Goal: Information Seeking & Learning: Learn about a topic

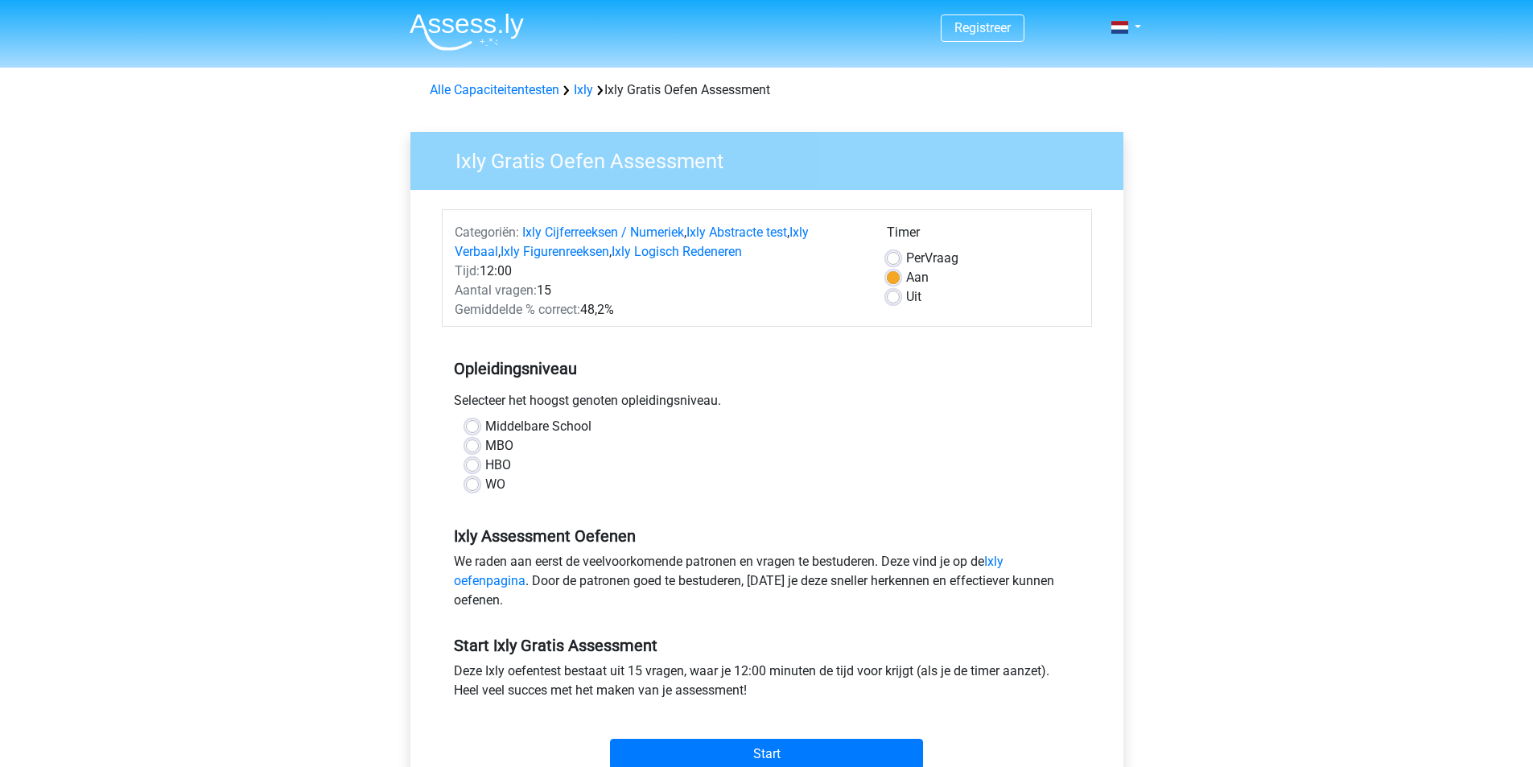
click at [485, 469] on label "HBO" at bounding box center [498, 465] width 26 height 19
click at [477, 469] on input "HBO" at bounding box center [472, 464] width 13 height 16
radio input "true"
click at [784, 744] on input "Start" at bounding box center [766, 754] width 313 height 31
click at [1004, 558] on link "Ixly oefenpagina" at bounding box center [729, 571] width 550 height 35
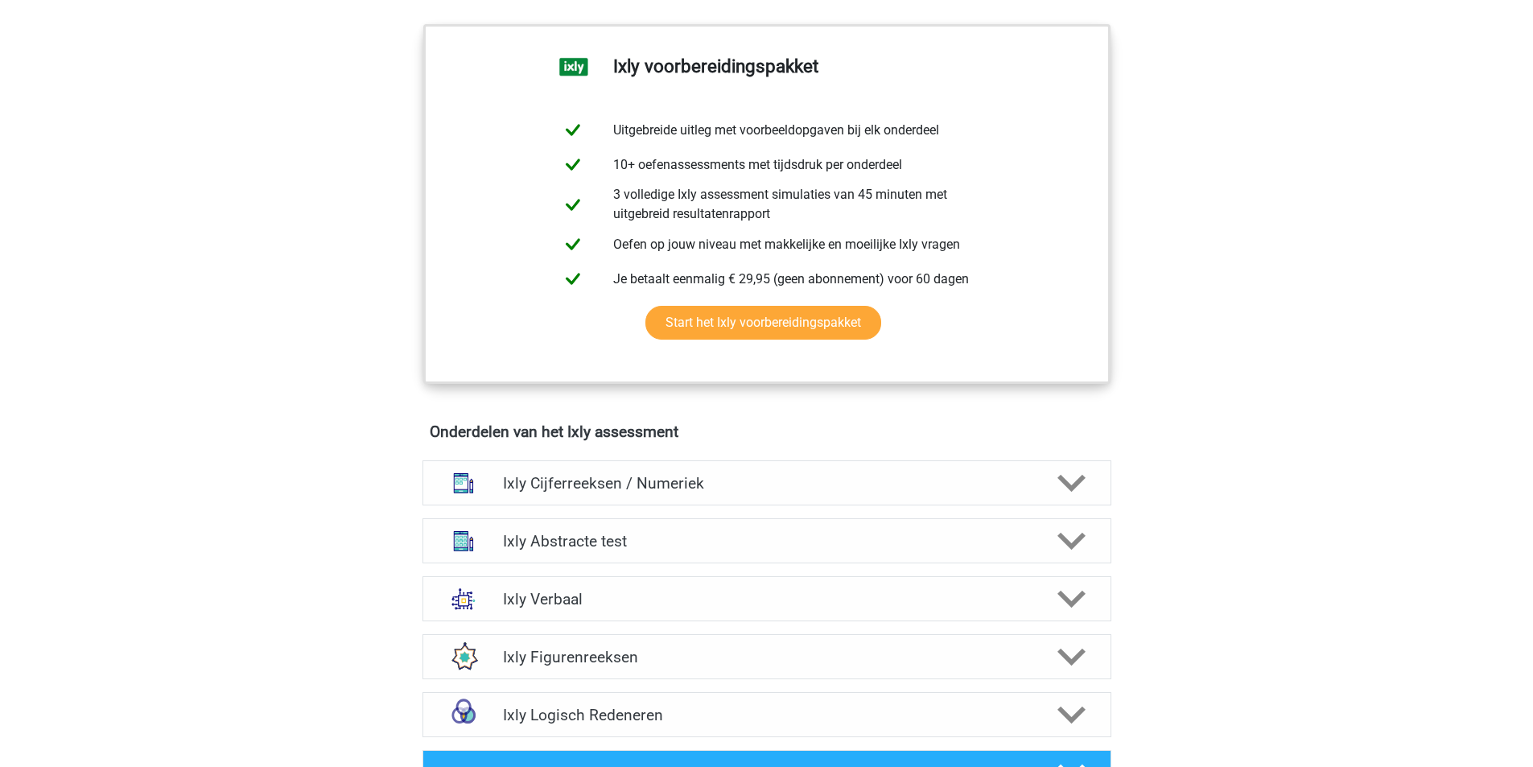
scroll to position [859, 0]
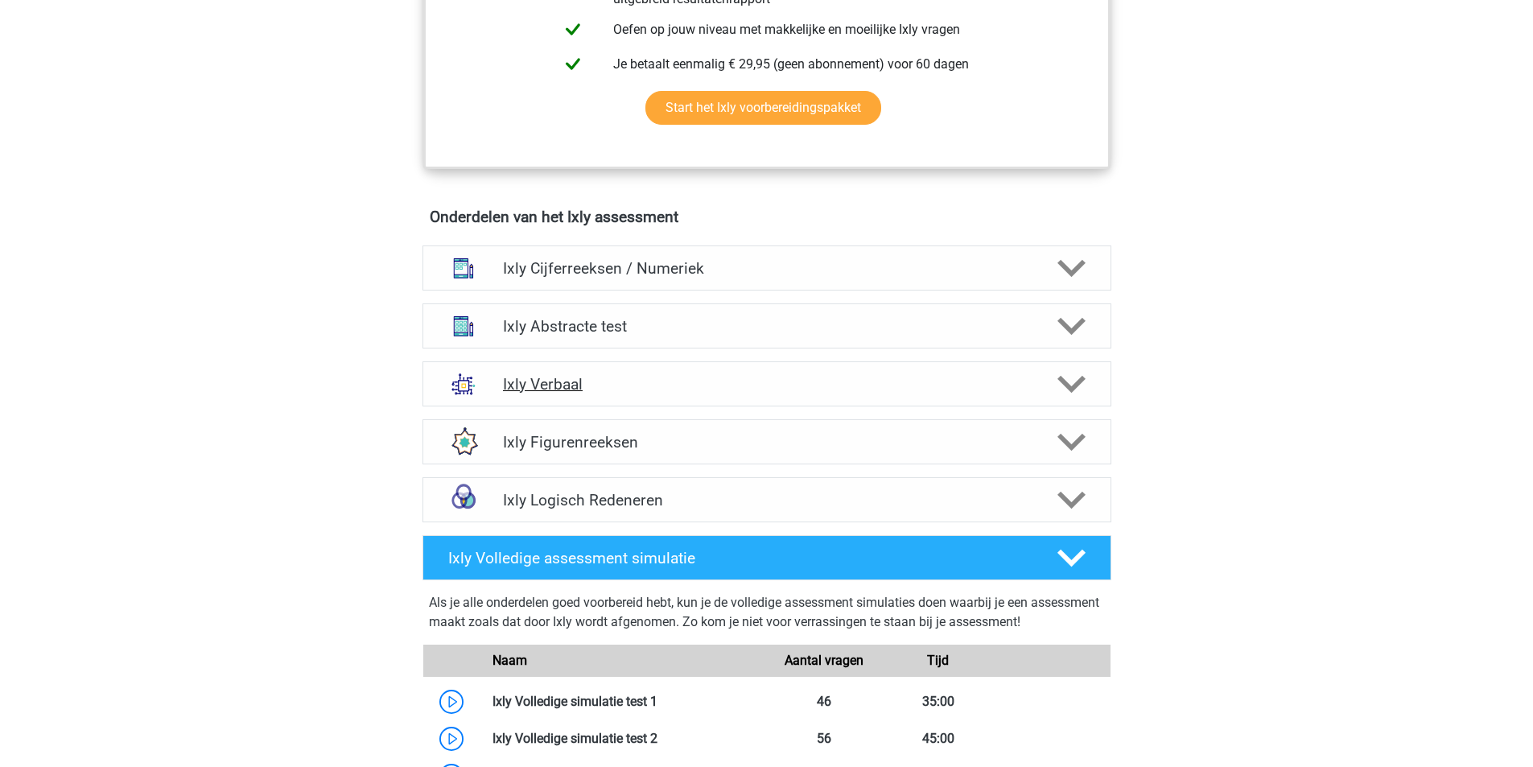
click at [1071, 390] on polygon at bounding box center [1072, 384] width 28 height 18
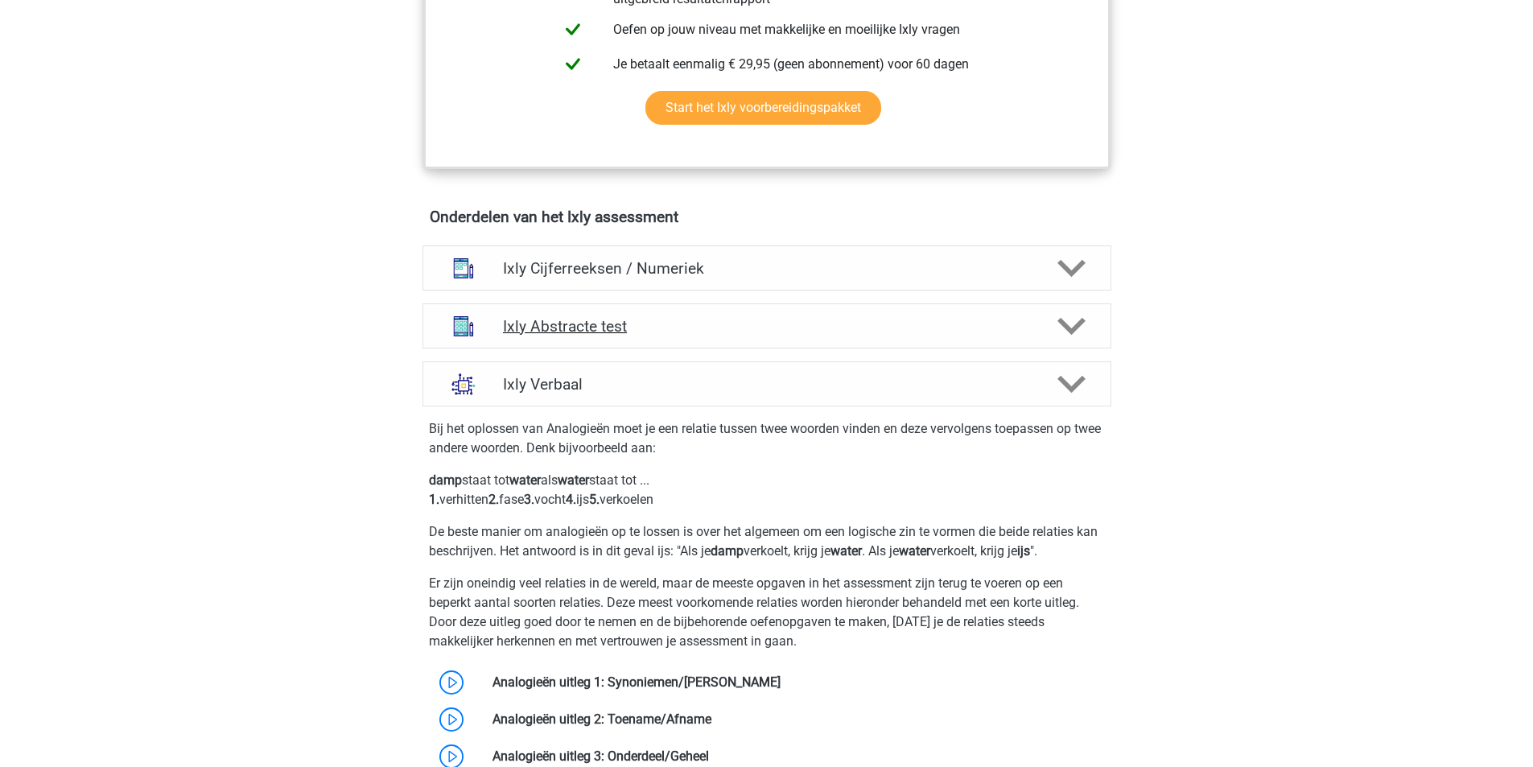
click at [1089, 314] on div at bounding box center [1069, 326] width 55 height 28
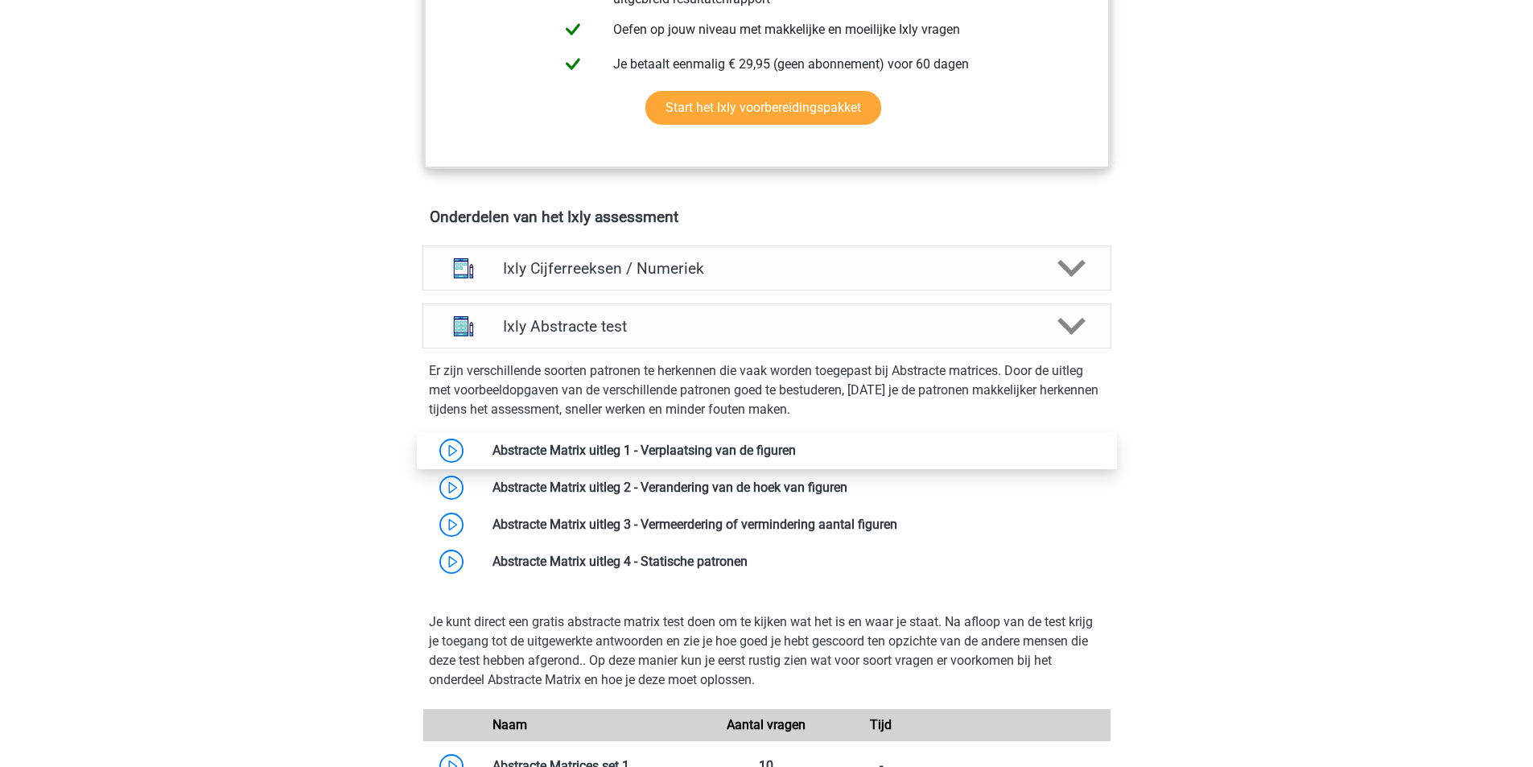
click at [796, 446] on link at bounding box center [796, 450] width 0 height 15
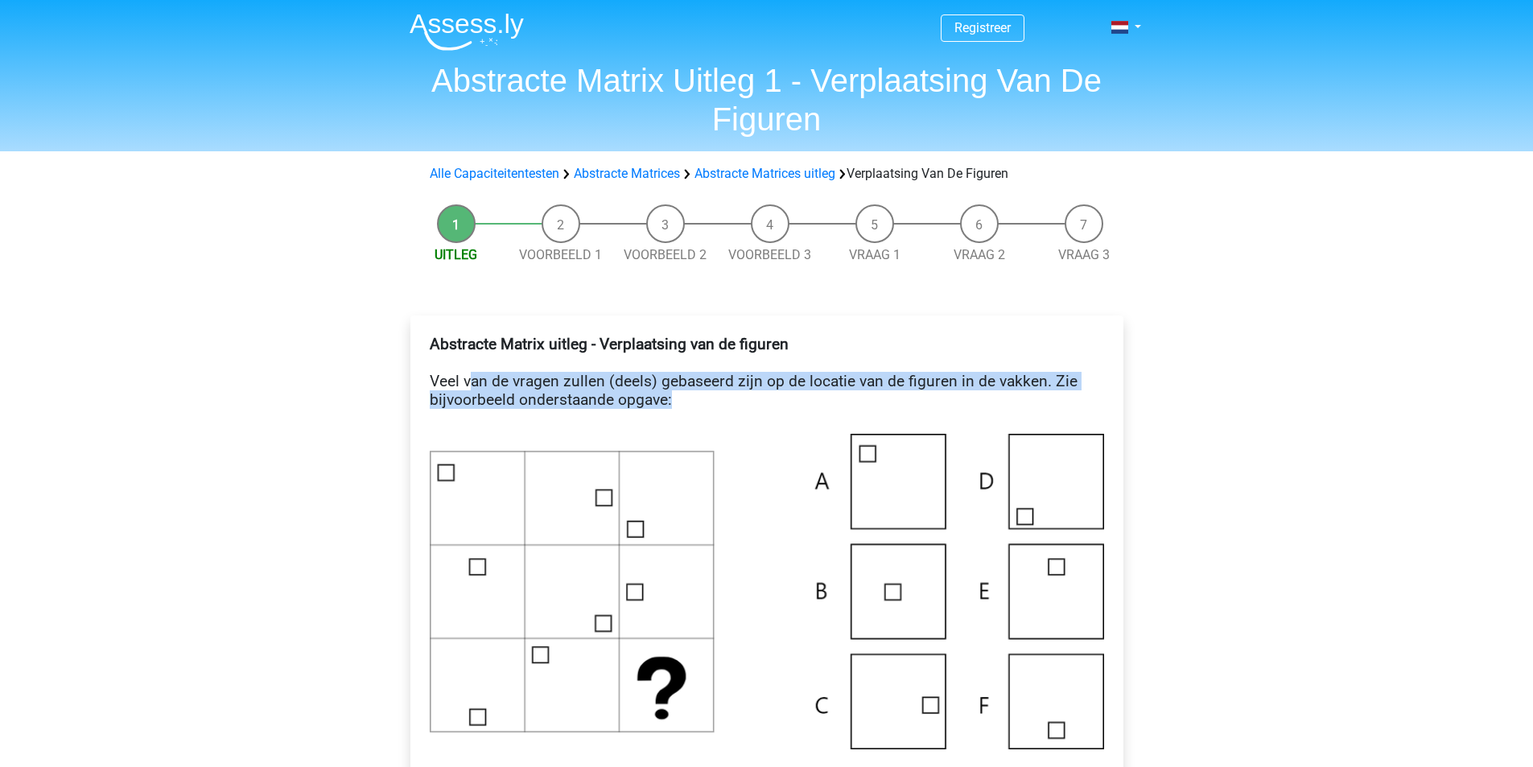
drag, startPoint x: 470, startPoint y: 386, endPoint x: 855, endPoint y: 391, distance: 384.8
click at [855, 391] on h4 "Abstracte Matrix uitleg - Verplaatsing van de figuren Veel van de vragen zullen…" at bounding box center [767, 381] width 675 height 93
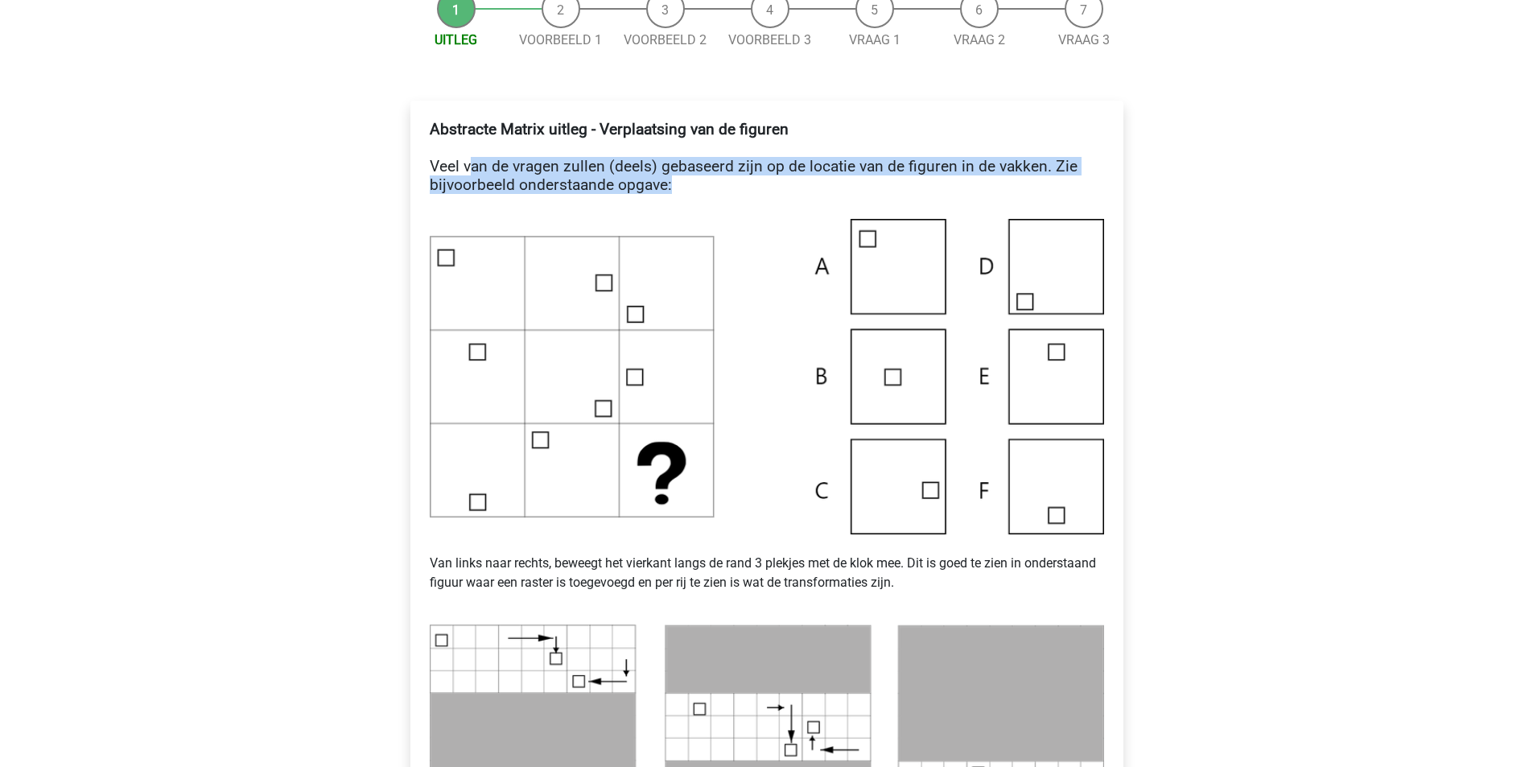
scroll to position [429, 0]
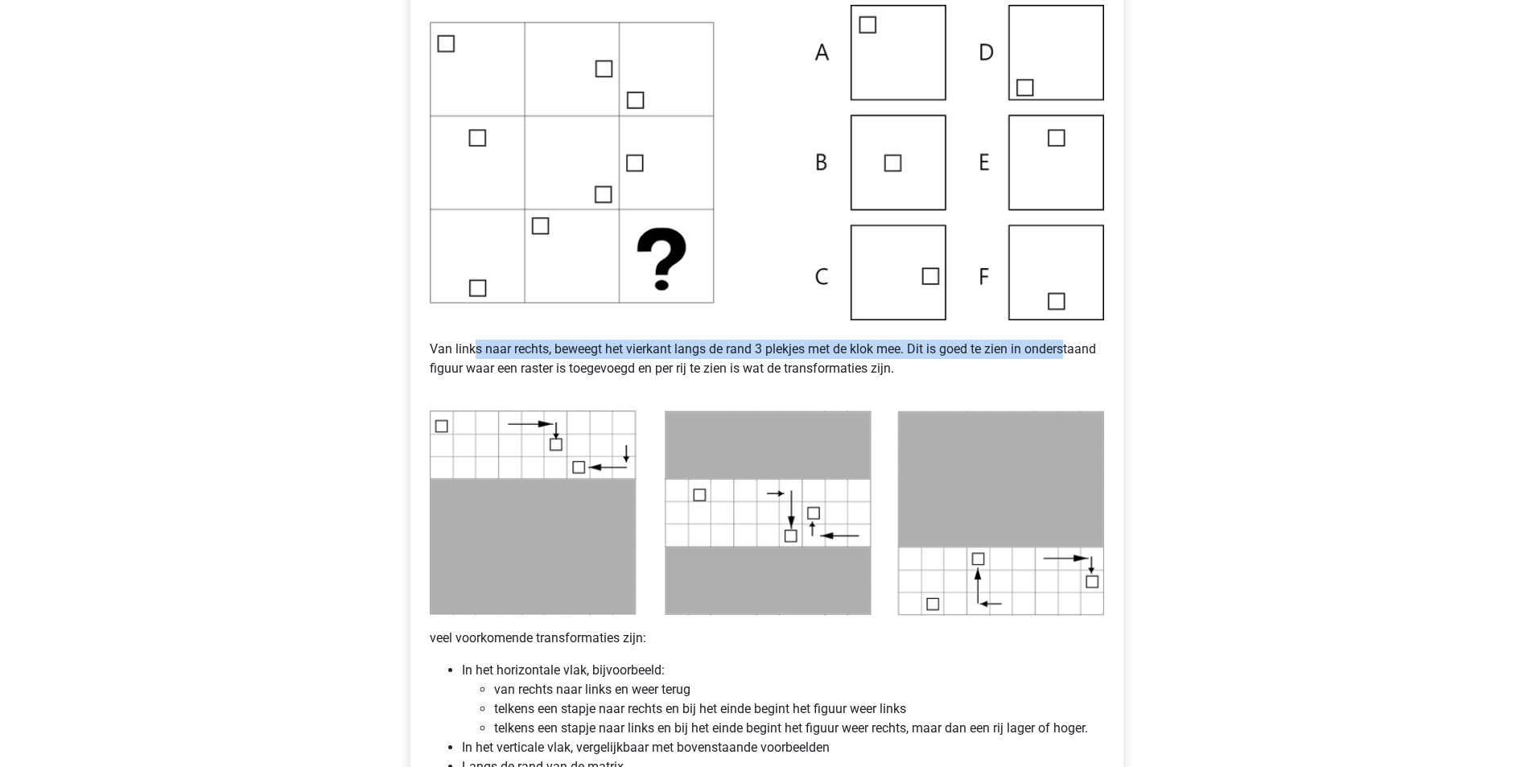
drag, startPoint x: 472, startPoint y: 344, endPoint x: 1069, endPoint y: 357, distance: 597.4
click at [1069, 357] on p "Van links naar rechts, beweegt het vierkant langs de rand 3 plekjes met de klok…" at bounding box center [767, 358] width 675 height 77
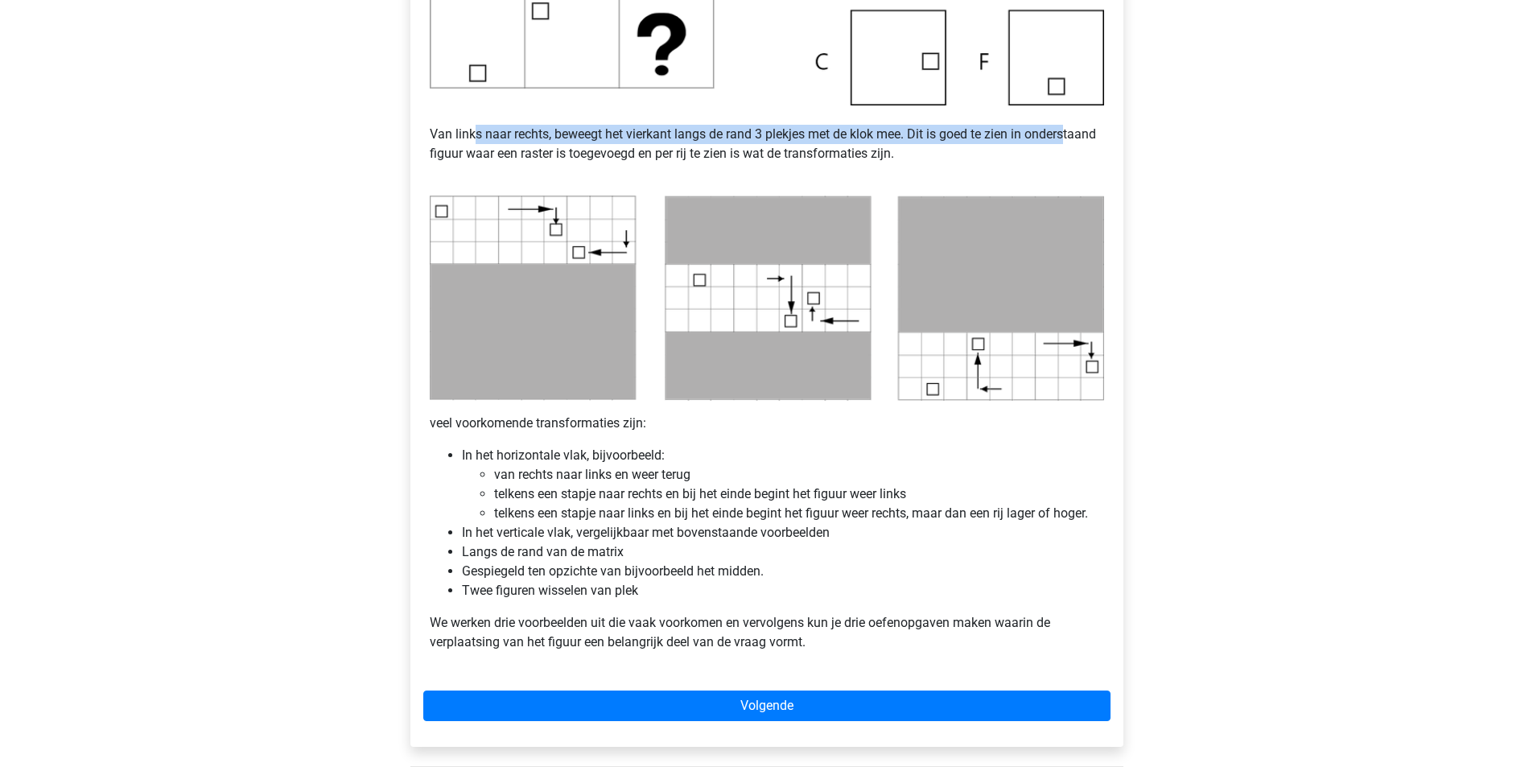
scroll to position [859, 0]
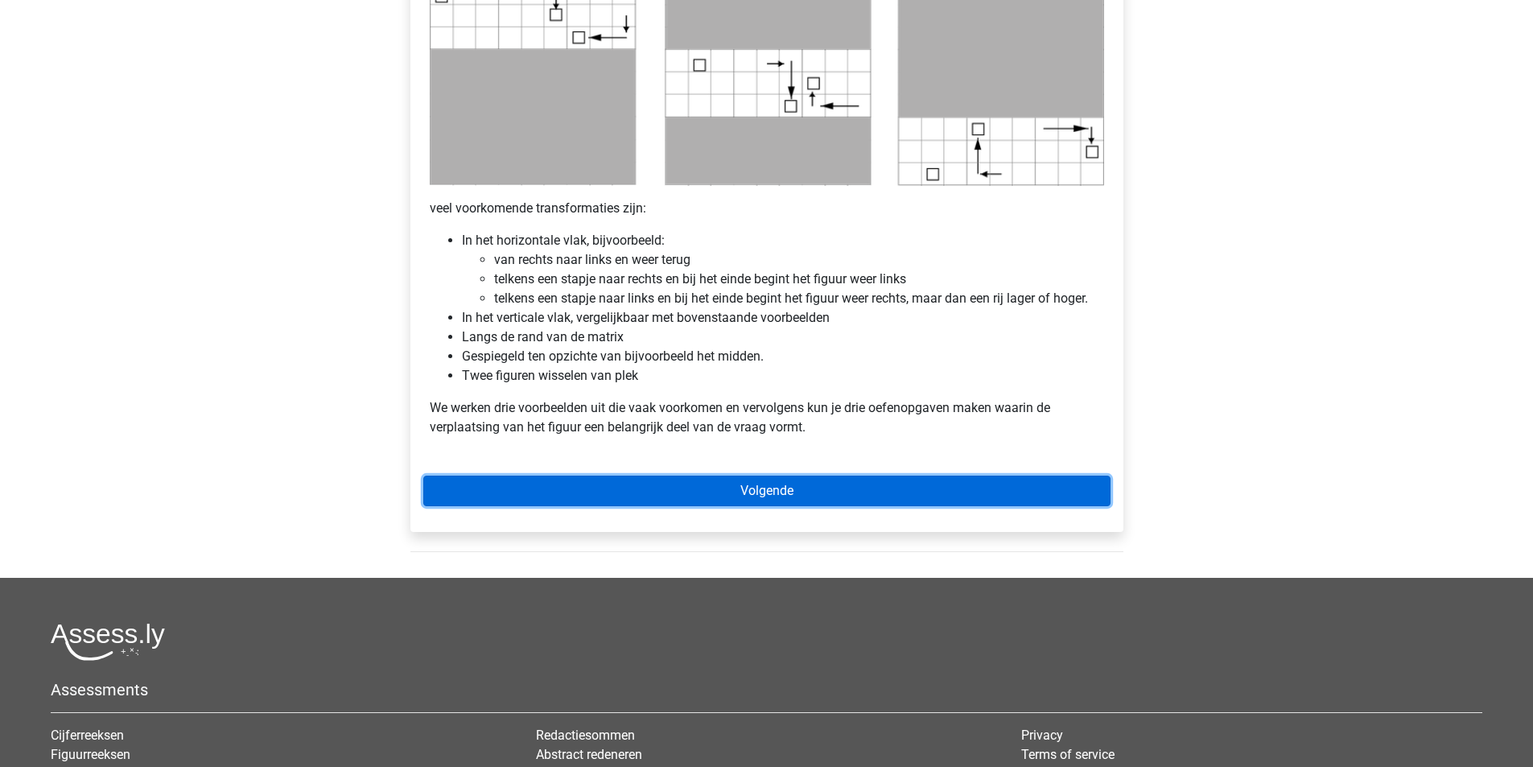
click at [799, 497] on link "Volgende" at bounding box center [766, 491] width 687 height 31
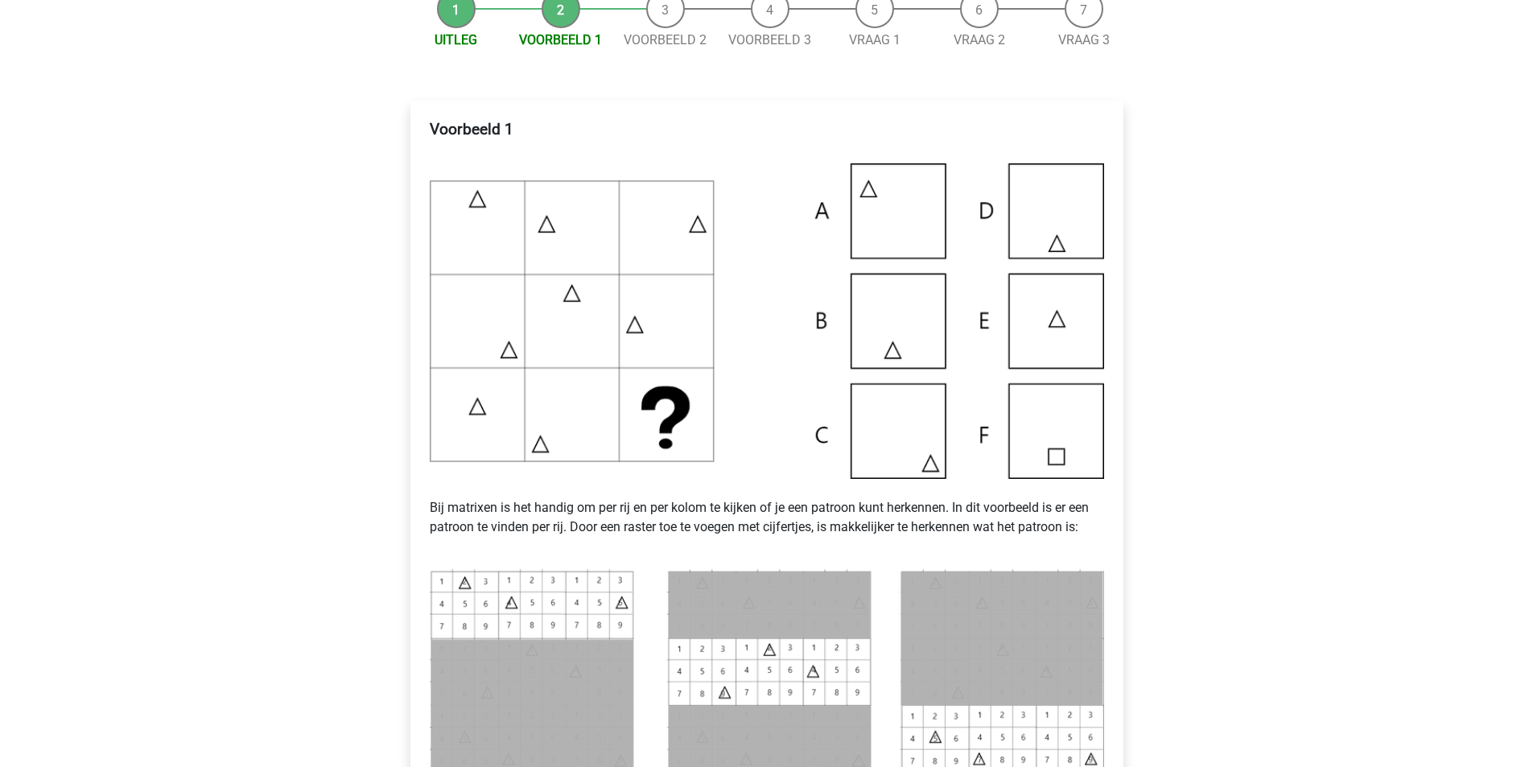
scroll to position [429, 0]
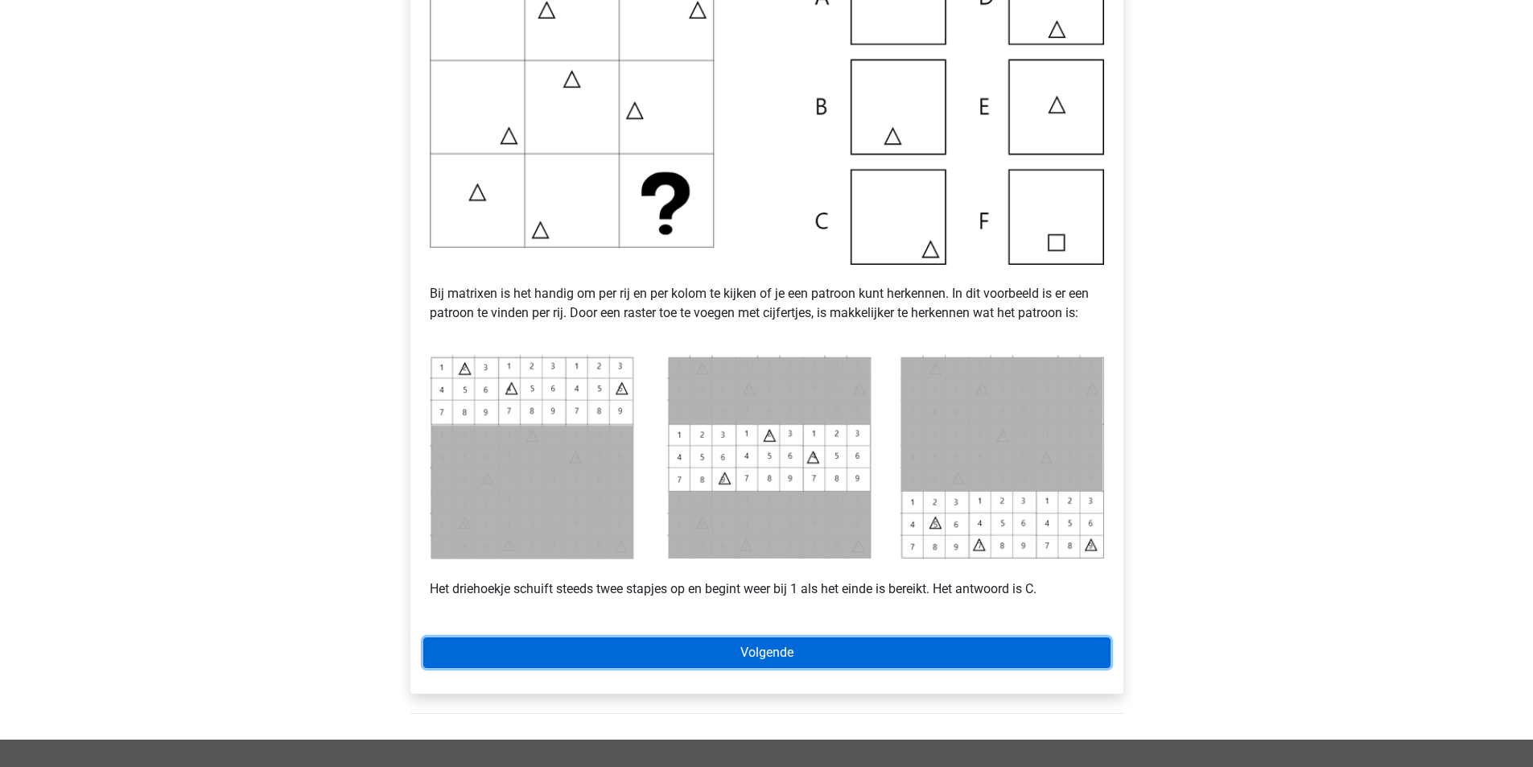
click at [726, 647] on link "Volgende" at bounding box center [766, 653] width 687 height 31
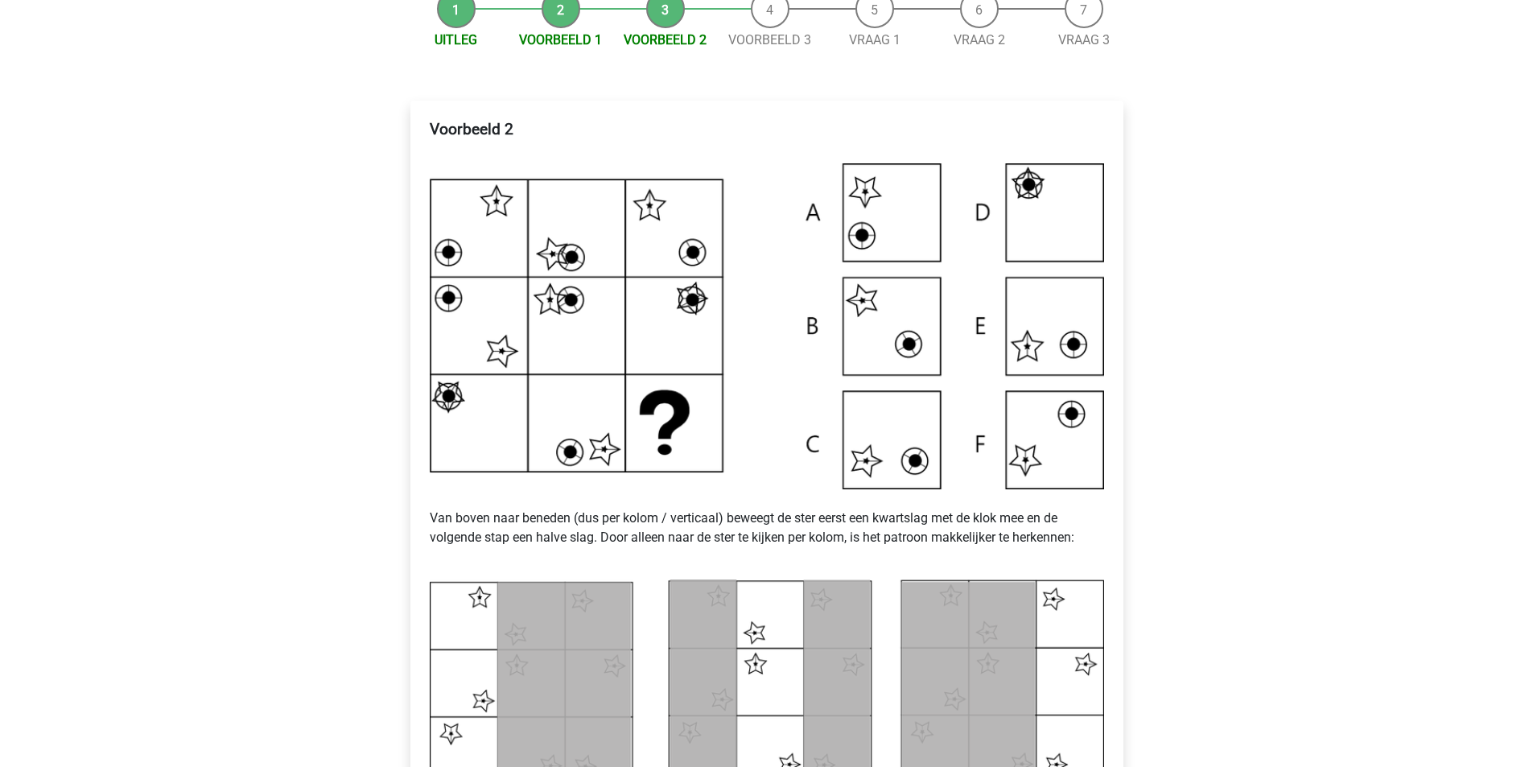
scroll to position [429, 0]
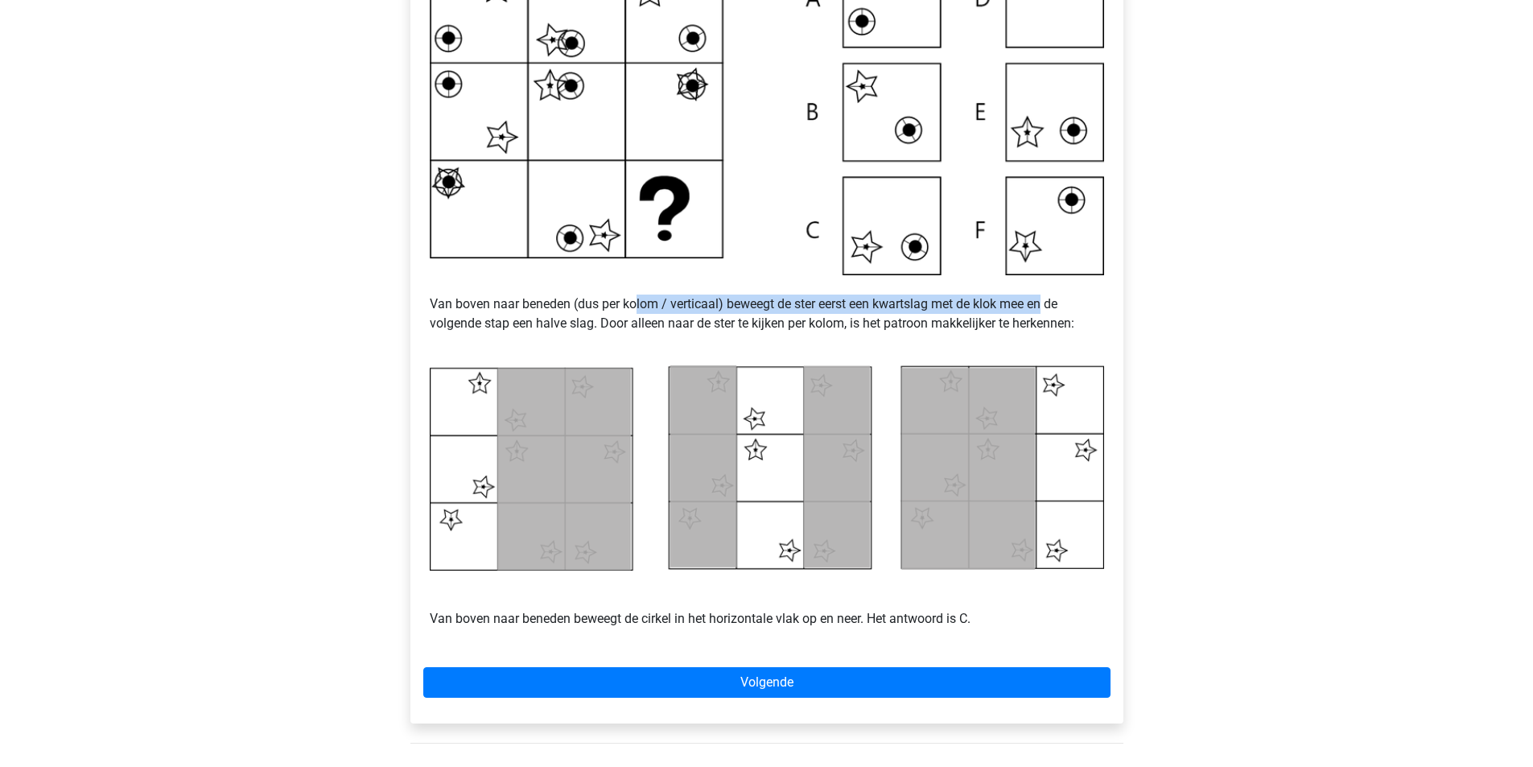
drag, startPoint x: 634, startPoint y: 308, endPoint x: 1049, endPoint y: 312, distance: 414.6
click at [1049, 312] on p "Van boven naar beneden (dus per kolom / verticaal) beweegt de ster eerst een kw…" at bounding box center [767, 313] width 675 height 77
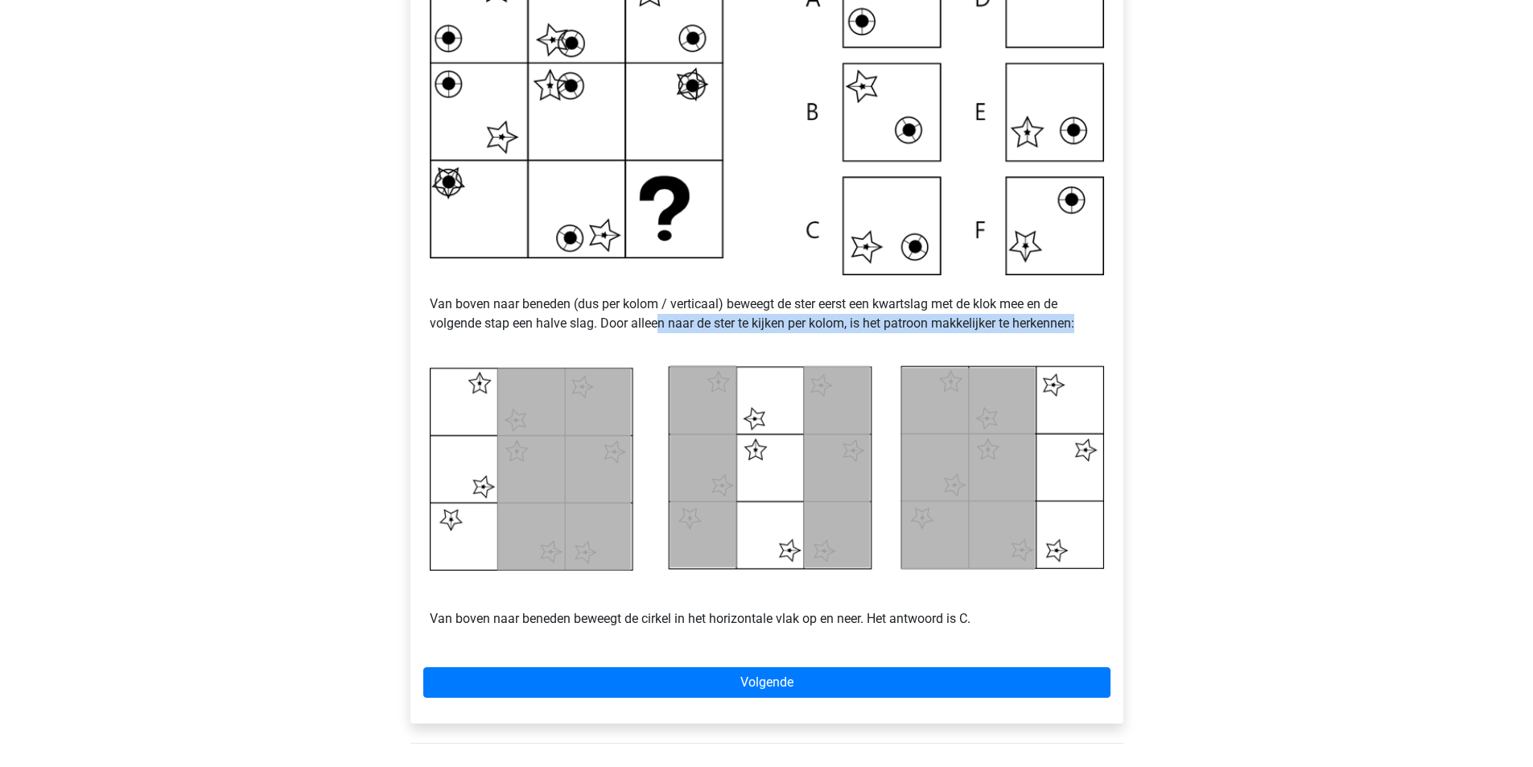
drag, startPoint x: 662, startPoint y: 327, endPoint x: 1102, endPoint y: 328, distance: 440.3
click at [1105, 327] on div "Voorbeeld 2 Van boven naar beneden (dus per kolom / verticaal) beweegt de ster …" at bounding box center [766, 273] width 687 height 749
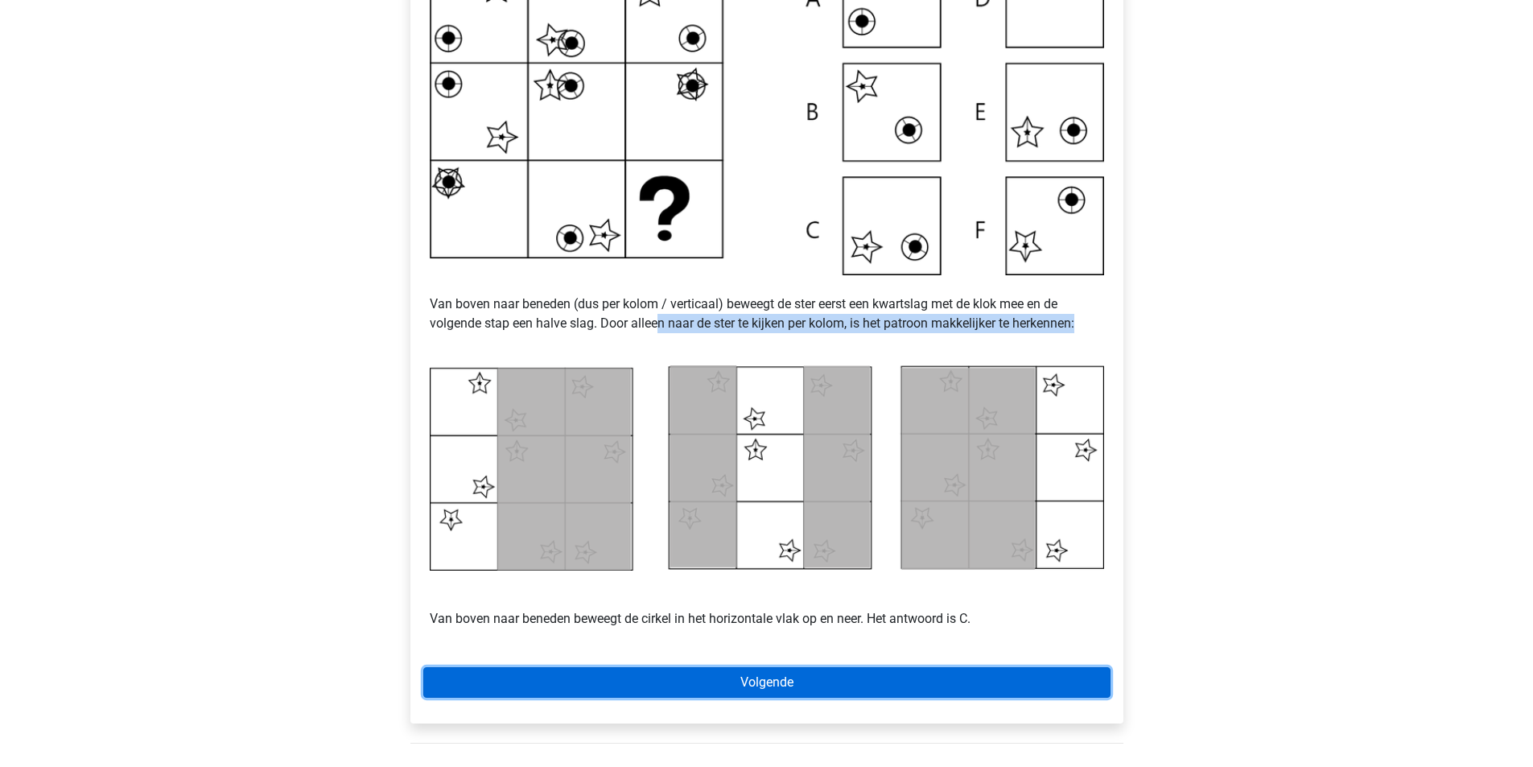
click at [914, 673] on link "Volgende" at bounding box center [766, 682] width 687 height 31
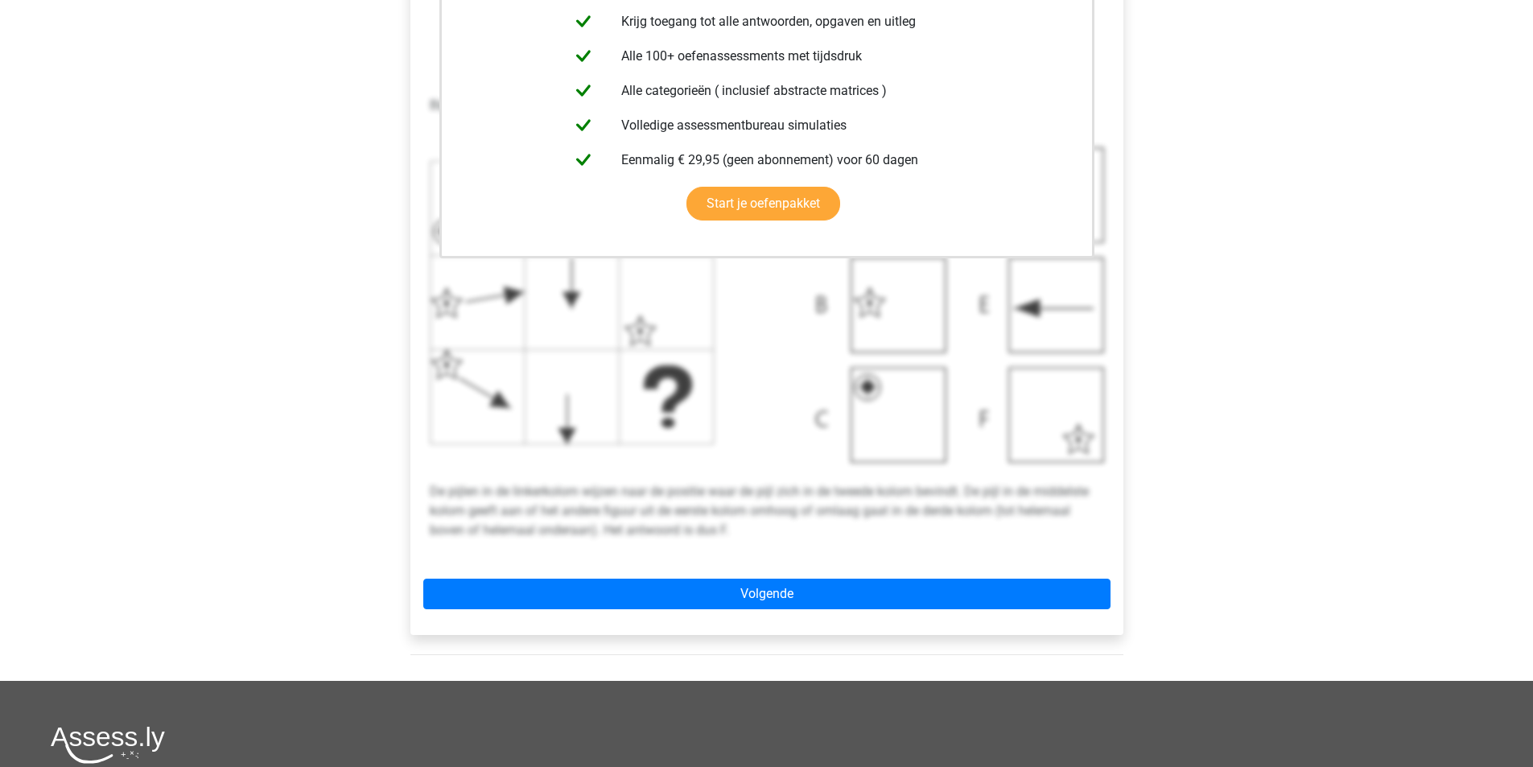
scroll to position [644, 0]
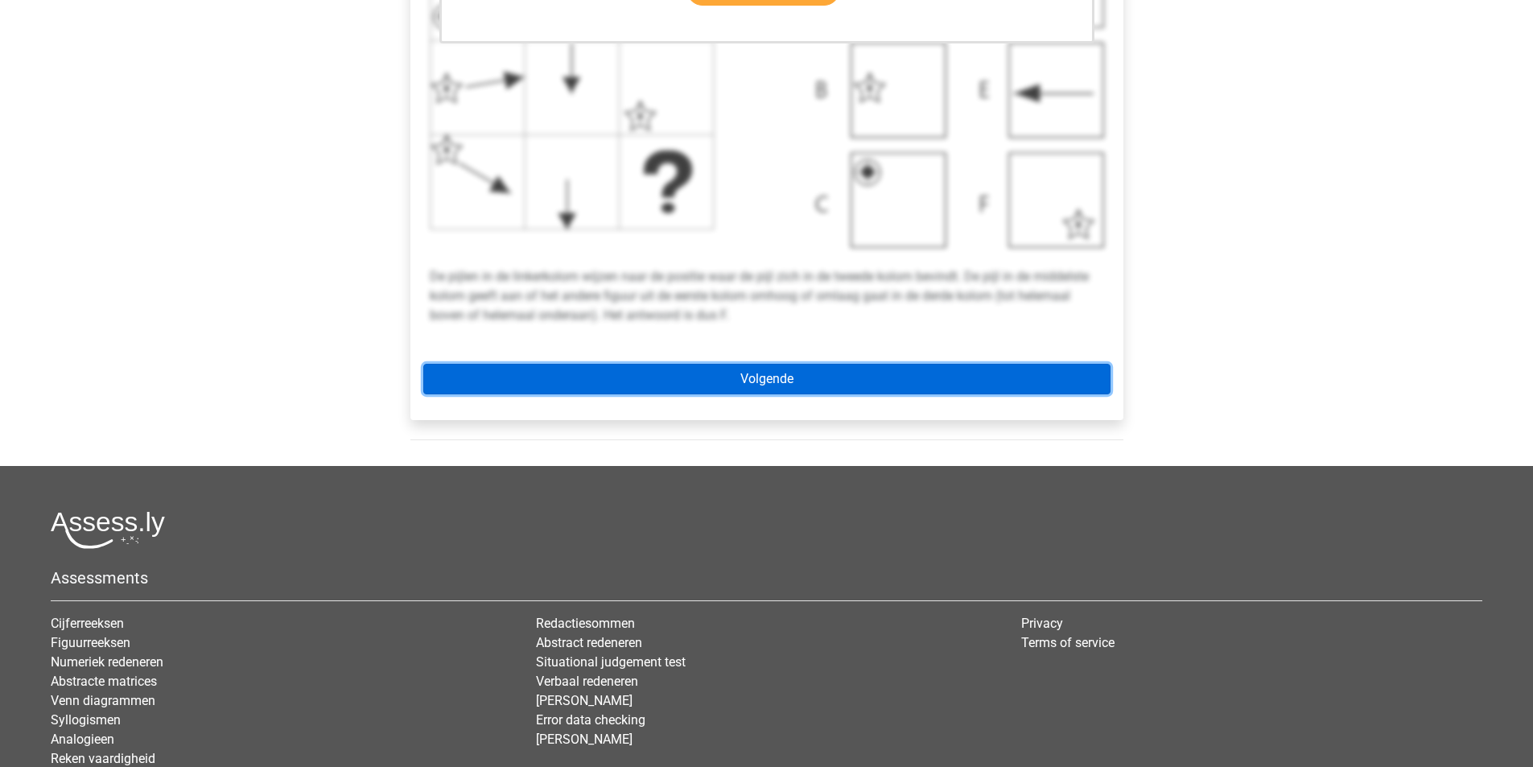
click at [780, 370] on link "Volgende" at bounding box center [766, 379] width 687 height 31
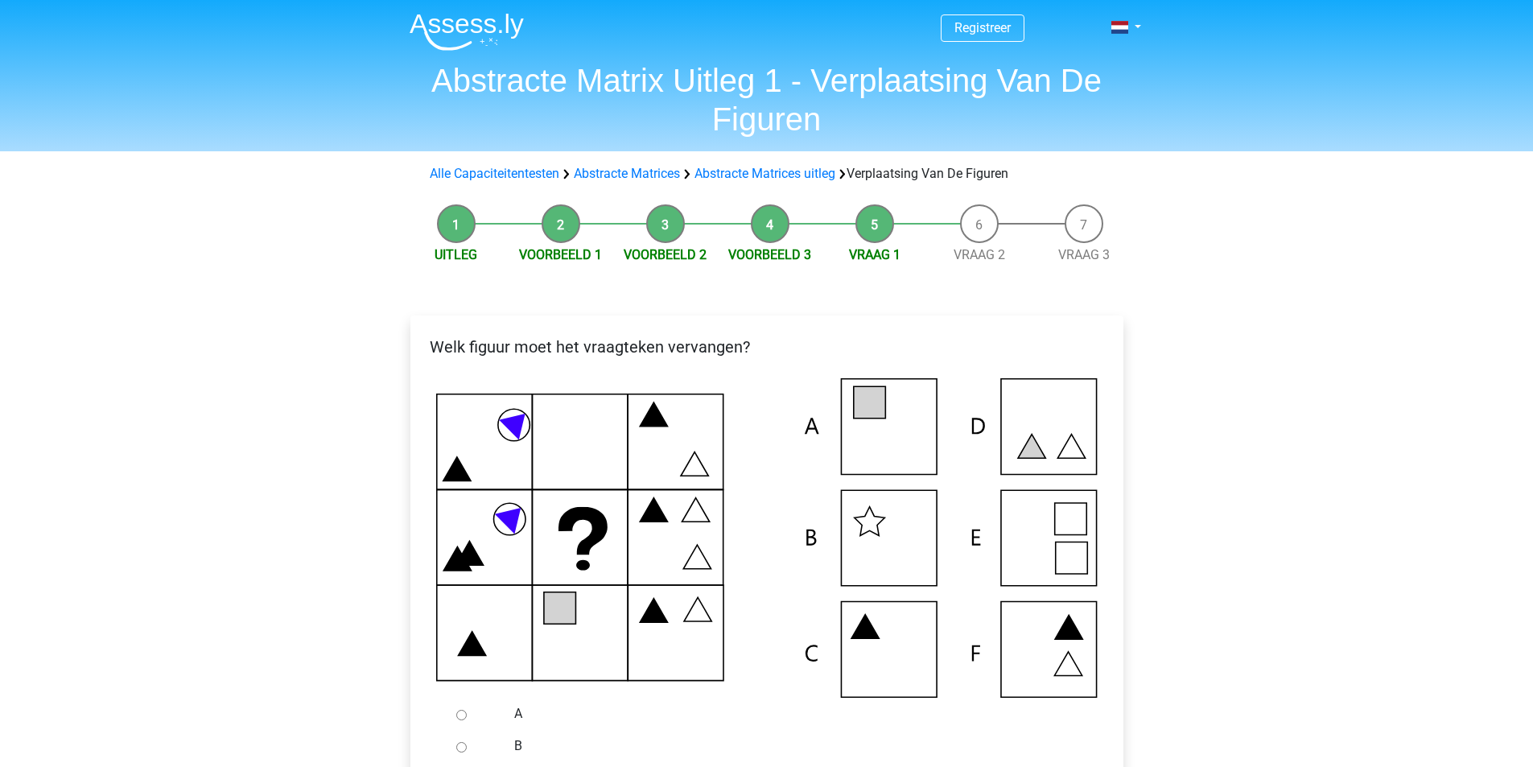
scroll to position [215, 0]
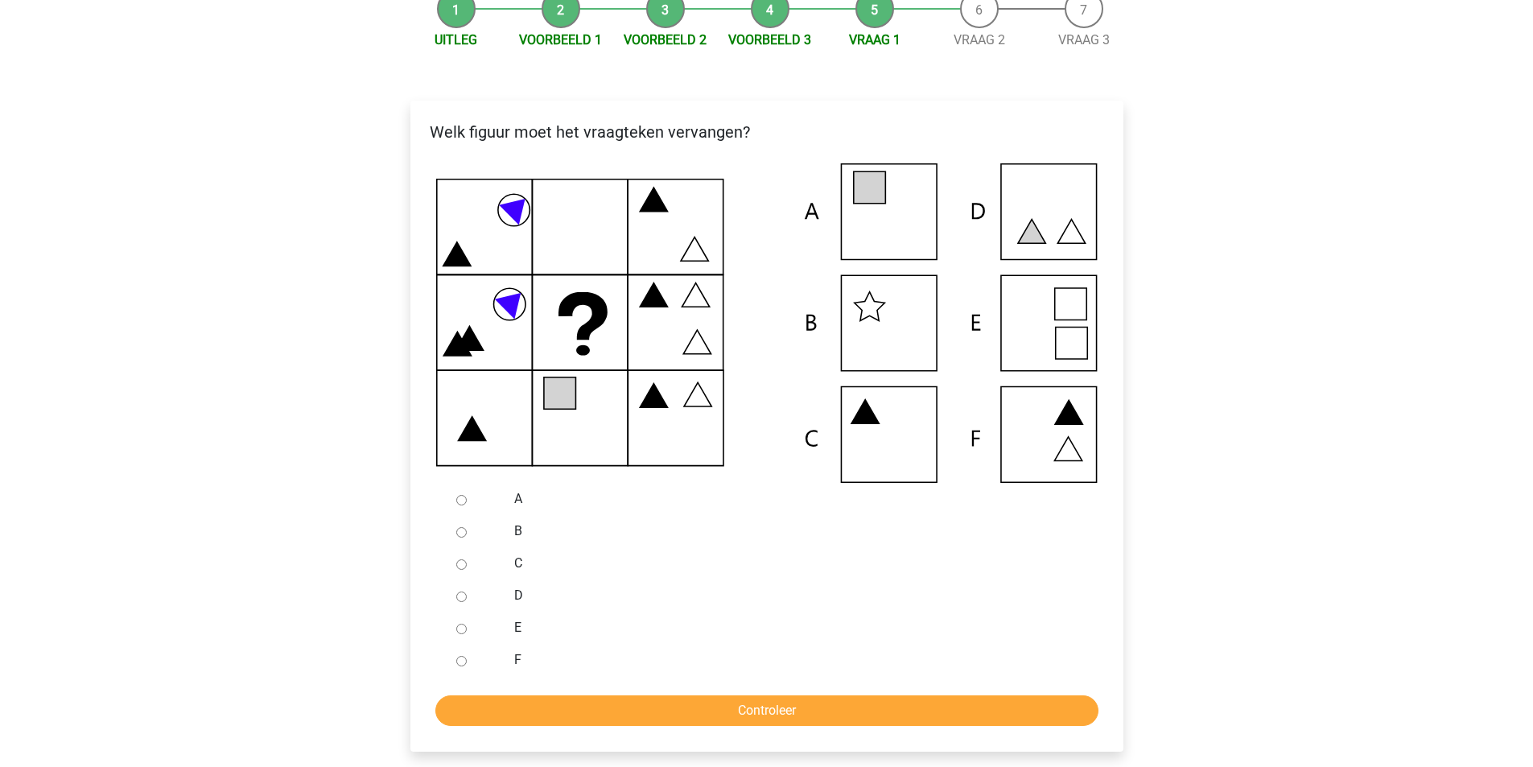
click at [458, 566] on input "C" at bounding box center [461, 564] width 10 height 10
radio input "true"
click at [607, 716] on input "Controleer" at bounding box center [766, 710] width 663 height 31
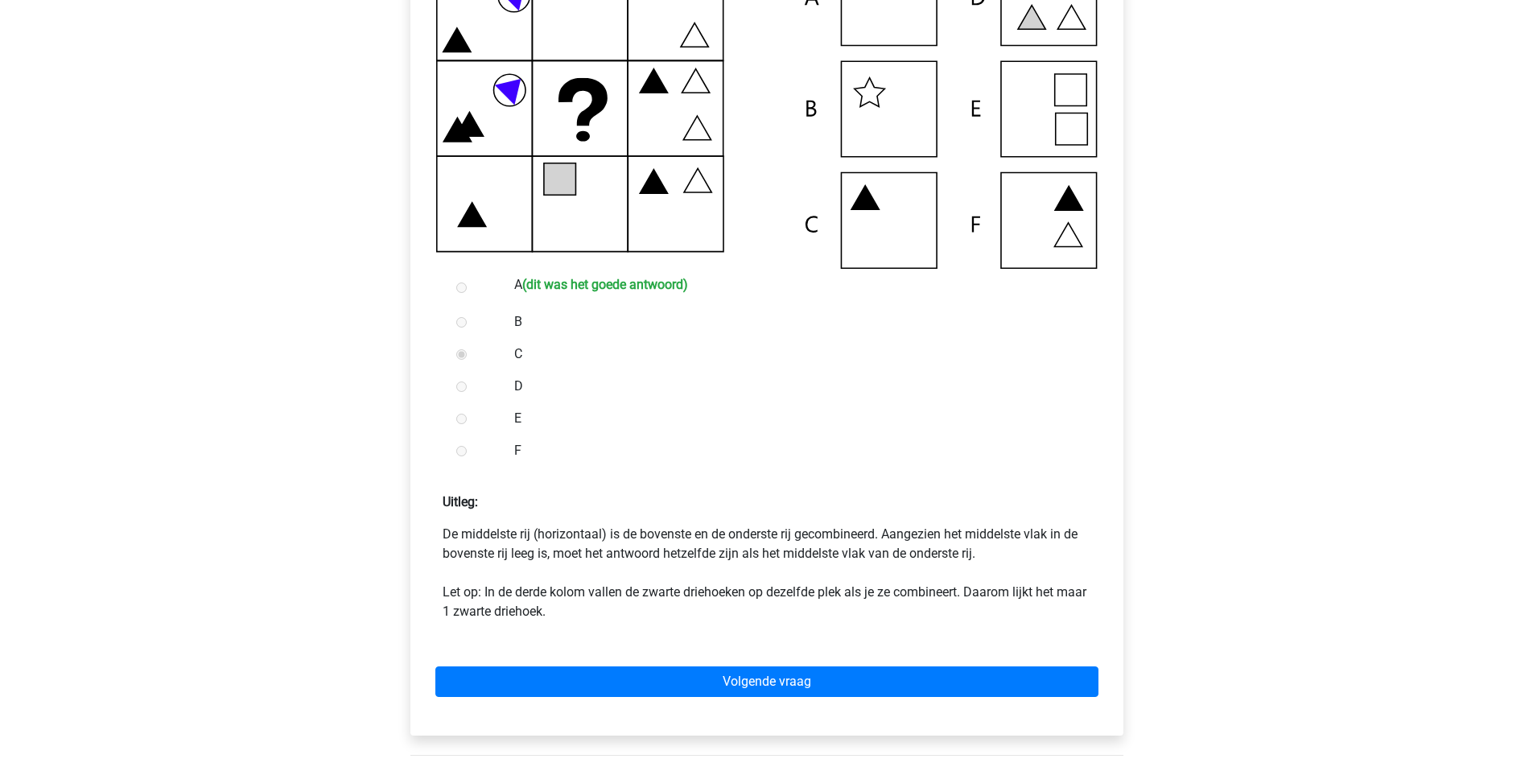
scroll to position [644, 0]
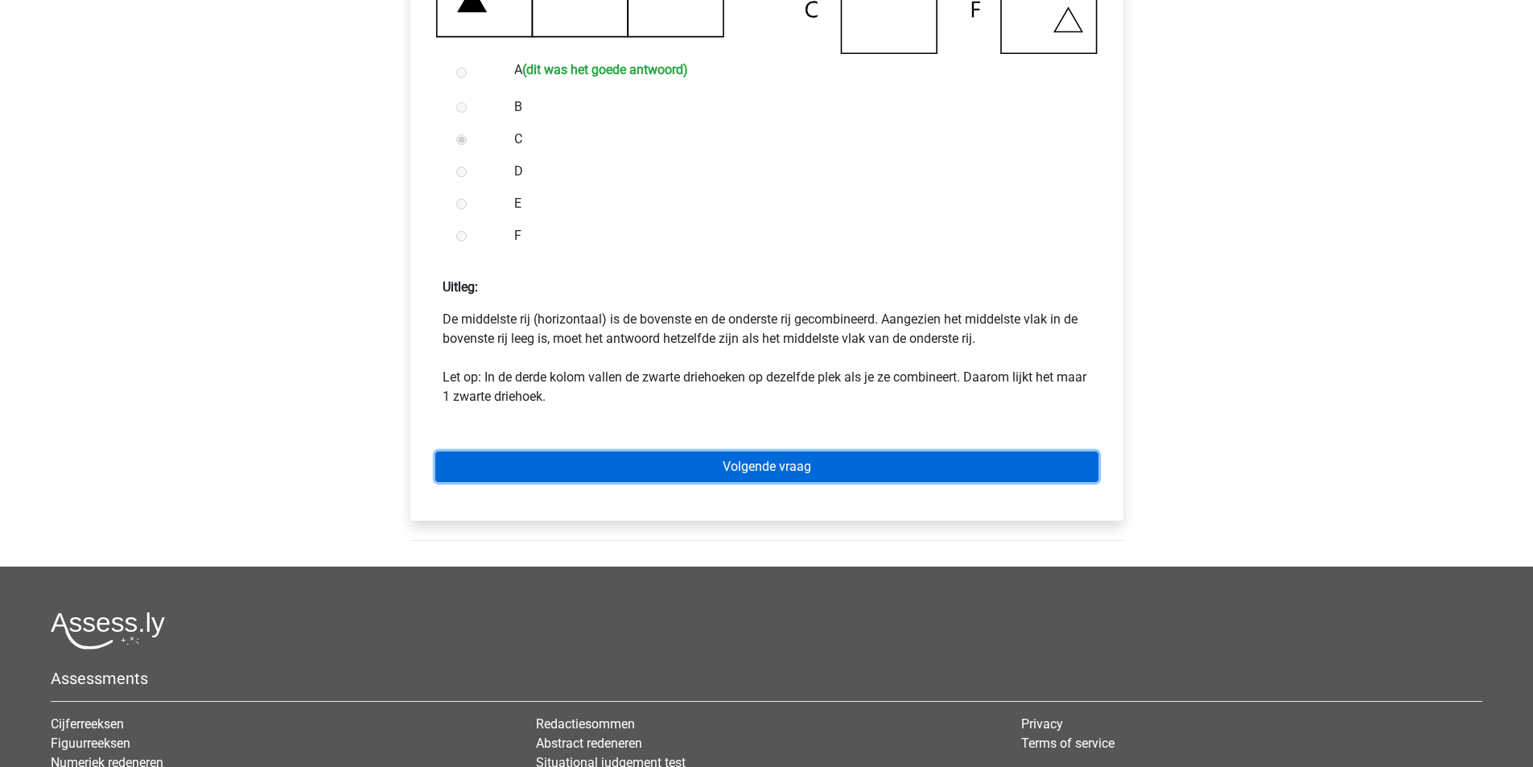
click at [829, 455] on link "Volgende vraag" at bounding box center [766, 467] width 663 height 31
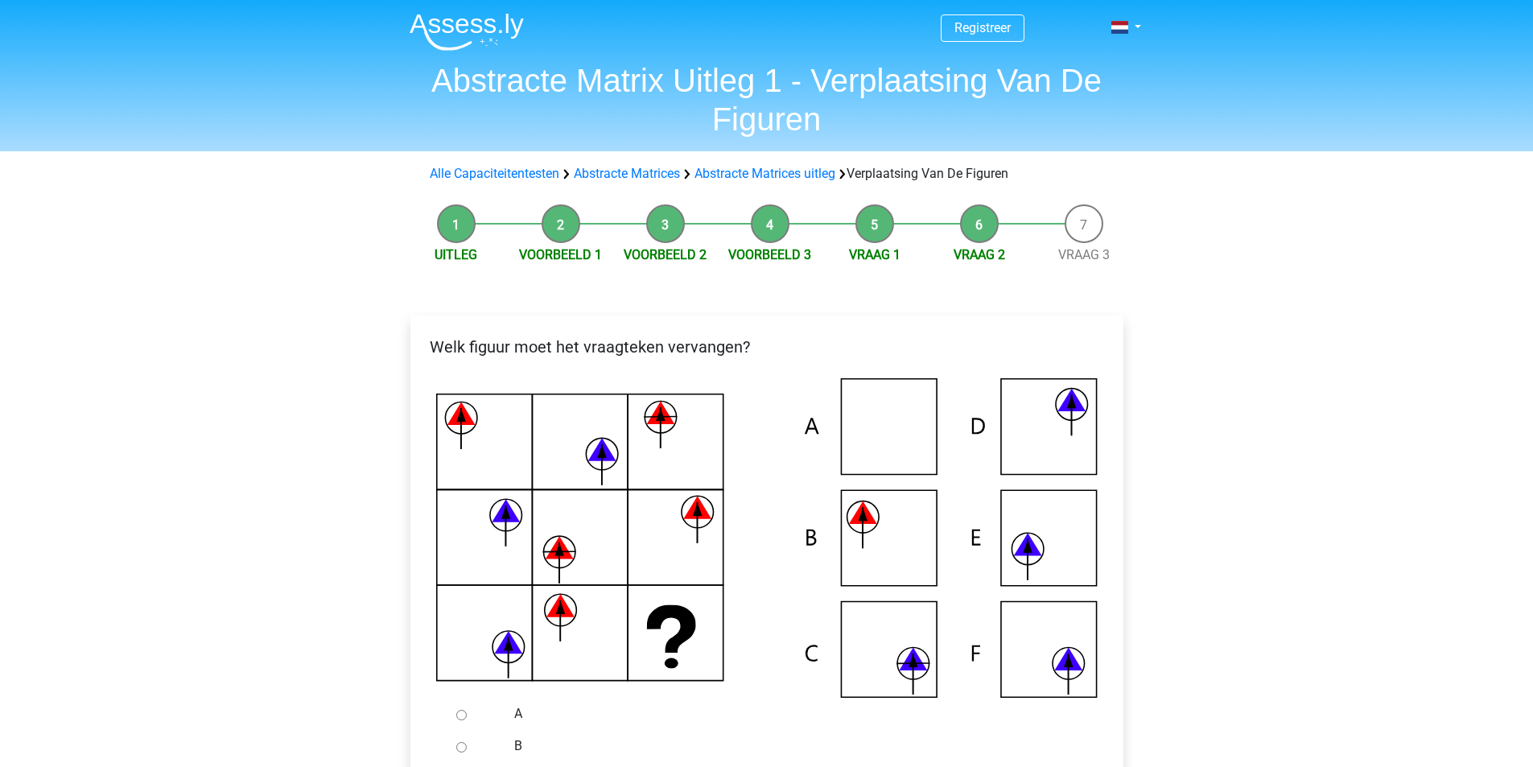
scroll to position [215, 0]
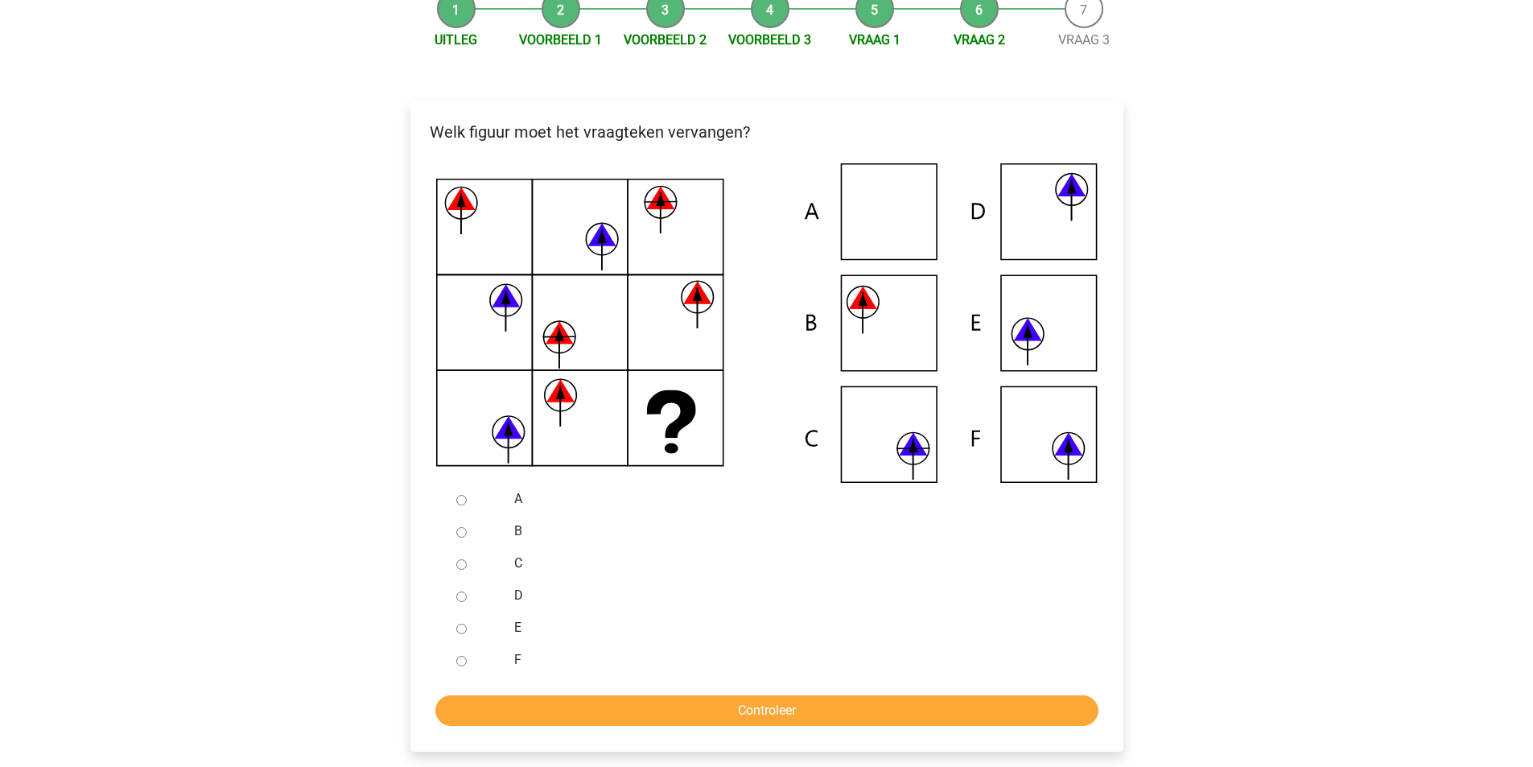
click at [465, 565] on input "C" at bounding box center [461, 564] width 10 height 10
radio input "true"
click at [619, 705] on input "Controleer" at bounding box center [766, 710] width 663 height 31
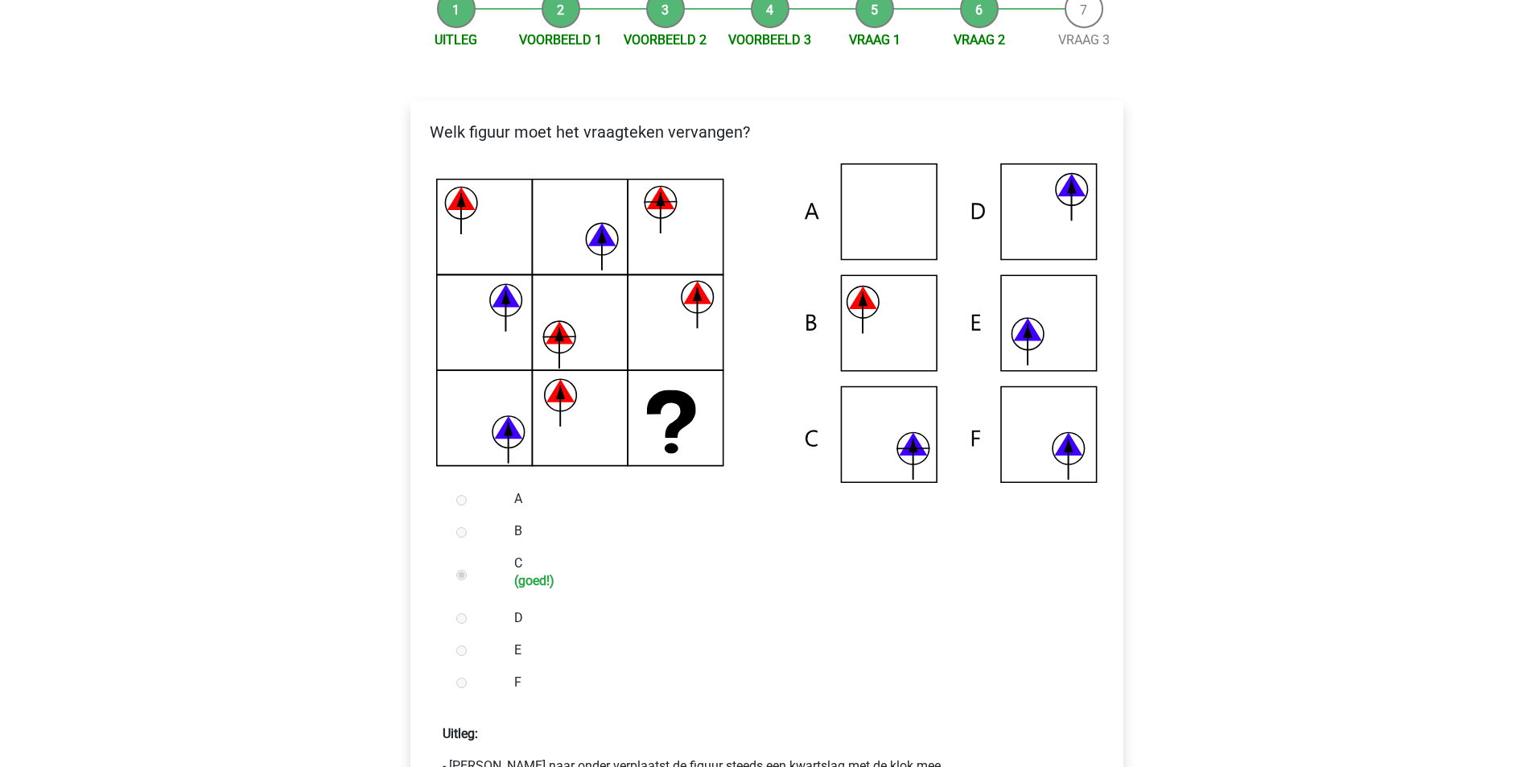
scroll to position [429, 0]
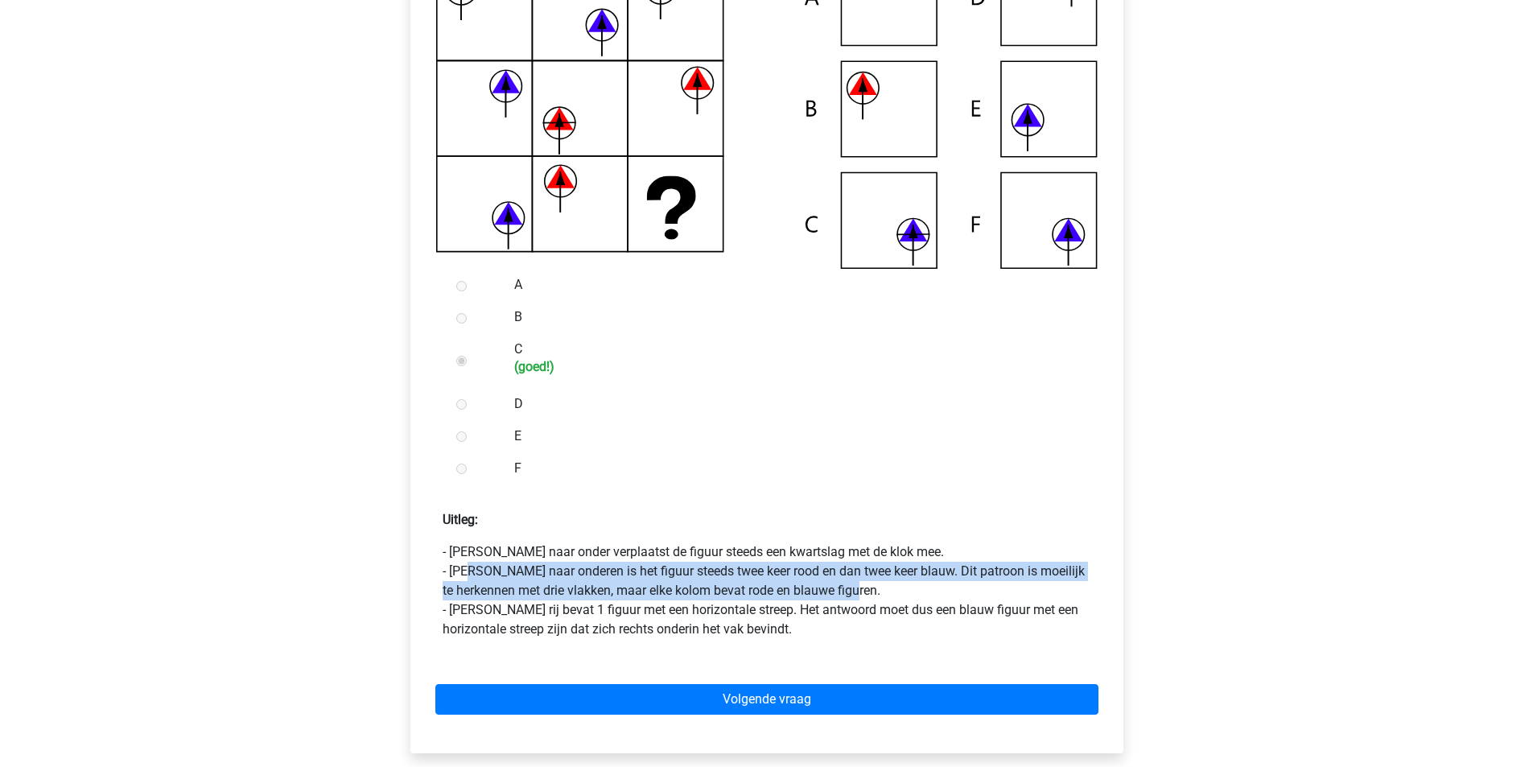
drag, startPoint x: 472, startPoint y: 573, endPoint x: 906, endPoint y: 589, distance: 434.2
click at [906, 589] on p "- Van boven naar onder verplaatst de figuur steeds een kwartslag met de klok me…" at bounding box center [767, 591] width 649 height 97
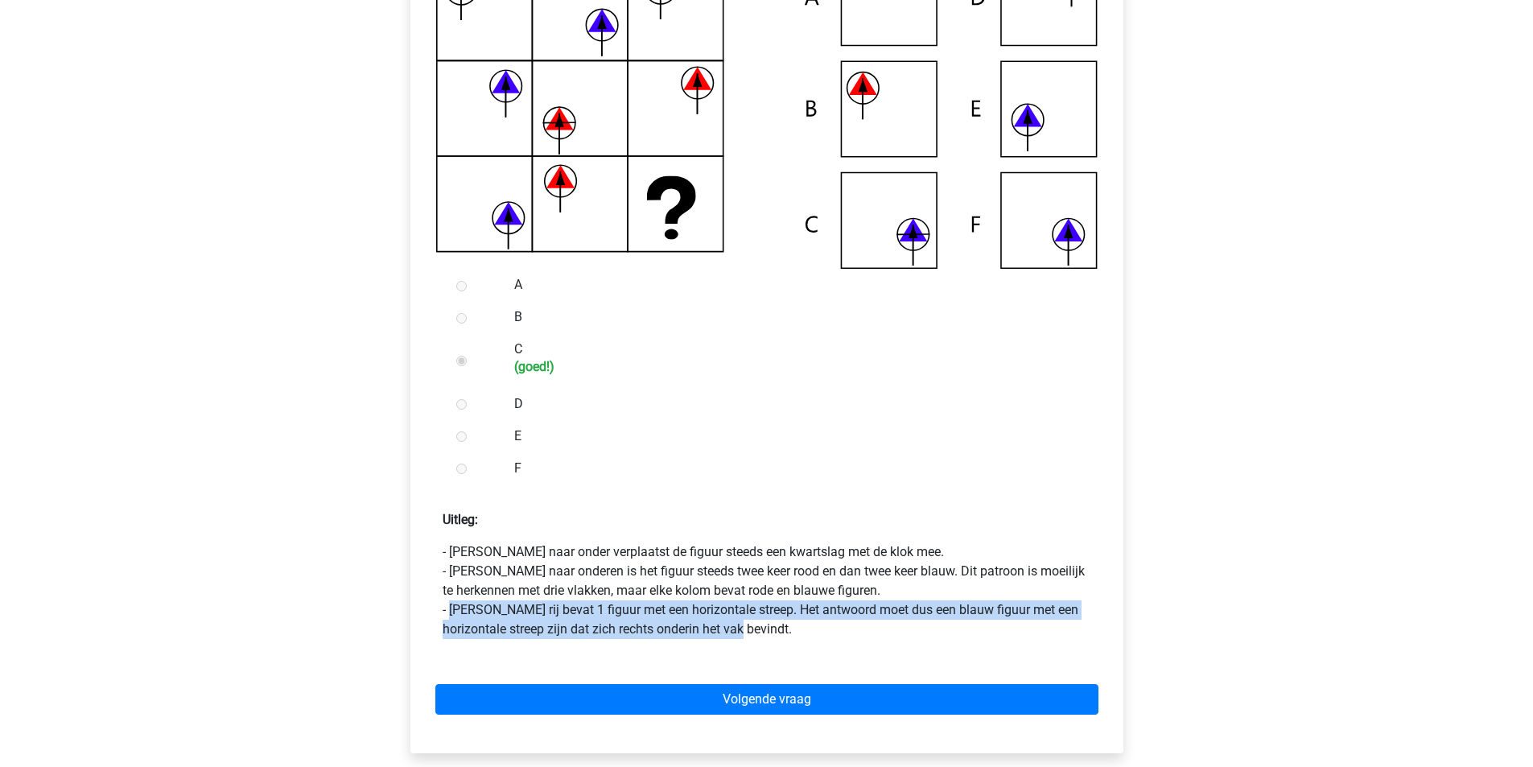
drag, startPoint x: 451, startPoint y: 609, endPoint x: 970, endPoint y: 629, distance: 519.6
click at [970, 629] on p "- Van boven naar onder verplaatst de figuur steeds een kwartslag met de klok me…" at bounding box center [767, 591] width 649 height 97
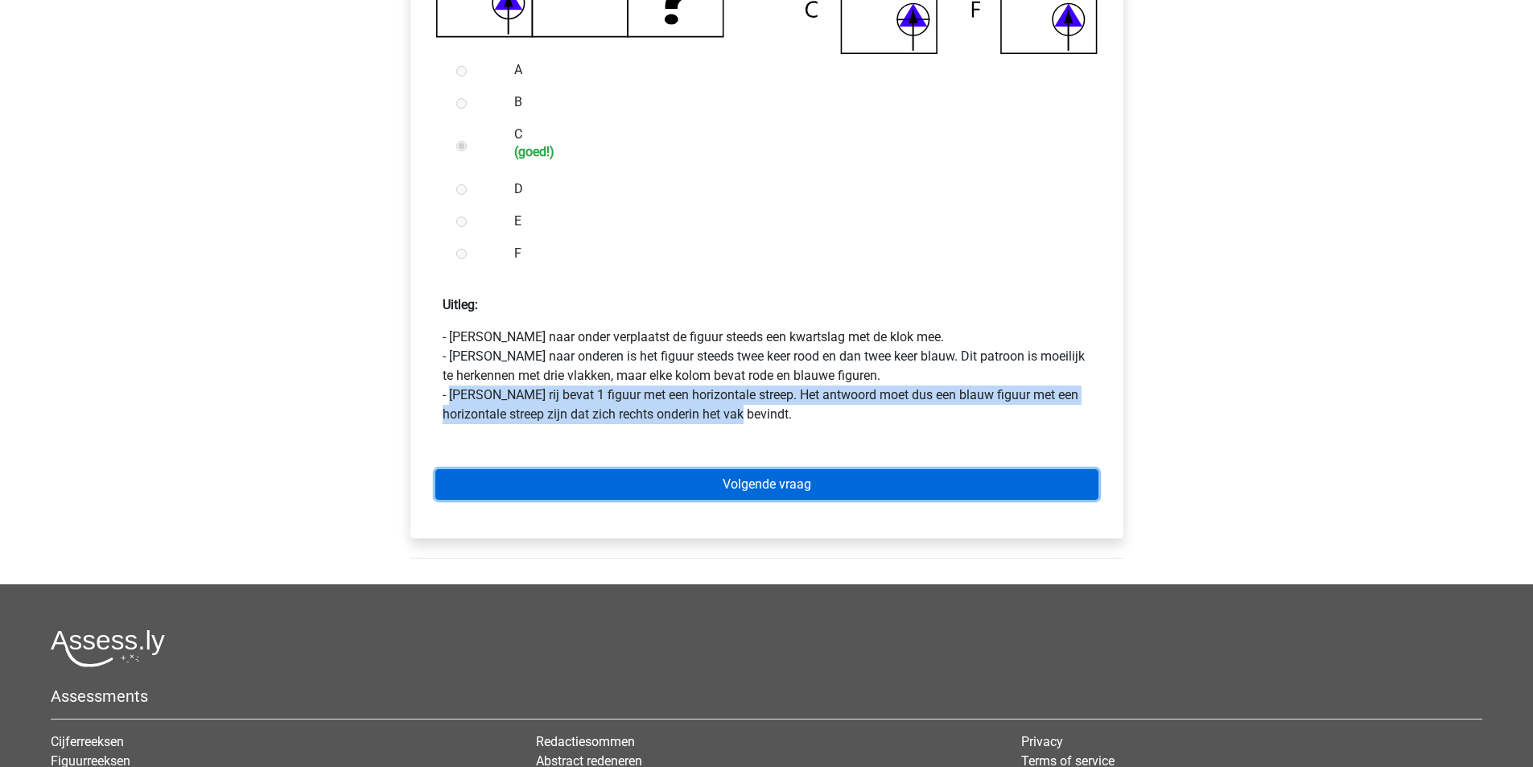
click at [809, 489] on link "Volgende vraag" at bounding box center [766, 484] width 663 height 31
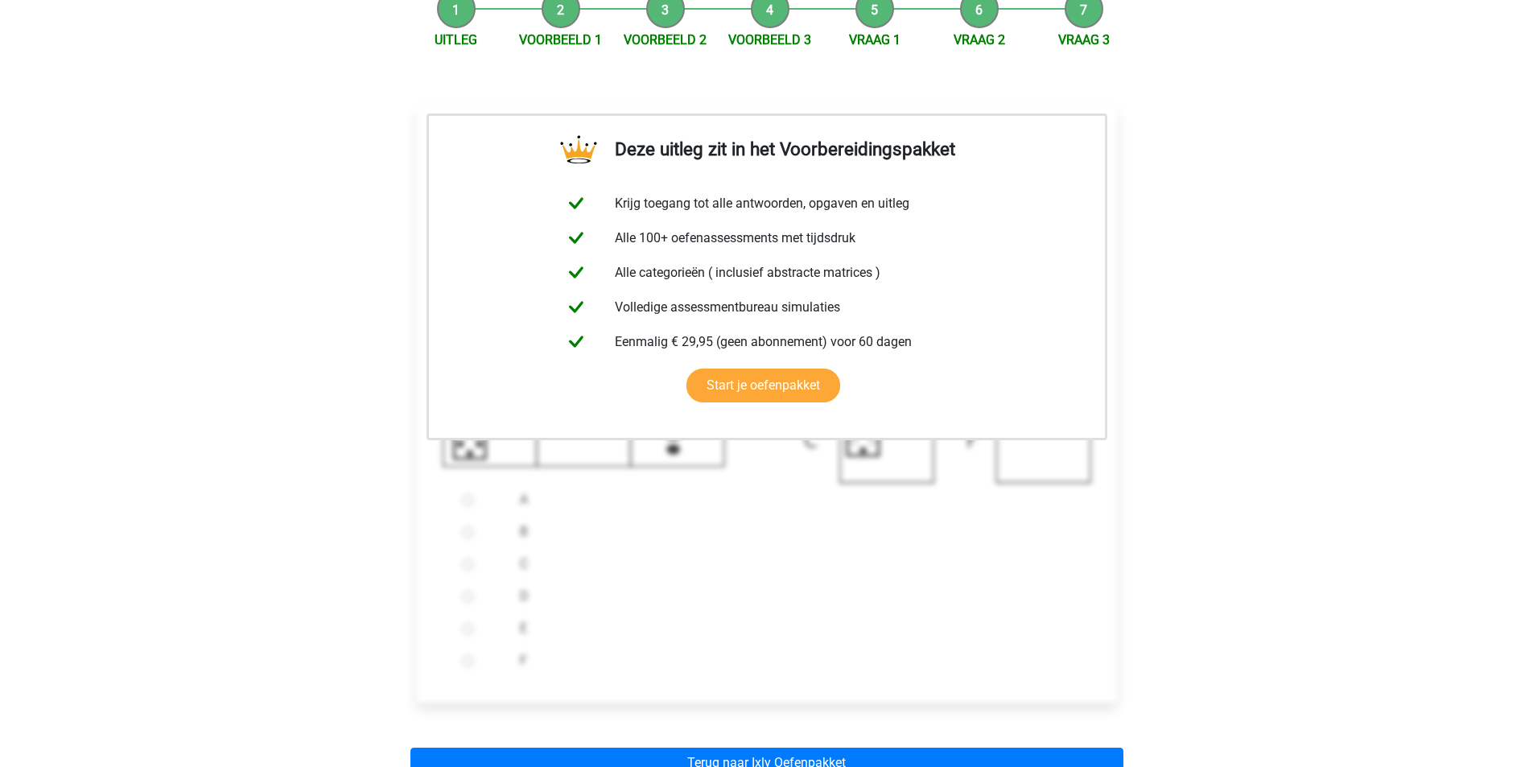
scroll to position [429, 0]
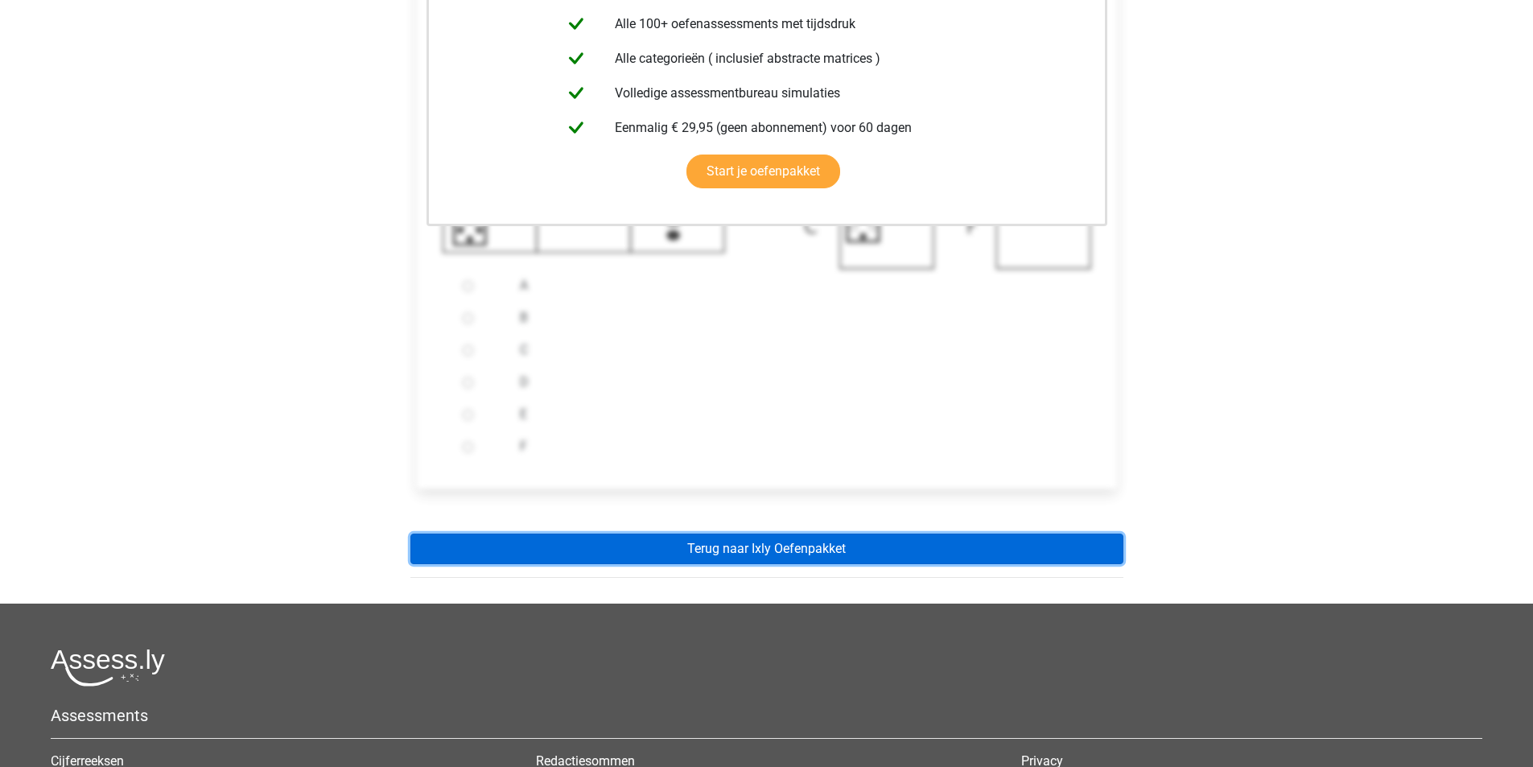
click at [873, 555] on link "Terug naar Ixly Oefenpakket" at bounding box center [767, 549] width 713 height 31
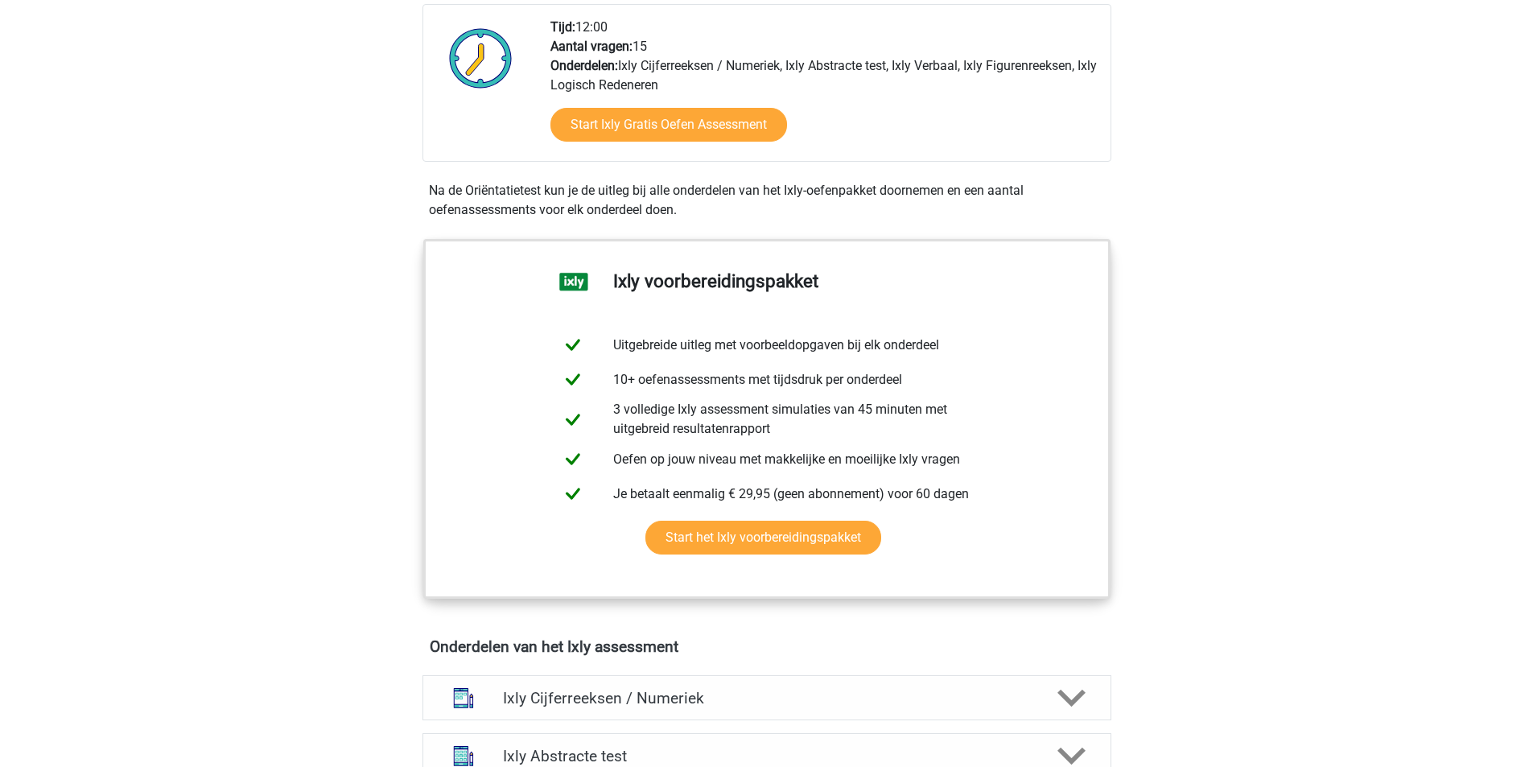
scroll to position [644, 0]
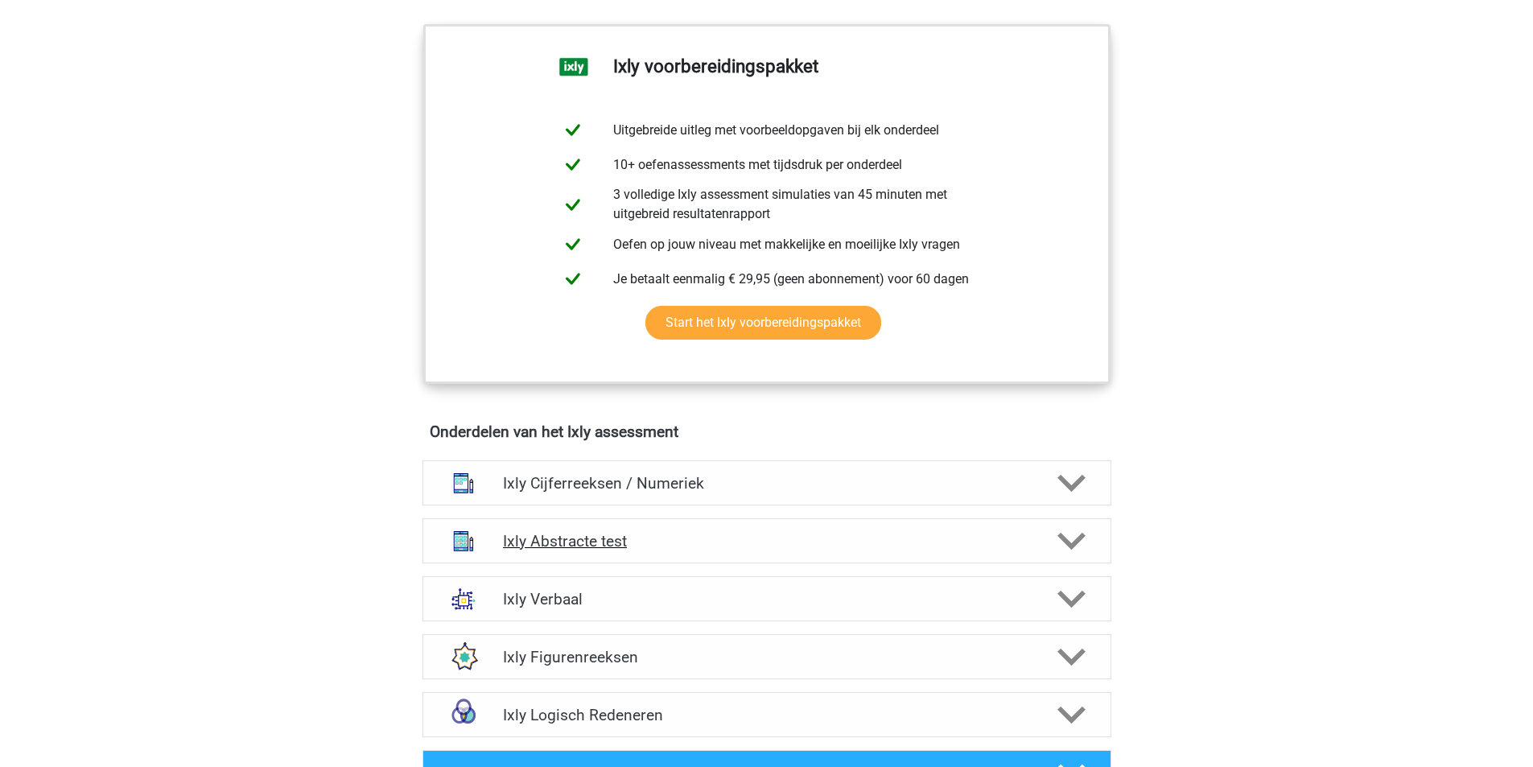
click at [1068, 535] on icon at bounding box center [1072, 541] width 28 height 28
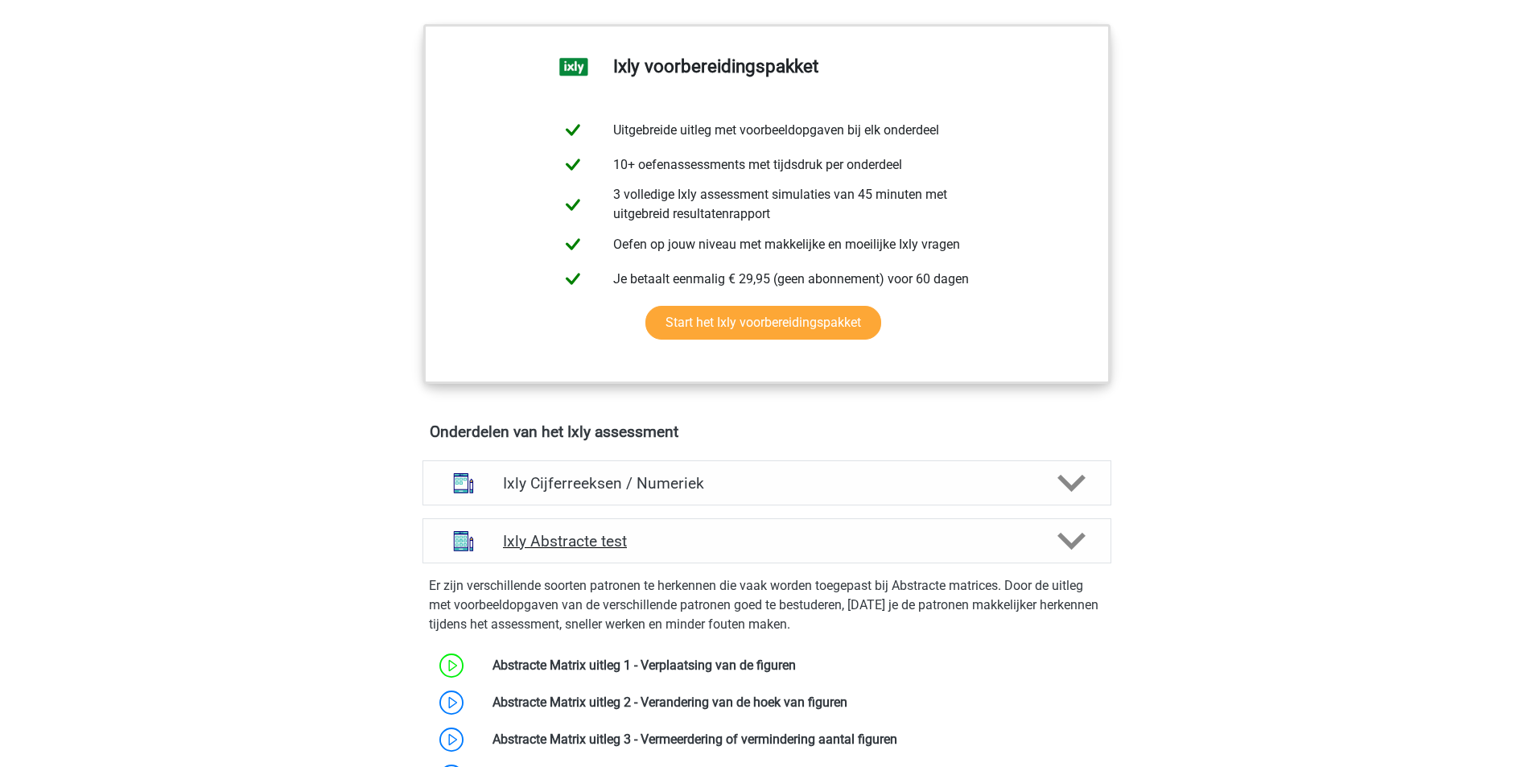
scroll to position [859, 0]
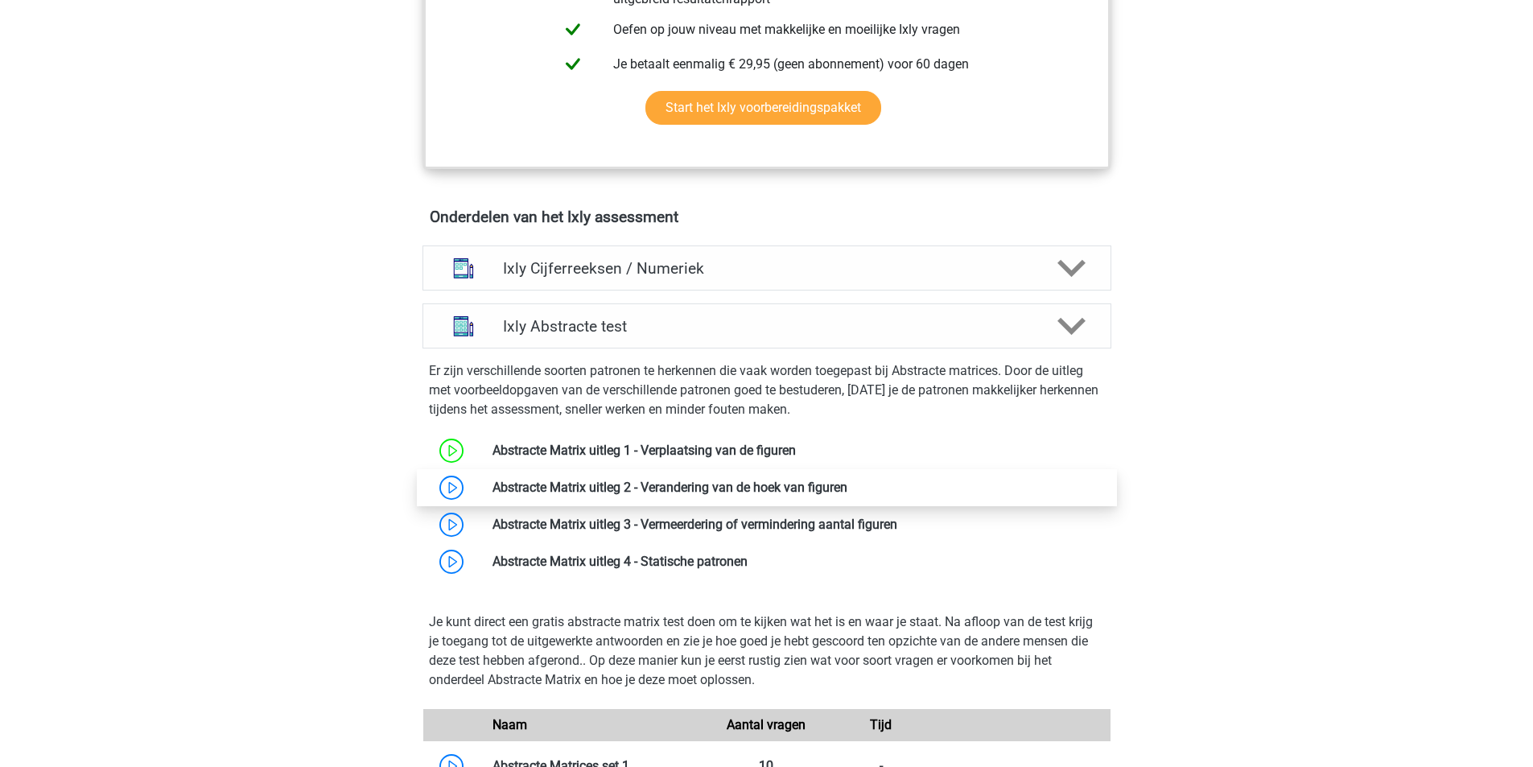
click at [848, 489] on link at bounding box center [848, 487] width 0 height 15
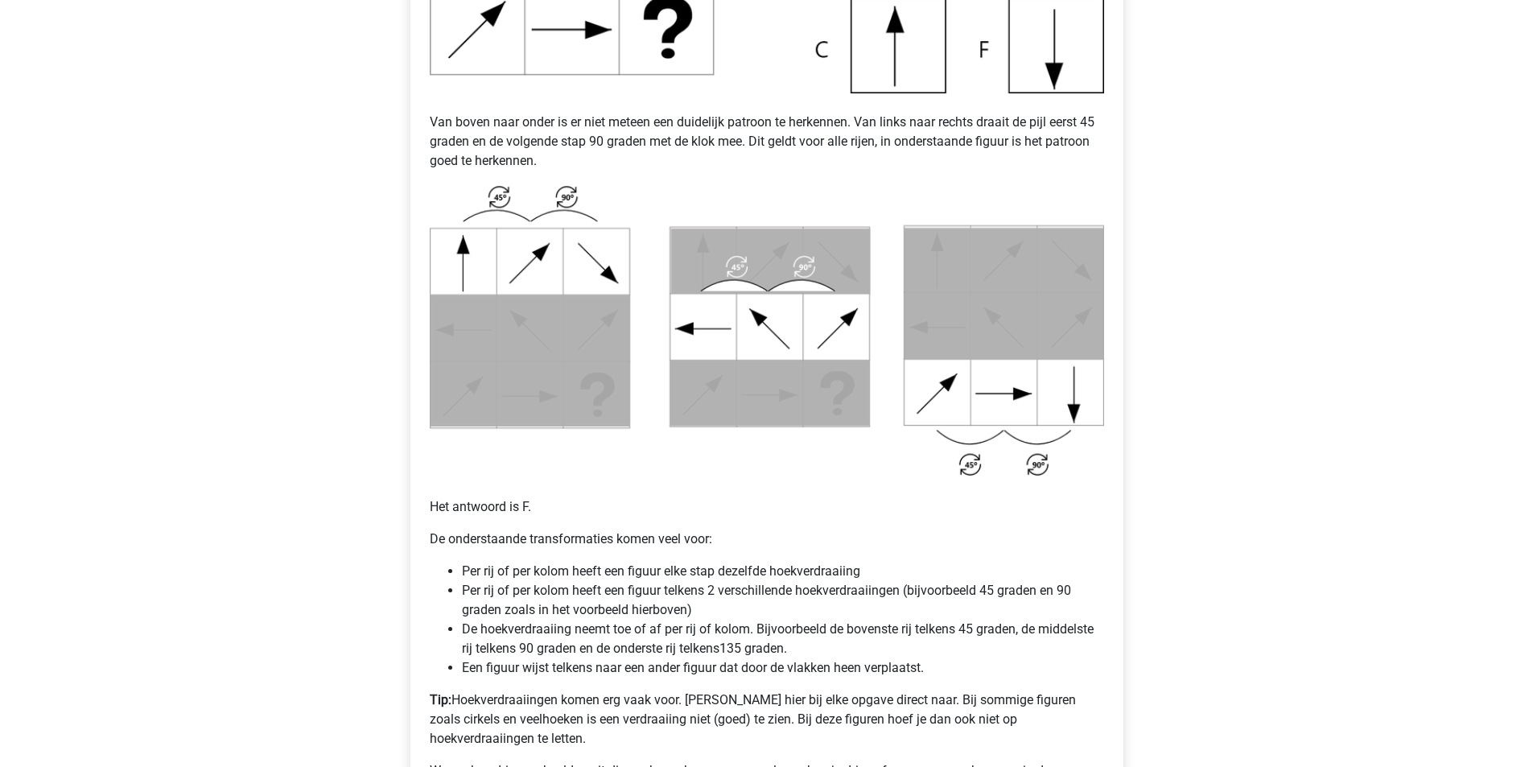
scroll to position [859, 0]
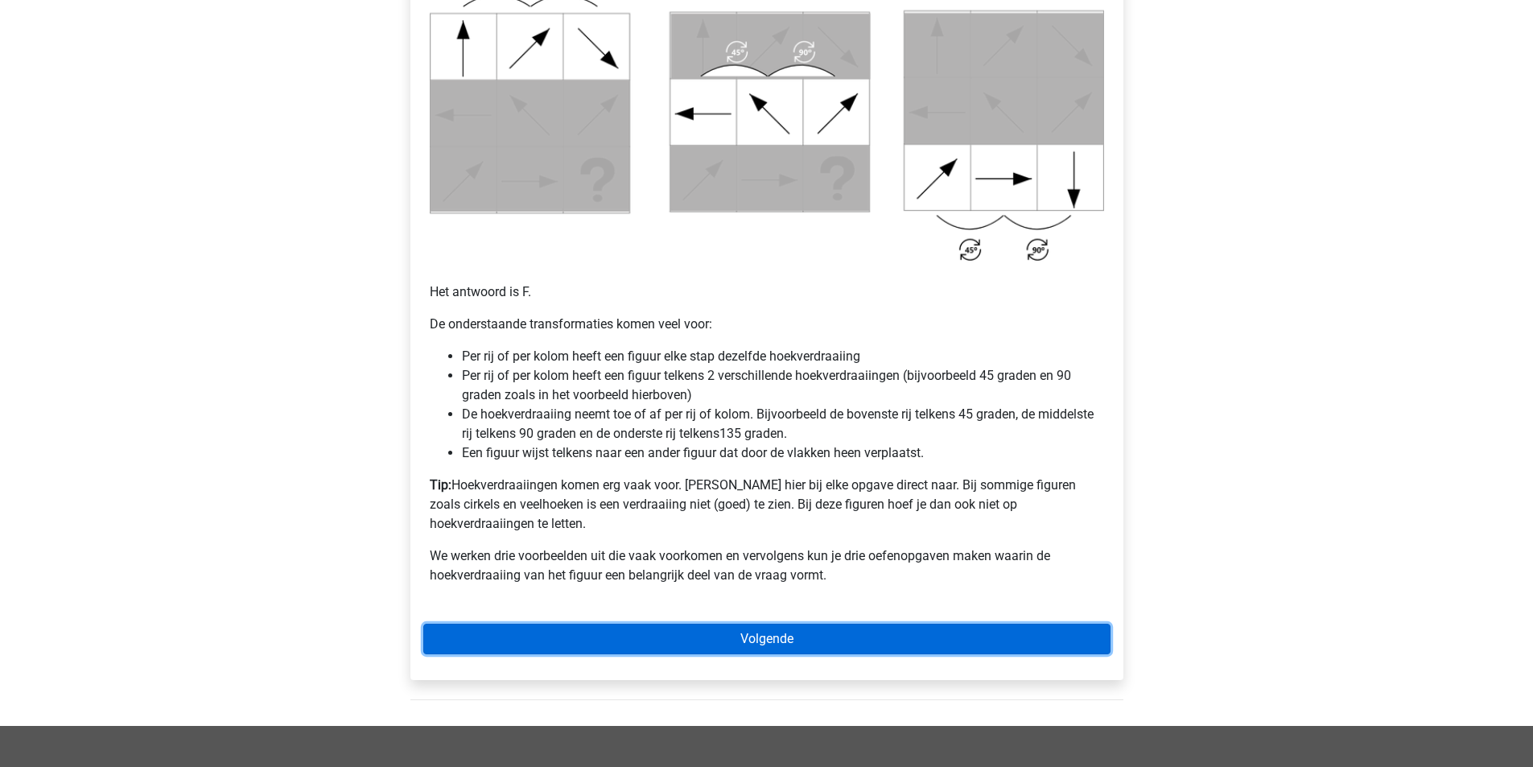
click at [886, 624] on link "Volgende" at bounding box center [766, 639] width 687 height 31
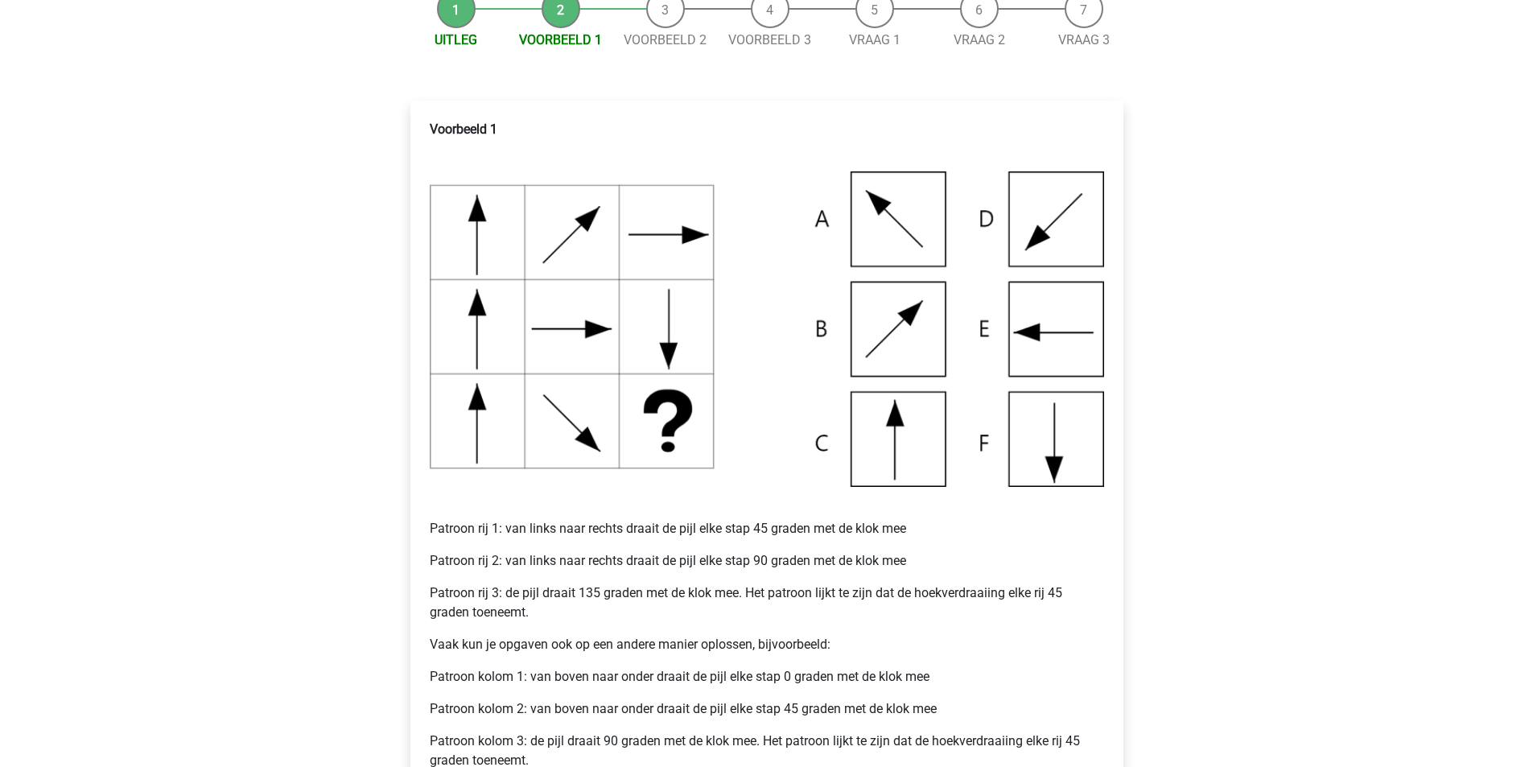
scroll to position [429, 0]
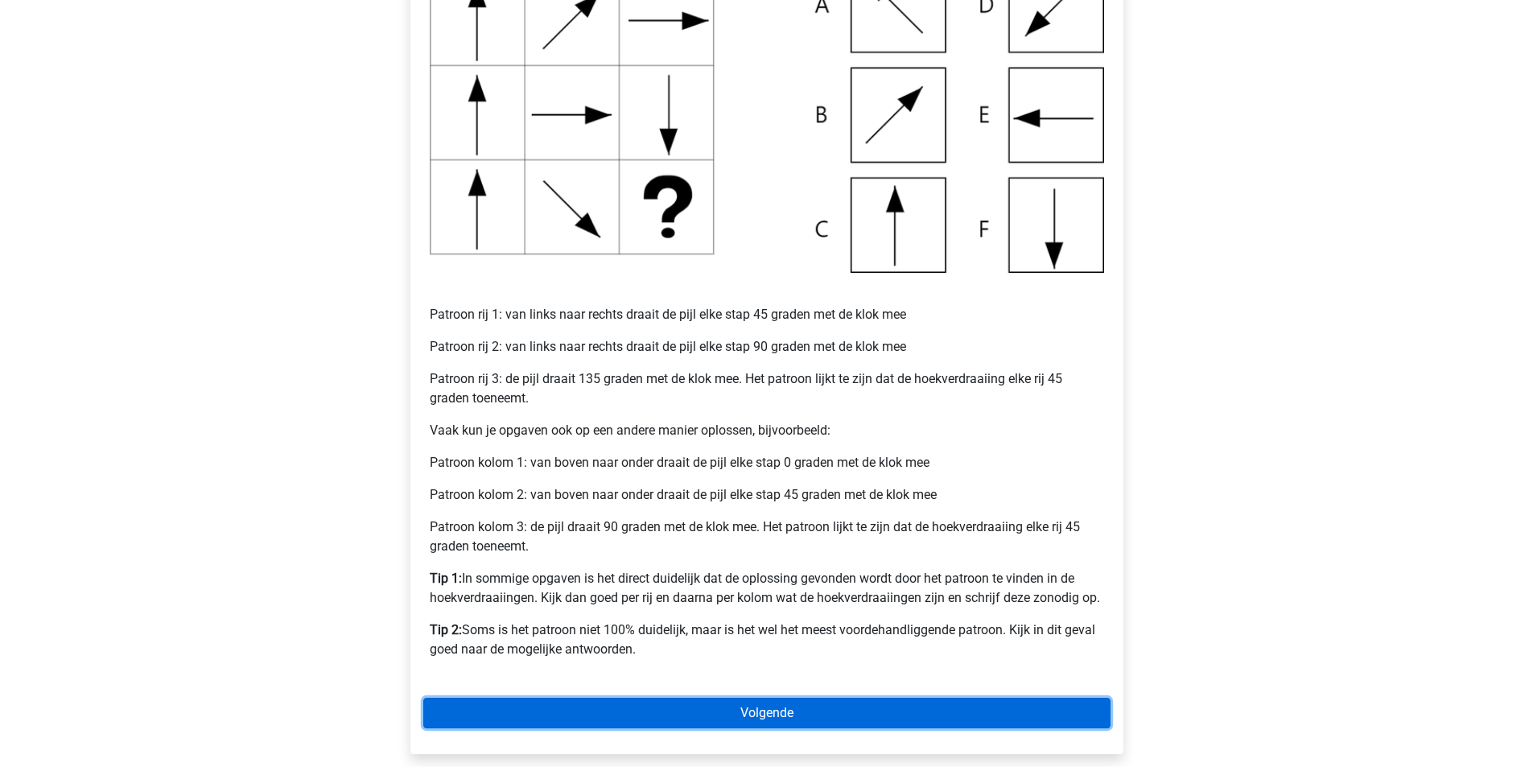
click at [778, 714] on link "Volgende" at bounding box center [766, 713] width 687 height 31
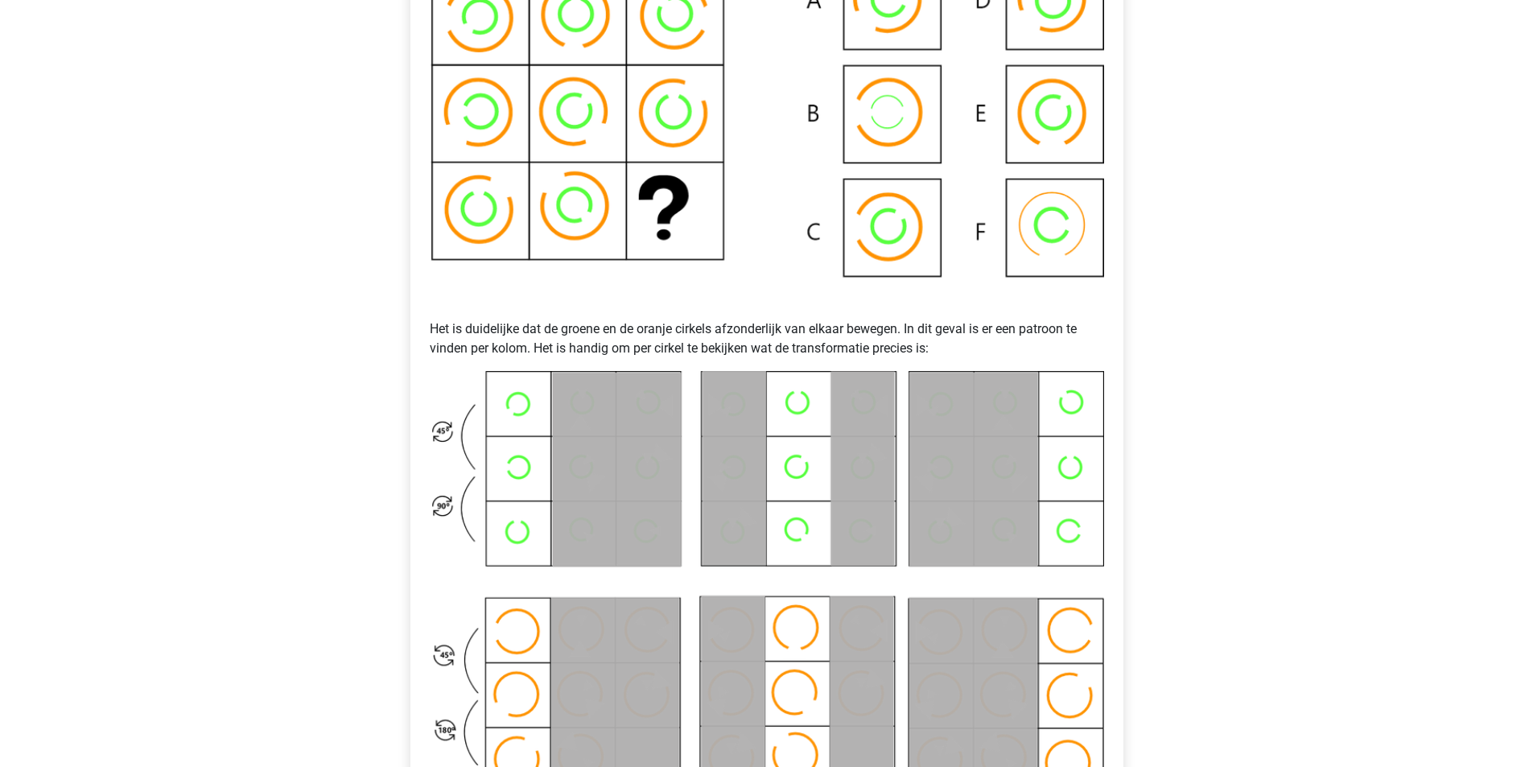
scroll to position [644, 0]
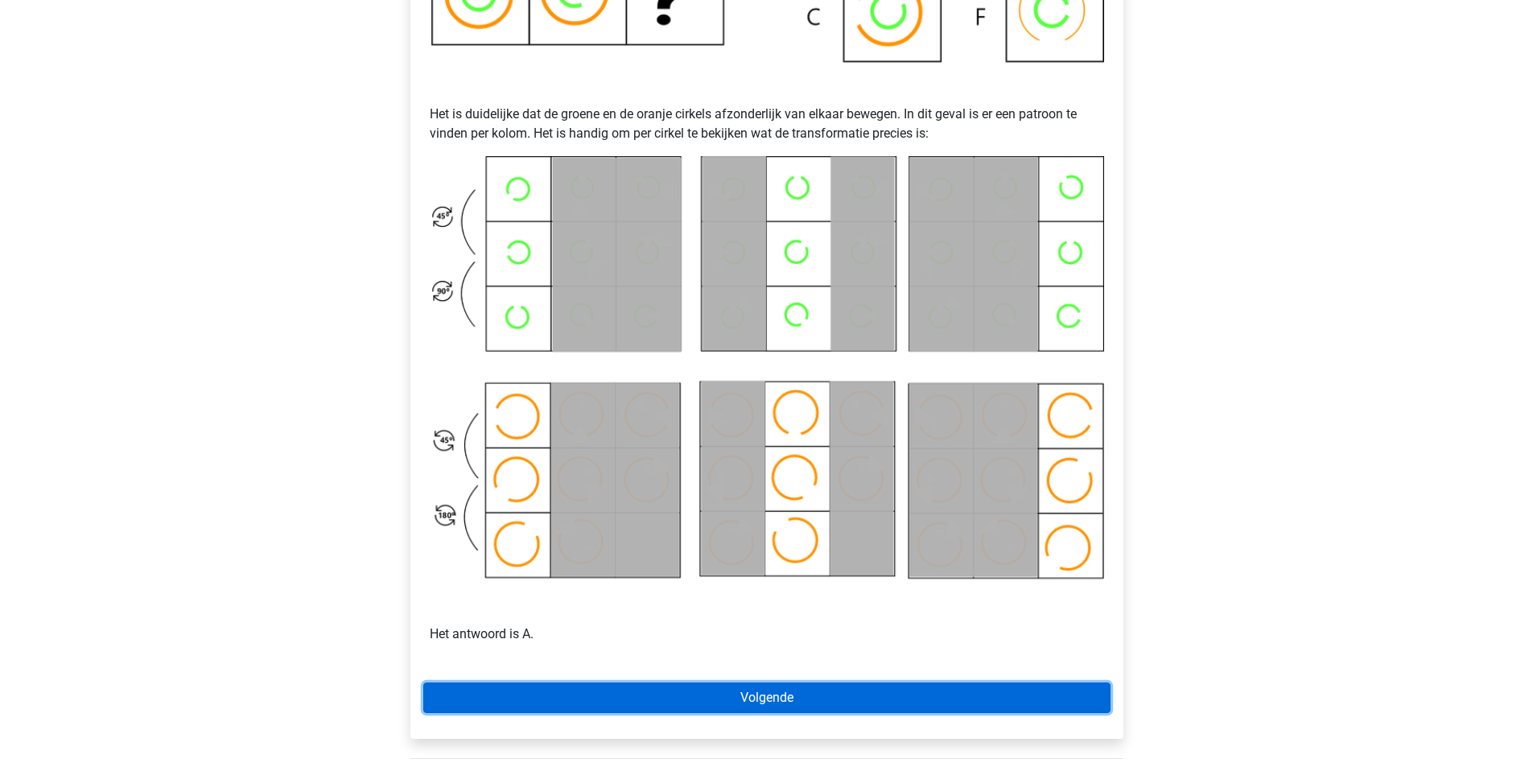
click at [801, 701] on link "Volgende" at bounding box center [766, 698] width 687 height 31
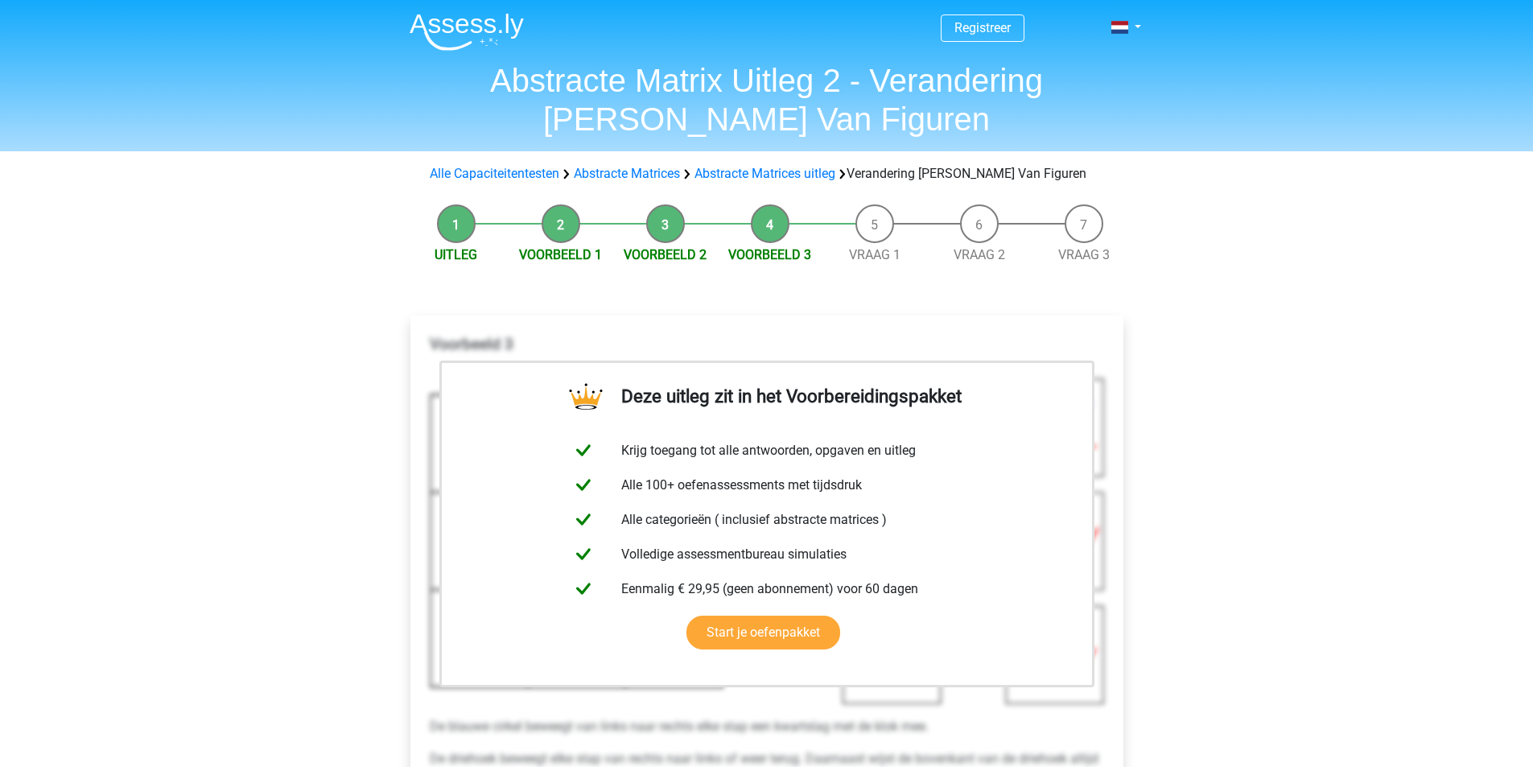
scroll to position [215, 0]
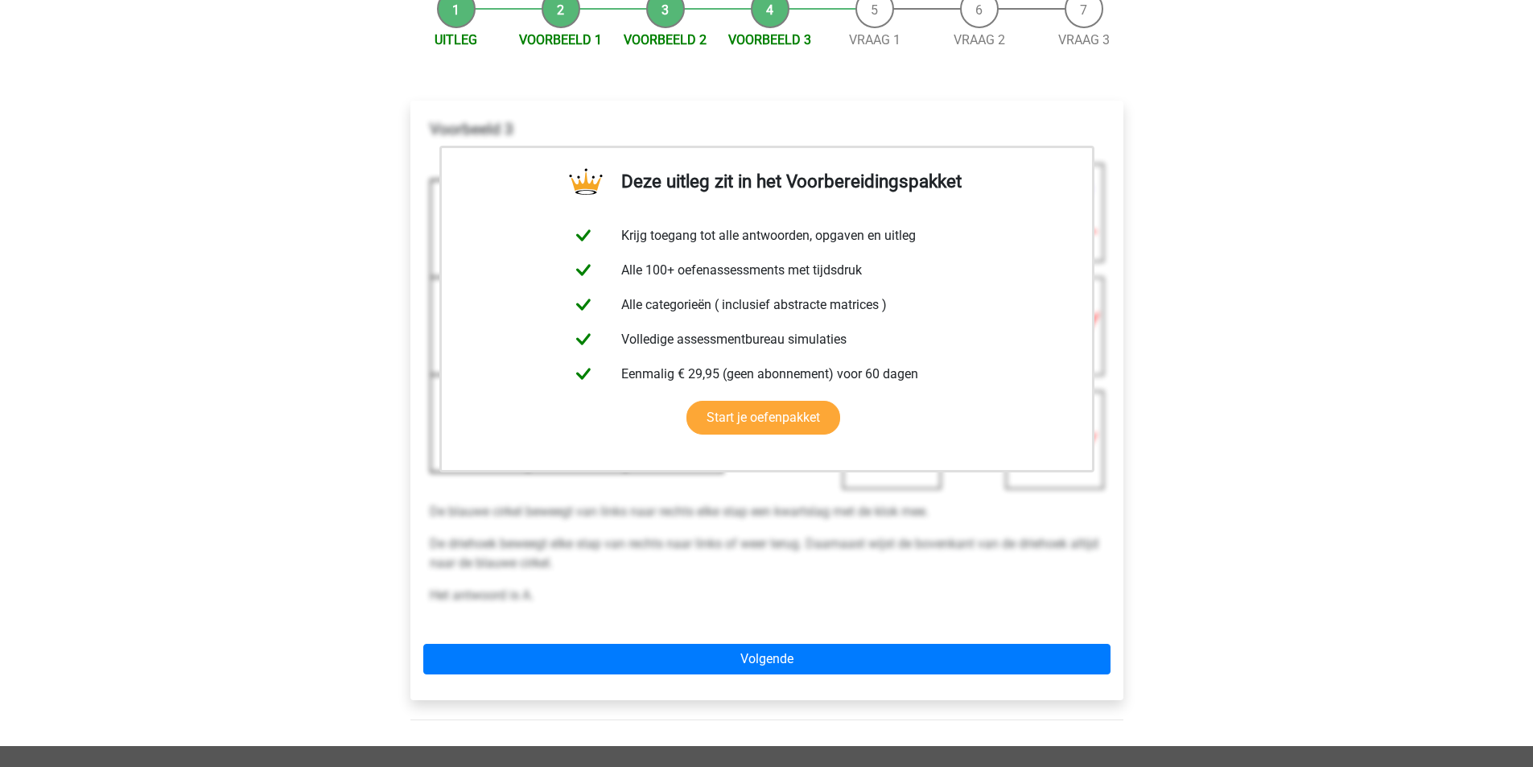
click at [793, 642] on div "Deze uitleg zit in het Voorbereidingspakket Krijg toegang tot alle antwoorden, …" at bounding box center [767, 400] width 713 height 599
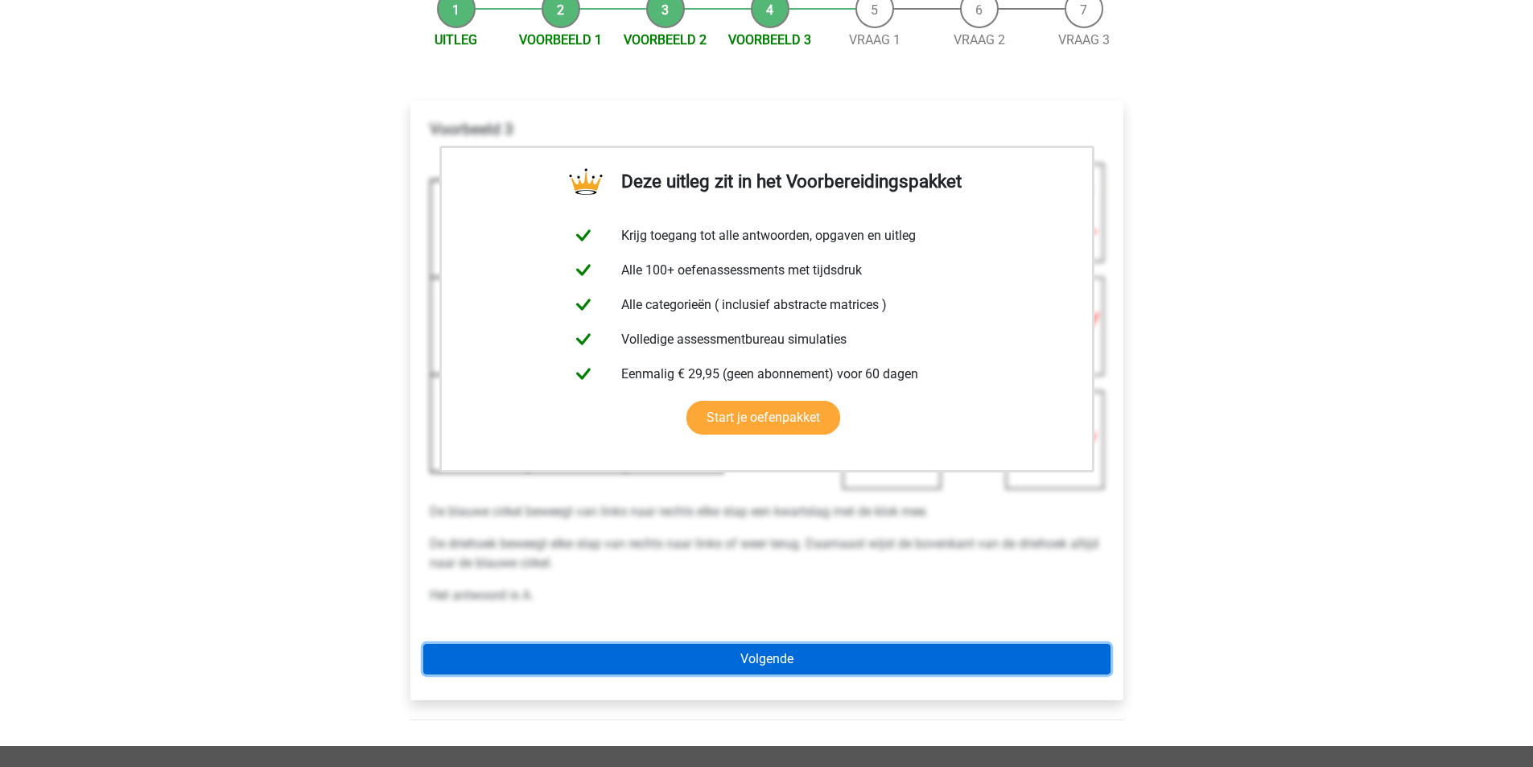
click at [794, 657] on link "Volgende" at bounding box center [766, 659] width 687 height 31
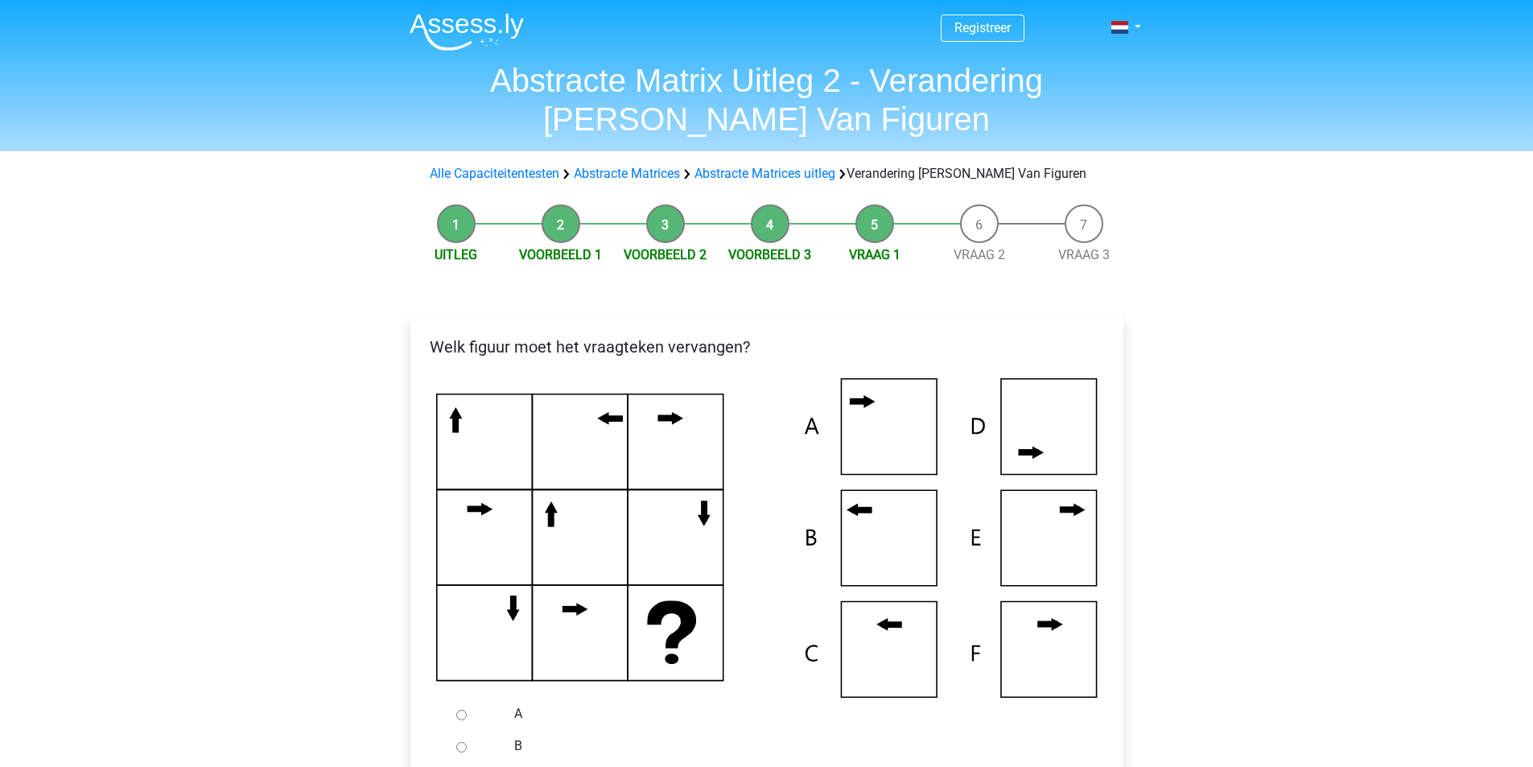
scroll to position [215, 0]
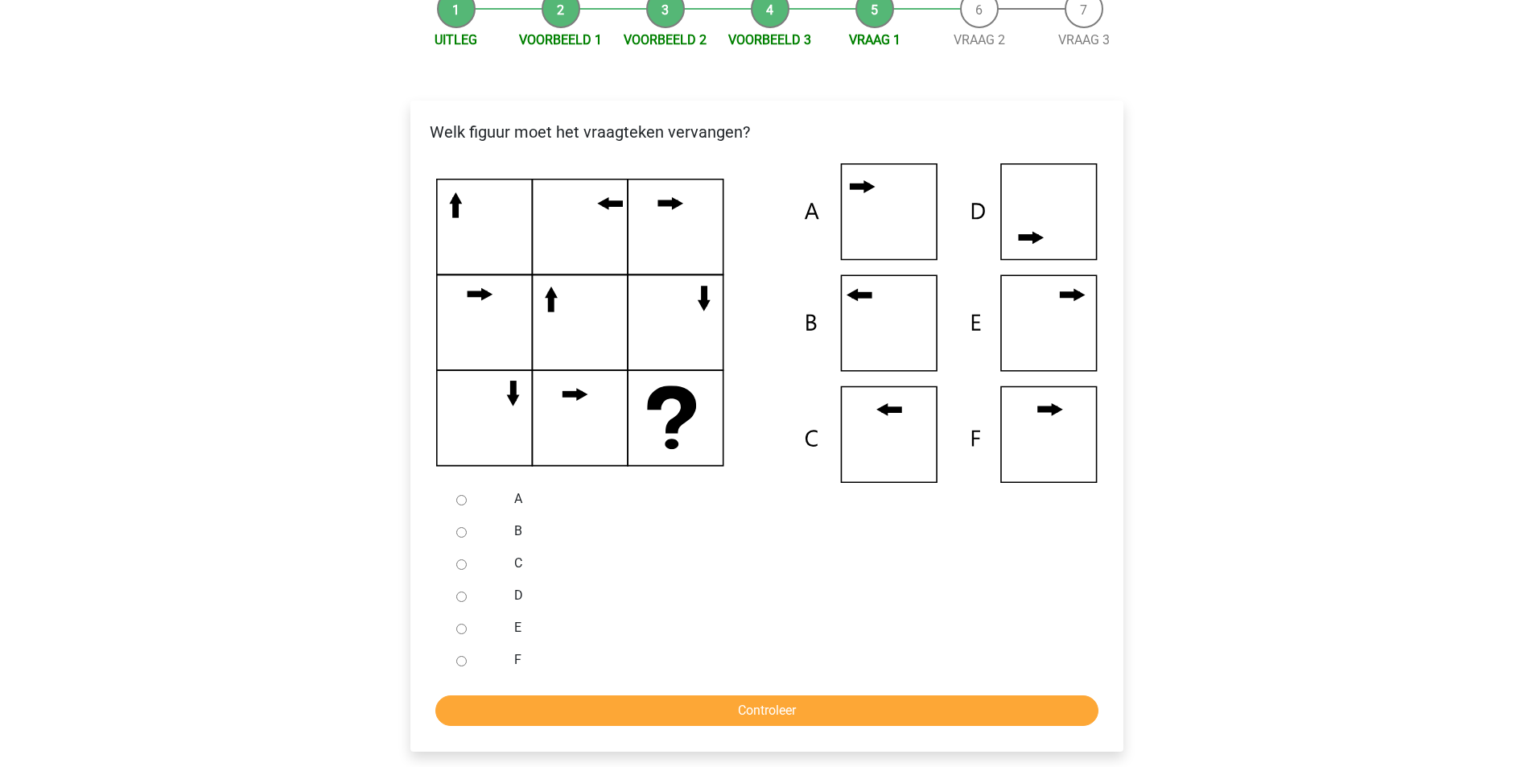
click at [461, 534] on input "B" at bounding box center [461, 532] width 10 height 10
radio input "true"
click at [658, 703] on input "Controleer" at bounding box center [766, 710] width 663 height 31
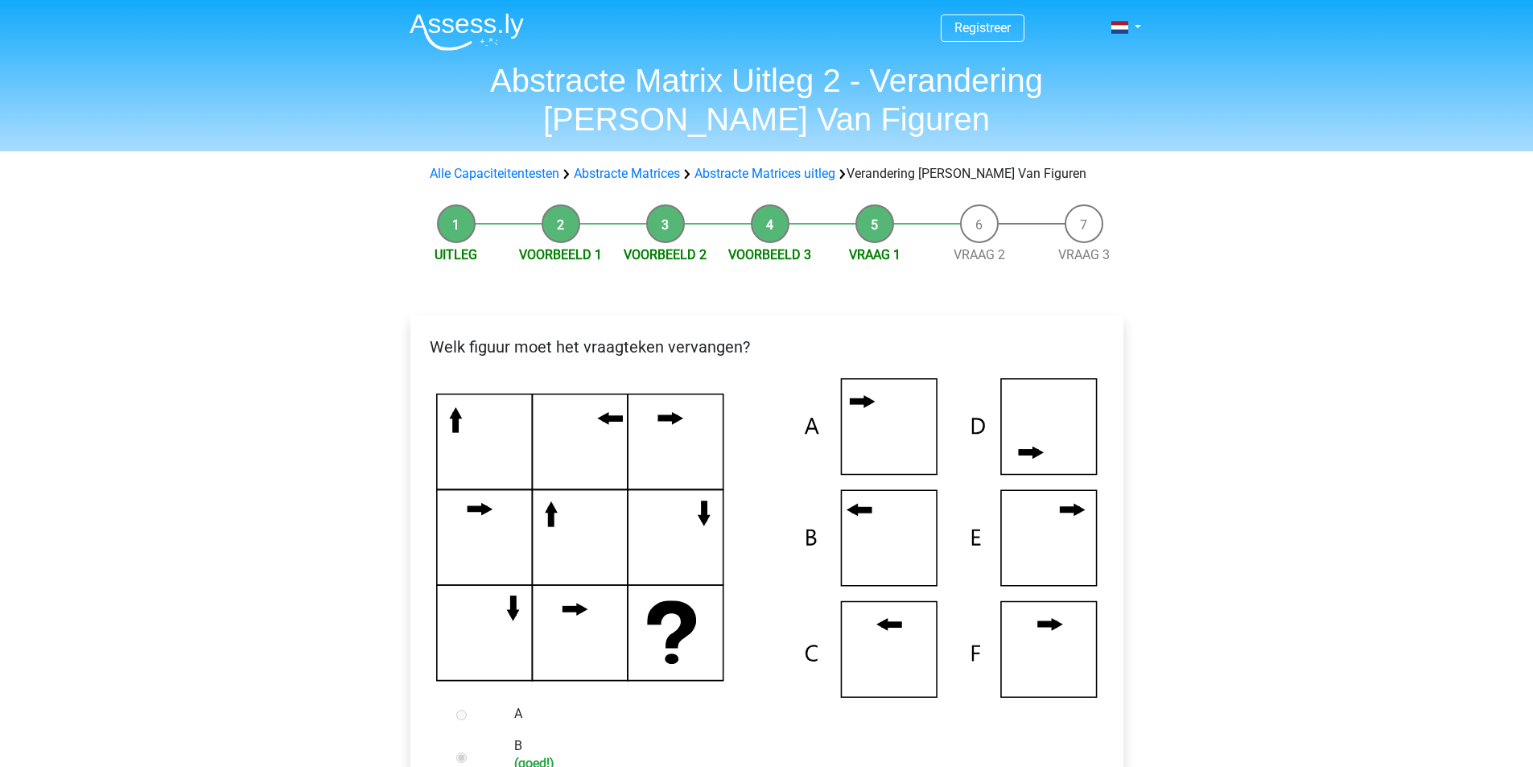
scroll to position [429, 0]
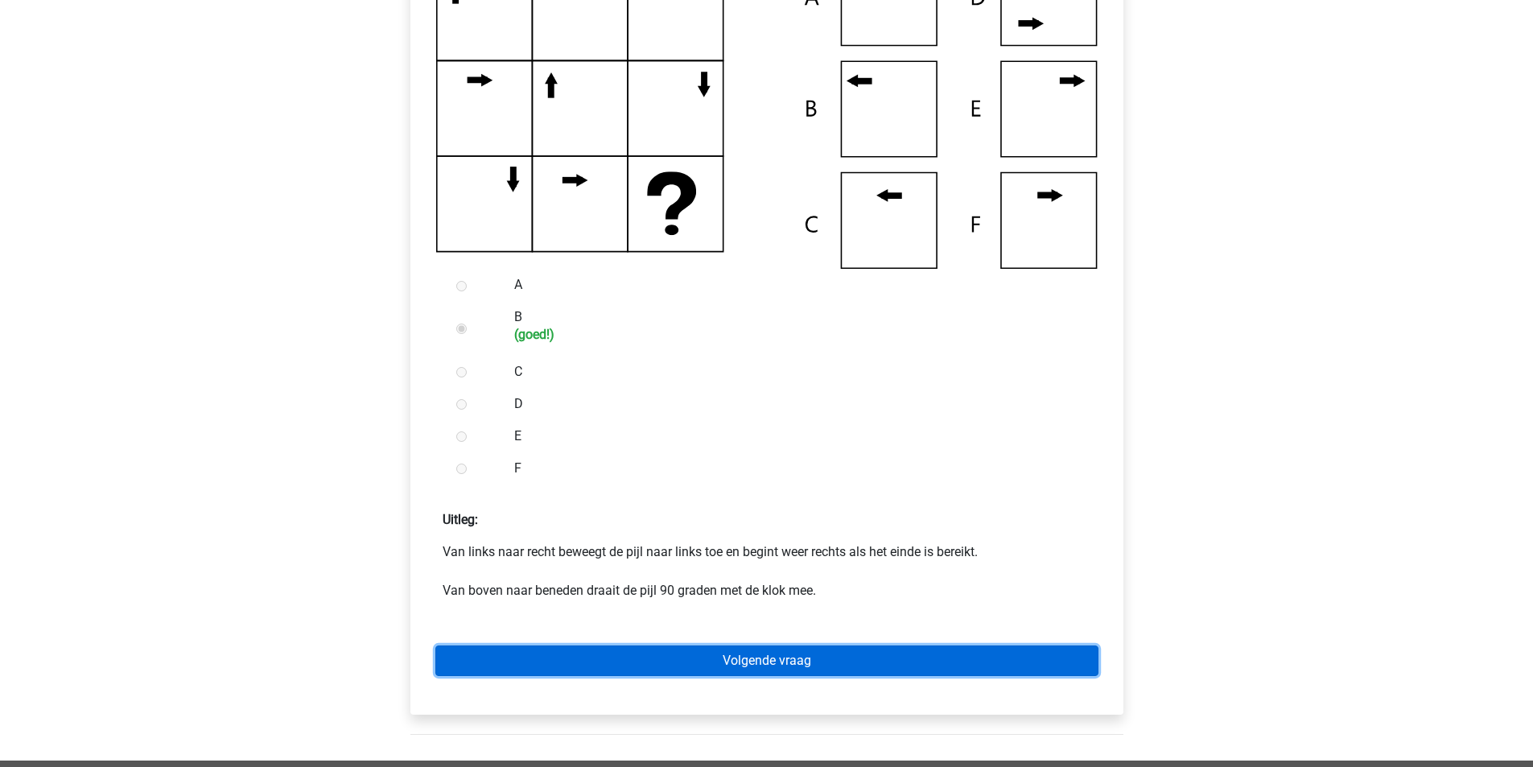
click at [876, 660] on link "Volgende vraag" at bounding box center [766, 661] width 663 height 31
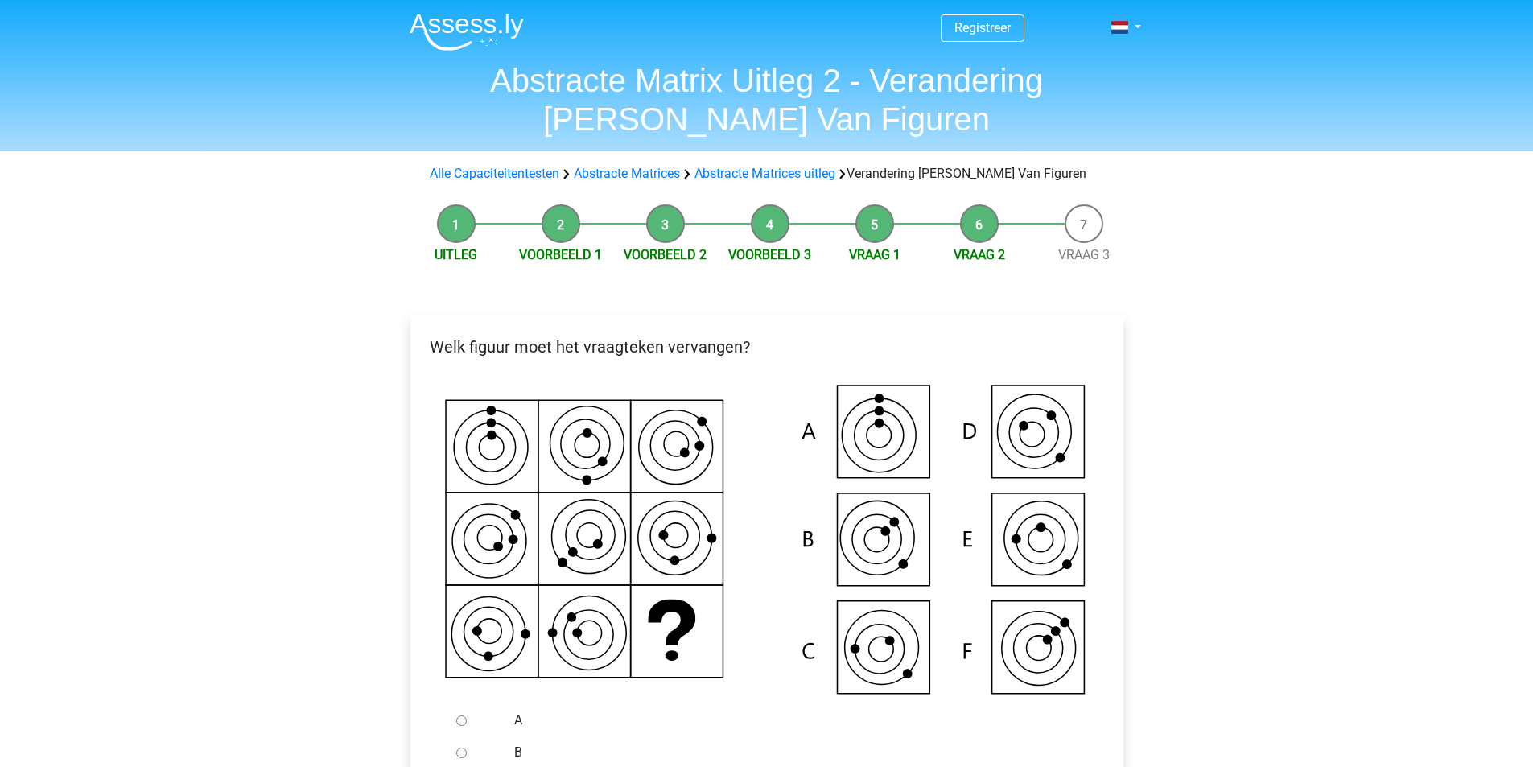
scroll to position [215, 0]
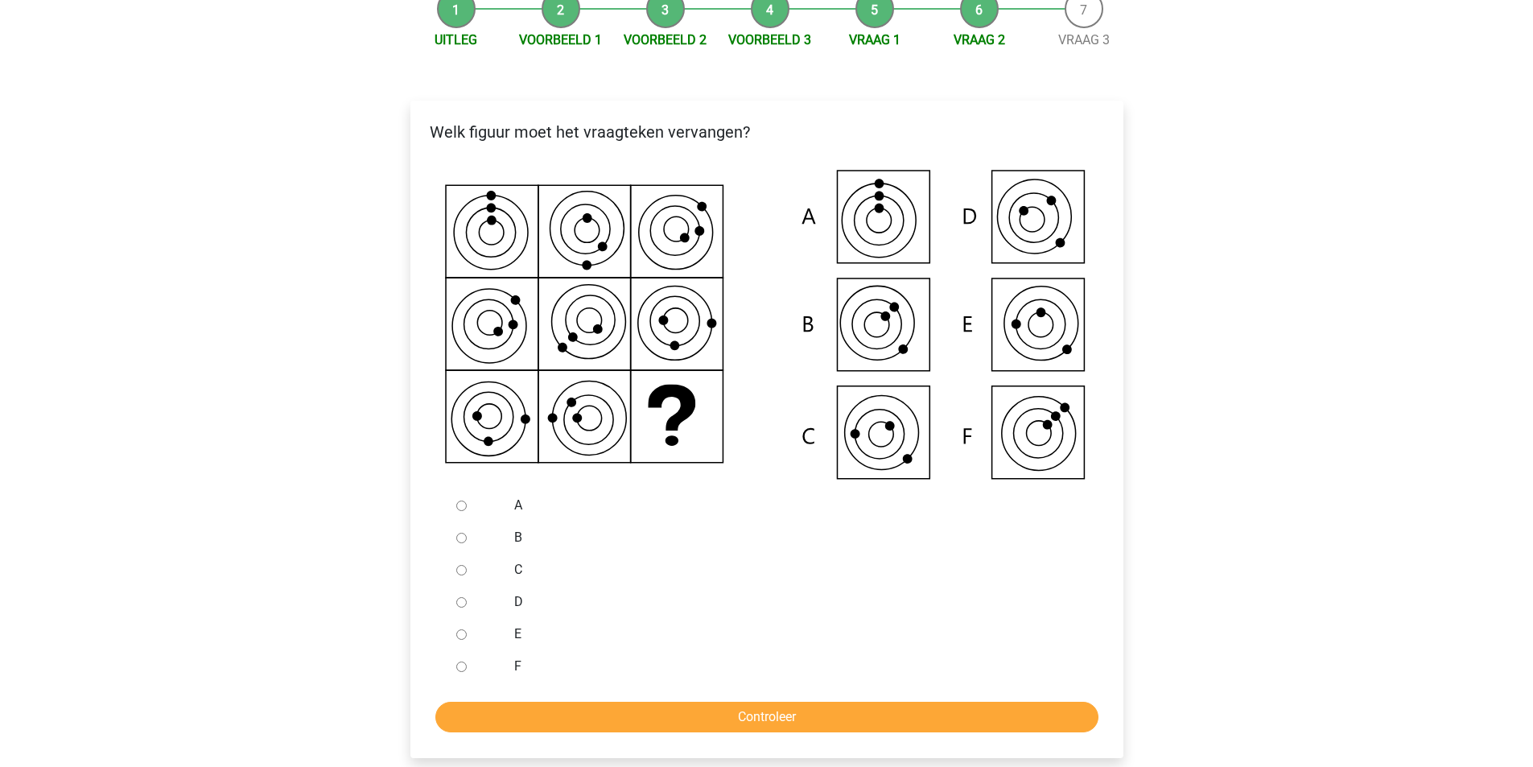
click at [494, 538] on div at bounding box center [476, 538] width 53 height 32
click at [454, 538] on div at bounding box center [476, 538] width 53 height 32
click at [460, 539] on input "B" at bounding box center [461, 538] width 10 height 10
radio input "true"
click at [668, 718] on input "Controleer" at bounding box center [766, 717] width 663 height 31
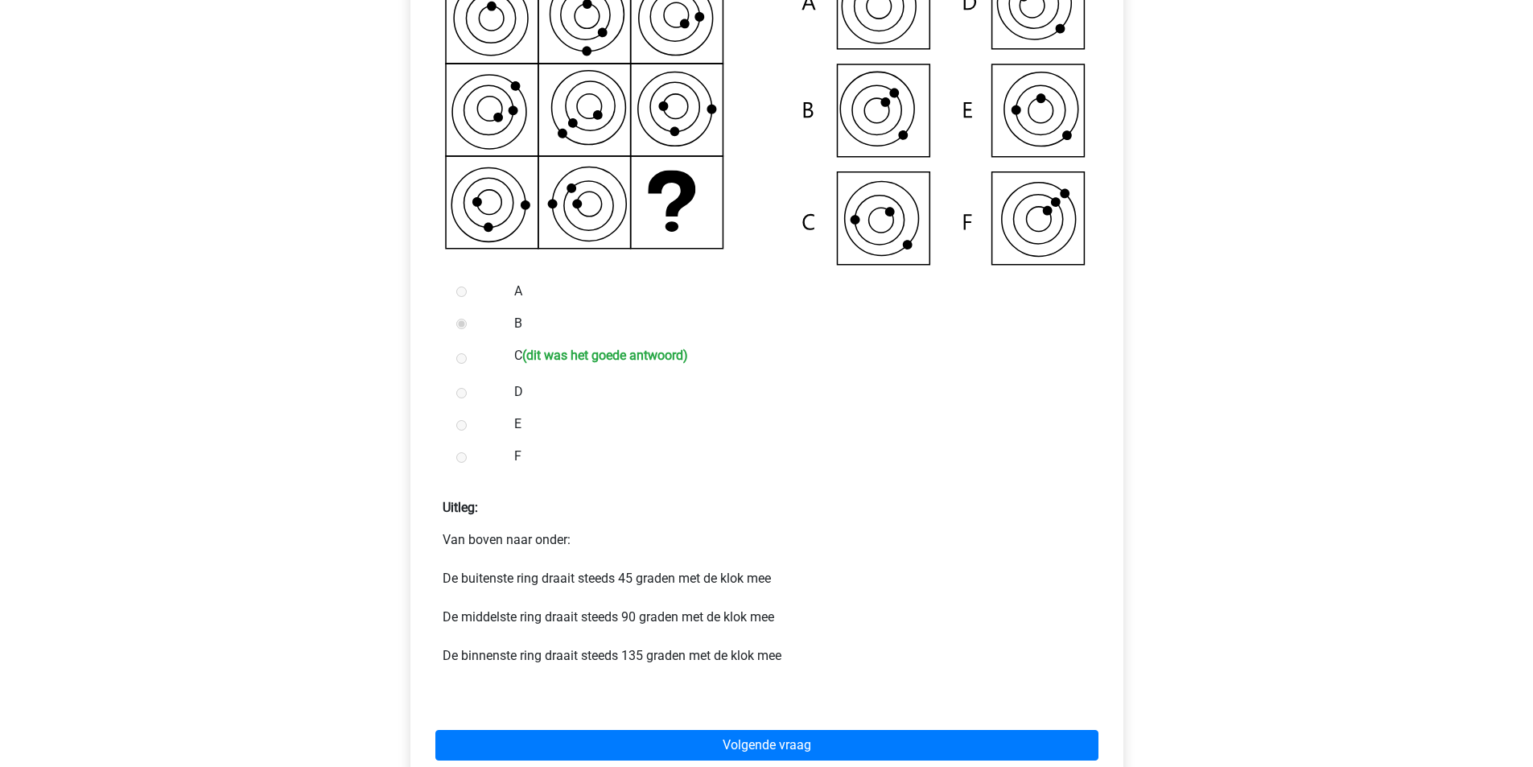
scroll to position [644, 0]
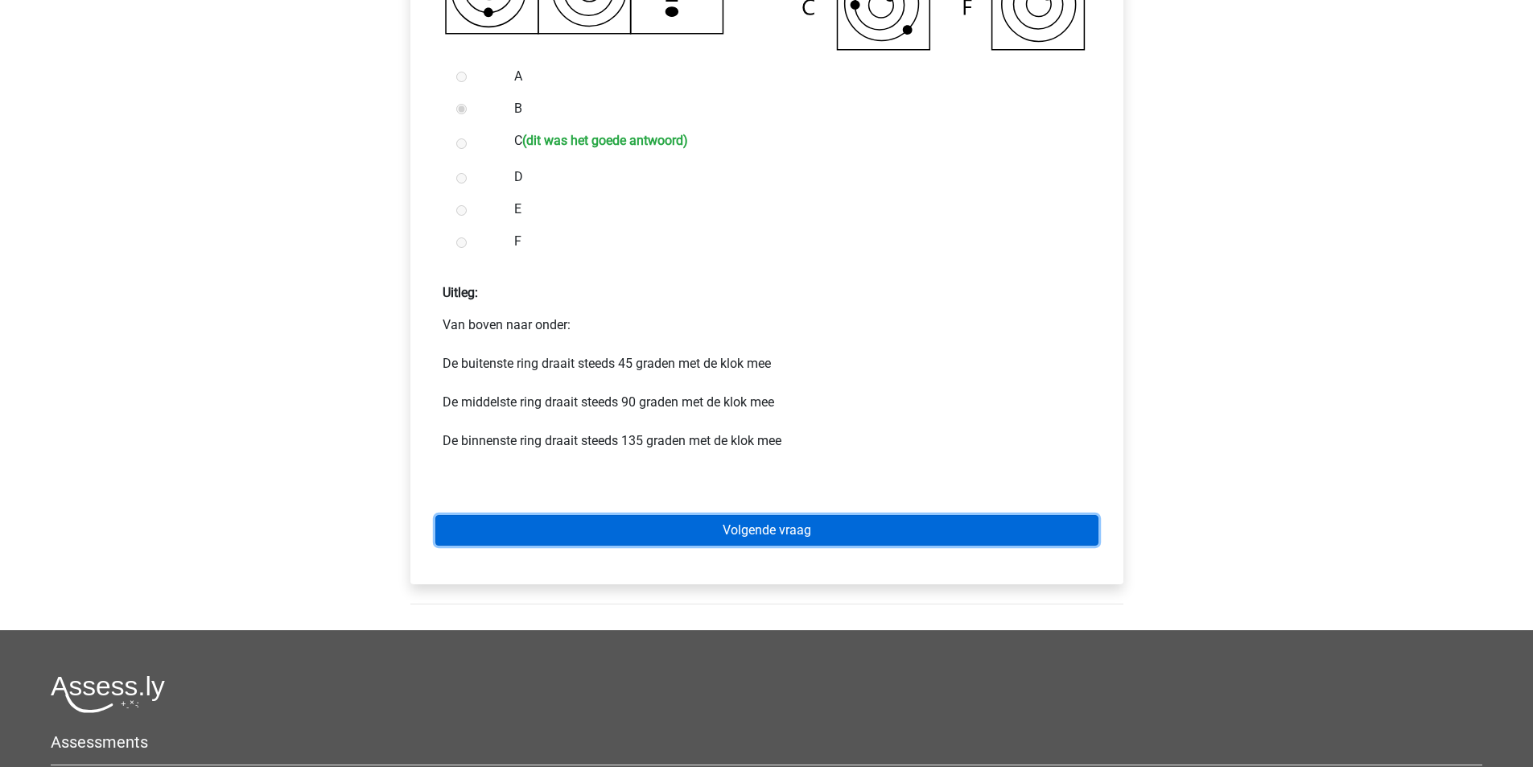
click at [810, 534] on link "Volgende vraag" at bounding box center [766, 530] width 663 height 31
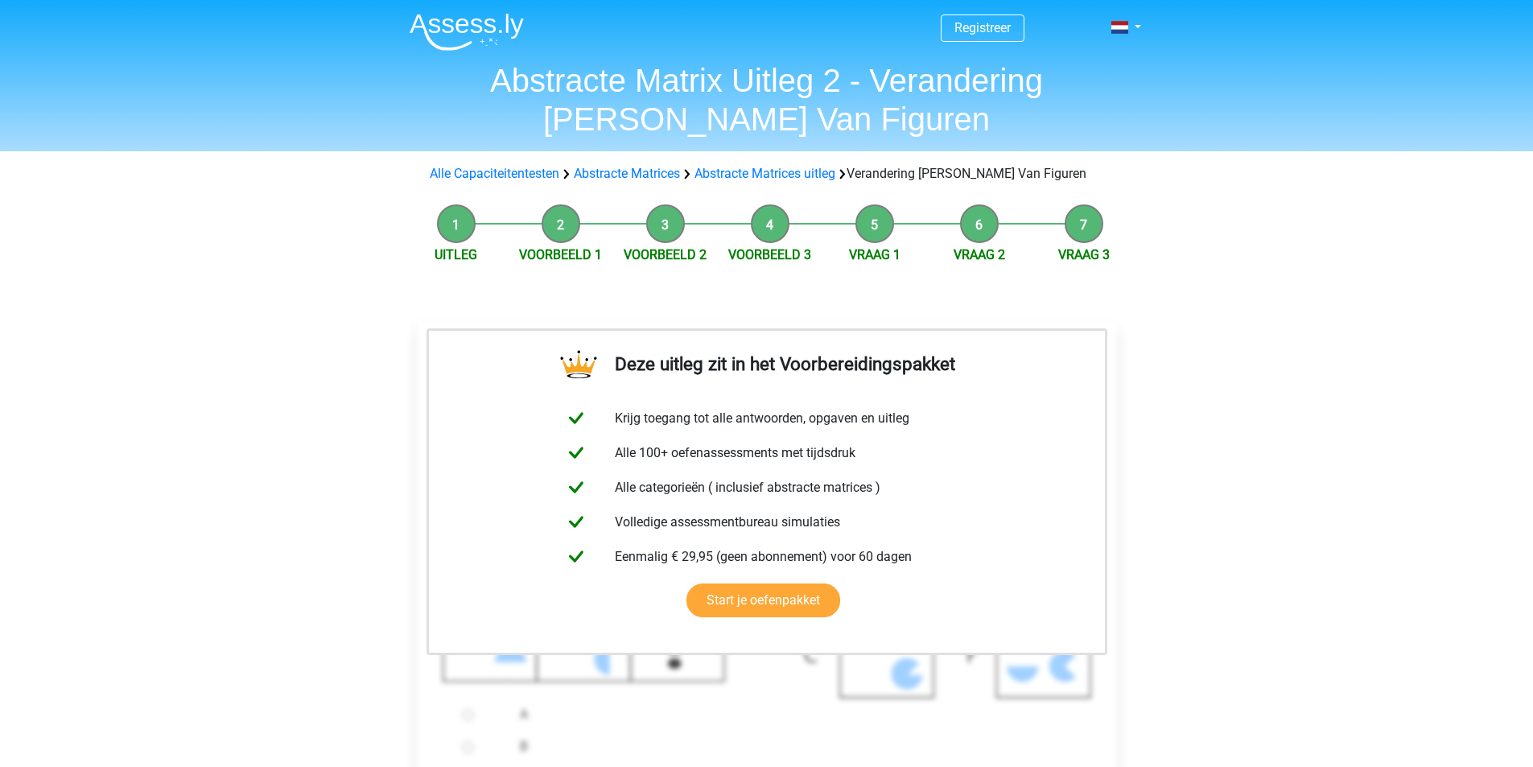
scroll to position [429, 0]
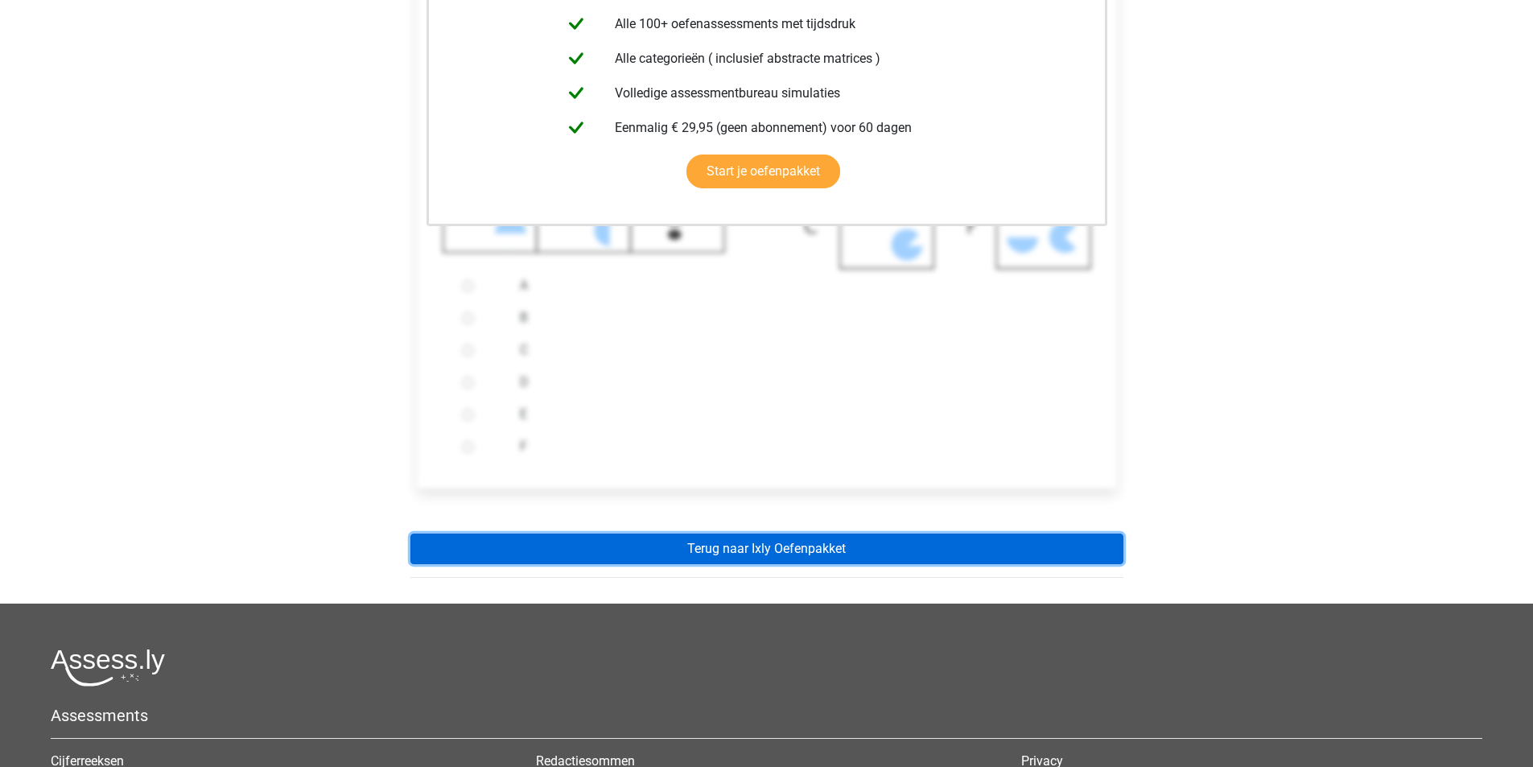
click at [938, 547] on link "Terug naar Ixly Oefenpakket" at bounding box center [767, 549] width 713 height 31
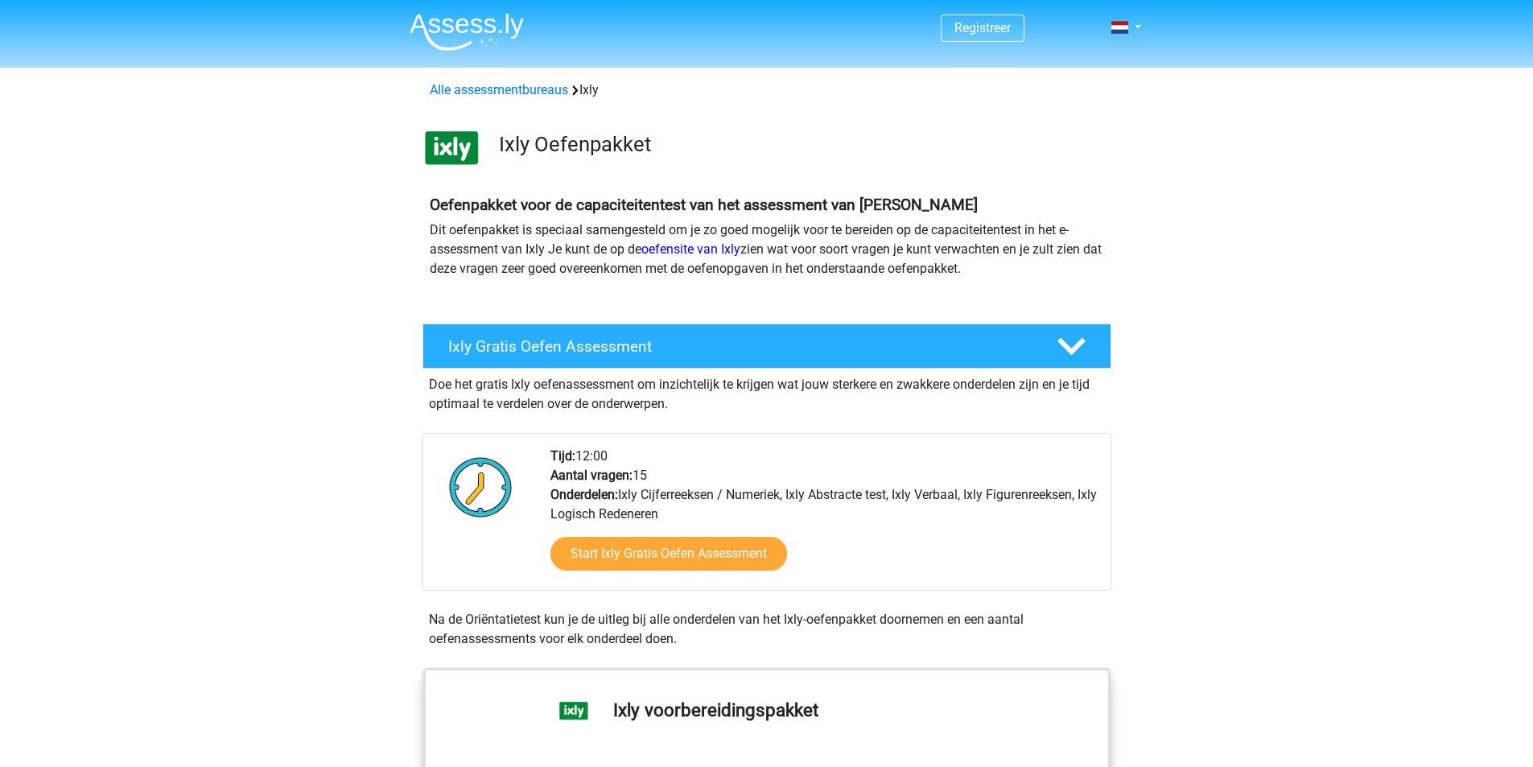
scroll to position [644, 0]
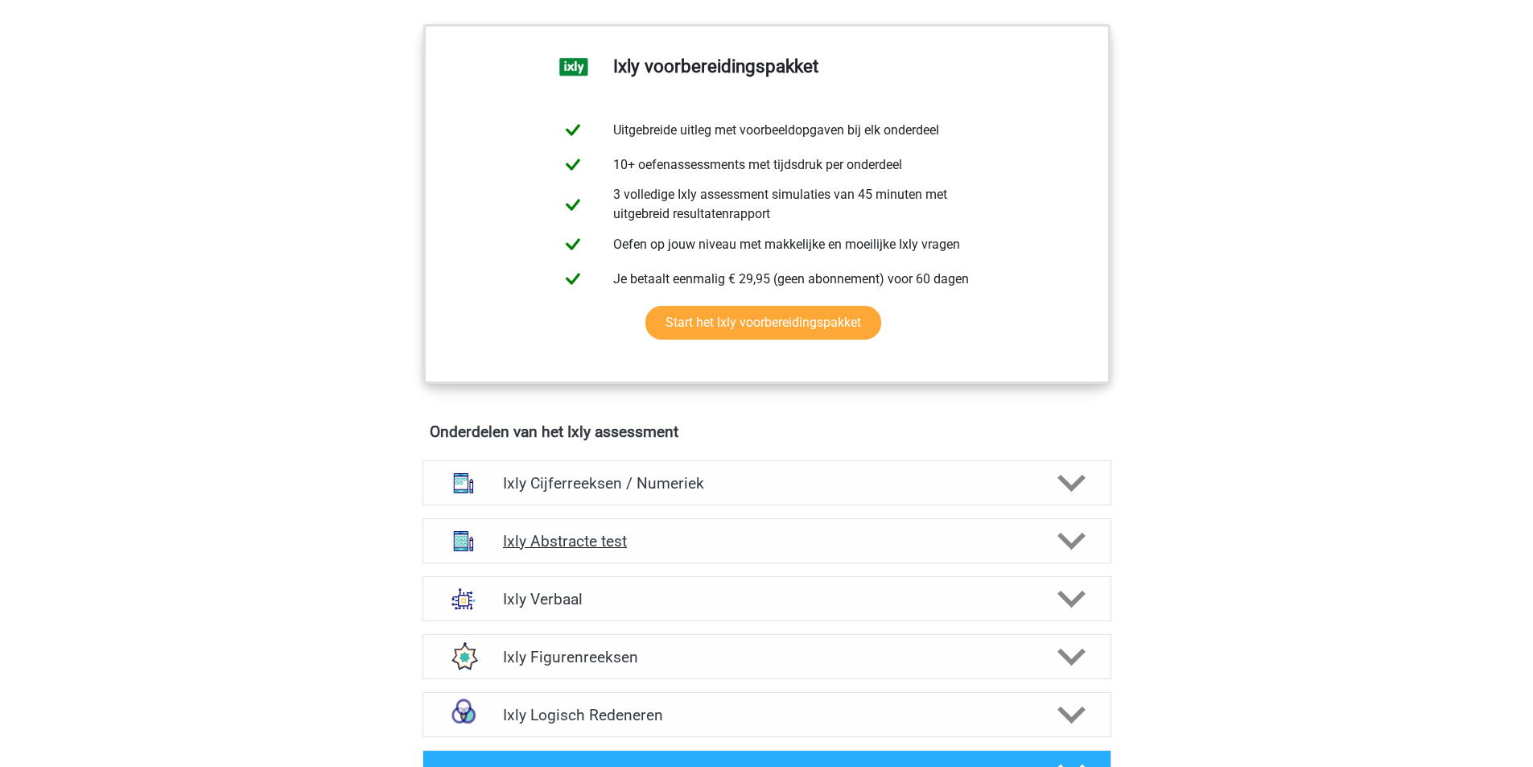
click at [1067, 537] on icon at bounding box center [1072, 541] width 28 height 28
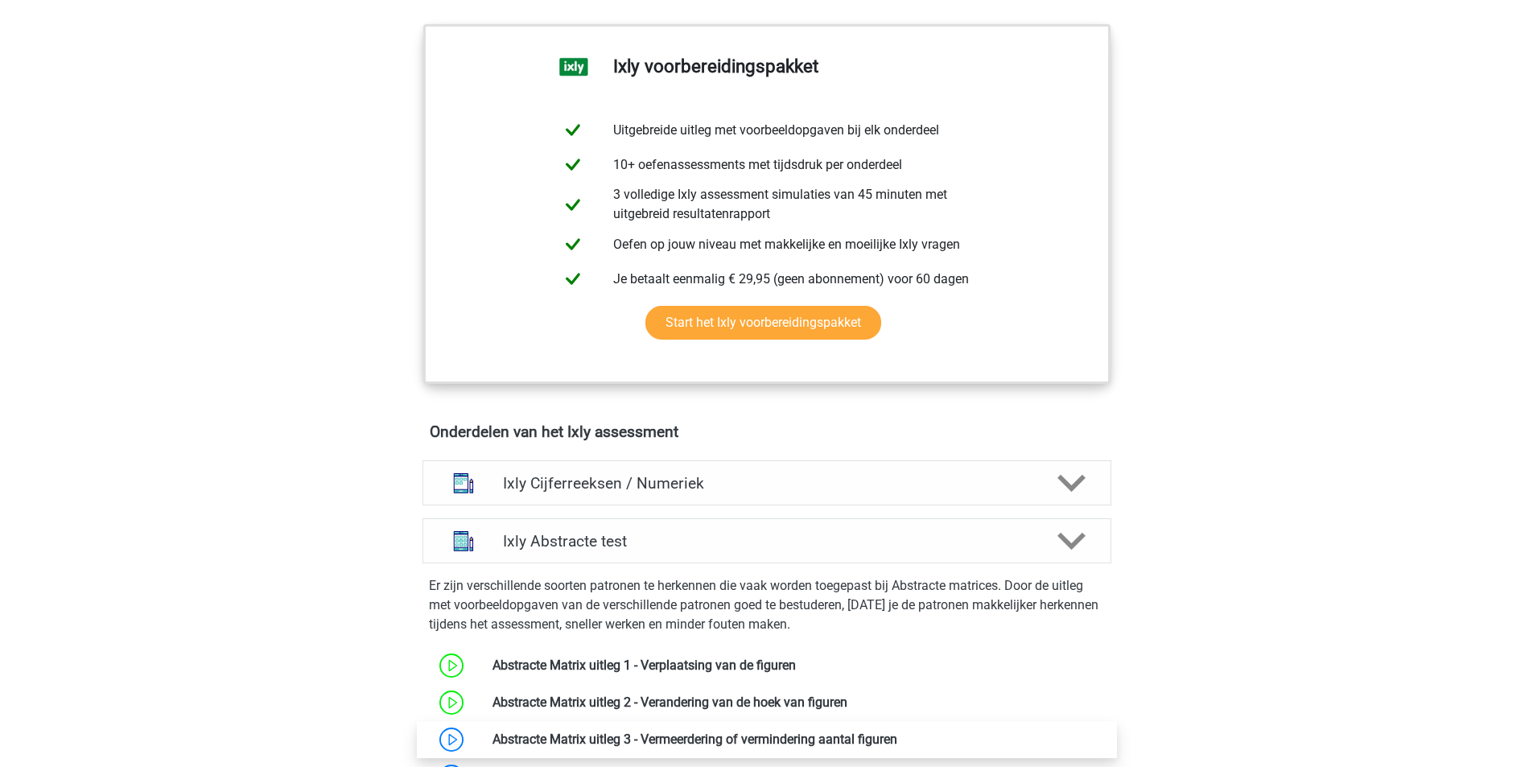
scroll to position [859, 0]
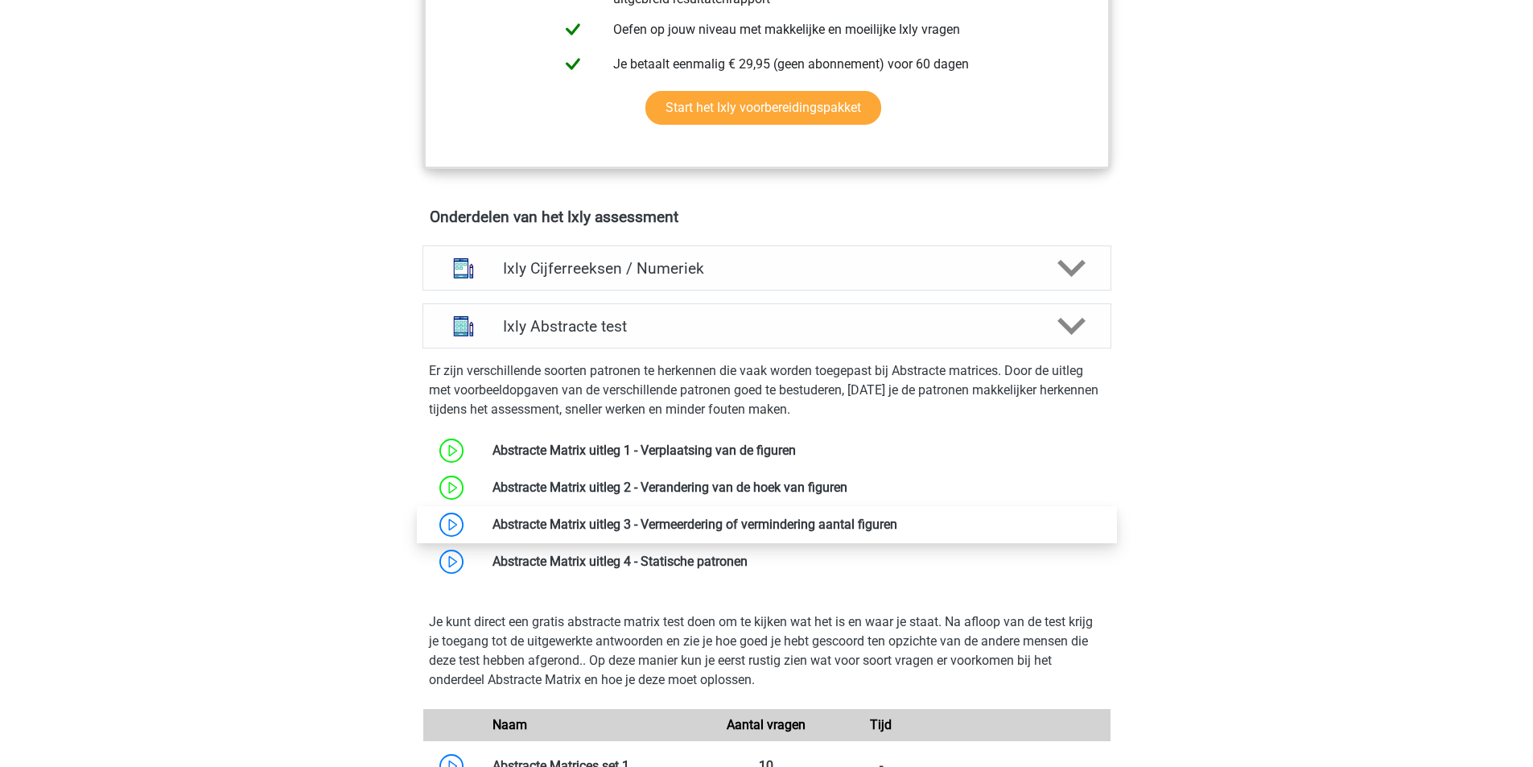
click at [897, 526] on link at bounding box center [897, 524] width 0 height 15
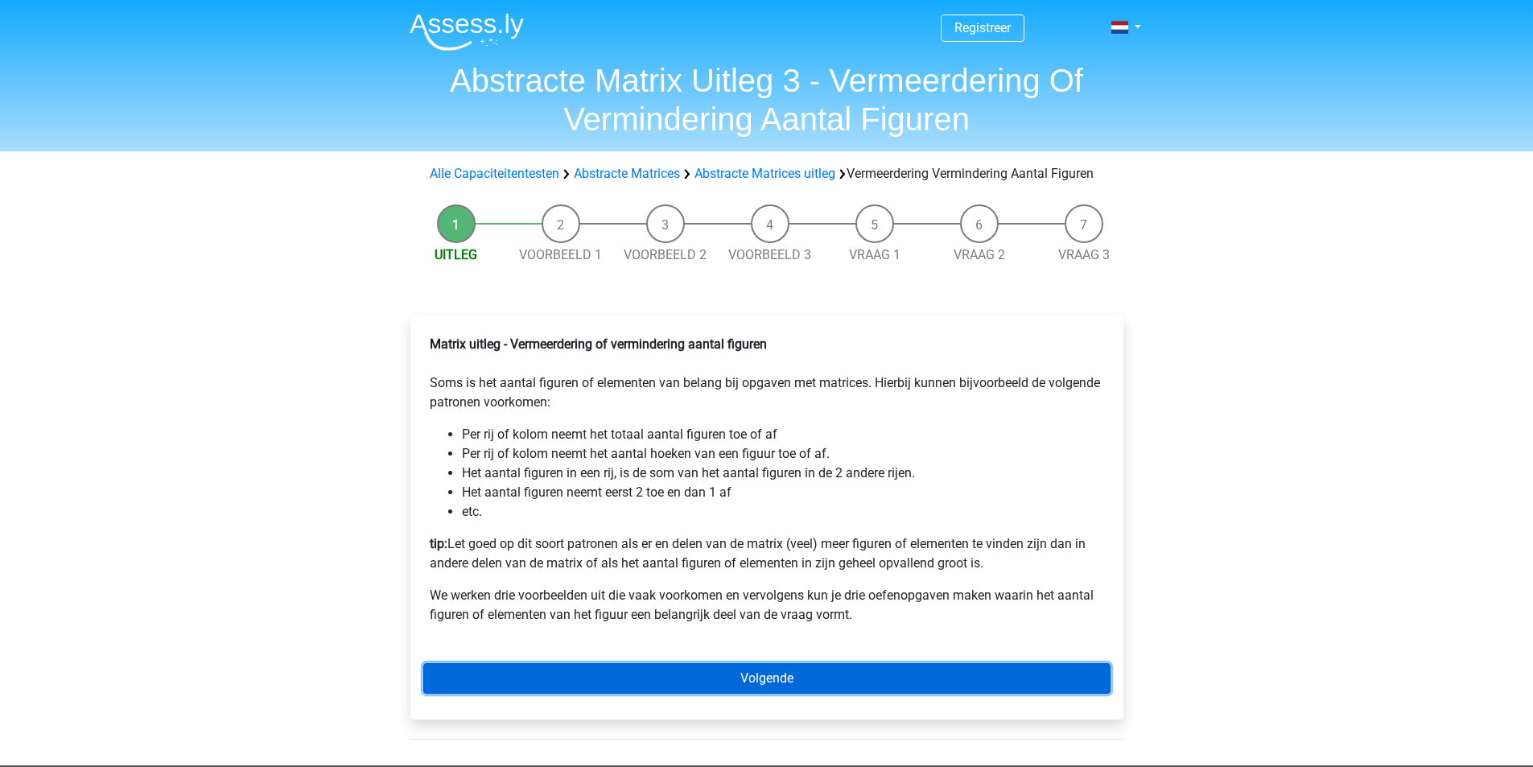
click at [776, 683] on link "Volgende" at bounding box center [766, 678] width 687 height 31
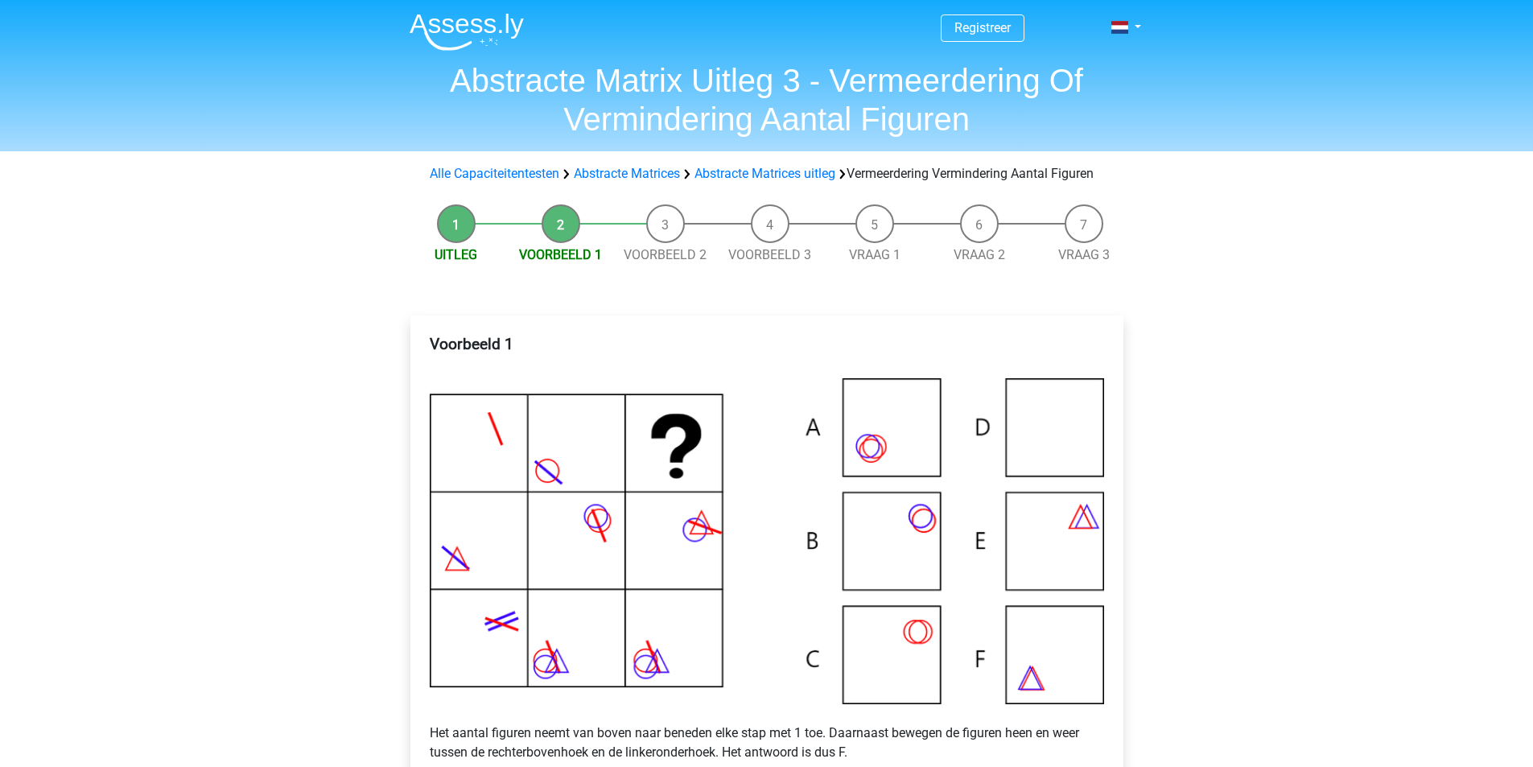
scroll to position [215, 0]
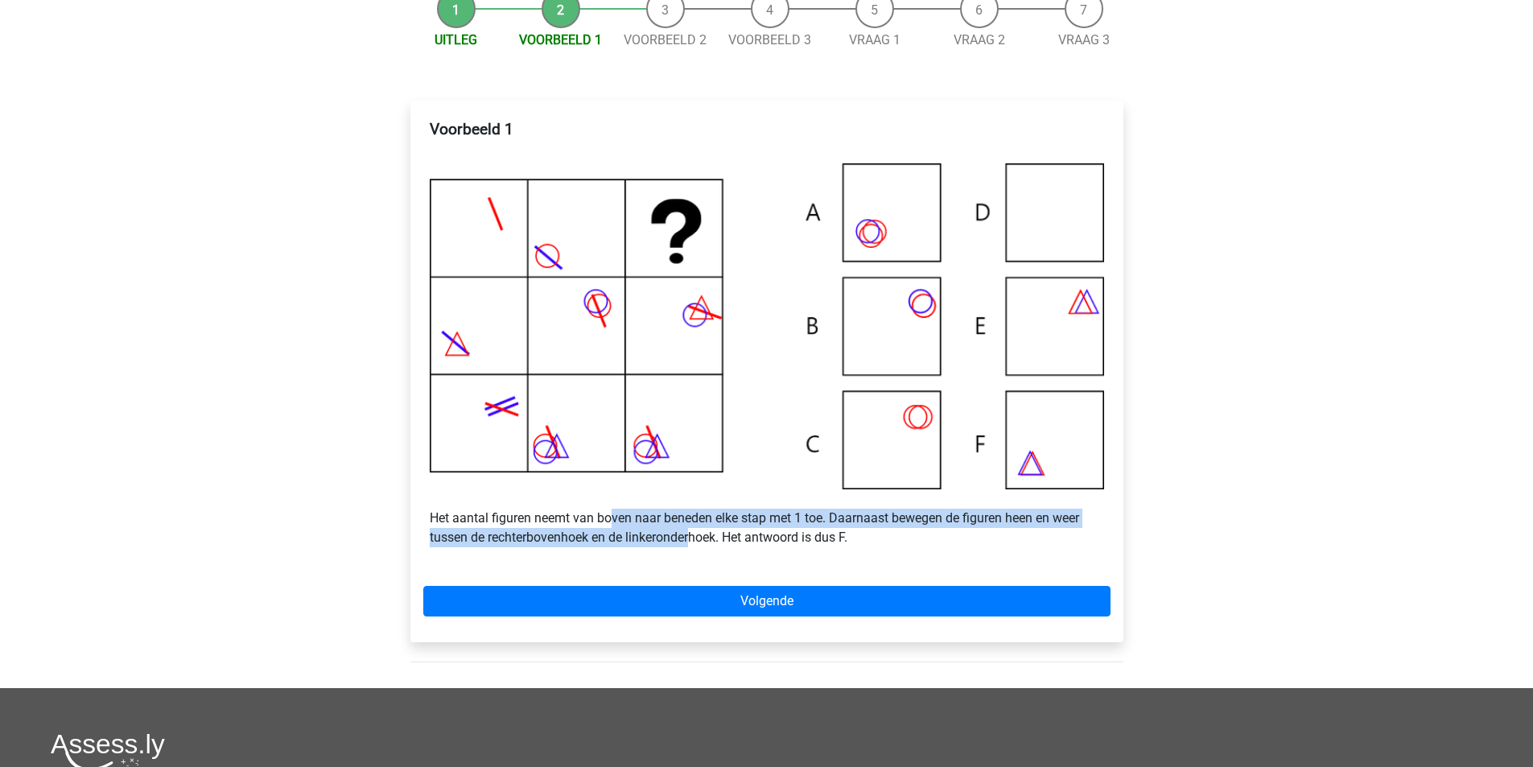
drag, startPoint x: 614, startPoint y: 537, endPoint x: 700, endPoint y: 559, distance: 88.8
click at [693, 547] on p "Het aantal figuren neemt van boven naar beneden elke stap met 1 toe. Daarnaast …" at bounding box center [767, 518] width 675 height 58
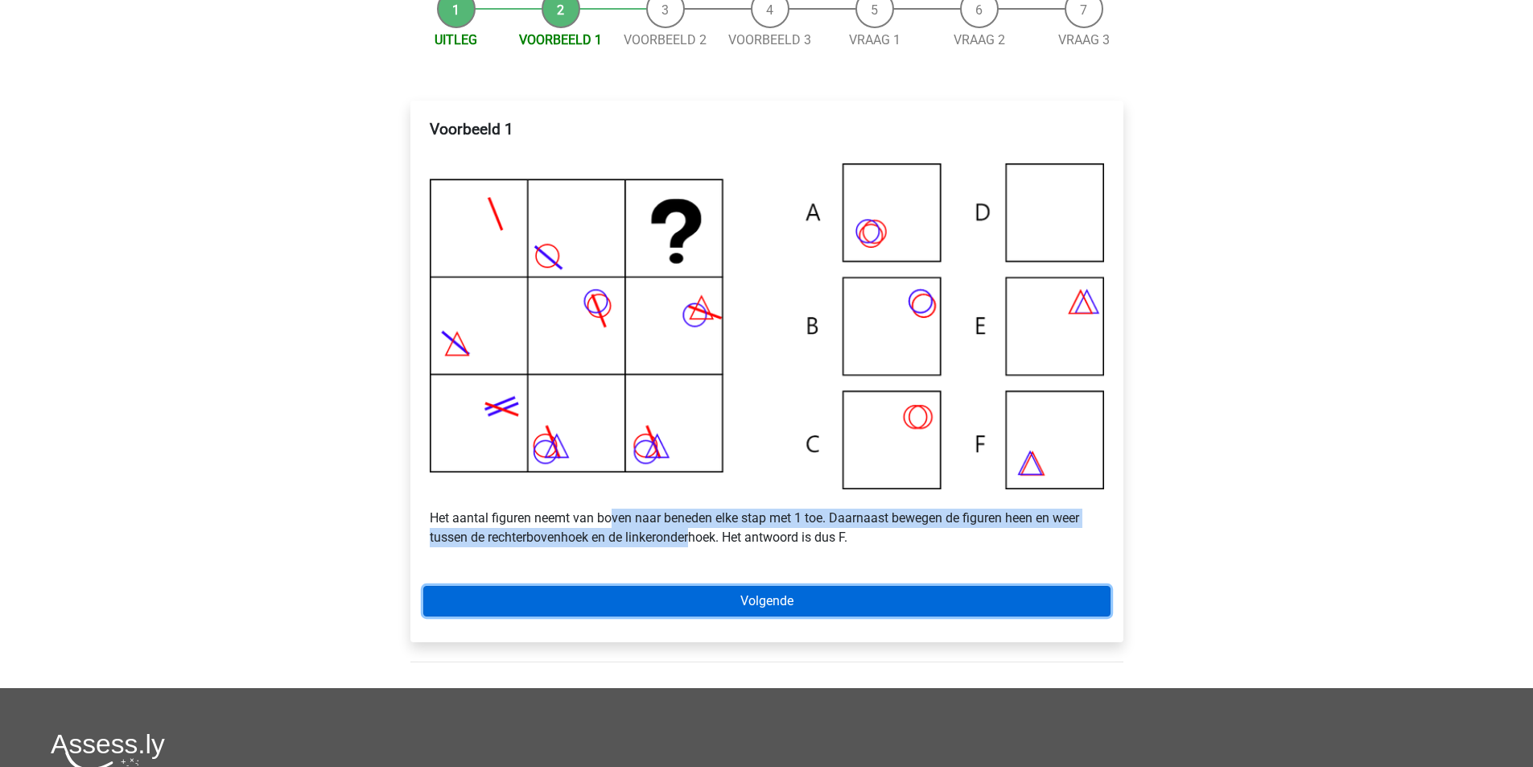
click at [824, 615] on link "Volgende" at bounding box center [766, 601] width 687 height 31
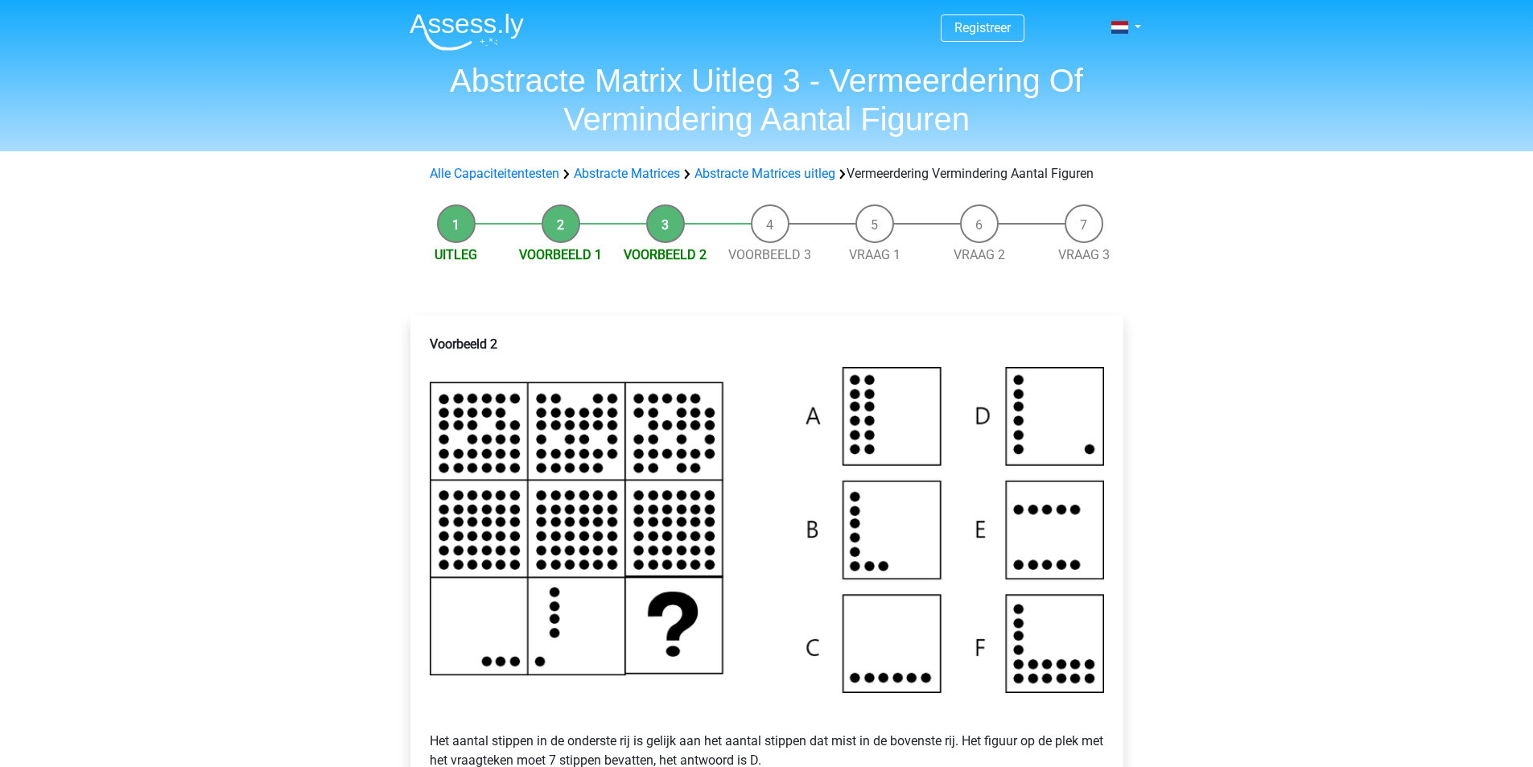
scroll to position [215, 0]
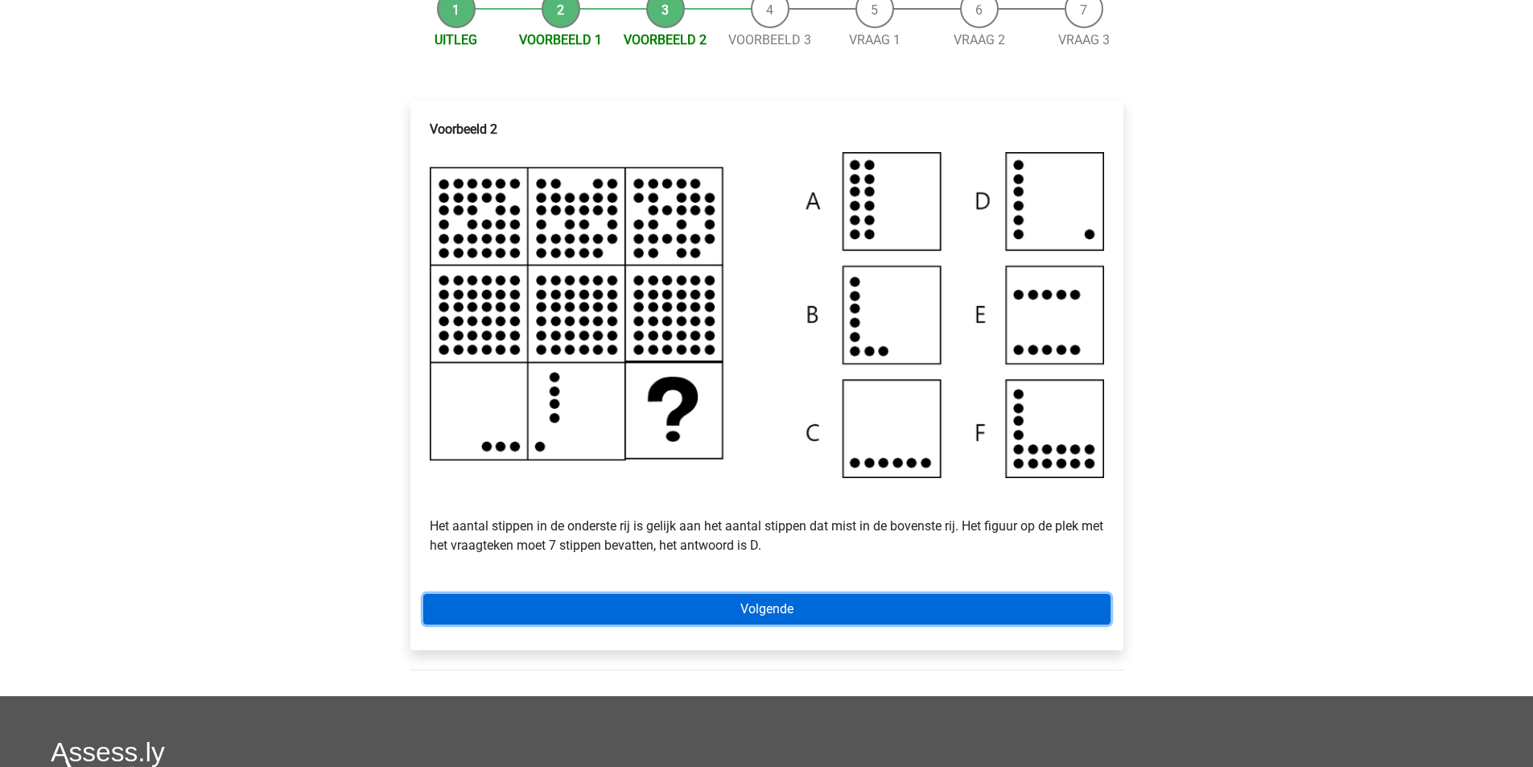
click at [784, 623] on link "Volgende" at bounding box center [766, 609] width 687 height 31
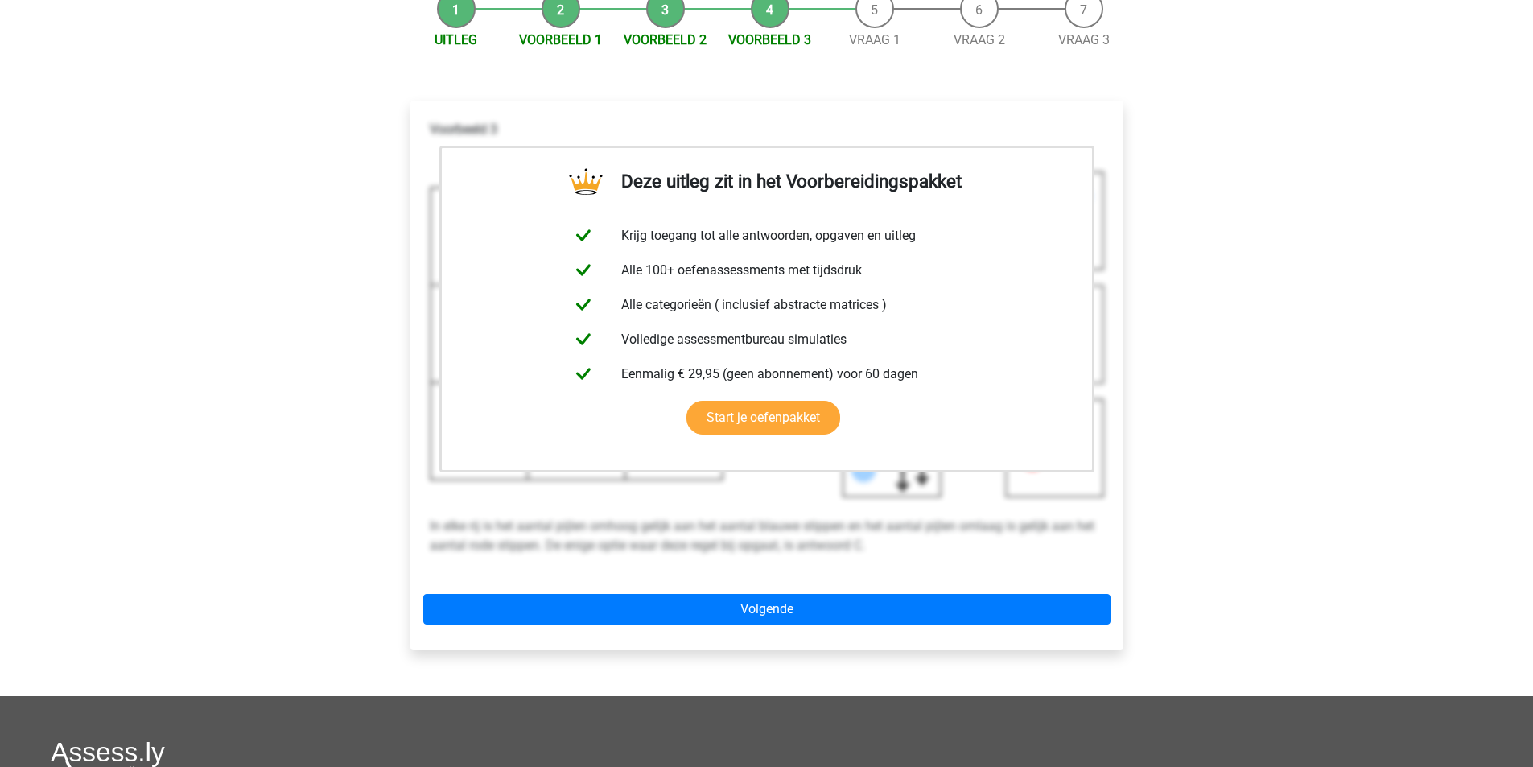
scroll to position [429, 0]
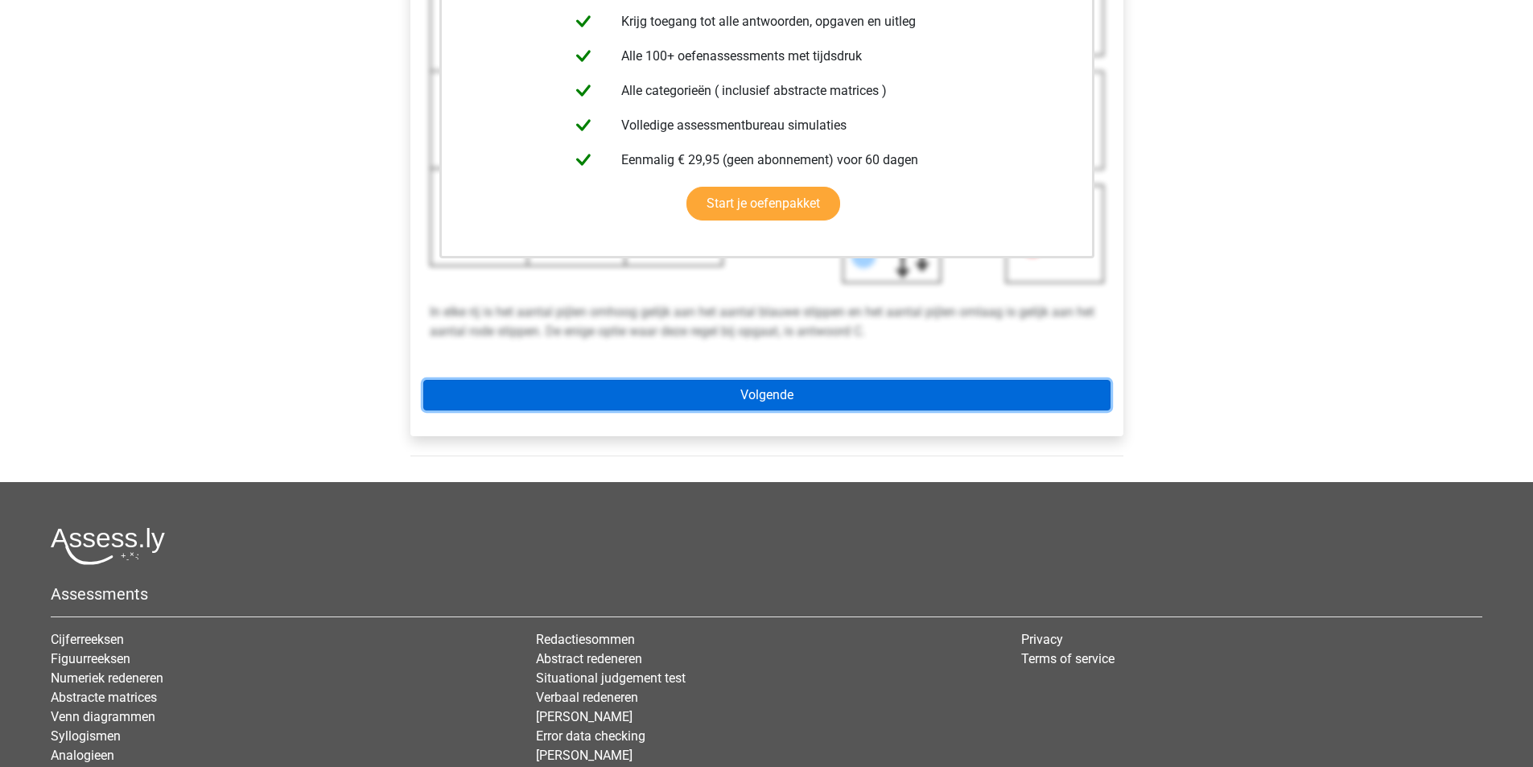
click at [785, 411] on link "Volgende" at bounding box center [766, 395] width 687 height 31
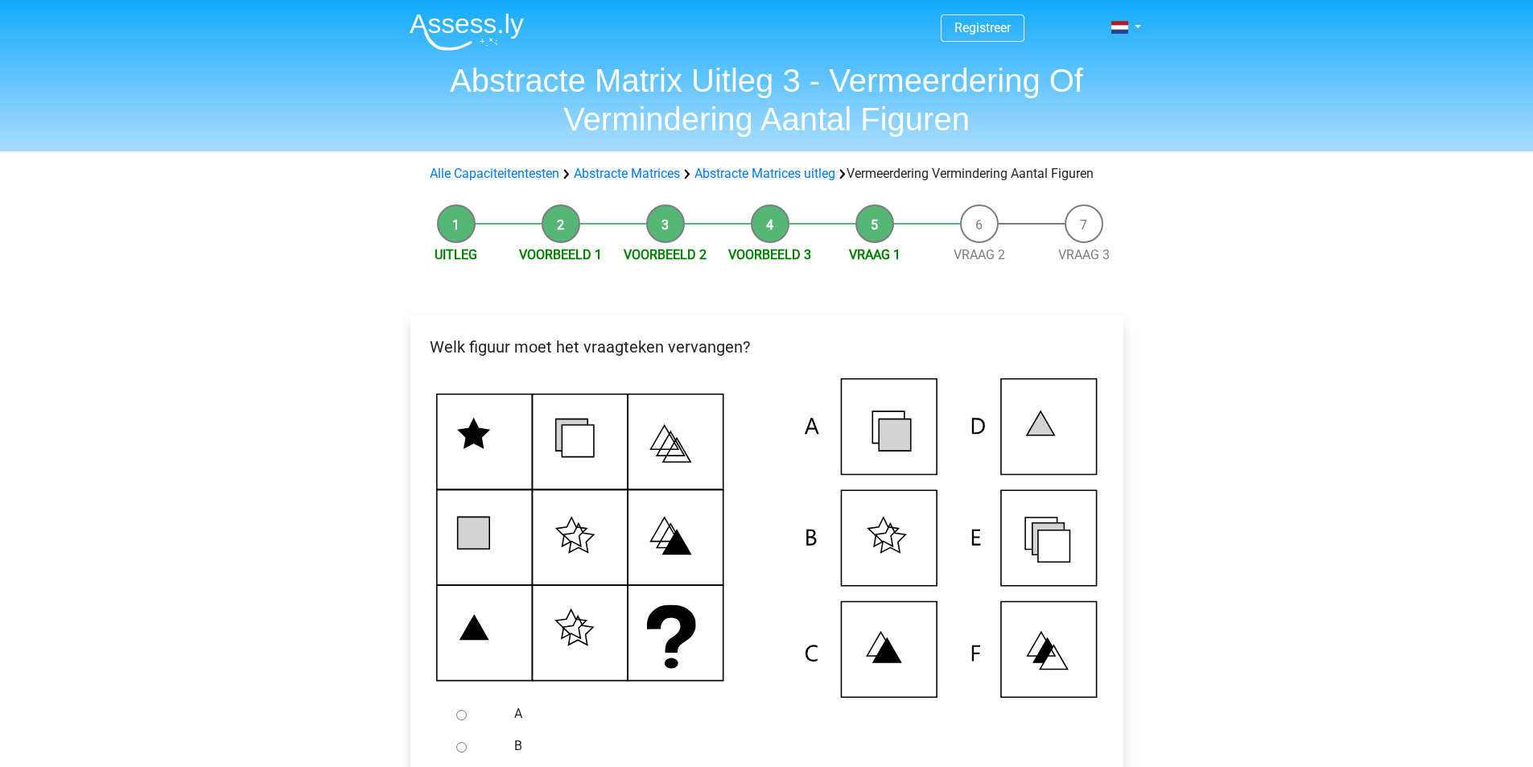
scroll to position [215, 0]
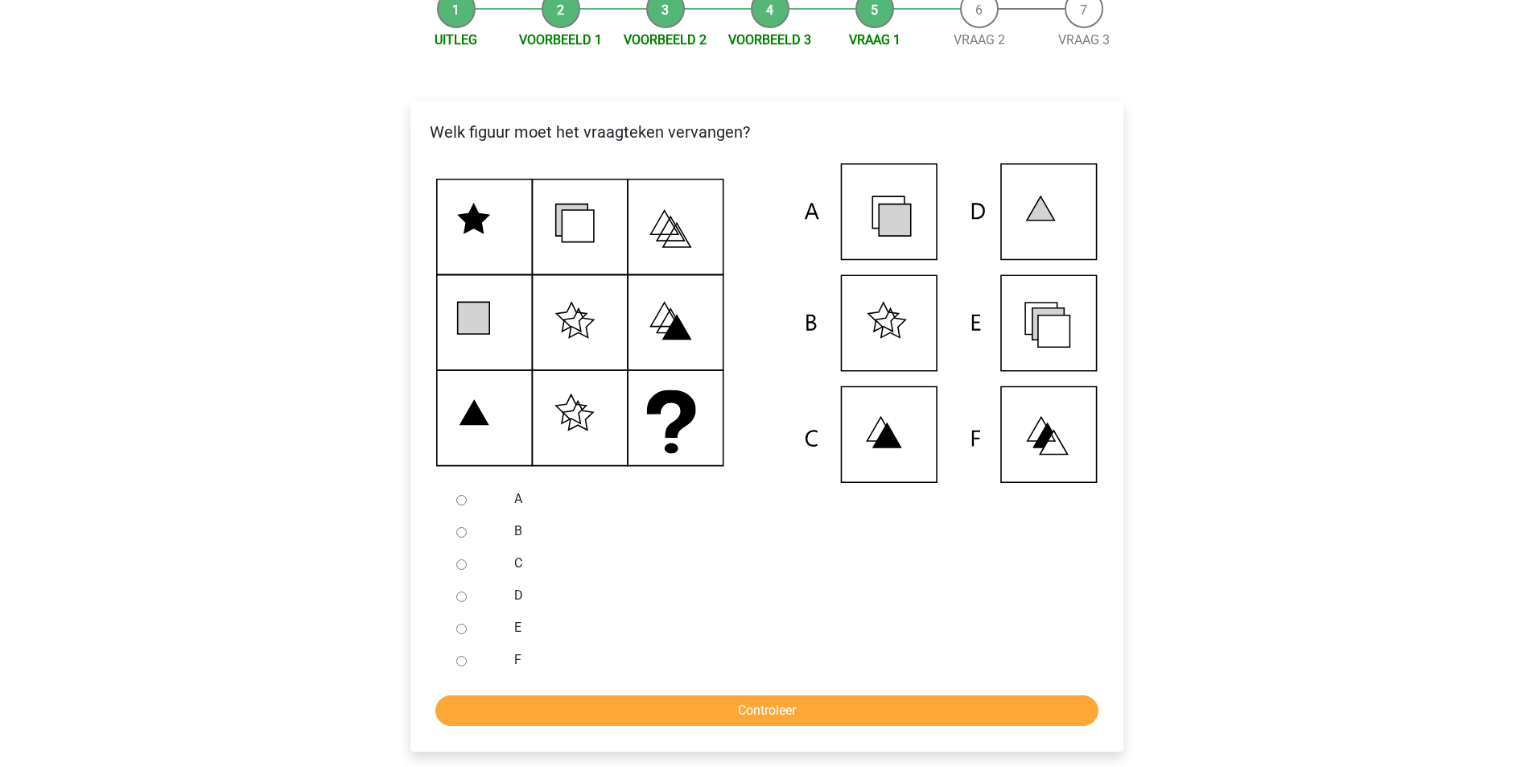
click at [452, 644] on div at bounding box center [476, 628] width 53 height 32
click at [460, 634] on input "E" at bounding box center [461, 629] width 10 height 10
radio input "true"
click at [654, 718] on input "Controleer" at bounding box center [766, 710] width 663 height 31
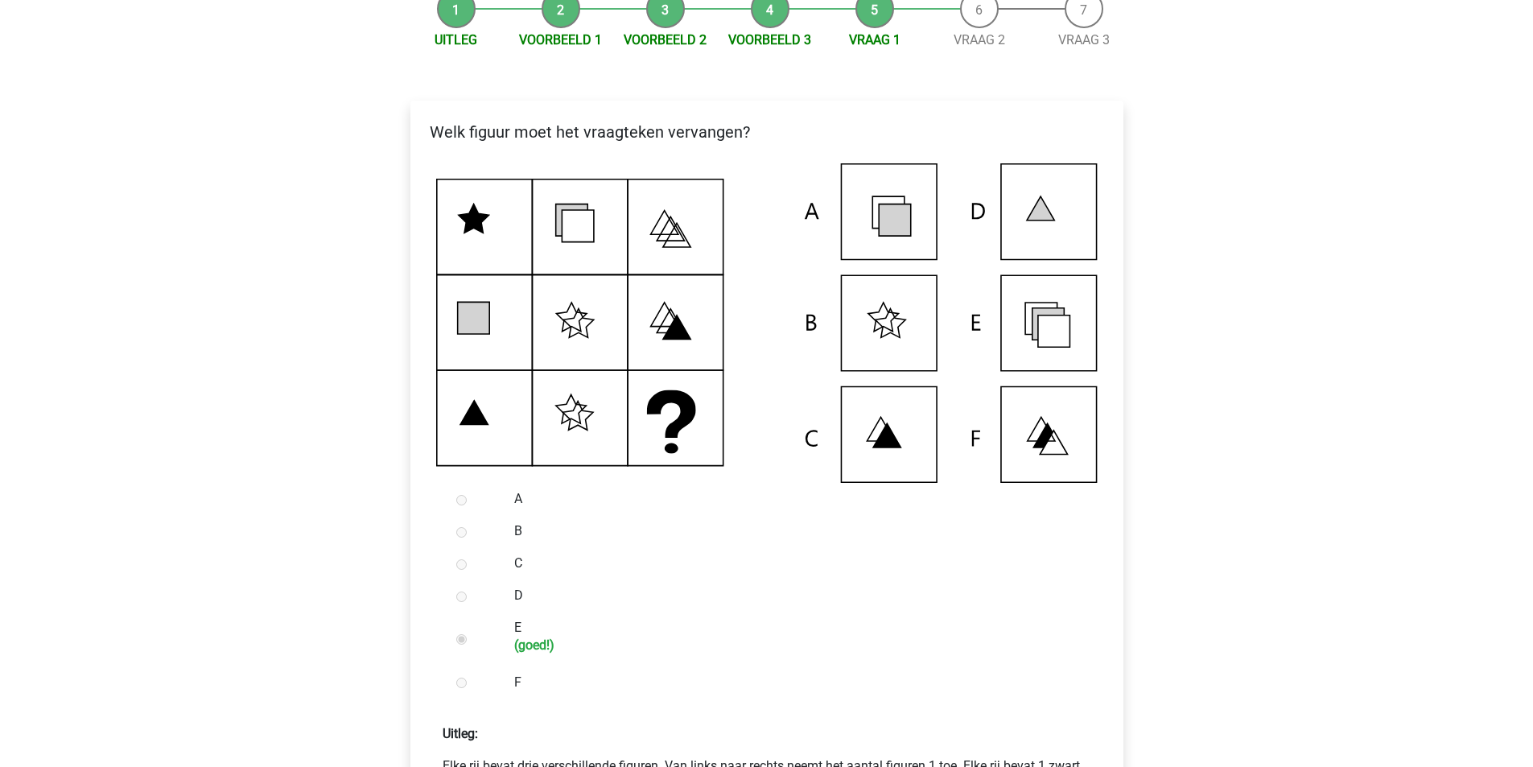
scroll to position [429, 0]
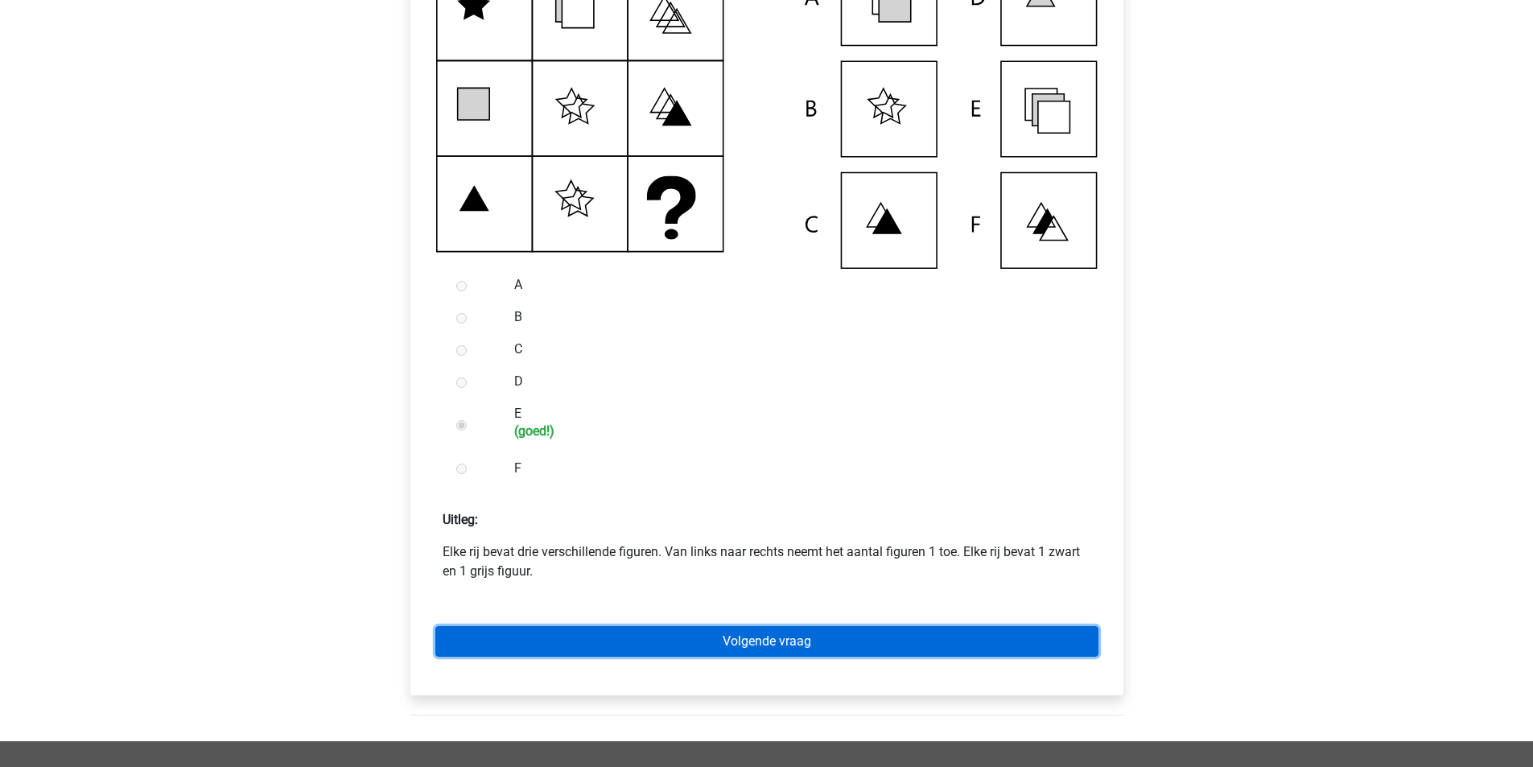
click at [770, 650] on link "Volgende vraag" at bounding box center [766, 641] width 663 height 31
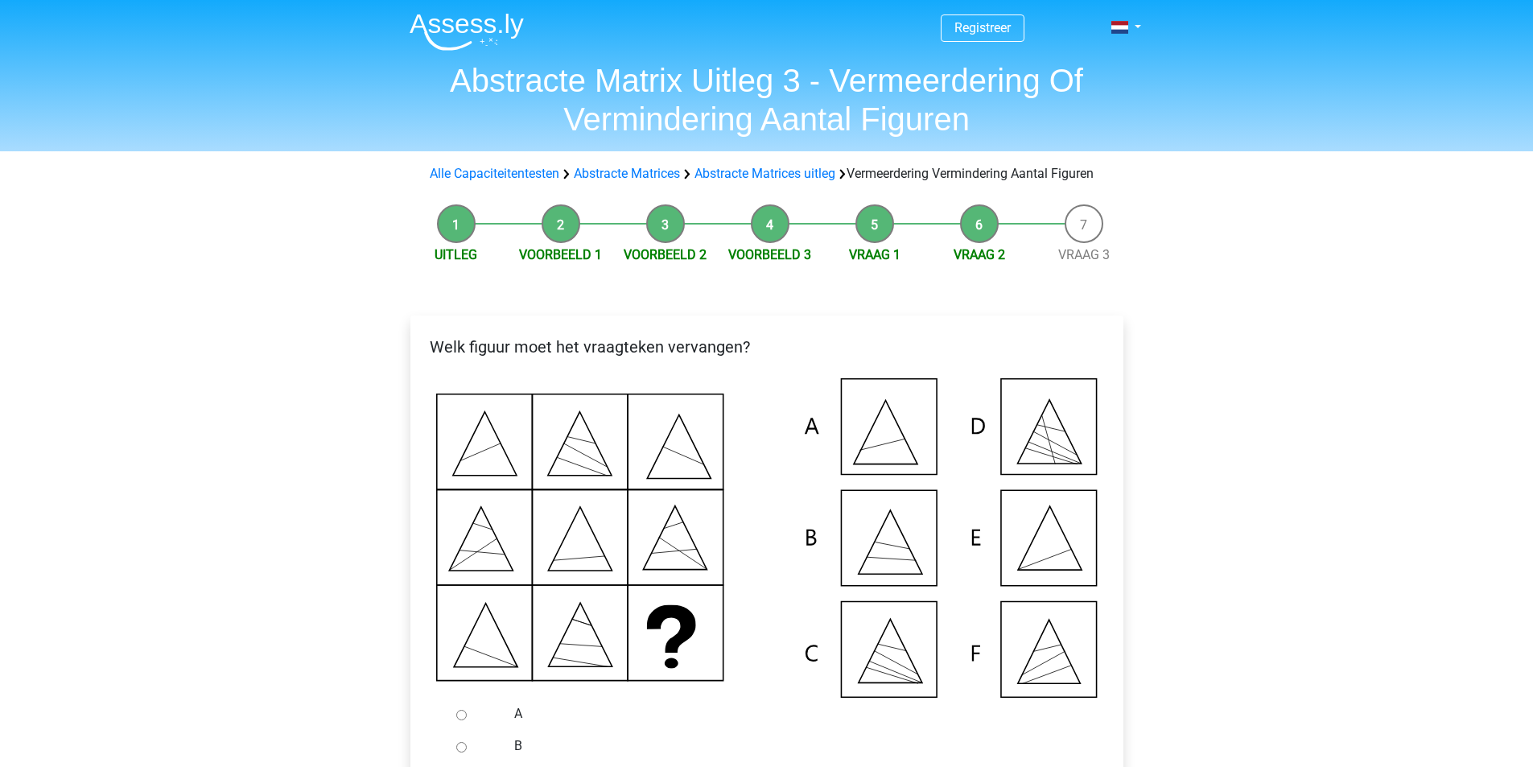
scroll to position [215, 0]
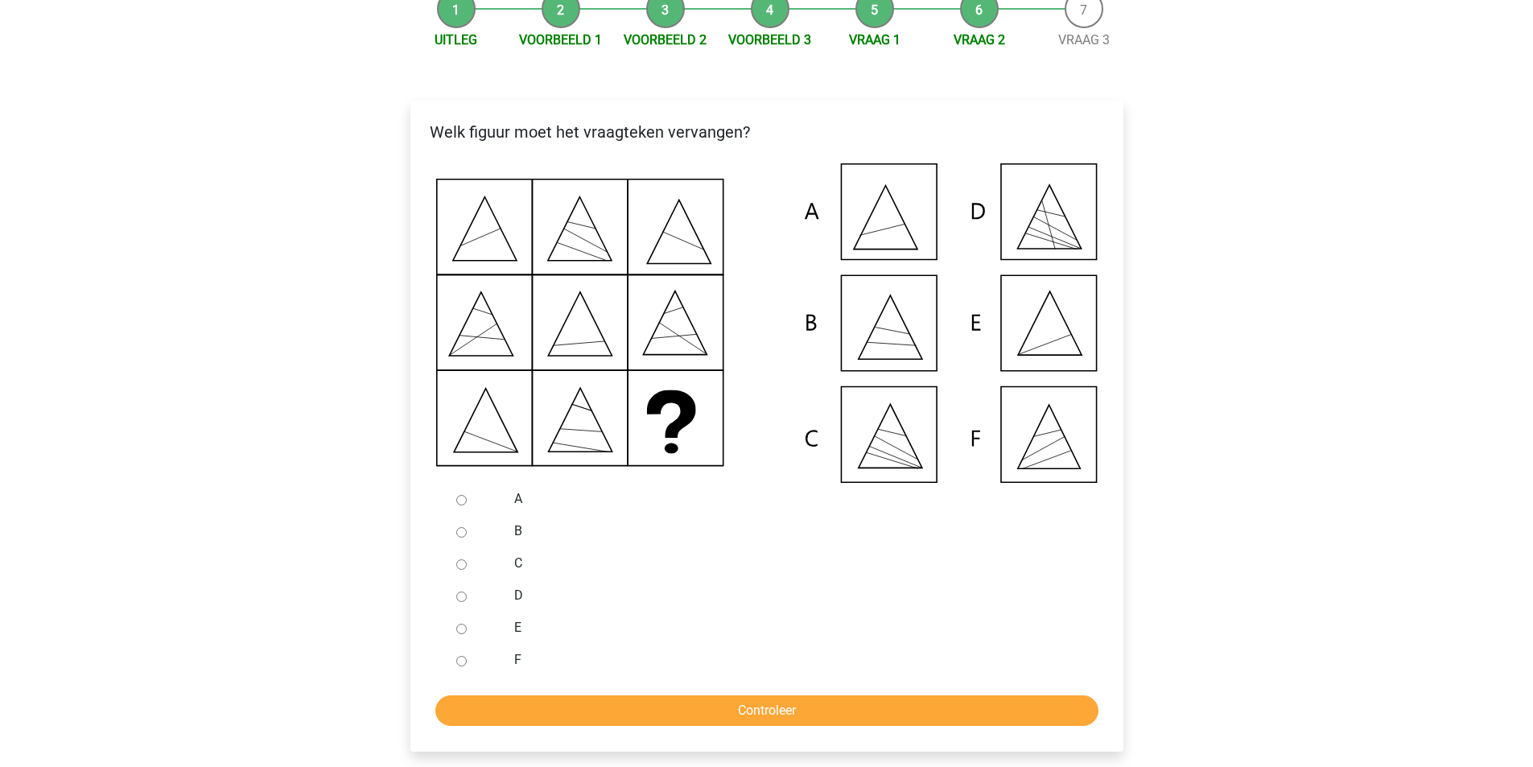
click at [463, 634] on input "E" at bounding box center [461, 629] width 10 height 10
radio input "true"
click at [548, 726] on input "Controleer" at bounding box center [766, 710] width 663 height 31
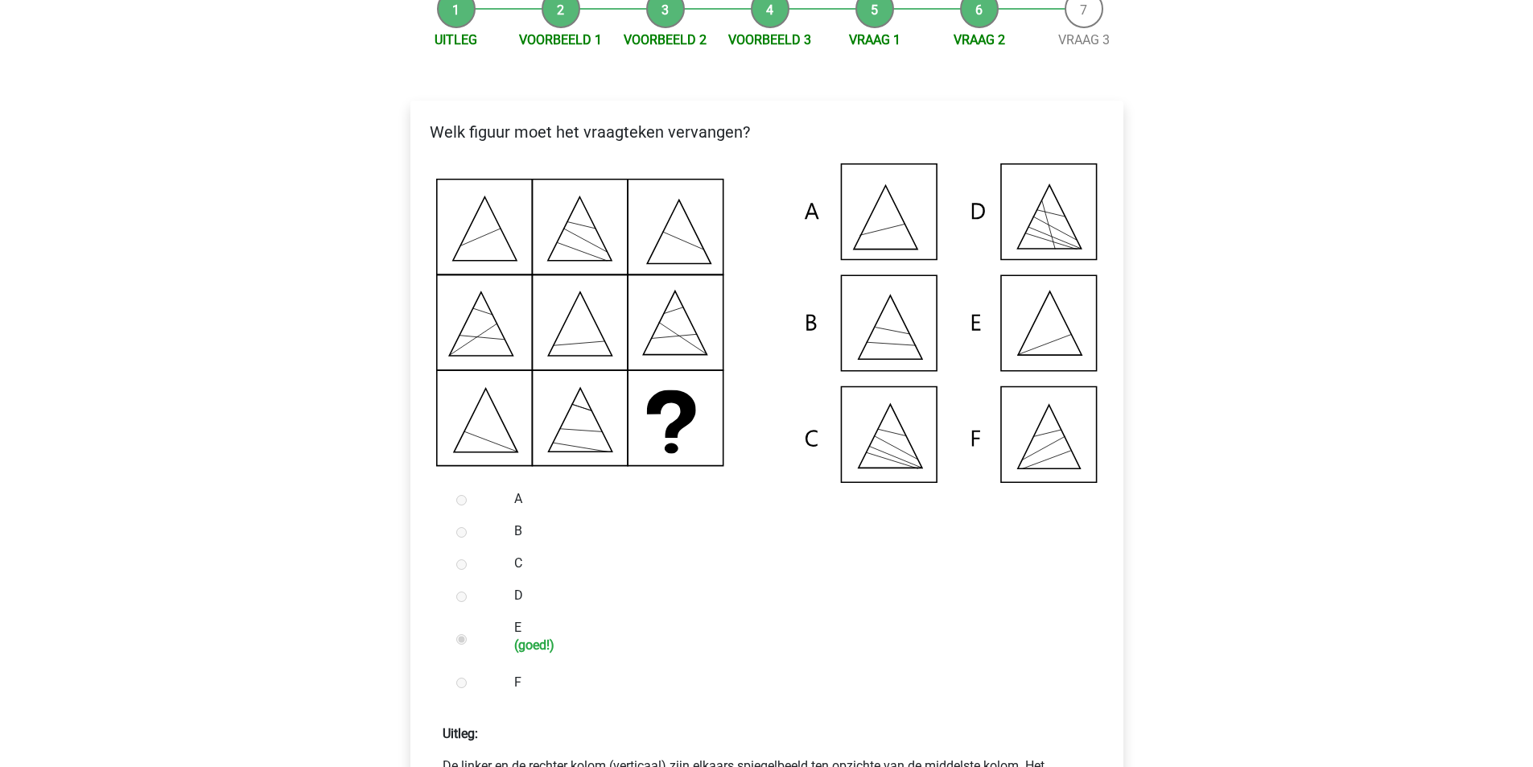
scroll to position [644, 0]
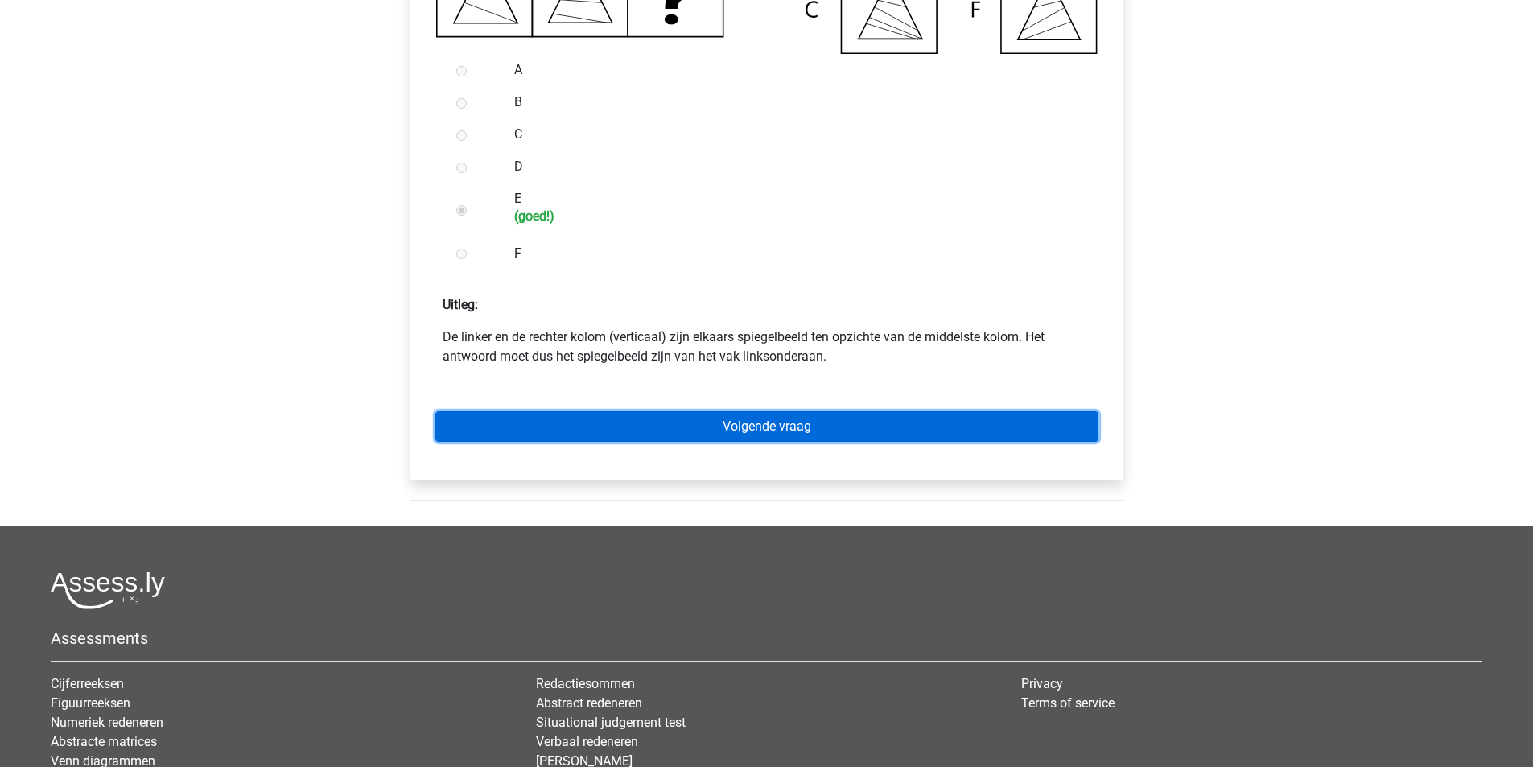
click at [844, 442] on link "Volgende vraag" at bounding box center [766, 426] width 663 height 31
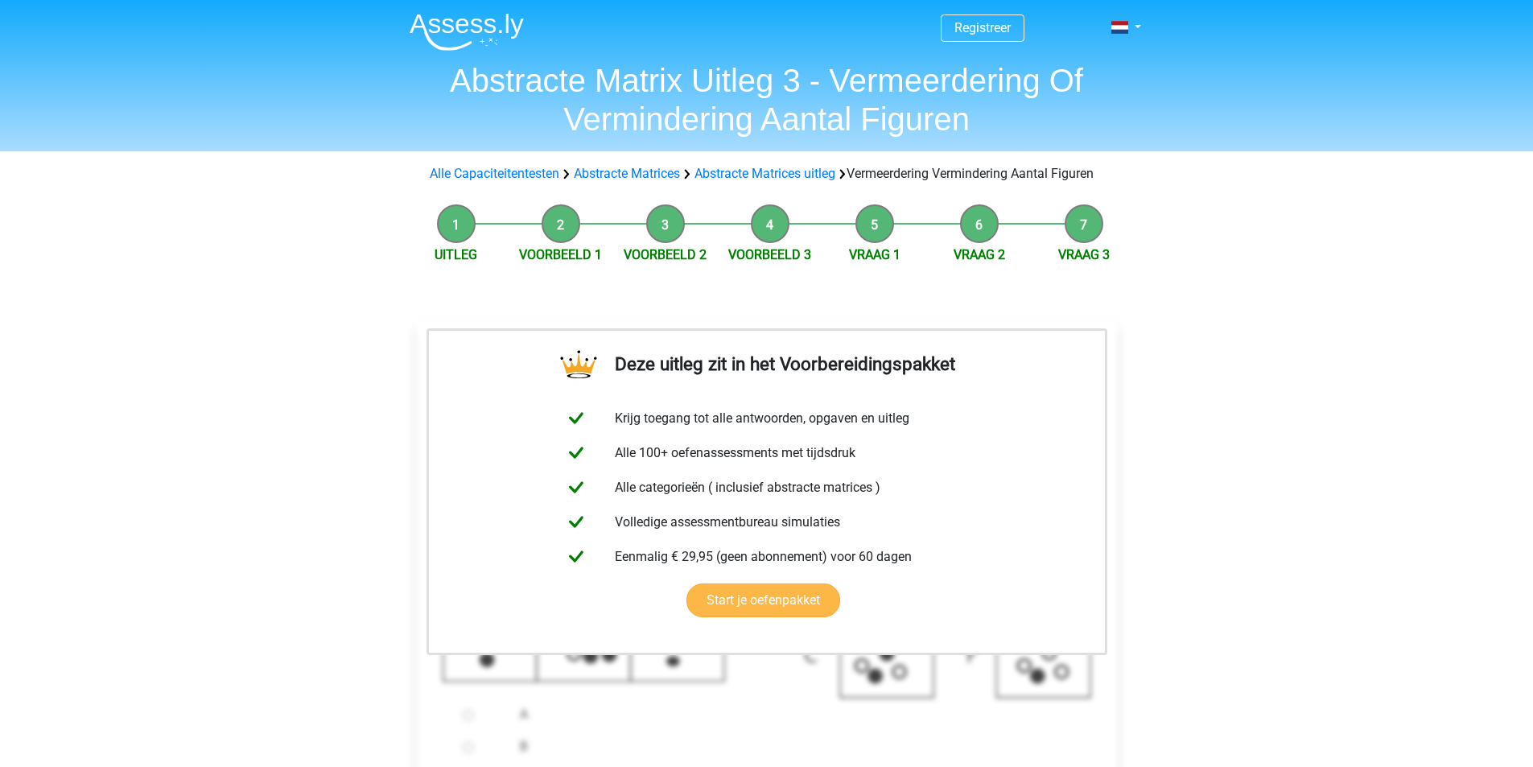
scroll to position [429, 0]
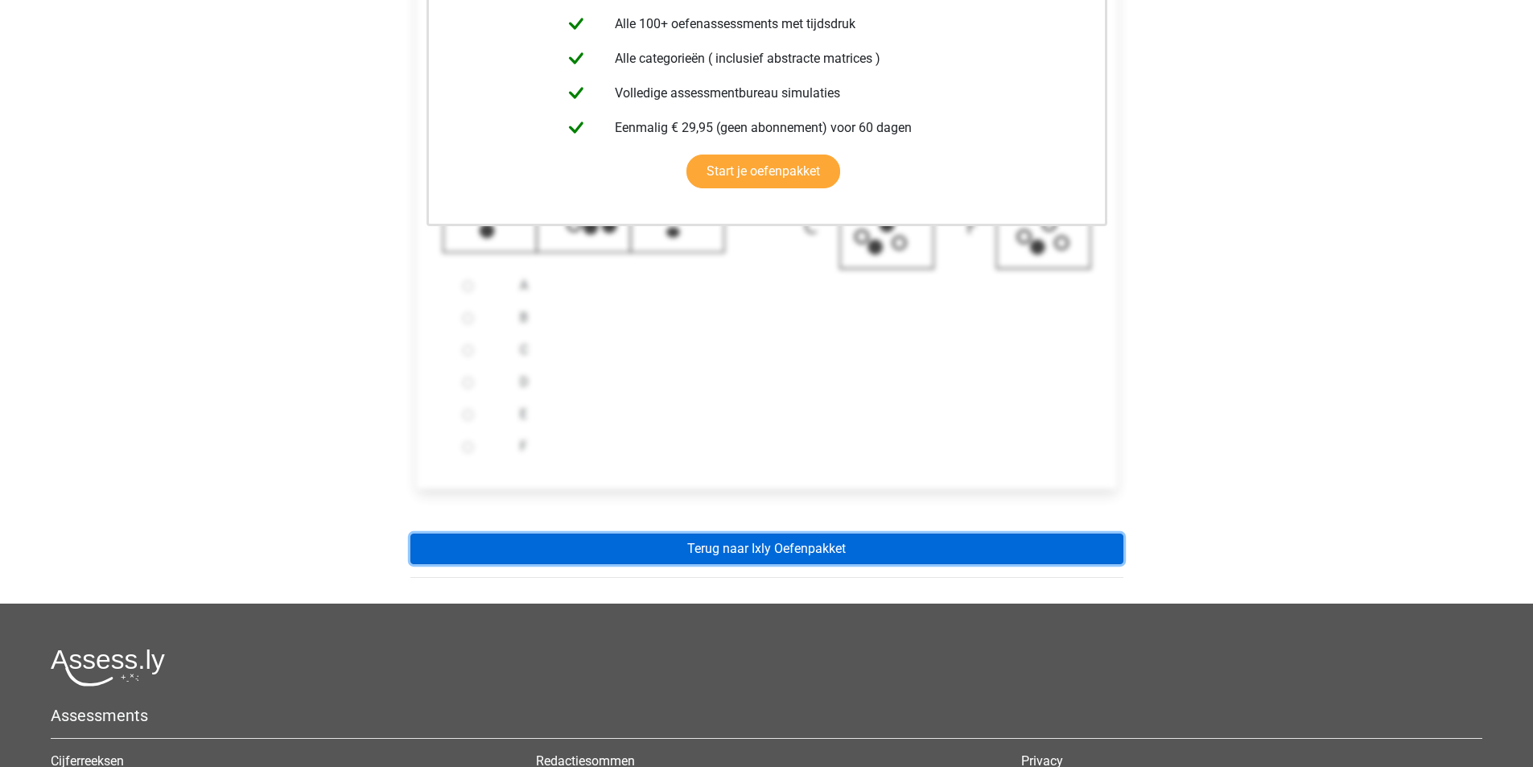
click at [820, 564] on link "Terug naar Ixly Oefenpakket" at bounding box center [767, 549] width 713 height 31
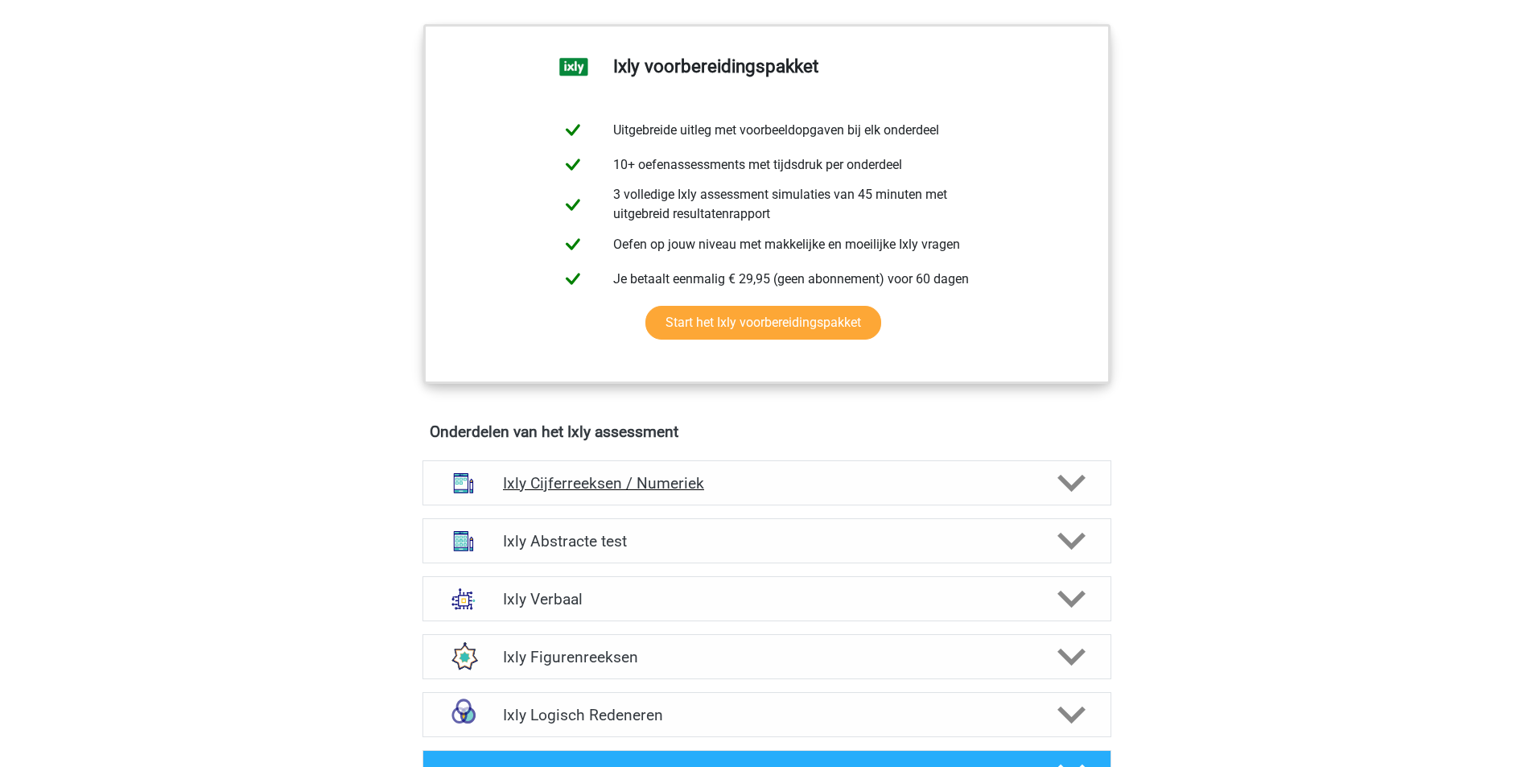
scroll to position [859, 0]
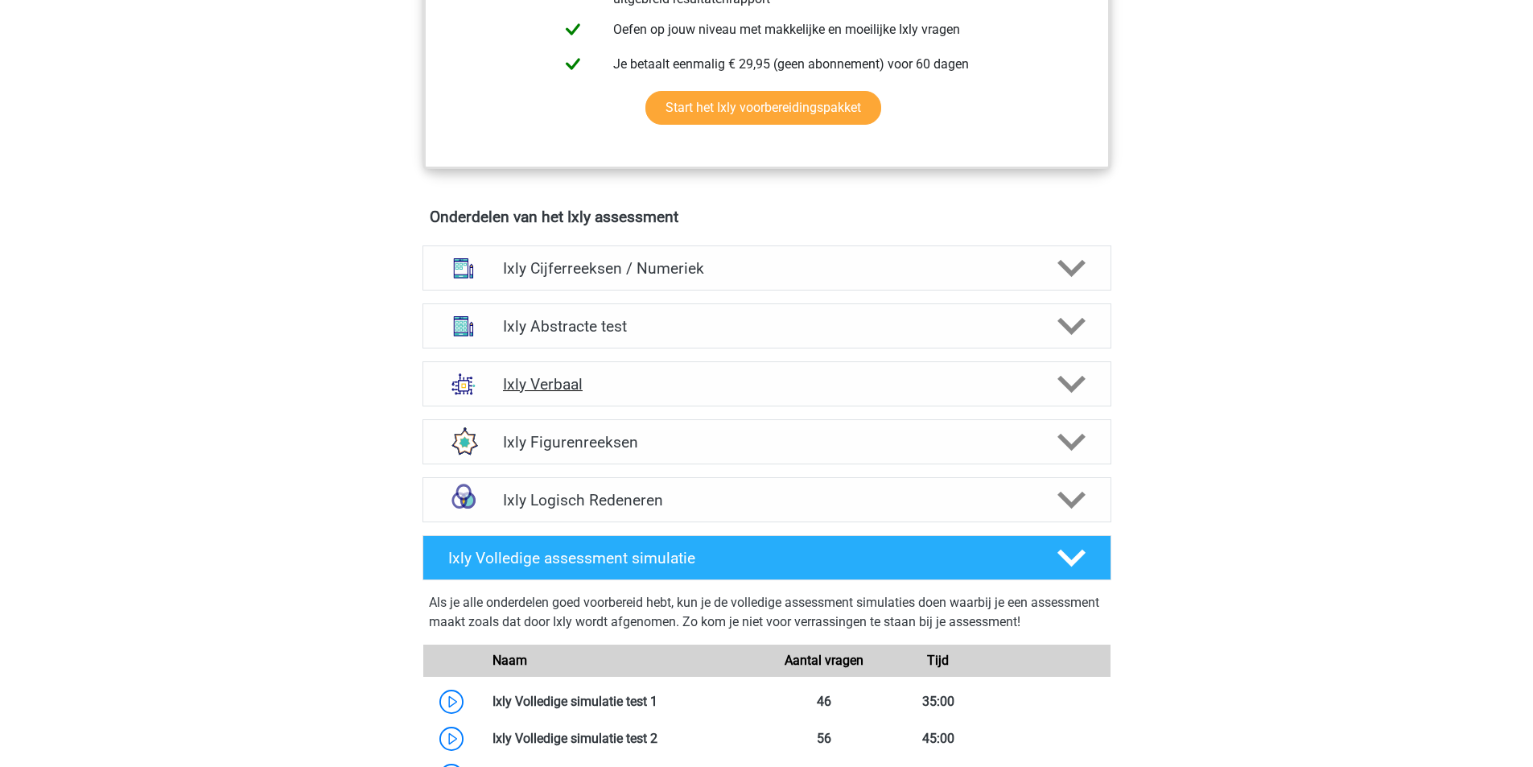
click at [1076, 382] on polygon at bounding box center [1072, 384] width 28 height 18
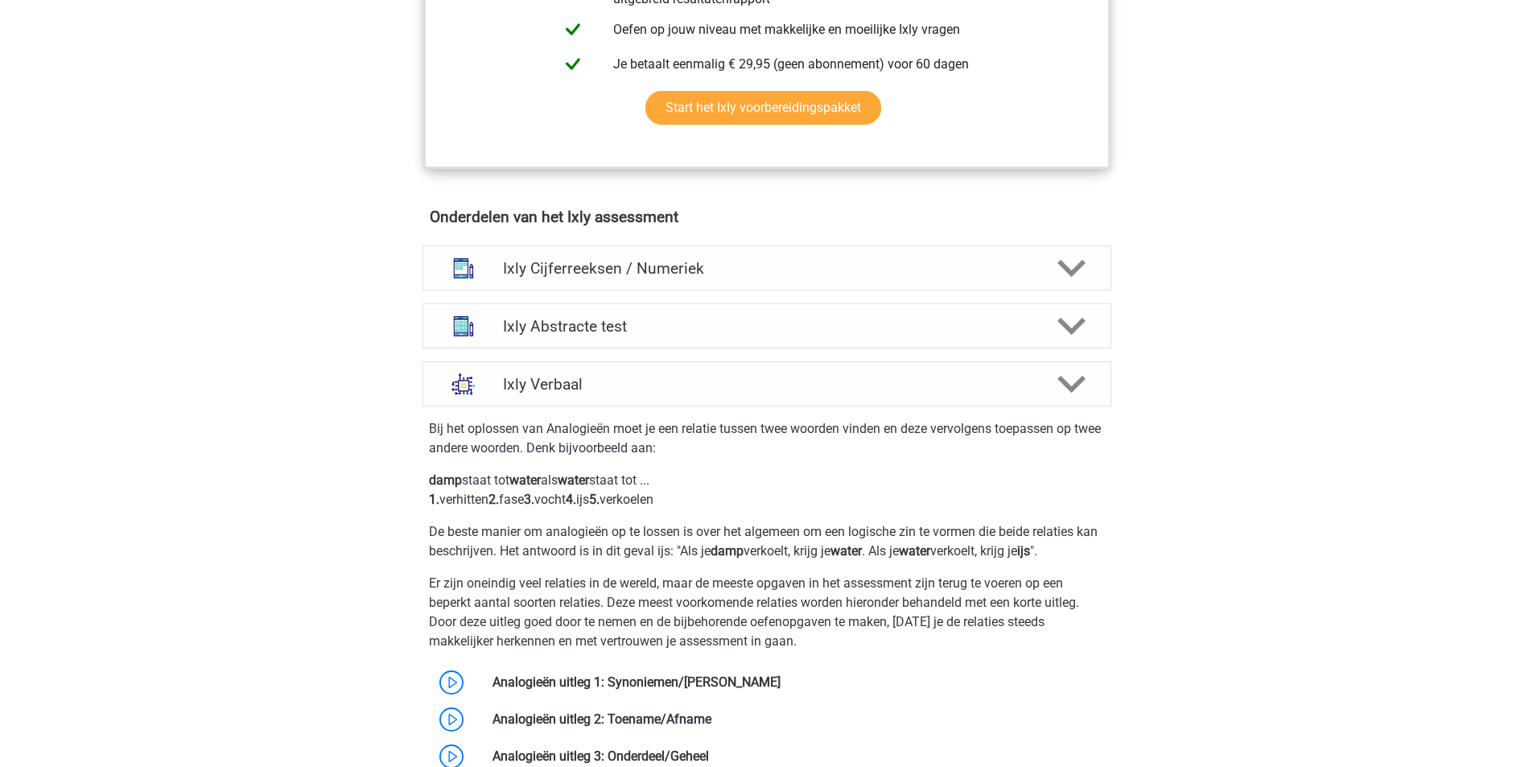
scroll to position [1073, 0]
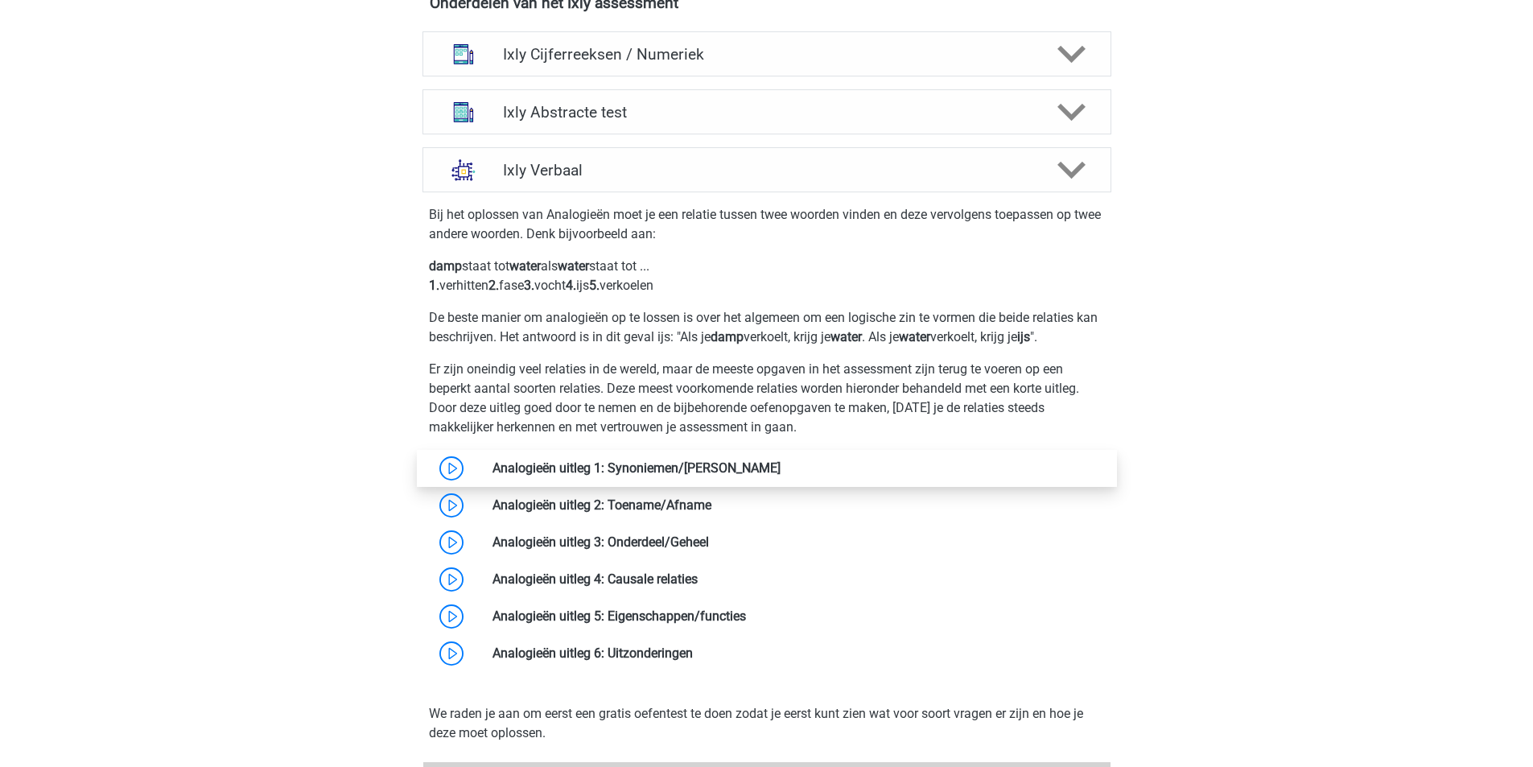
click at [781, 468] on link at bounding box center [781, 467] width 0 height 15
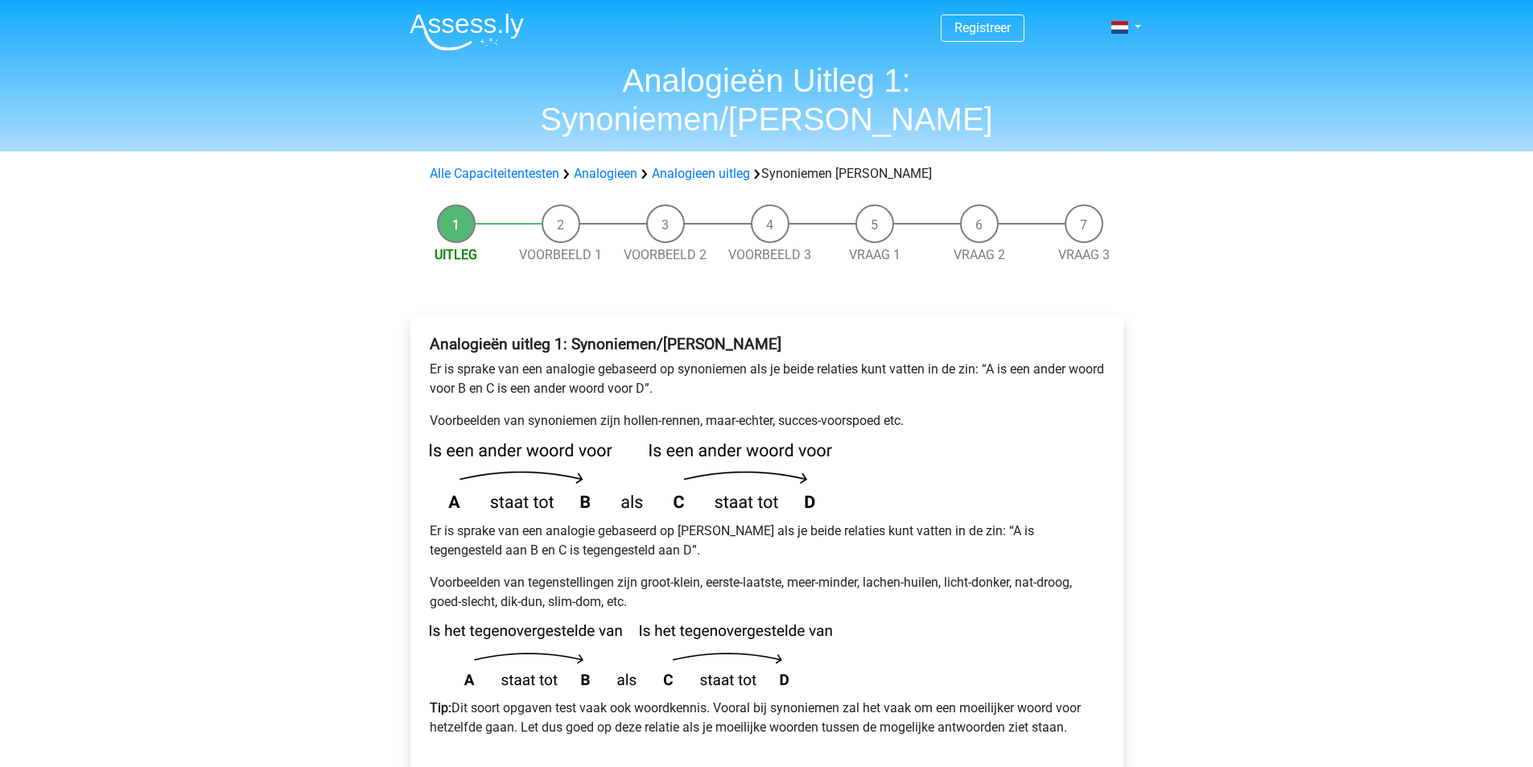
scroll to position [429, 0]
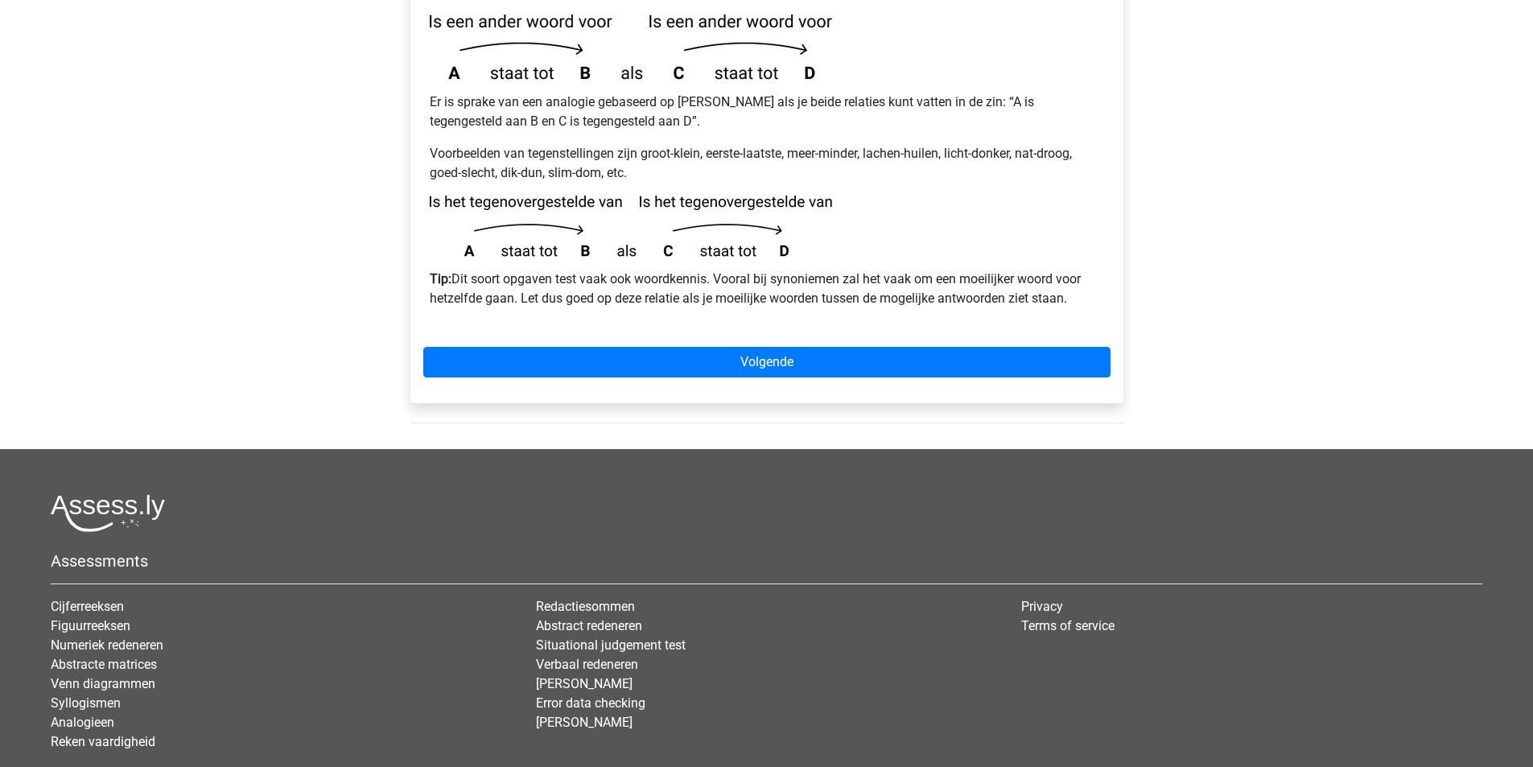
click at [815, 301] on div "Analogieën uitleg 1: Synoniemen/[PERSON_NAME] Er is sprake van een analogie geb…" at bounding box center [767, 145] width 713 height 517
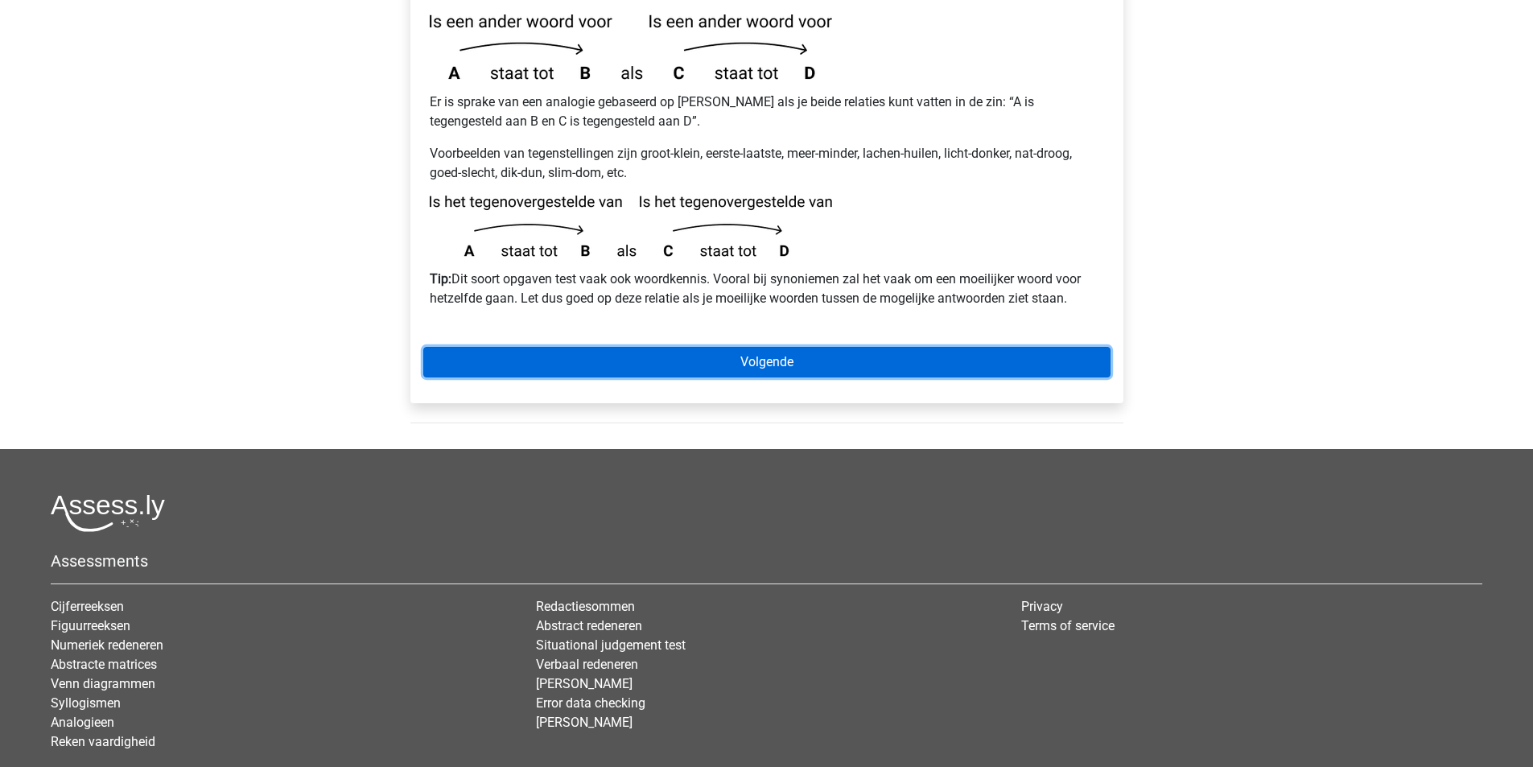
click at [816, 347] on link "Volgende" at bounding box center [766, 362] width 687 height 31
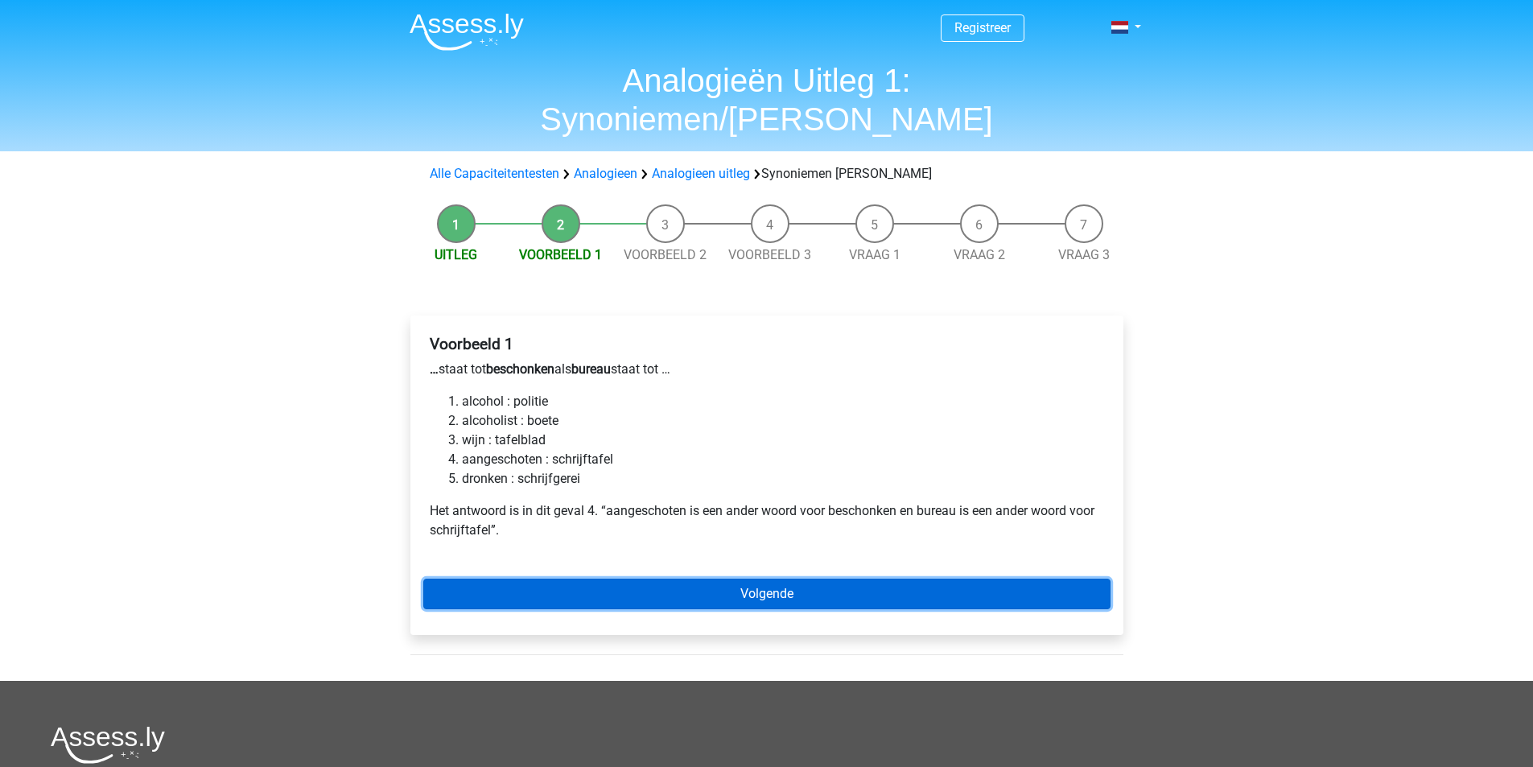
click at [755, 579] on link "Volgende" at bounding box center [766, 594] width 687 height 31
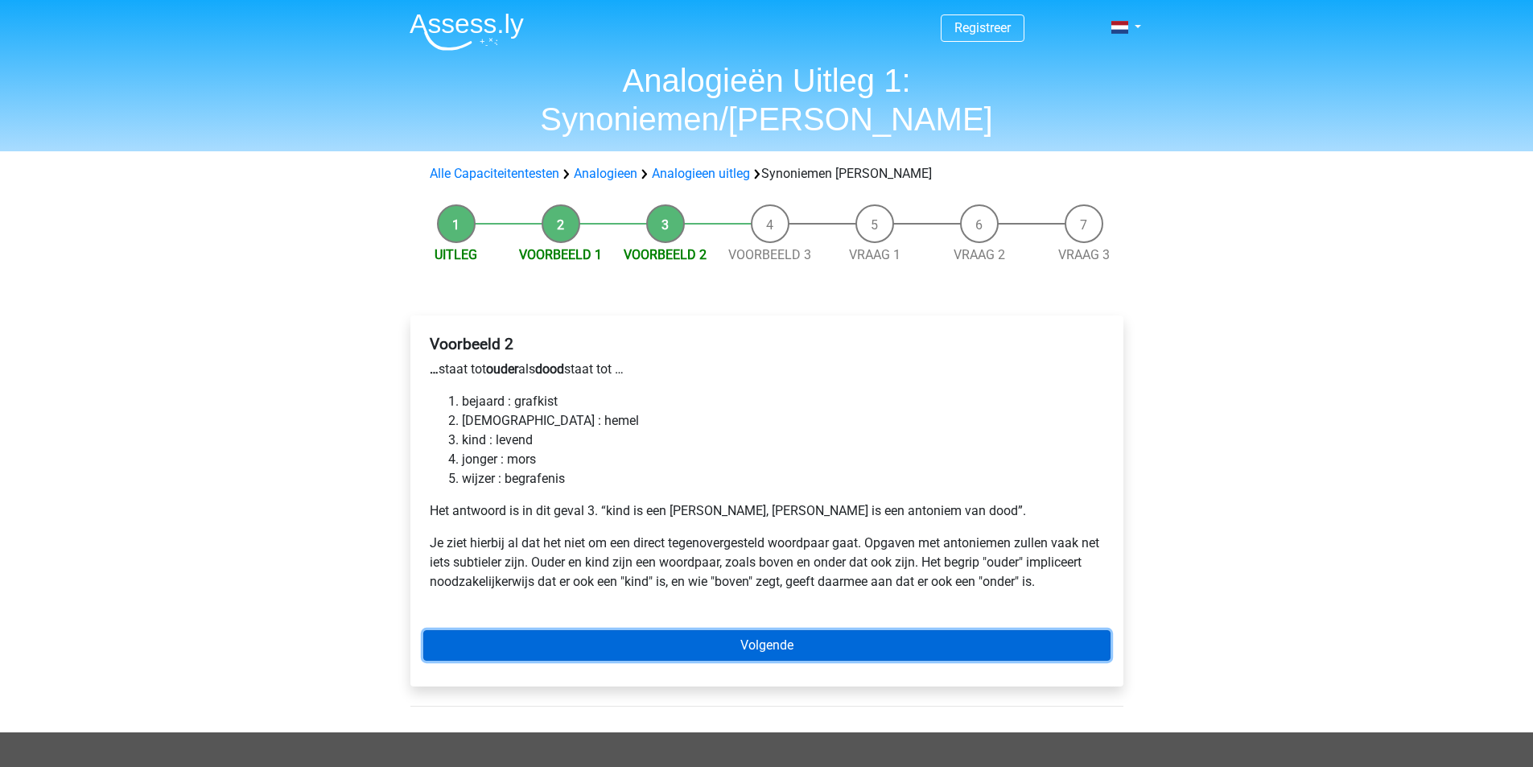
click at [770, 630] on link "Volgende" at bounding box center [766, 645] width 687 height 31
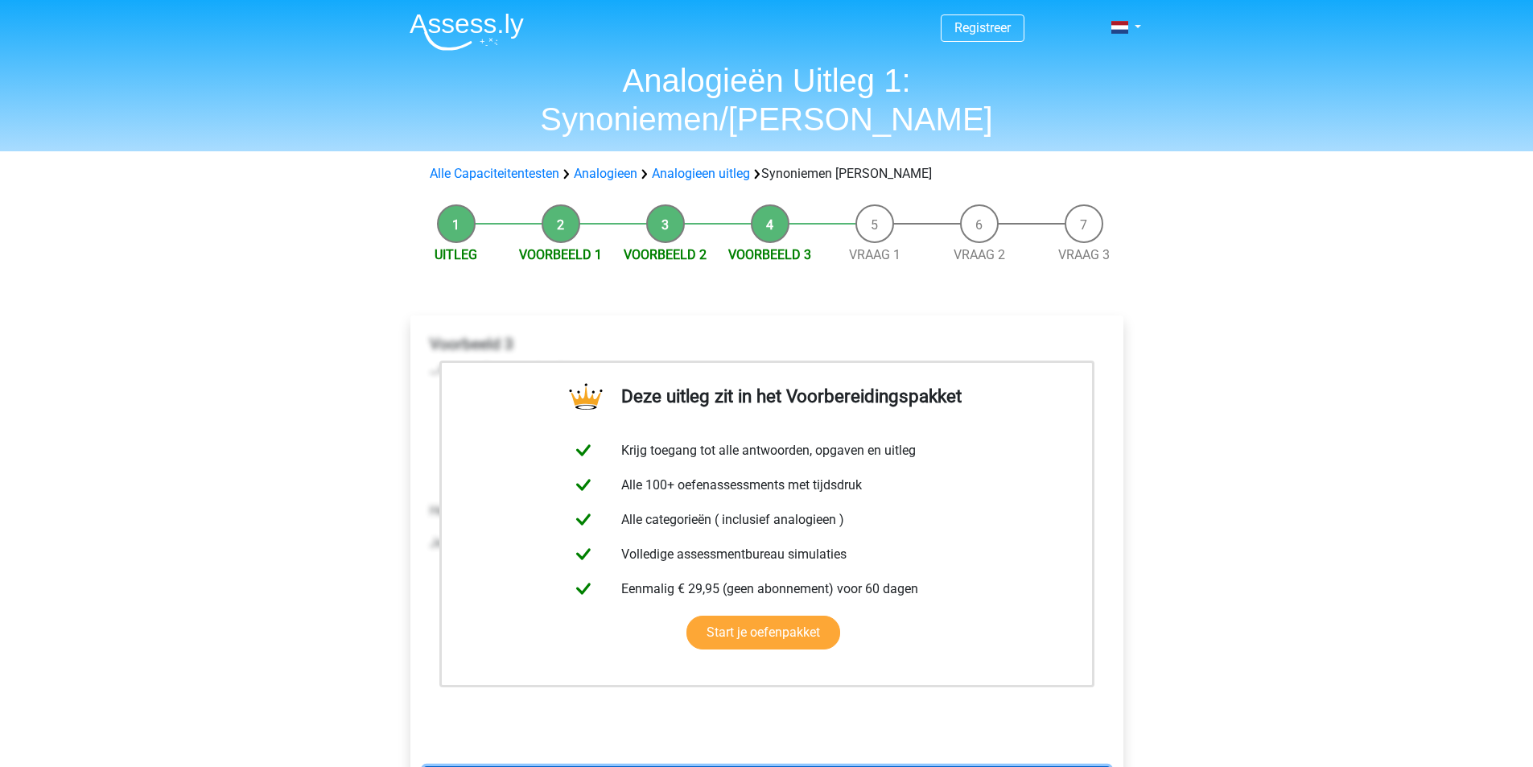
click at [762, 766] on link "Volgende" at bounding box center [766, 781] width 687 height 31
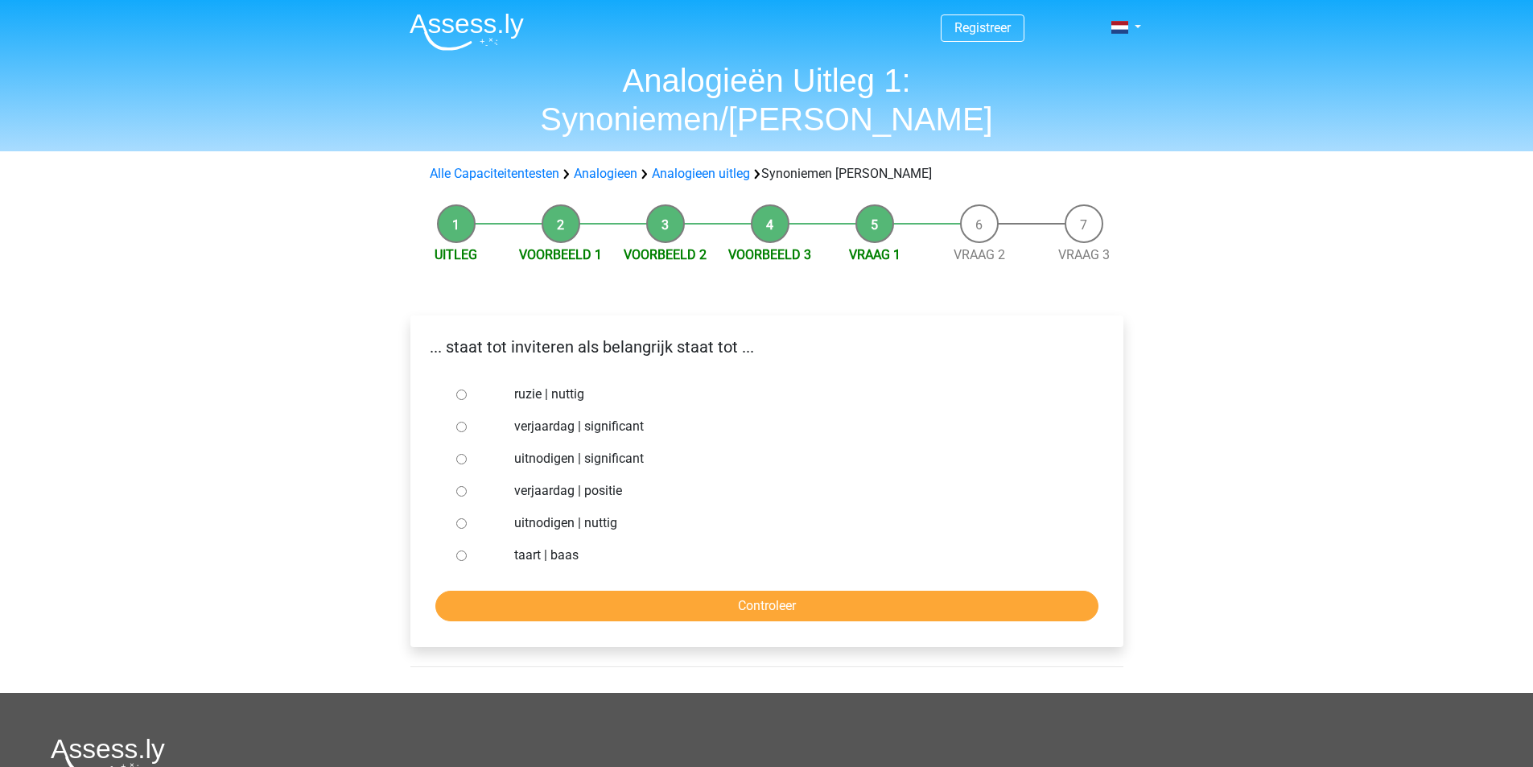
click at [456, 454] on input "uitnodigen | significant" at bounding box center [461, 459] width 10 height 10
radio input "true"
click at [786, 591] on input "Controleer" at bounding box center [766, 606] width 663 height 31
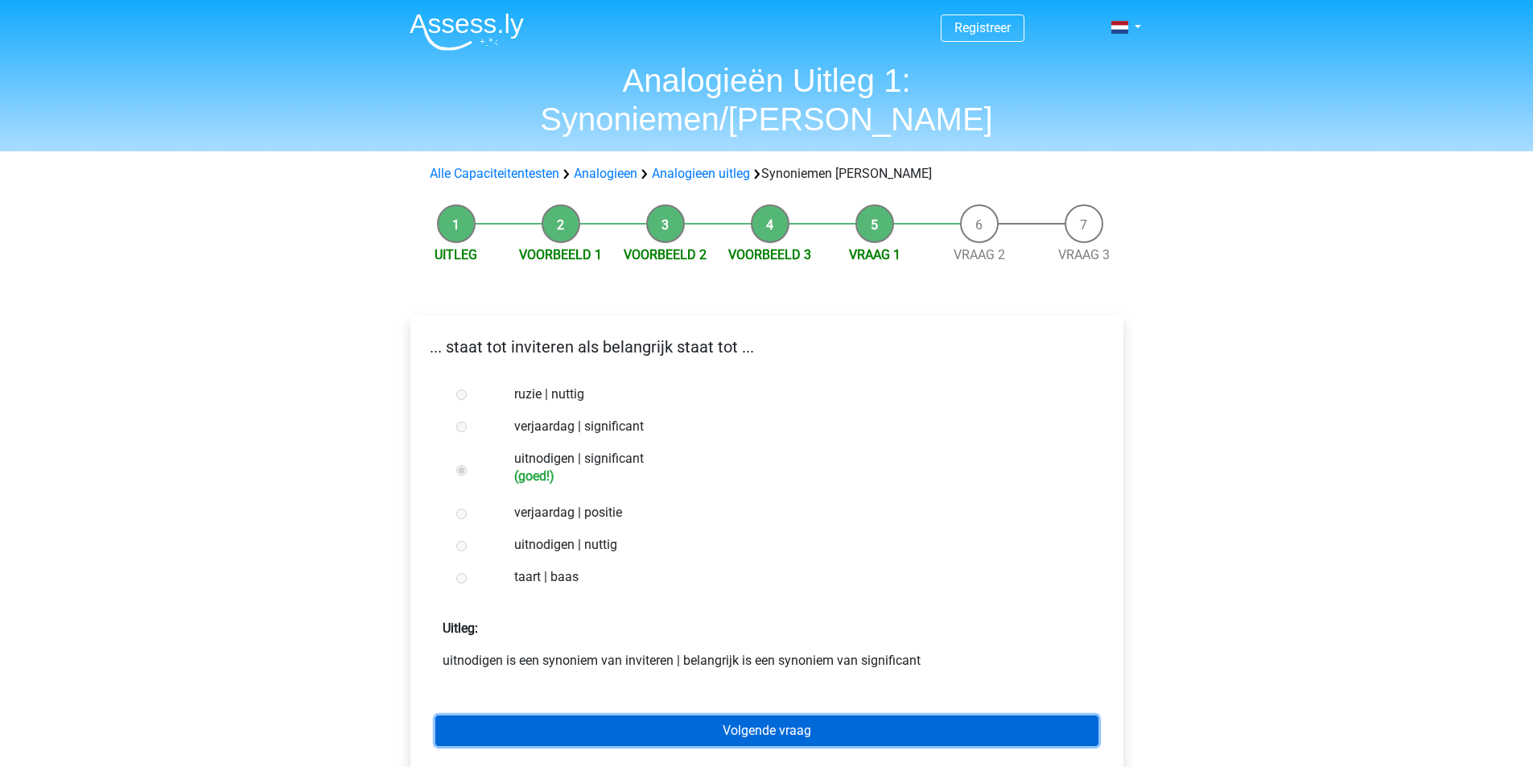
click at [774, 716] on link "Volgende vraag" at bounding box center [766, 731] width 663 height 31
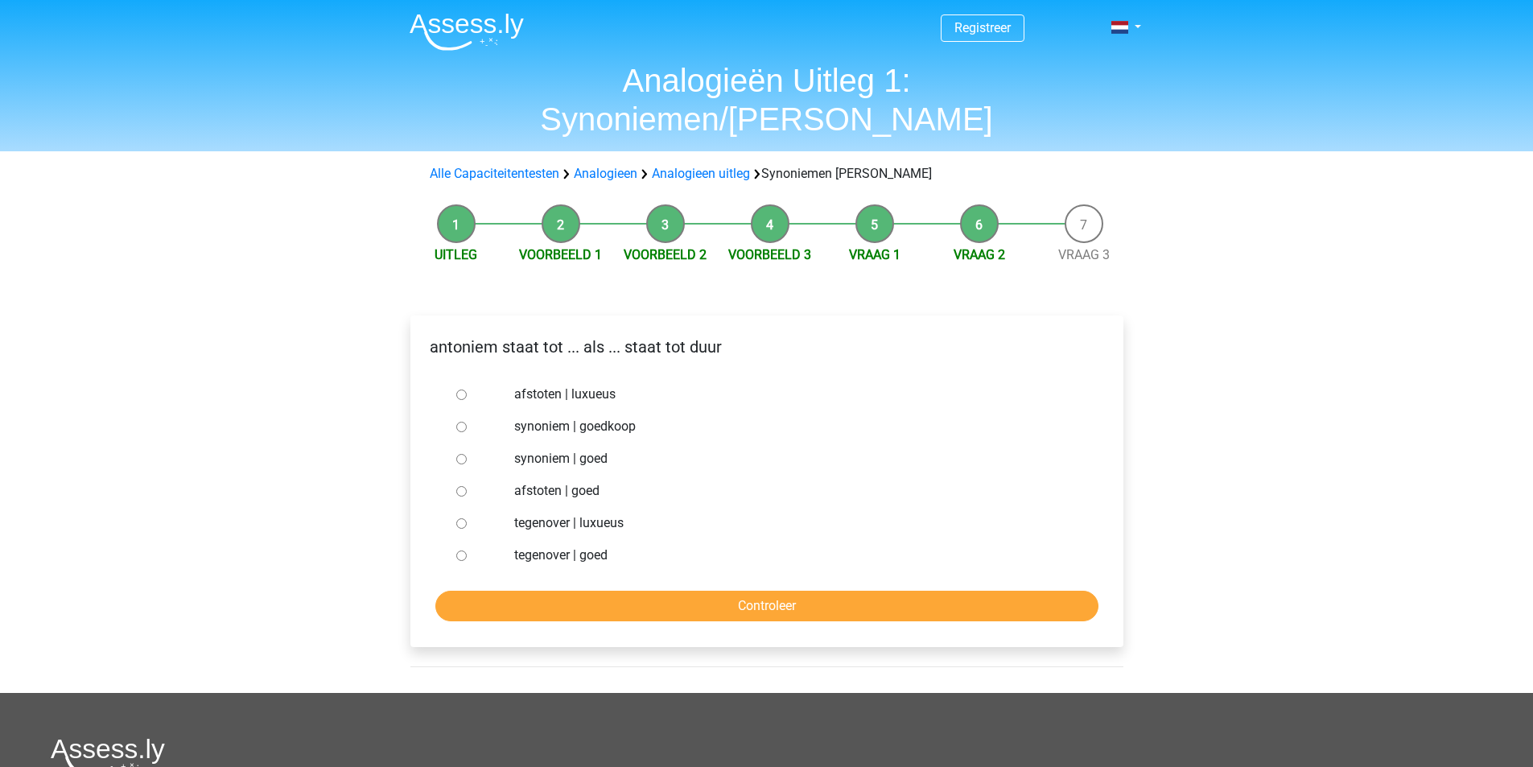
click at [460, 422] on input "synoniem | goedkoop" at bounding box center [461, 427] width 10 height 10
radio input "true"
click at [691, 591] on input "Controleer" at bounding box center [766, 606] width 663 height 31
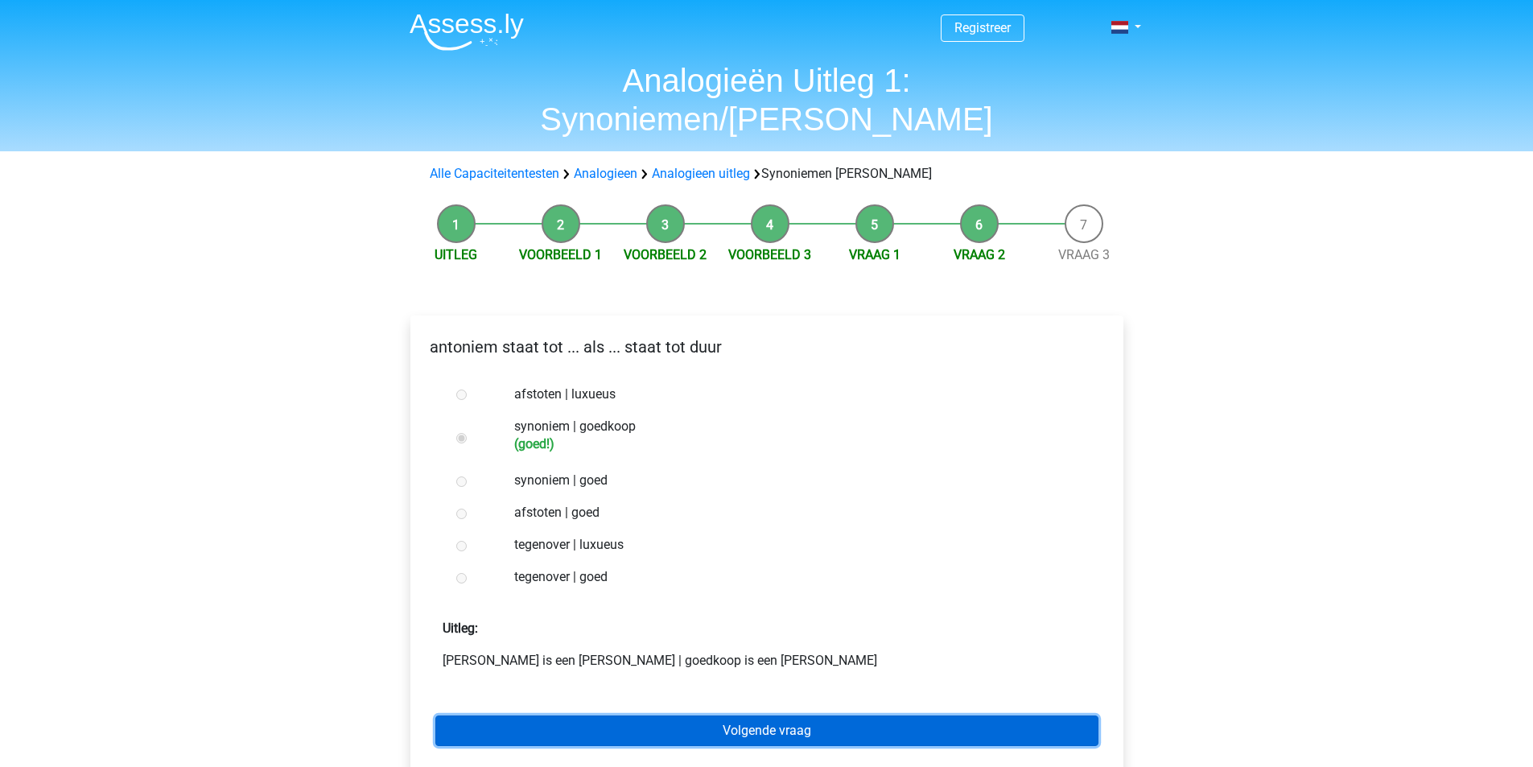
click at [750, 716] on link "Volgende vraag" at bounding box center [766, 731] width 663 height 31
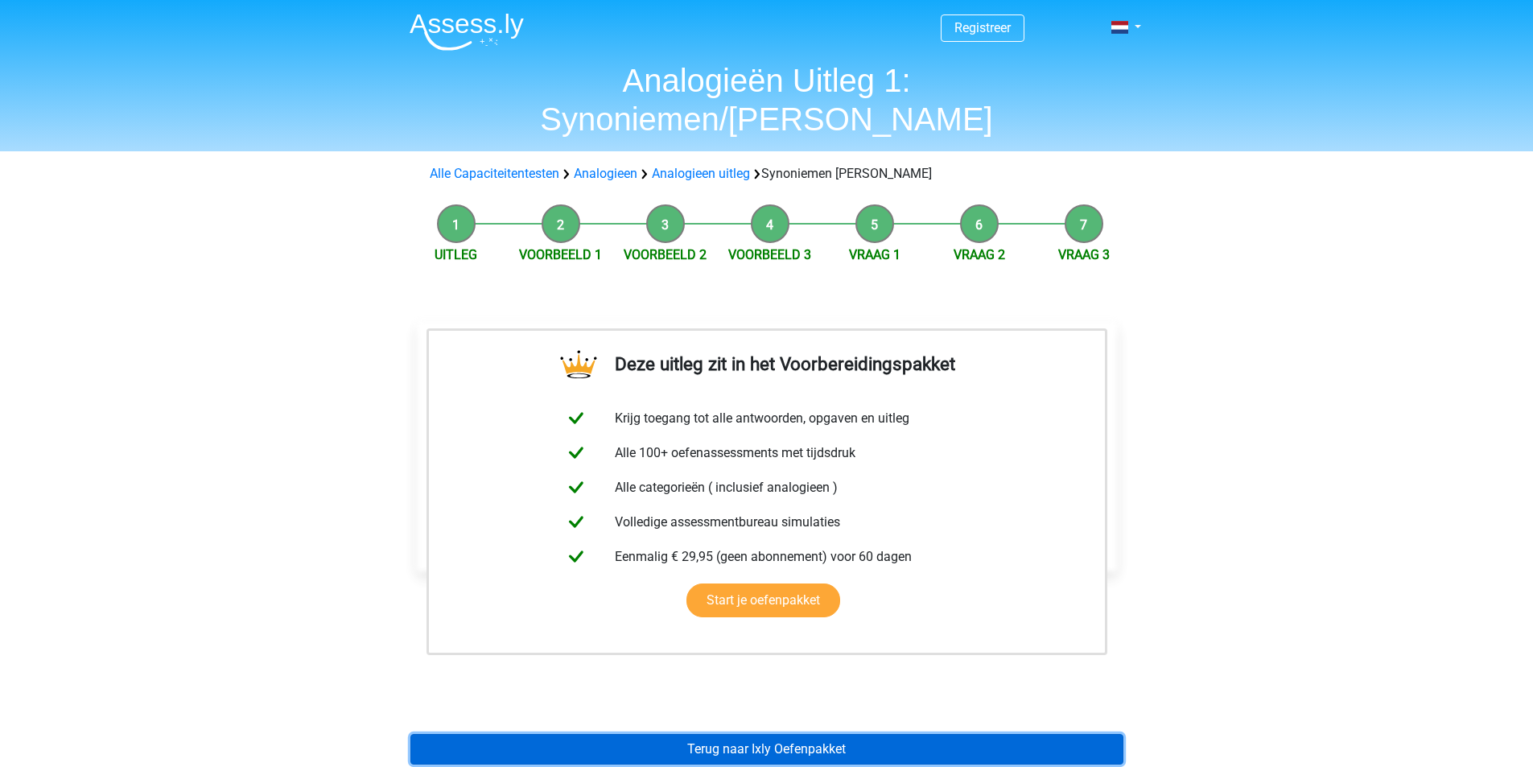
click at [759, 734] on link "Terug naar Ixly Oefenpakket" at bounding box center [767, 749] width 713 height 31
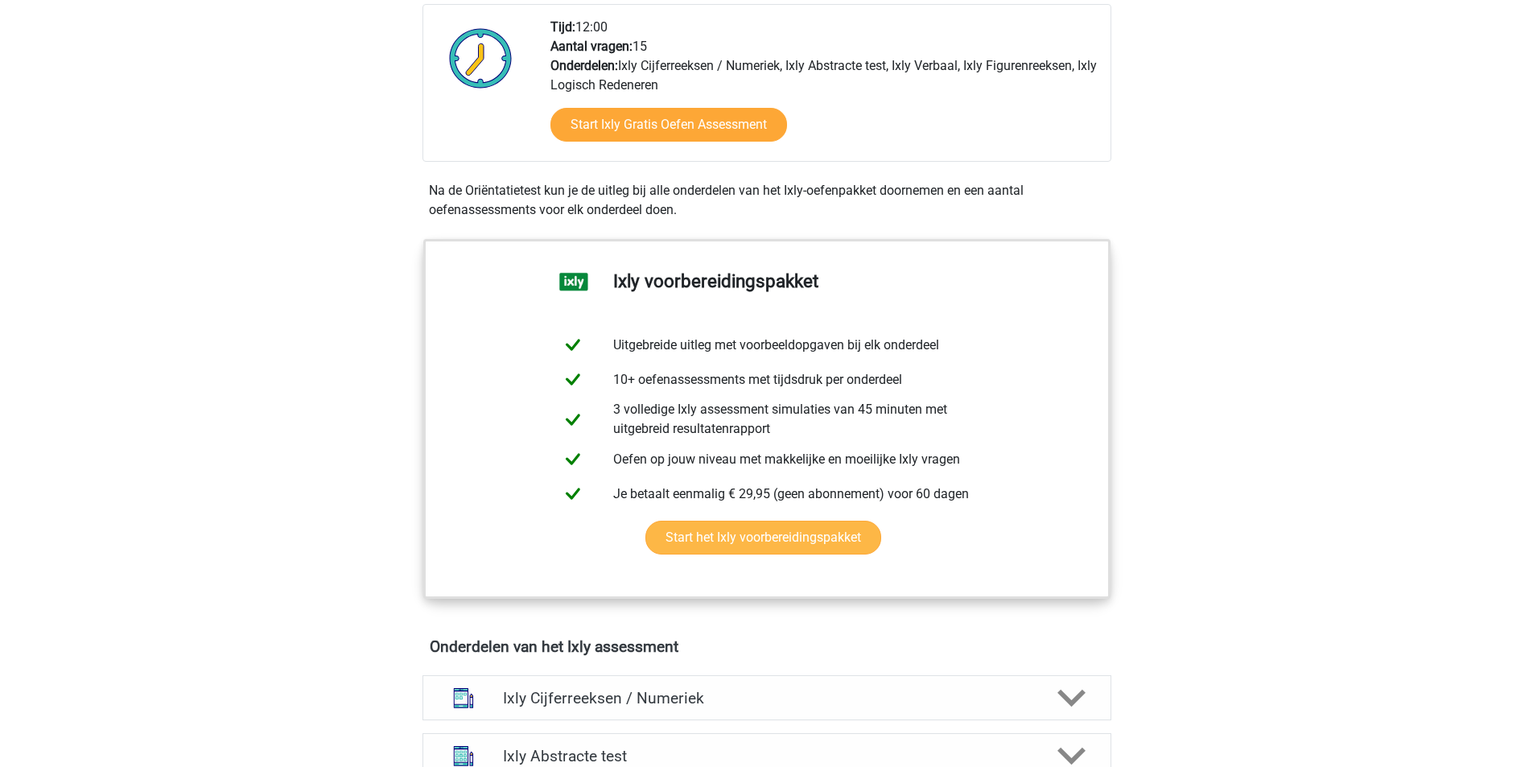
scroll to position [644, 0]
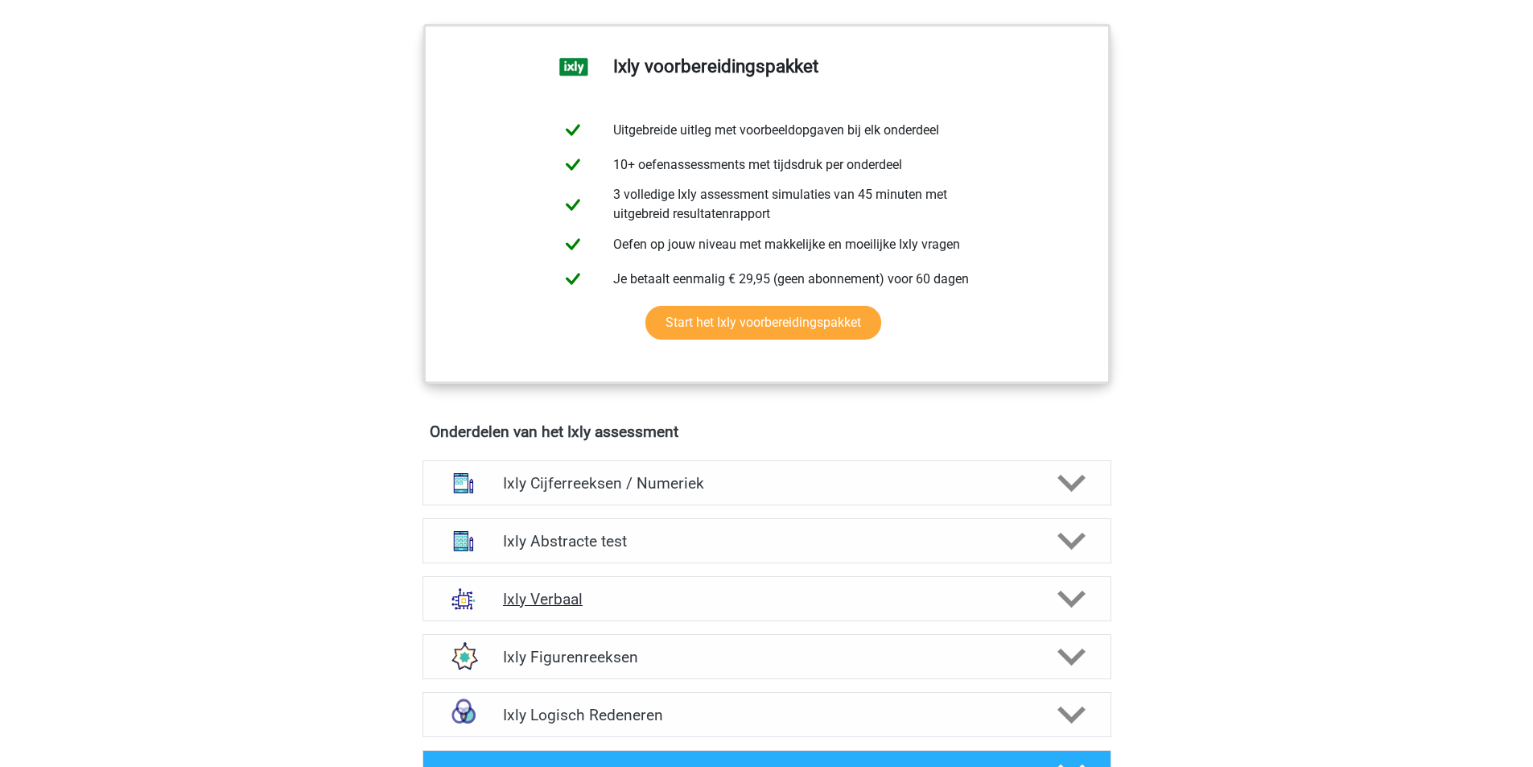
click at [1068, 590] on icon at bounding box center [1072, 599] width 28 height 28
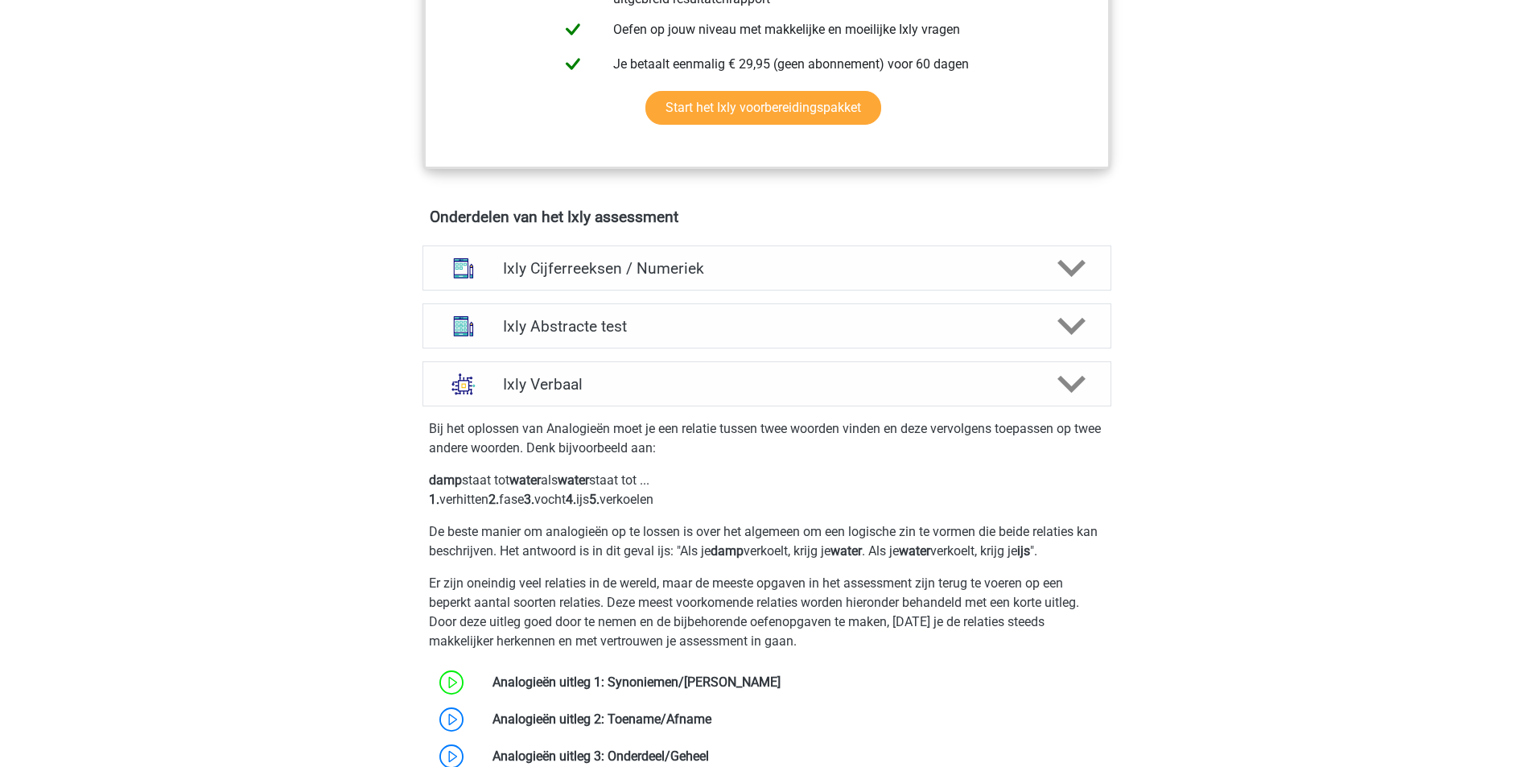
scroll to position [1073, 0]
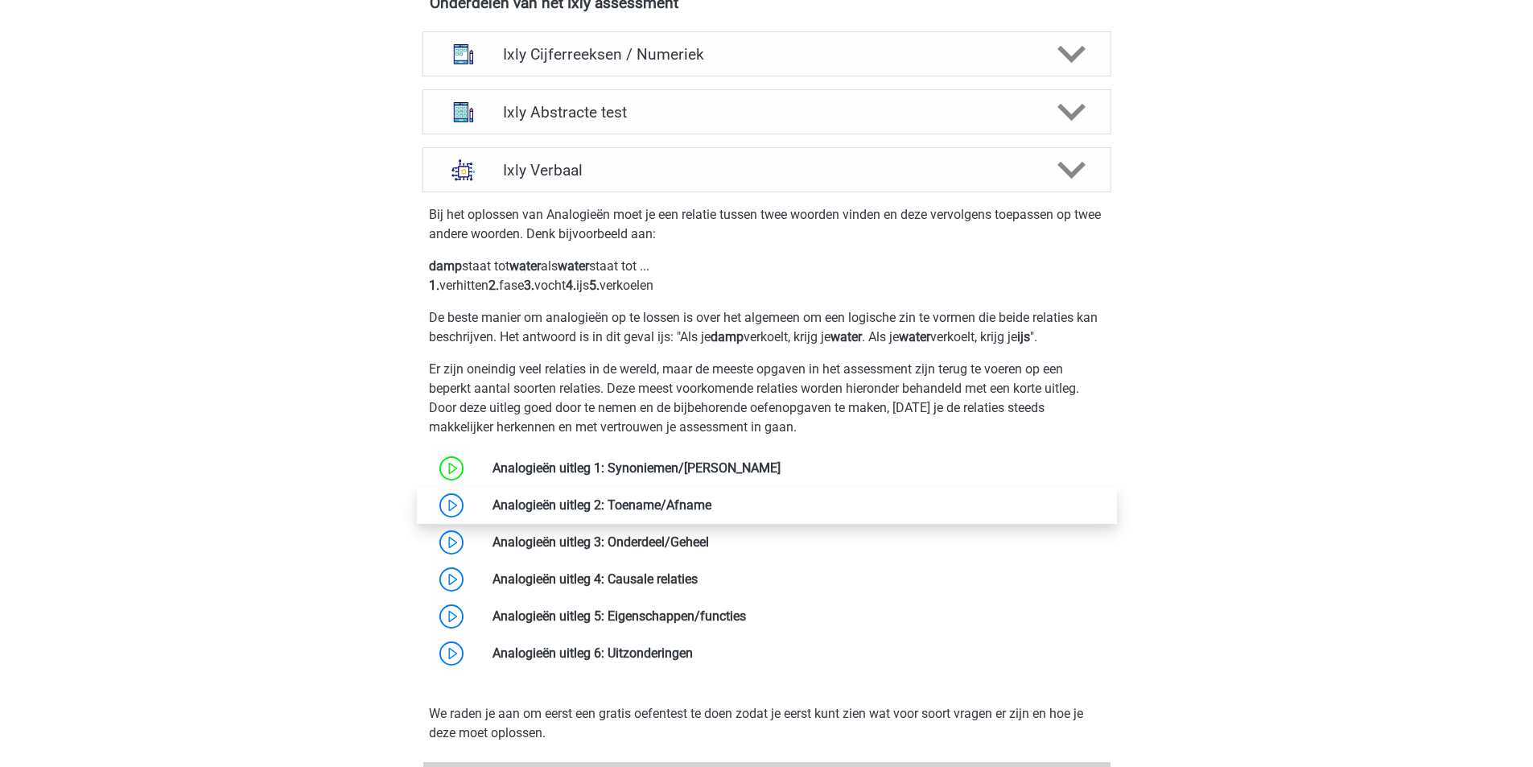
click at [712, 504] on link at bounding box center [712, 504] width 0 height 15
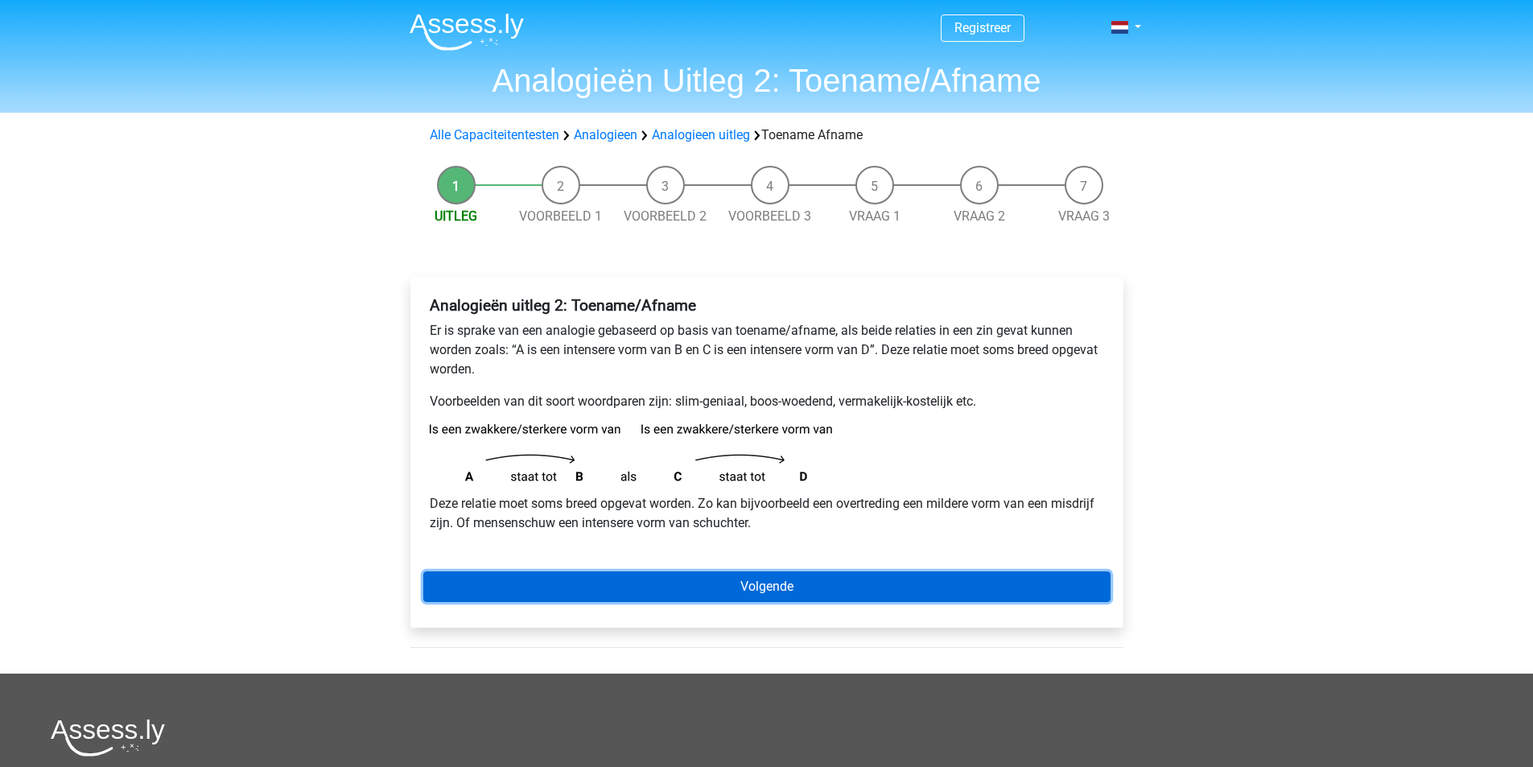
click at [803, 587] on link "Volgende" at bounding box center [766, 586] width 687 height 31
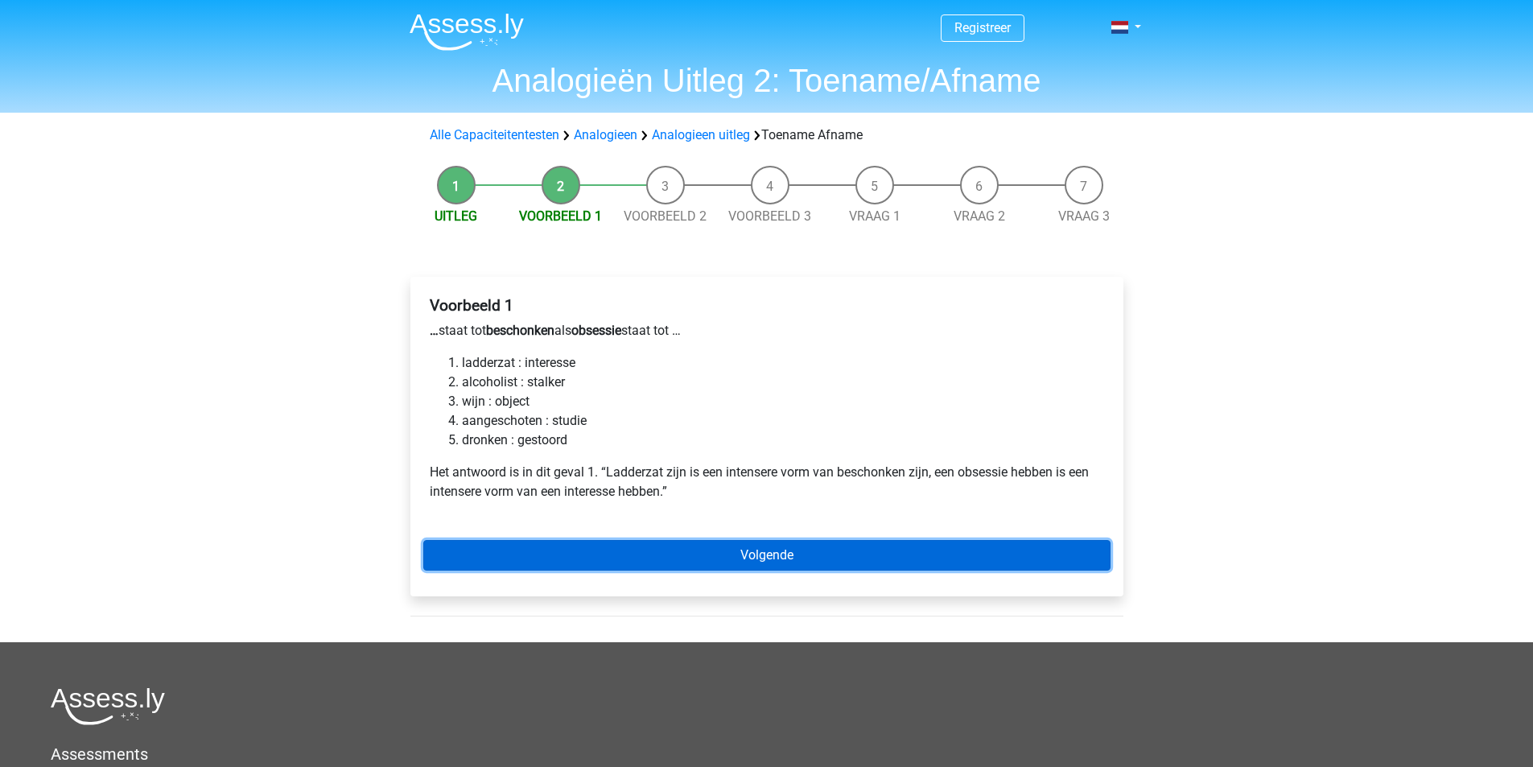
click at [718, 550] on link "Volgende" at bounding box center [766, 555] width 687 height 31
click at [743, 543] on link "Volgende" at bounding box center [766, 555] width 687 height 31
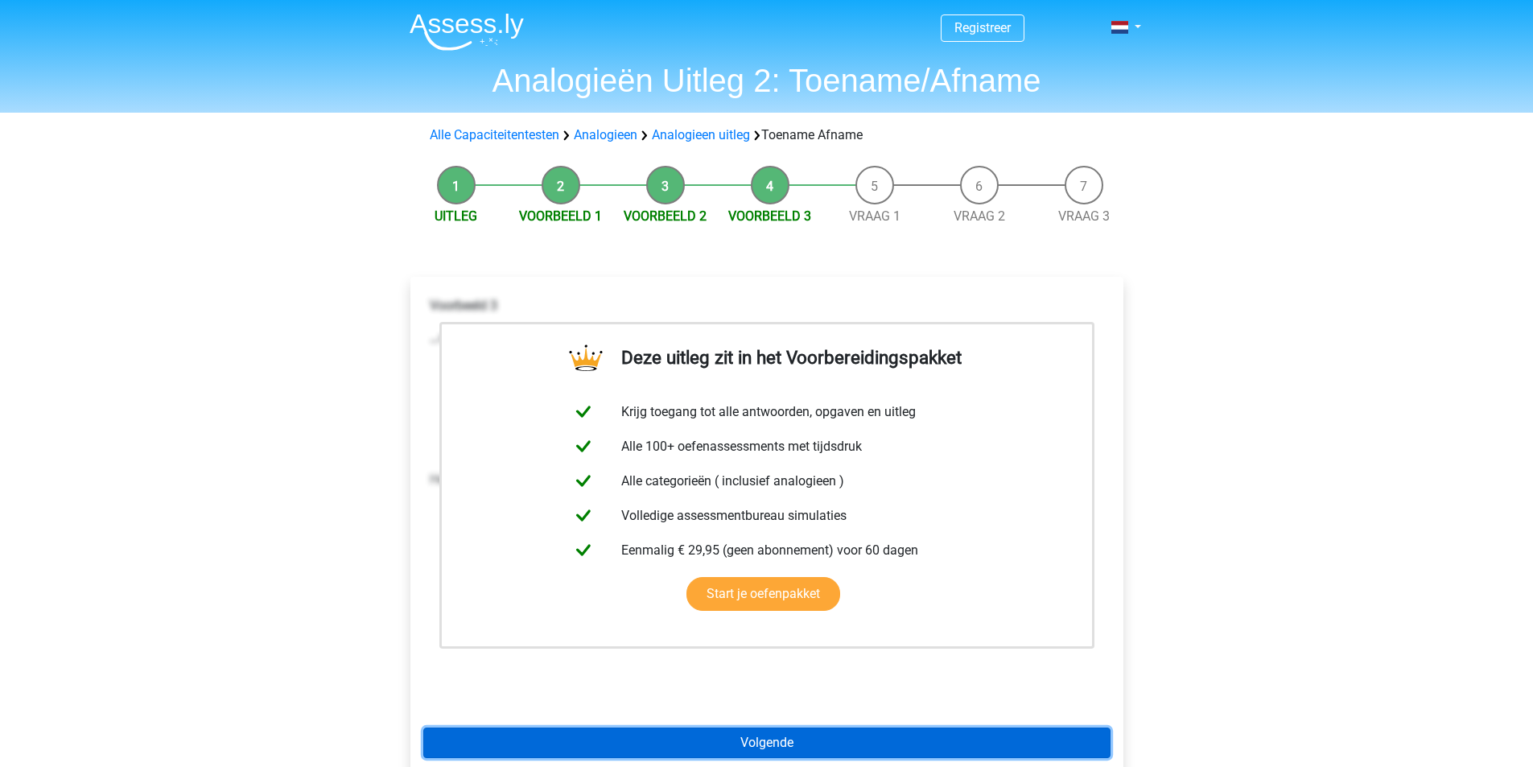
click at [761, 737] on link "Volgende" at bounding box center [766, 743] width 687 height 31
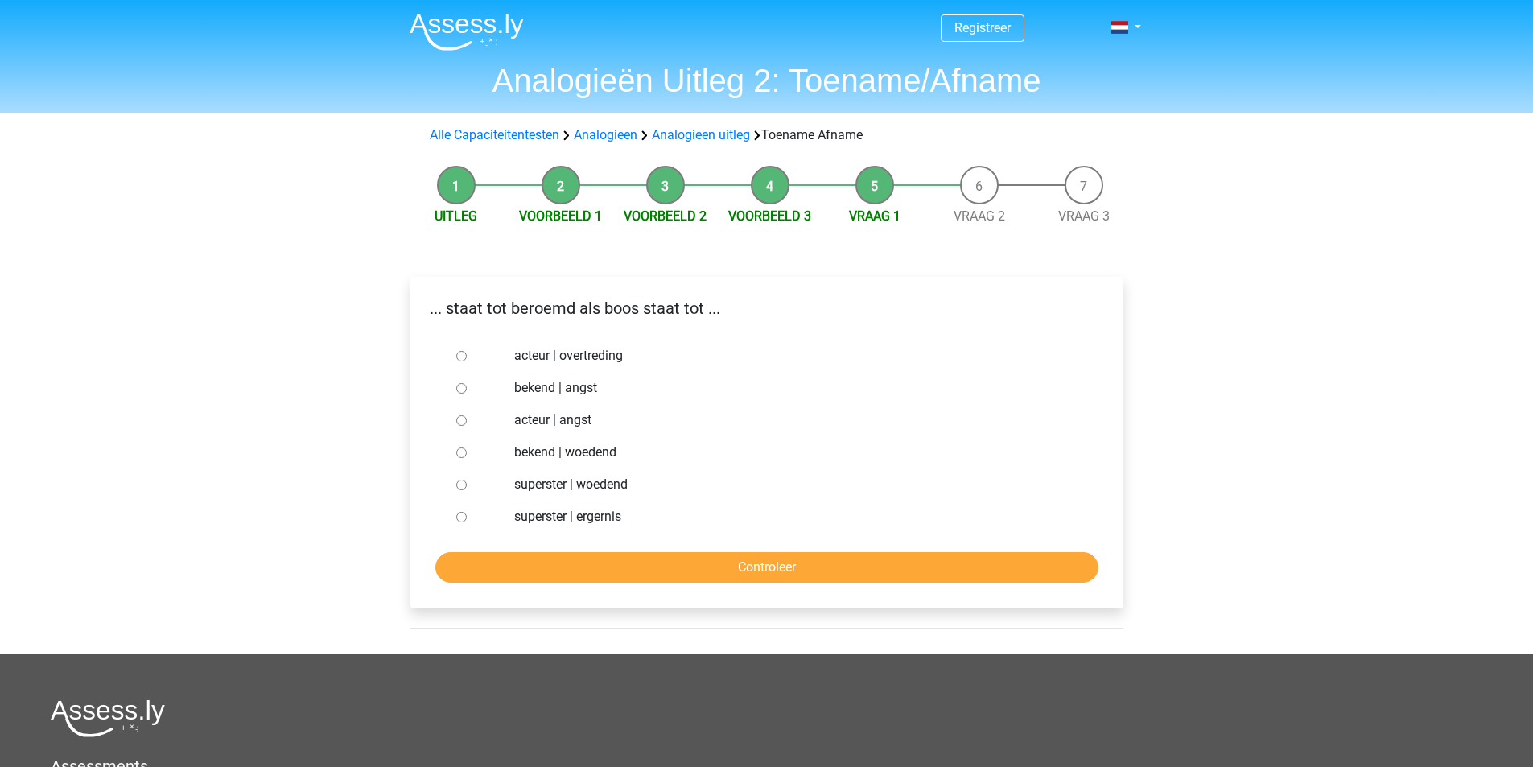
click at [461, 452] on input "bekend | woedend" at bounding box center [461, 453] width 10 height 10
radio input "true"
click at [766, 569] on input "Controleer" at bounding box center [766, 567] width 663 height 31
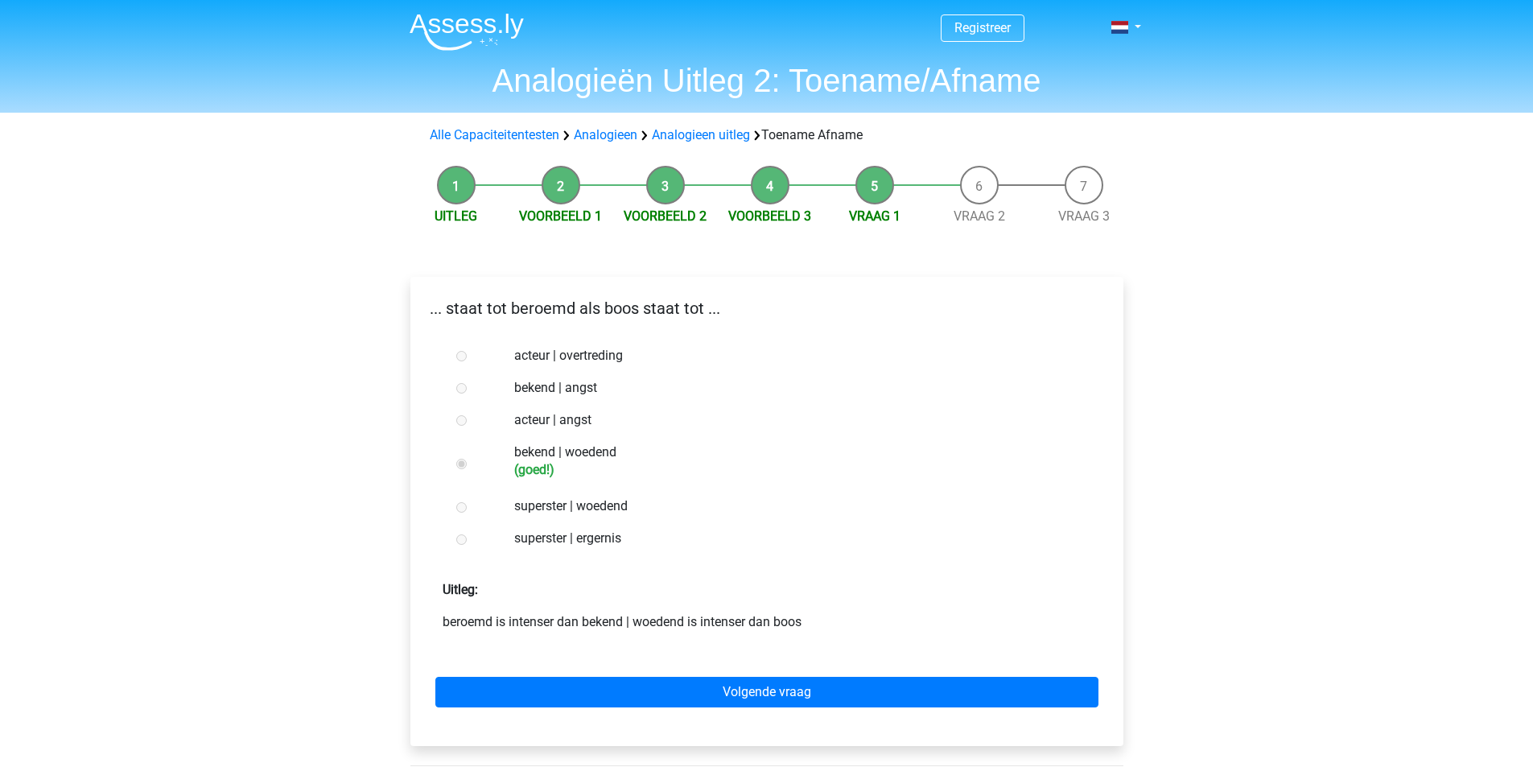
scroll to position [215, 0]
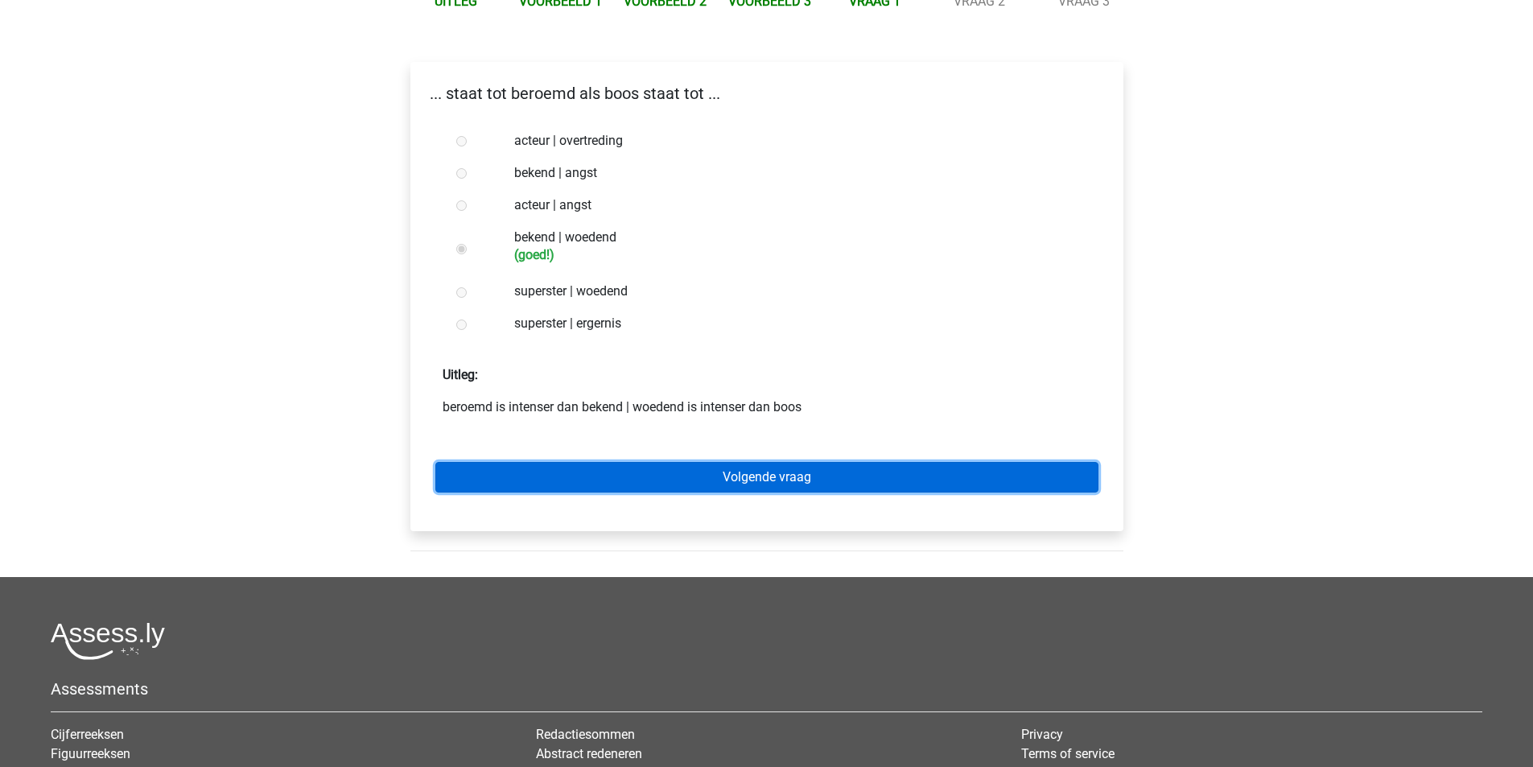
click at [784, 475] on link "Volgende vraag" at bounding box center [766, 477] width 663 height 31
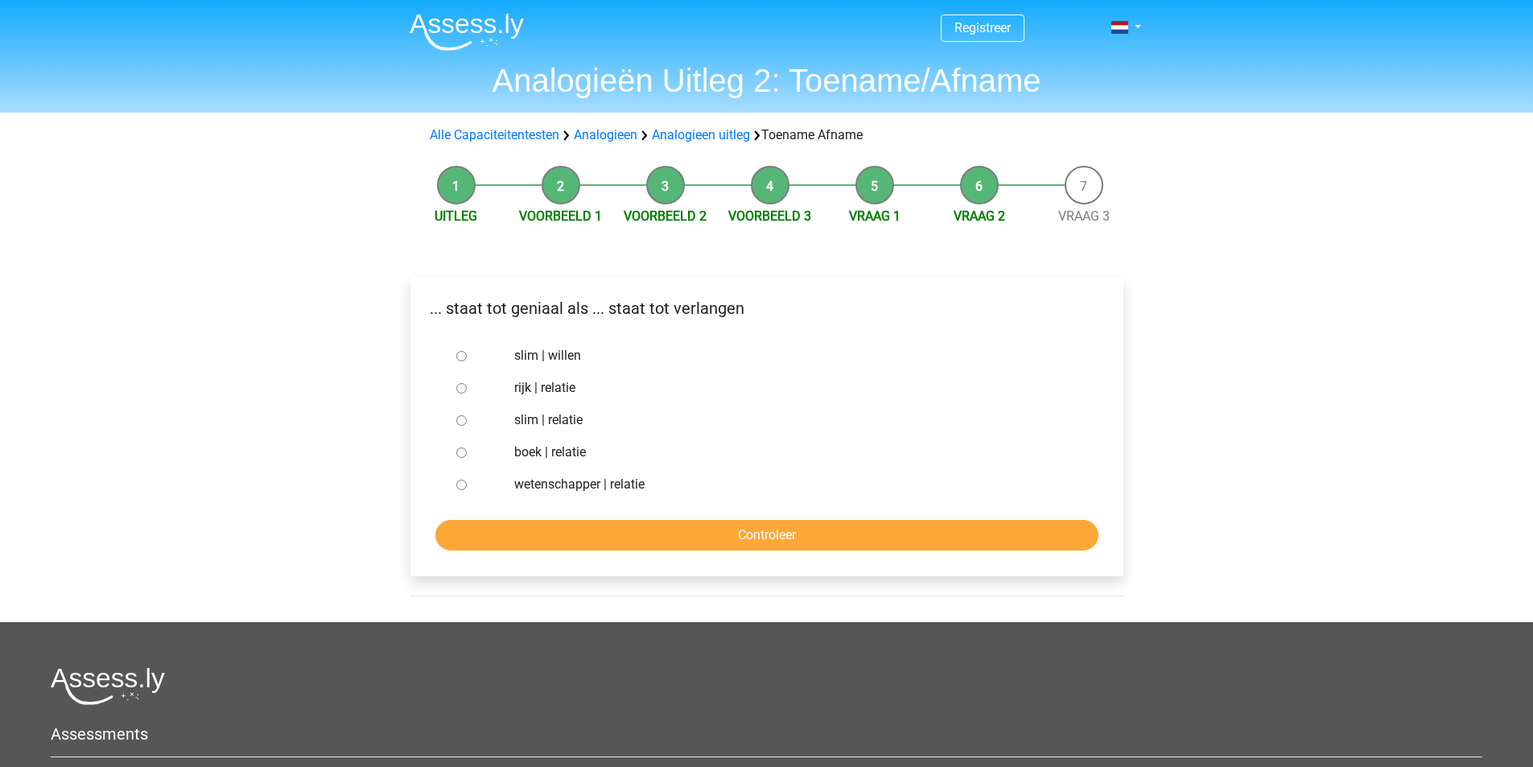
click at [465, 355] on input "slim | willen" at bounding box center [461, 356] width 10 height 10
radio input "true"
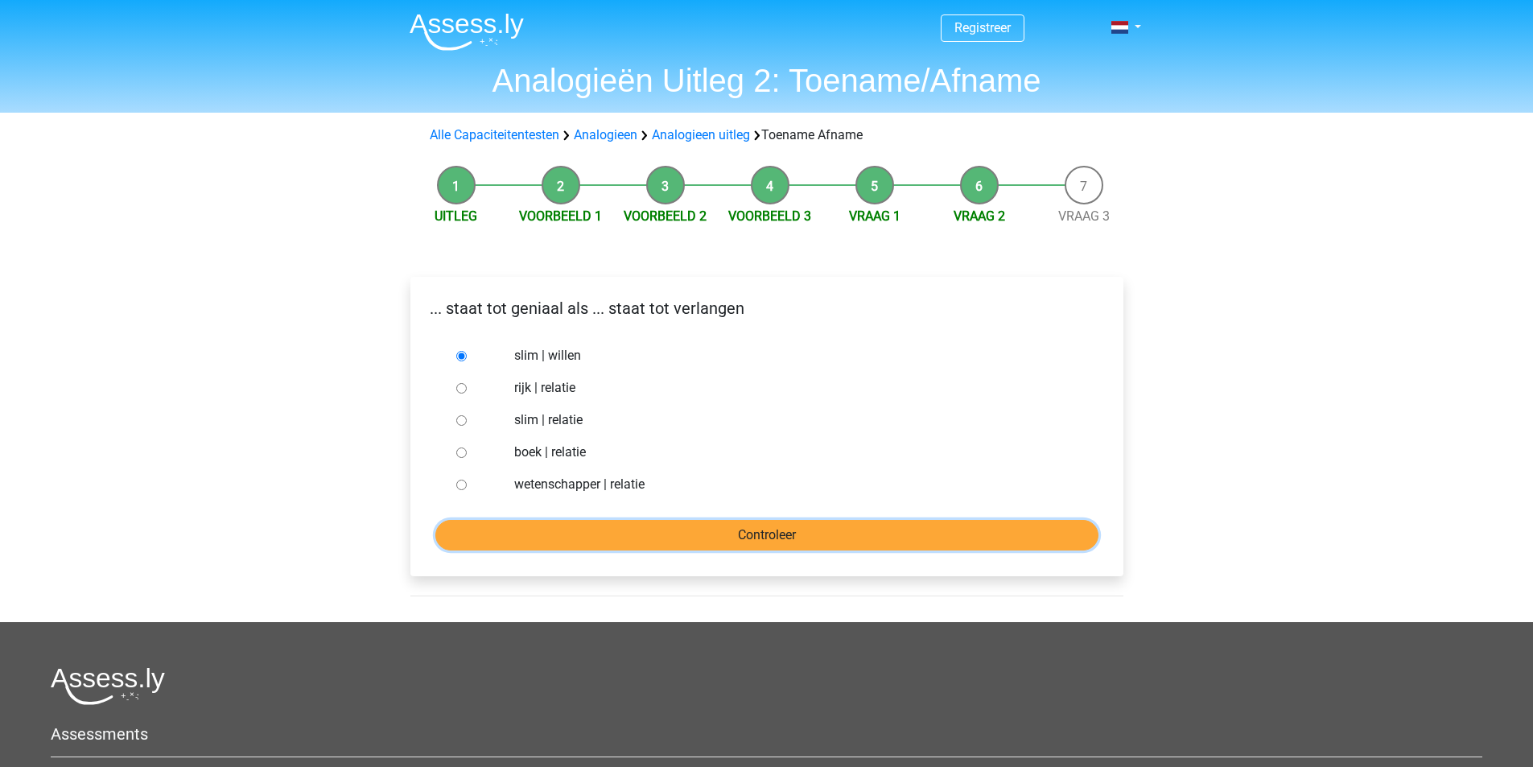
click at [751, 531] on input "Controleer" at bounding box center [766, 535] width 663 height 31
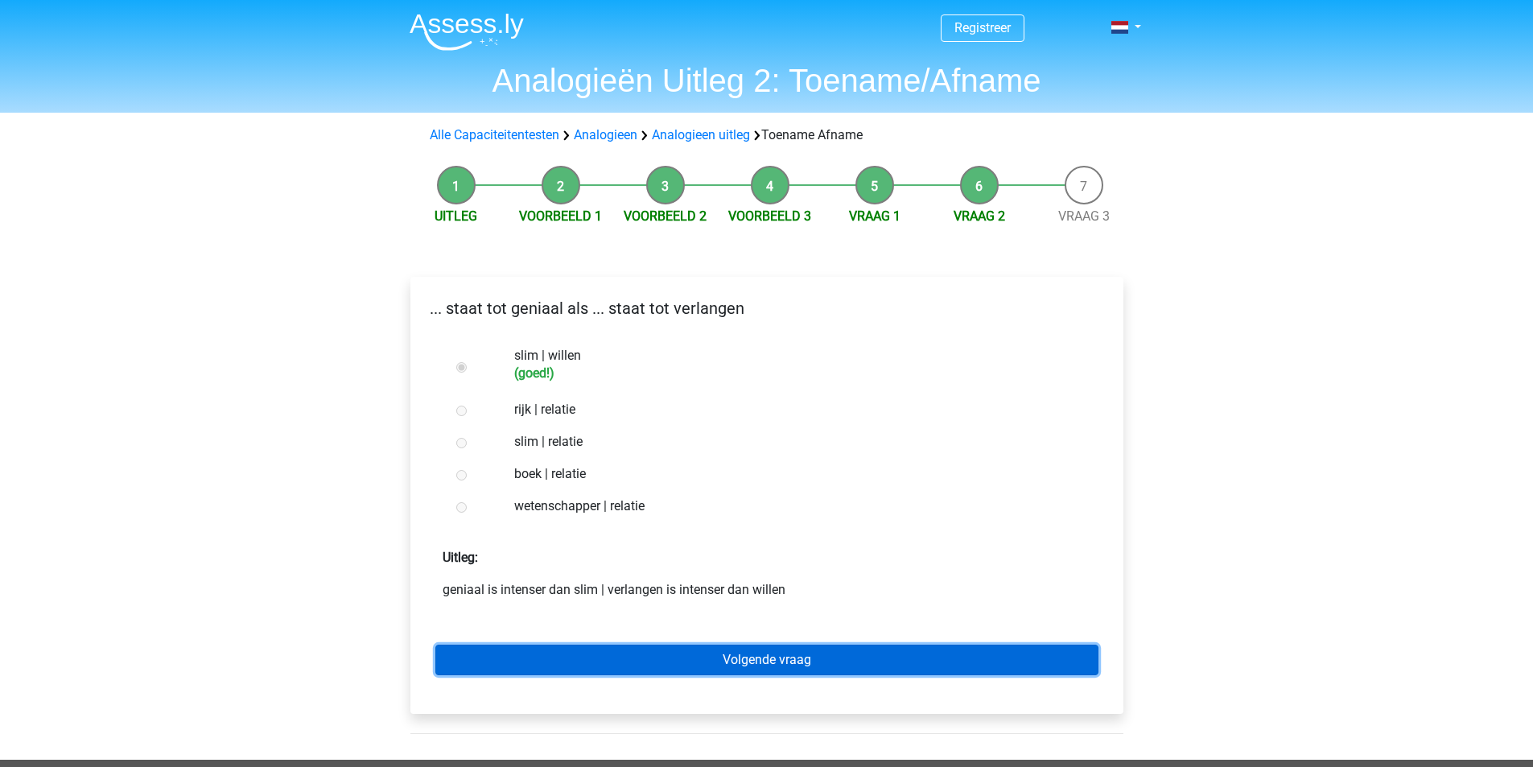
click at [770, 657] on link "Volgende vraag" at bounding box center [766, 660] width 663 height 31
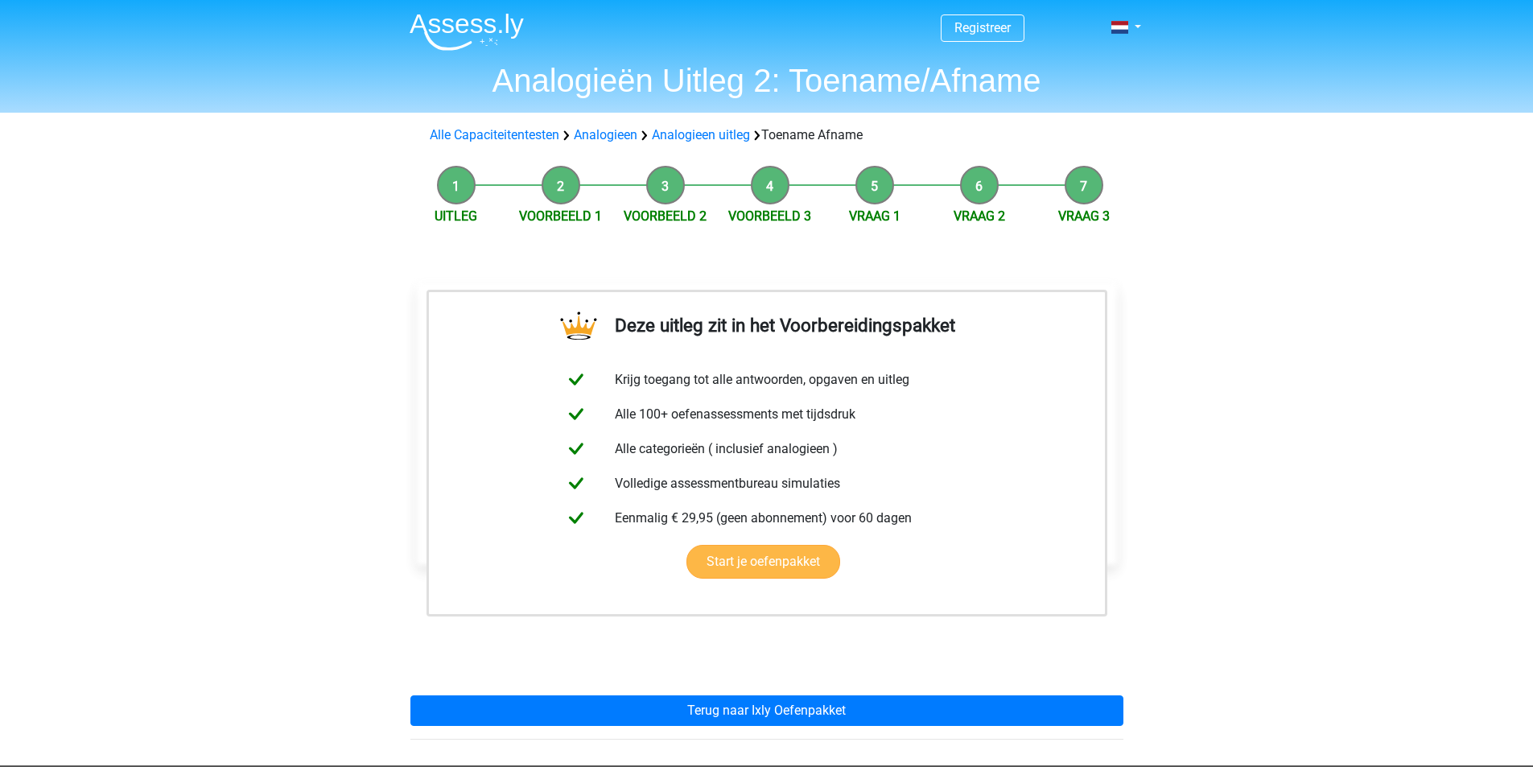
scroll to position [215, 0]
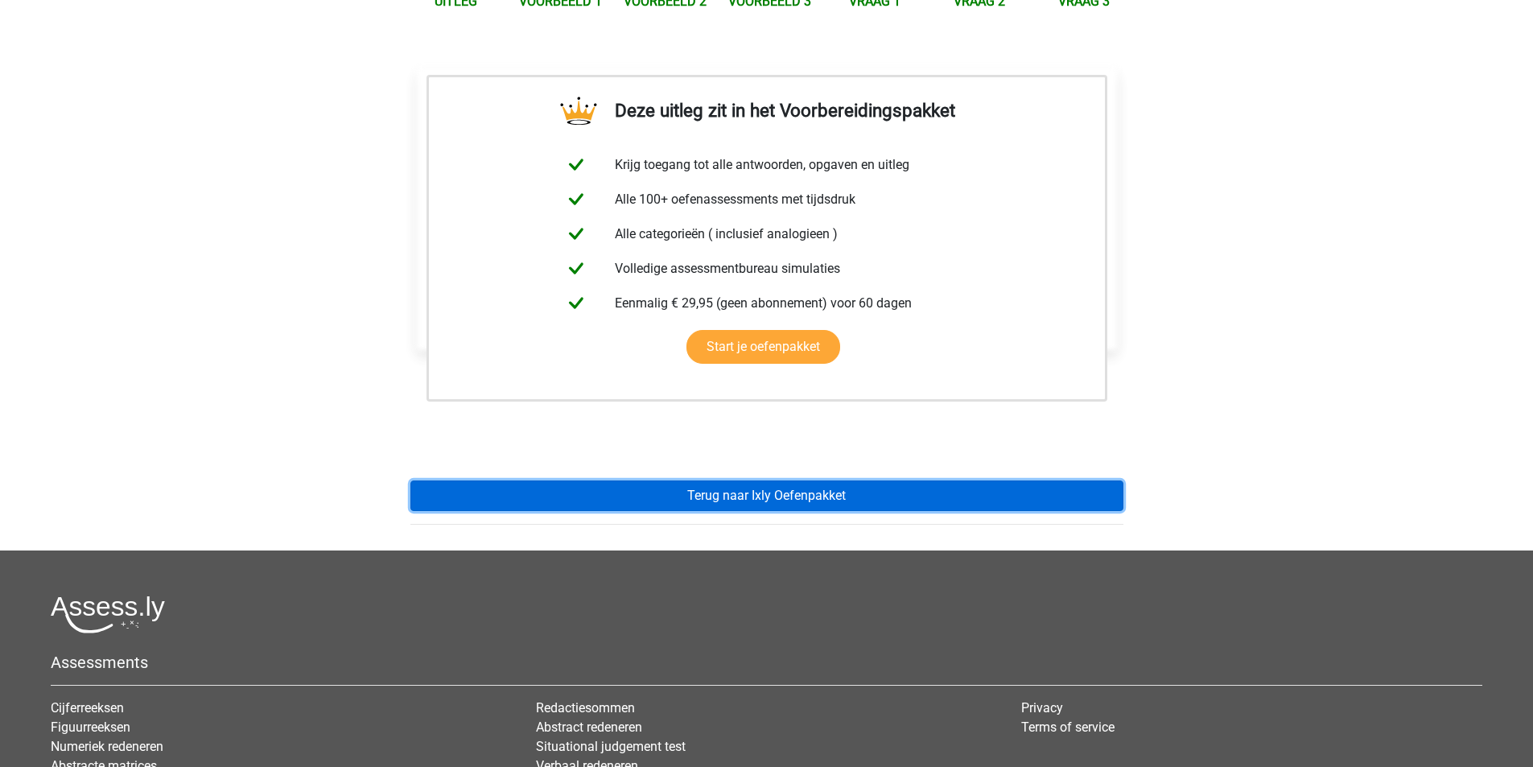
click at [835, 490] on link "Terug naar Ixly Oefenpakket" at bounding box center [767, 496] width 713 height 31
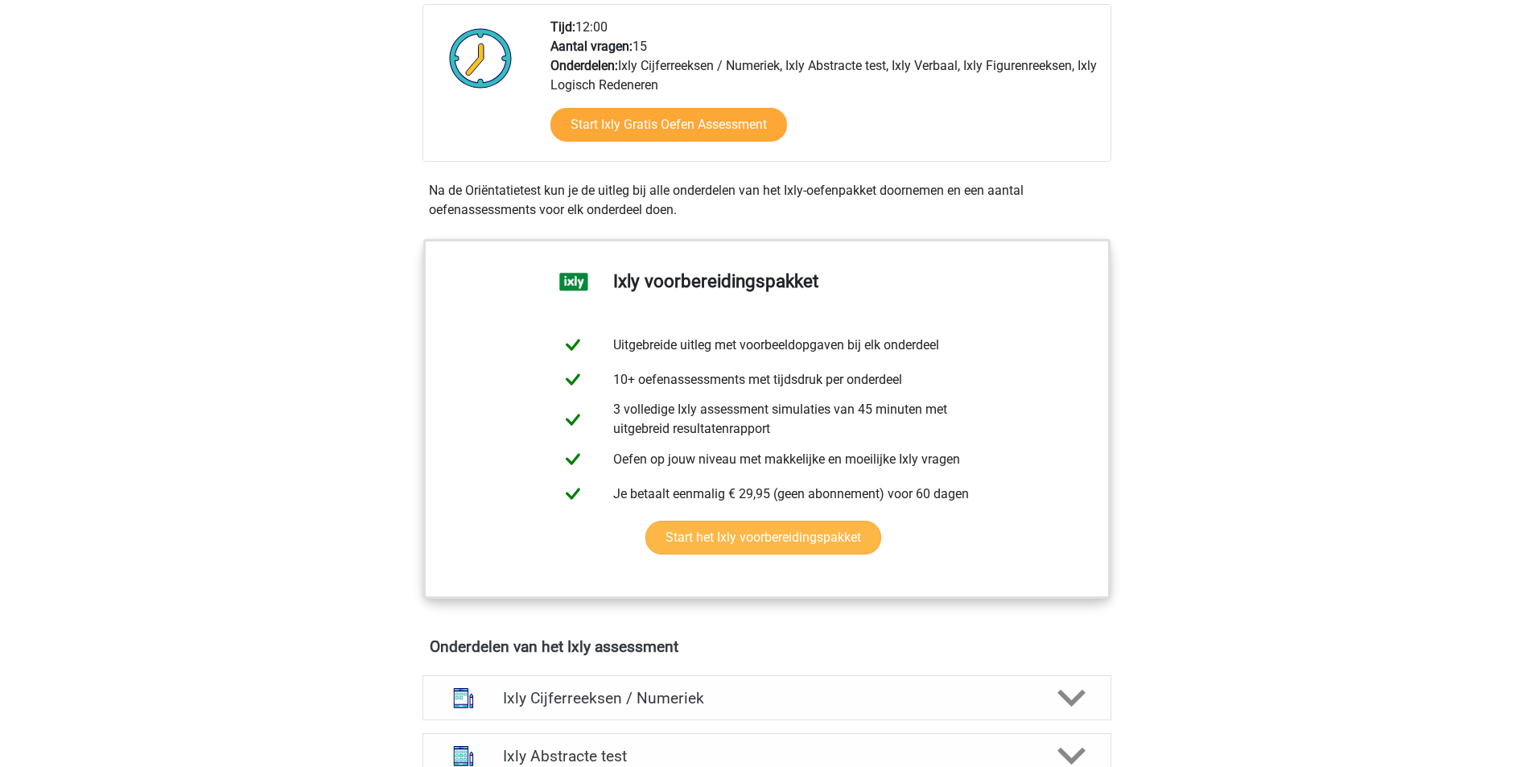
scroll to position [644, 0]
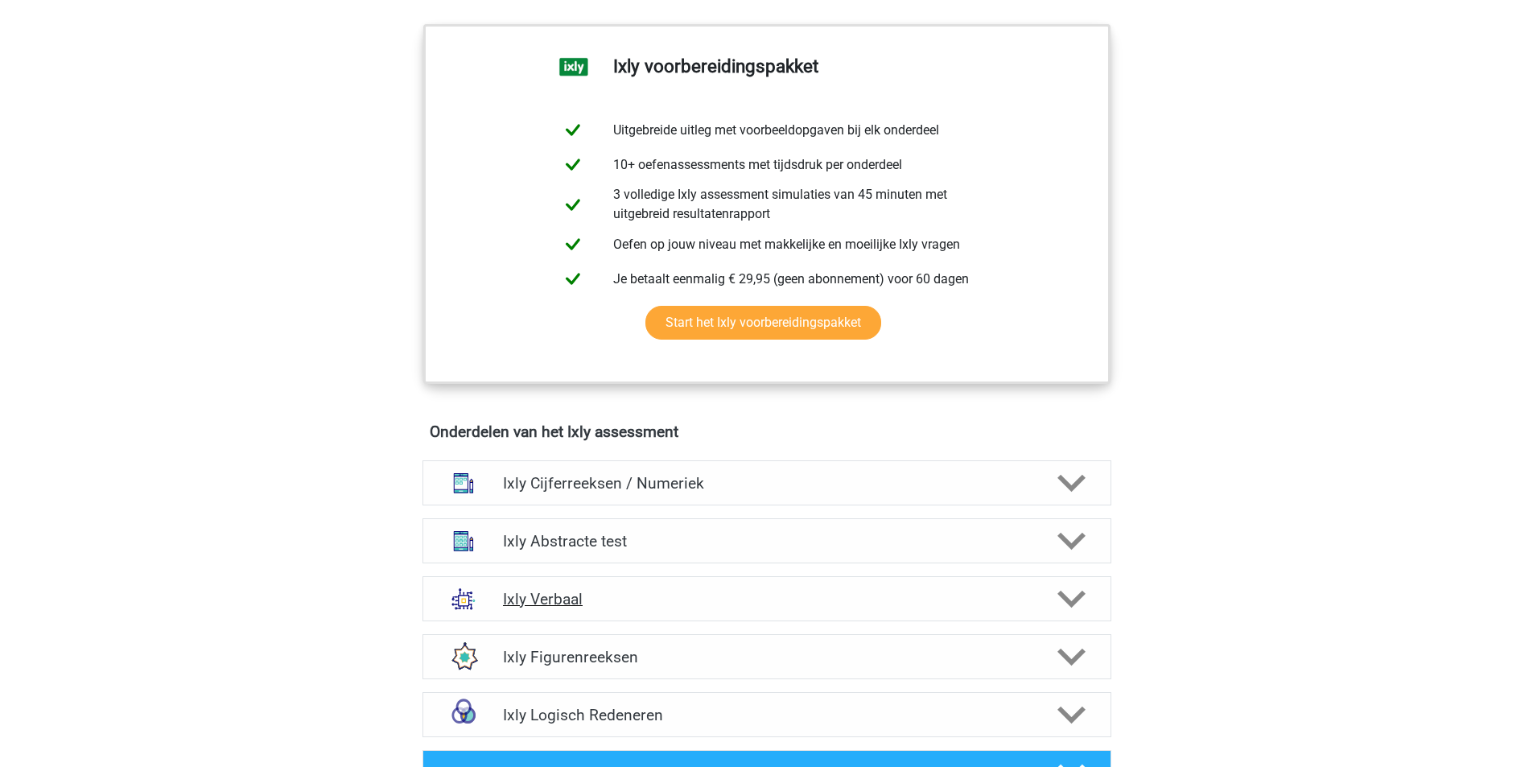
click at [1081, 592] on polygon at bounding box center [1072, 599] width 28 height 18
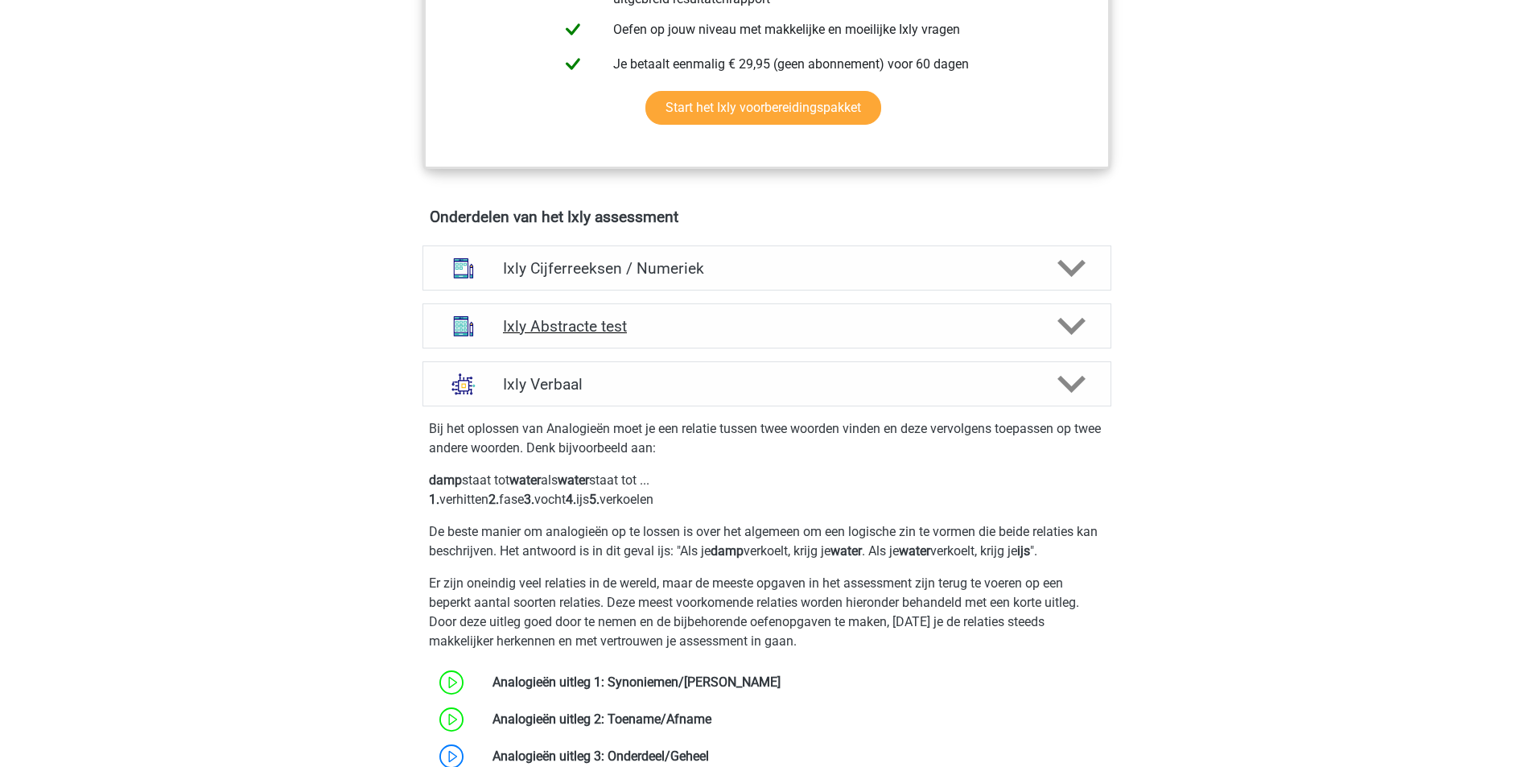
scroll to position [1288, 0]
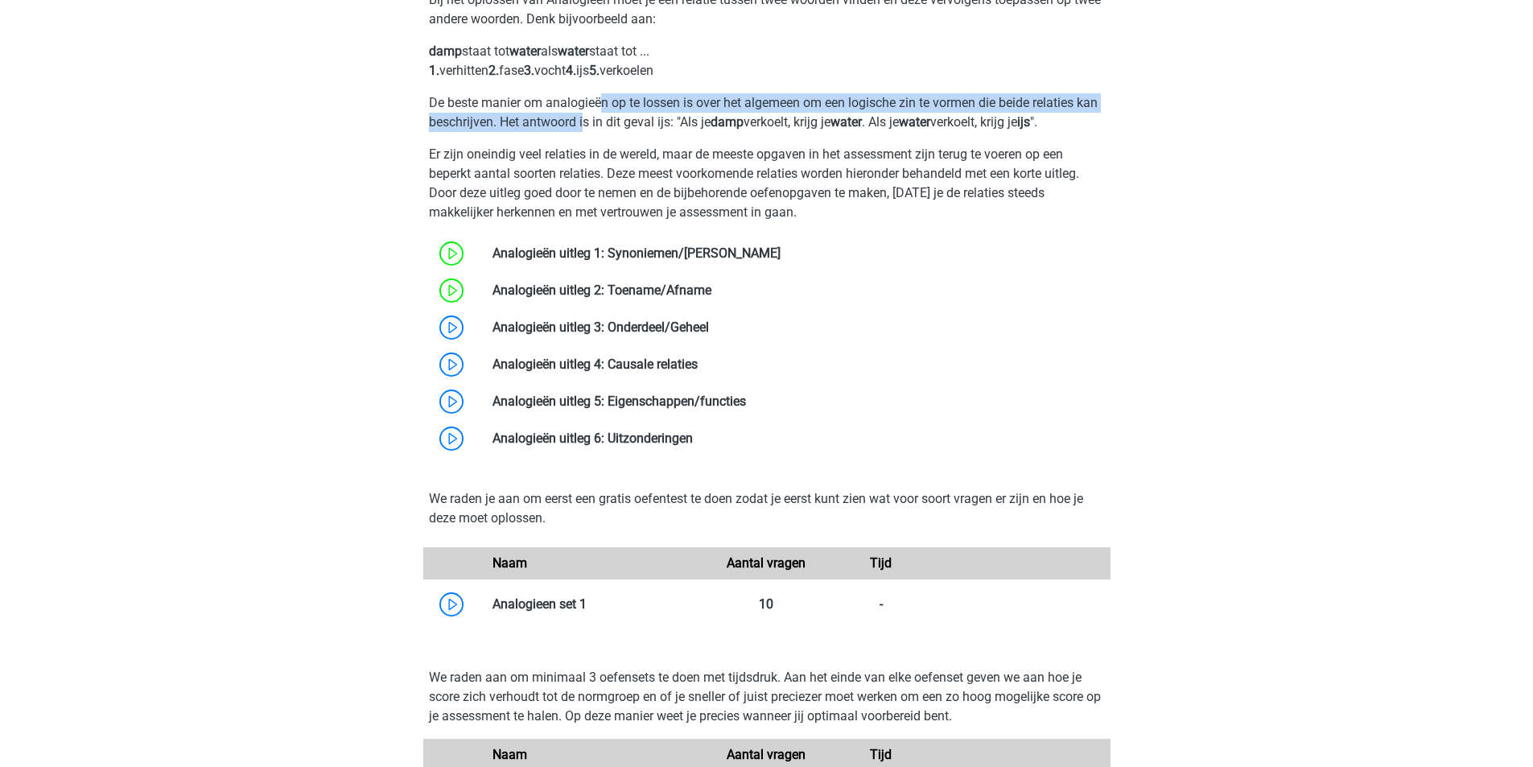
drag, startPoint x: 601, startPoint y: 97, endPoint x: 607, endPoint y: 120, distance: 23.2
click at [607, 120] on p "De beste manier om analogieën op te lossen is over het algemeen om een logische…" at bounding box center [767, 112] width 676 height 39
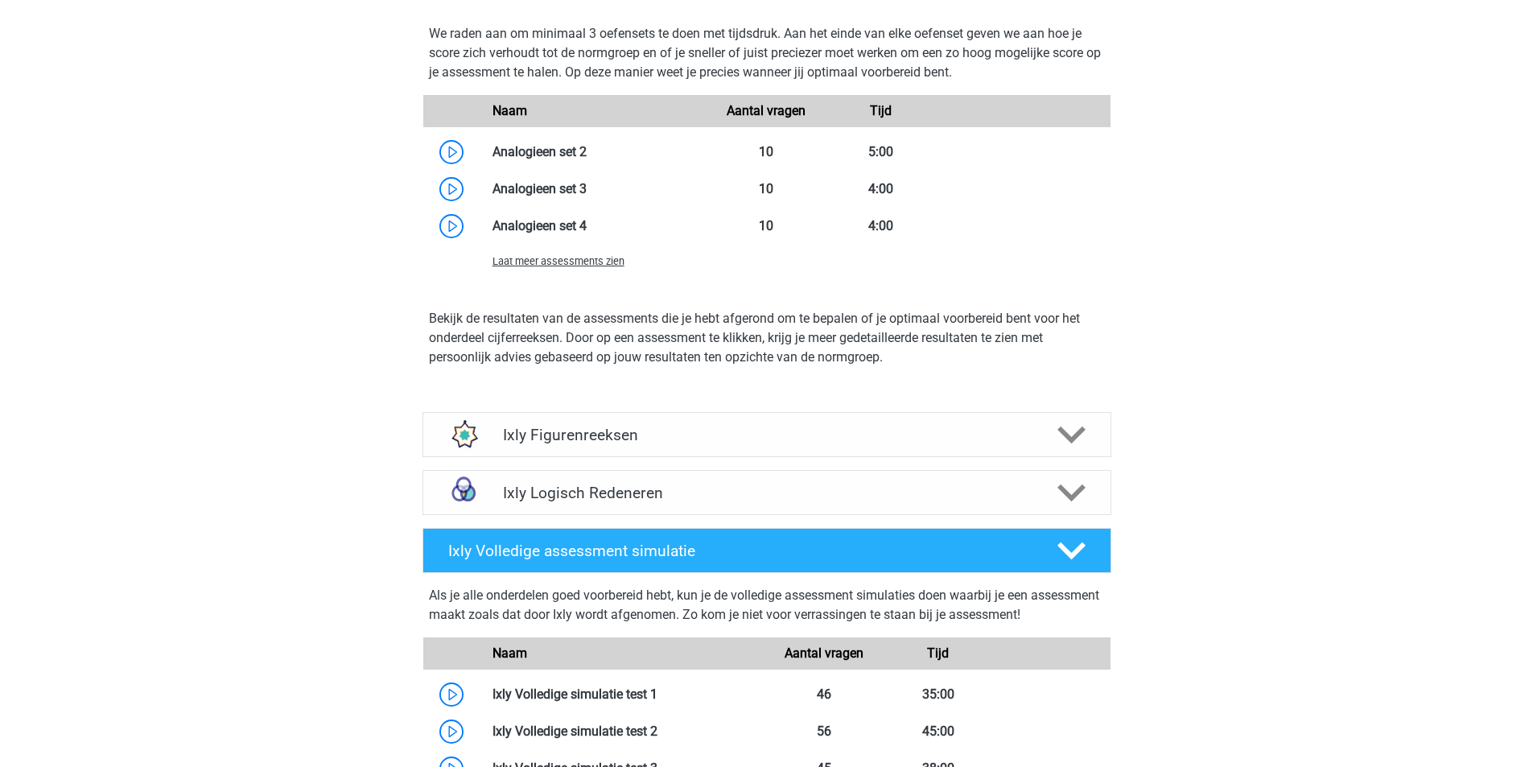
scroll to position [2147, 0]
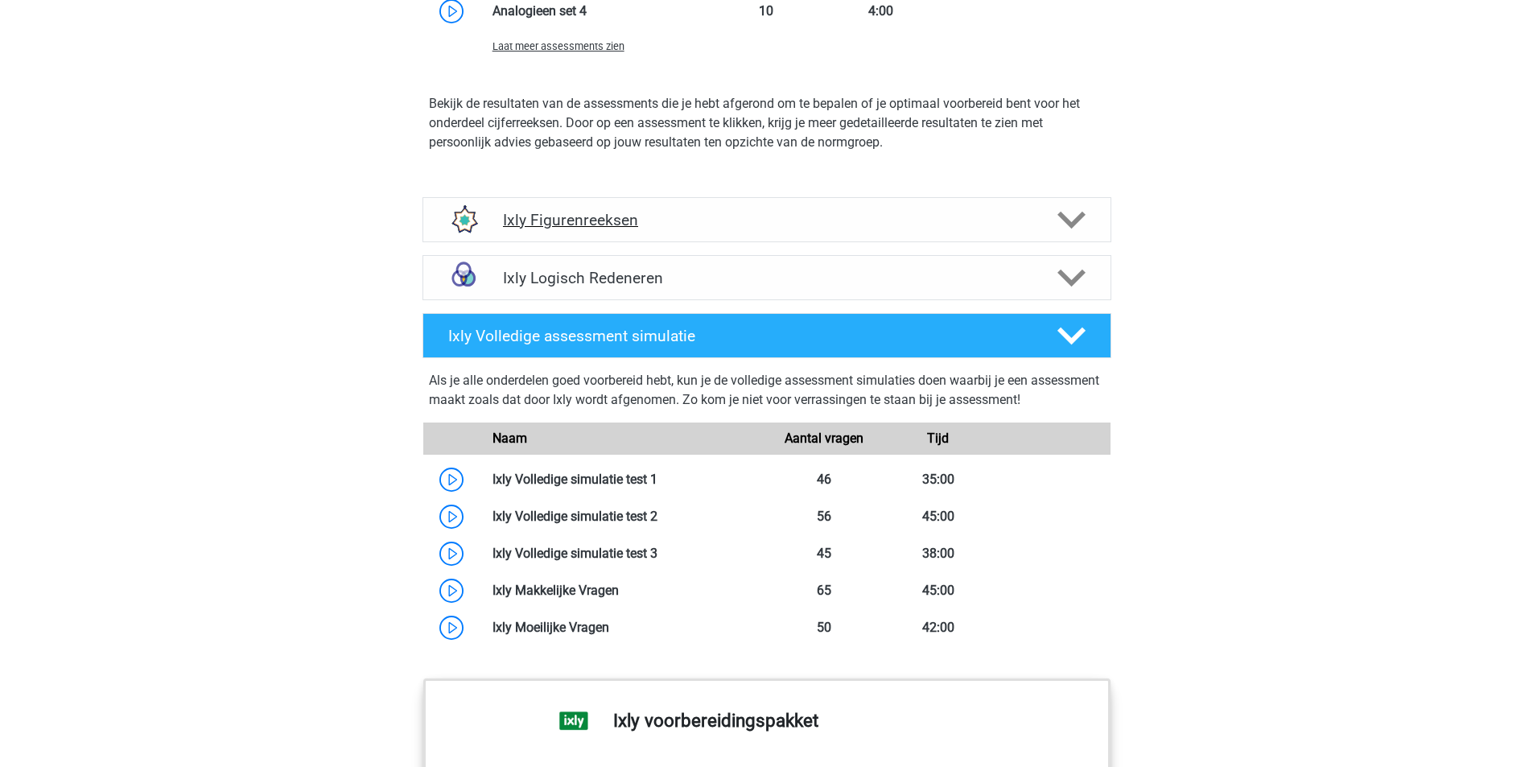
click at [1080, 217] on polygon at bounding box center [1072, 220] width 28 height 18
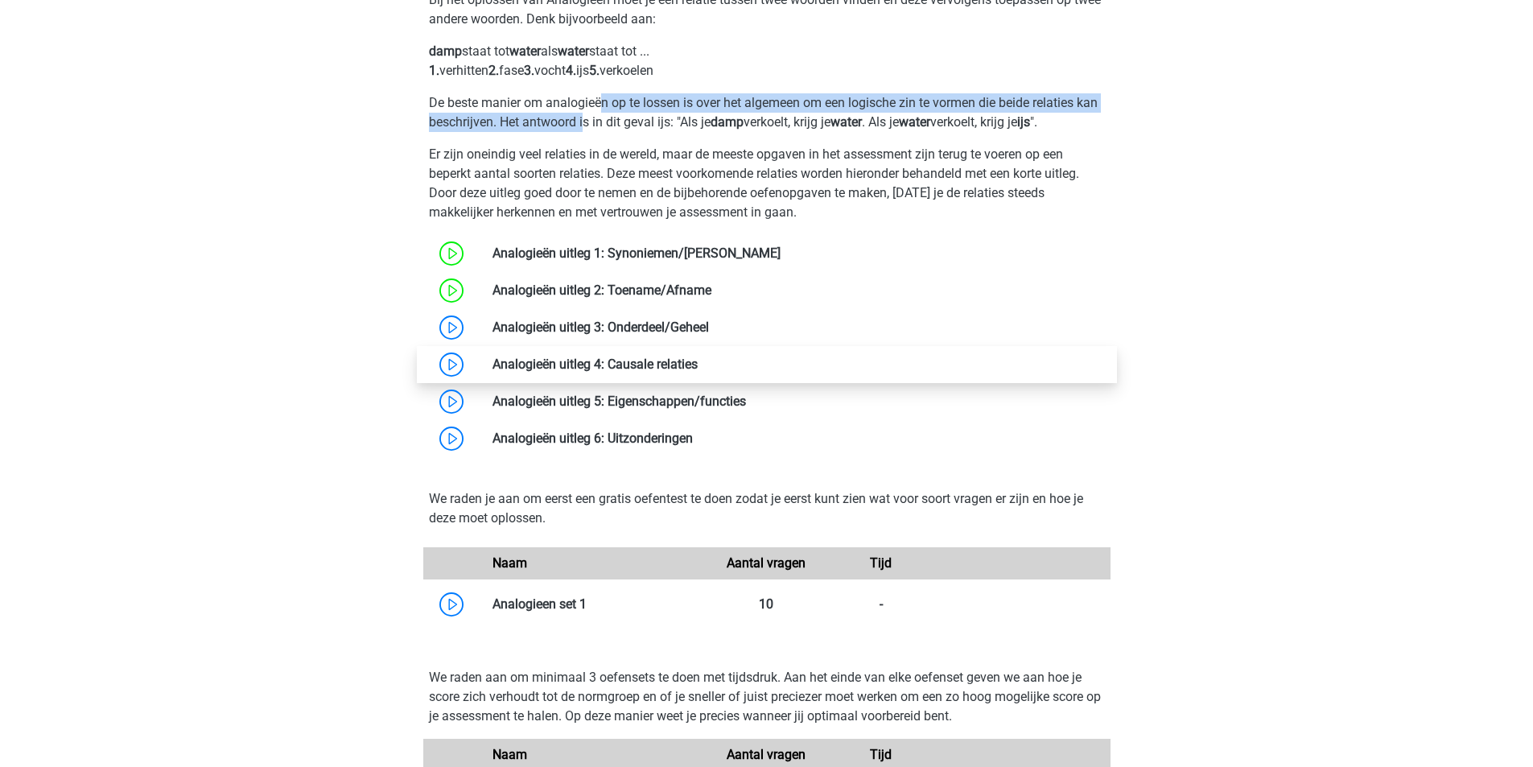
scroll to position [859, 0]
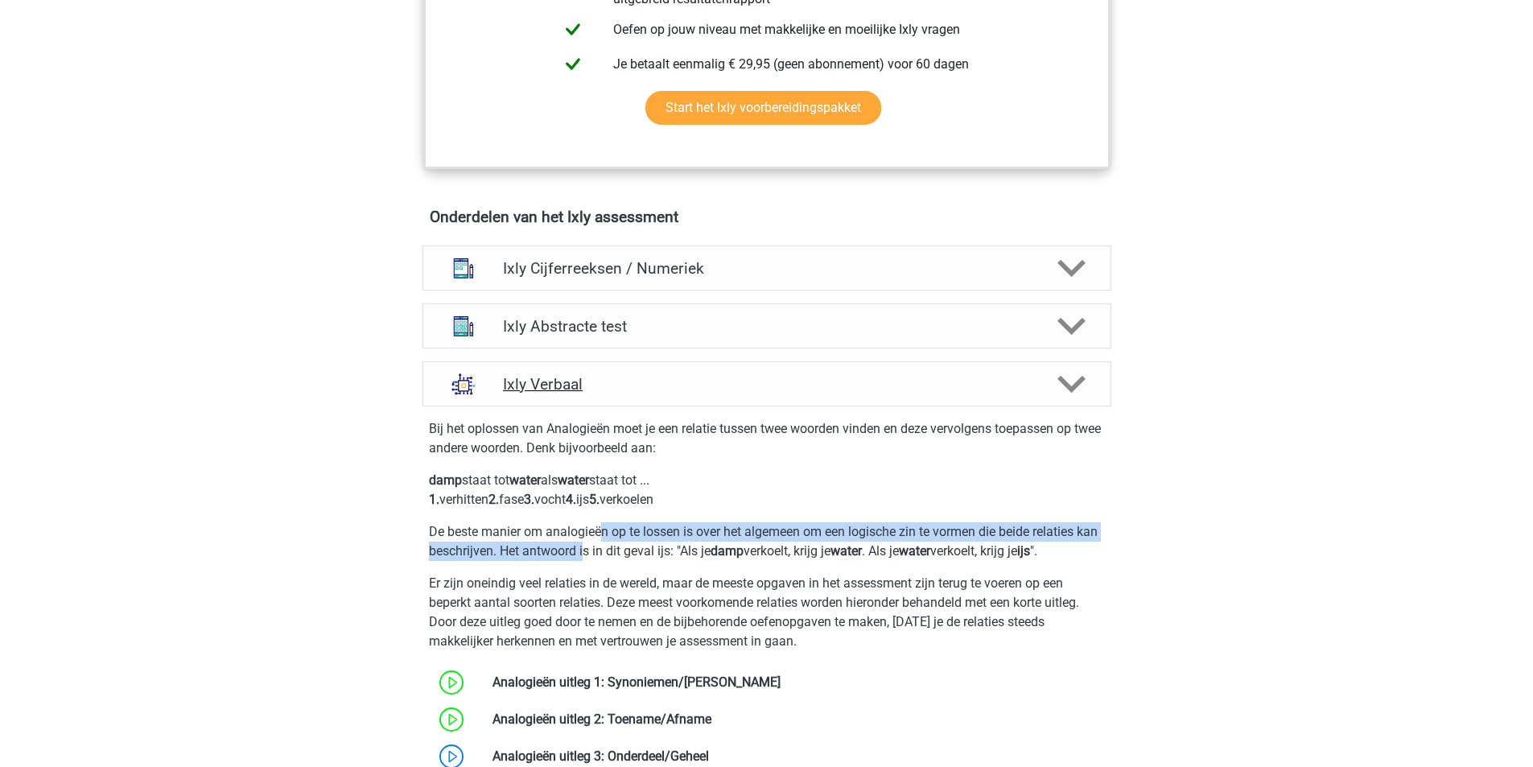
click at [1065, 381] on polygon at bounding box center [1072, 384] width 28 height 18
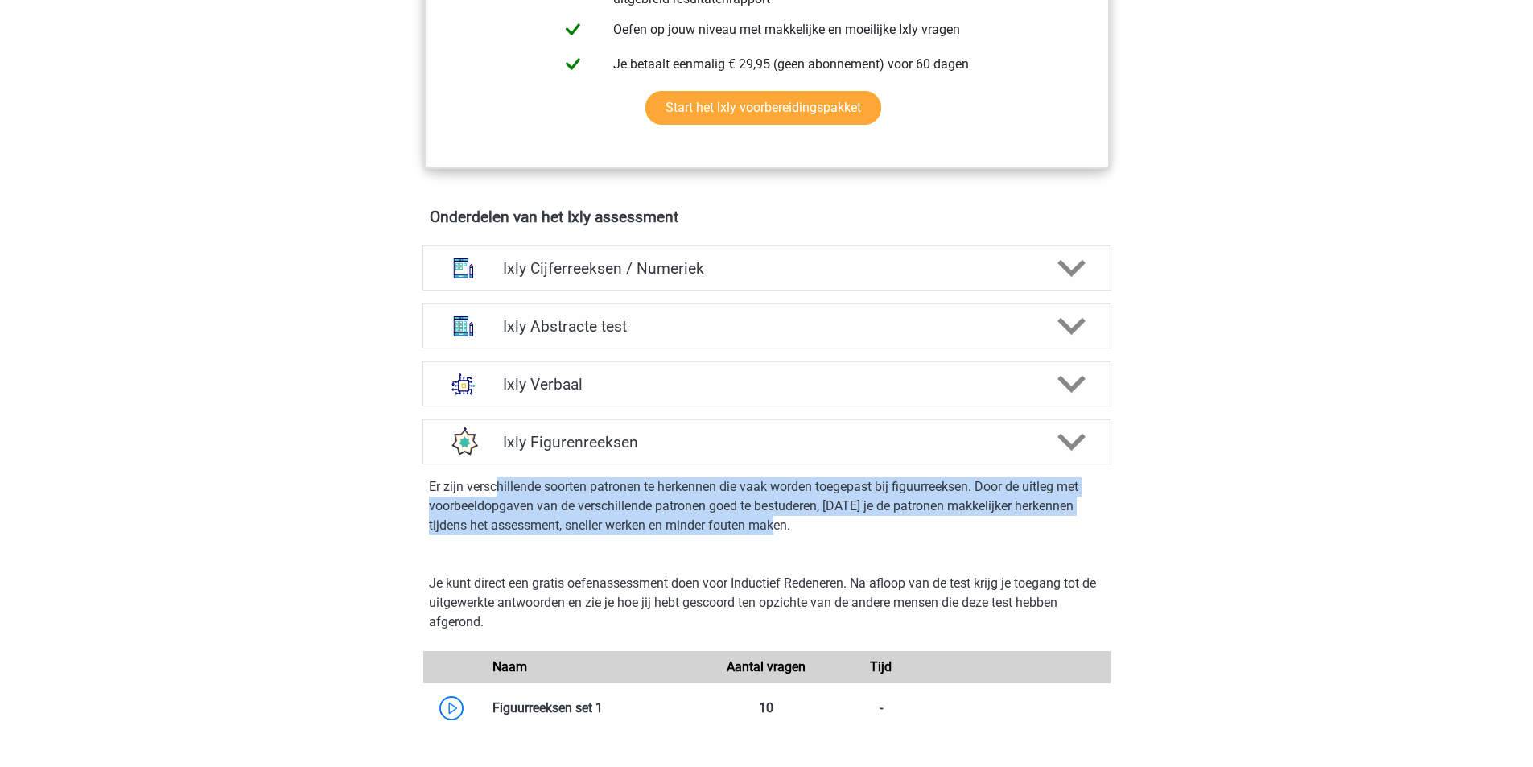
drag, startPoint x: 496, startPoint y: 479, endPoint x: 1146, endPoint y: 551, distance: 654.3
click at [1096, 537] on div "Er zijn verschillende soorten patronen te herkennen die vaak worden toegepast b…" at bounding box center [767, 509] width 702 height 90
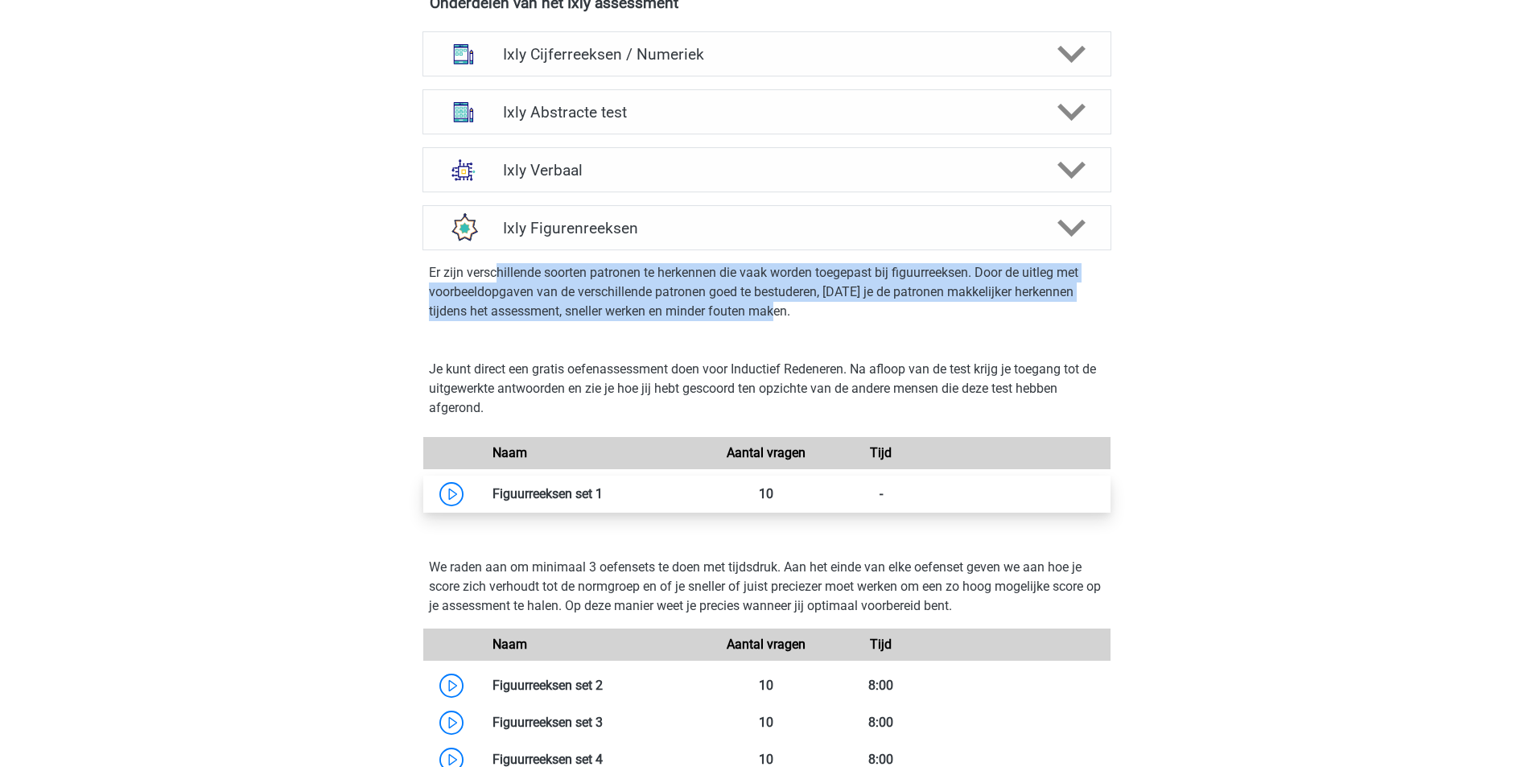
click at [603, 490] on link at bounding box center [603, 493] width 0 height 15
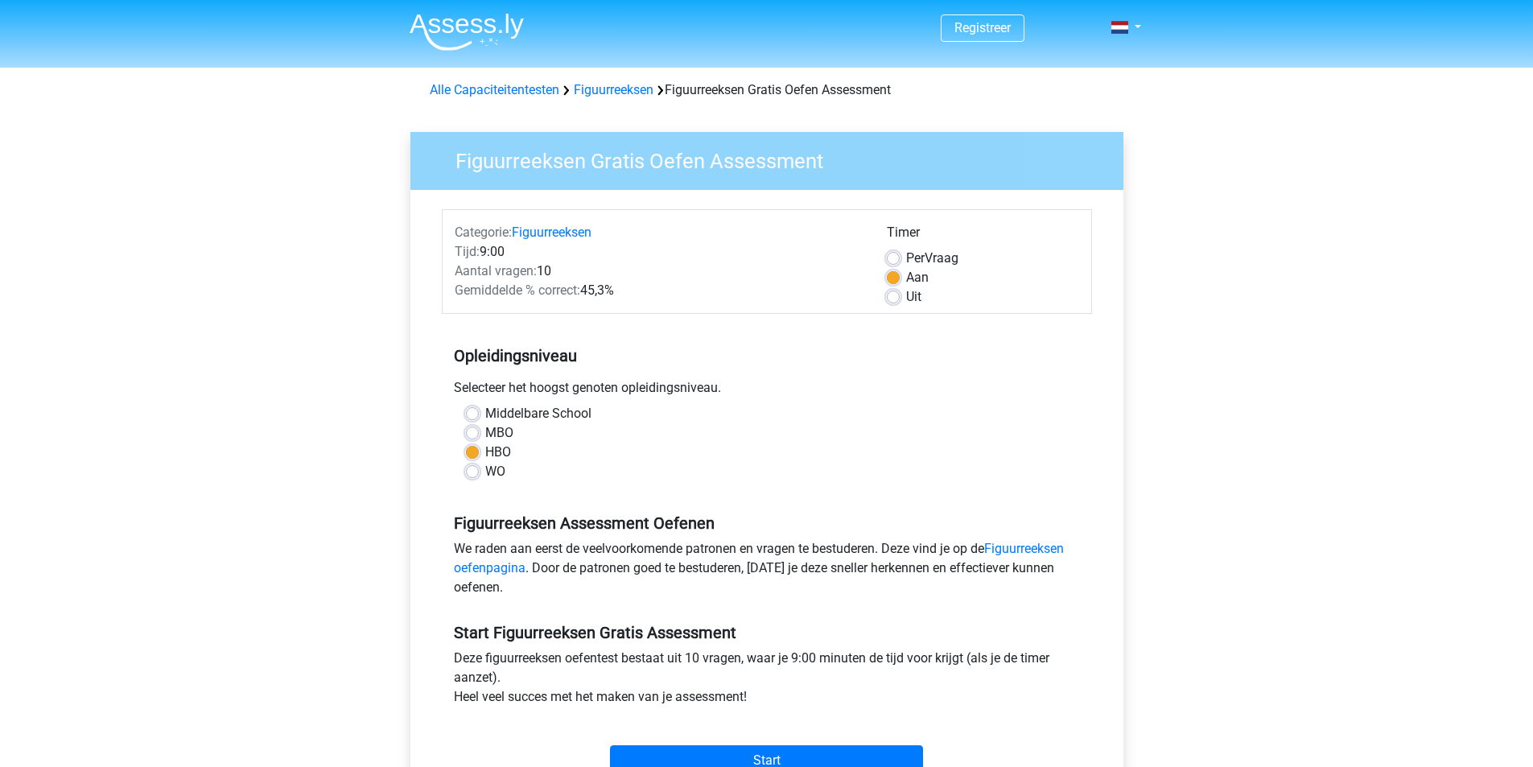
scroll to position [215, 0]
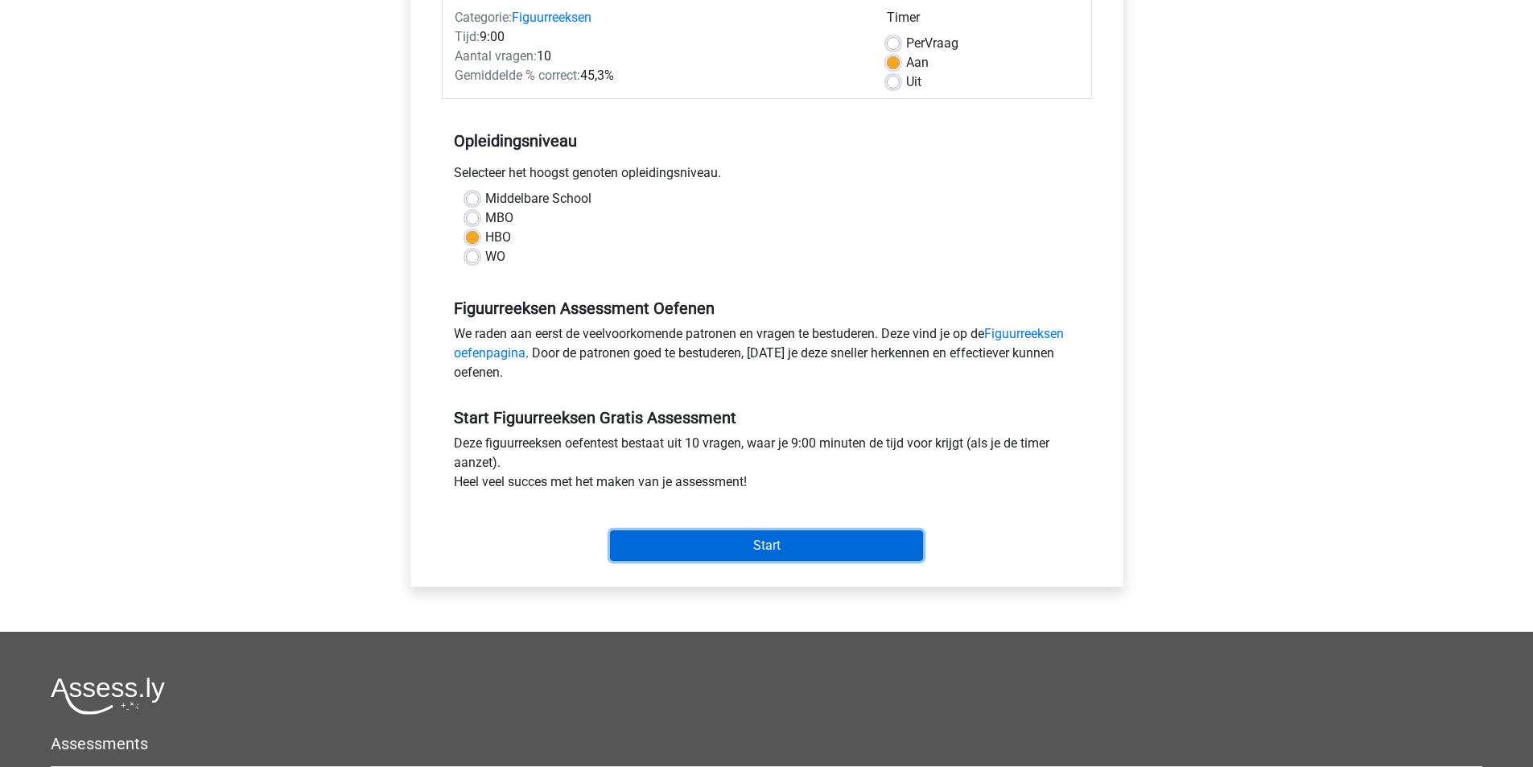
click at [803, 543] on input "Start" at bounding box center [766, 545] width 313 height 31
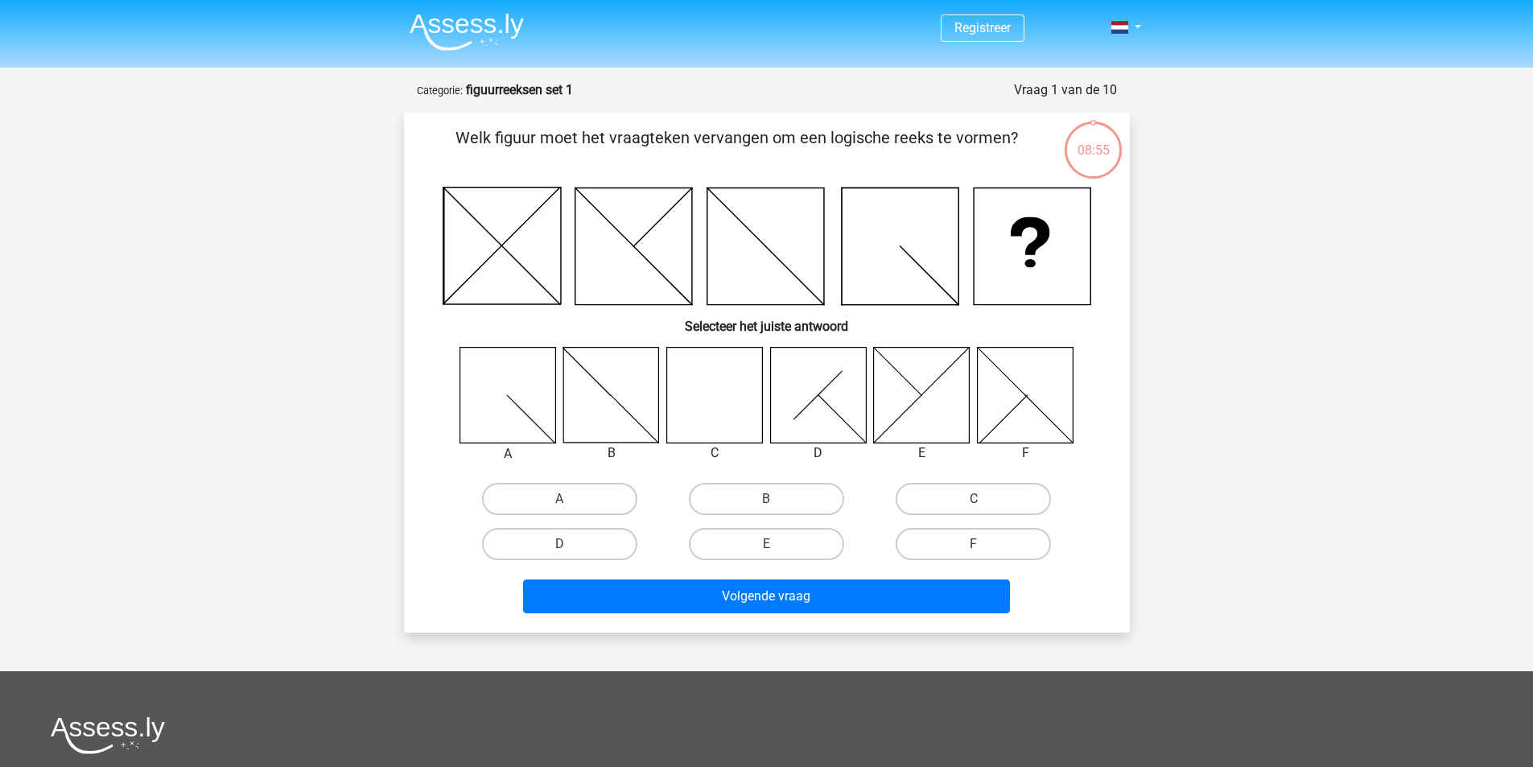
click at [699, 411] on icon at bounding box center [714, 395] width 96 height 96
click at [969, 496] on label "C" at bounding box center [973, 499] width 155 height 32
click at [974, 499] on input "C" at bounding box center [979, 504] width 10 height 10
radio input "true"
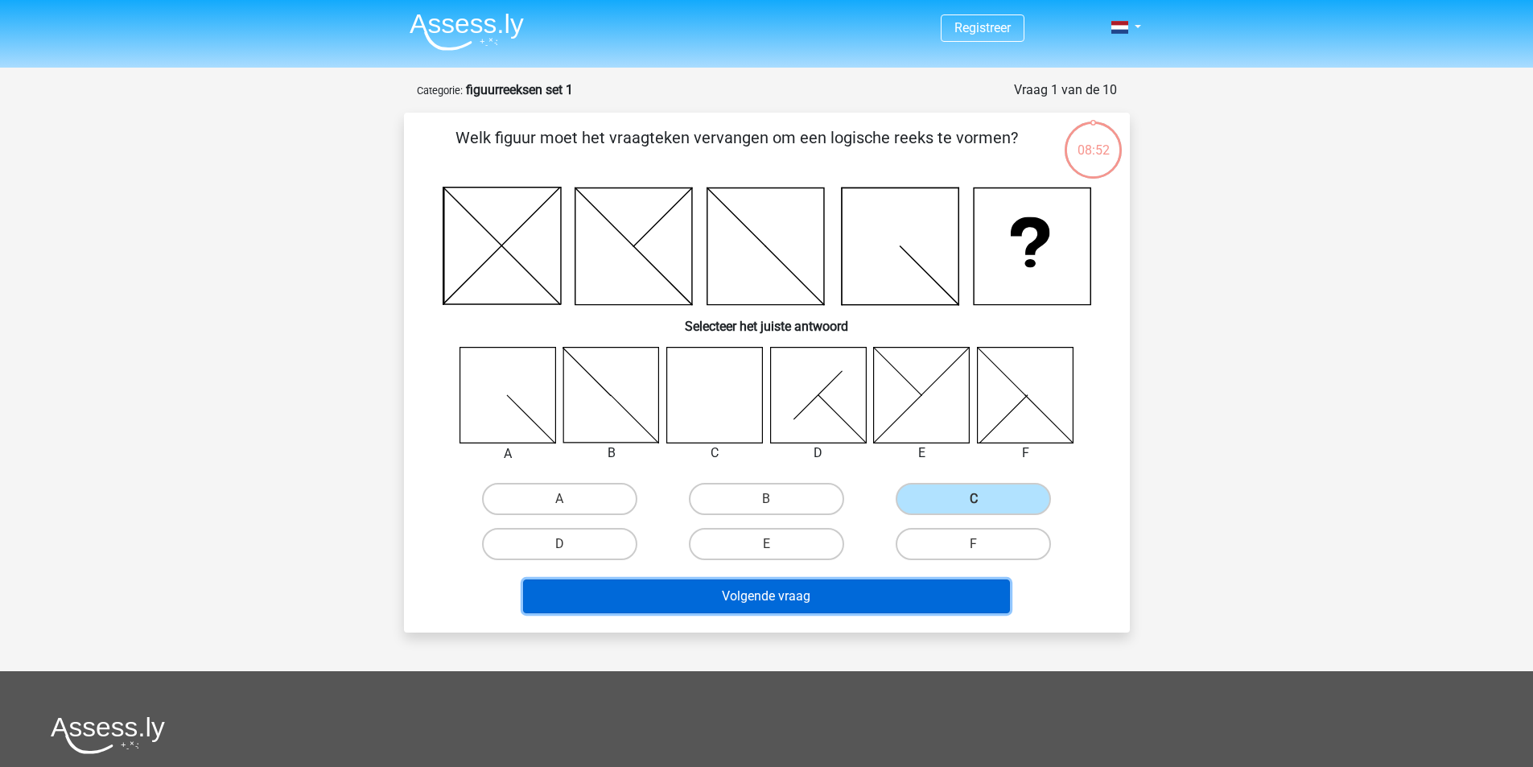
click at [839, 591] on button "Volgende vraag" at bounding box center [766, 597] width 487 height 34
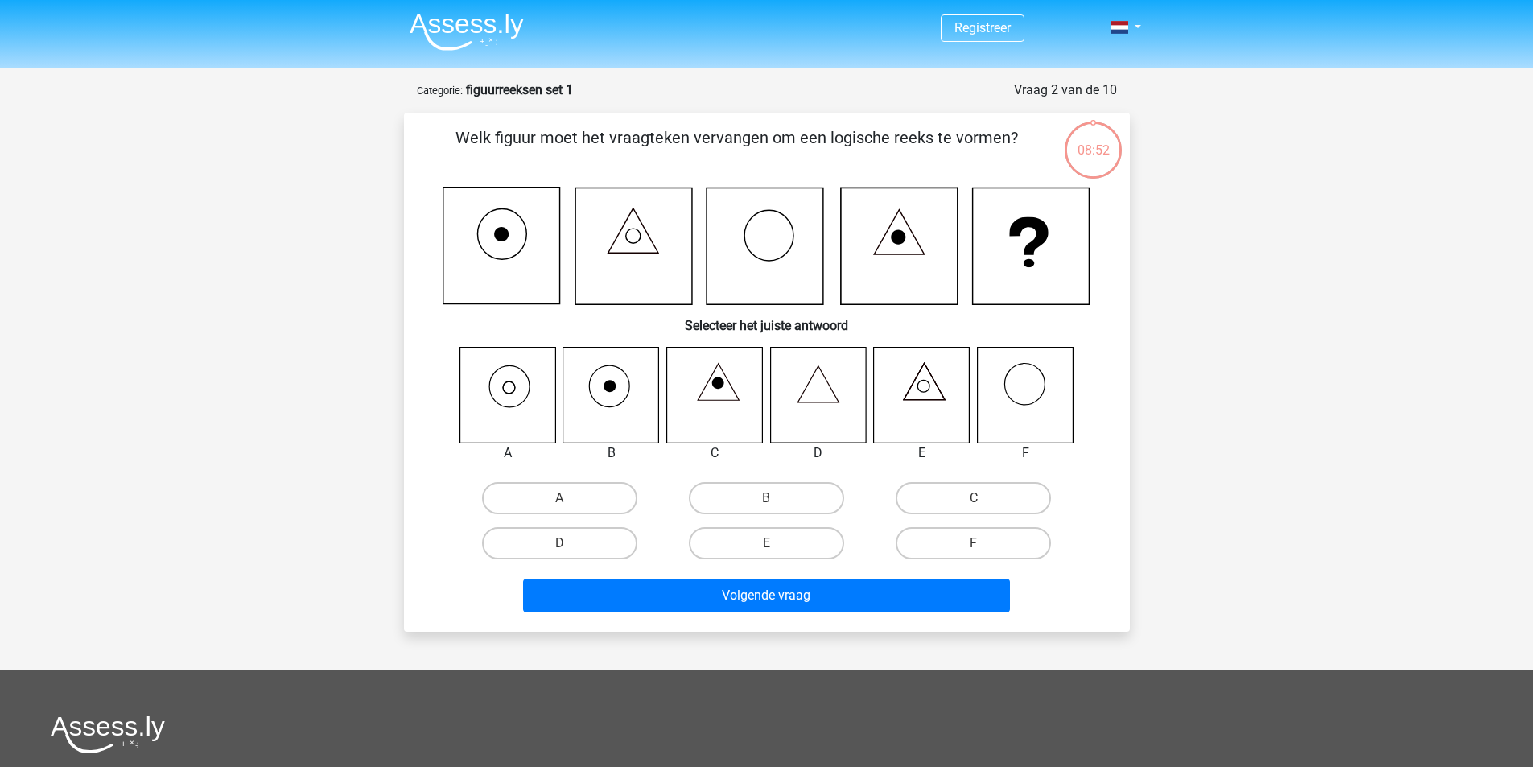
scroll to position [80, 0]
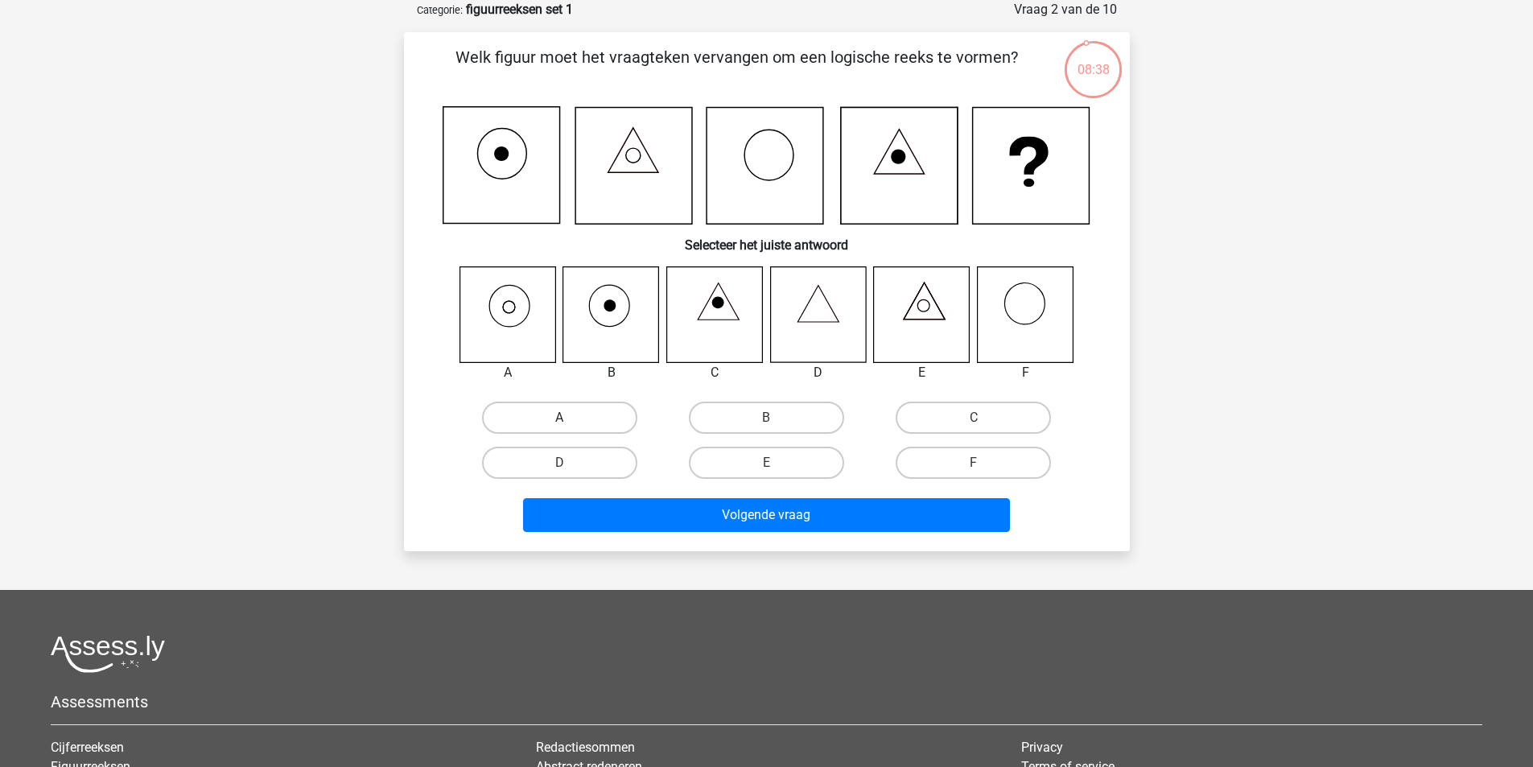
click at [539, 413] on label "A" at bounding box center [559, 418] width 155 height 32
click at [559, 418] on input "A" at bounding box center [564, 423] width 10 height 10
radio input "true"
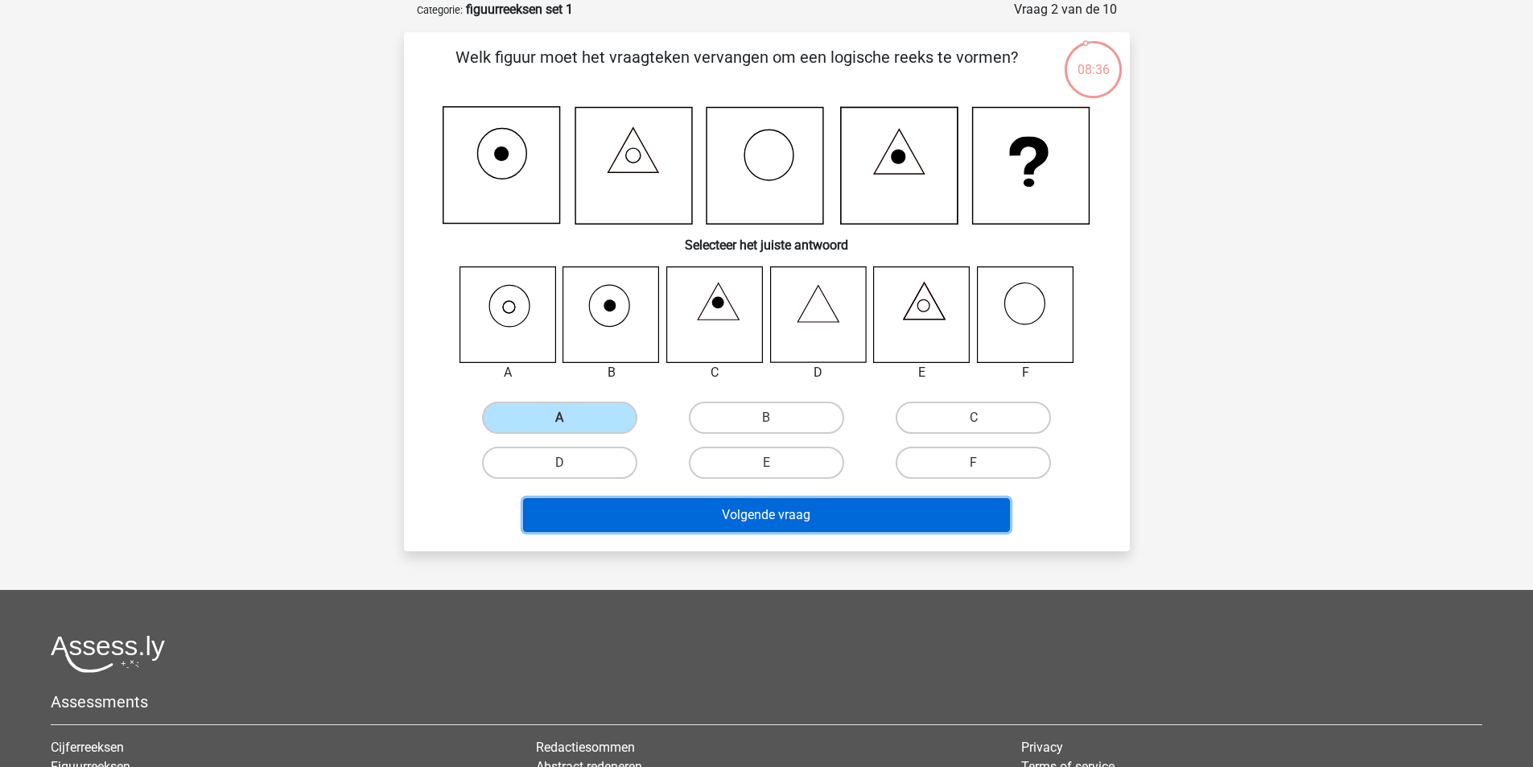
click at [798, 517] on button "Volgende vraag" at bounding box center [766, 515] width 487 height 34
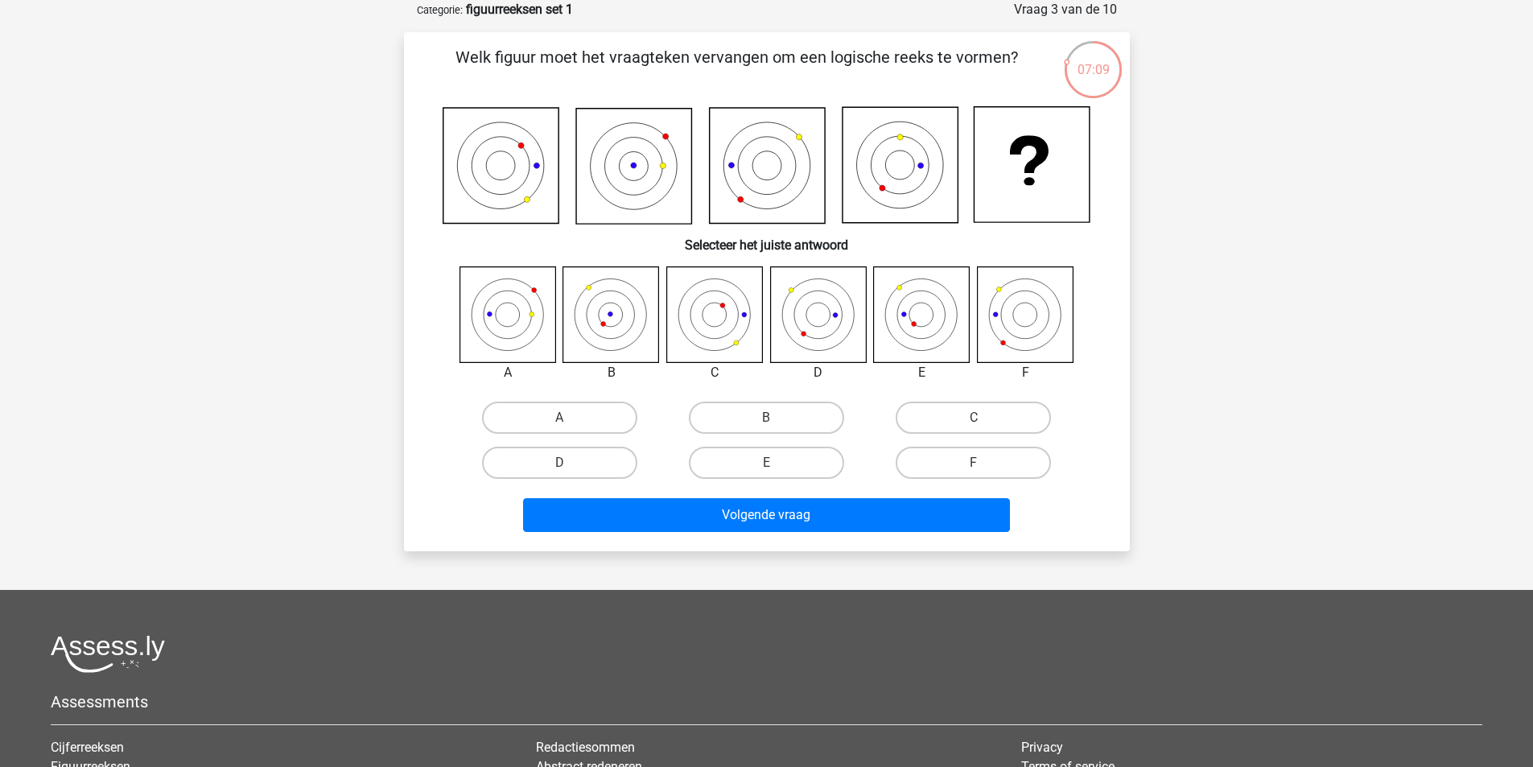
click at [926, 325] on icon at bounding box center [922, 314] width 96 height 96
click at [786, 470] on label "E" at bounding box center [766, 463] width 155 height 32
click at [777, 470] on input "E" at bounding box center [771, 468] width 10 height 10
radio input "true"
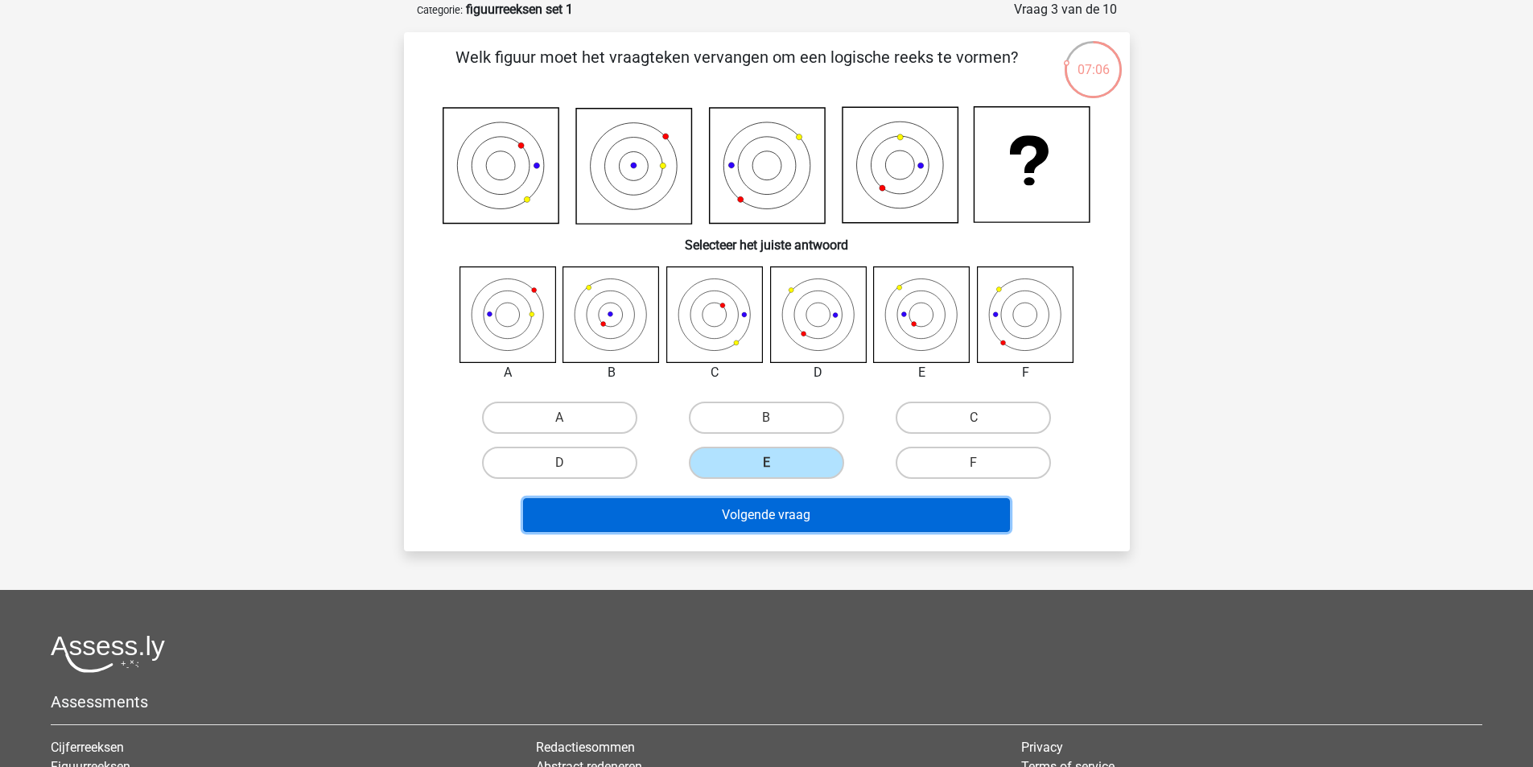
click at [787, 514] on button "Volgende vraag" at bounding box center [766, 515] width 487 height 34
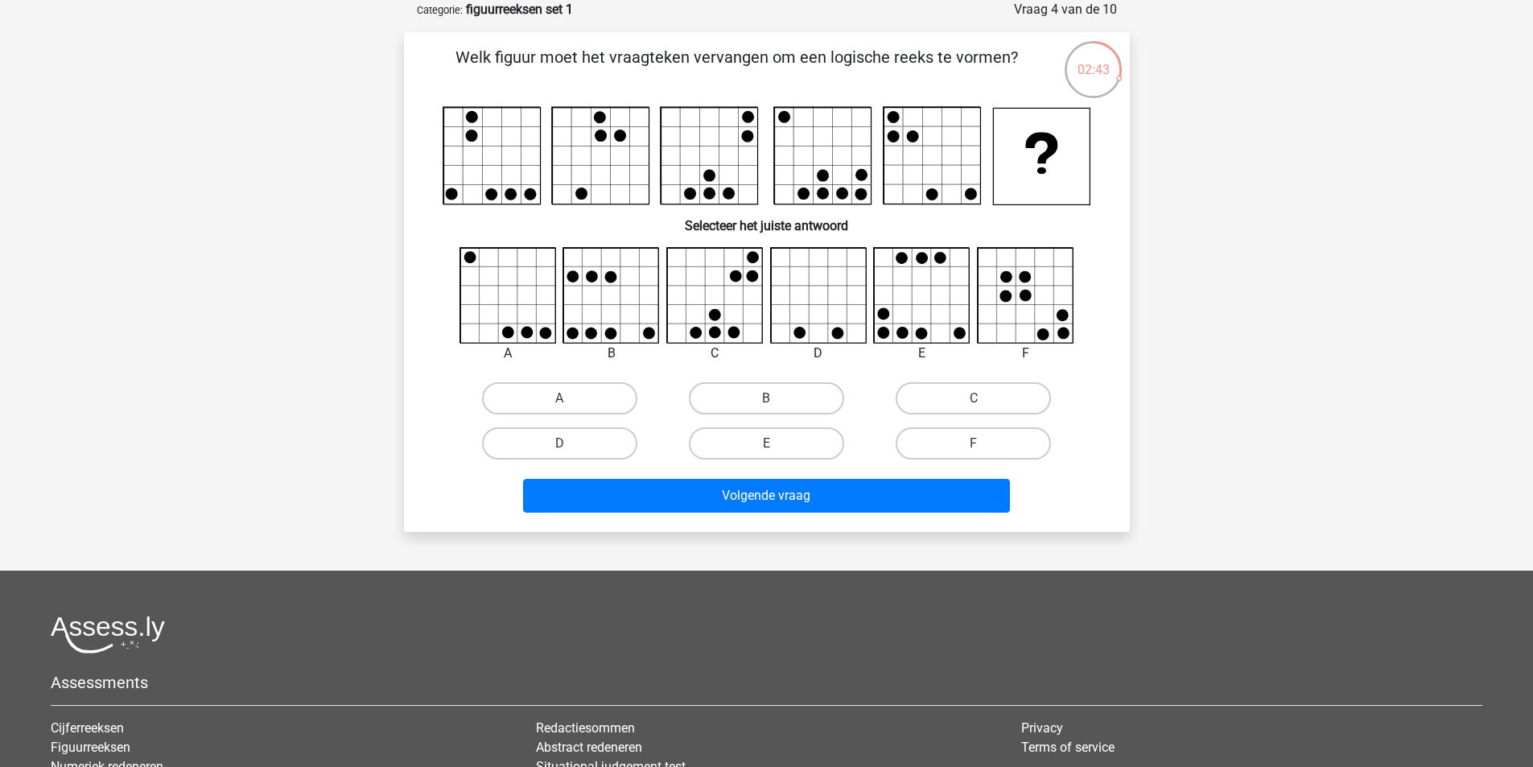
scroll to position [0, 0]
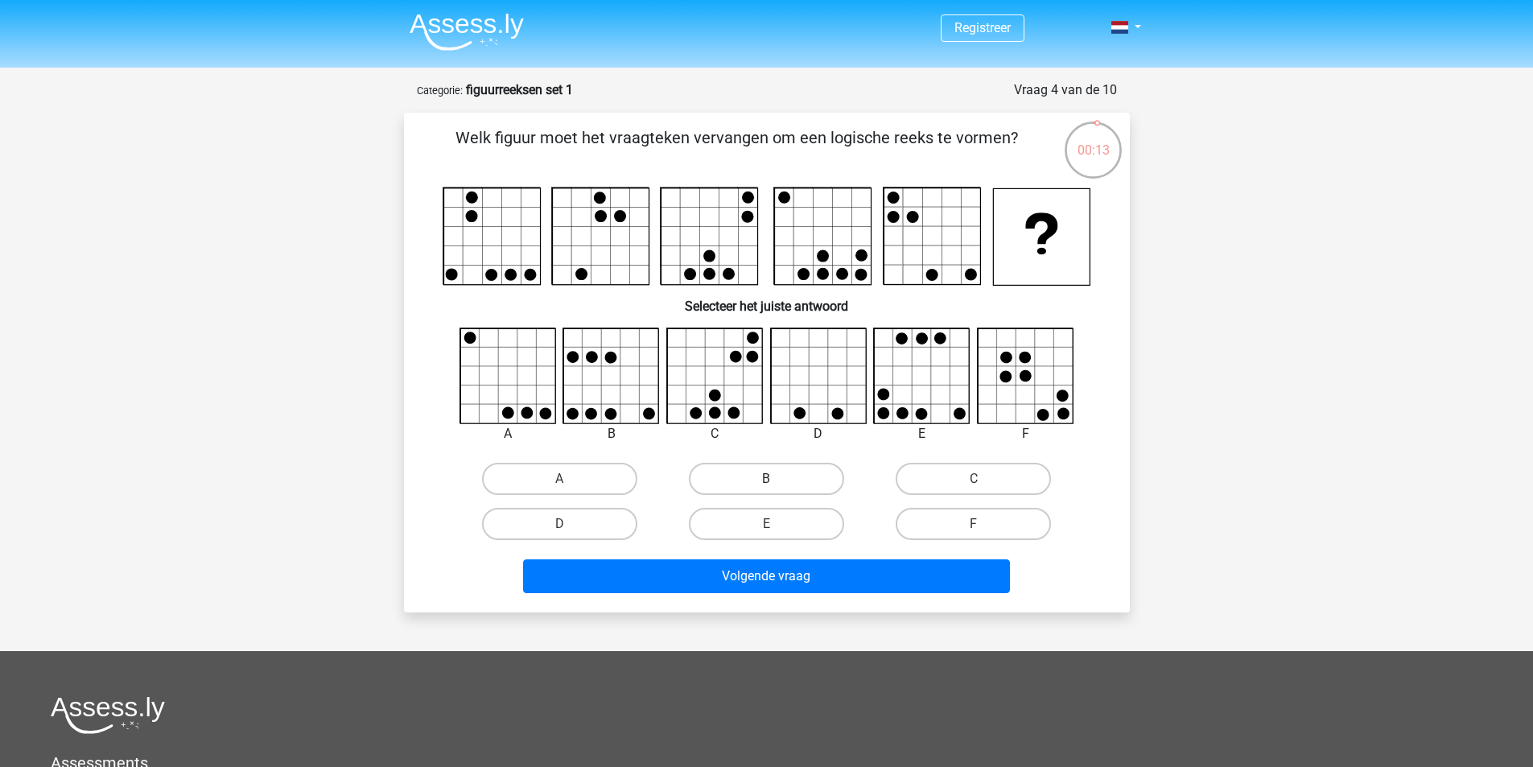
click at [793, 482] on label "B" at bounding box center [766, 479] width 155 height 32
click at [777, 482] on input "B" at bounding box center [771, 484] width 10 height 10
radio input "true"
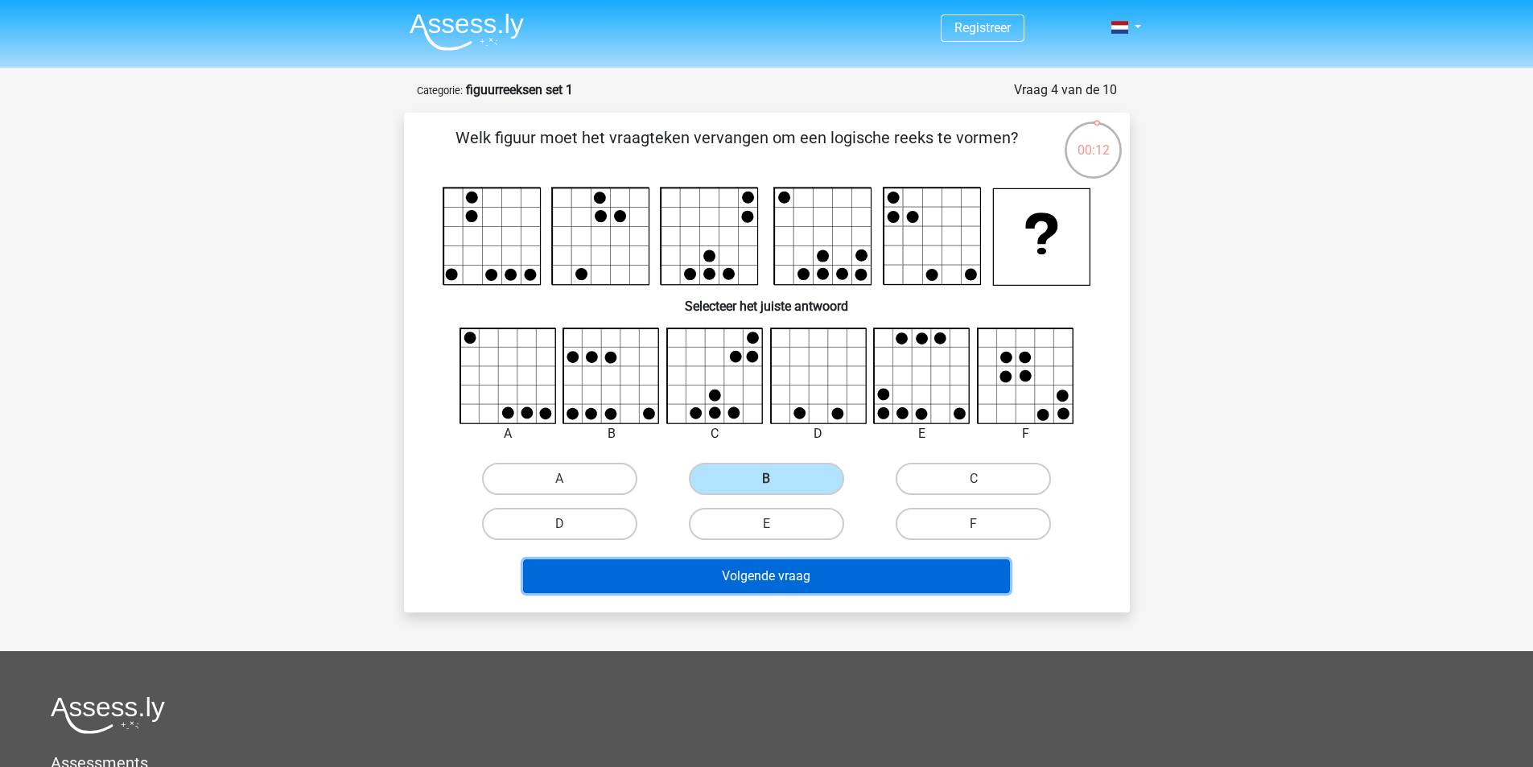
click at [793, 568] on button "Volgende vraag" at bounding box center [766, 576] width 487 height 34
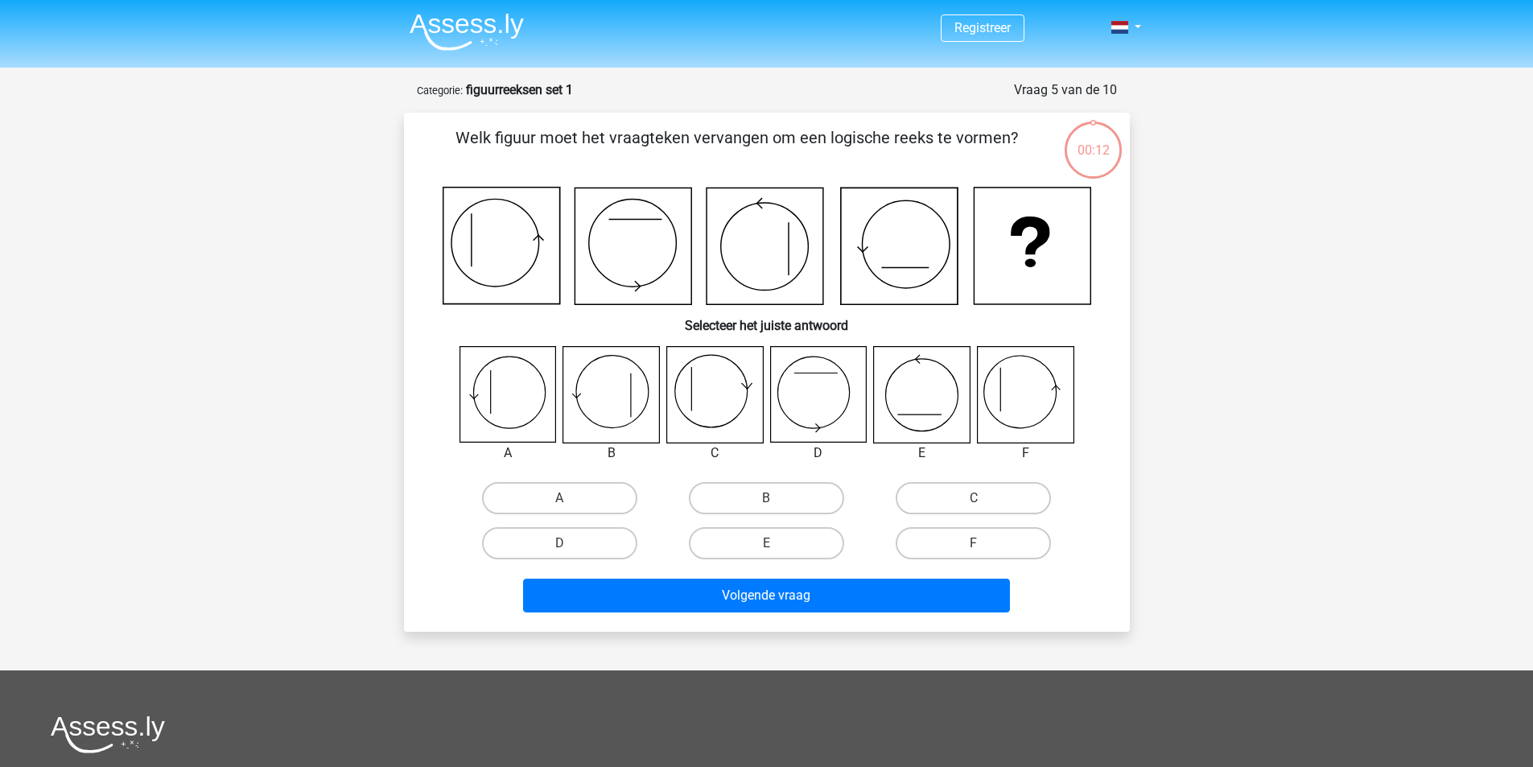
scroll to position [80, 0]
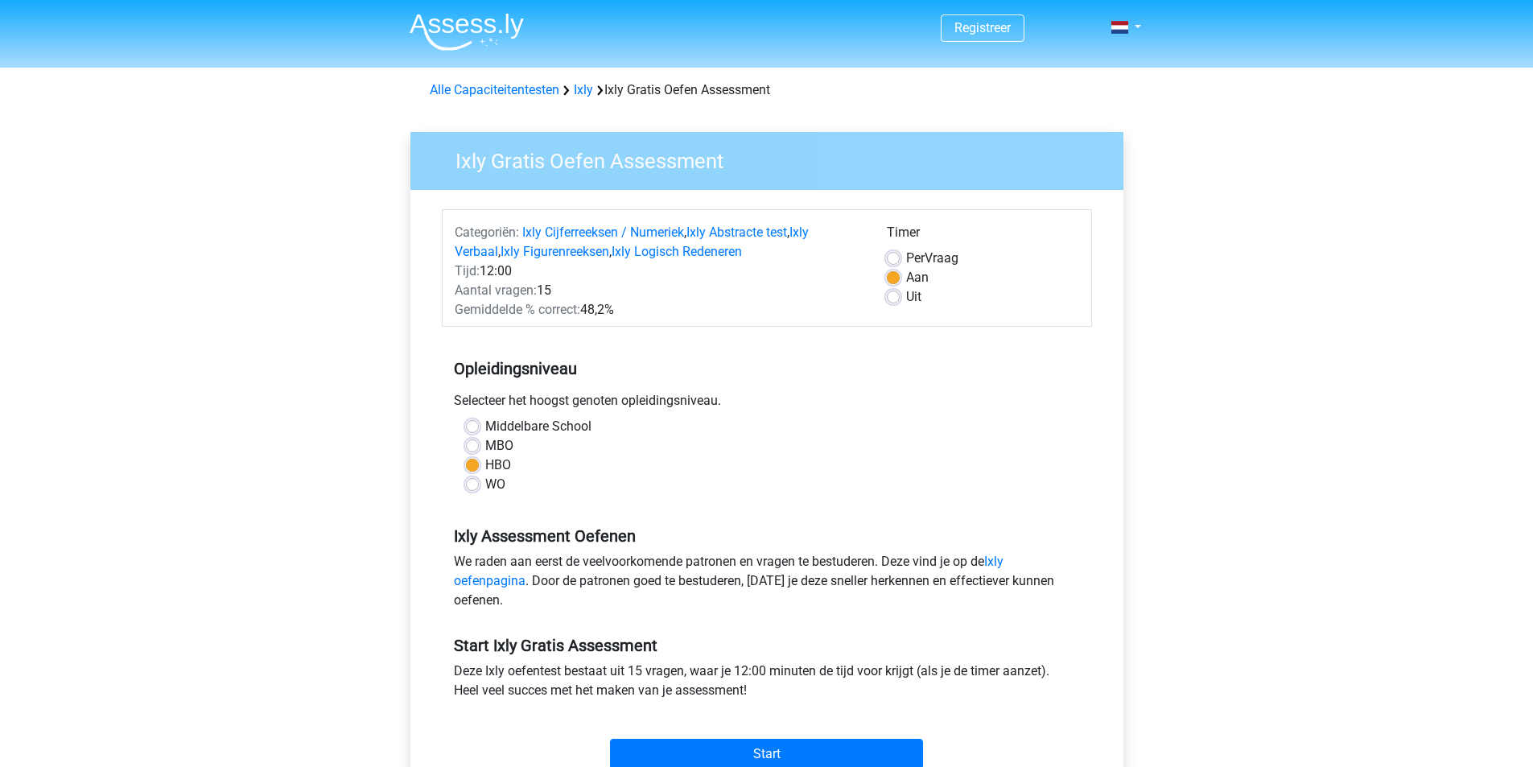
scroll to position [215, 0]
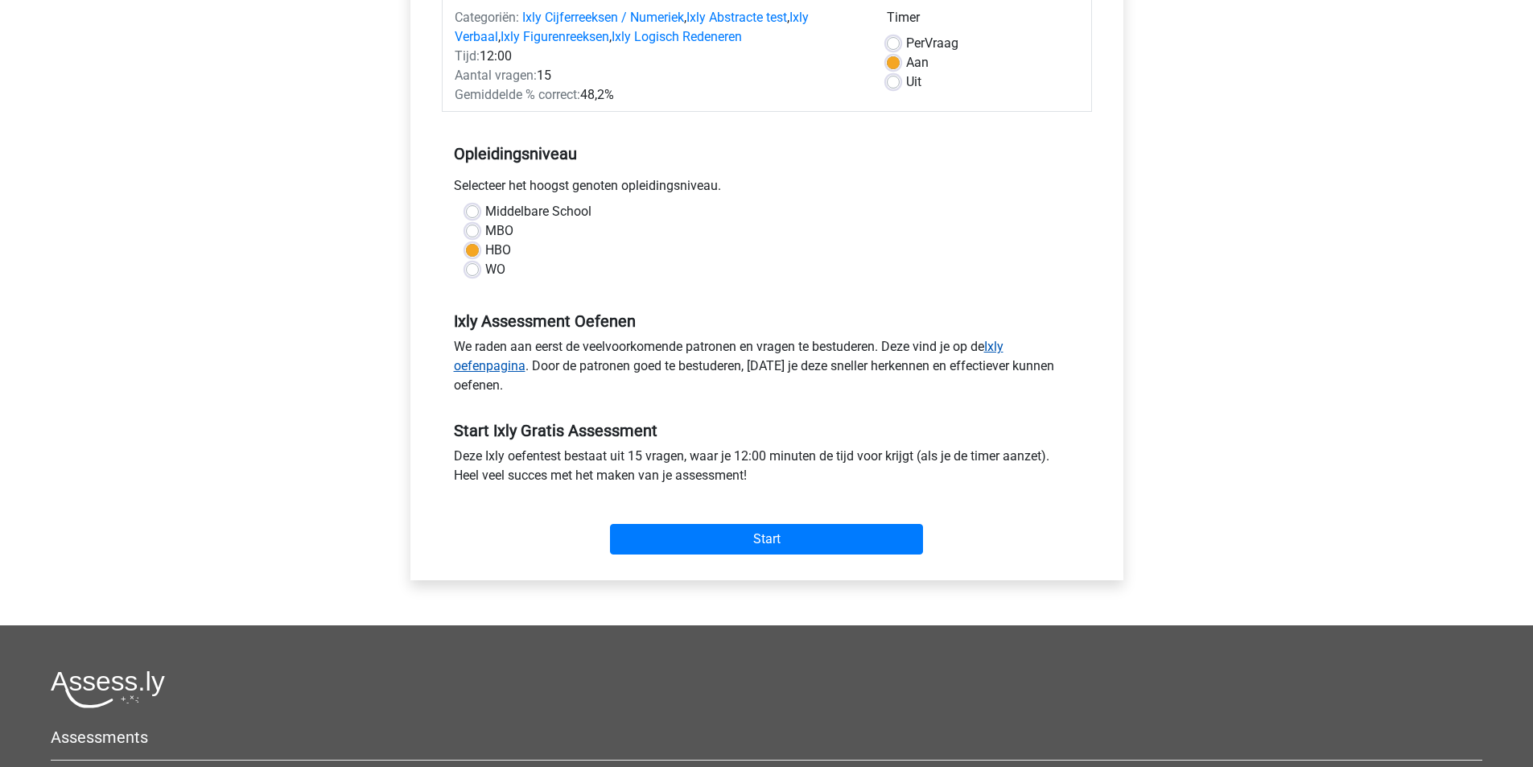
click at [1003, 347] on link "Ixly oefenpagina" at bounding box center [729, 356] width 550 height 35
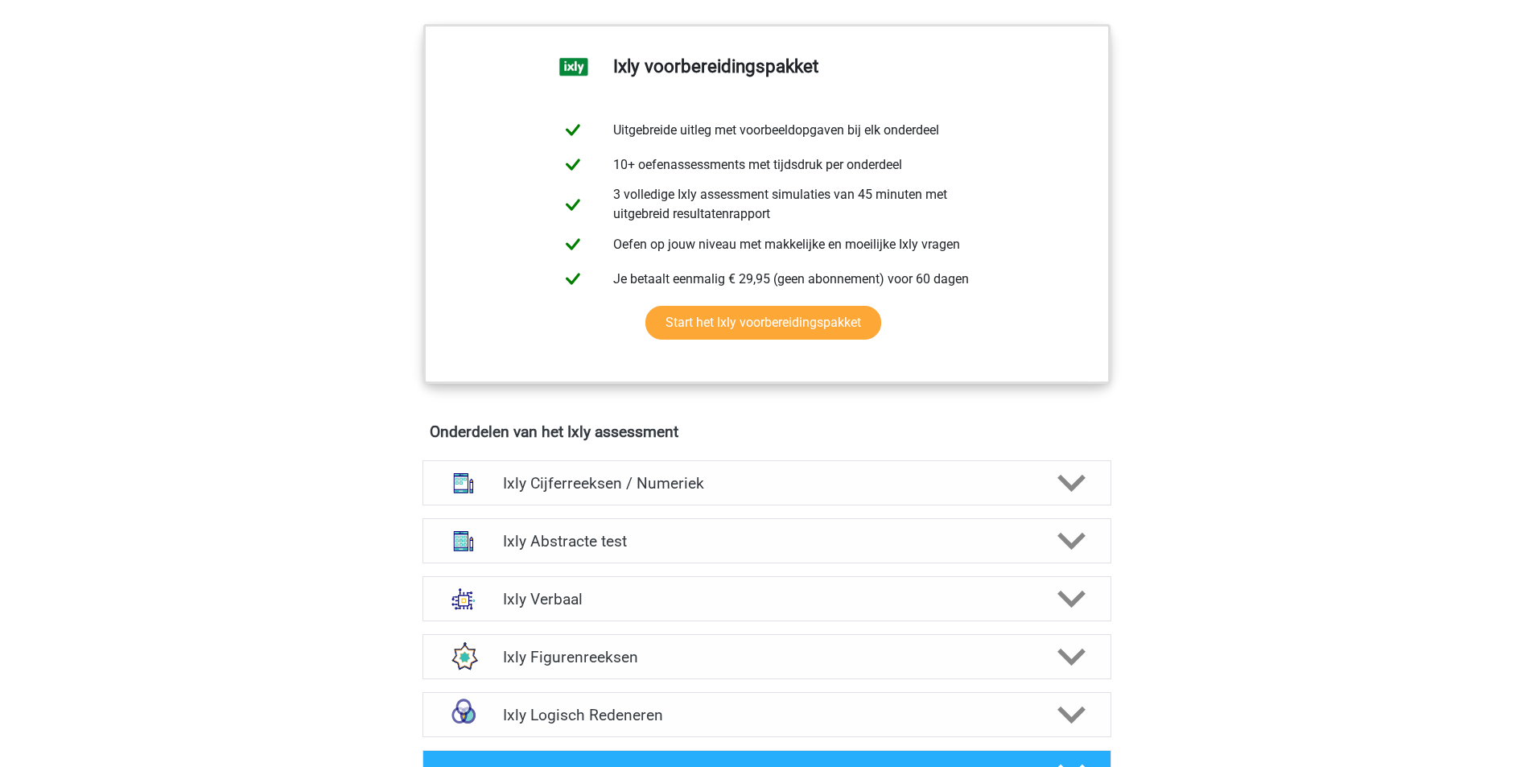
scroll to position [859, 0]
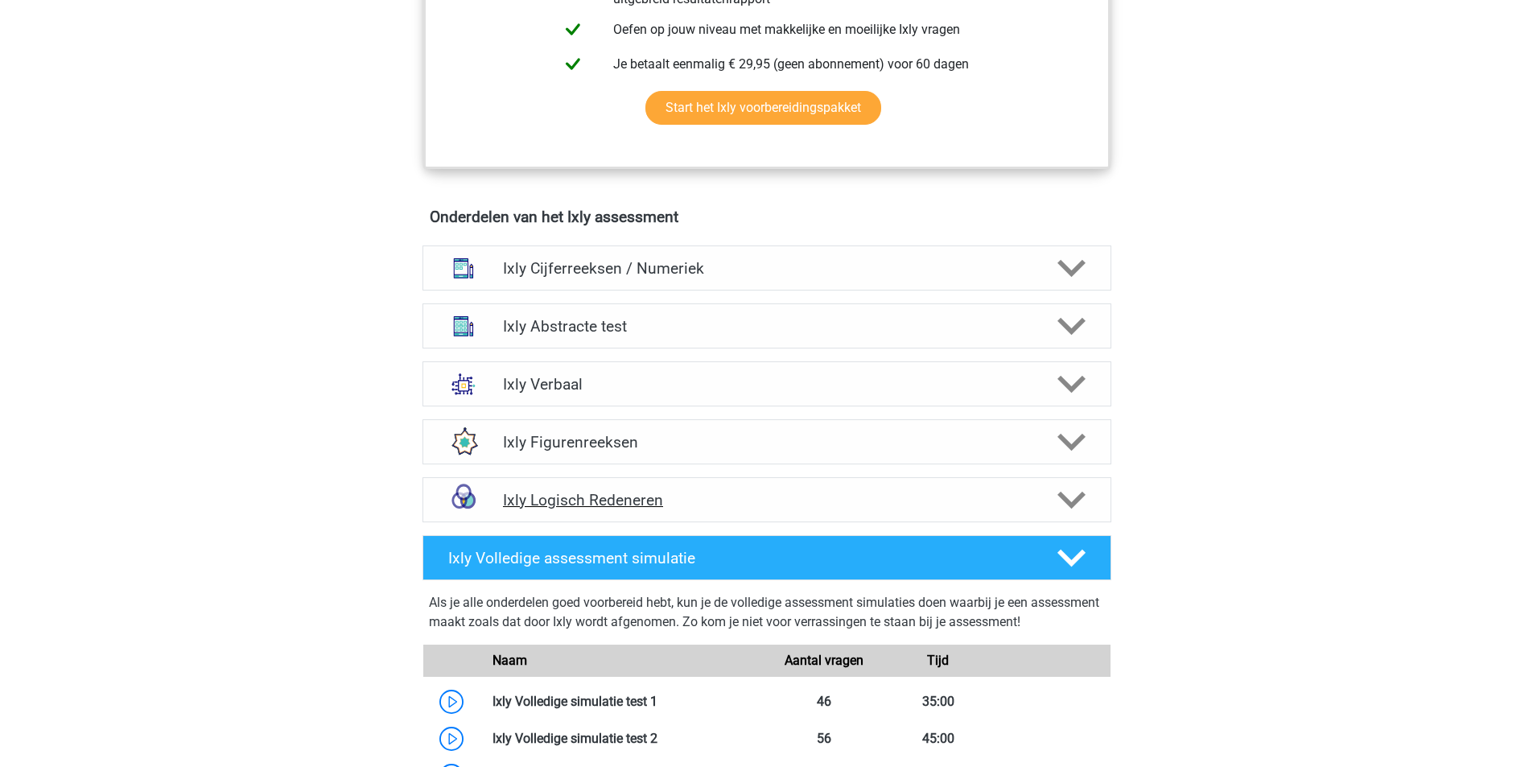
click at [1067, 505] on icon at bounding box center [1072, 500] width 28 height 28
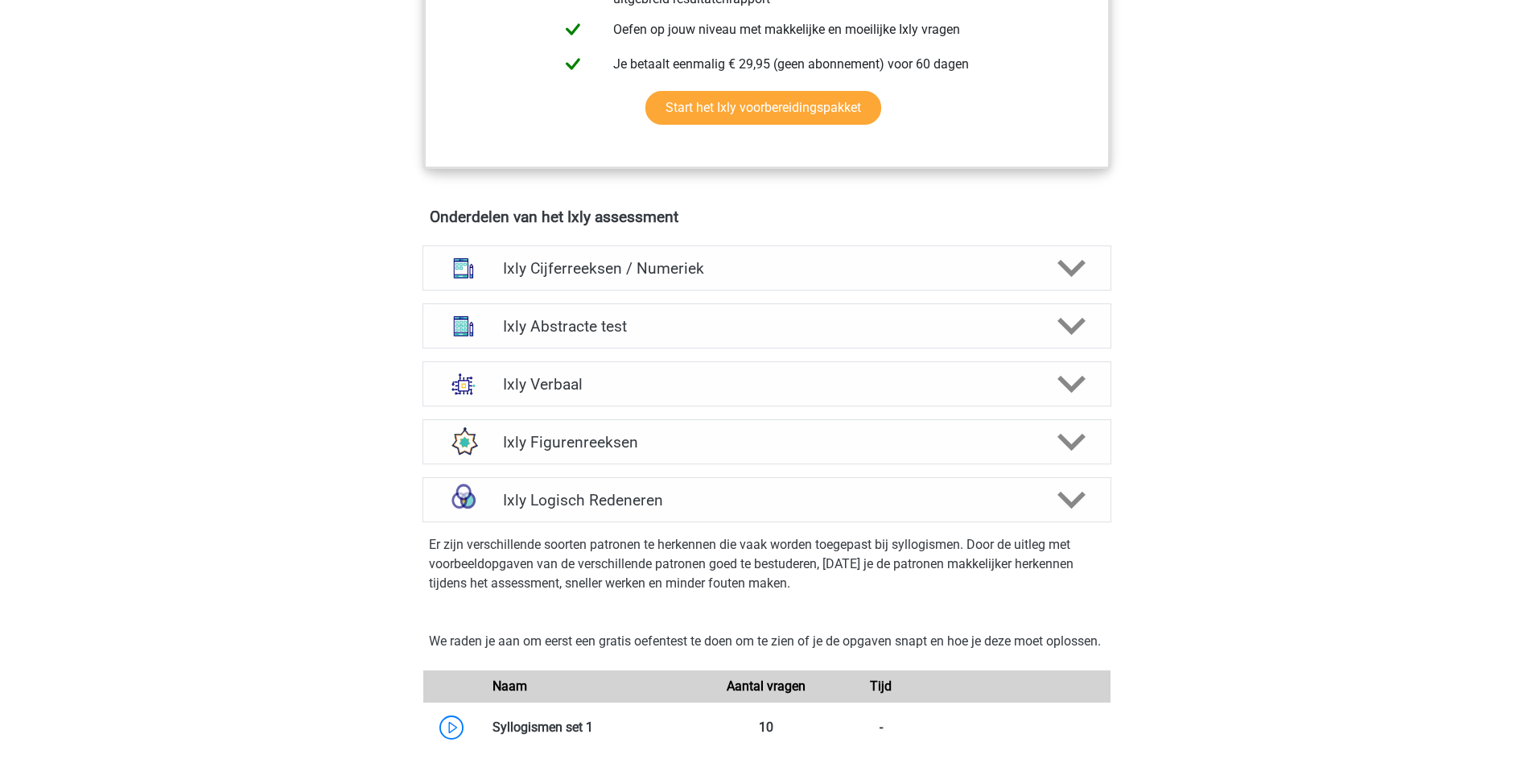
scroll to position [1073, 0]
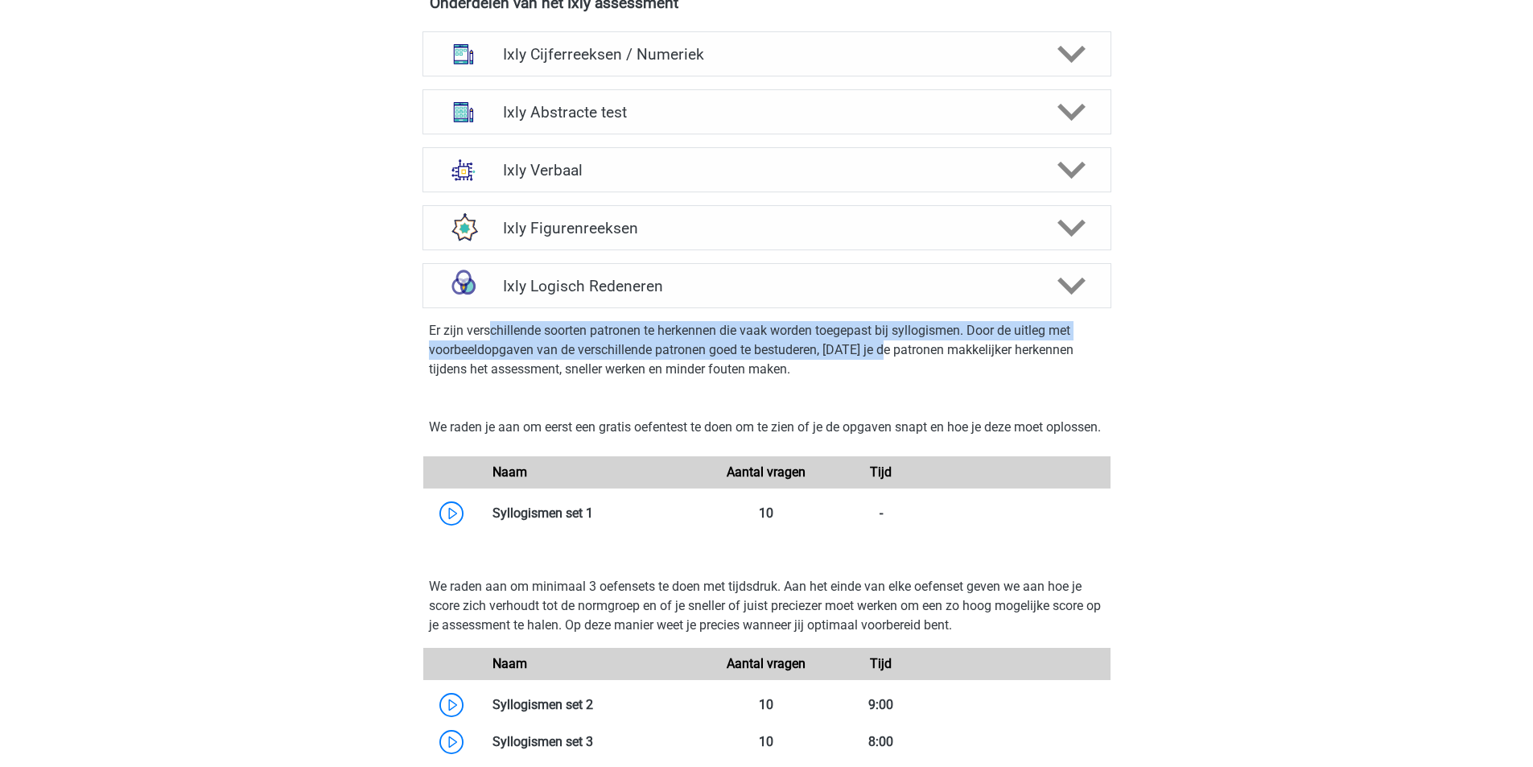
drag, startPoint x: 491, startPoint y: 338, endPoint x: 886, endPoint y: 346, distance: 395.3
click at [886, 346] on p "Er zijn verschillende soorten patronen te herkennen die vaak worden toegepast b…" at bounding box center [767, 350] width 676 height 58
click at [621, 357] on p "Er zijn verschillende soorten patronen te herkennen die vaak worden toegepast b…" at bounding box center [767, 350] width 676 height 58
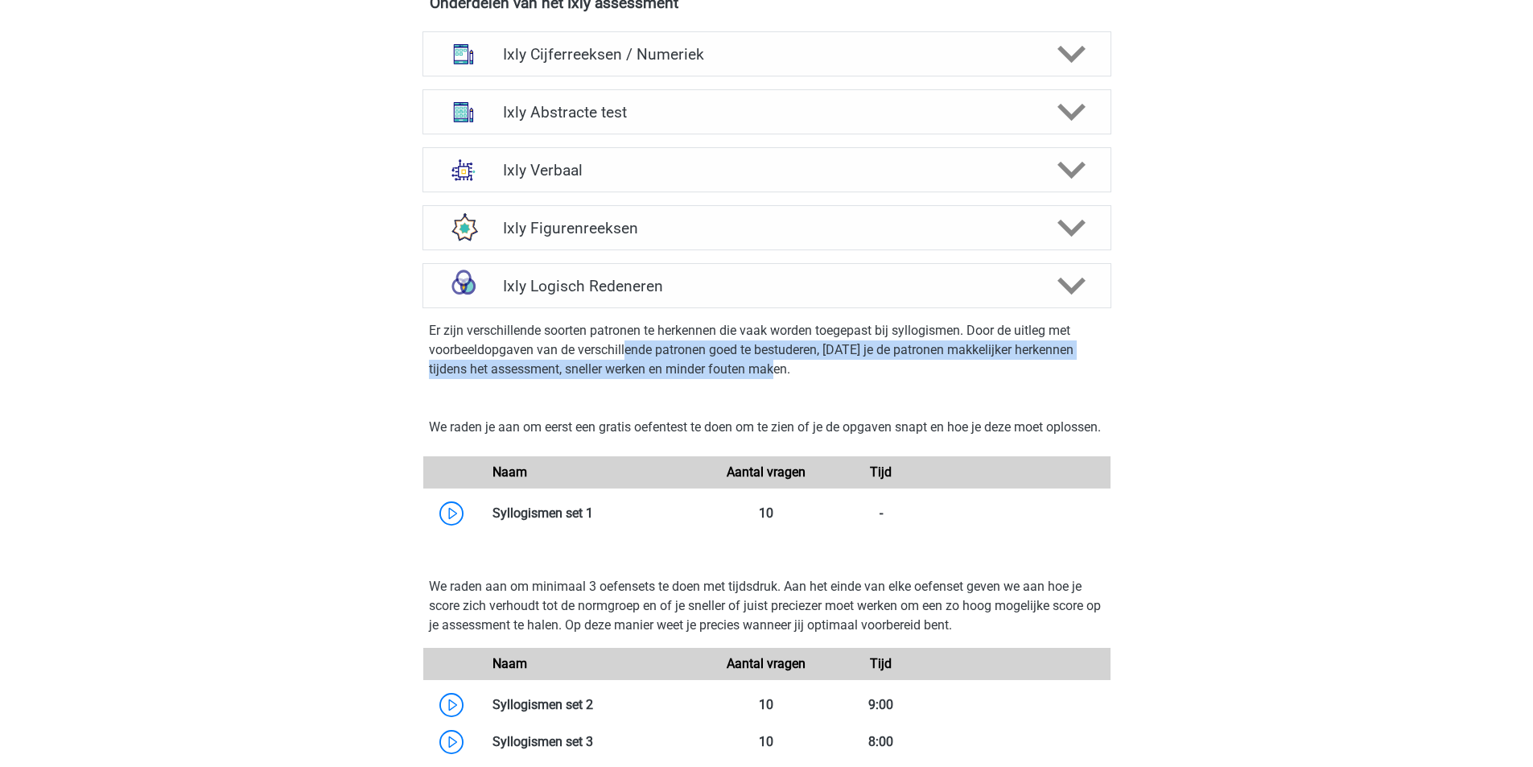
drag, startPoint x: 625, startPoint y: 350, endPoint x: 959, endPoint y: 366, distance: 333.6
click at [959, 366] on p "Er zijn verschillende soorten patronen te herkennen die vaak worden toegepast b…" at bounding box center [767, 350] width 676 height 58
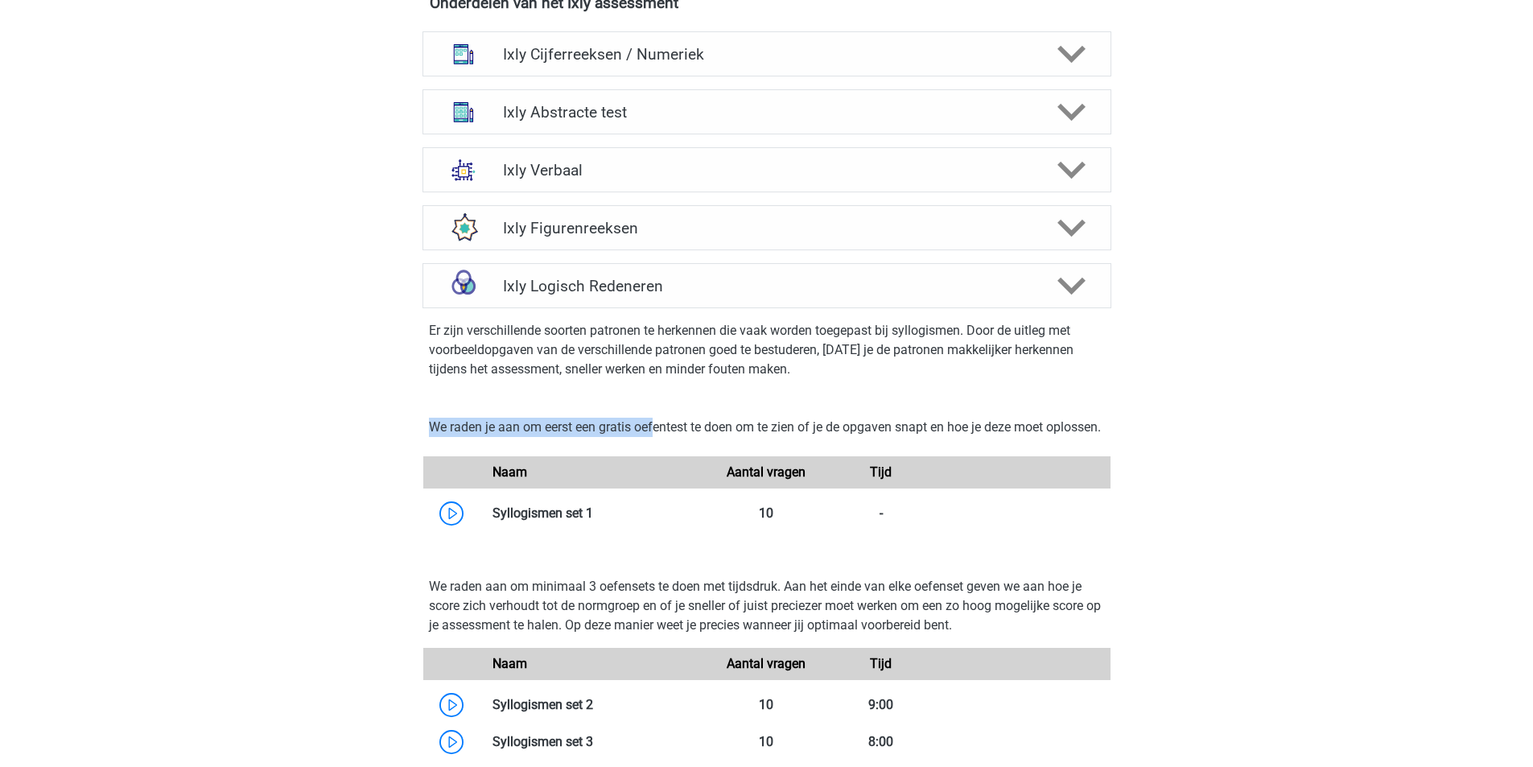
drag, startPoint x: 432, startPoint y: 427, endPoint x: 778, endPoint y: 435, distance: 346.2
click at [704, 432] on p "We raden je aan om eerst een gratis oefentest te doen om te zien of je de opgav…" at bounding box center [767, 427] width 676 height 19
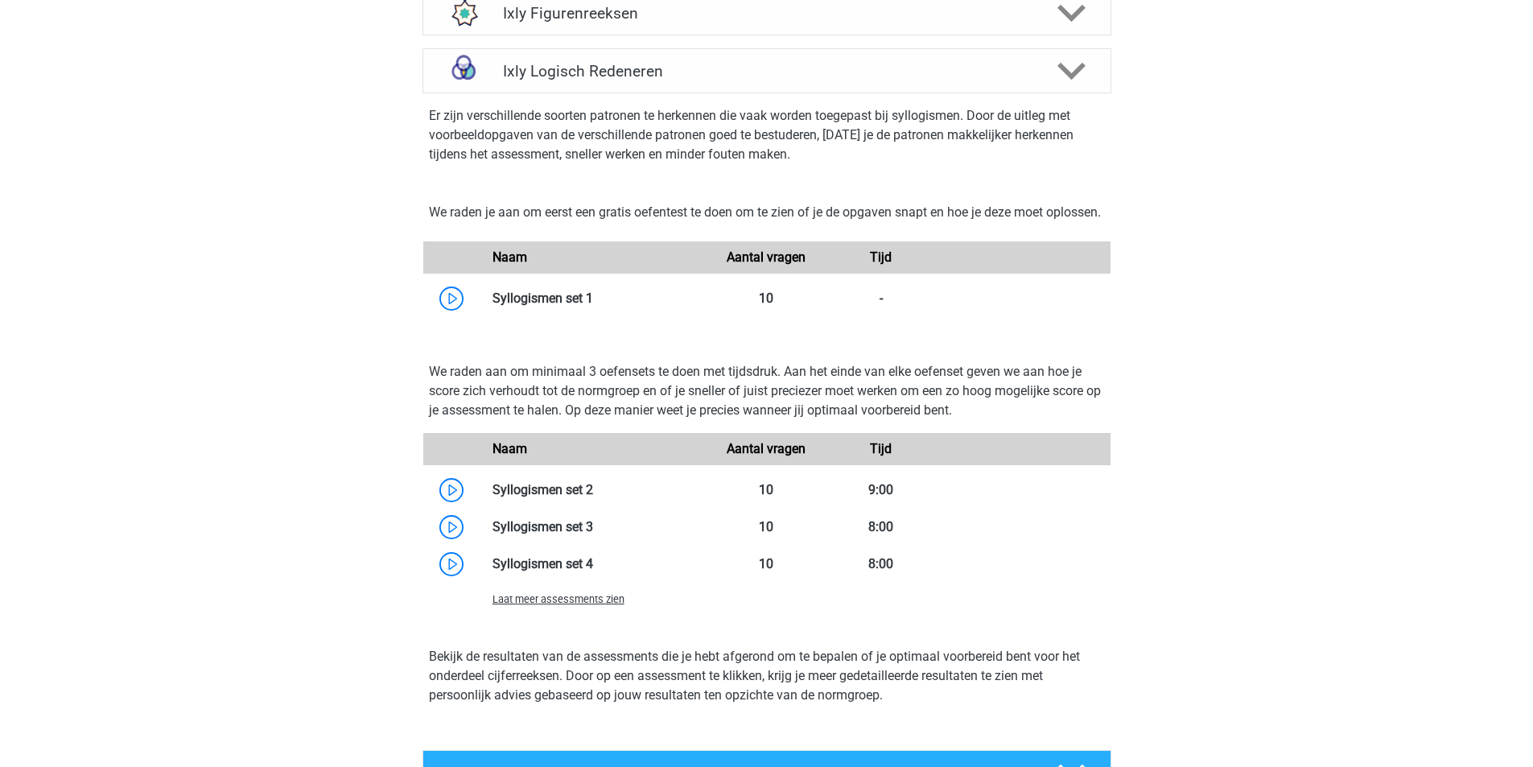
click at [563, 605] on span "Laat meer assessments zien" at bounding box center [559, 599] width 132 height 12
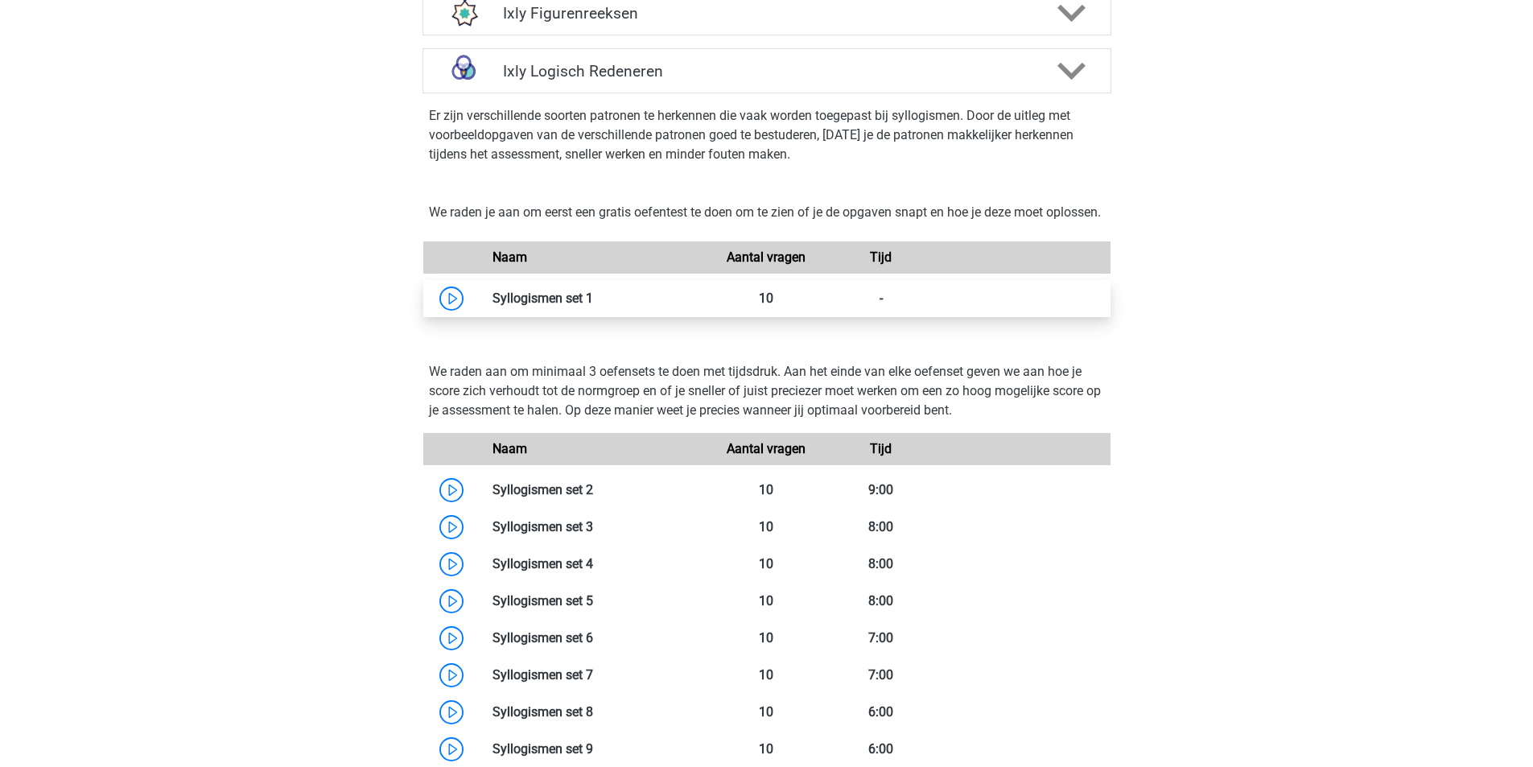
click at [593, 306] on link at bounding box center [593, 298] width 0 height 15
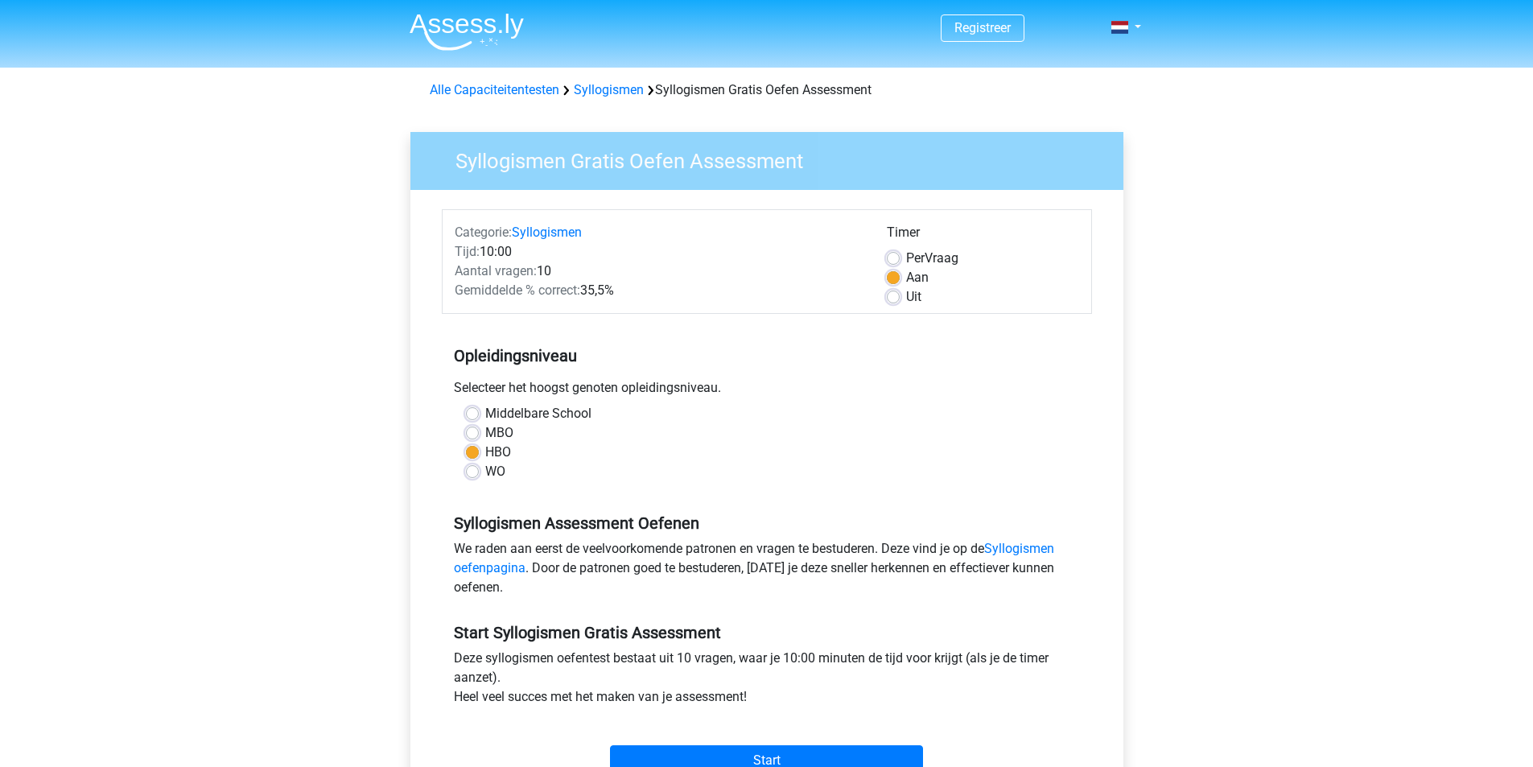
scroll to position [215, 0]
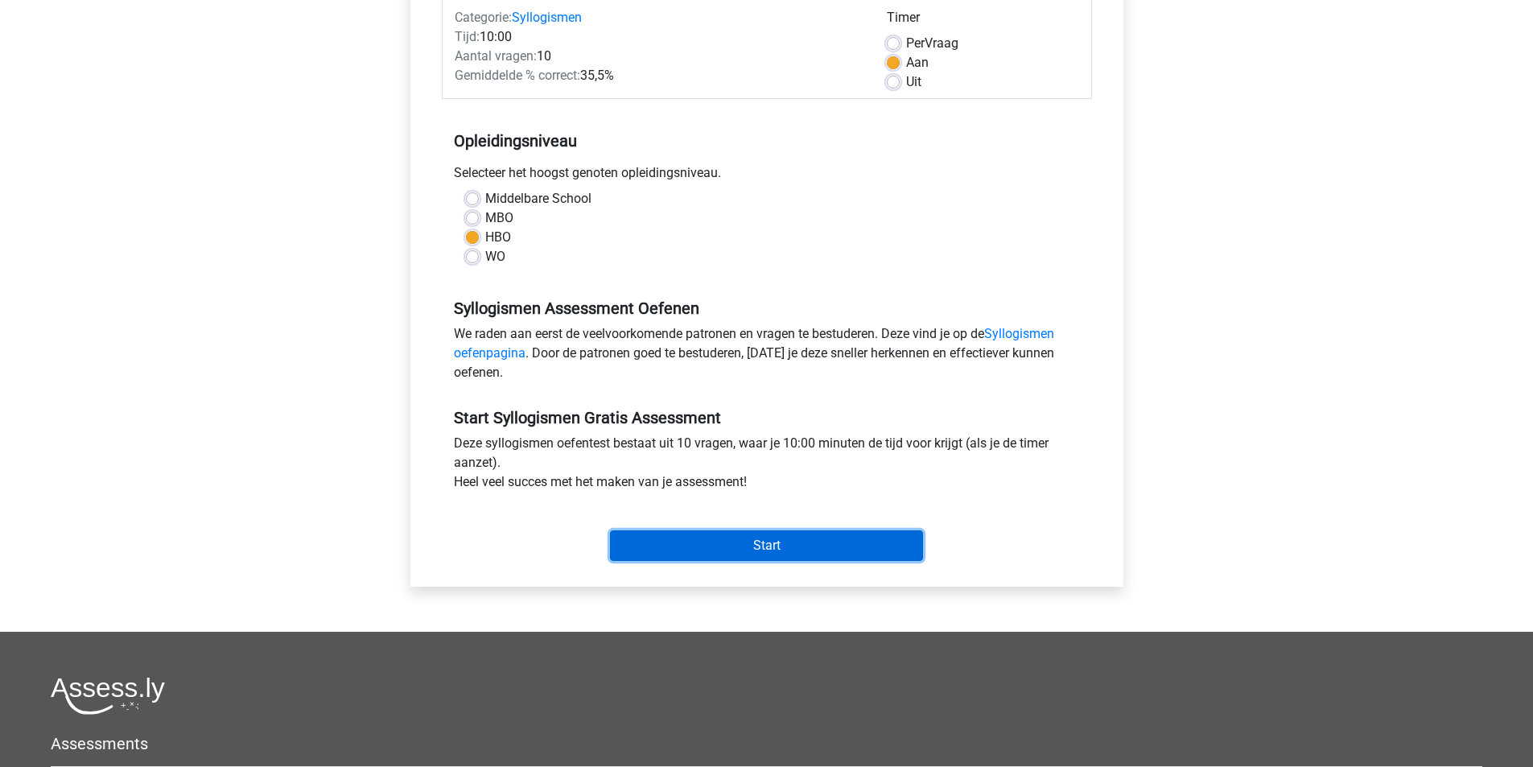
click at [790, 544] on input "Start" at bounding box center [766, 545] width 313 height 31
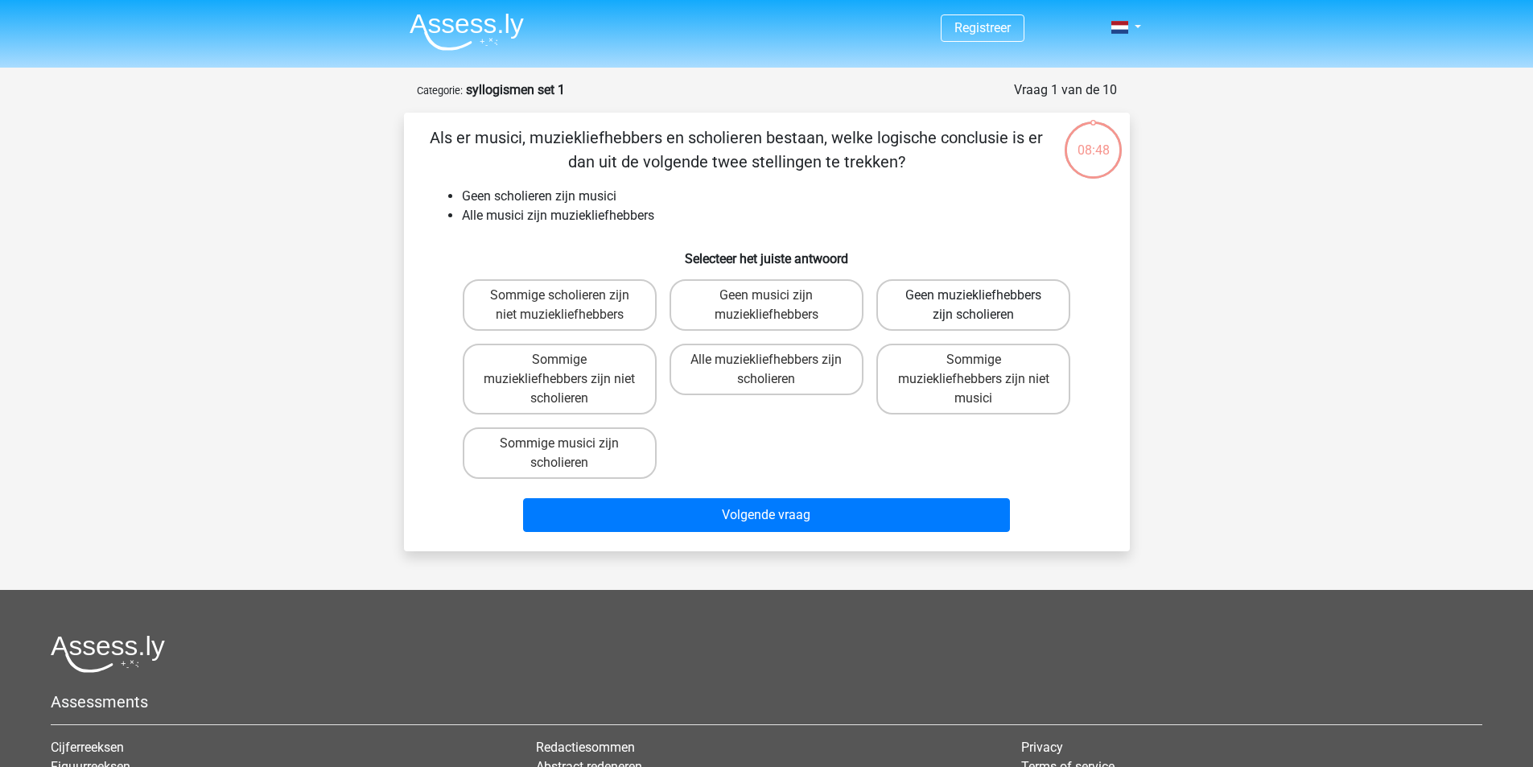
click at [1019, 311] on label "Geen muziekliefhebbers zijn scholieren" at bounding box center [974, 305] width 194 height 52
click at [984, 306] on input "Geen muziekliefhebbers zijn scholieren" at bounding box center [979, 300] width 10 height 10
radio input "true"
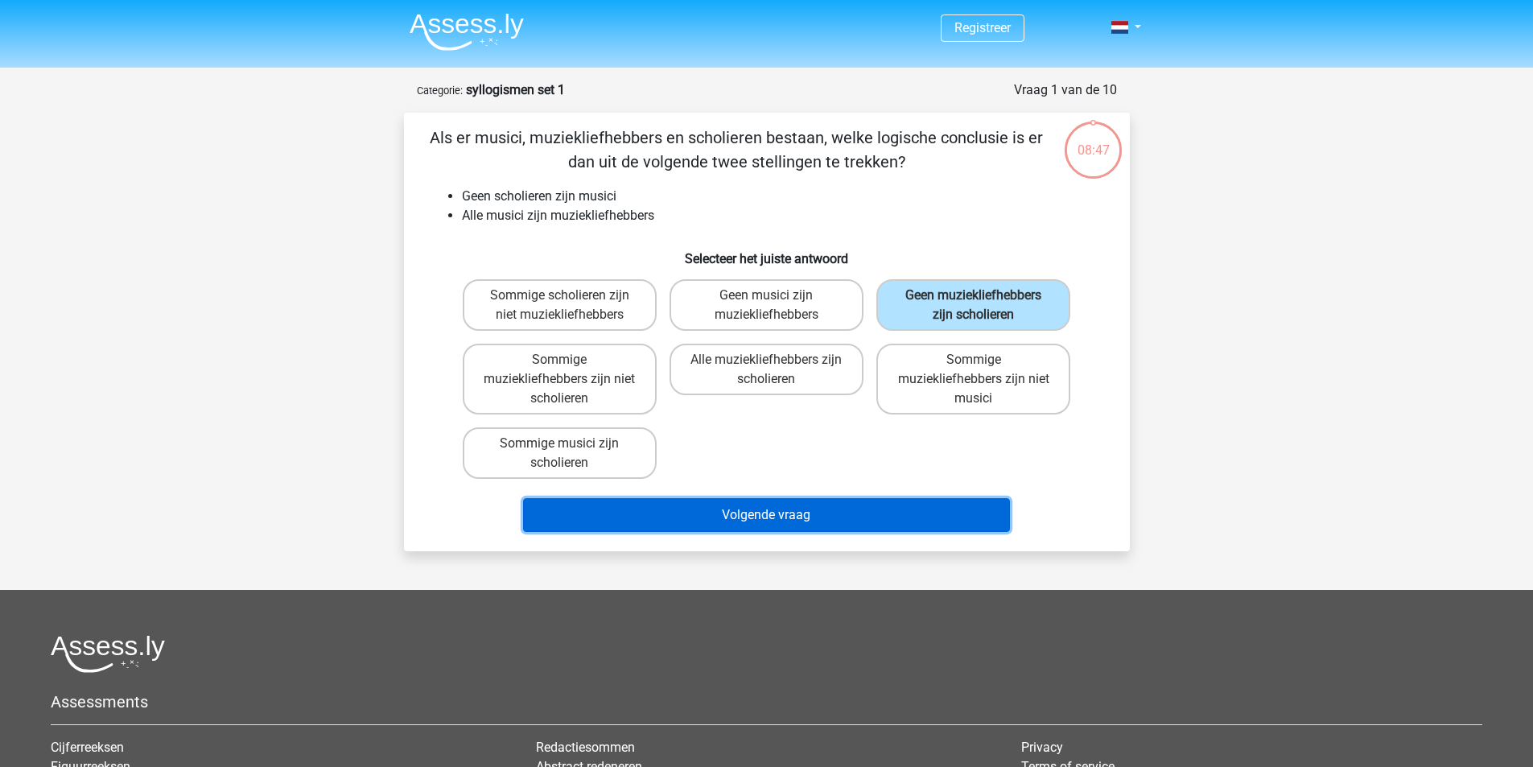
click at [889, 510] on button "Volgende vraag" at bounding box center [766, 515] width 487 height 34
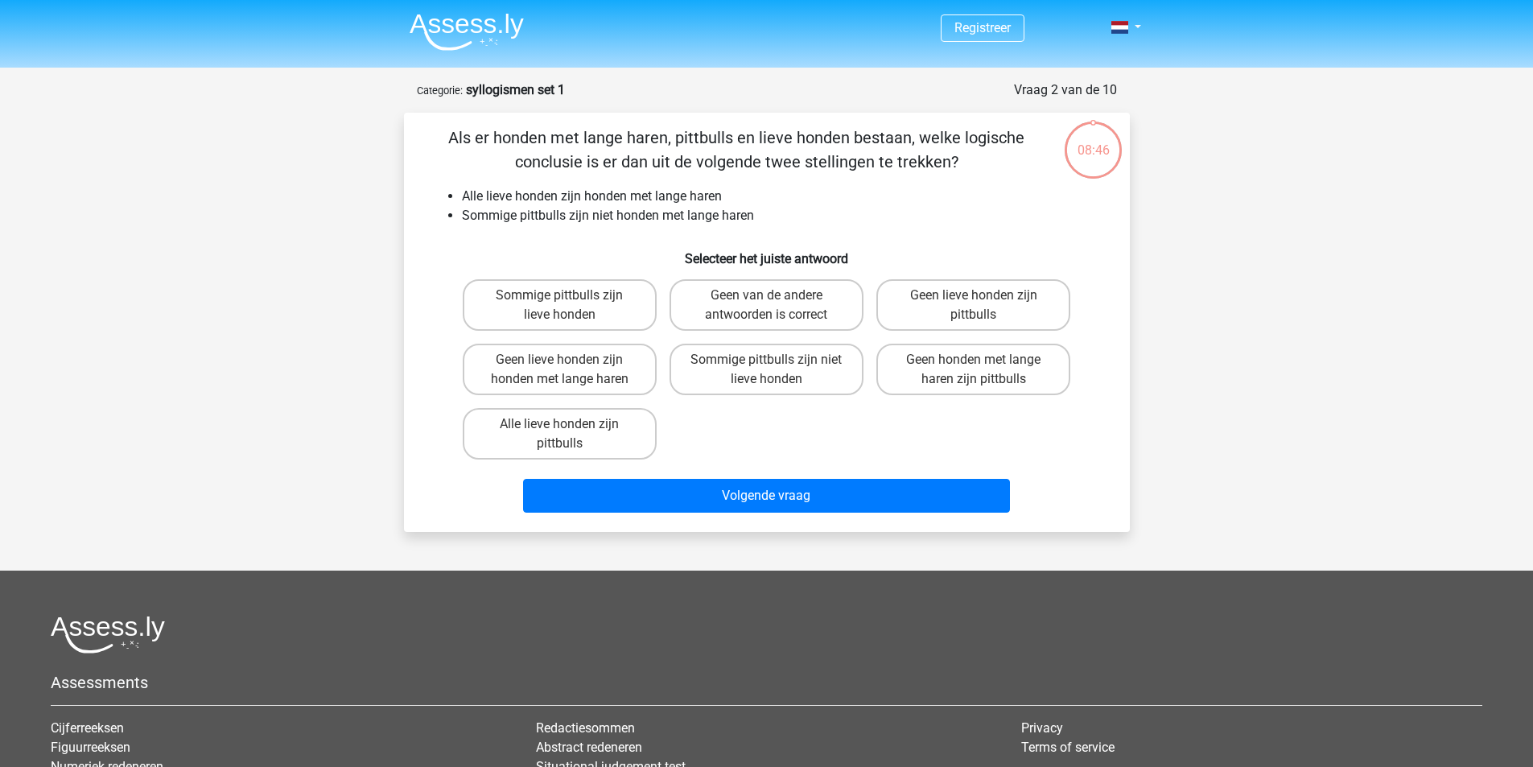
scroll to position [80, 0]
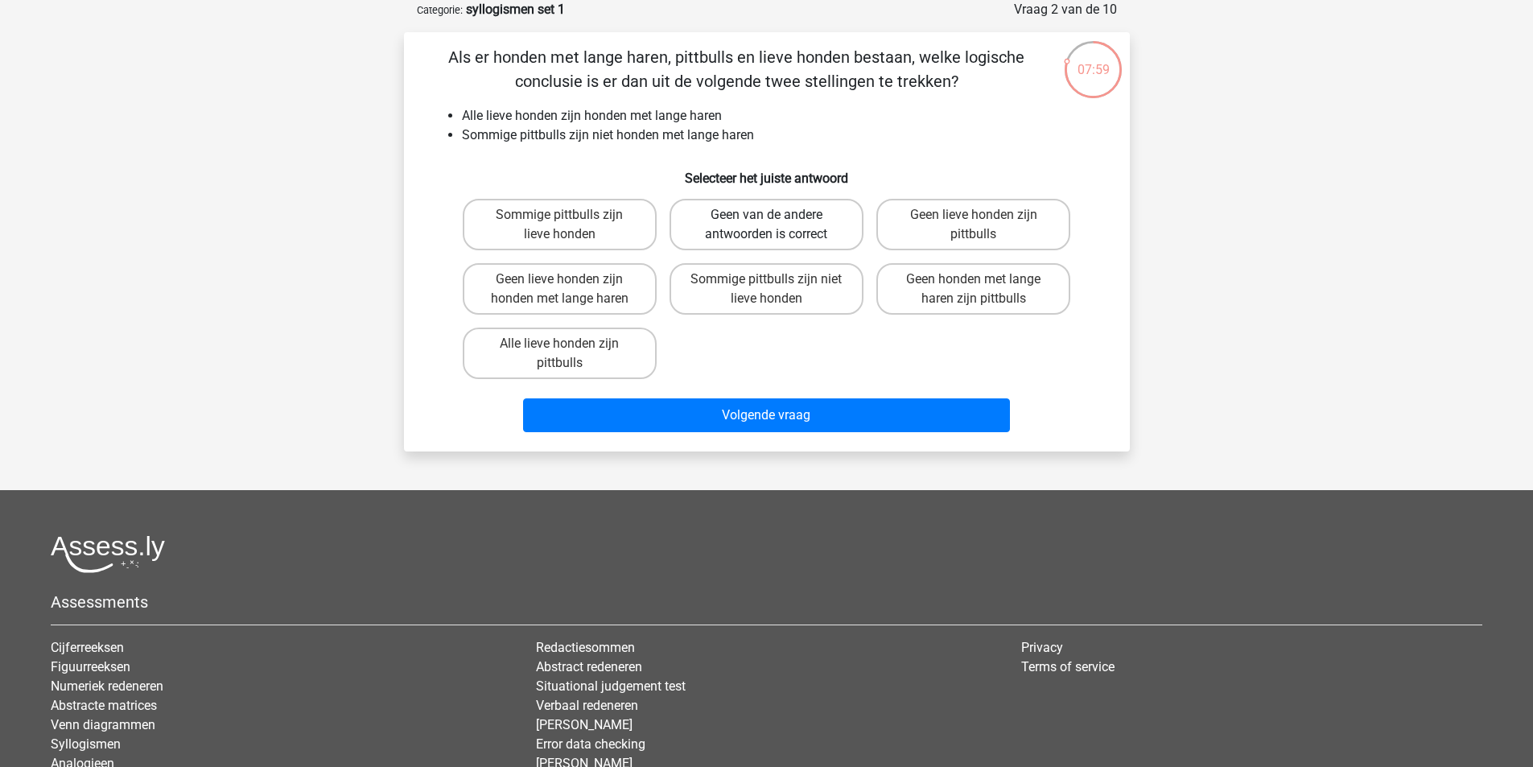
click at [789, 222] on label "Geen van de andere antwoorden is correct" at bounding box center [767, 225] width 194 height 52
click at [777, 222] on input "Geen van de andere antwoorden is correct" at bounding box center [771, 220] width 10 height 10
radio input "true"
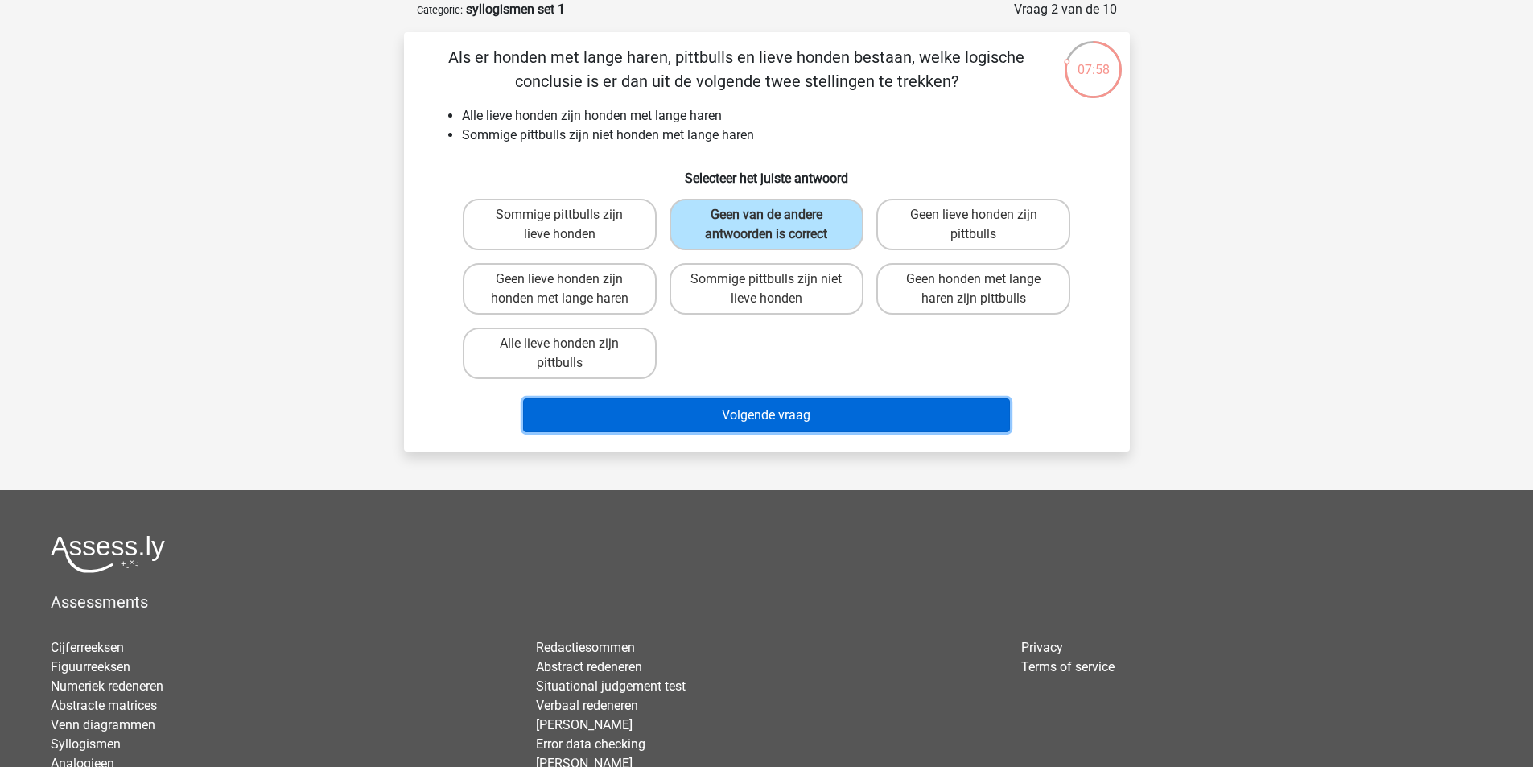
click at [770, 409] on button "Volgende vraag" at bounding box center [766, 415] width 487 height 34
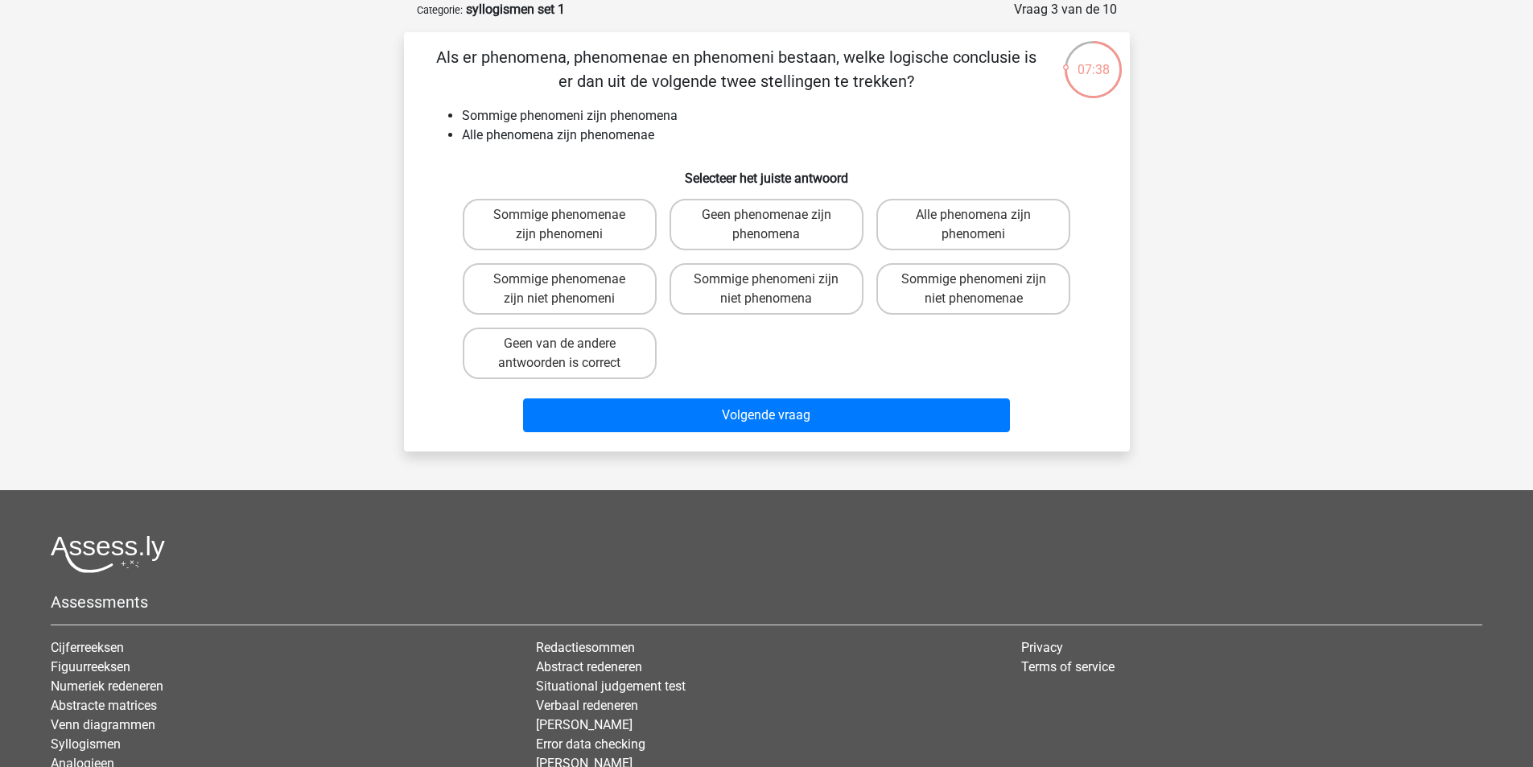
scroll to position [0, 0]
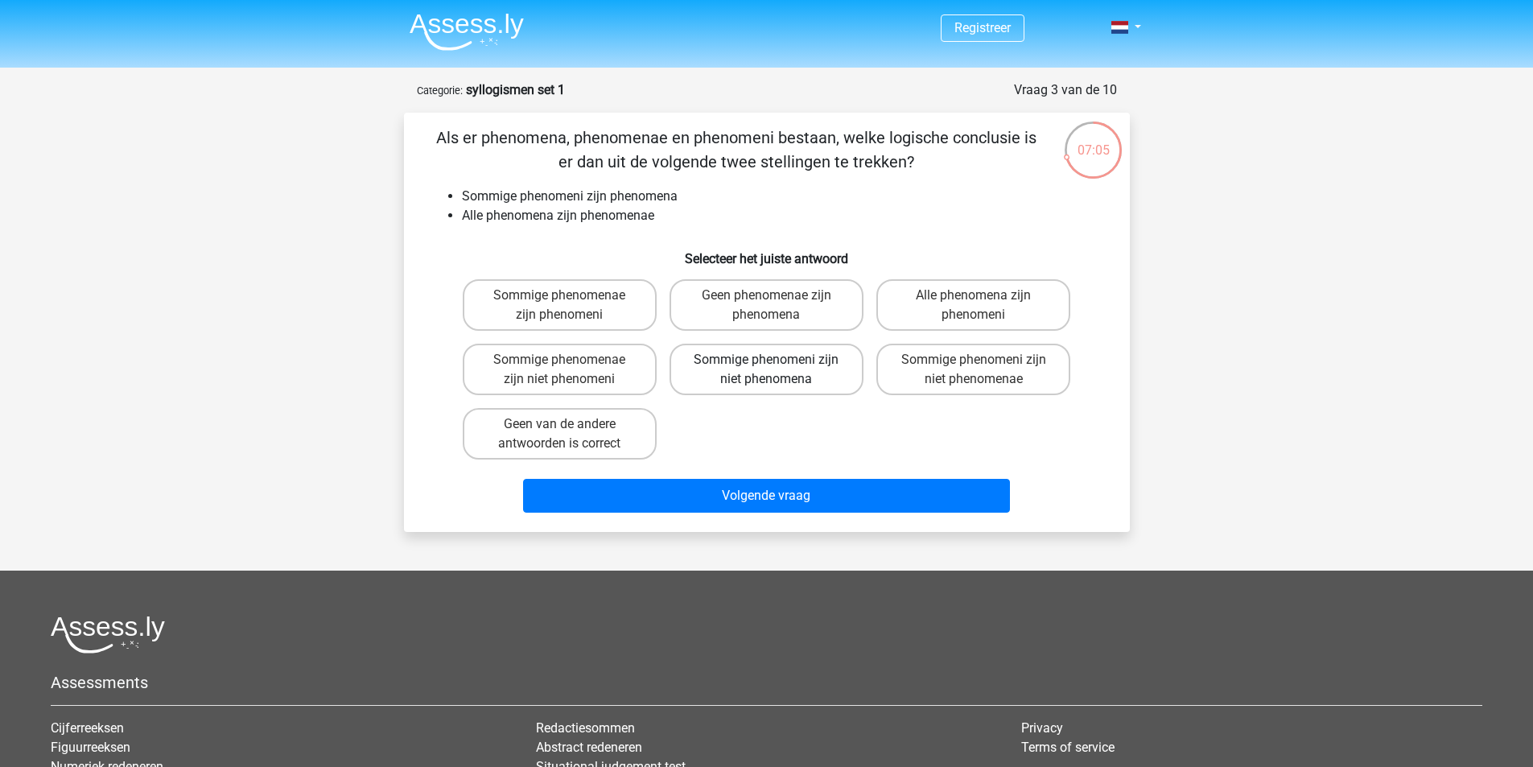
click at [762, 352] on label "Sommige phenomeni zijn niet phenomena" at bounding box center [767, 370] width 194 height 52
click at [766, 360] on input "Sommige phenomeni zijn niet phenomena" at bounding box center [771, 365] width 10 height 10
radio input "true"
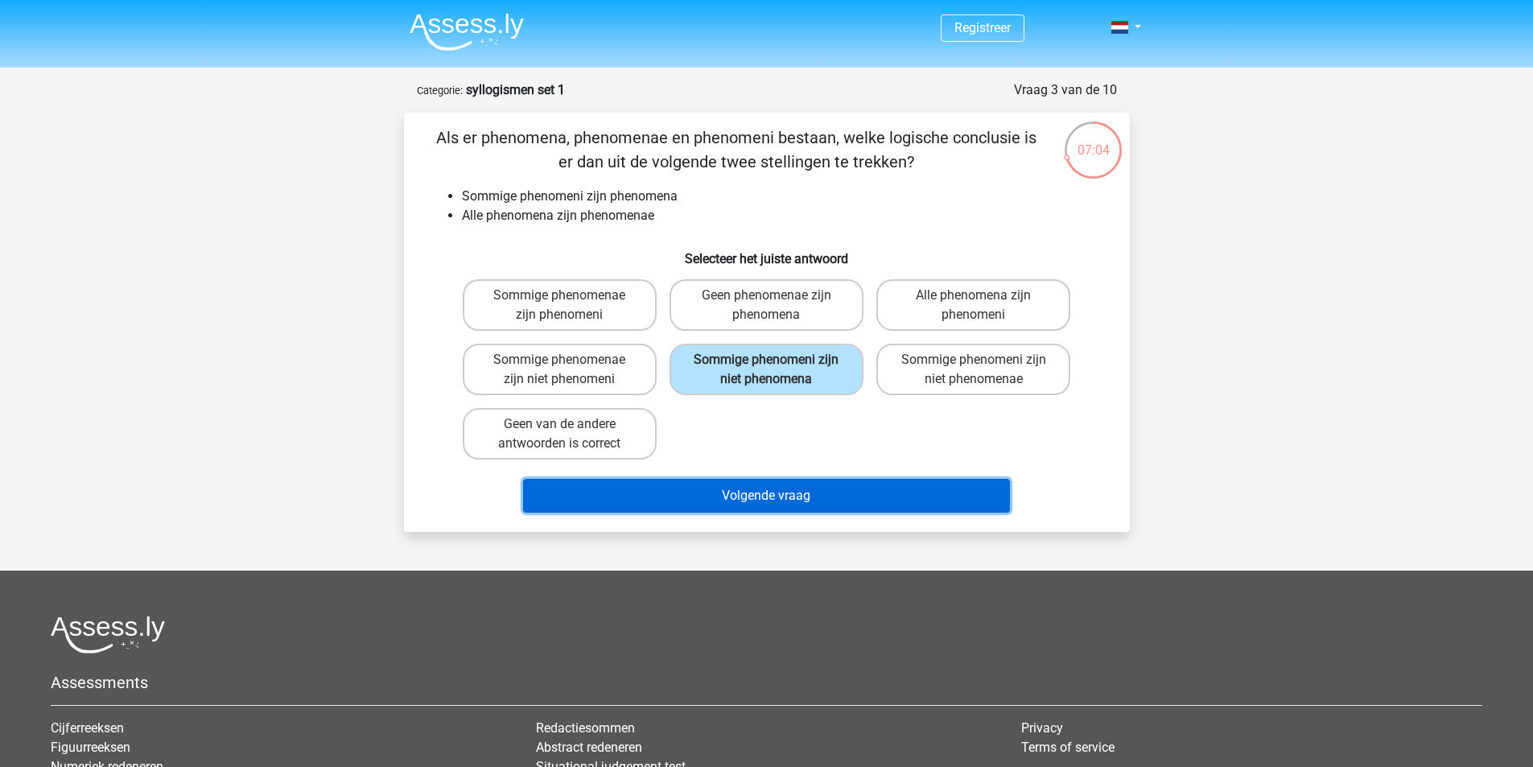
click at [800, 497] on button "Volgende vraag" at bounding box center [766, 496] width 487 height 34
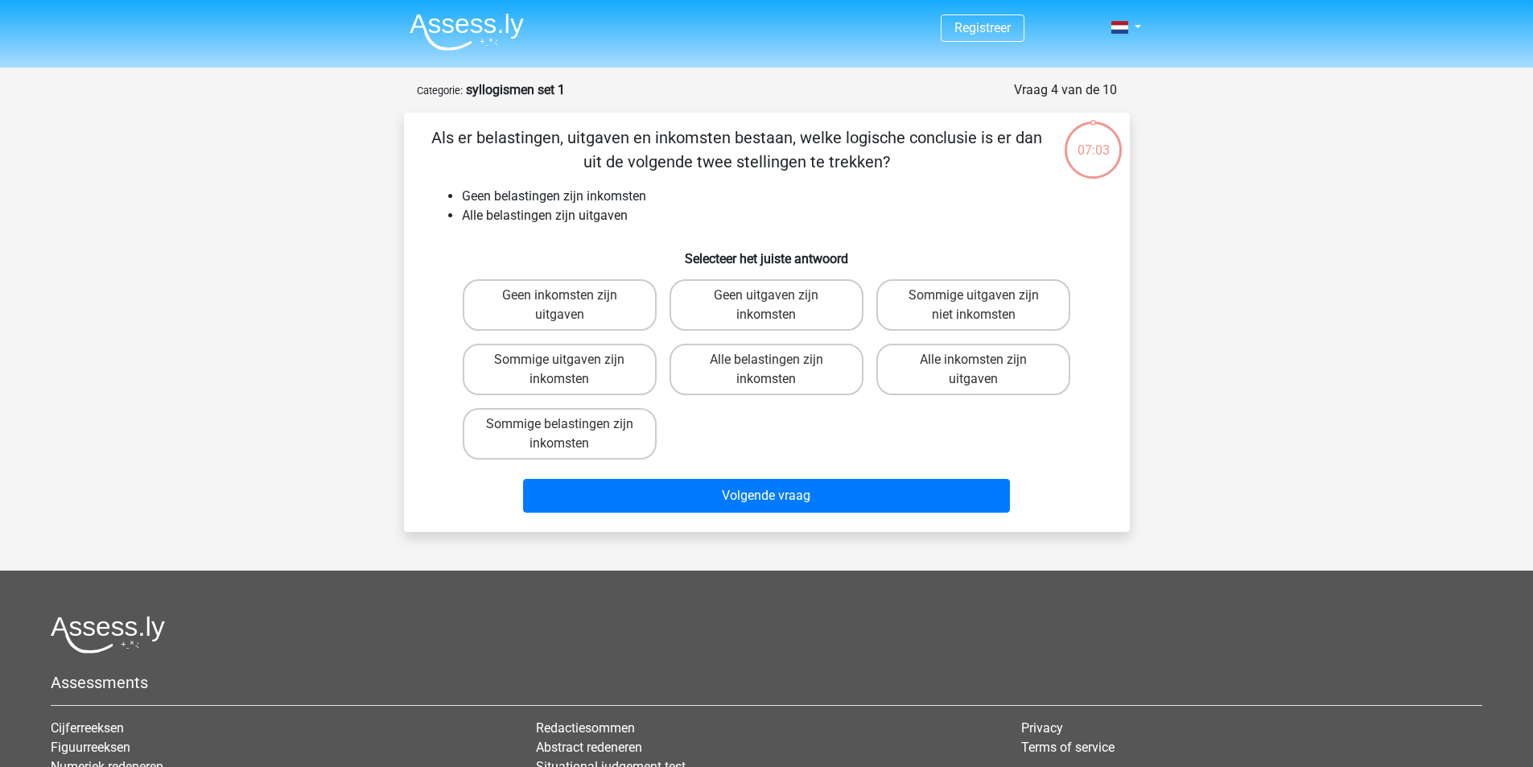
scroll to position [80, 0]
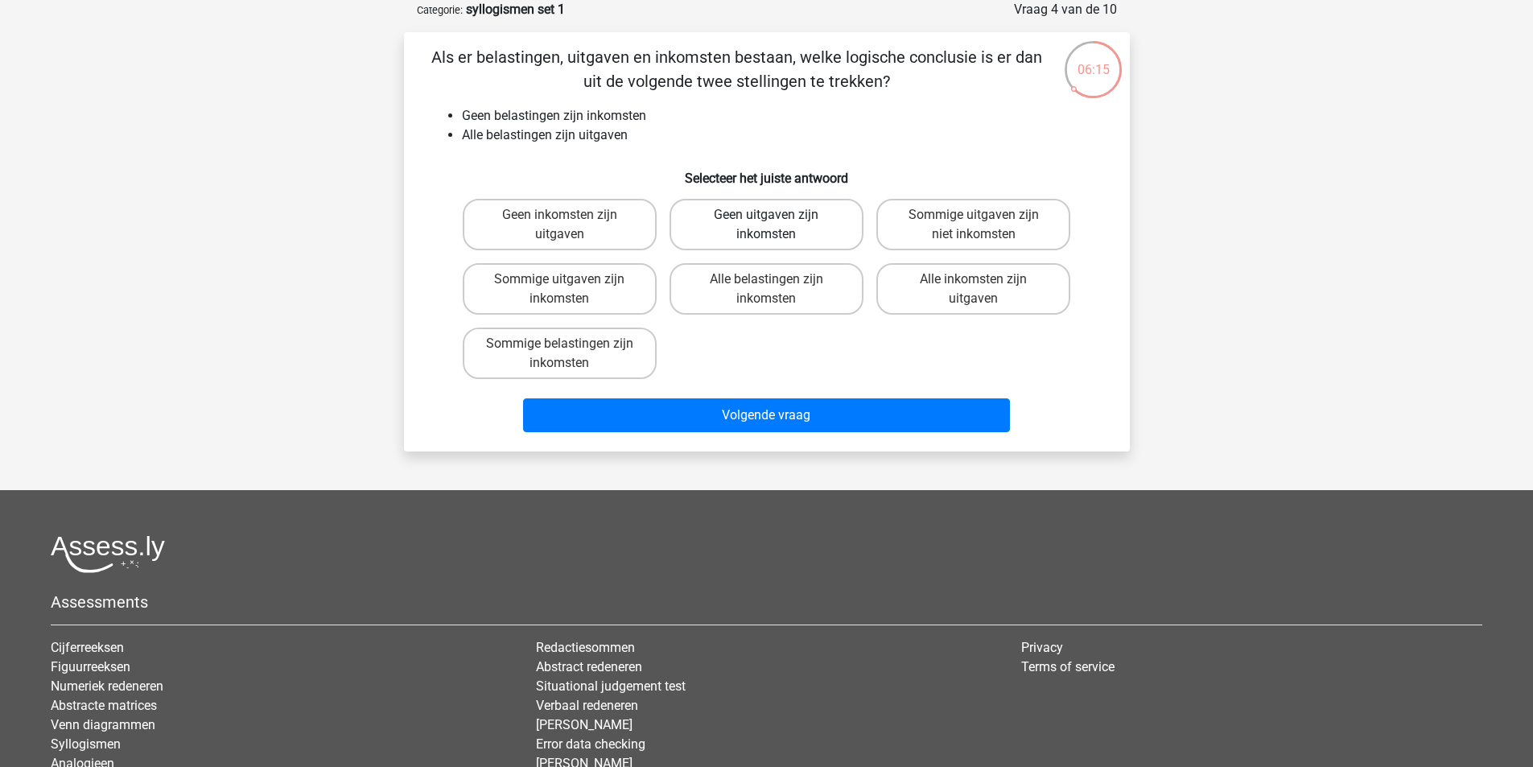
click at [815, 227] on label "Geen uitgaven zijn inkomsten" at bounding box center [767, 225] width 194 height 52
click at [777, 225] on input "Geen uitgaven zijn inkomsten" at bounding box center [771, 220] width 10 height 10
radio input "true"
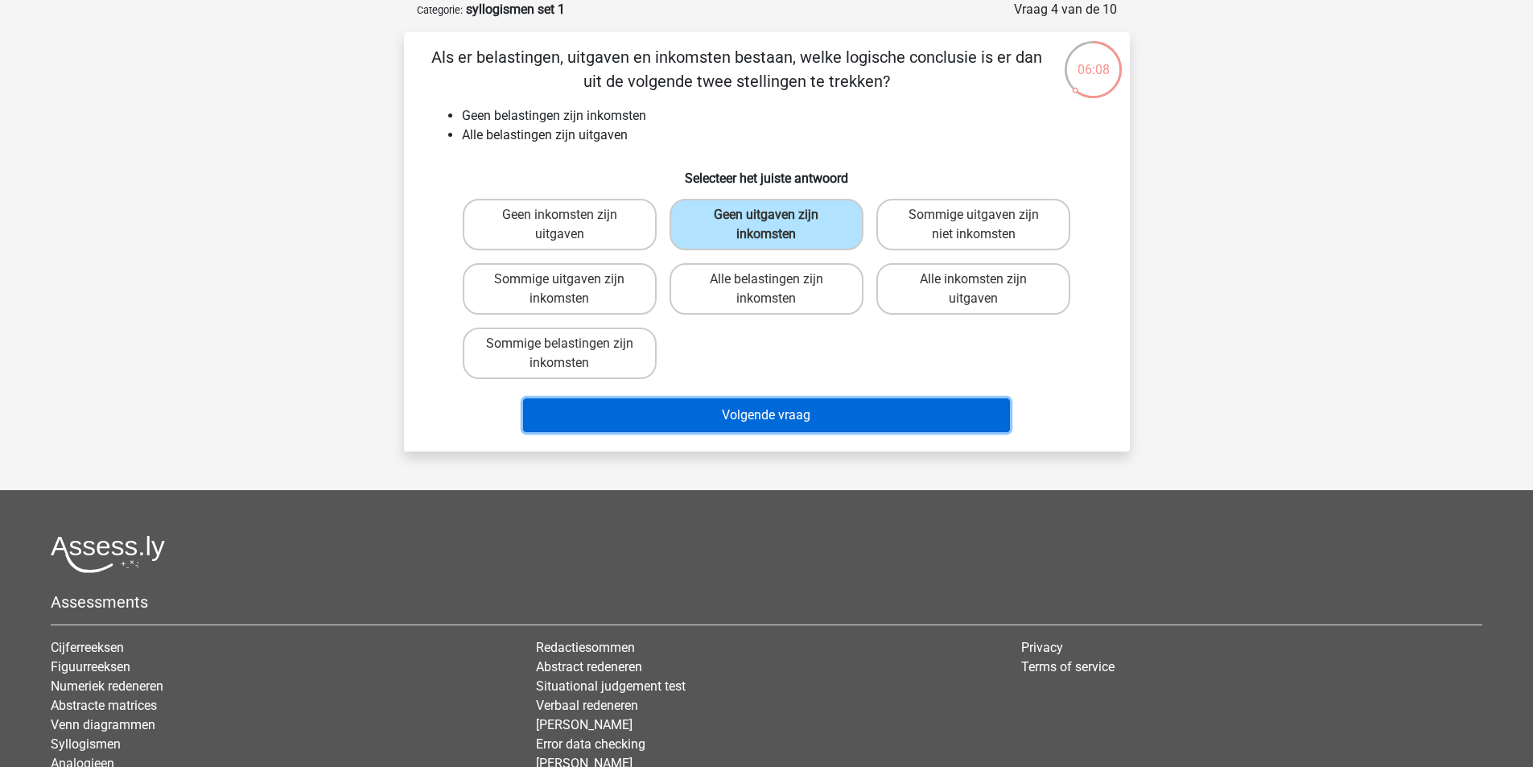
click at [785, 411] on button "Volgende vraag" at bounding box center [766, 415] width 487 height 34
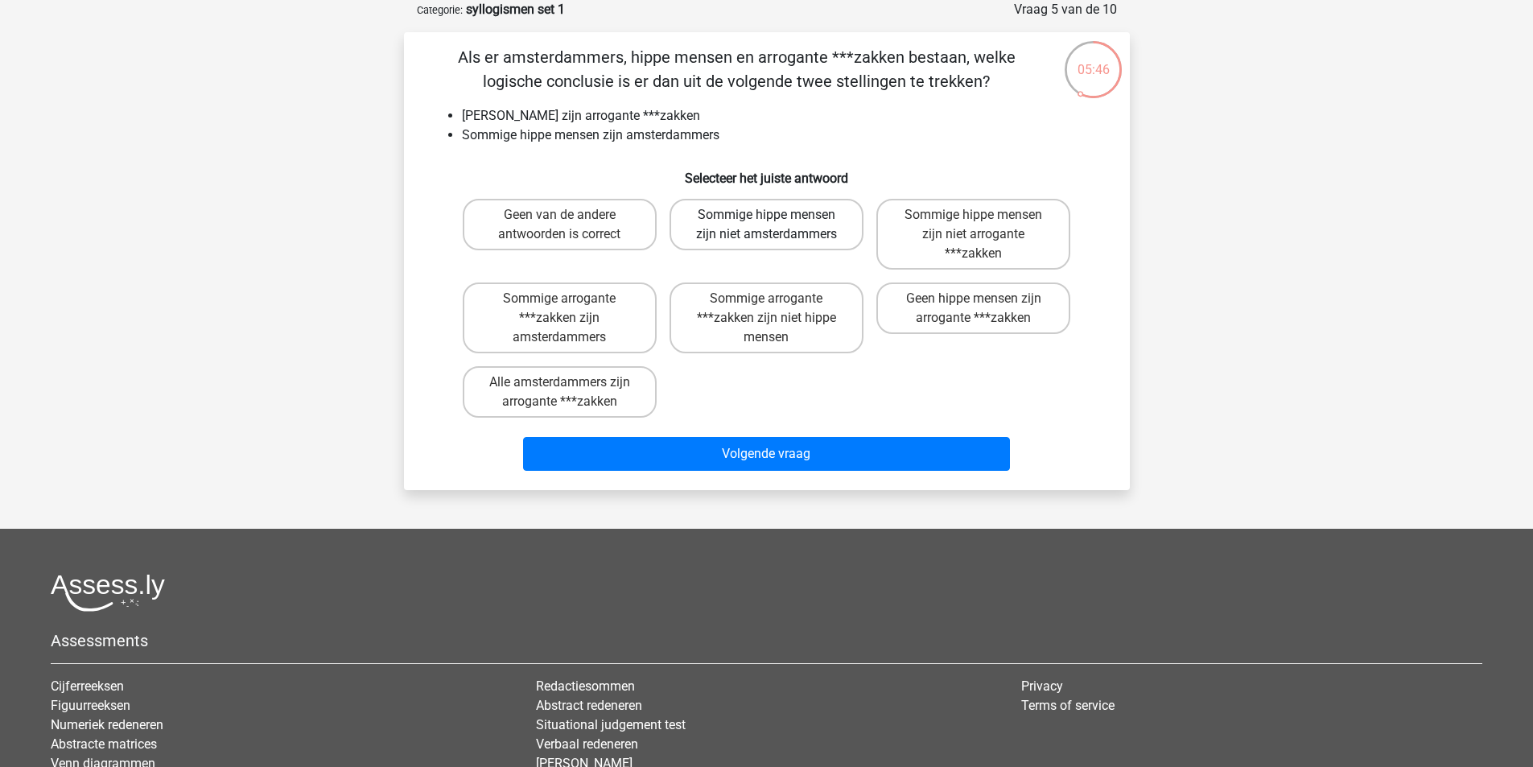
click at [802, 224] on label "Sommige hippe mensen zijn niet amsterdammers" at bounding box center [767, 225] width 194 height 52
click at [777, 224] on input "Sommige hippe mensen zijn niet amsterdammers" at bounding box center [771, 220] width 10 height 10
radio input "true"
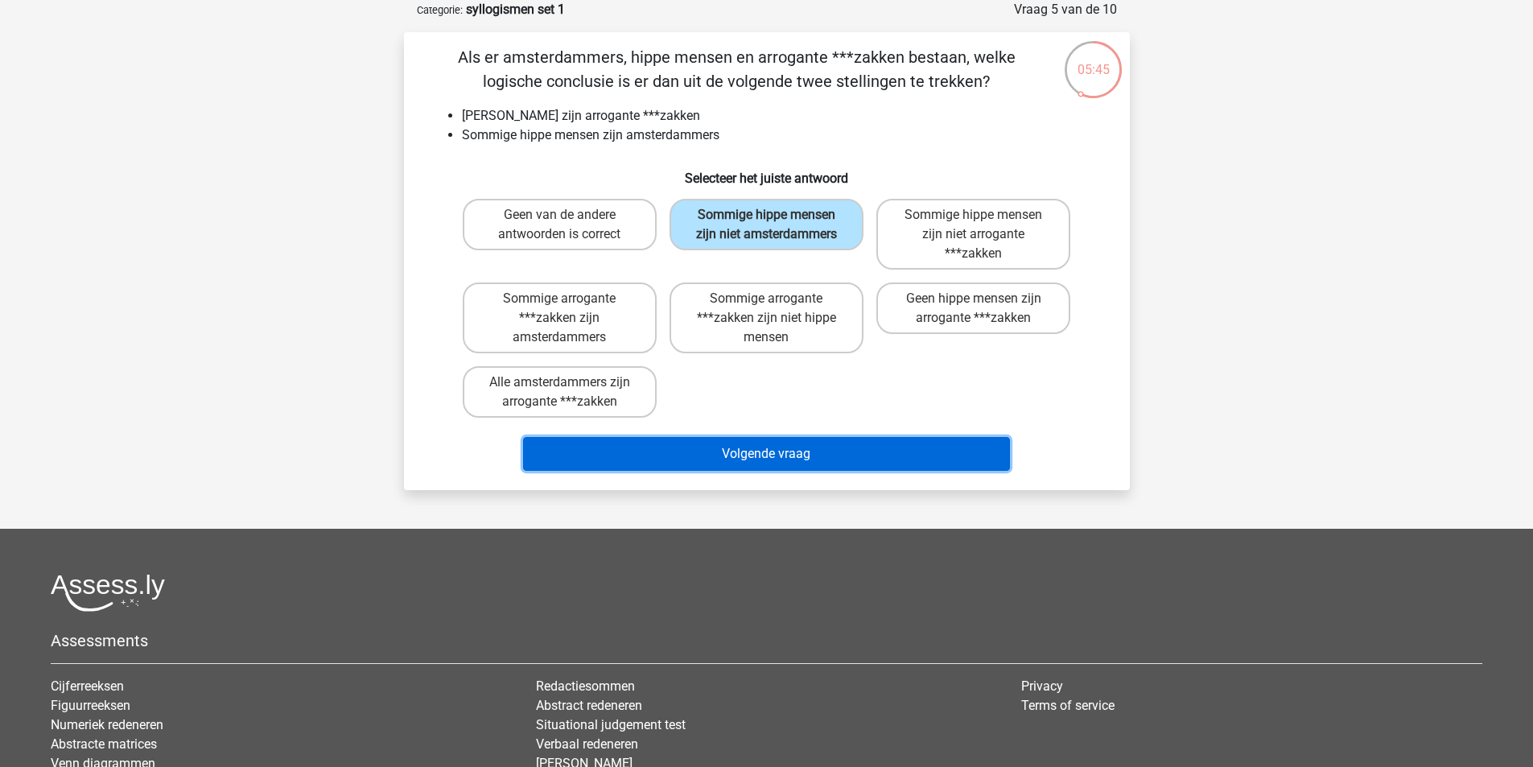
click at [782, 451] on button "Volgende vraag" at bounding box center [766, 454] width 487 height 34
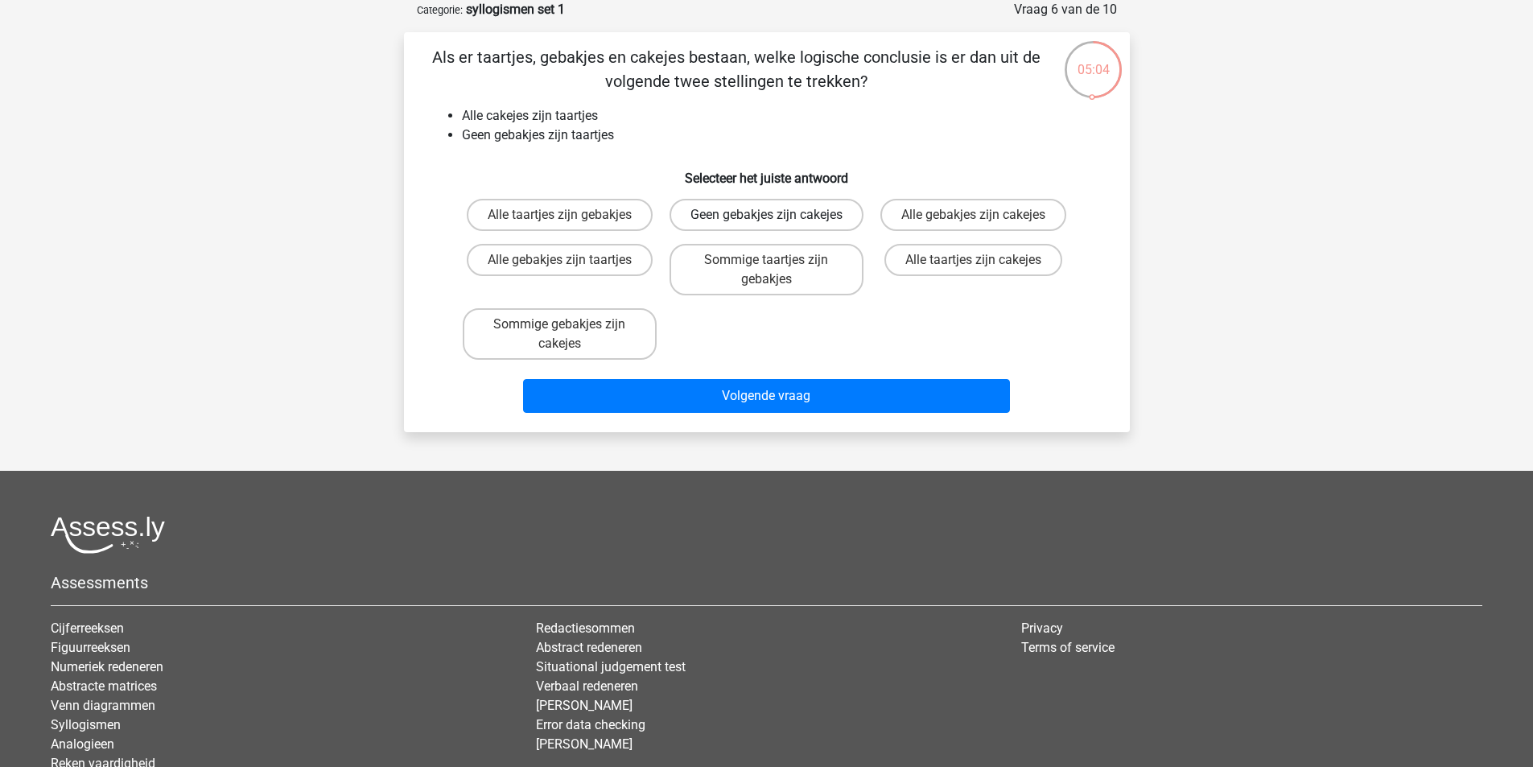
click at [805, 221] on label "Geen gebakjes zijn cakejes" at bounding box center [767, 215] width 194 height 32
click at [777, 221] on input "Geen gebakjes zijn cakejes" at bounding box center [771, 220] width 10 height 10
radio input "true"
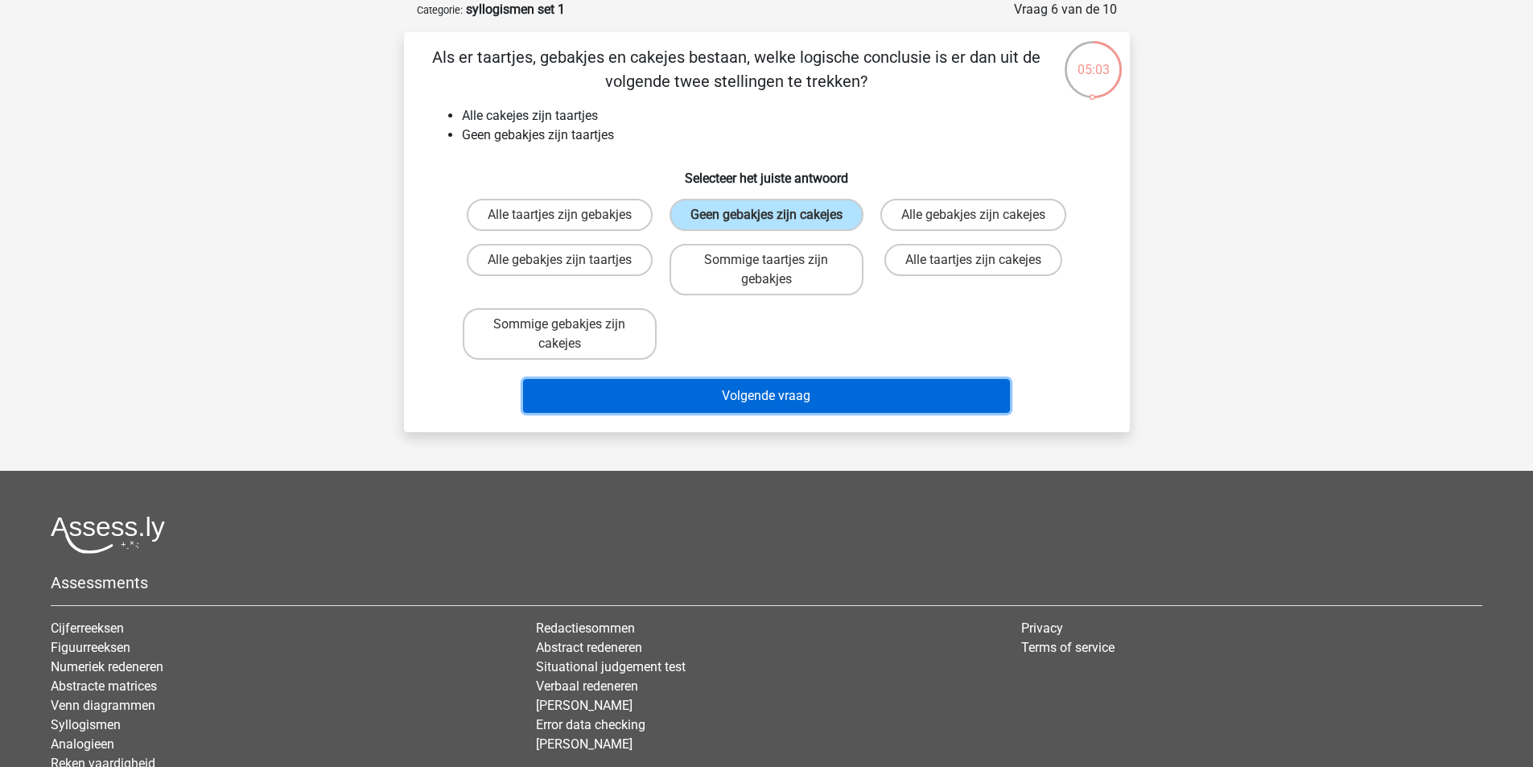
click at [792, 413] on button "Volgende vraag" at bounding box center [766, 396] width 487 height 34
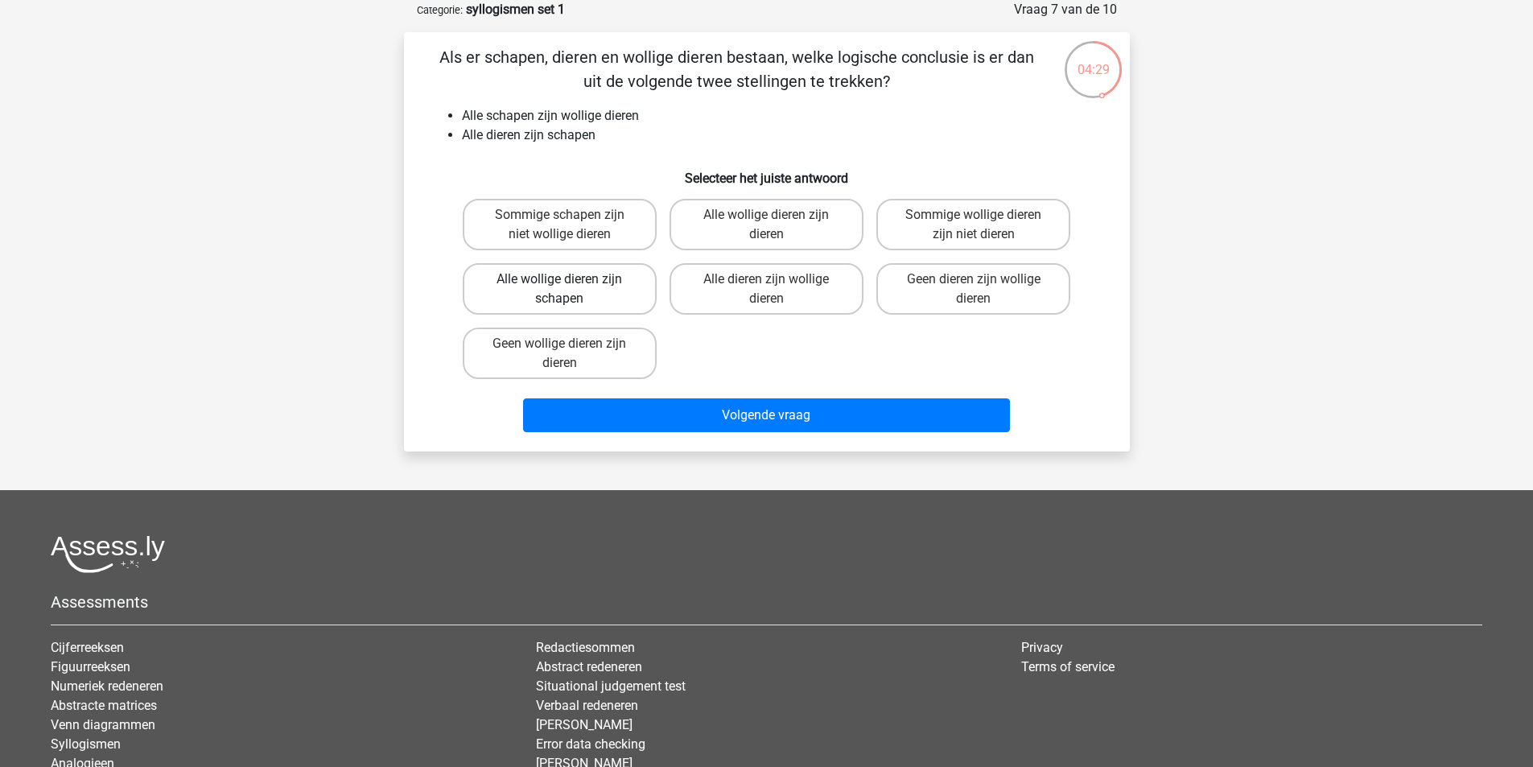
click at [607, 283] on label "Alle wollige dieren zijn schapen" at bounding box center [560, 289] width 194 height 52
click at [570, 283] on input "Alle wollige dieren zijn schapen" at bounding box center [564, 284] width 10 height 10
radio input "true"
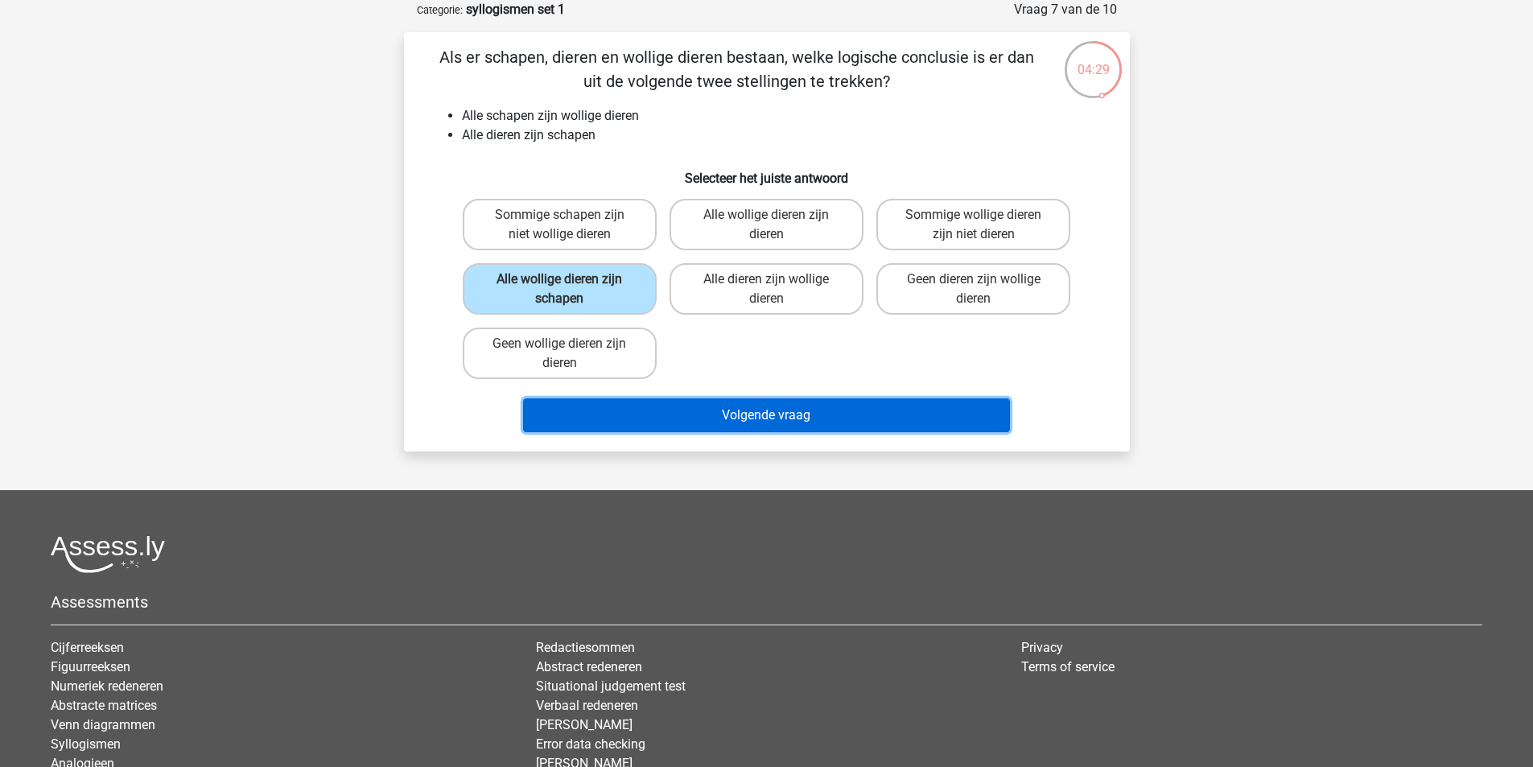
click at [779, 411] on button "Volgende vraag" at bounding box center [766, 415] width 487 height 34
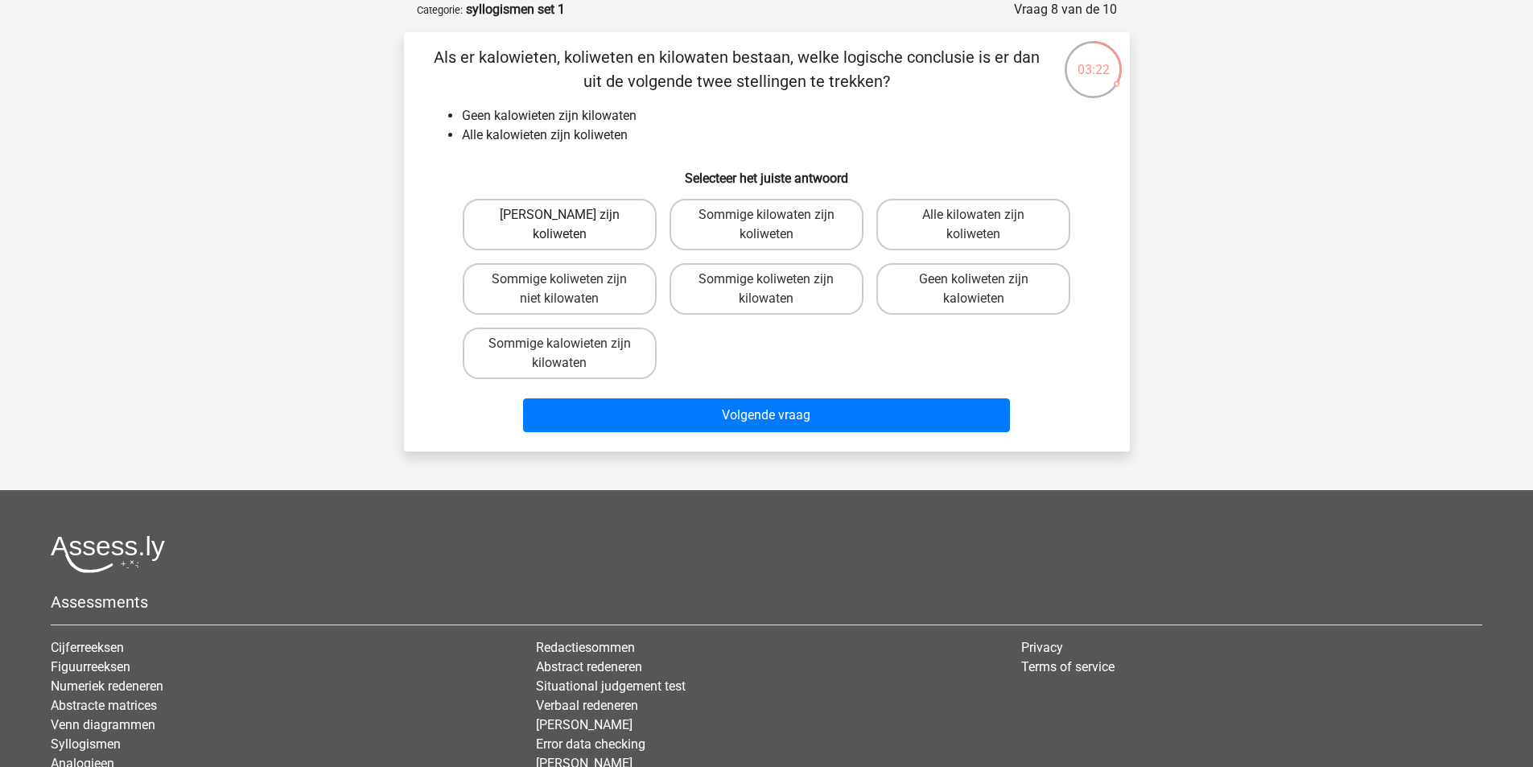
click at [628, 217] on label "Geen kilowaten zijn koliweten" at bounding box center [560, 225] width 194 height 52
click at [570, 217] on input "Geen kilowaten zijn koliweten" at bounding box center [564, 220] width 10 height 10
radio input "true"
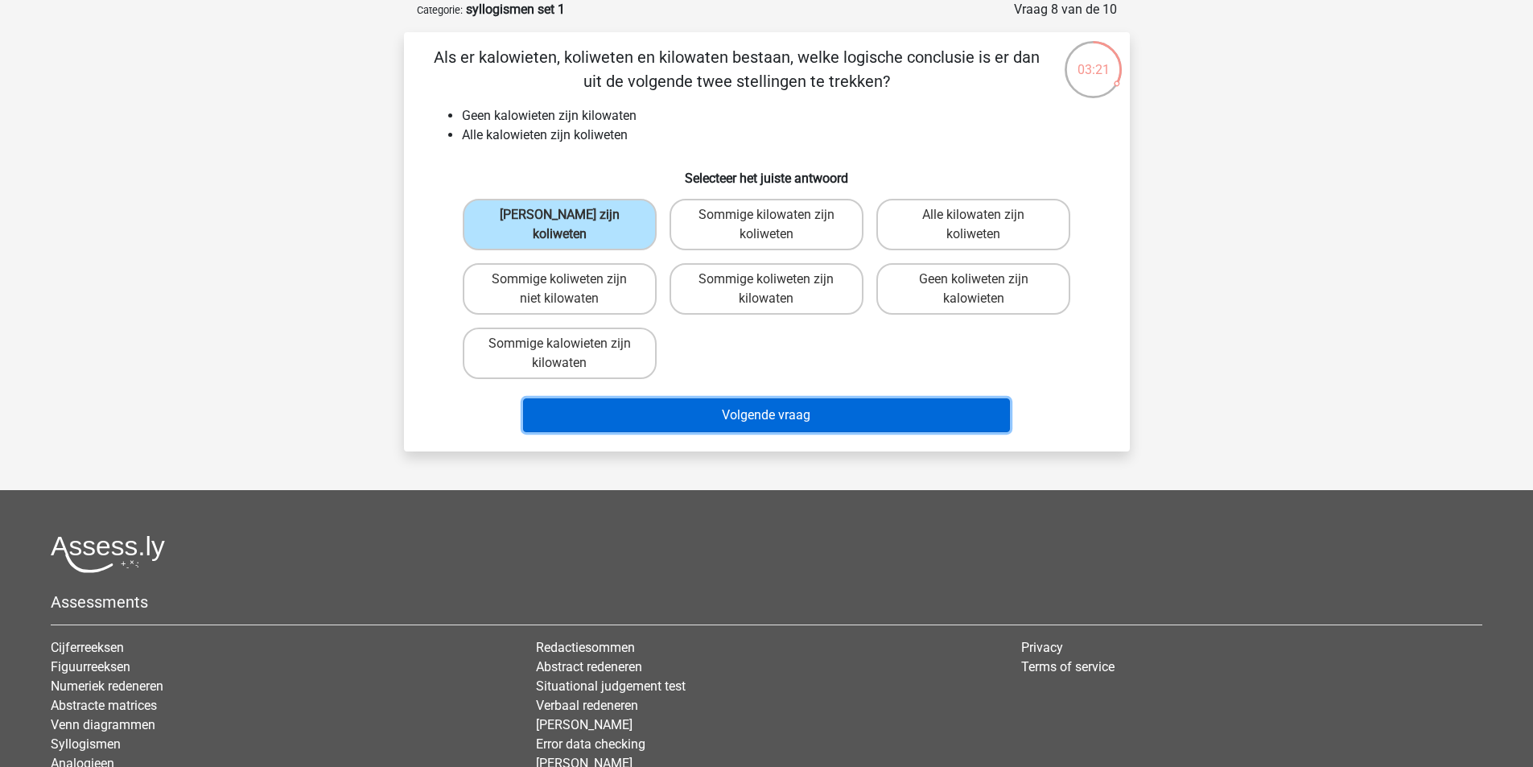
click at [751, 413] on button "Volgende vraag" at bounding box center [766, 415] width 487 height 34
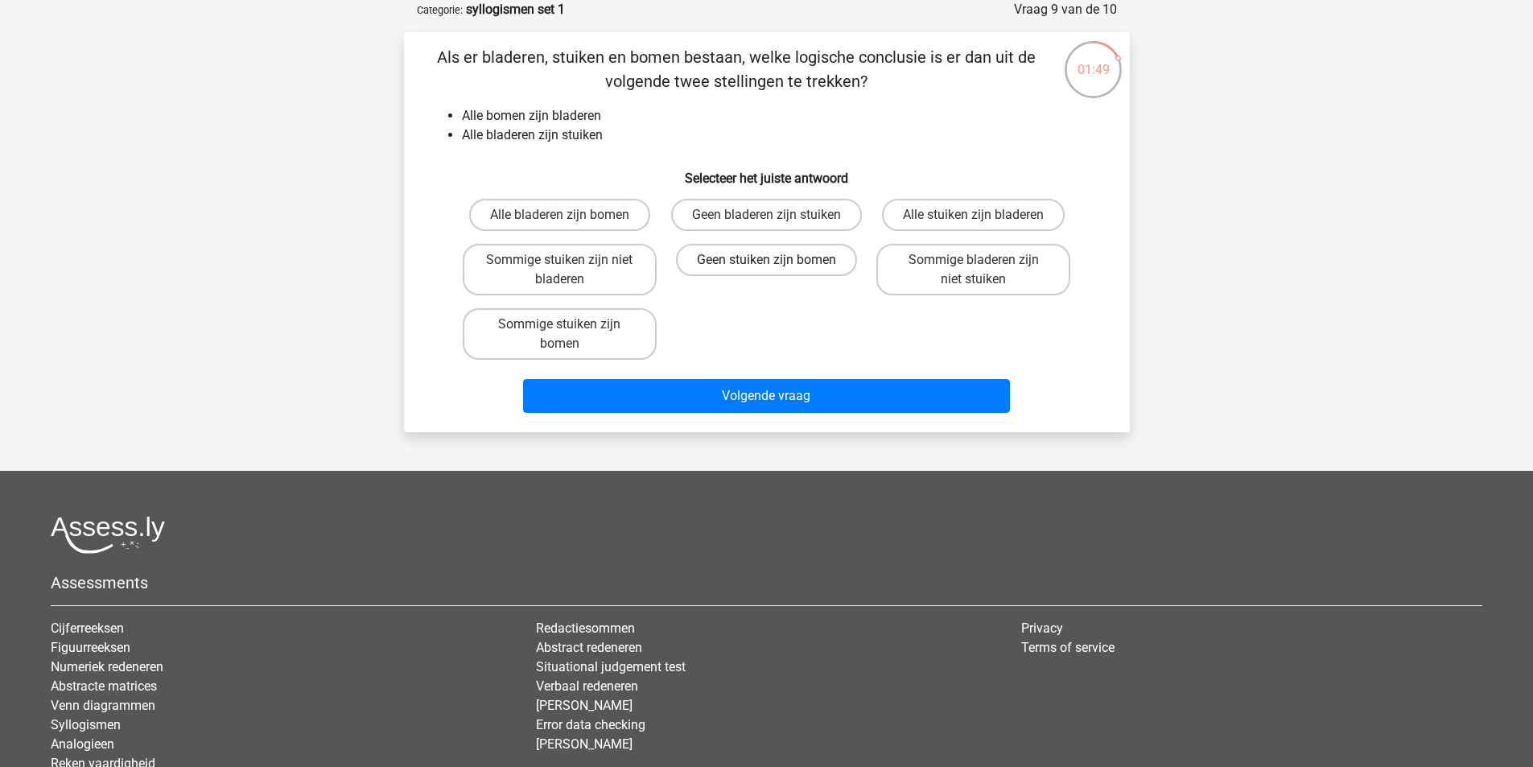
click at [811, 258] on label "Geen stuiken zijn bomen" at bounding box center [766, 260] width 181 height 32
click at [777, 260] on input "Geen stuiken zijn bomen" at bounding box center [771, 265] width 10 height 10
radio input "true"
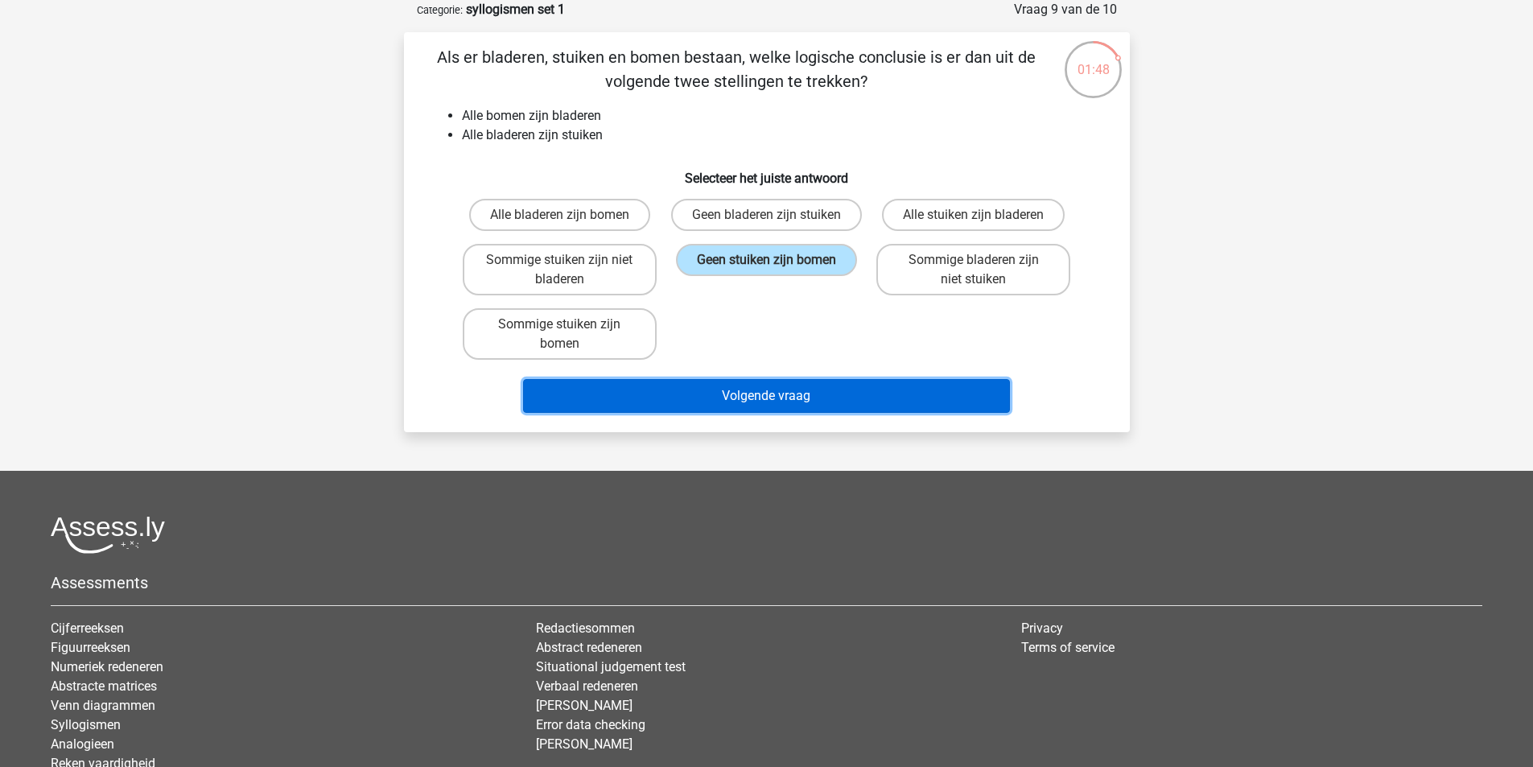
click at [798, 398] on button "Volgende vraag" at bounding box center [766, 396] width 487 height 34
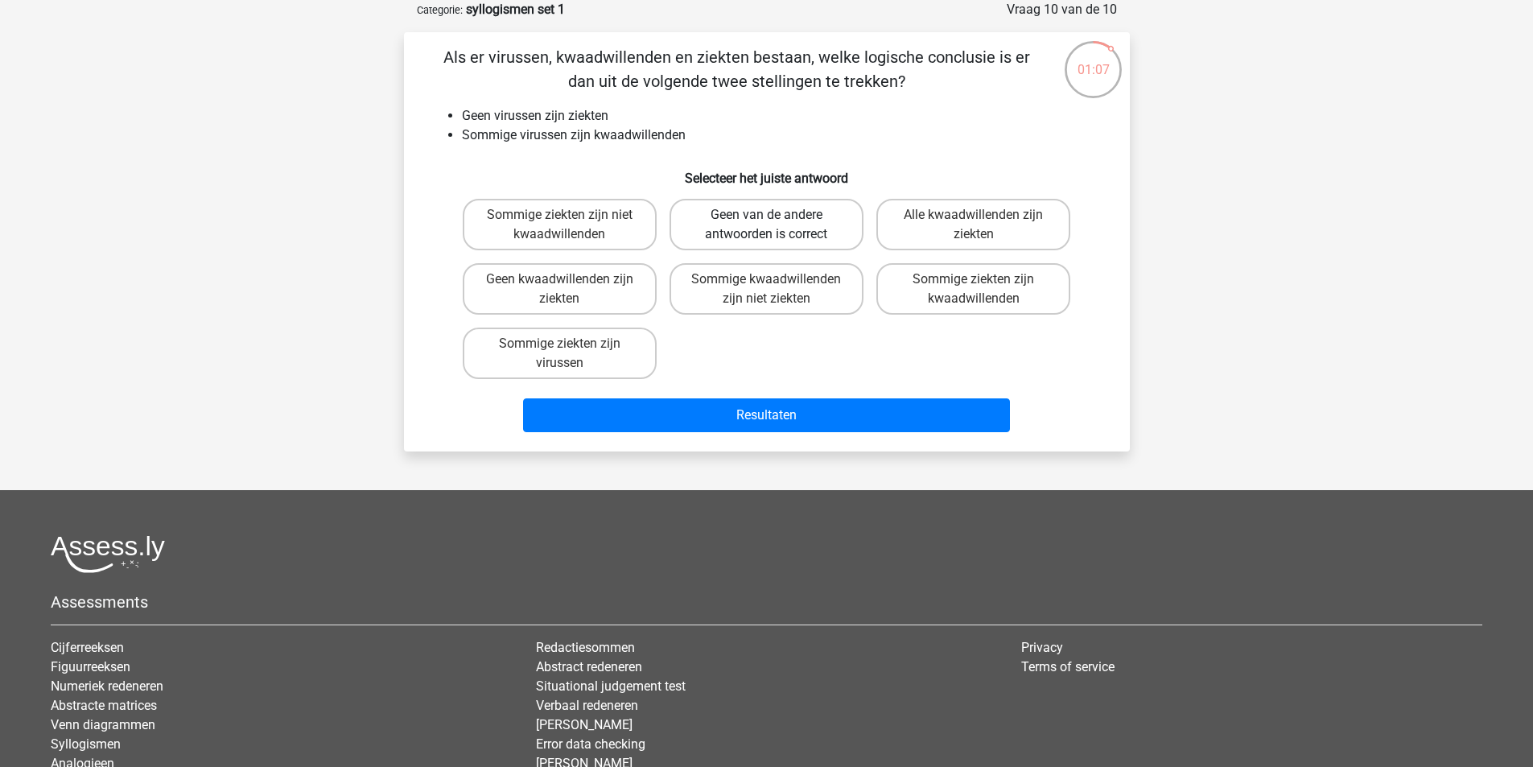
click at [716, 227] on label "Geen van de andere antwoorden is correct" at bounding box center [767, 225] width 194 height 52
click at [766, 225] on input "Geen van de andere antwoorden is correct" at bounding box center [771, 220] width 10 height 10
radio input "true"
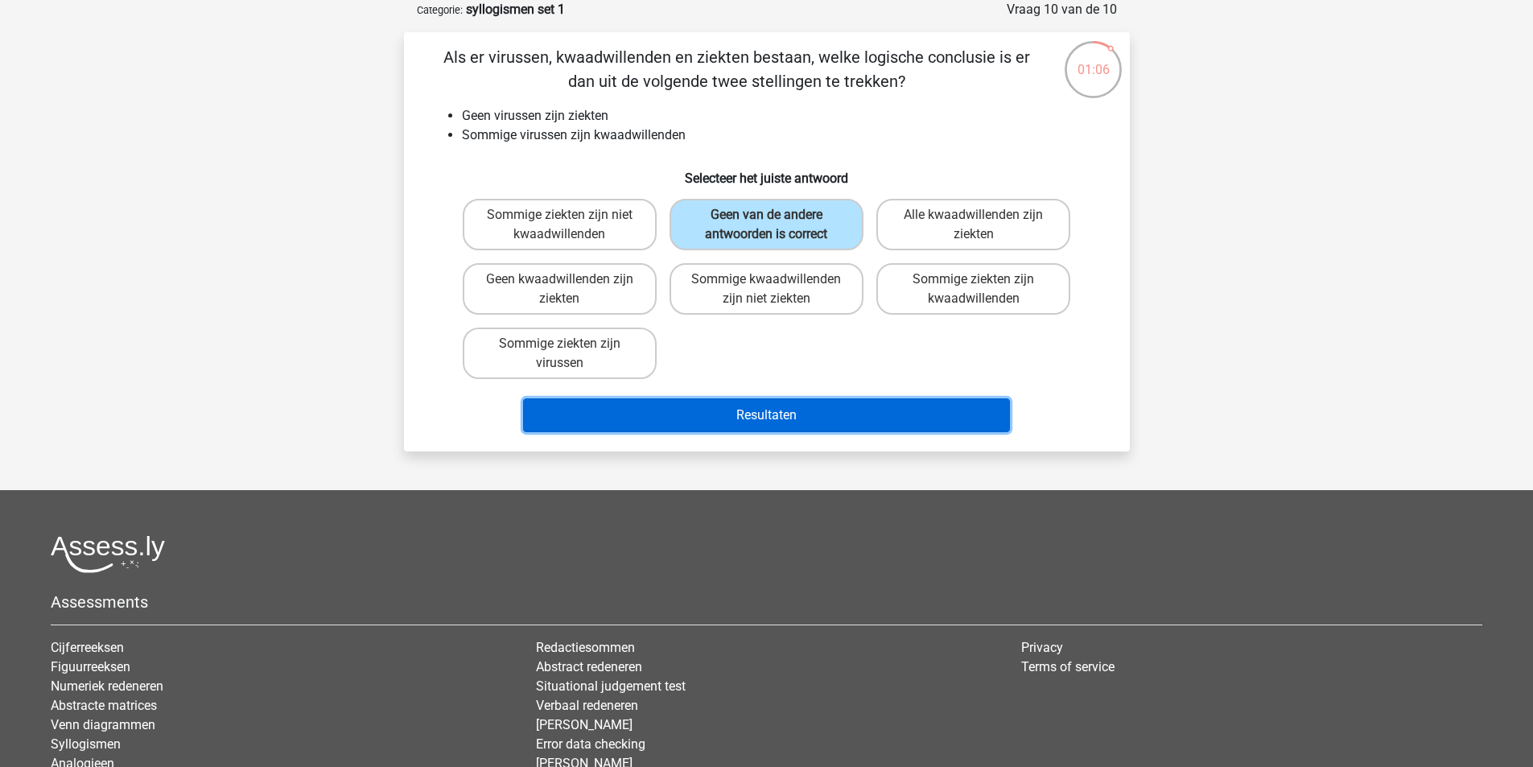
click at [773, 411] on button "Resultaten" at bounding box center [766, 415] width 487 height 34
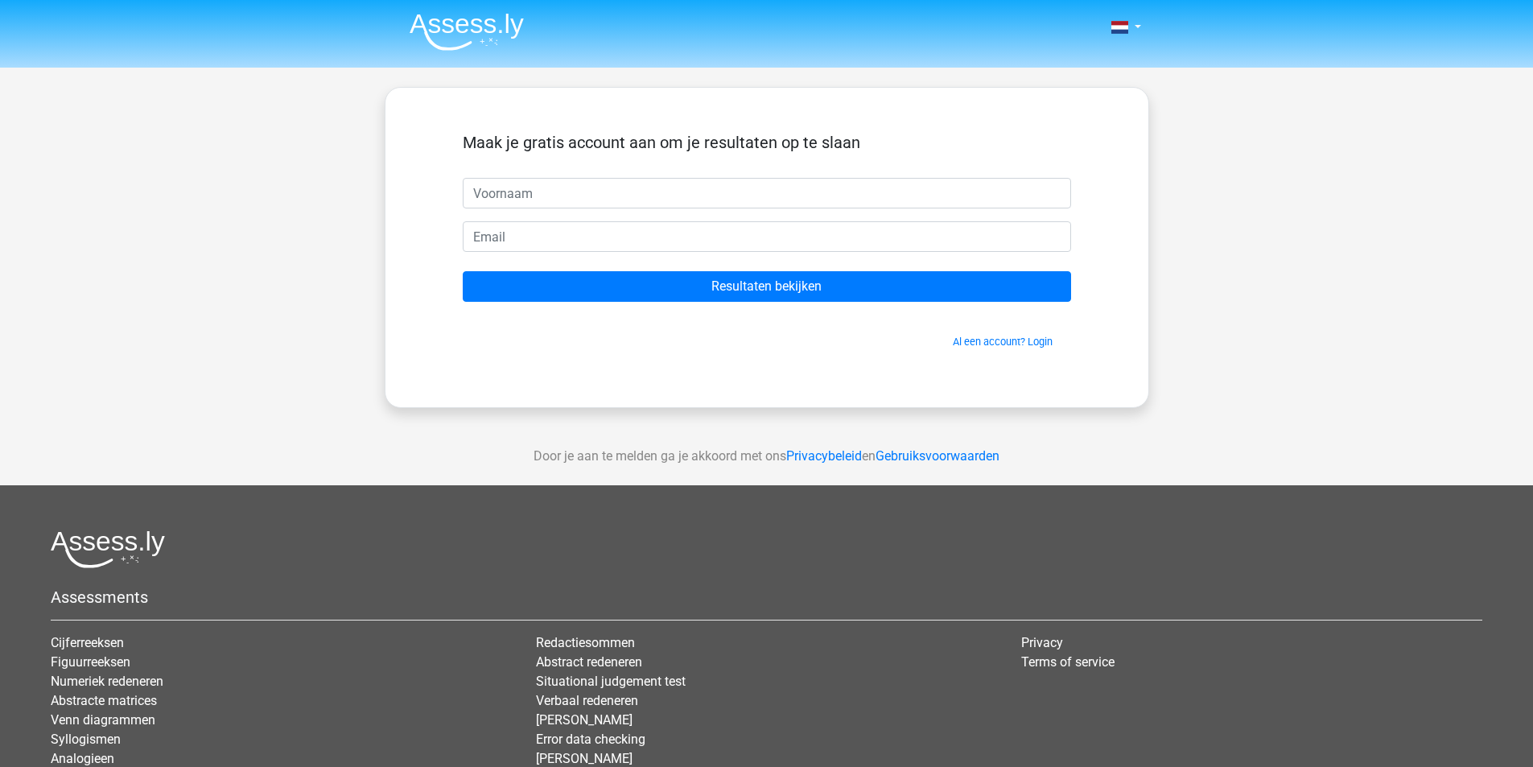
click at [1248, 362] on div "Nederlands English" at bounding box center [766, 455] width 1533 height 910
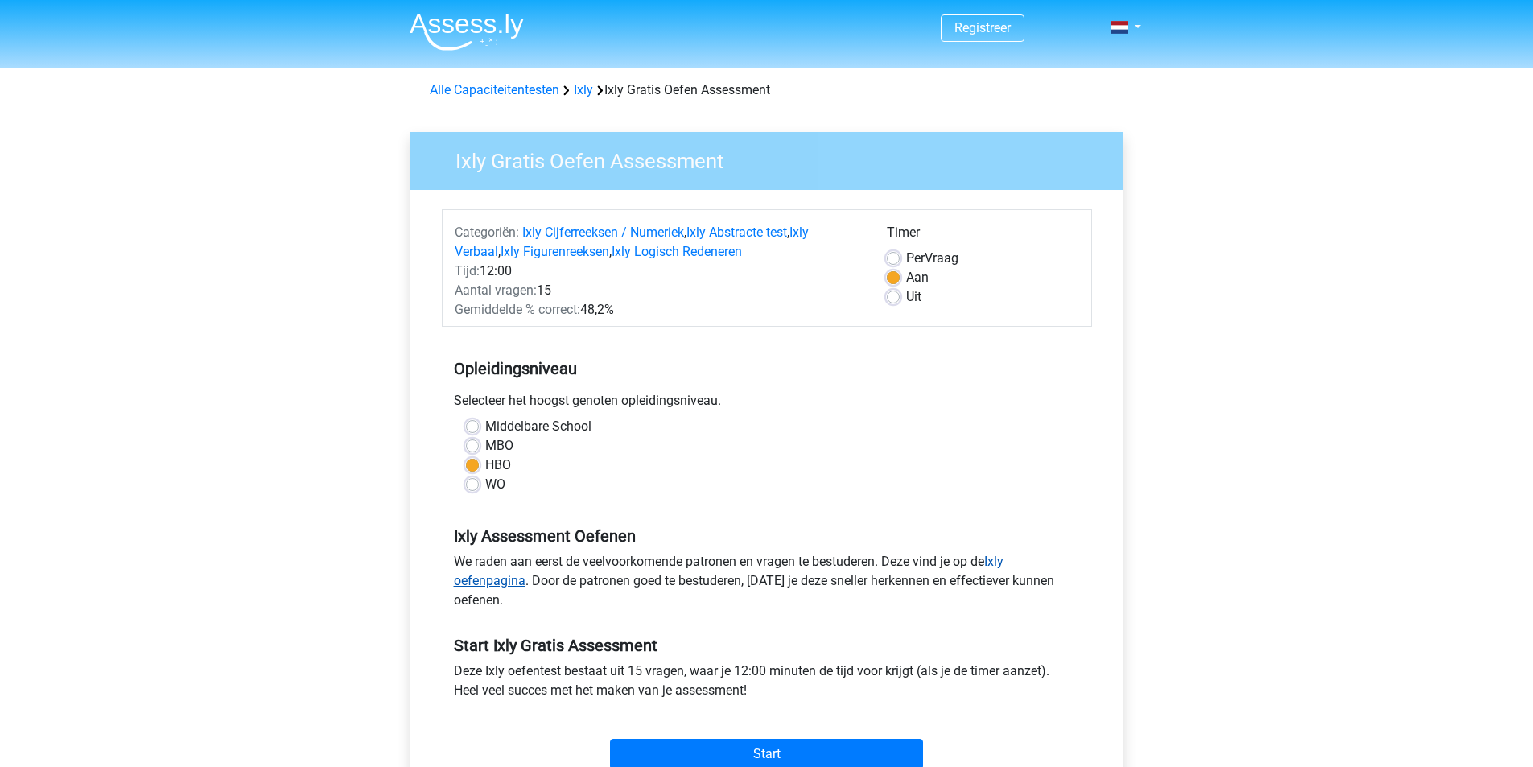
click at [1004, 561] on link "Ixly oefenpagina" at bounding box center [729, 571] width 550 height 35
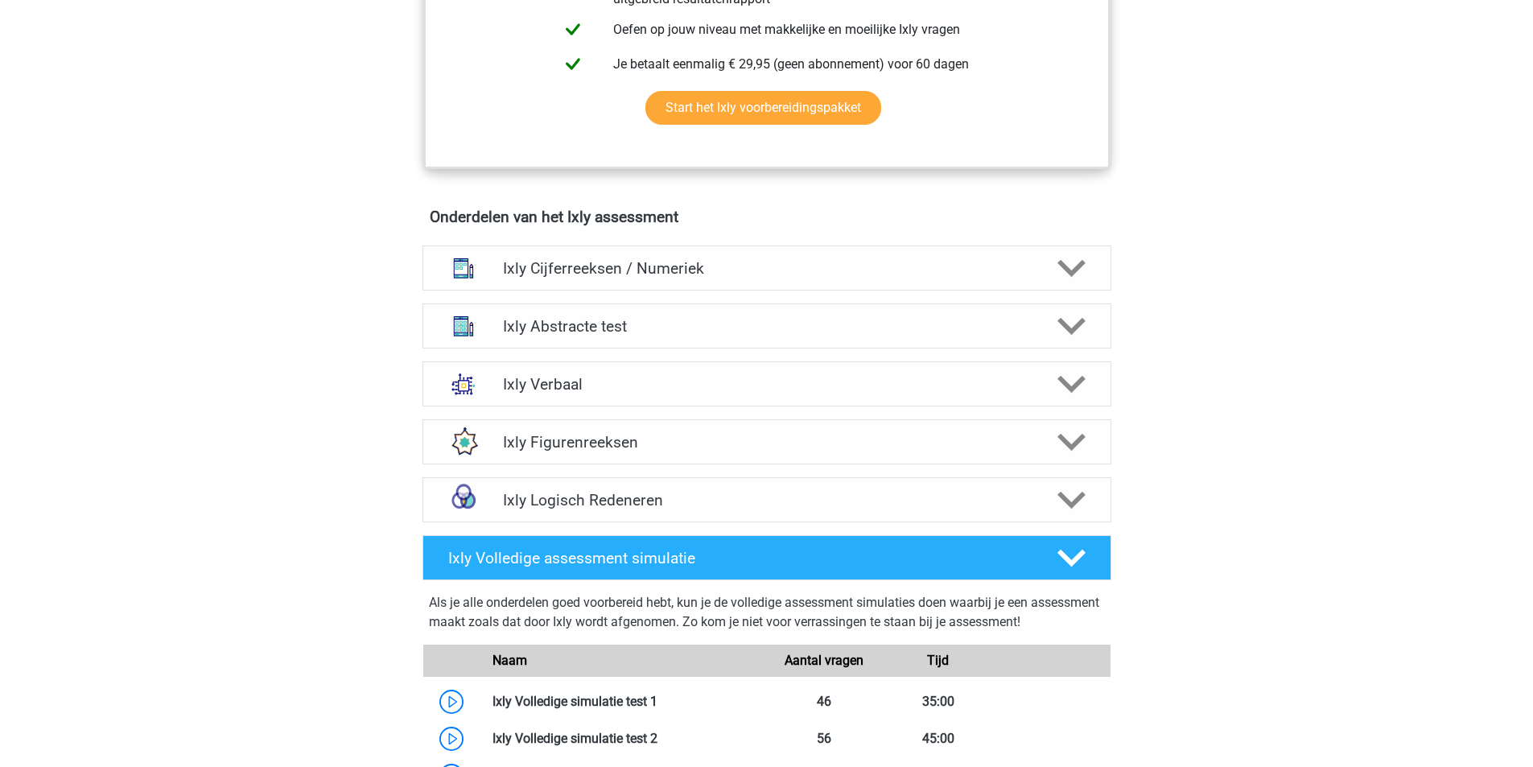
scroll to position [1073, 0]
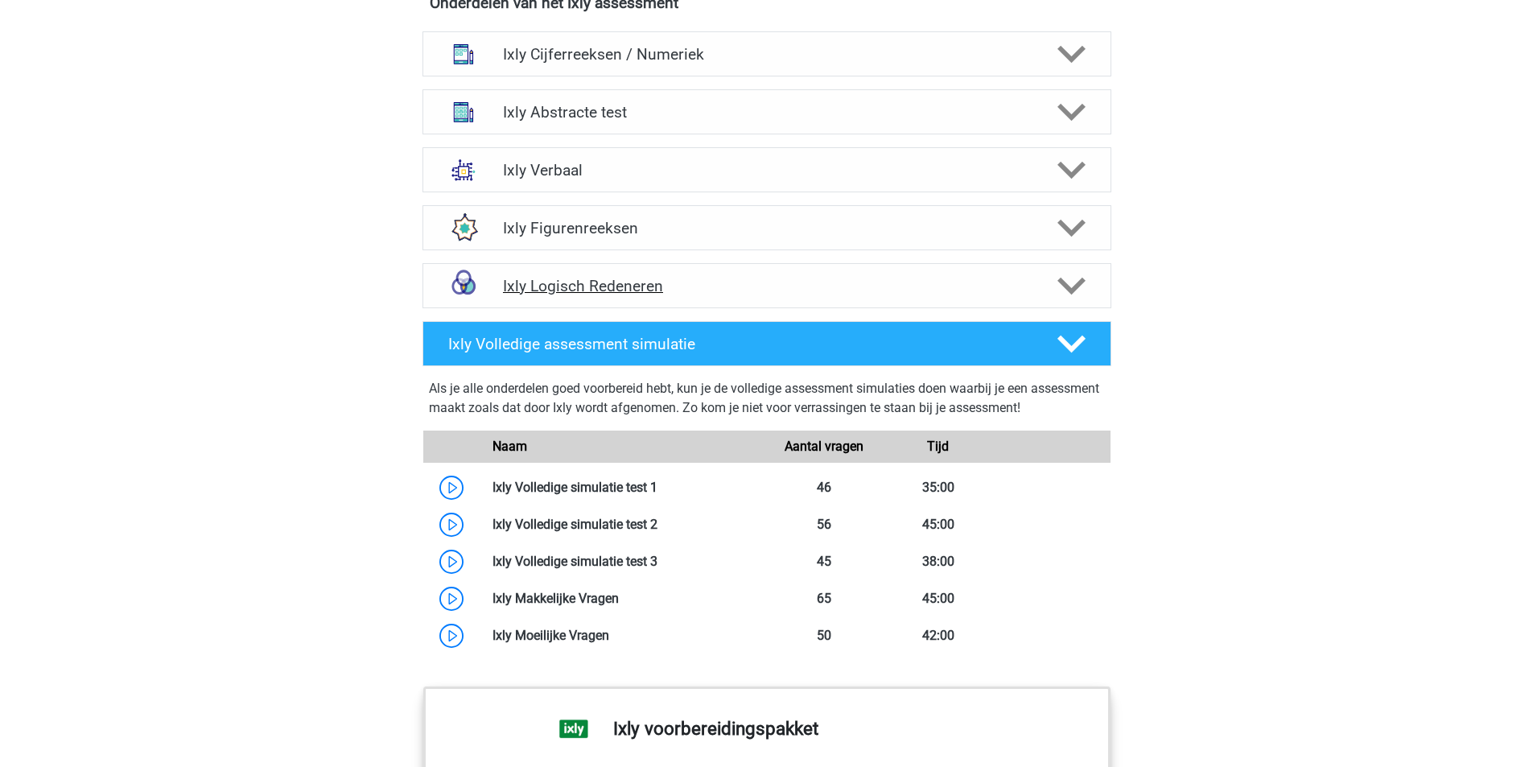
click at [1076, 283] on icon at bounding box center [1072, 286] width 28 height 28
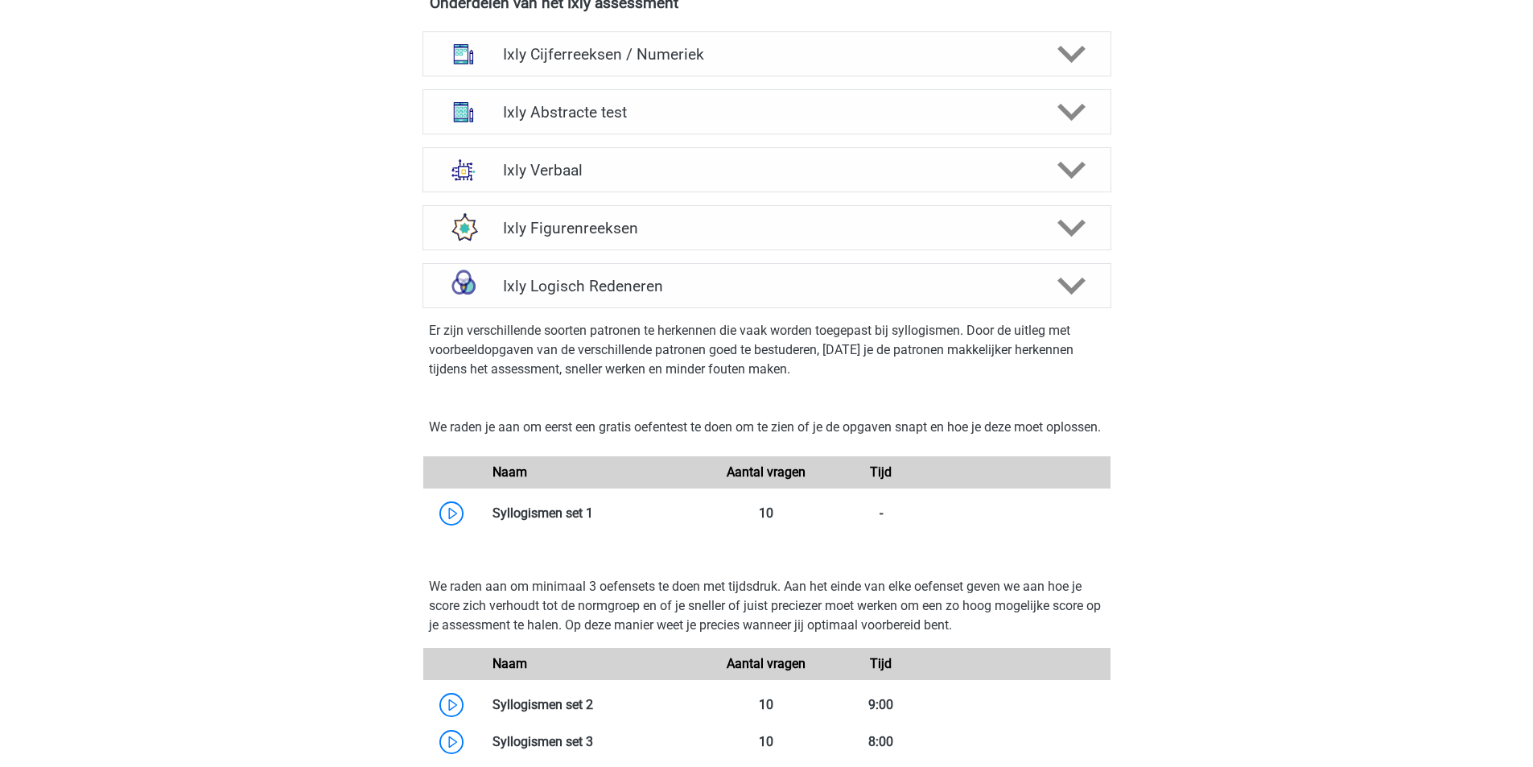
scroll to position [1288, 0]
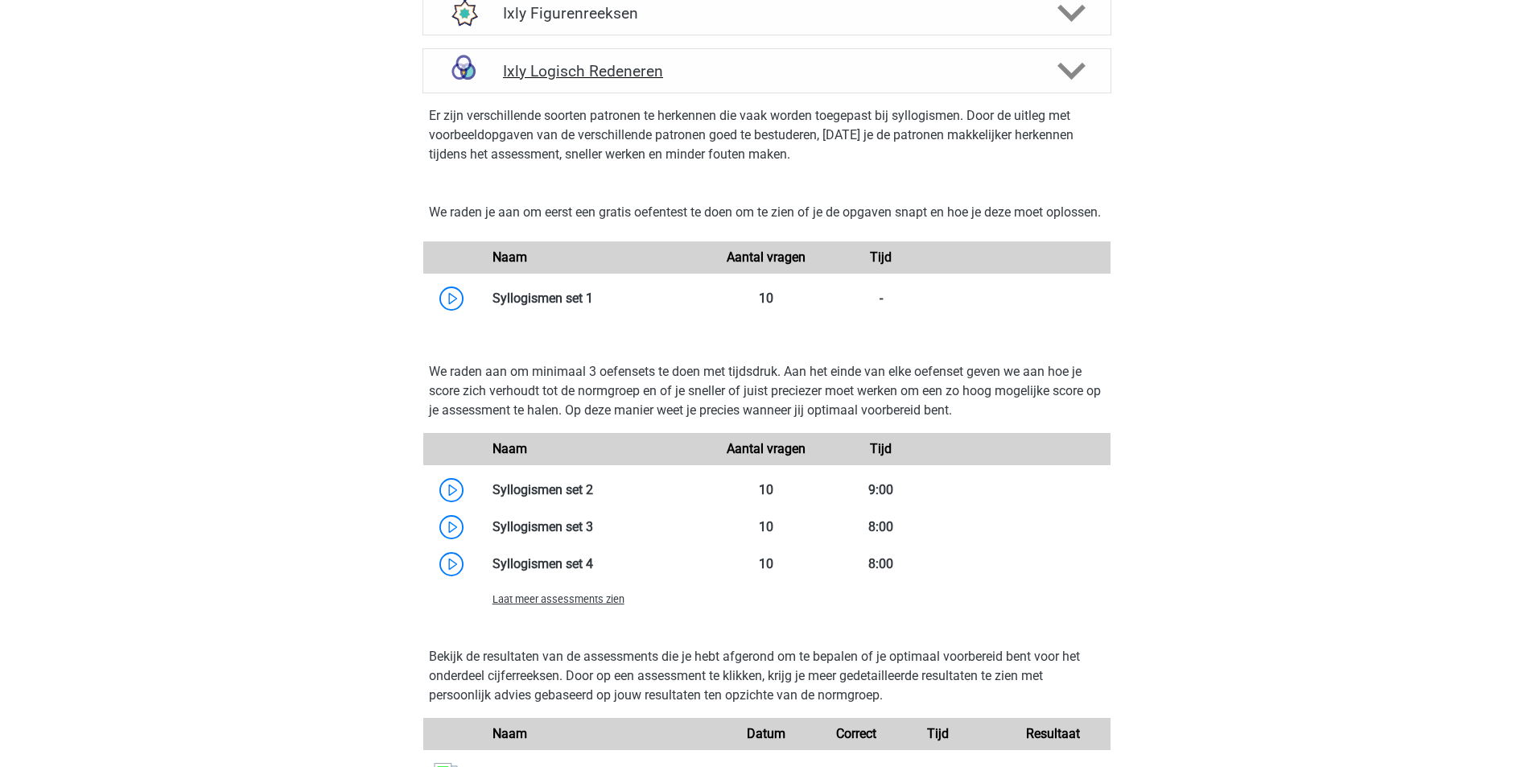
click at [1091, 73] on div at bounding box center [1069, 71] width 55 height 28
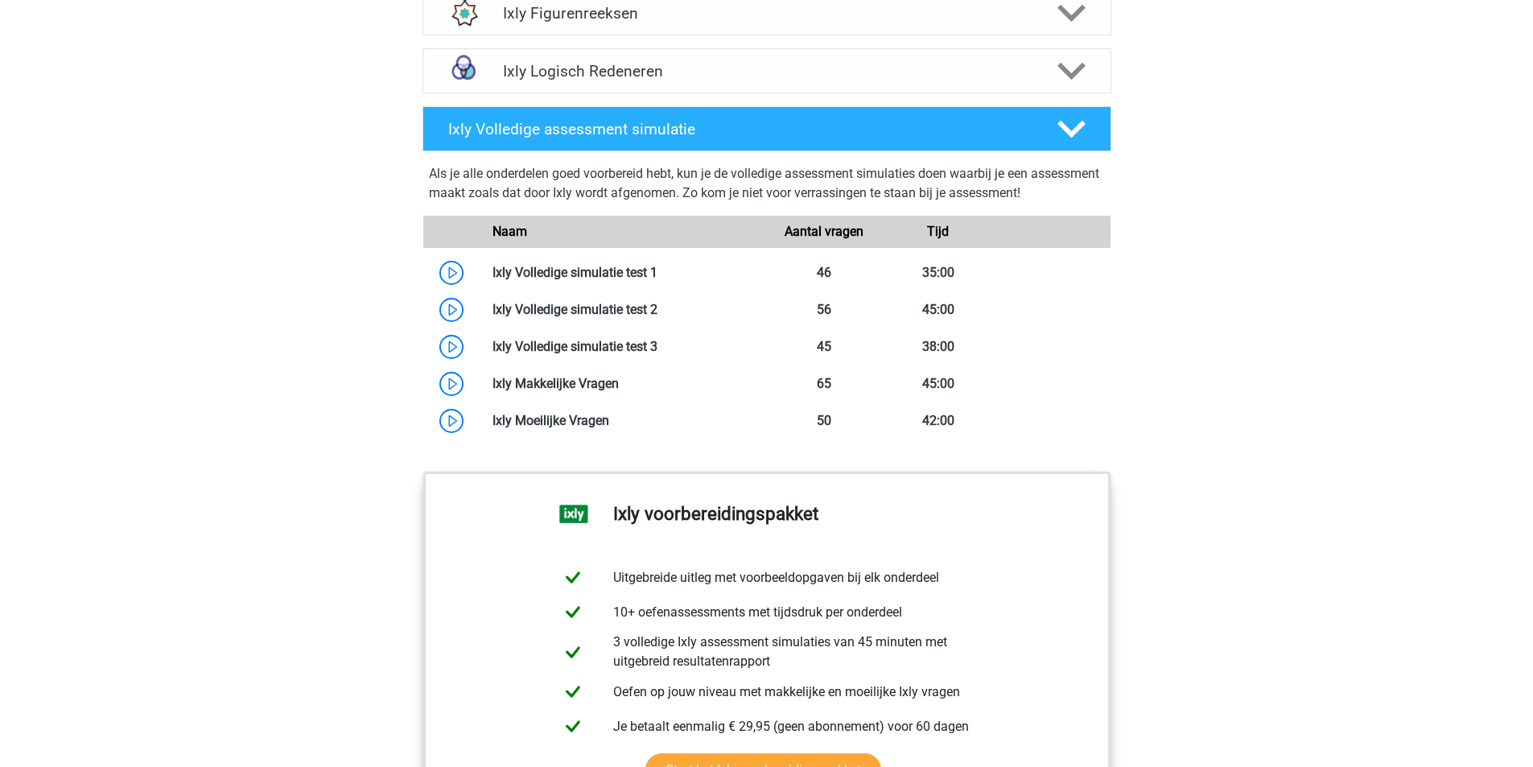
scroll to position [1073, 0]
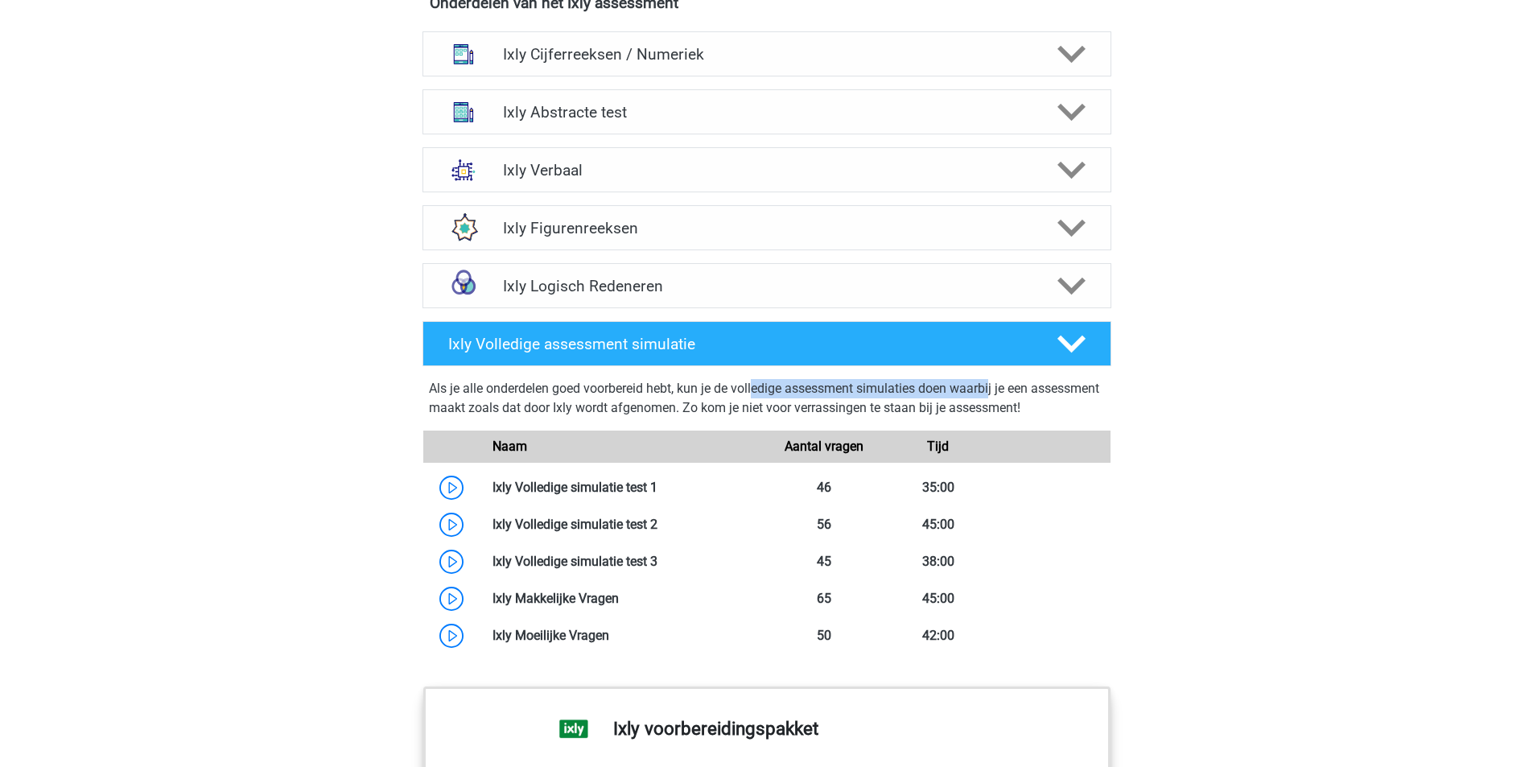
drag, startPoint x: 600, startPoint y: 390, endPoint x: 816, endPoint y: 394, distance: 215.8
click at [816, 394] on div "Als je alle onderdelen goed voorbereid hebt, kun je de volledige assessment sim…" at bounding box center [767, 401] width 676 height 45
click at [658, 485] on link at bounding box center [658, 487] width 0 height 15
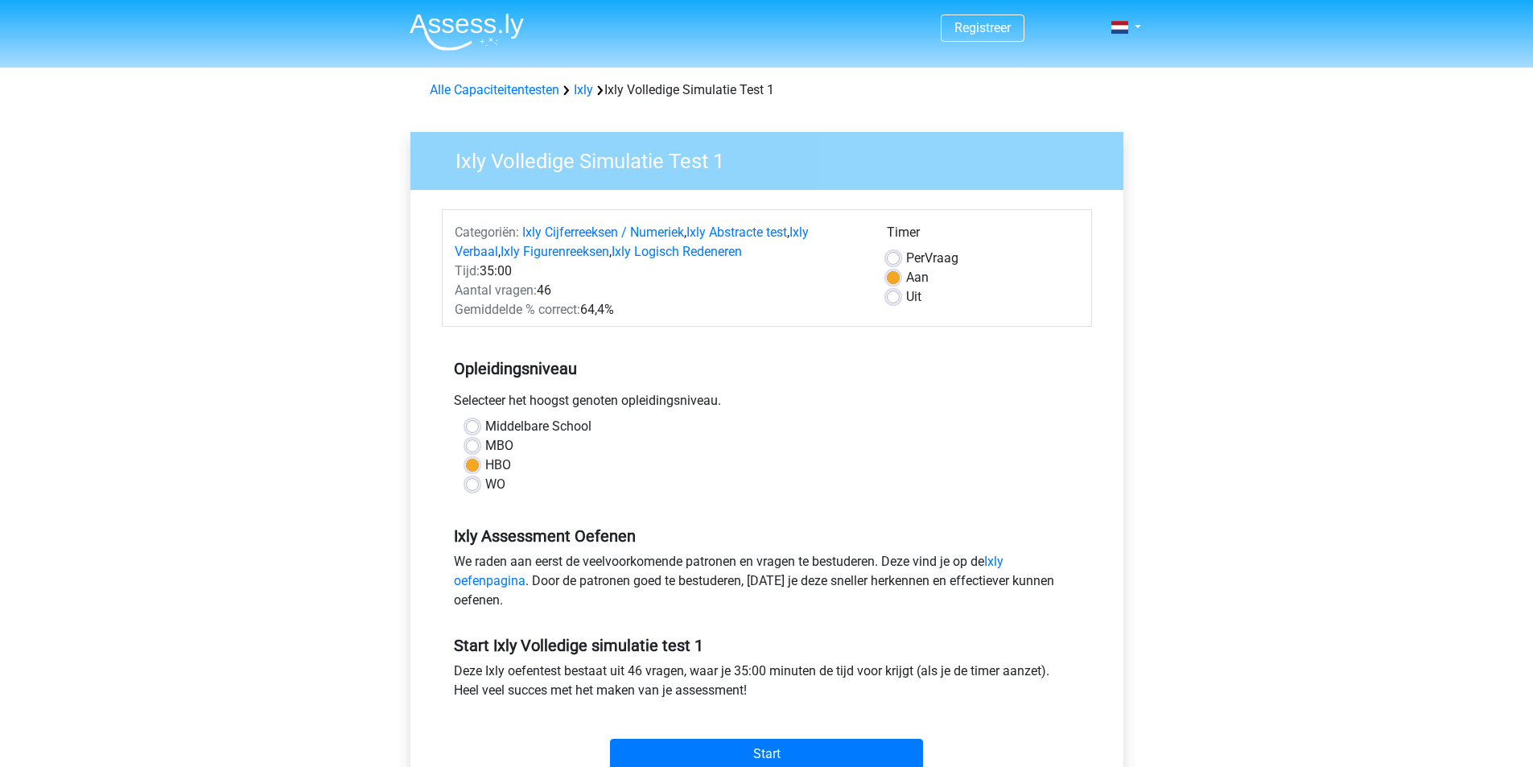
scroll to position [215, 0]
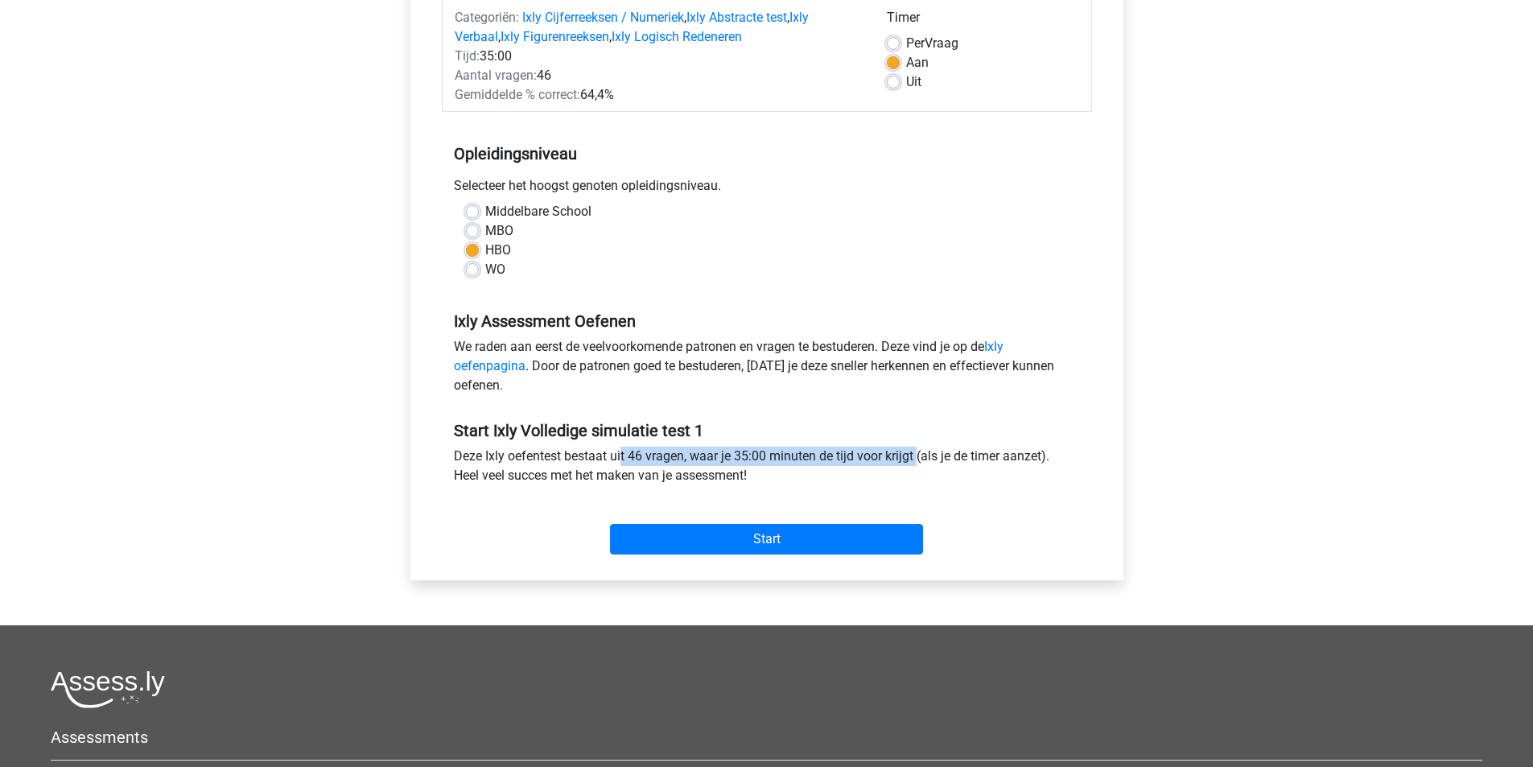
drag, startPoint x: 530, startPoint y: 456, endPoint x: 843, endPoint y: 460, distance: 312.3
click at [843, 460] on div "Deze Ixly oefentest bestaat uit 46 vragen, waar je 35:00 minuten de tijd voor k…" at bounding box center [767, 469] width 650 height 45
click at [775, 540] on input "Start" at bounding box center [766, 539] width 313 height 31
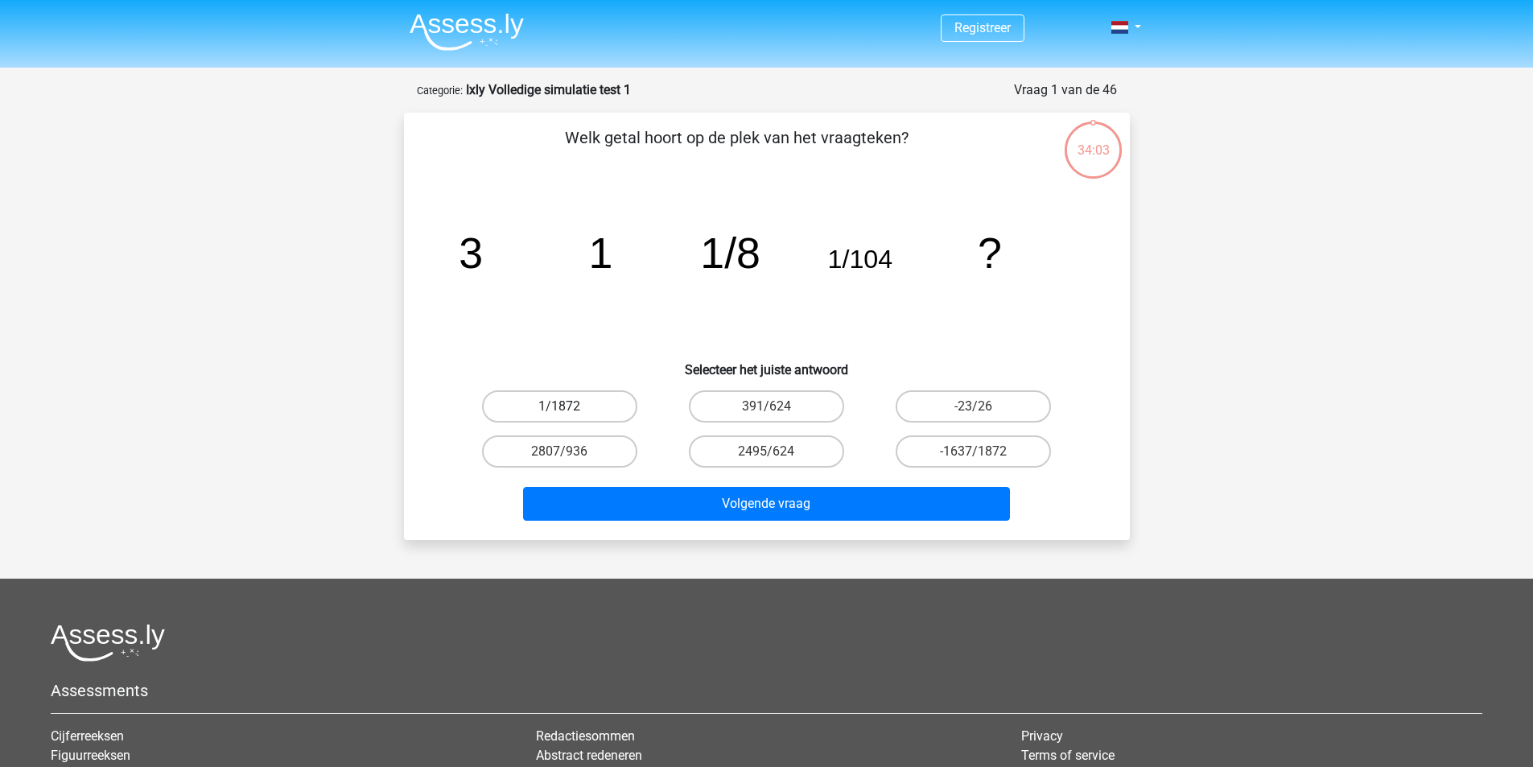
click at [590, 411] on label "1/1872" at bounding box center [559, 406] width 155 height 32
click at [570, 411] on input "1/1872" at bounding box center [564, 411] width 10 height 10
radio input "true"
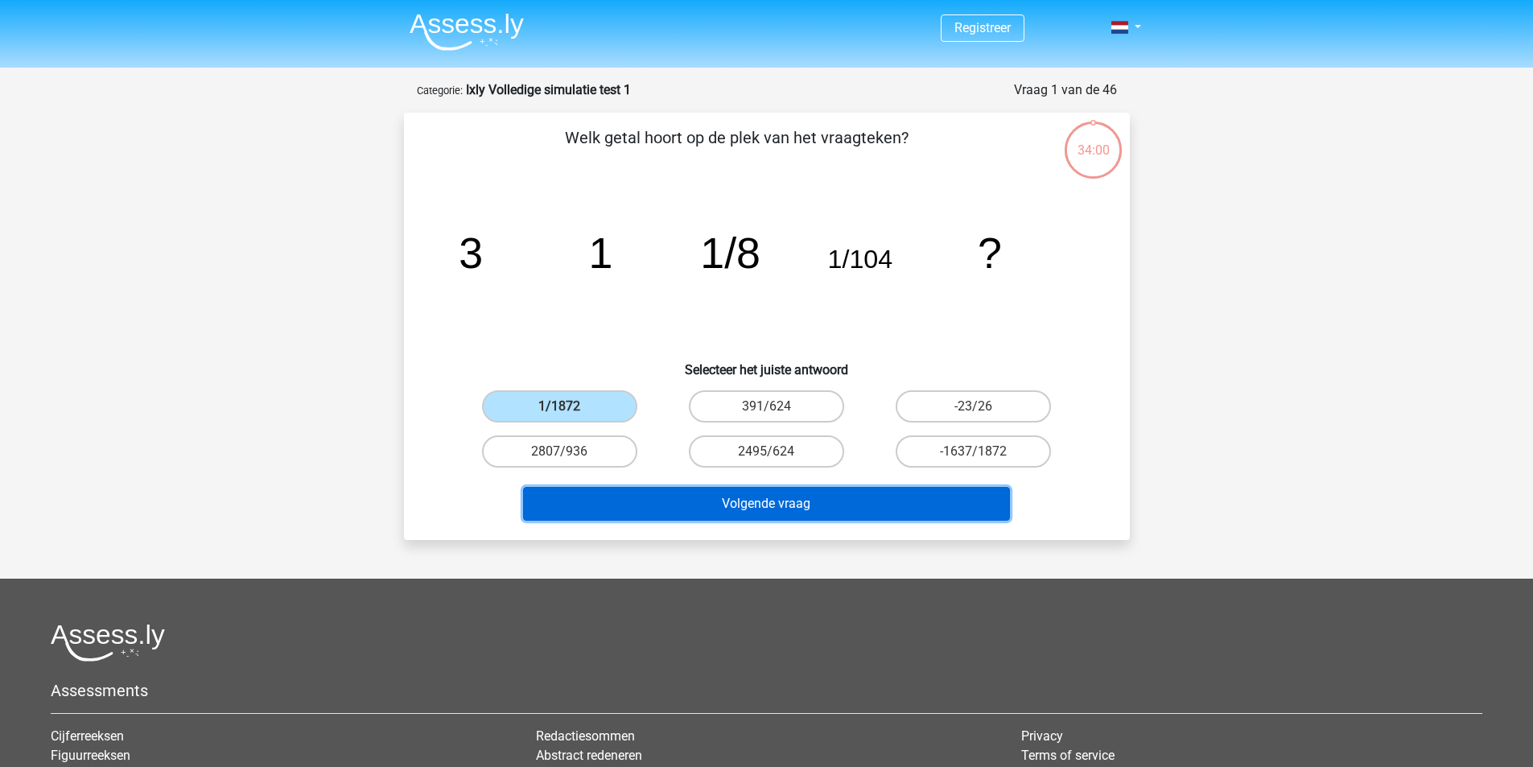
click at [796, 496] on button "Volgende vraag" at bounding box center [766, 504] width 487 height 34
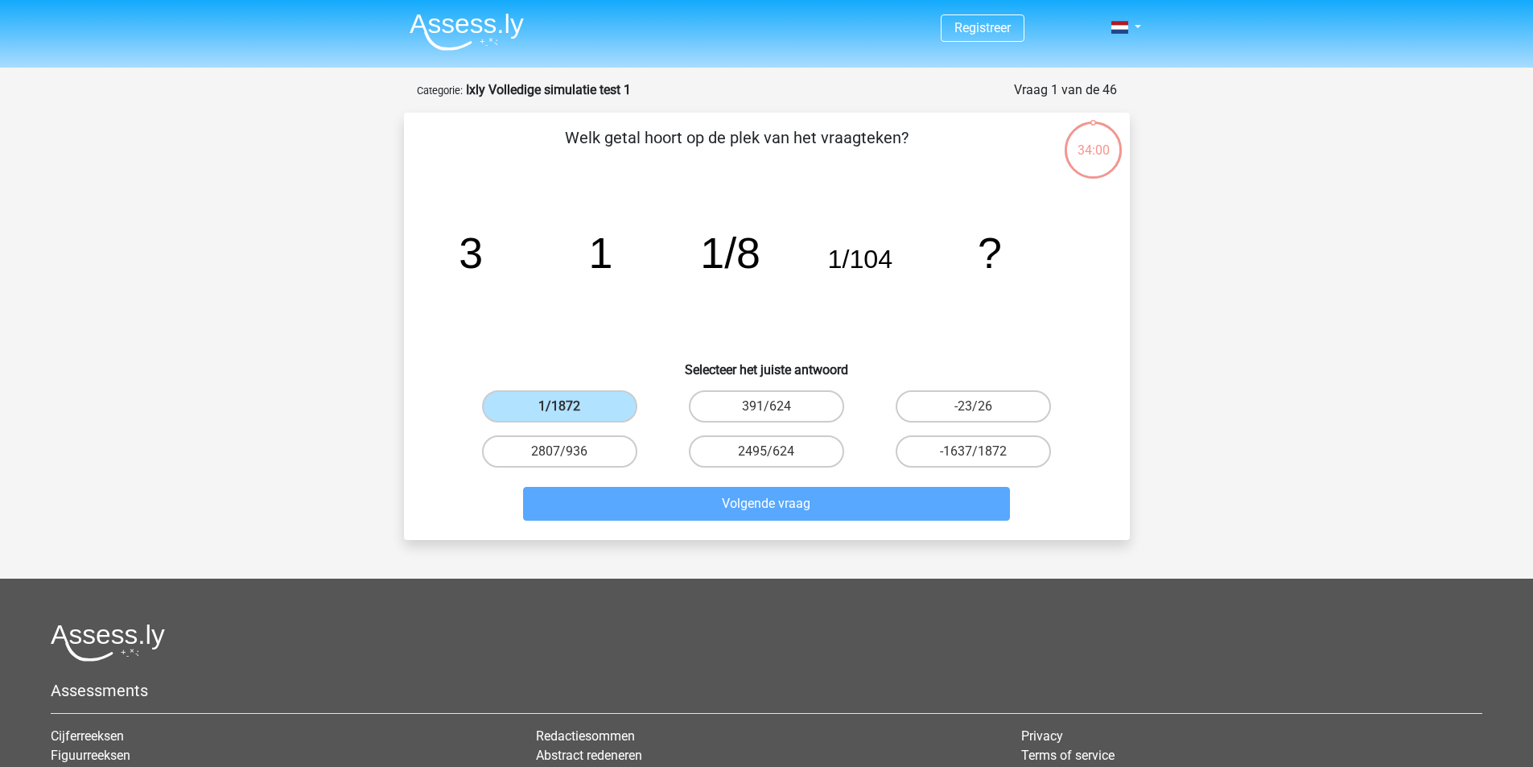
scroll to position [80, 0]
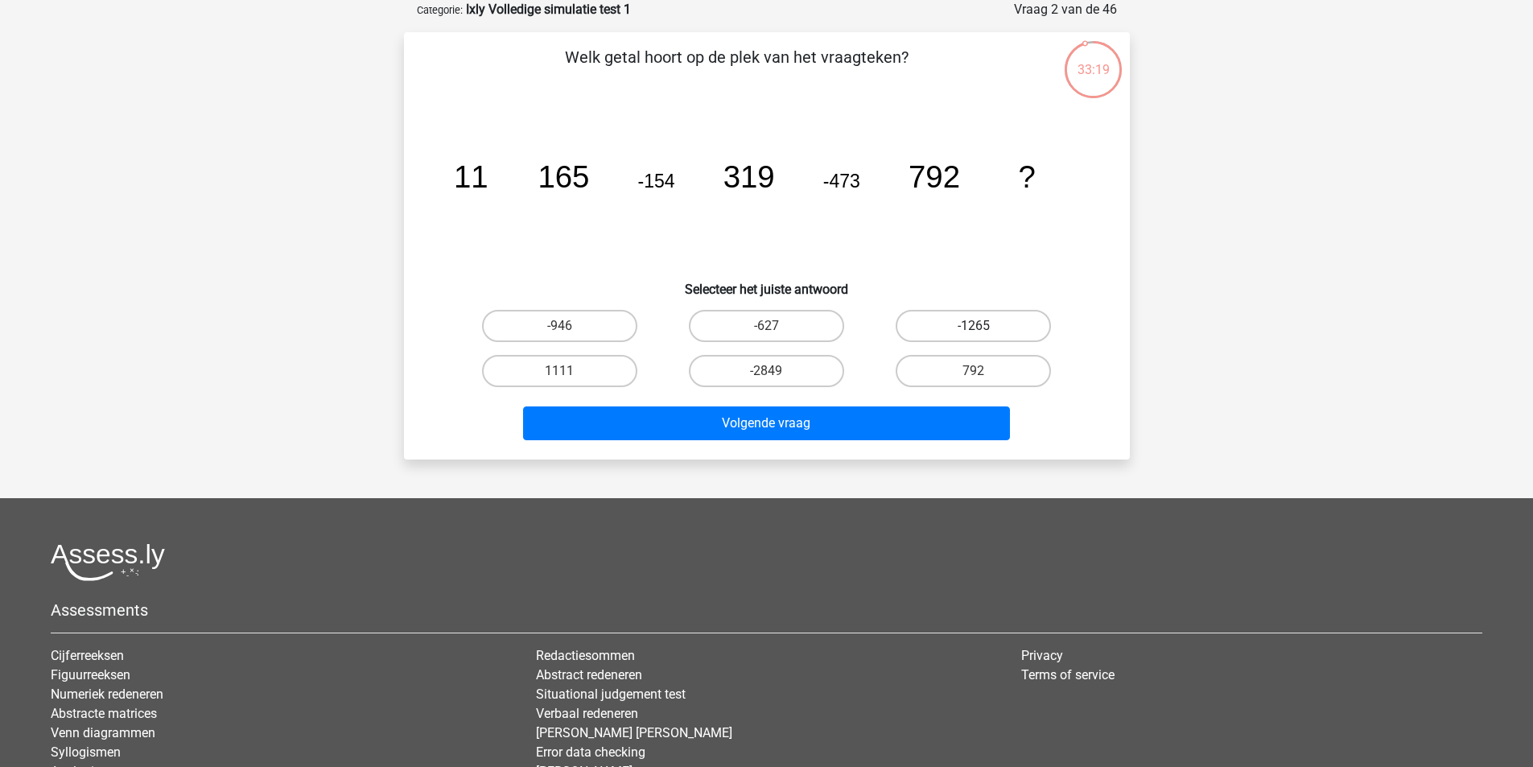
click at [953, 315] on label "-1265" at bounding box center [973, 326] width 155 height 32
click at [974, 326] on input "-1265" at bounding box center [979, 331] width 10 height 10
radio input "true"
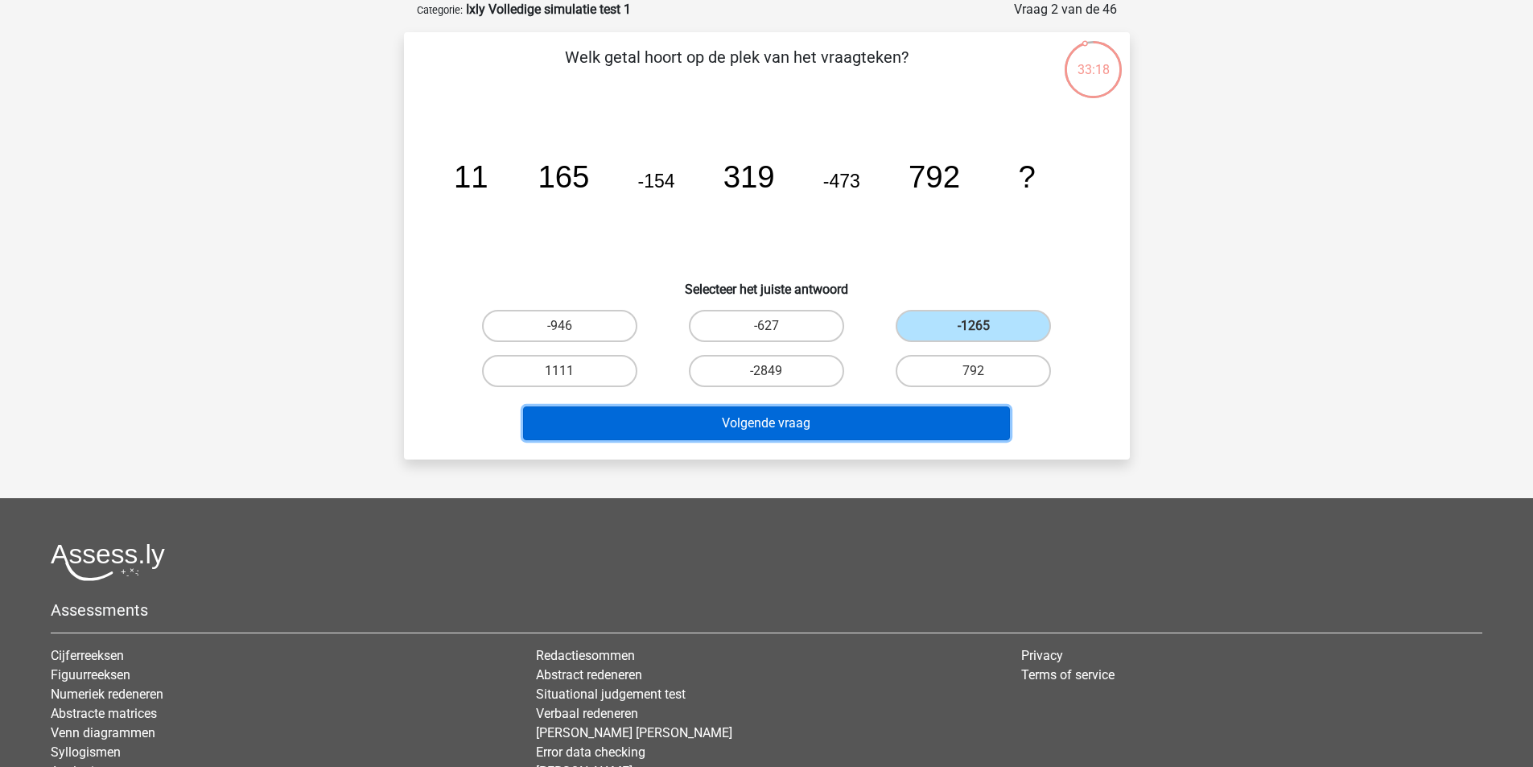
click at [860, 429] on button "Volgende vraag" at bounding box center [766, 423] width 487 height 34
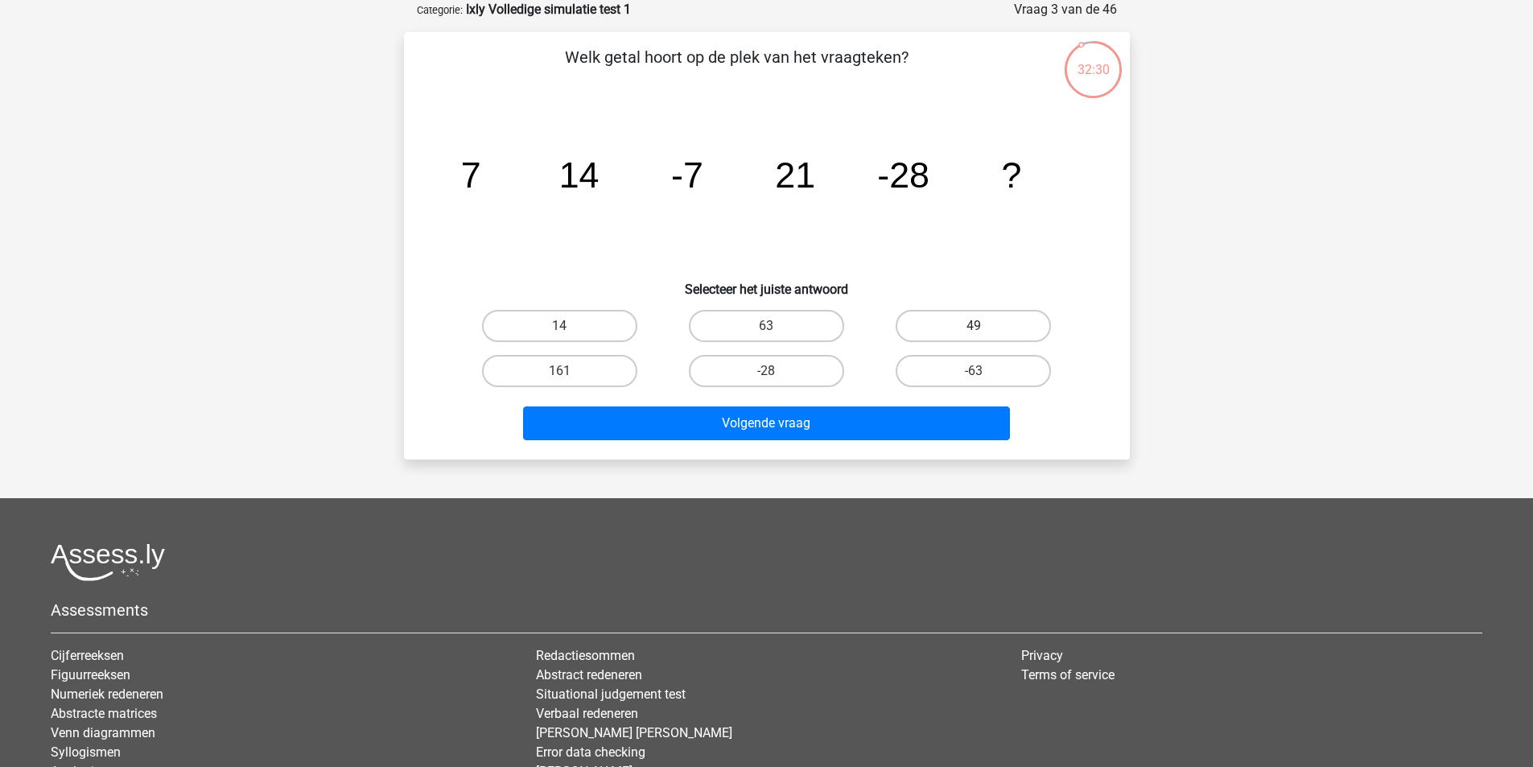
click at [938, 327] on label "49" at bounding box center [973, 326] width 155 height 32
click at [974, 327] on input "49" at bounding box center [979, 331] width 10 height 10
radio input "true"
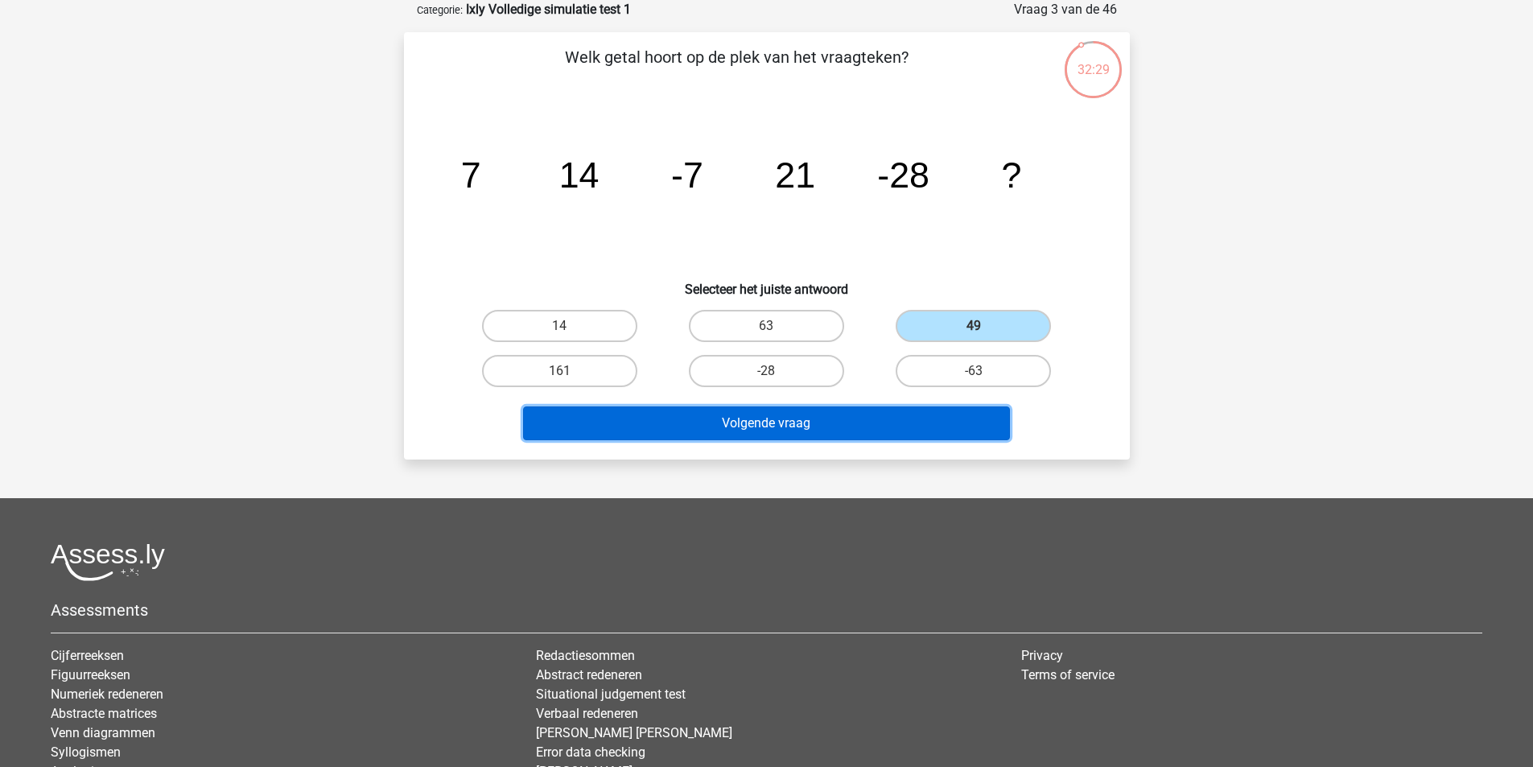
click at [860, 435] on button "Volgende vraag" at bounding box center [766, 423] width 487 height 34
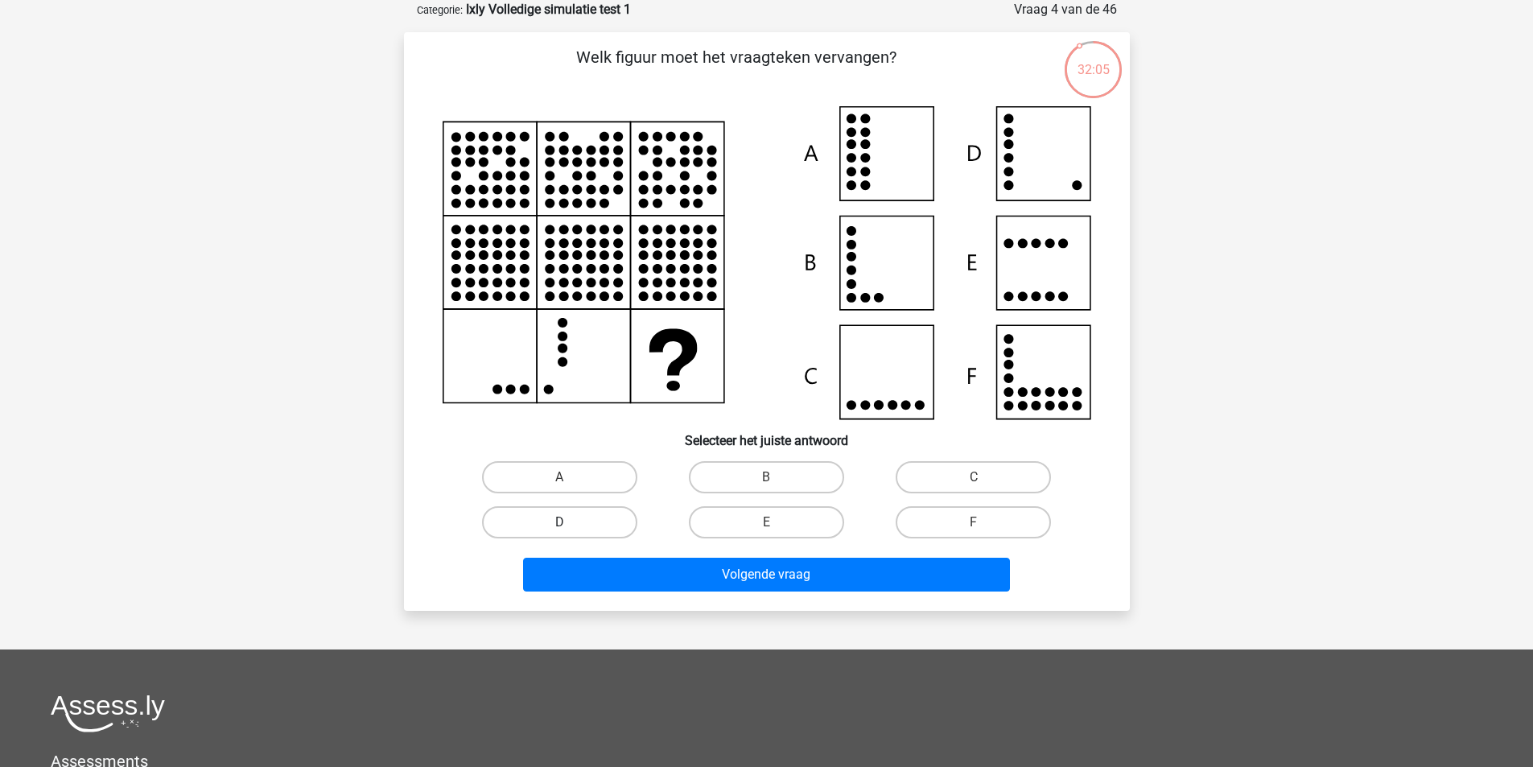
click at [552, 518] on label "D" at bounding box center [559, 522] width 155 height 32
click at [559, 522] on input "D" at bounding box center [564, 527] width 10 height 10
radio input "true"
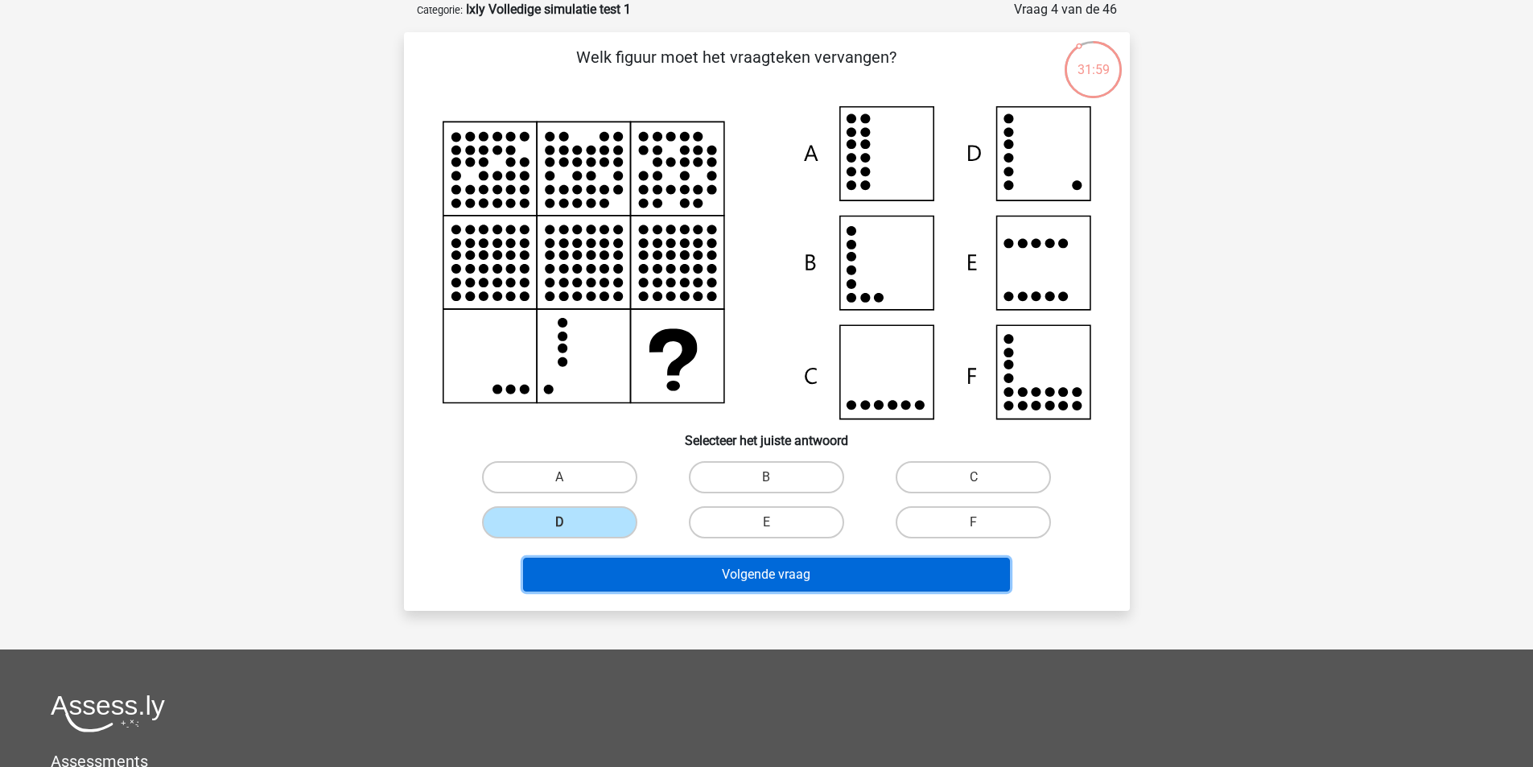
click at [803, 571] on button "Volgende vraag" at bounding box center [766, 575] width 487 height 34
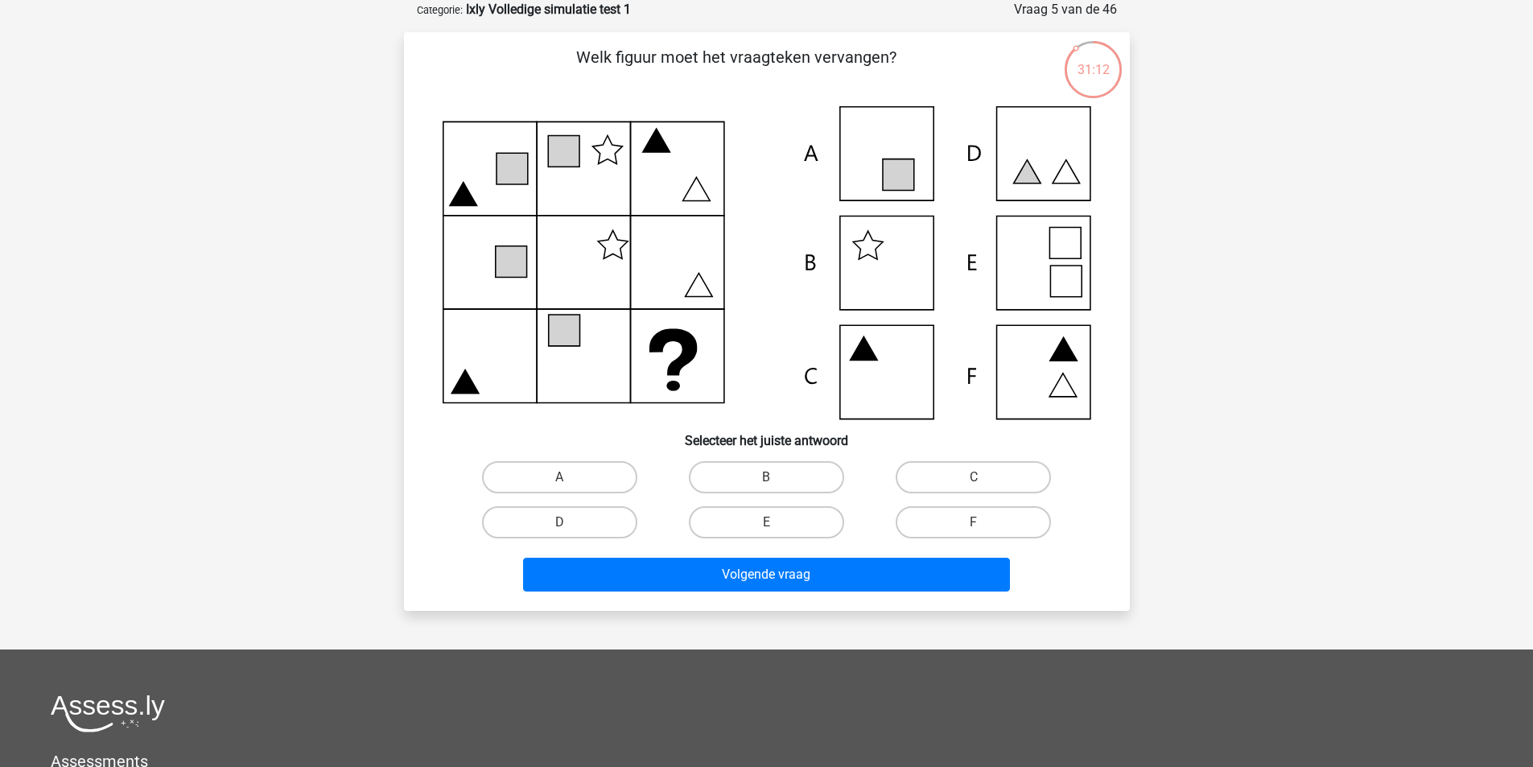
click at [974, 485] on input "C" at bounding box center [979, 482] width 10 height 10
radio input "true"
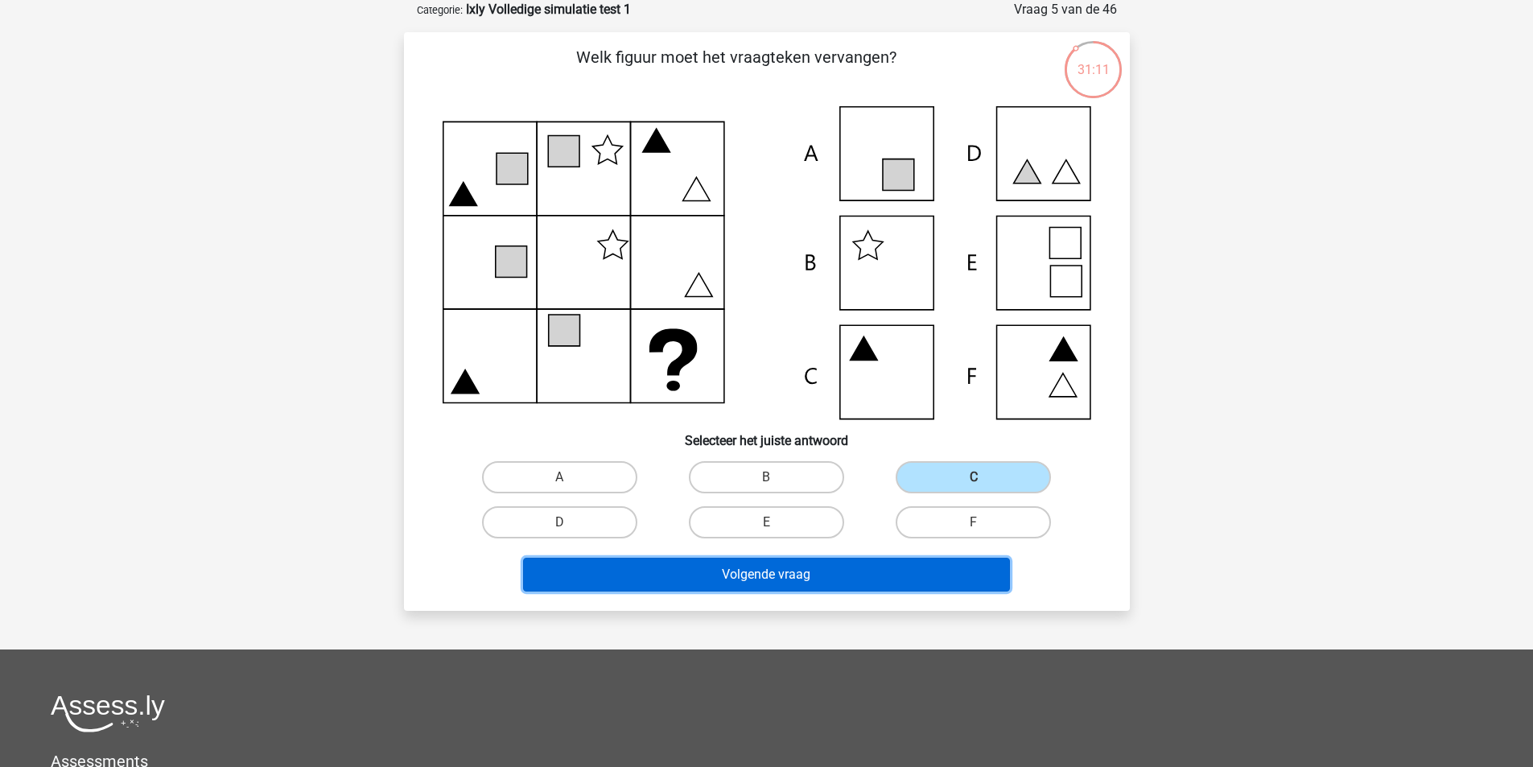
click at [857, 571] on button "Volgende vraag" at bounding box center [766, 575] width 487 height 34
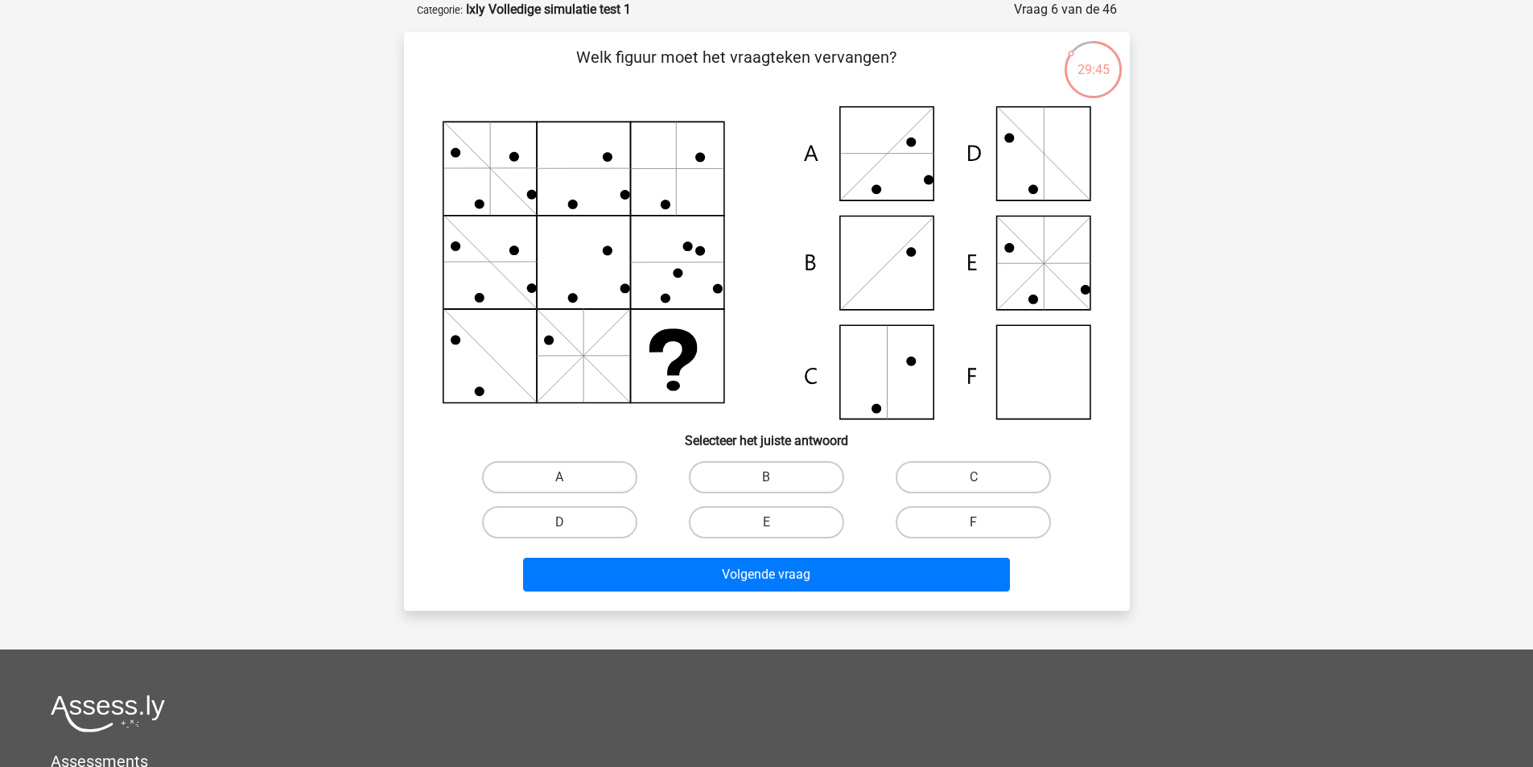
click at [968, 516] on label "F" at bounding box center [973, 522] width 155 height 32
click at [974, 522] on input "F" at bounding box center [979, 527] width 10 height 10
radio input "true"
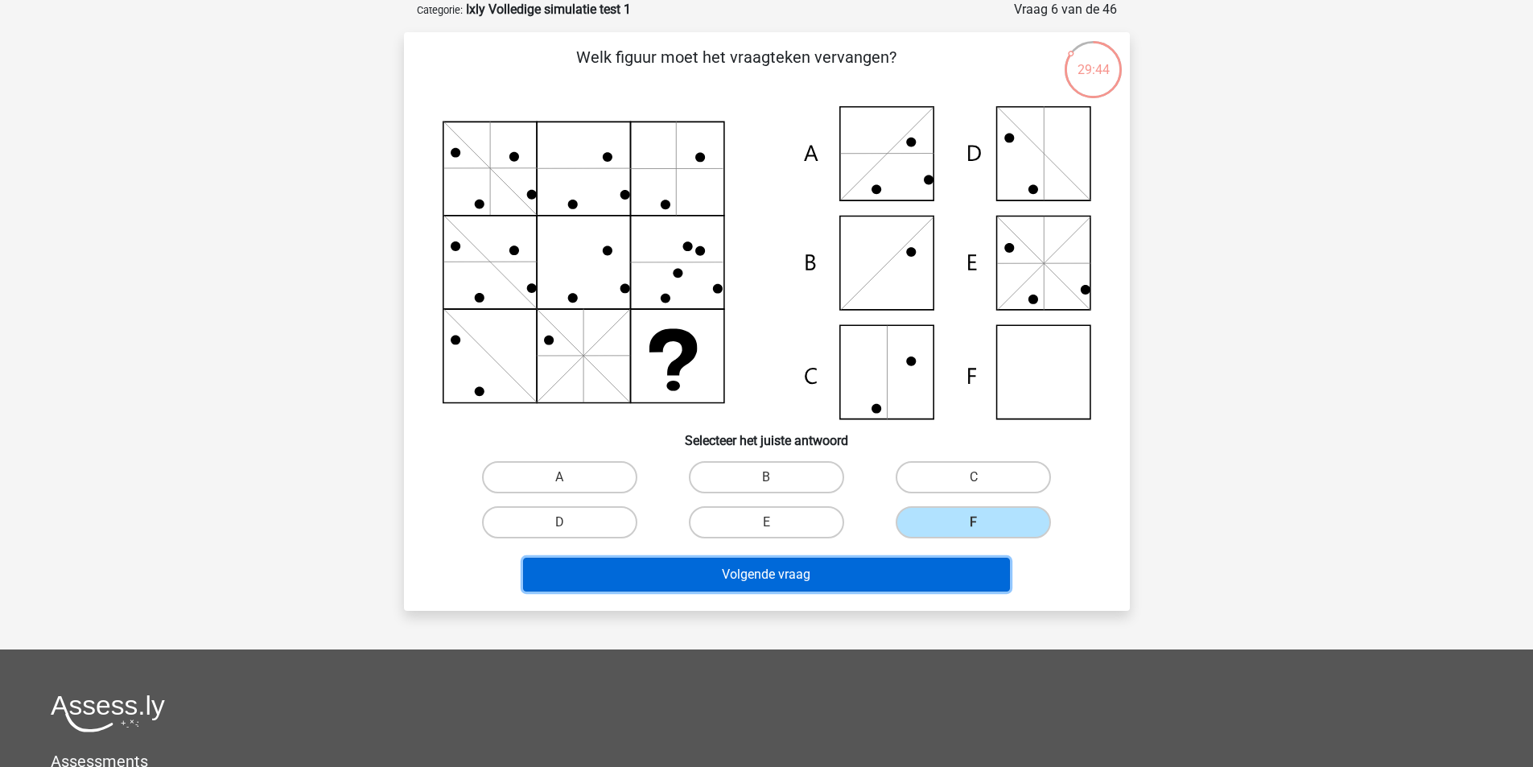
click at [899, 572] on button "Volgende vraag" at bounding box center [766, 575] width 487 height 34
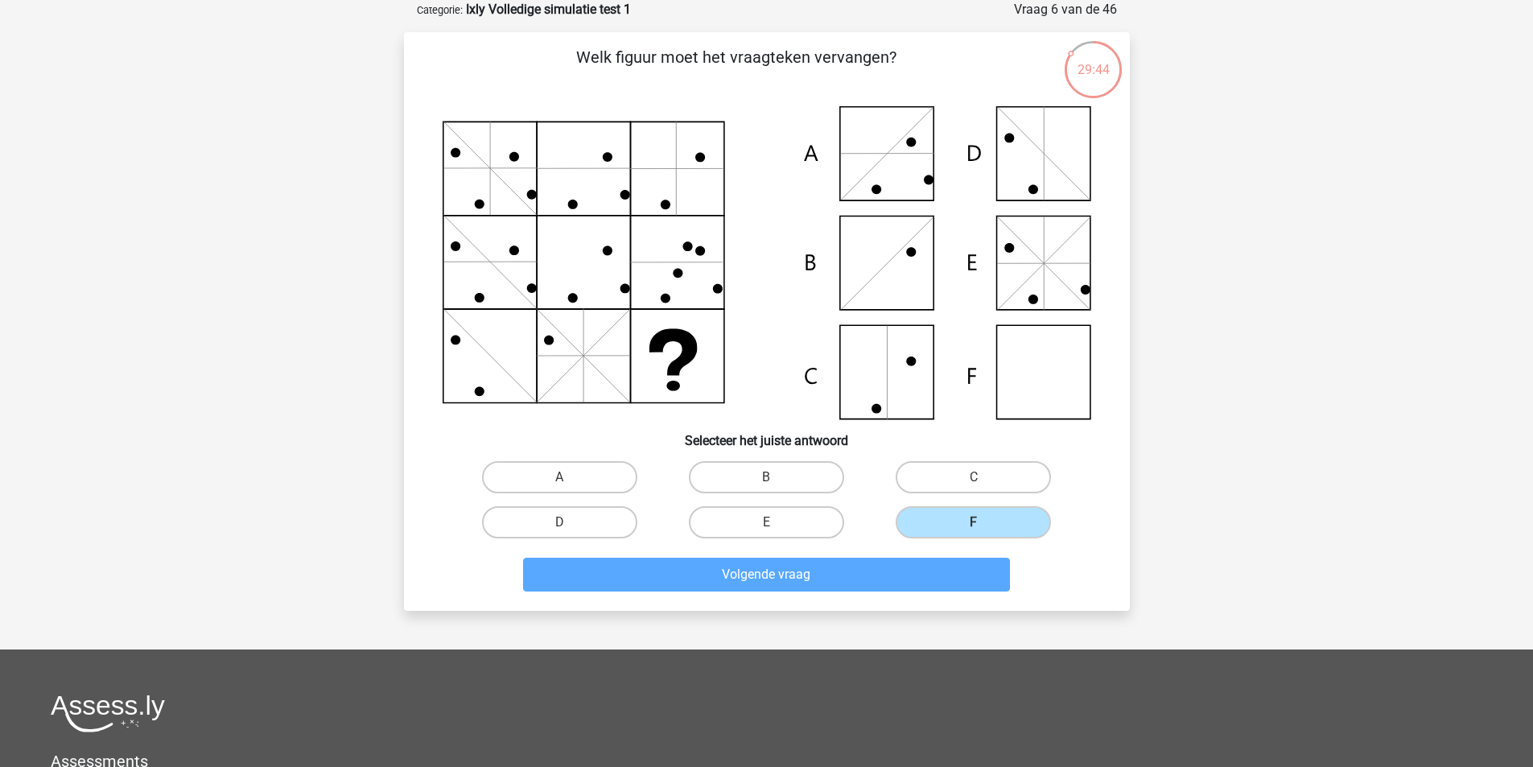
scroll to position [74, 0]
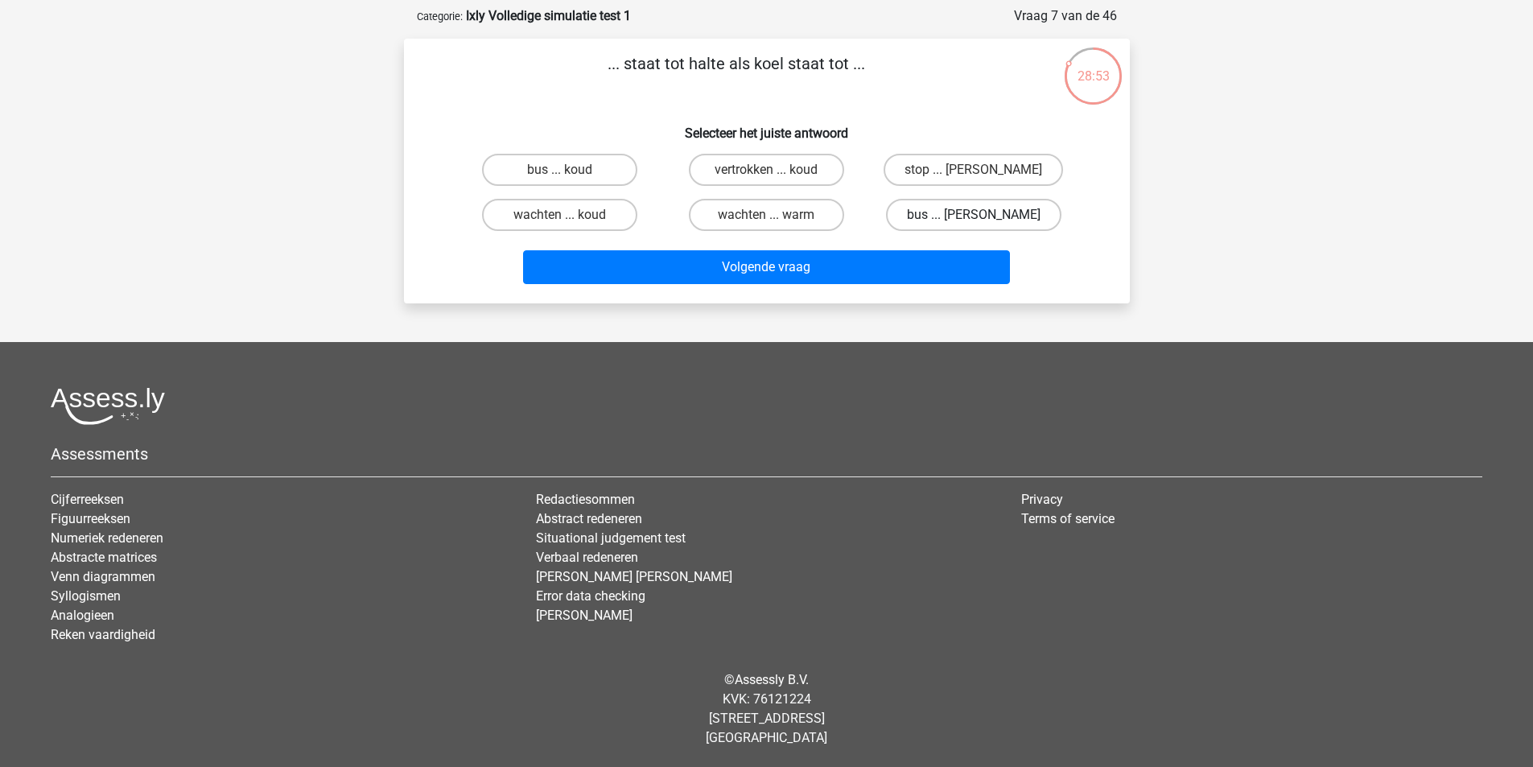
click at [935, 212] on label "bus ... kast" at bounding box center [973, 215] width 175 height 32
click at [974, 215] on input "bus ... kast" at bounding box center [979, 220] width 10 height 10
radio input "true"
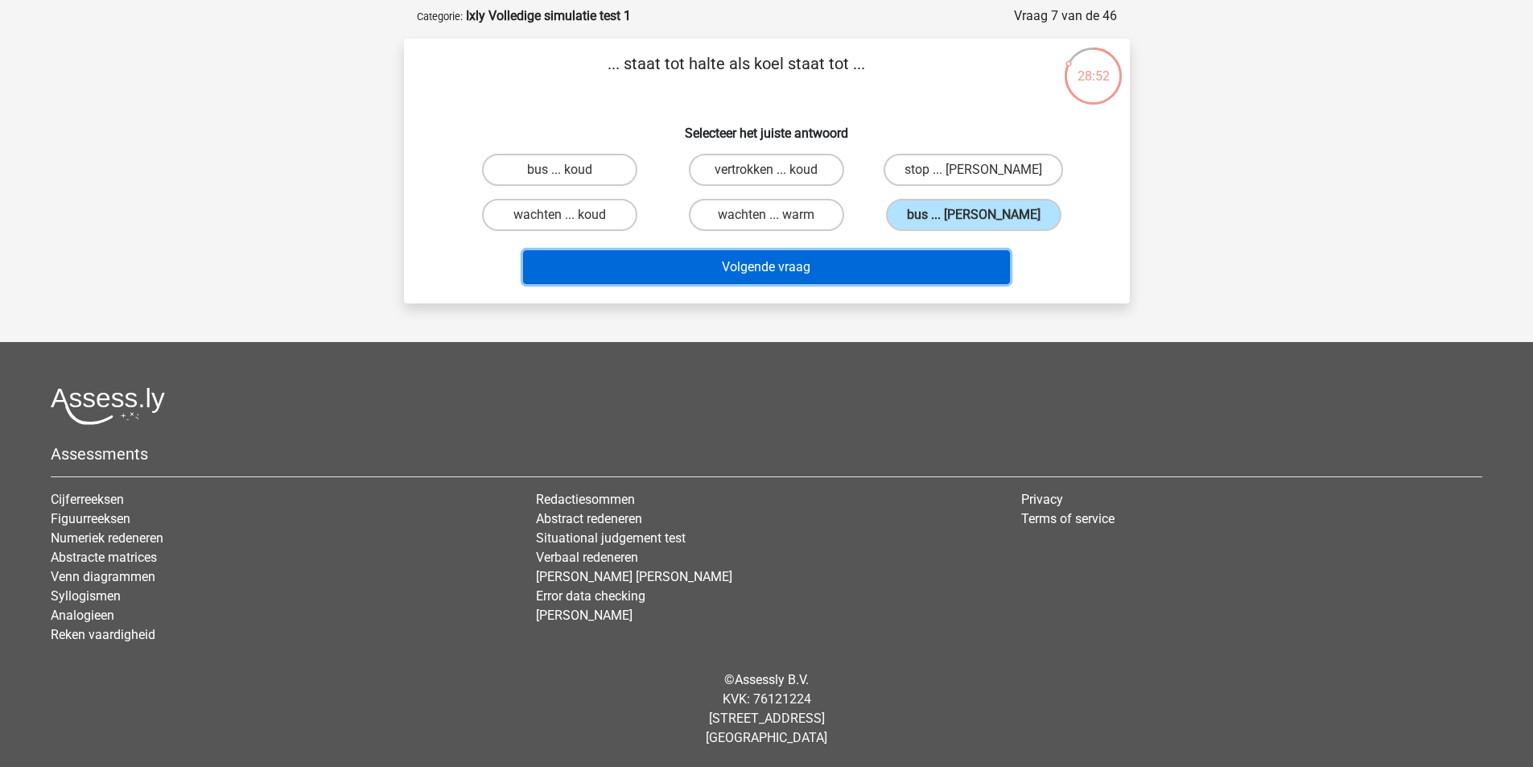
click at [872, 263] on button "Volgende vraag" at bounding box center [766, 267] width 487 height 34
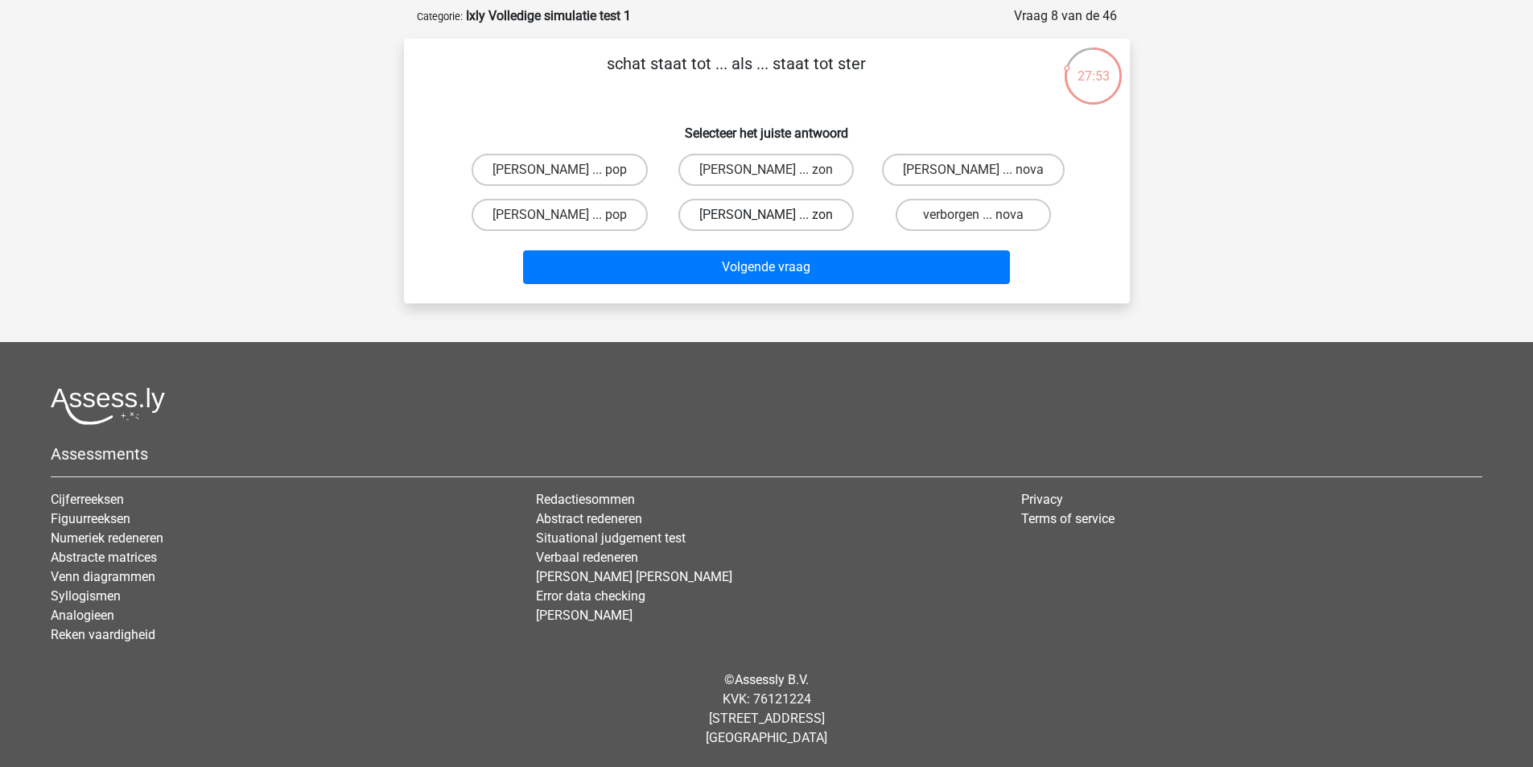
click at [807, 212] on label "goud ... zon" at bounding box center [766, 215] width 175 height 32
click at [777, 215] on input "goud ... zon" at bounding box center [771, 220] width 10 height 10
radio input "true"
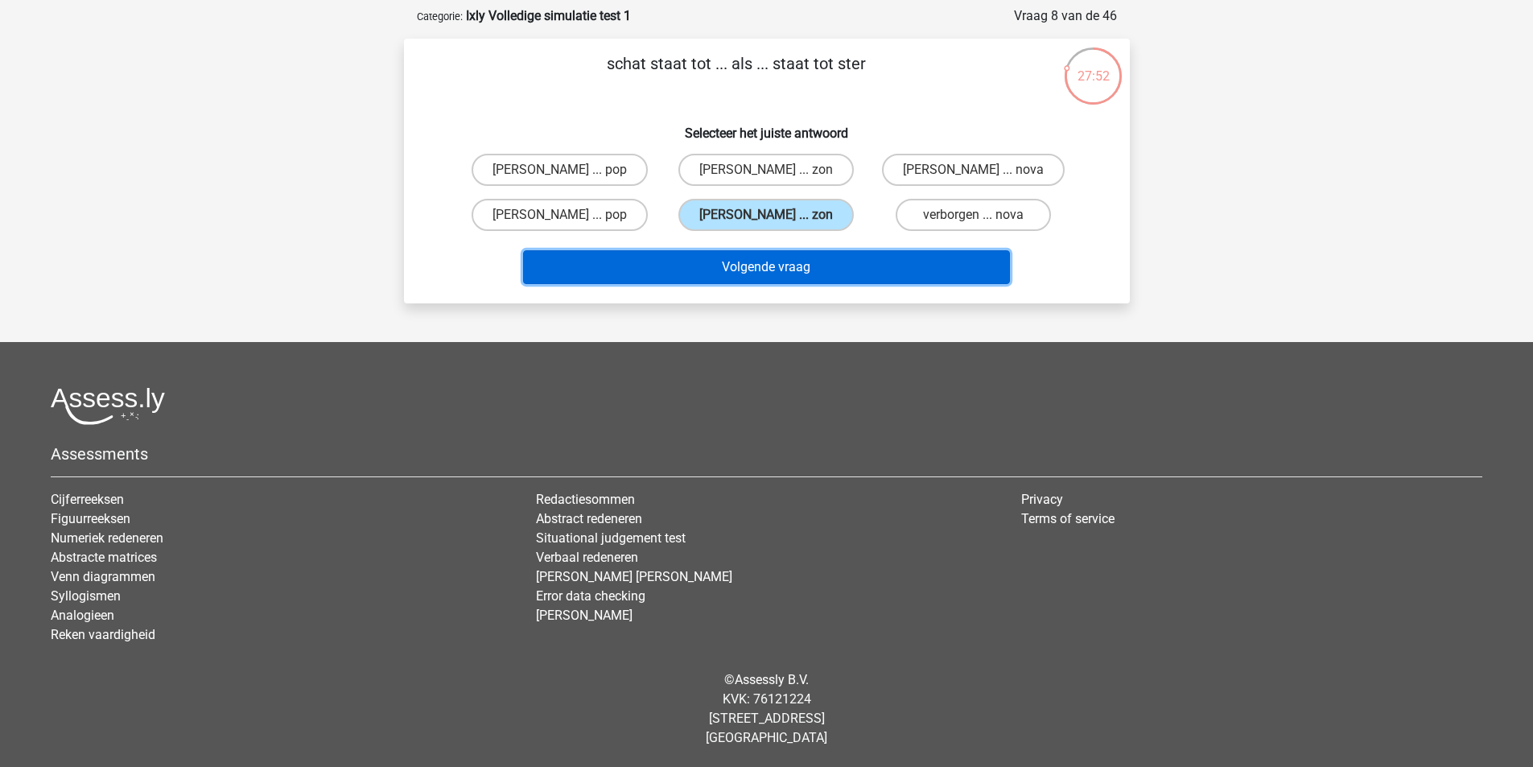
click at [800, 262] on button "Volgende vraag" at bounding box center [766, 267] width 487 height 34
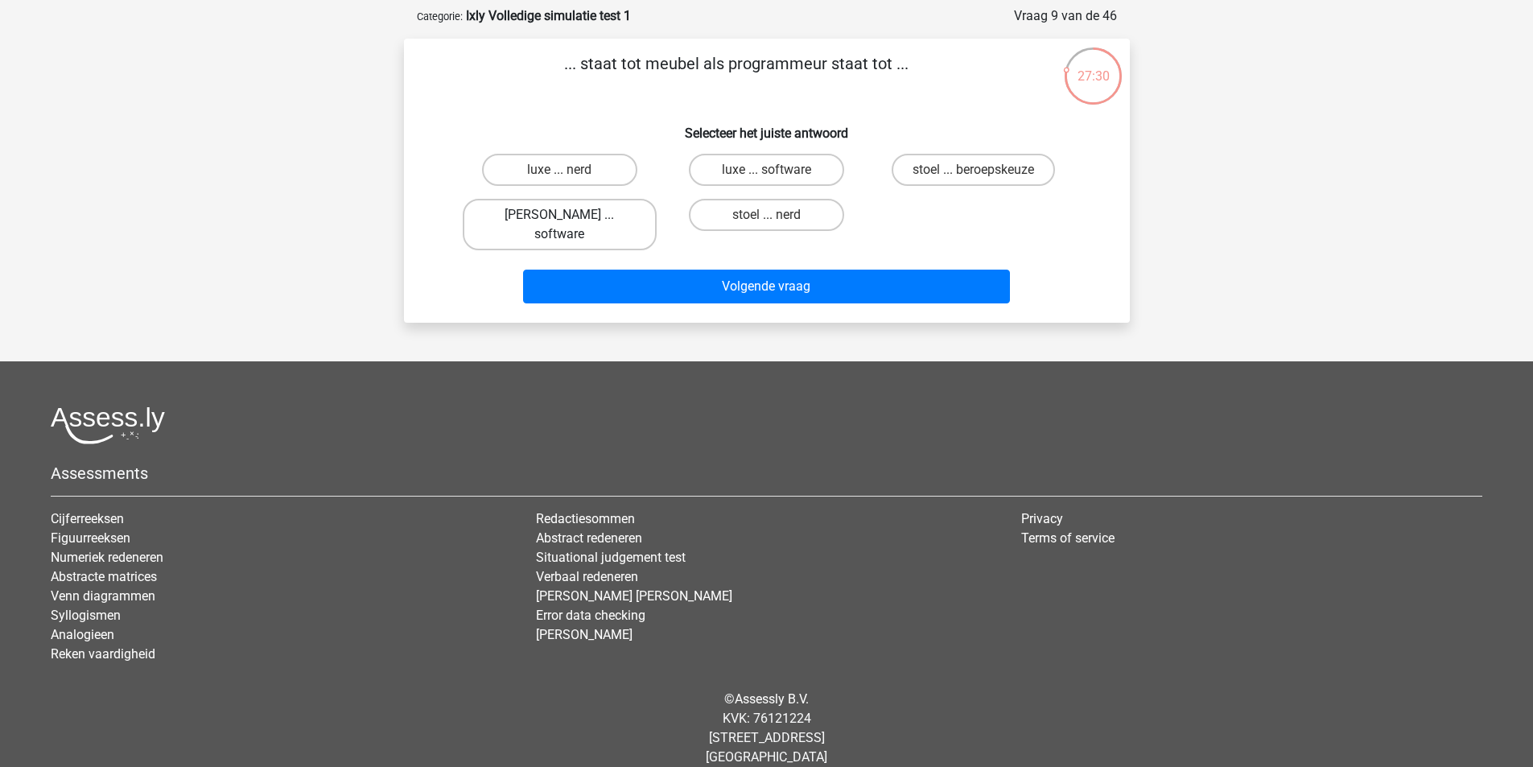
click at [516, 226] on label "timmerman ... software" at bounding box center [560, 225] width 194 height 52
click at [559, 225] on input "timmerman ... software" at bounding box center [564, 220] width 10 height 10
radio input "true"
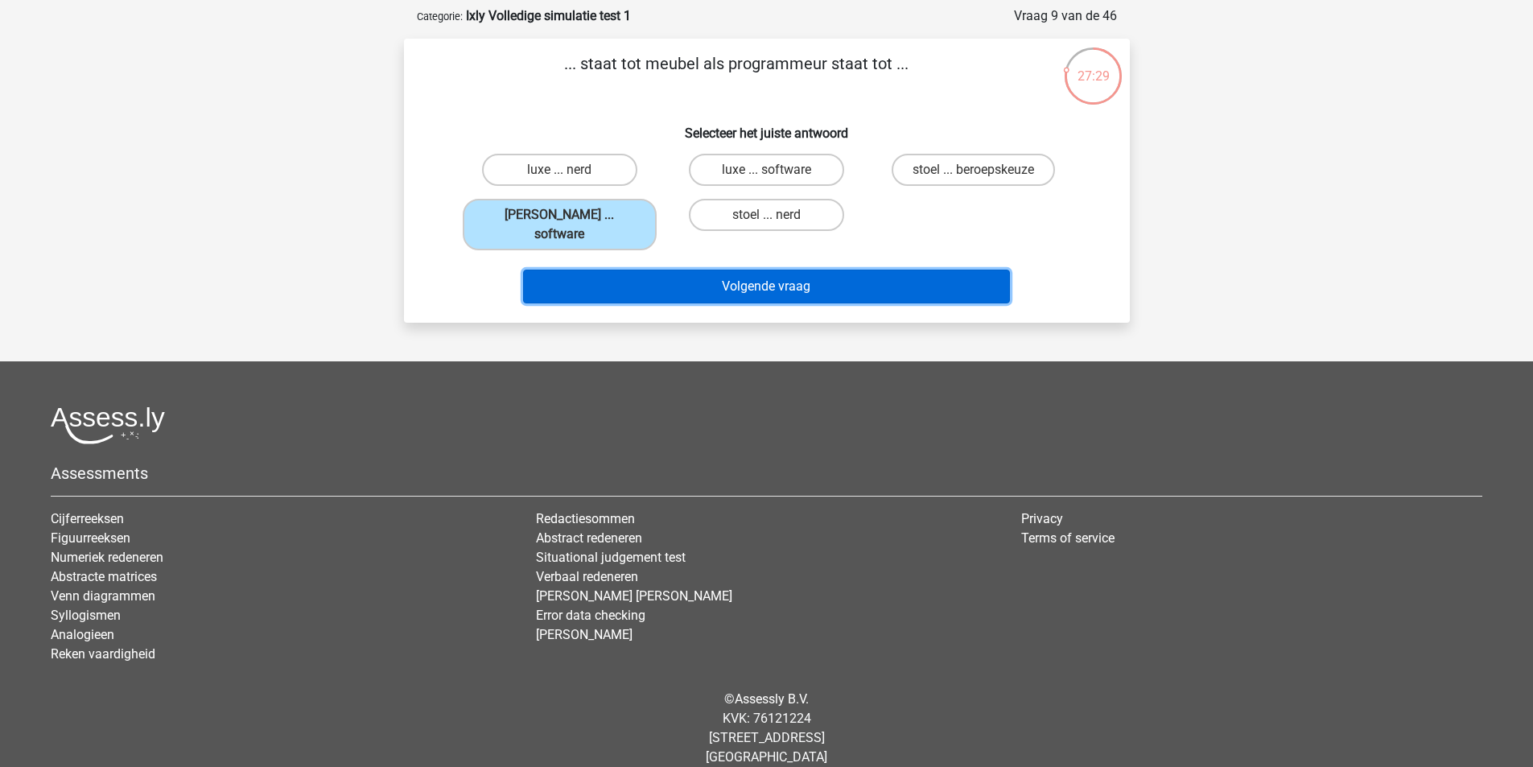
click at [749, 273] on button "Volgende vraag" at bounding box center [766, 287] width 487 height 34
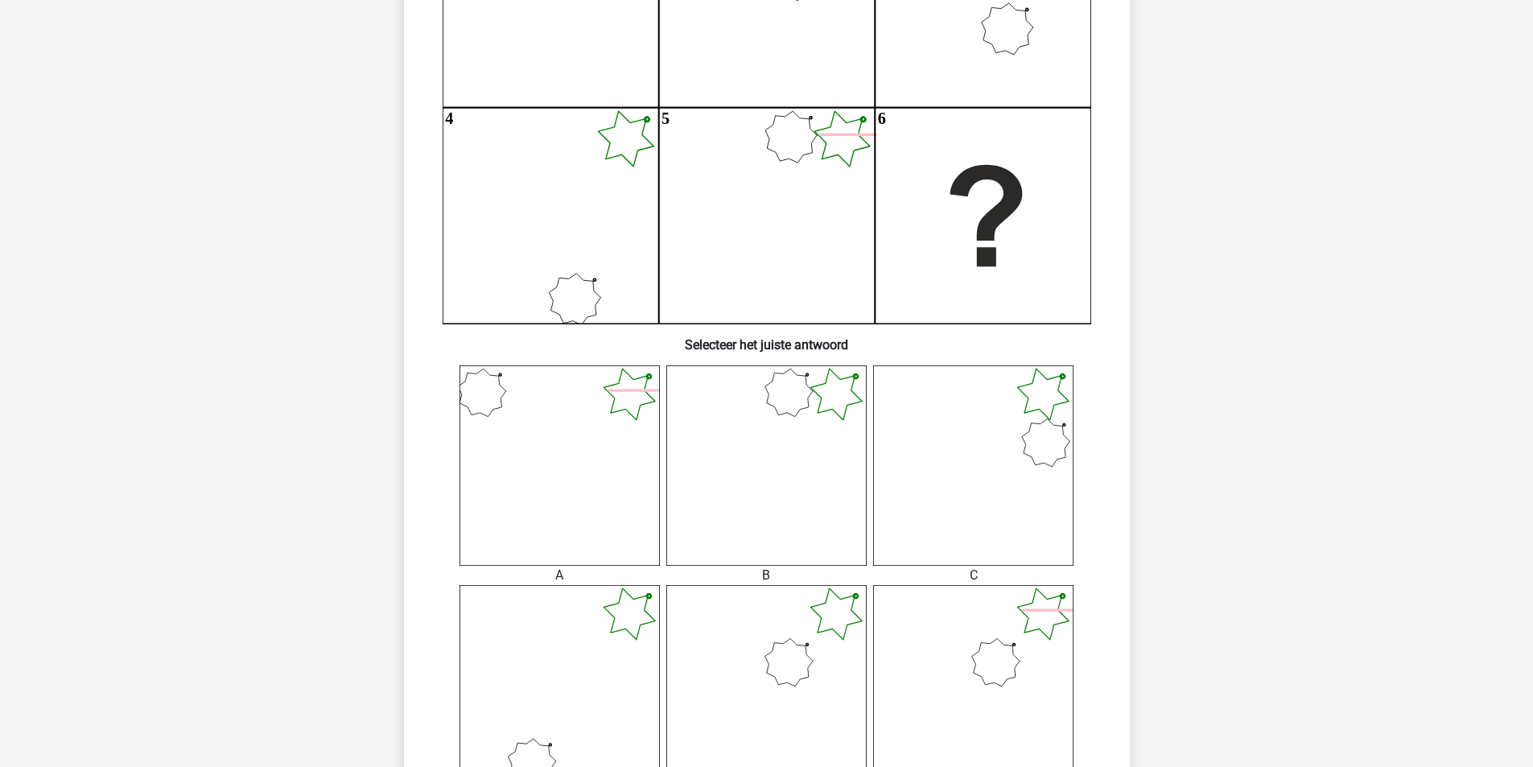
scroll to position [510, 0]
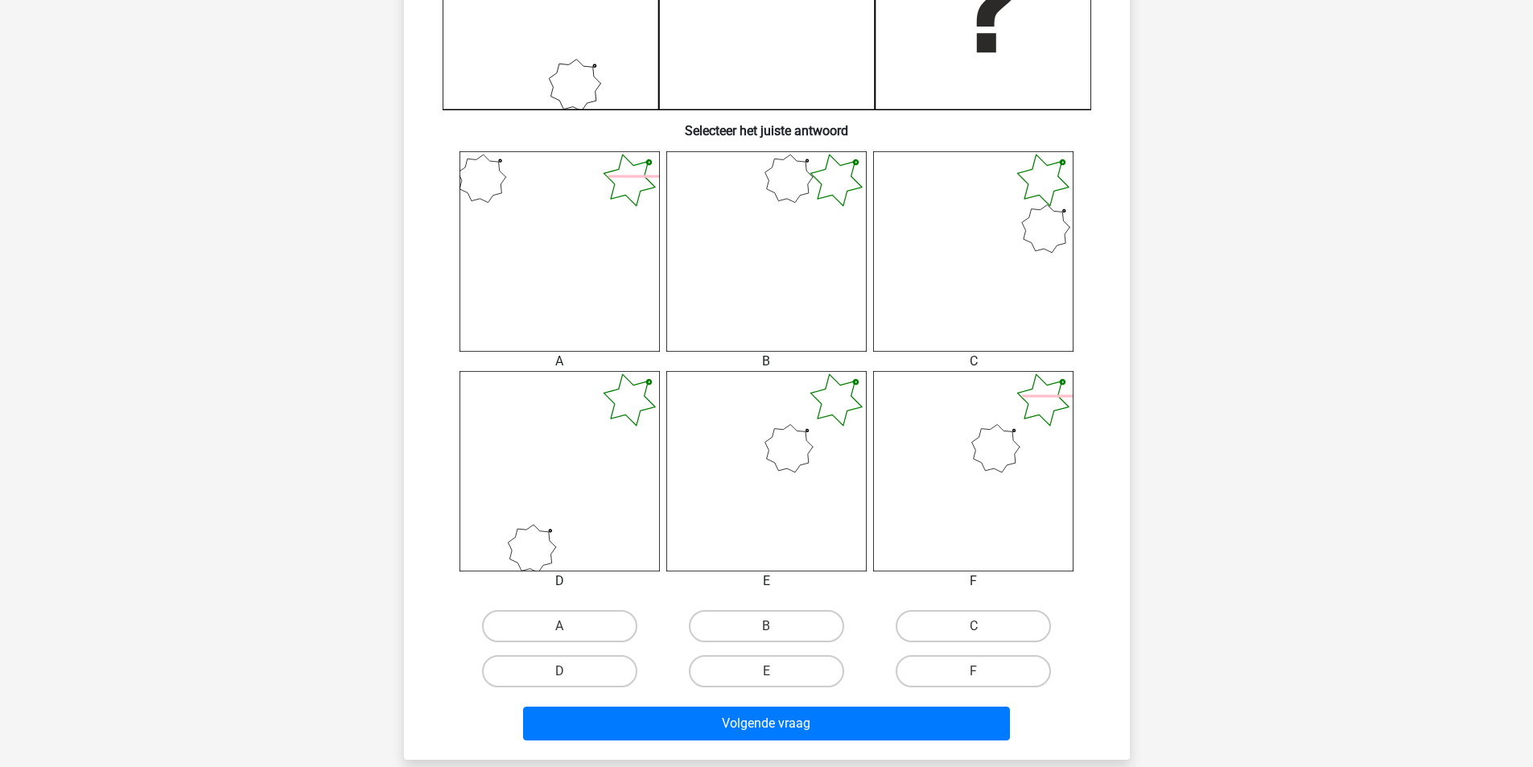
click at [766, 673] on input "E" at bounding box center [771, 676] width 10 height 10
radio input "true"
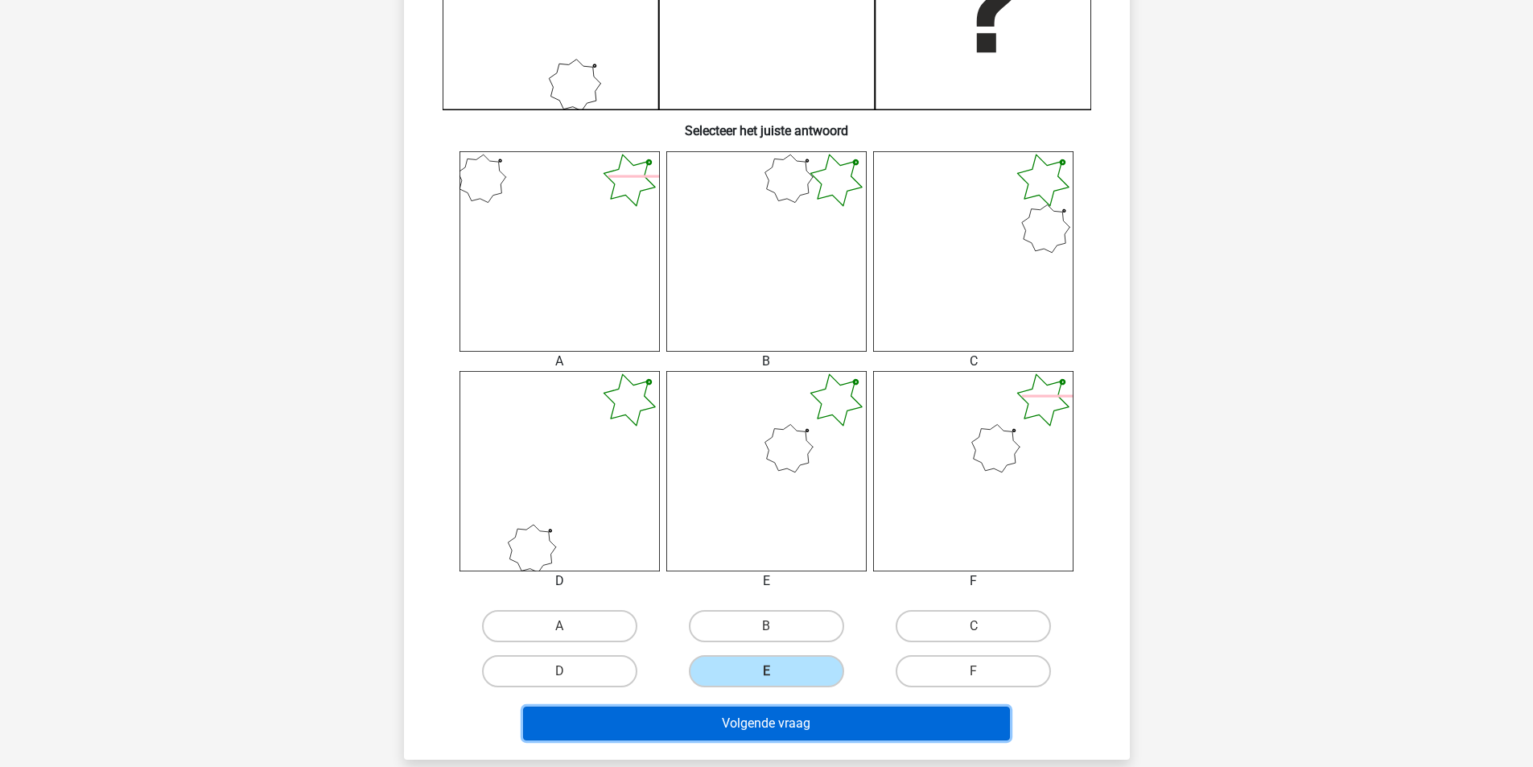
click at [788, 722] on button "Volgende vraag" at bounding box center [766, 724] width 487 height 34
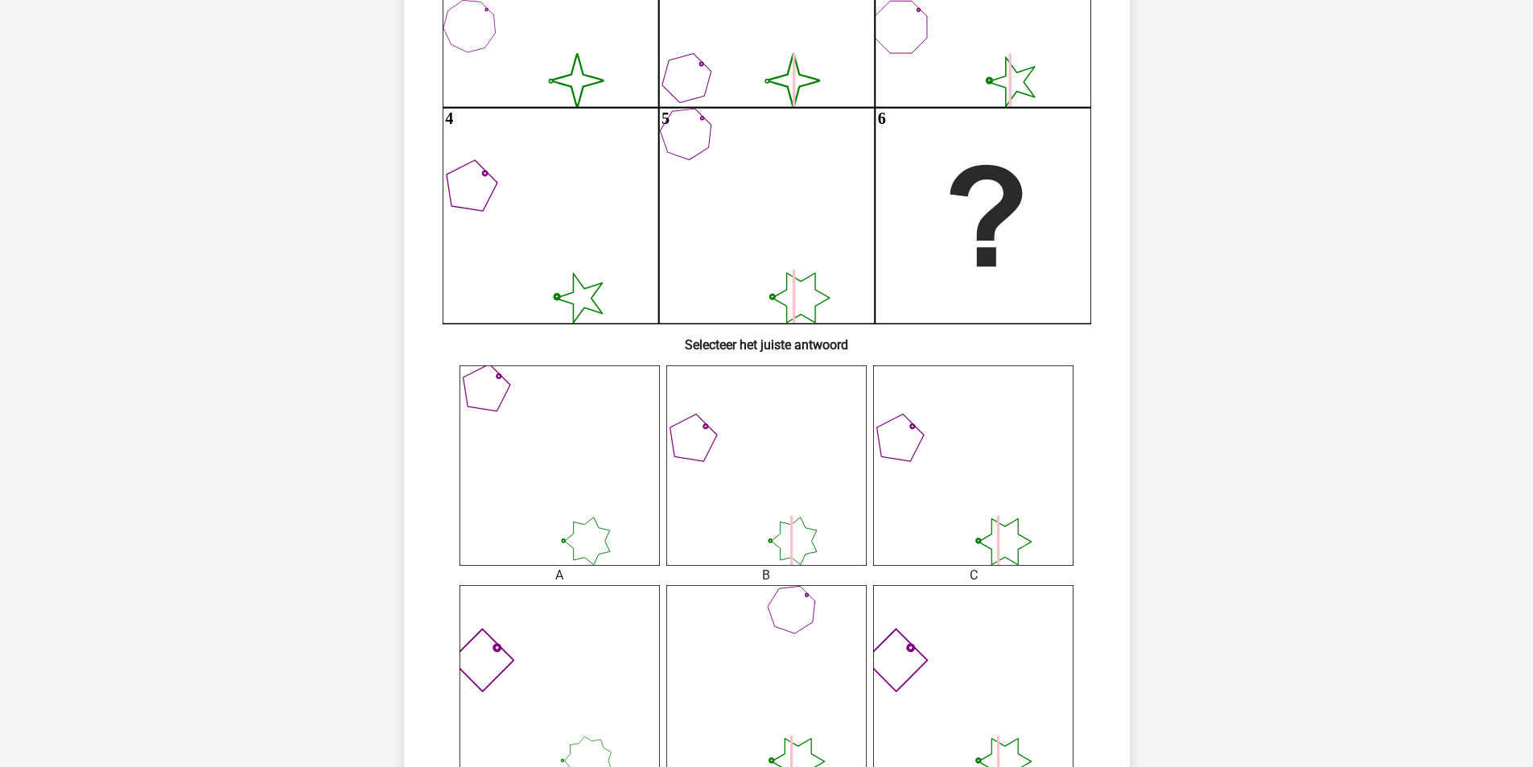
scroll to position [510, 0]
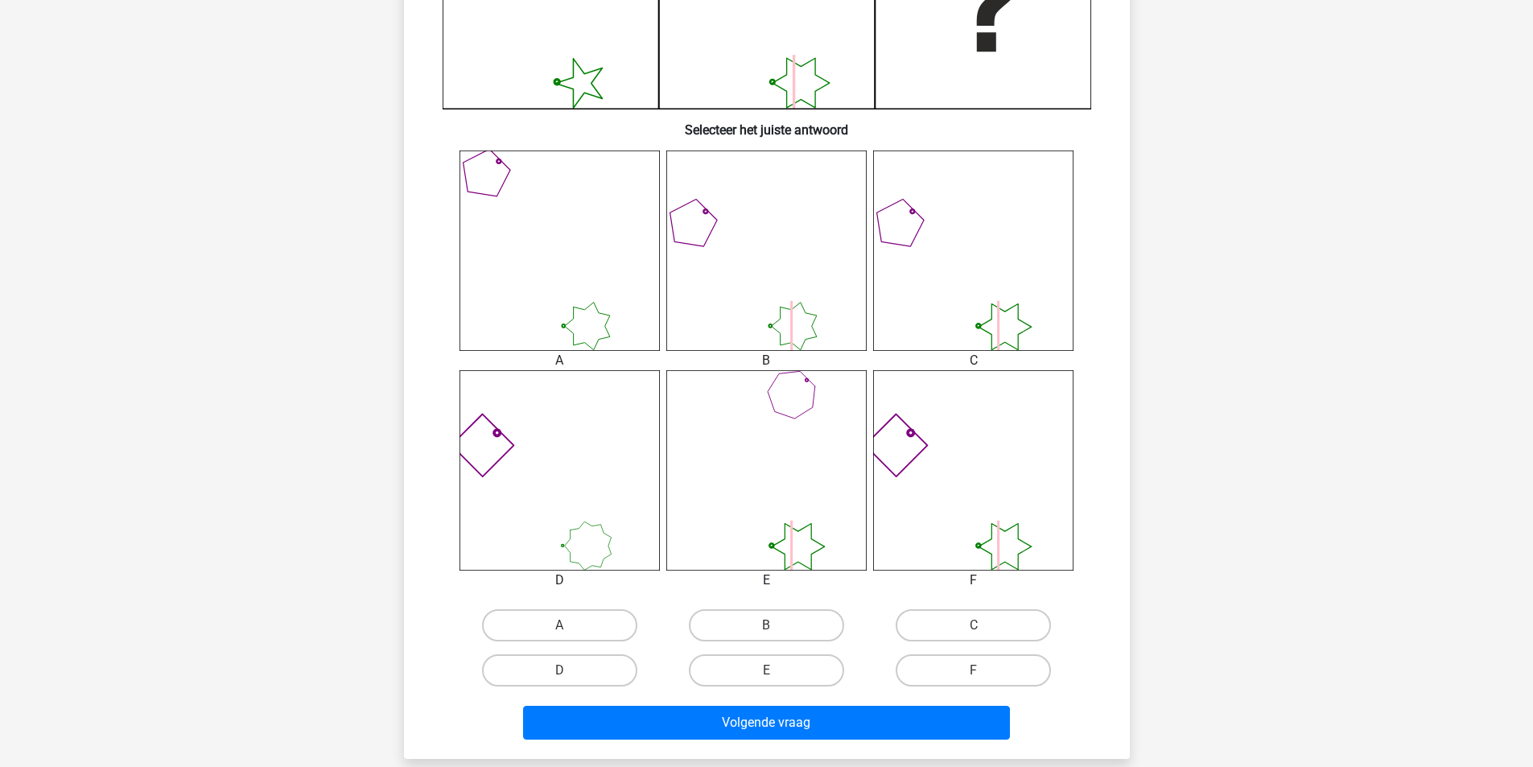
click at [983, 626] on input "C" at bounding box center [979, 630] width 10 height 10
radio input "true"
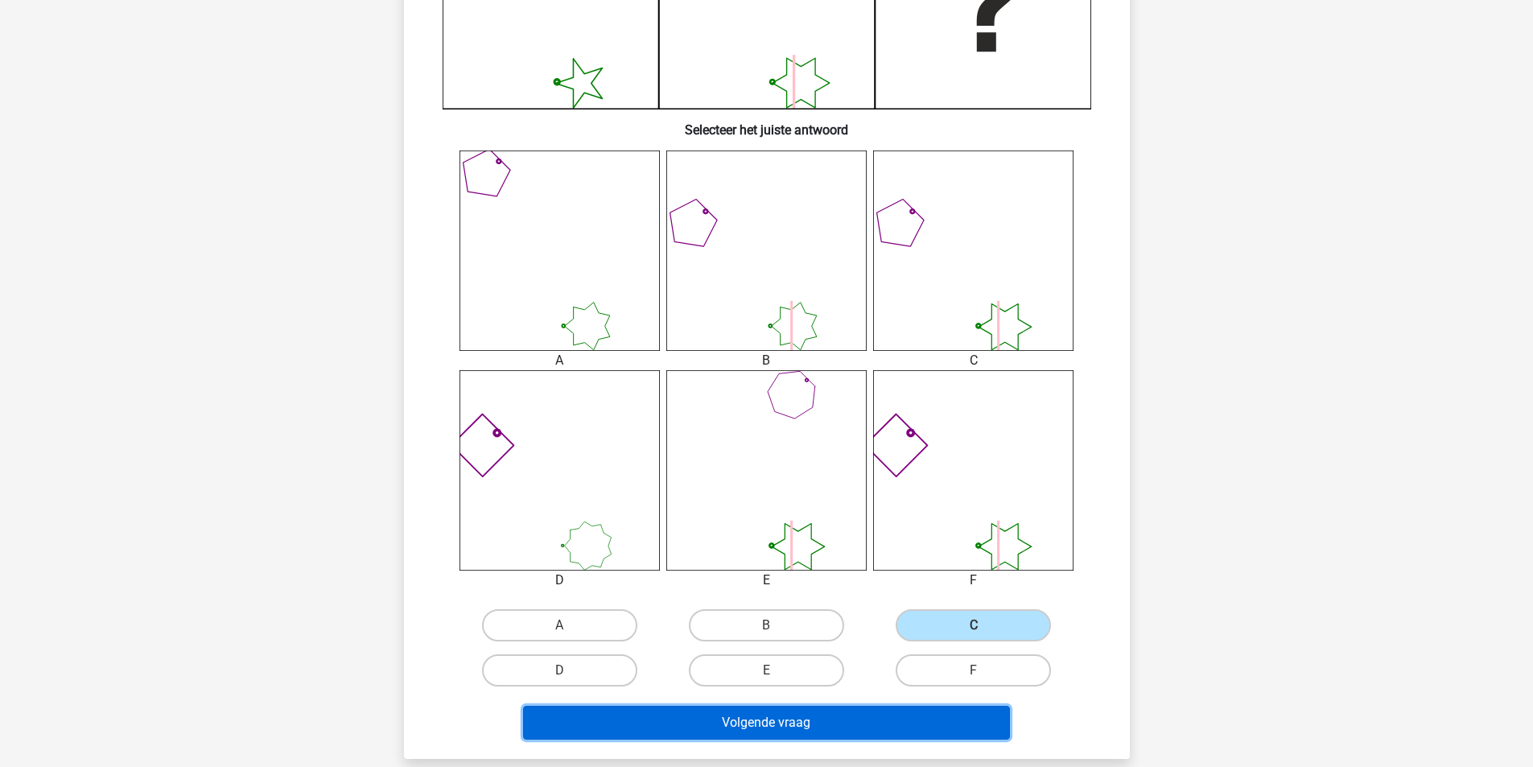
click at [880, 716] on button "Volgende vraag" at bounding box center [766, 723] width 487 height 34
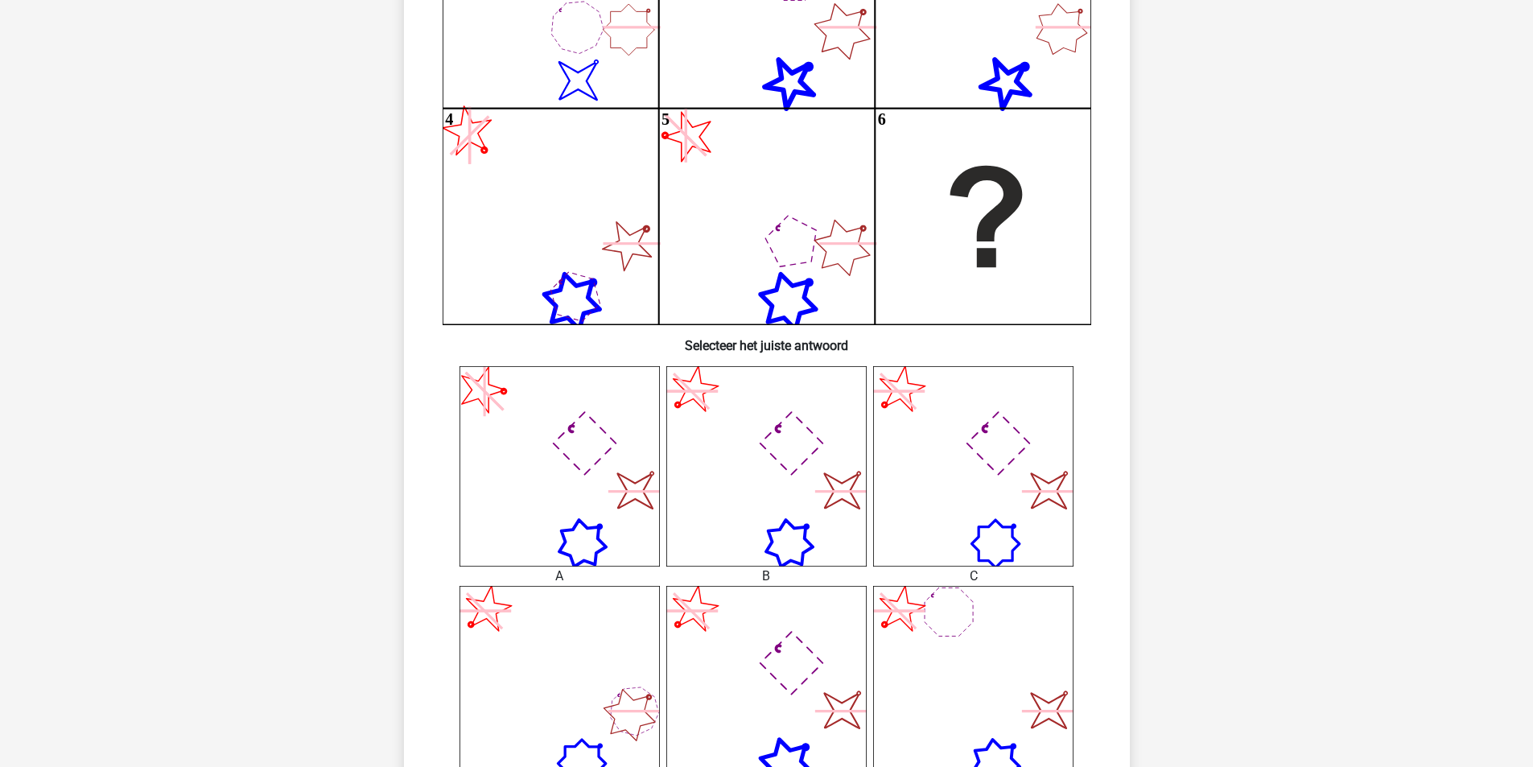
scroll to position [510, 0]
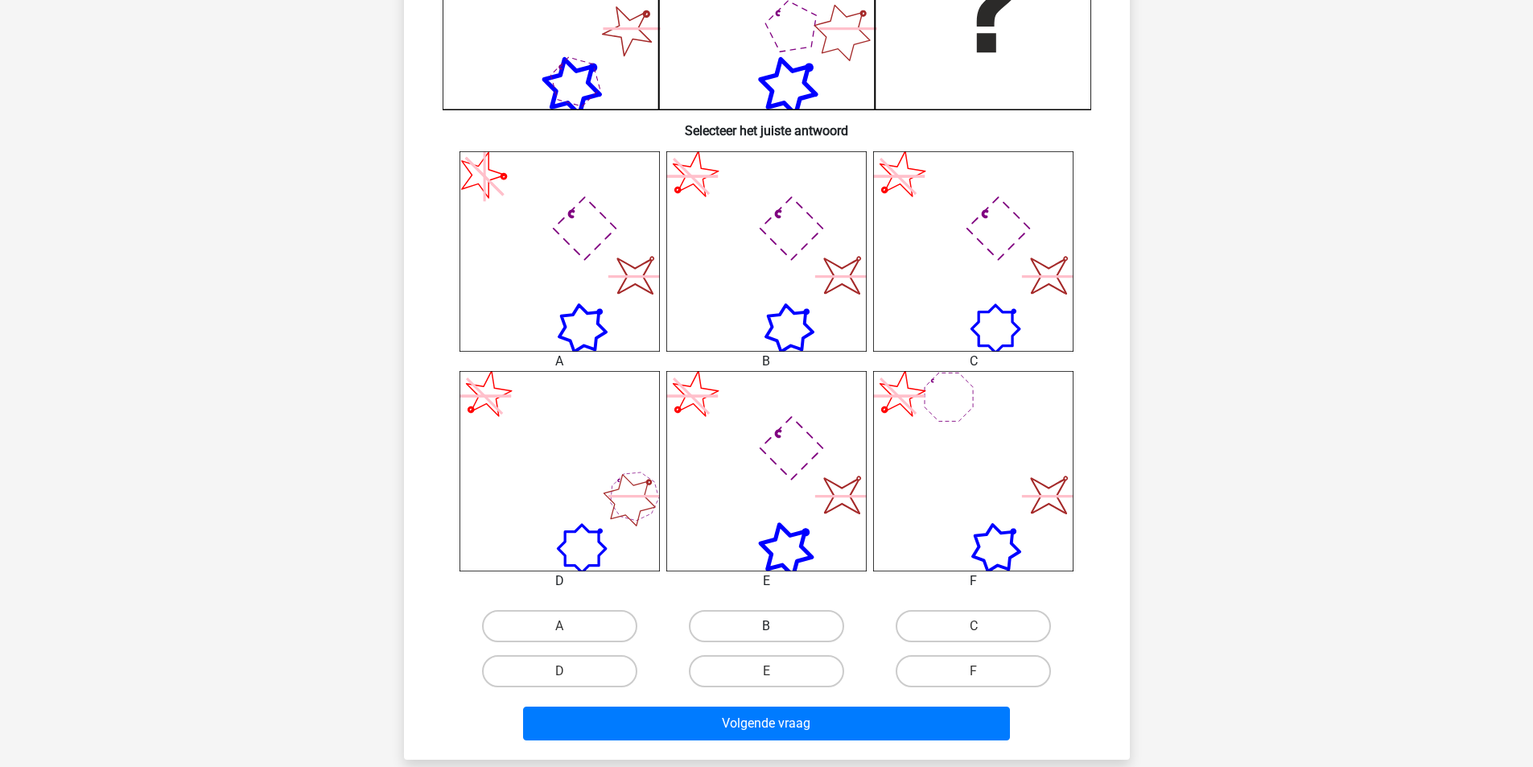
click at [798, 626] on label "B" at bounding box center [766, 626] width 155 height 32
click at [777, 626] on input "B" at bounding box center [771, 631] width 10 height 10
radio input "true"
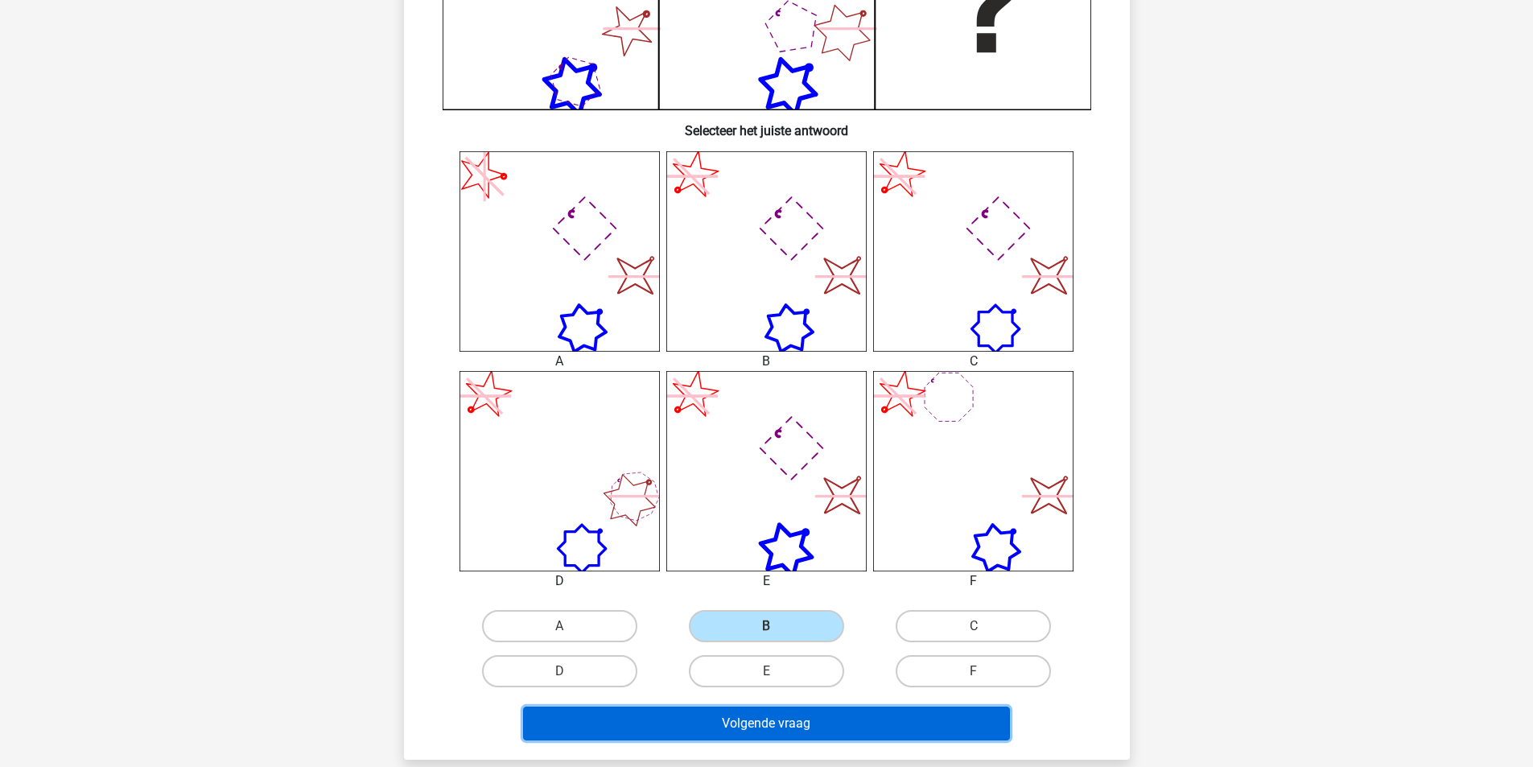
click at [813, 724] on button "Volgende vraag" at bounding box center [766, 724] width 487 height 34
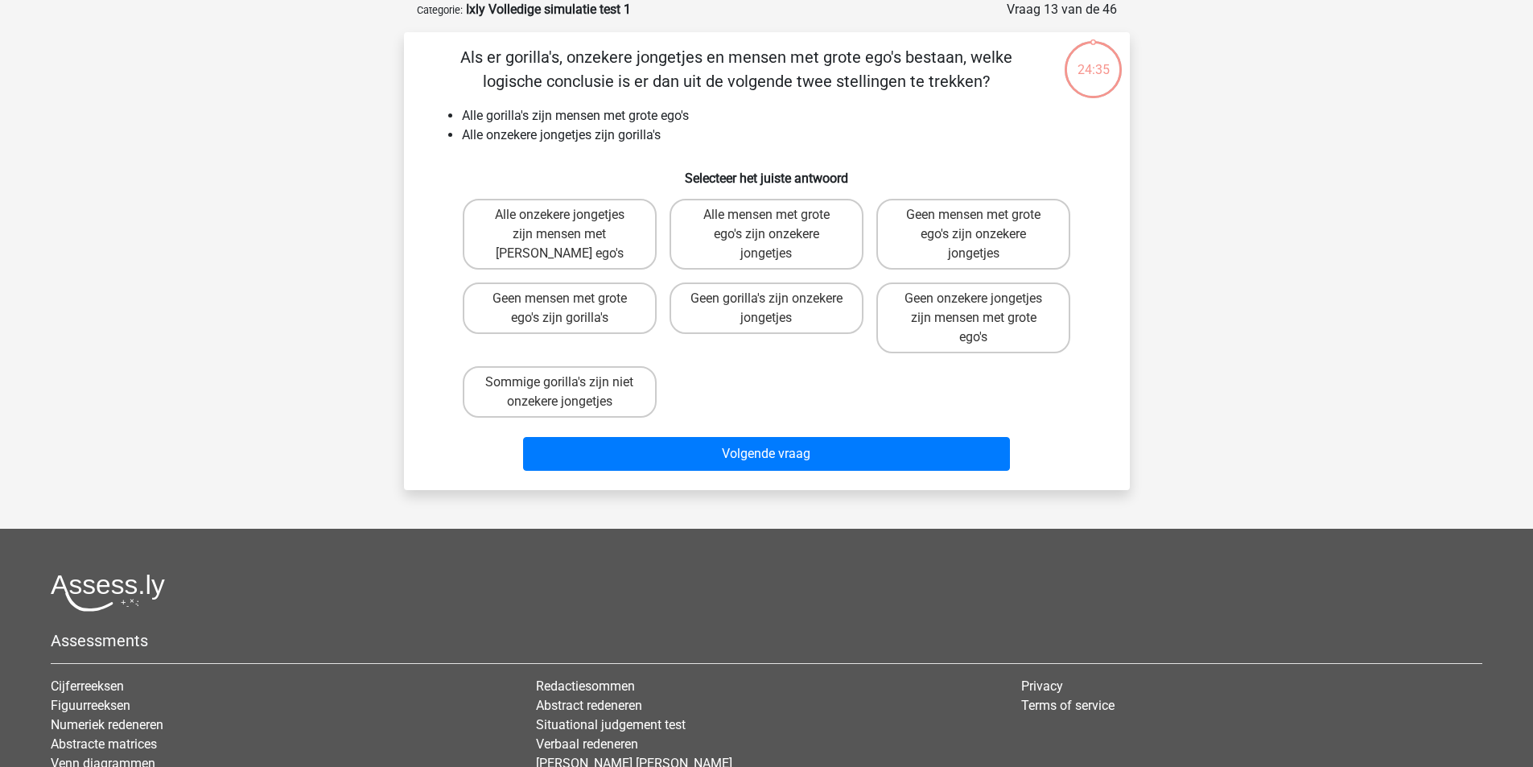
scroll to position [0, 0]
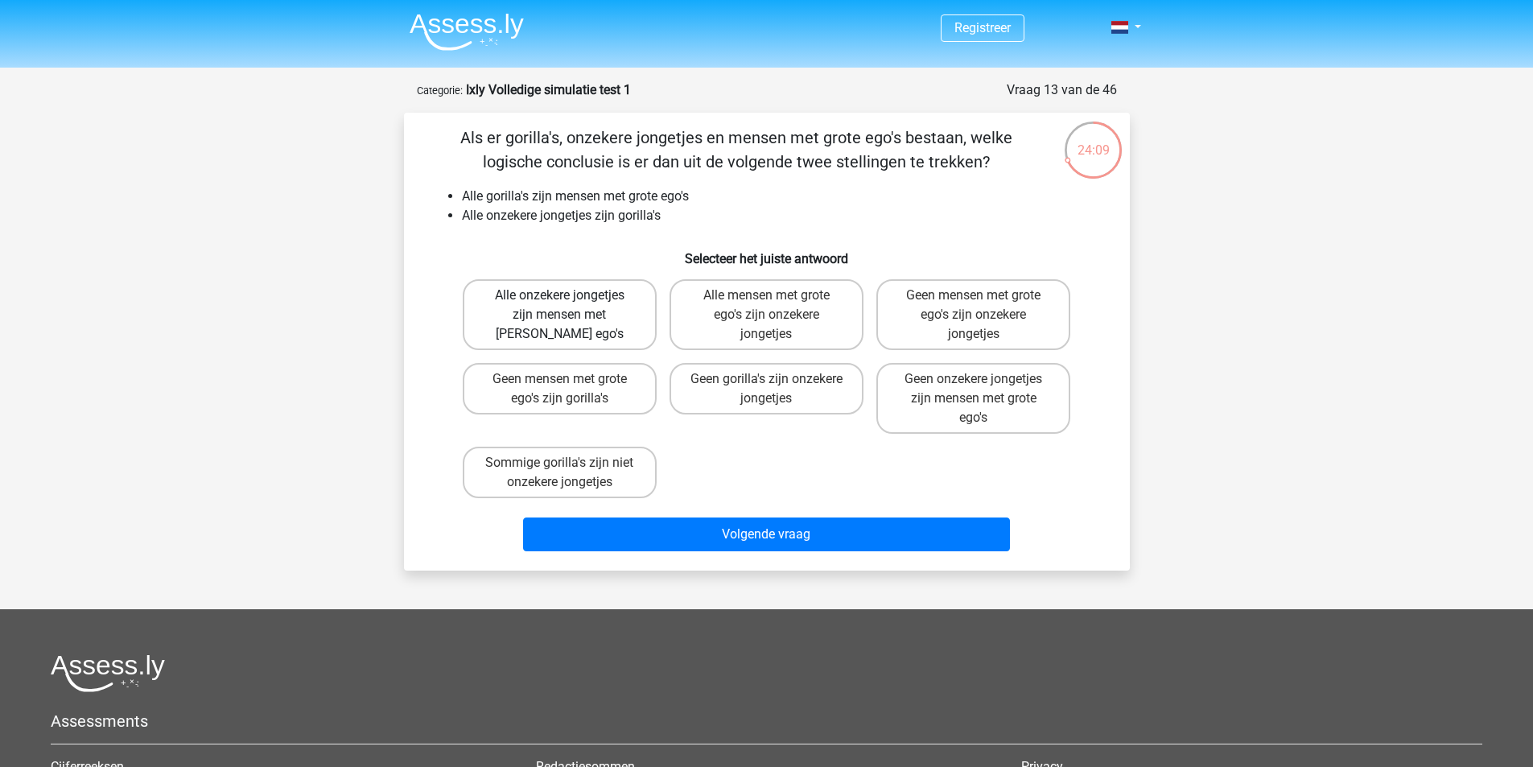
click at [597, 322] on label "Alle onzekere jongetjes zijn mensen met grote ego's" at bounding box center [560, 314] width 194 height 71
click at [570, 306] on input "Alle onzekere jongetjes zijn mensen met grote ego's" at bounding box center [564, 300] width 10 height 10
radio input "true"
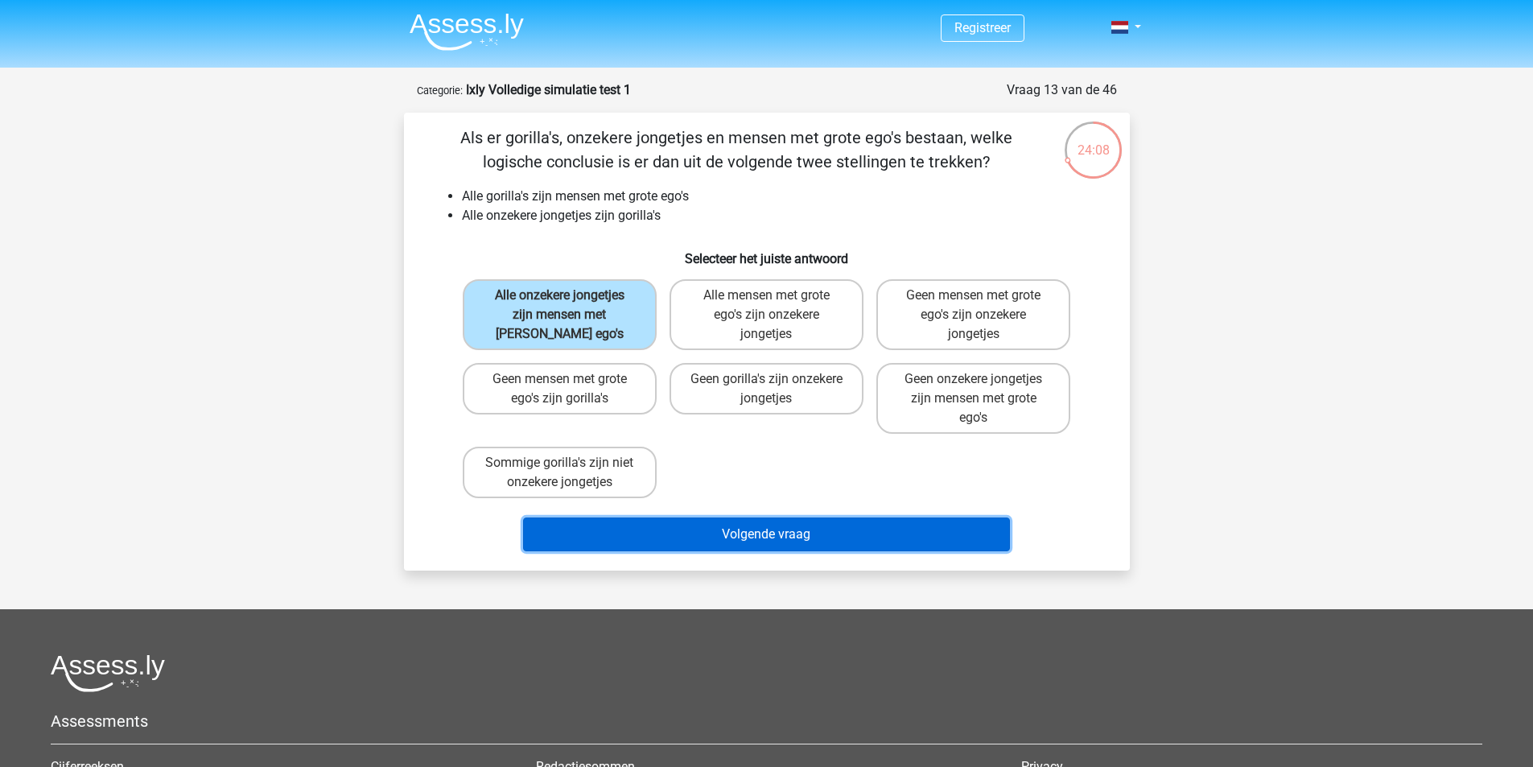
click at [741, 525] on button "Volgende vraag" at bounding box center [766, 535] width 487 height 34
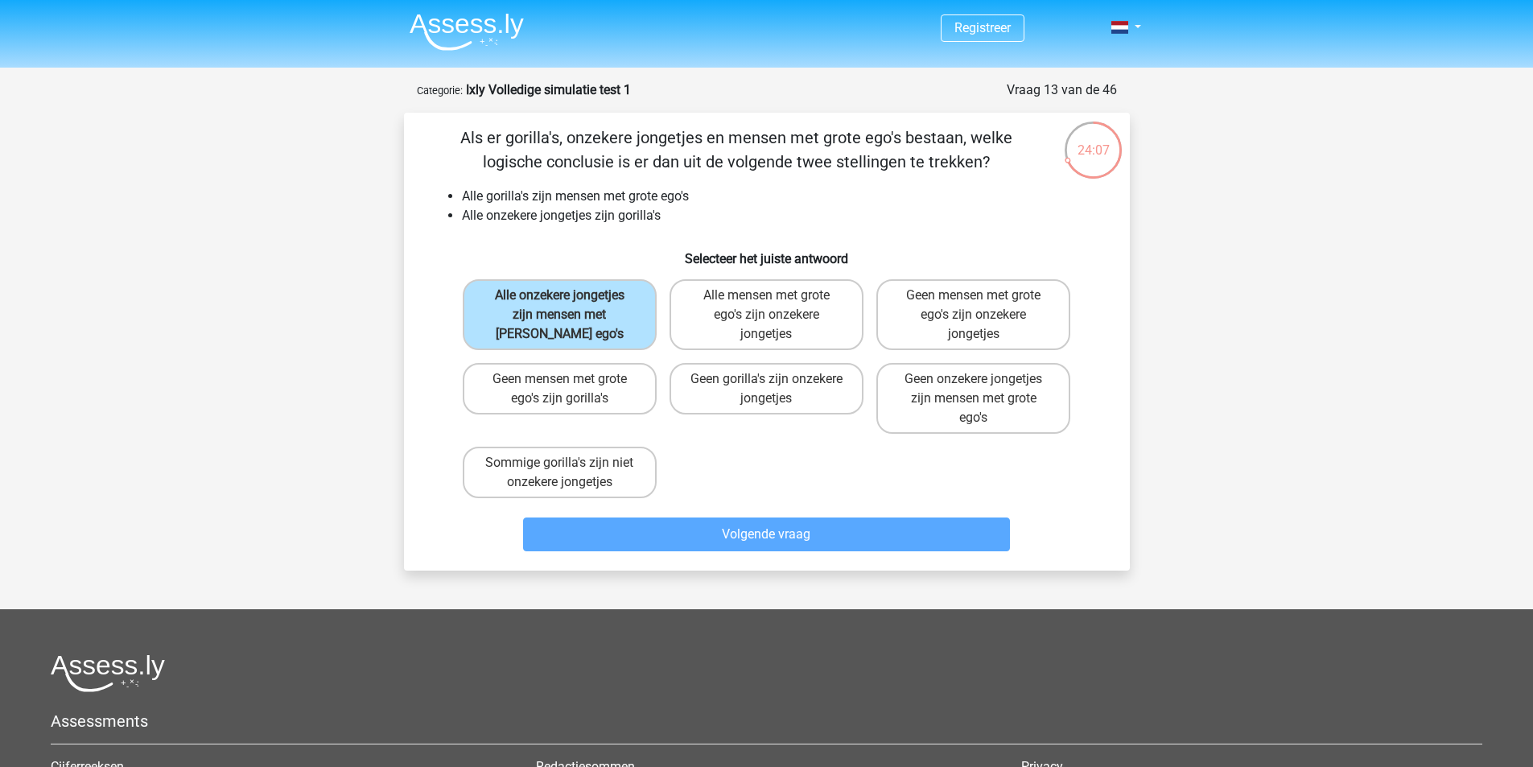
scroll to position [80, 0]
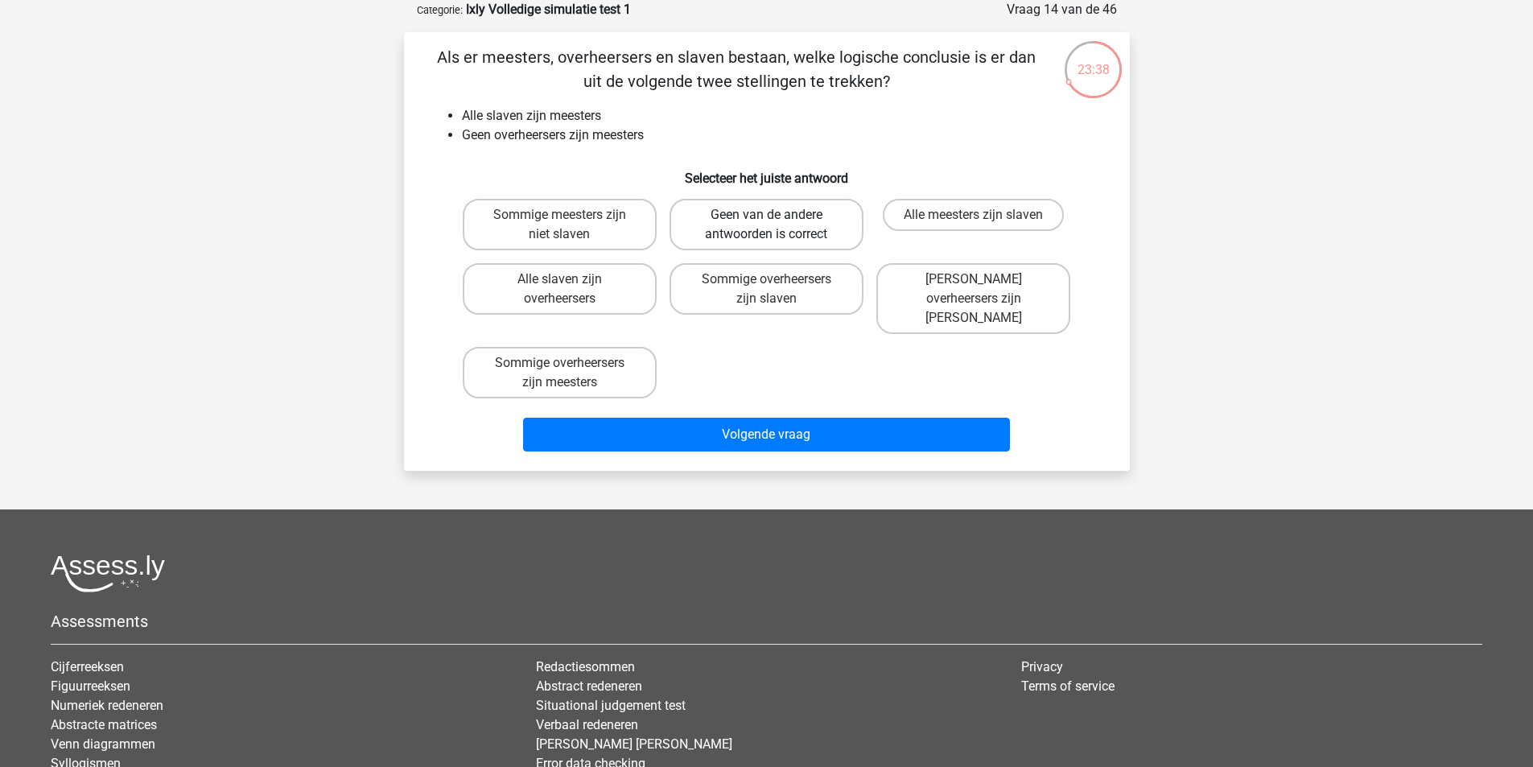
click at [776, 213] on label "Geen van de andere antwoorden is correct" at bounding box center [767, 225] width 194 height 52
click at [776, 215] on input "Geen van de andere antwoorden is correct" at bounding box center [771, 220] width 10 height 10
radio input "true"
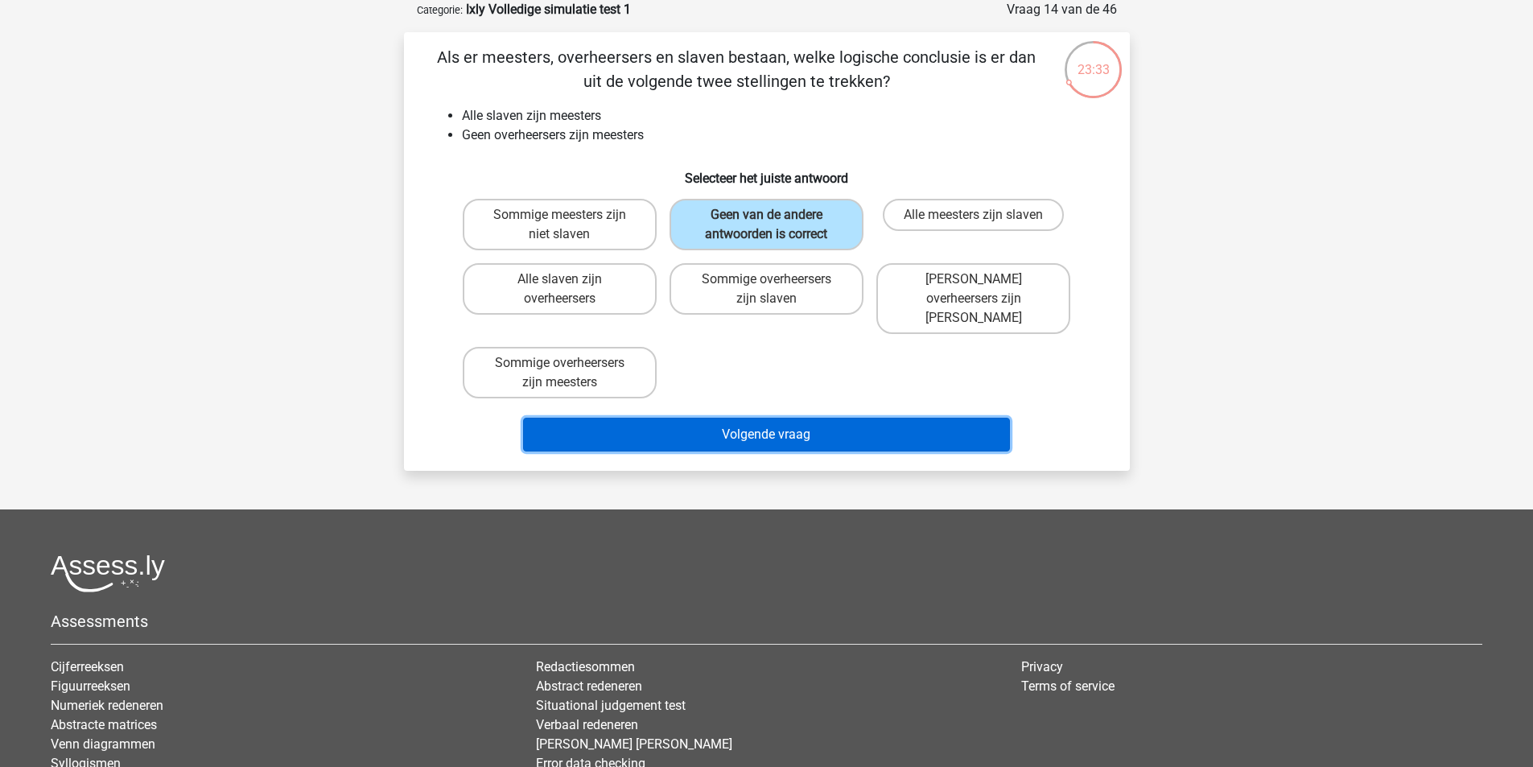
click at [755, 418] on button "Volgende vraag" at bounding box center [766, 435] width 487 height 34
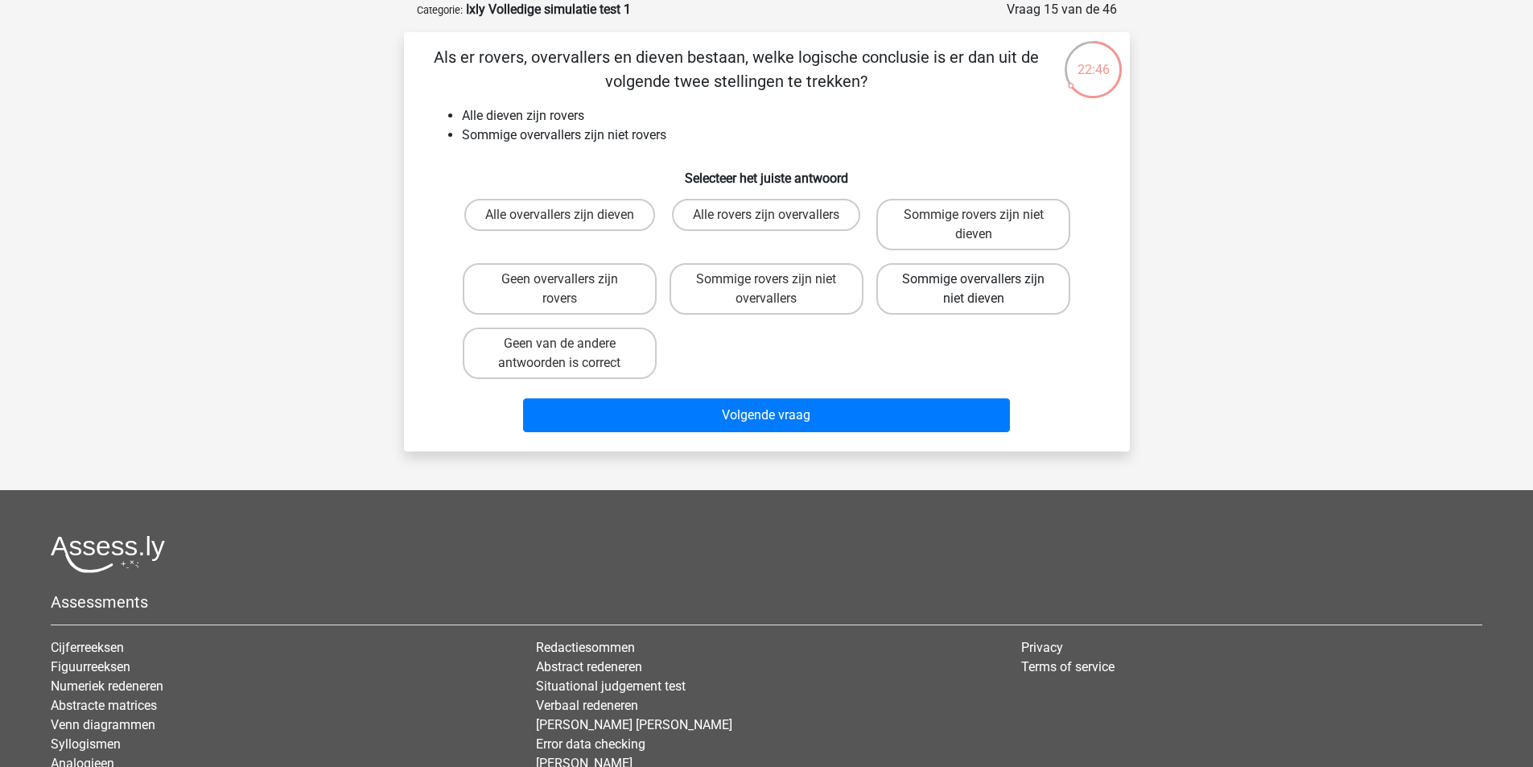
click at [937, 269] on label "Sommige overvallers zijn niet dieven" at bounding box center [974, 289] width 194 height 52
click at [974, 279] on input "Sommige overvallers zijn niet dieven" at bounding box center [979, 284] width 10 height 10
radio input "true"
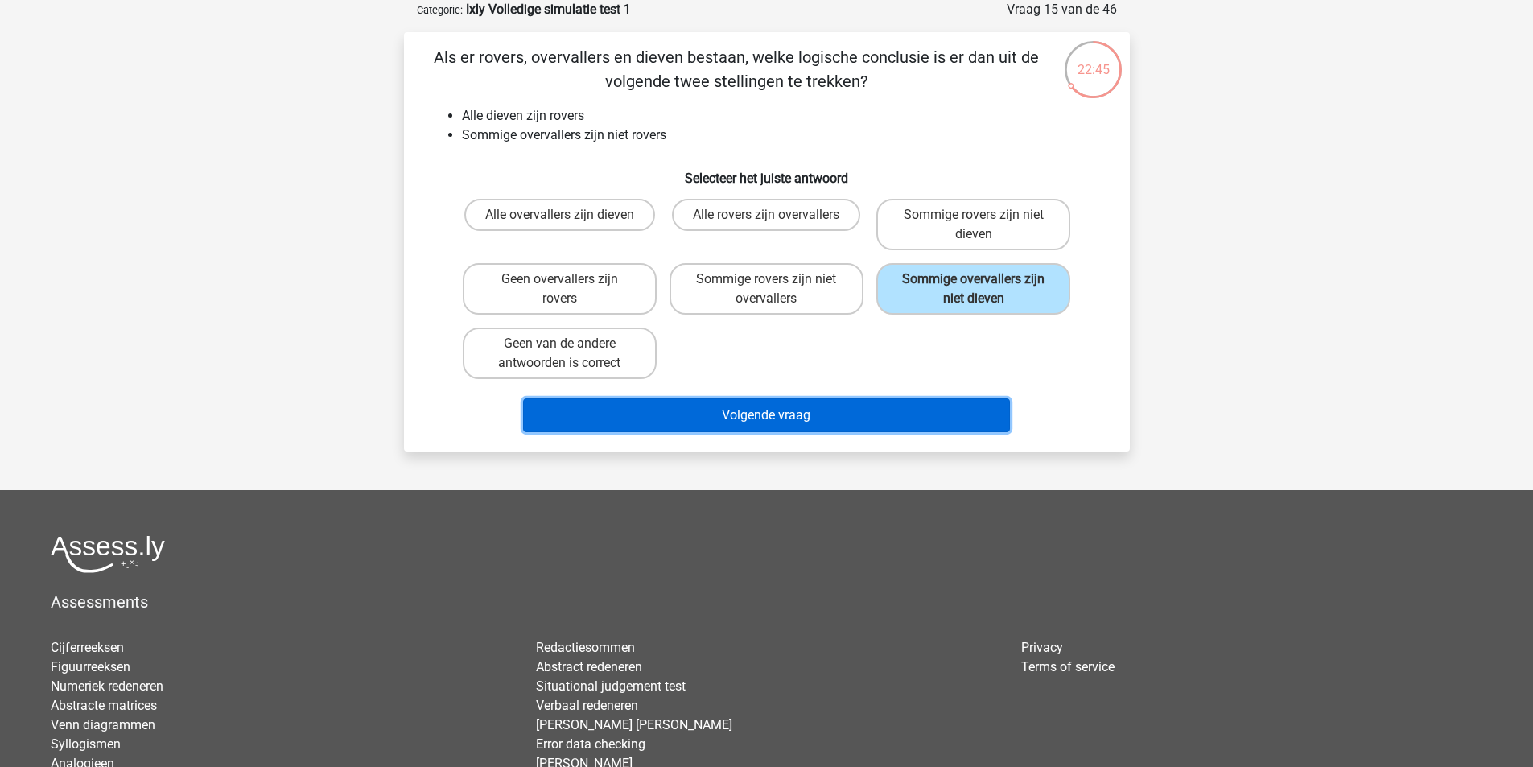
click at [814, 406] on button "Volgende vraag" at bounding box center [766, 415] width 487 height 34
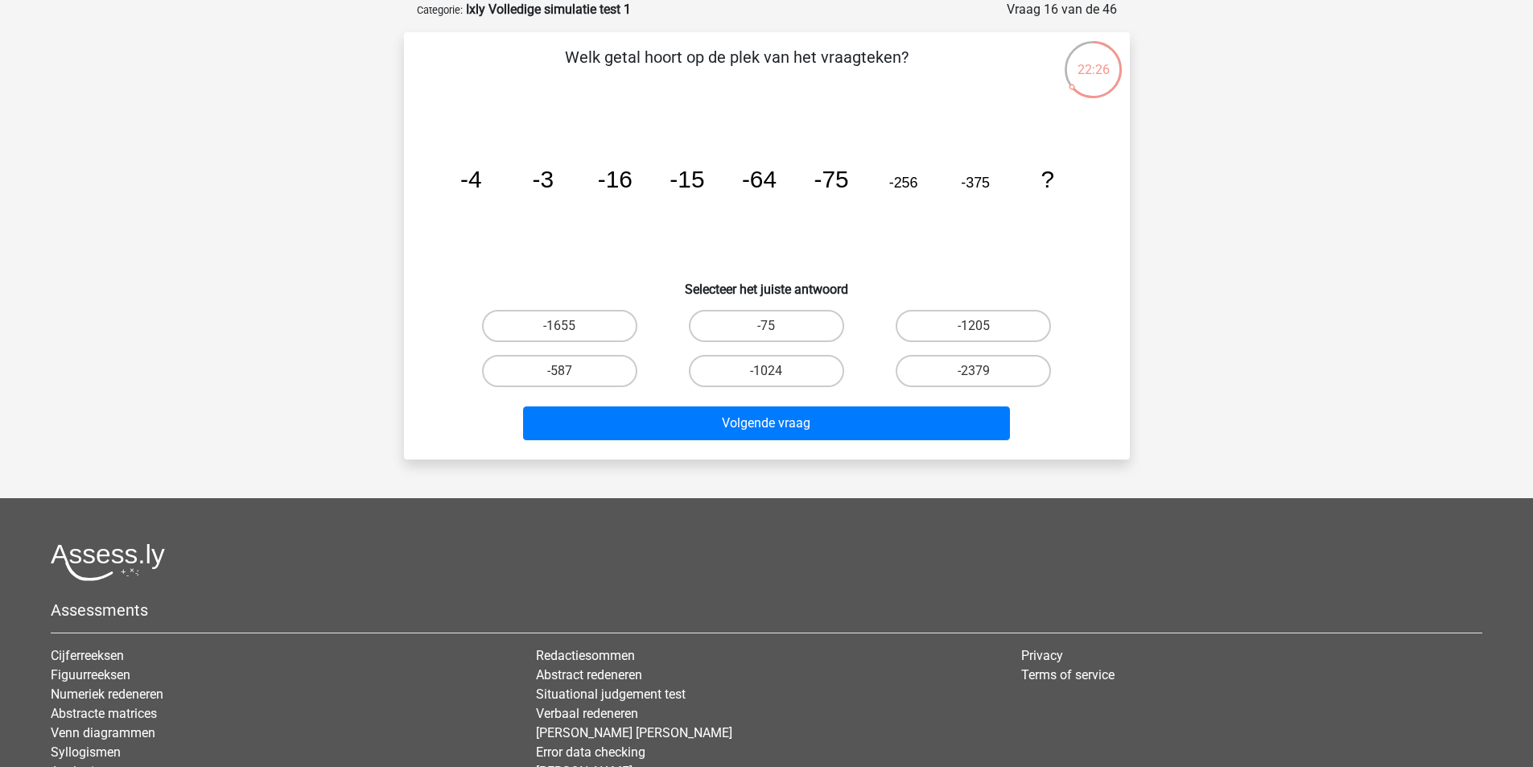
click at [766, 371] on input "-1024" at bounding box center [771, 376] width 10 height 10
radio input "true"
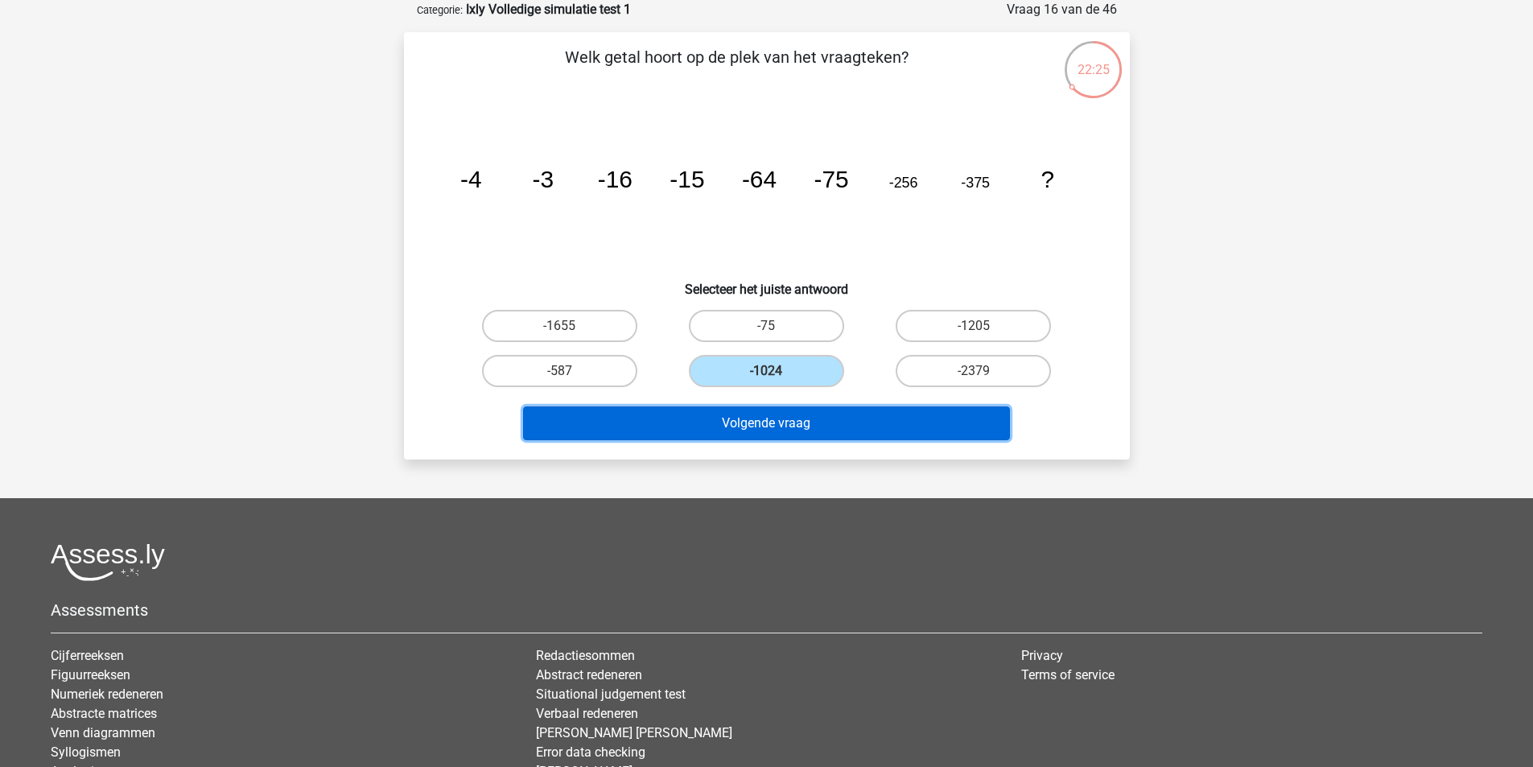
click at [782, 421] on button "Volgende vraag" at bounding box center [766, 423] width 487 height 34
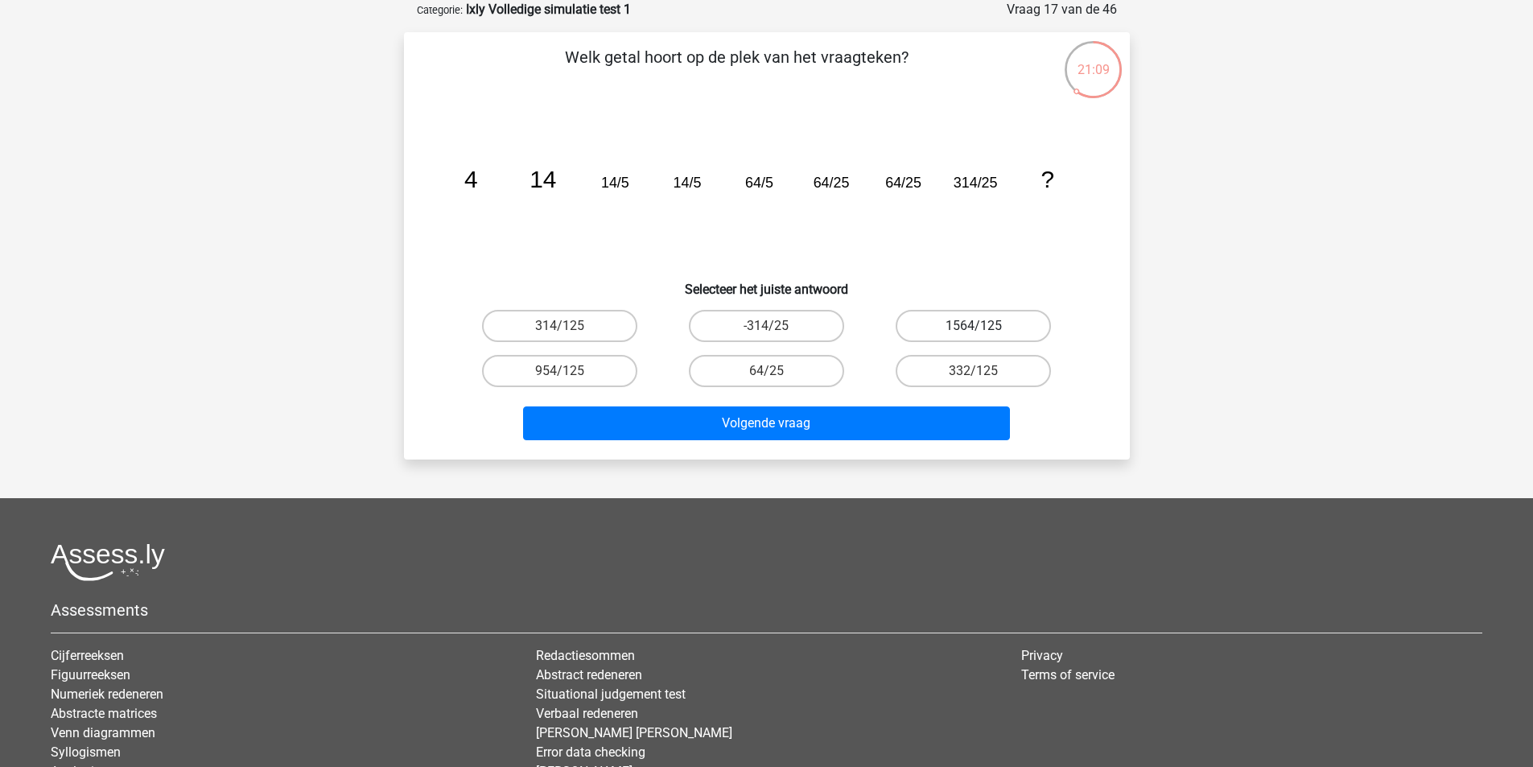
click at [954, 324] on label "1564/125" at bounding box center [973, 326] width 155 height 32
click at [974, 326] on input "1564/125" at bounding box center [979, 331] width 10 height 10
radio input "true"
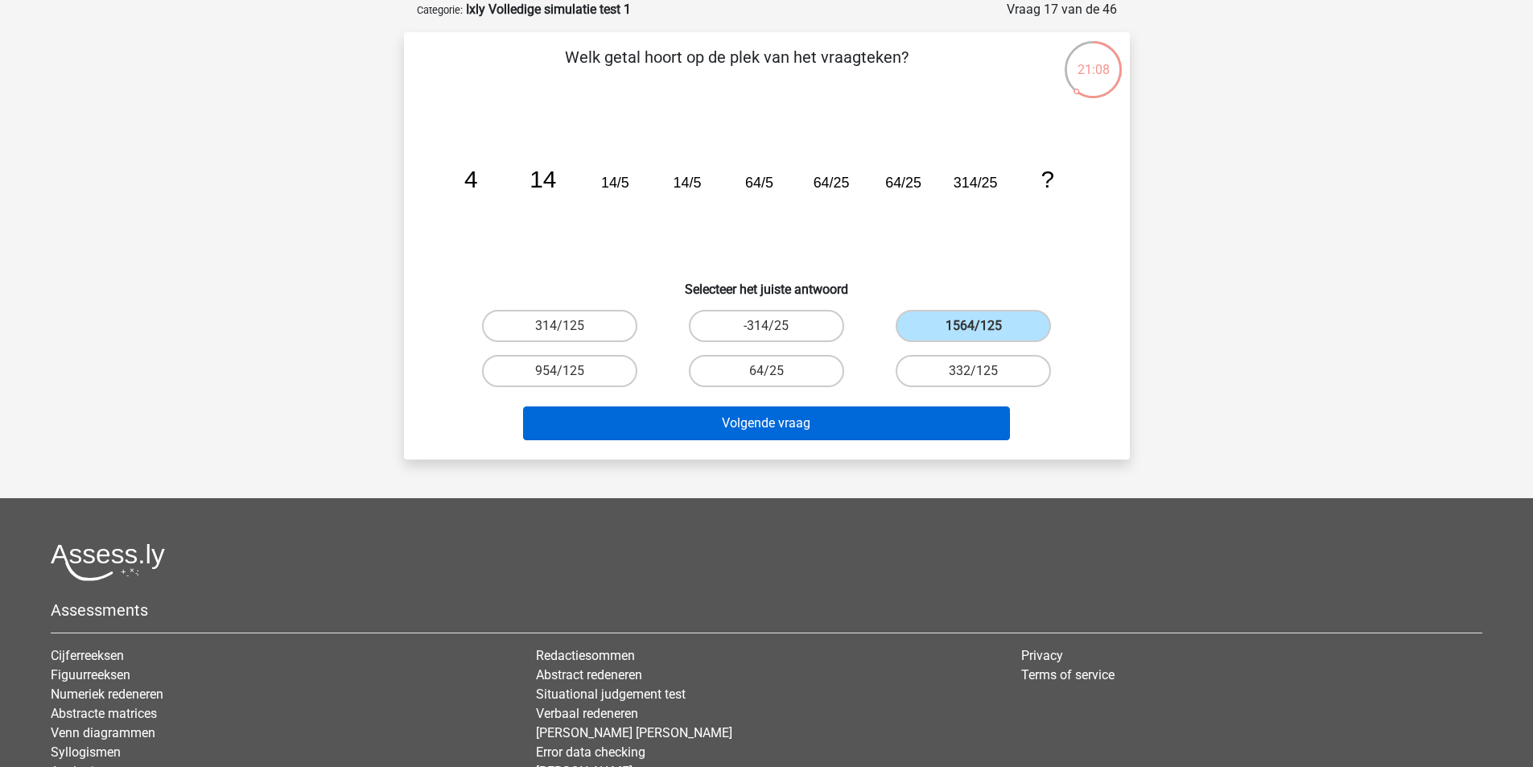
click at [885, 419] on button "Volgende vraag" at bounding box center [766, 423] width 487 height 34
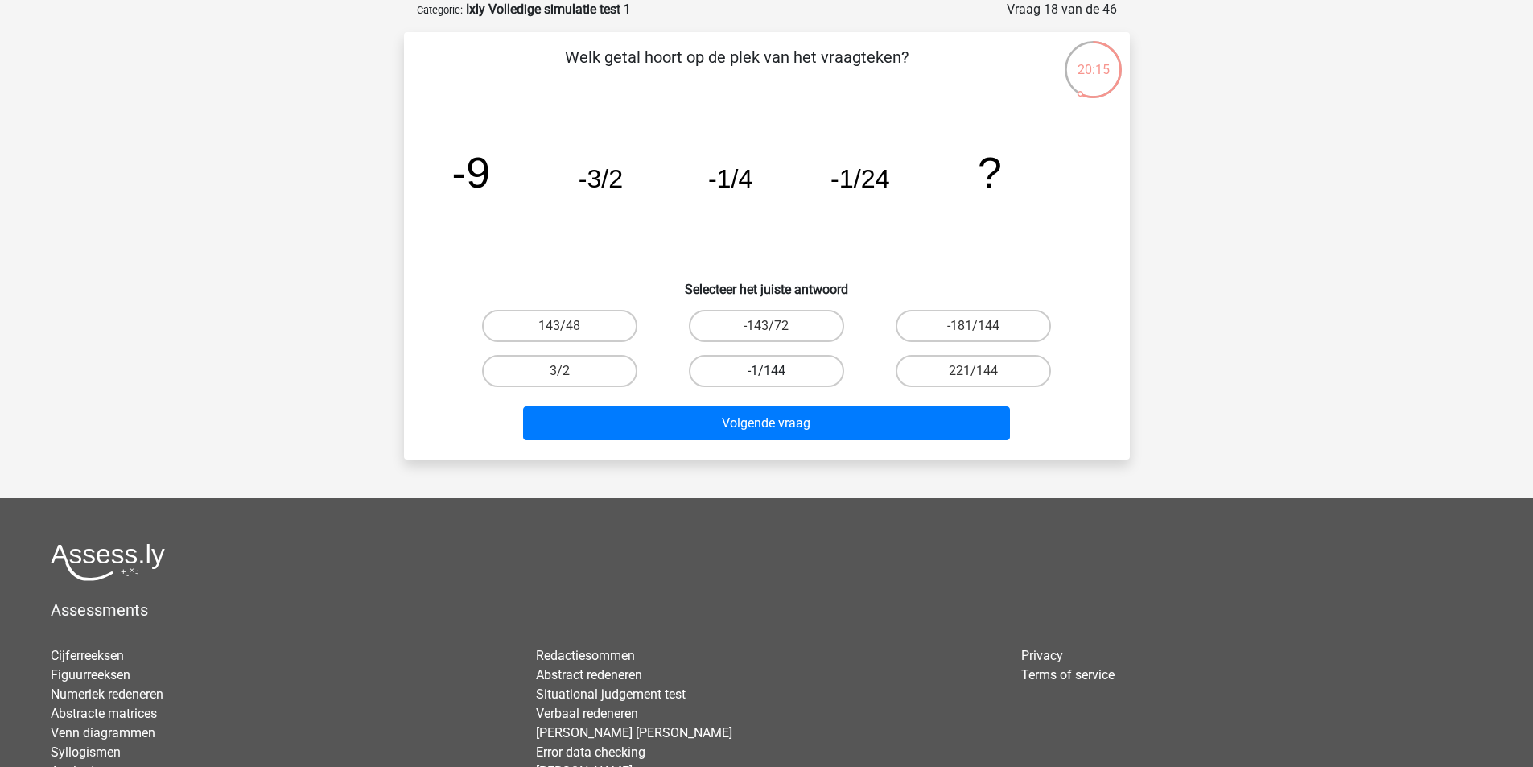
click at [809, 371] on label "-1/144" at bounding box center [766, 371] width 155 height 32
click at [777, 371] on input "-1/144" at bounding box center [771, 376] width 10 height 10
radio input "true"
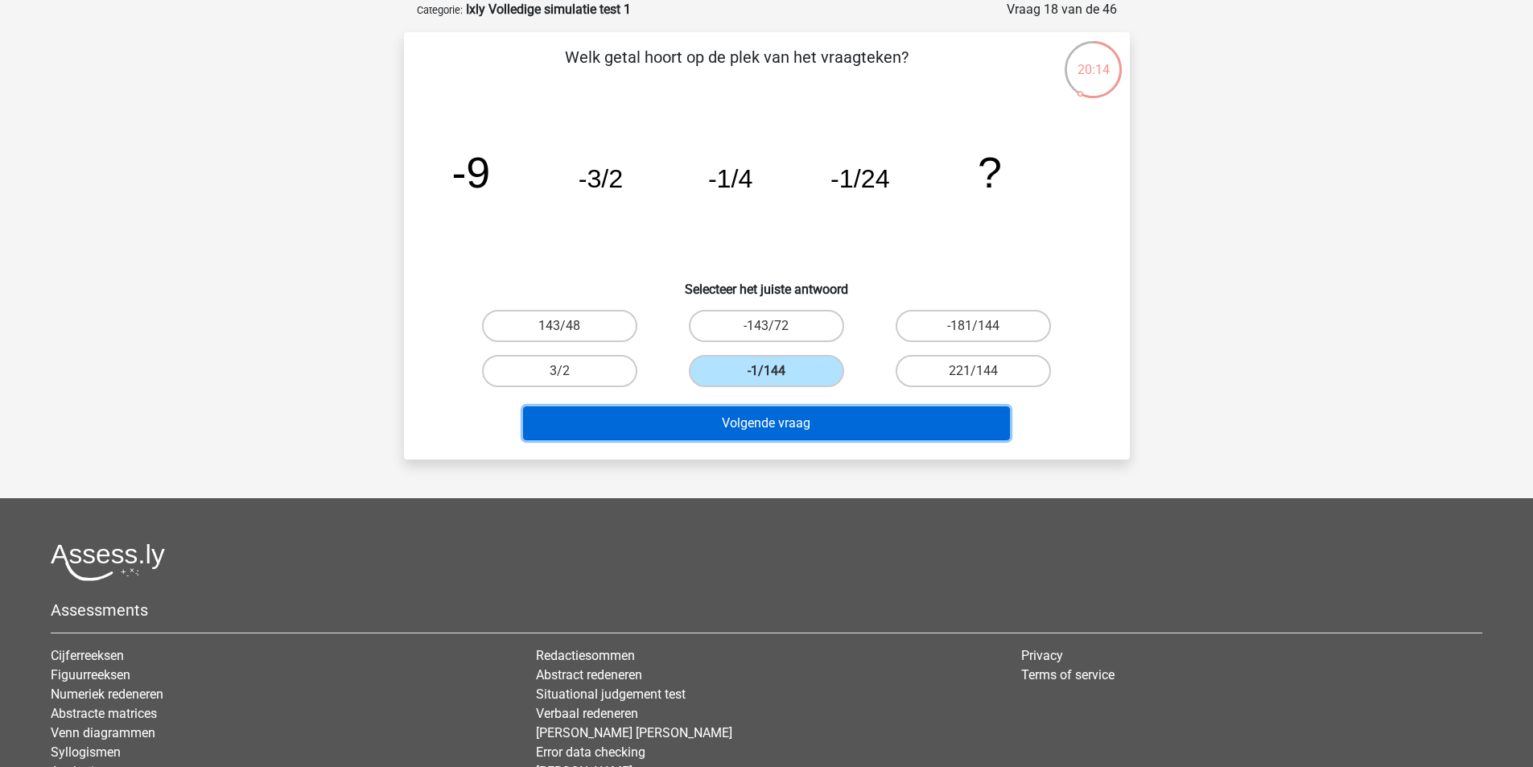
click at [784, 419] on button "Volgende vraag" at bounding box center [766, 423] width 487 height 34
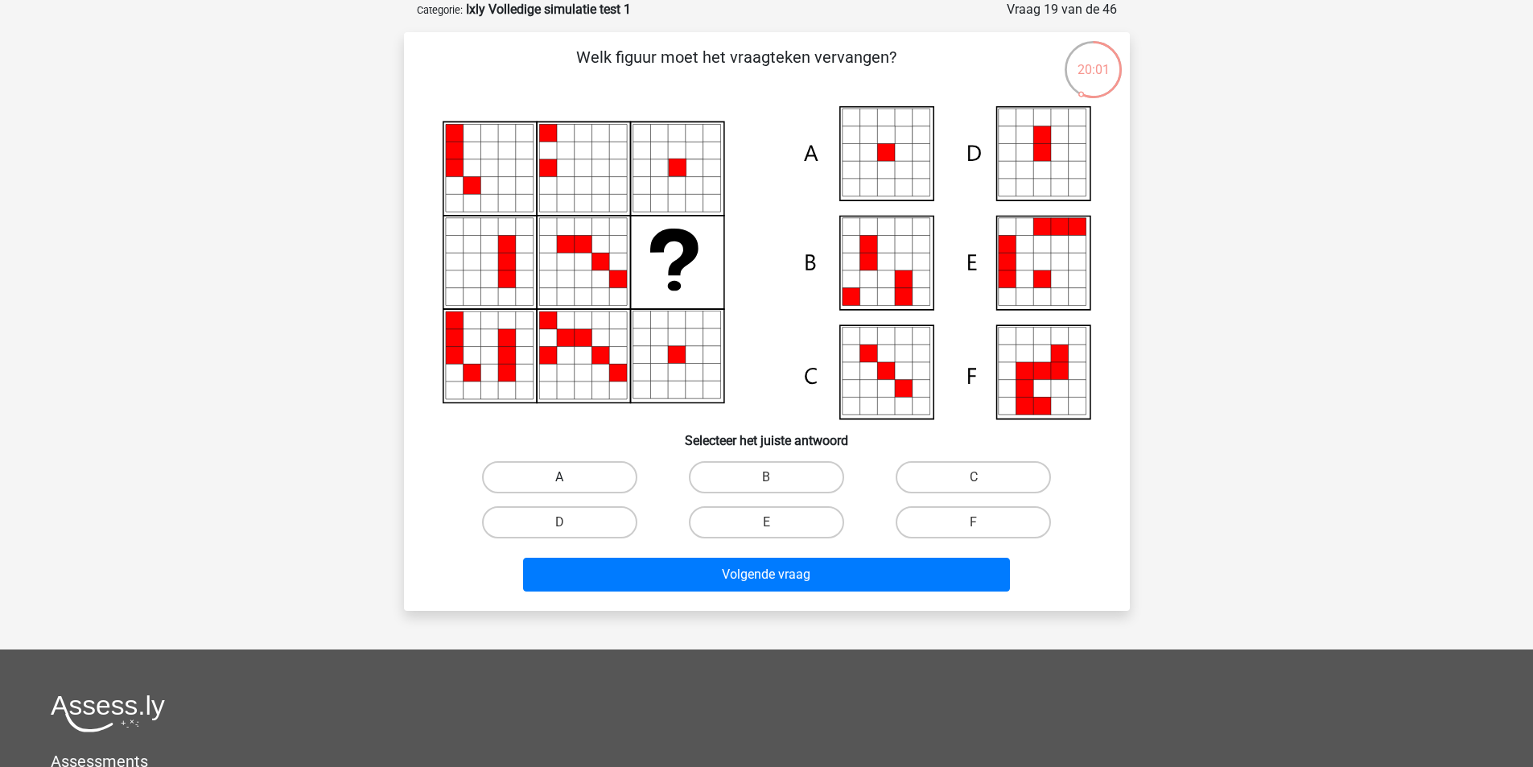
click at [604, 468] on label "A" at bounding box center [559, 477] width 155 height 32
click at [570, 477] on input "A" at bounding box center [564, 482] width 10 height 10
radio input "true"
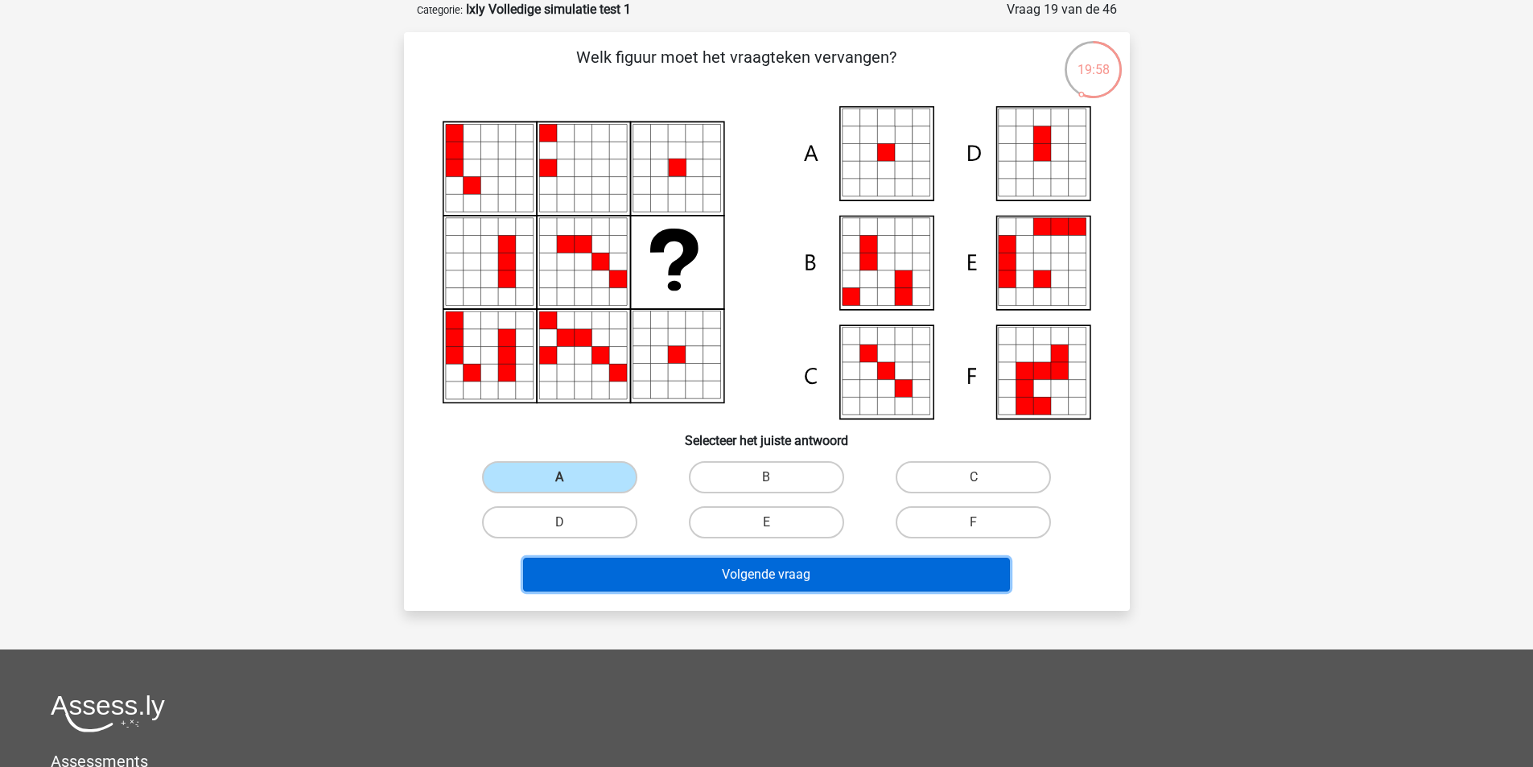
click at [774, 579] on button "Volgende vraag" at bounding box center [766, 575] width 487 height 34
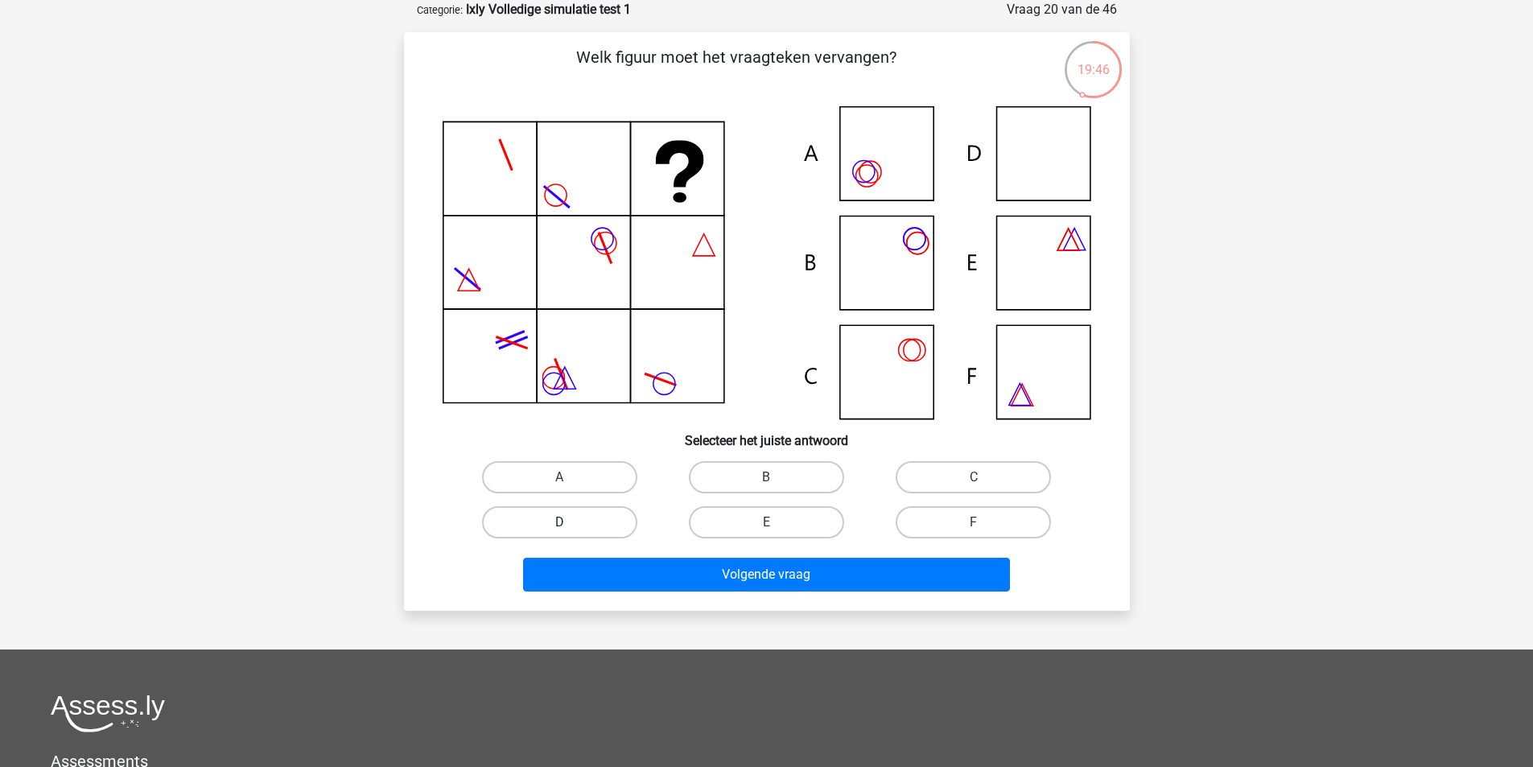
click at [607, 523] on label "D" at bounding box center [559, 522] width 155 height 32
click at [570, 523] on input "D" at bounding box center [564, 527] width 10 height 10
radio input "true"
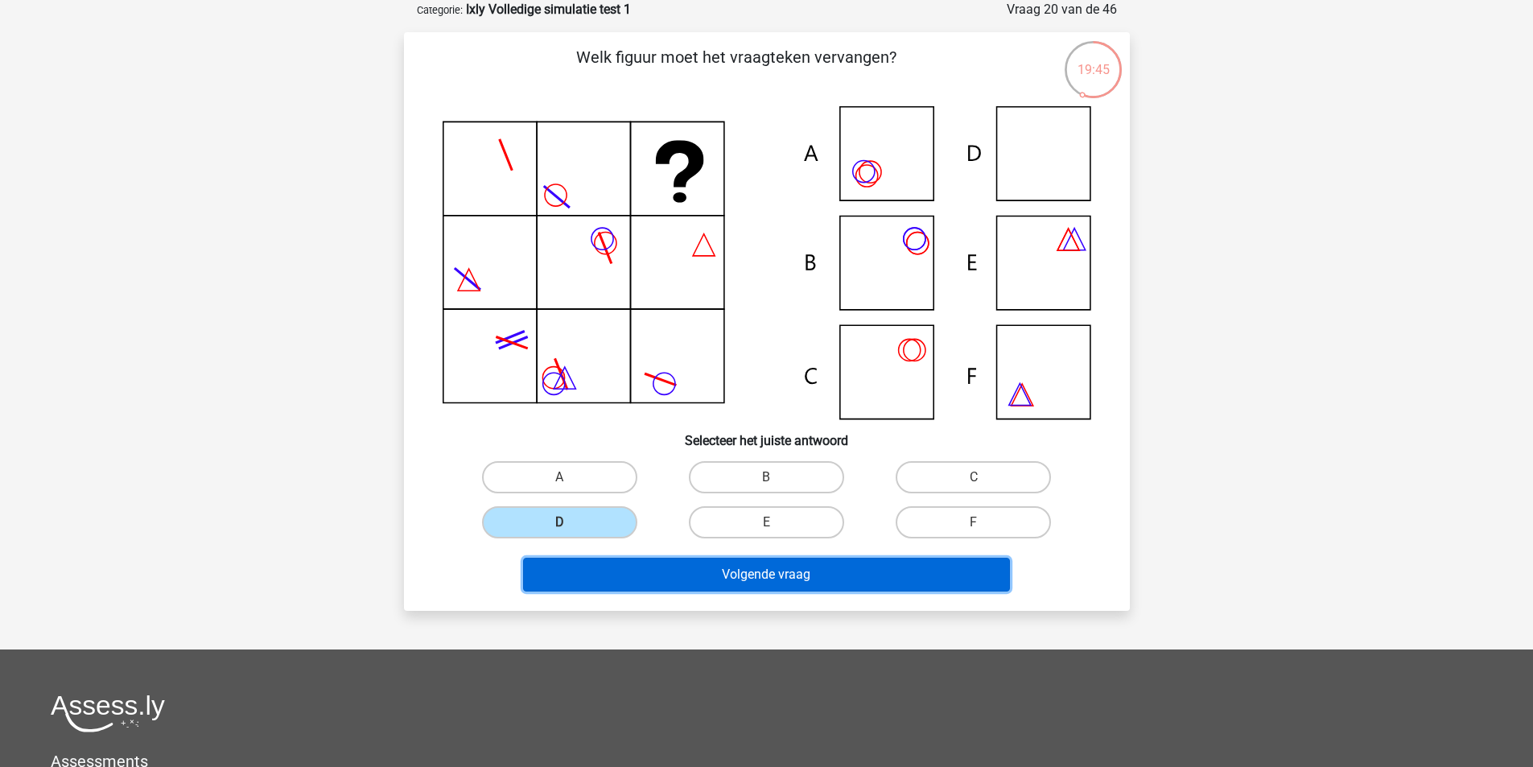
click at [771, 578] on button "Volgende vraag" at bounding box center [766, 575] width 487 height 34
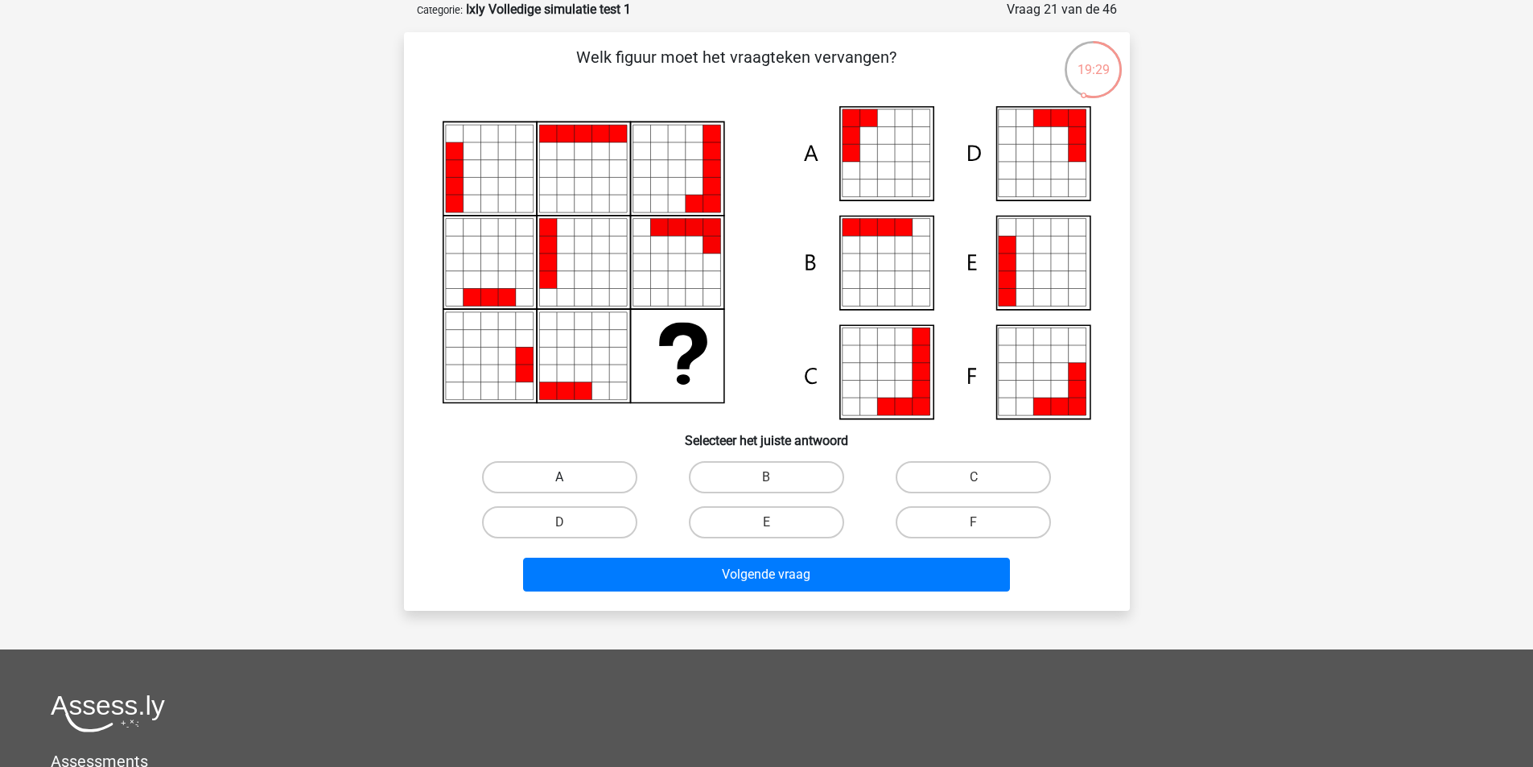
click at [563, 470] on label "A" at bounding box center [559, 477] width 155 height 32
click at [563, 477] on input "A" at bounding box center [564, 482] width 10 height 10
radio input "true"
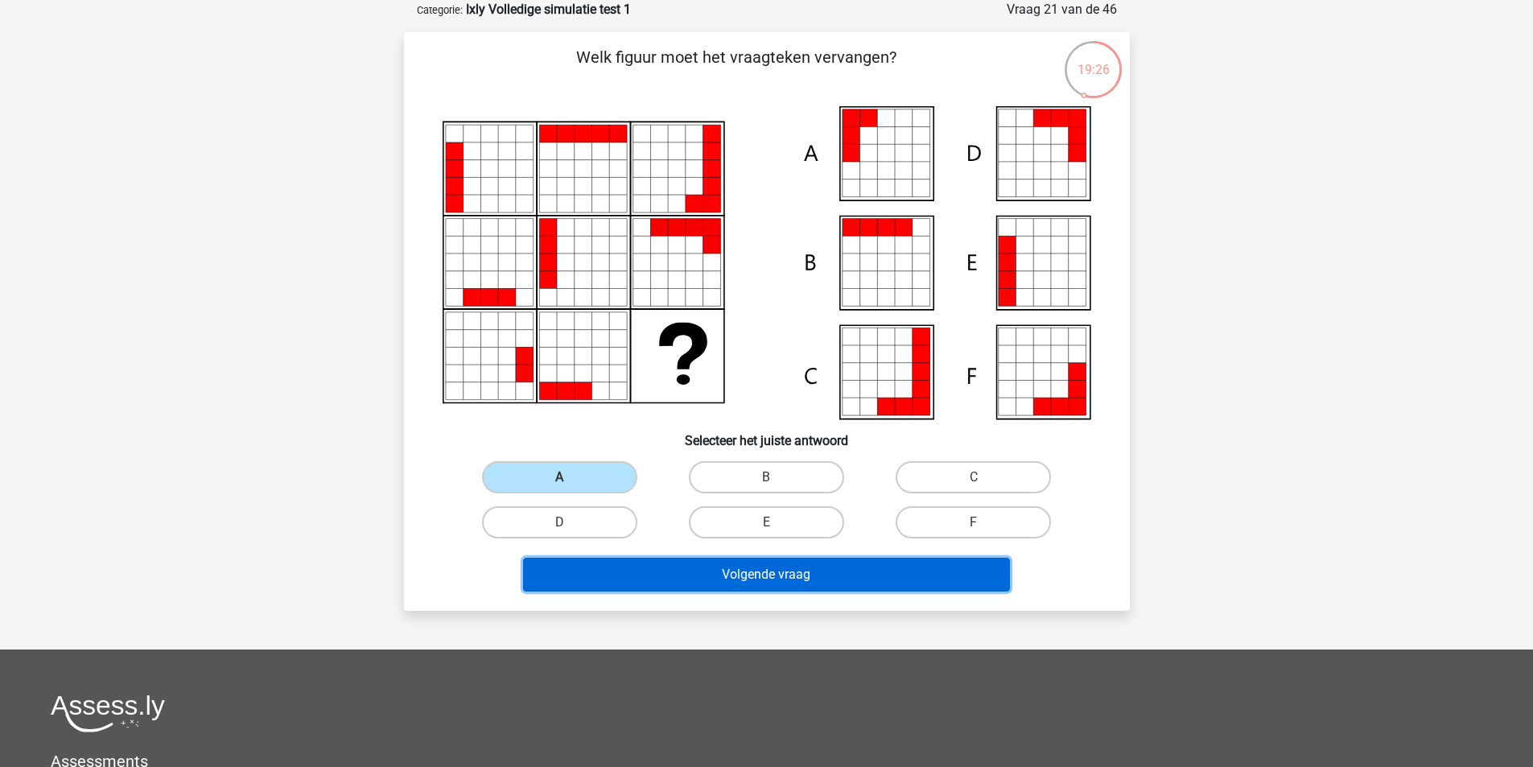
click at [719, 571] on button "Volgende vraag" at bounding box center [766, 575] width 487 height 34
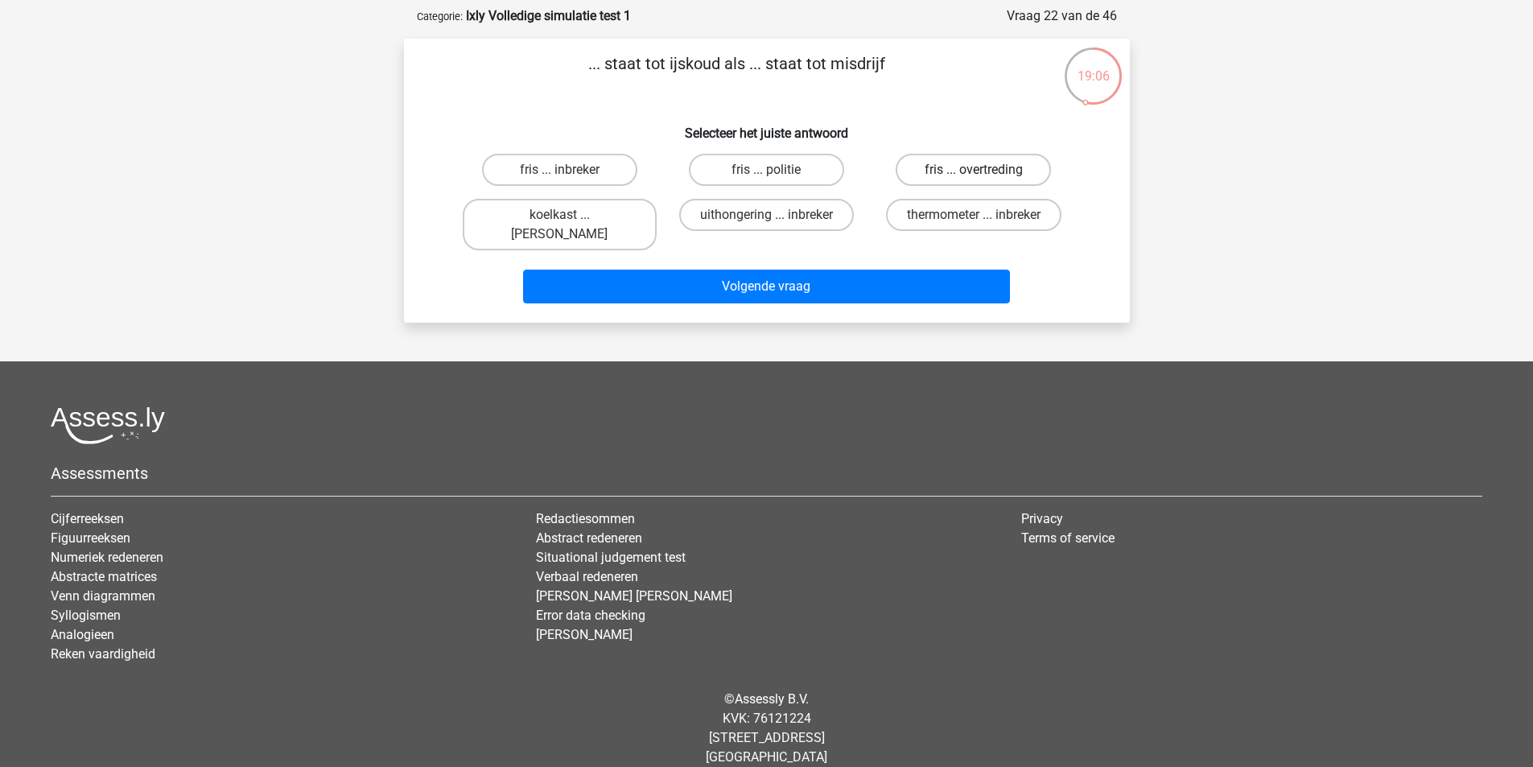
click at [944, 170] on label "fris ... overtreding" at bounding box center [973, 170] width 155 height 32
click at [974, 170] on input "fris ... overtreding" at bounding box center [979, 175] width 10 height 10
radio input "true"
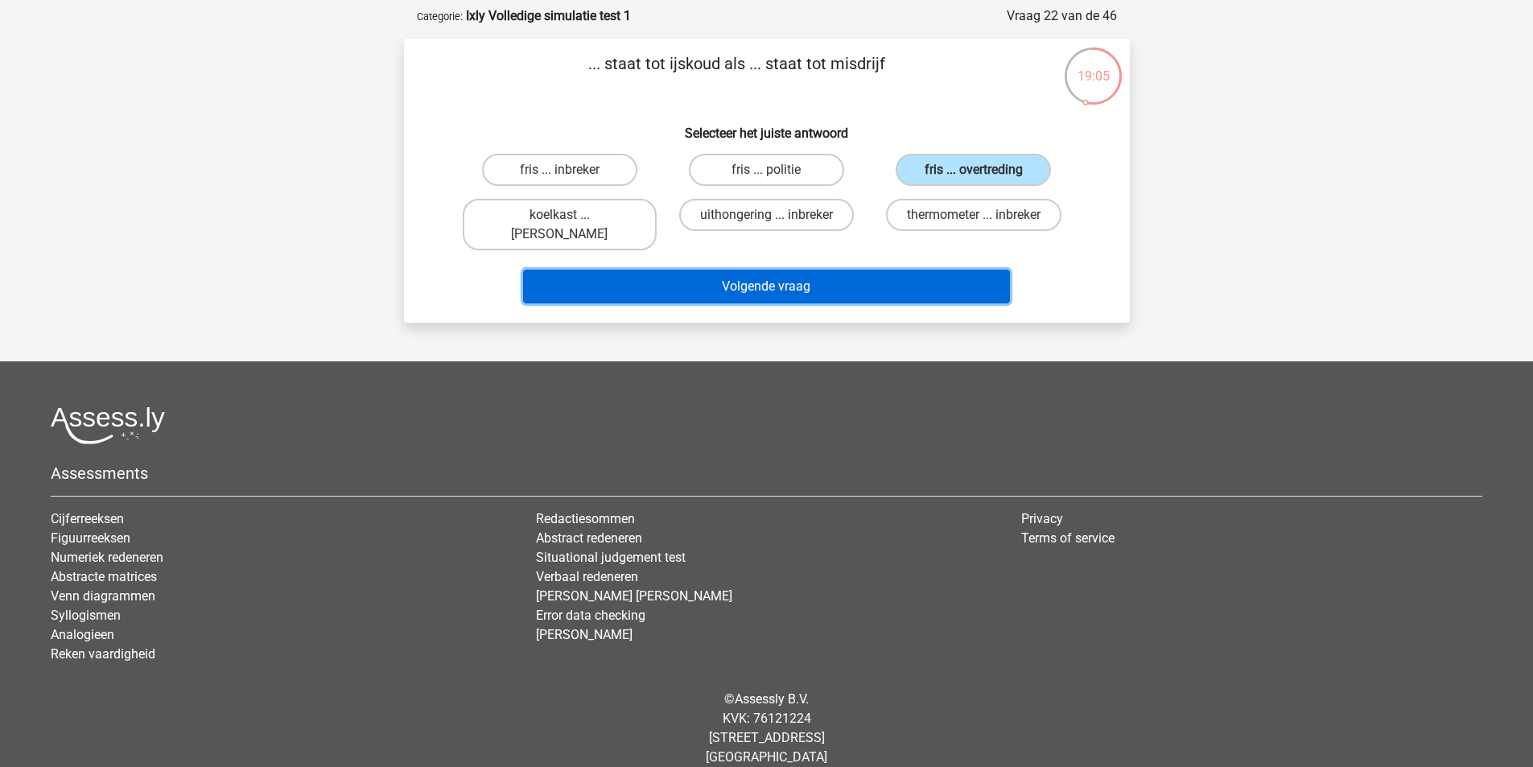
click at [862, 270] on button "Volgende vraag" at bounding box center [766, 287] width 487 height 34
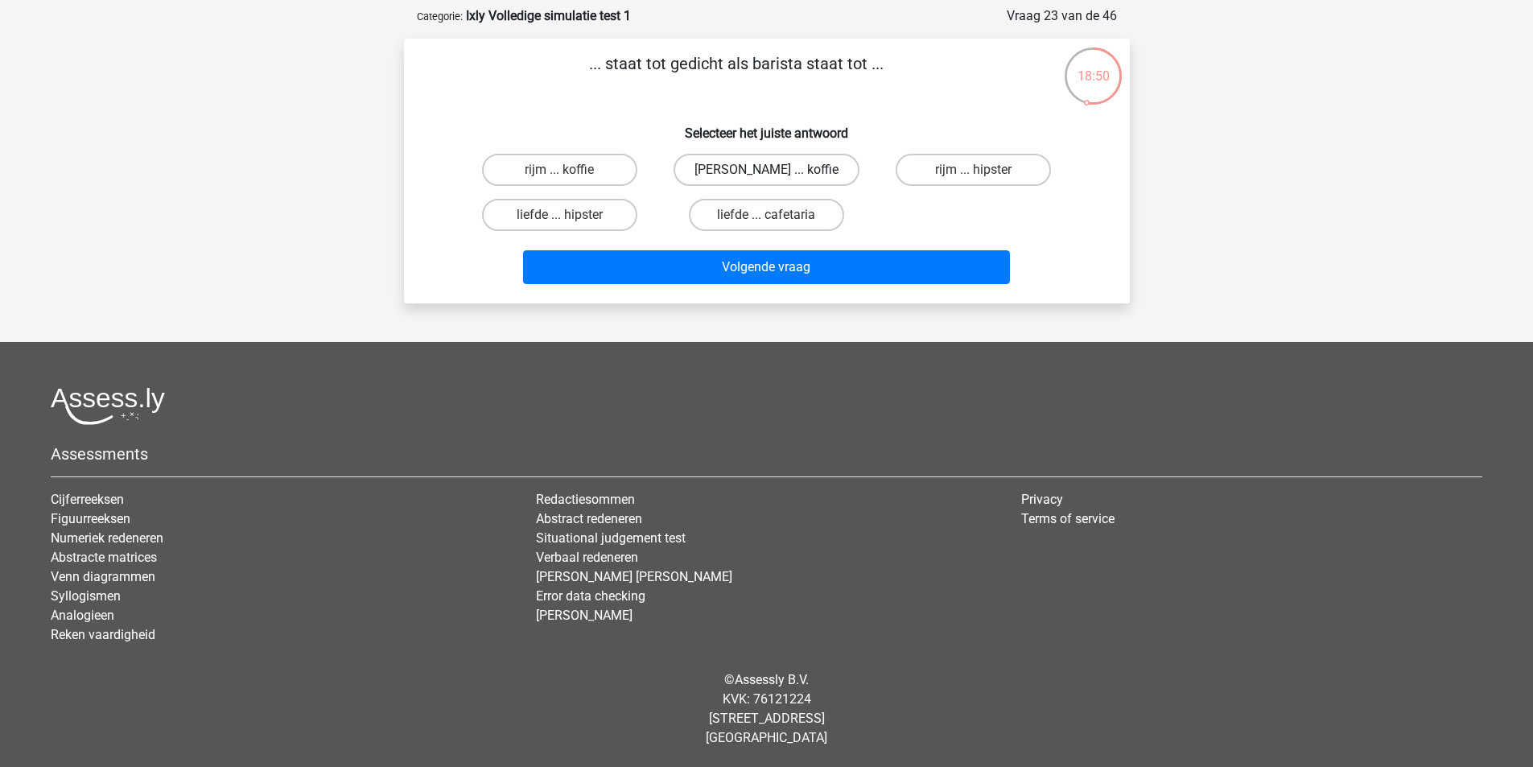
click at [758, 167] on label "dichter ... koffie" at bounding box center [767, 170] width 186 height 32
click at [766, 170] on input "dichter ... koffie" at bounding box center [771, 175] width 10 height 10
radio input "true"
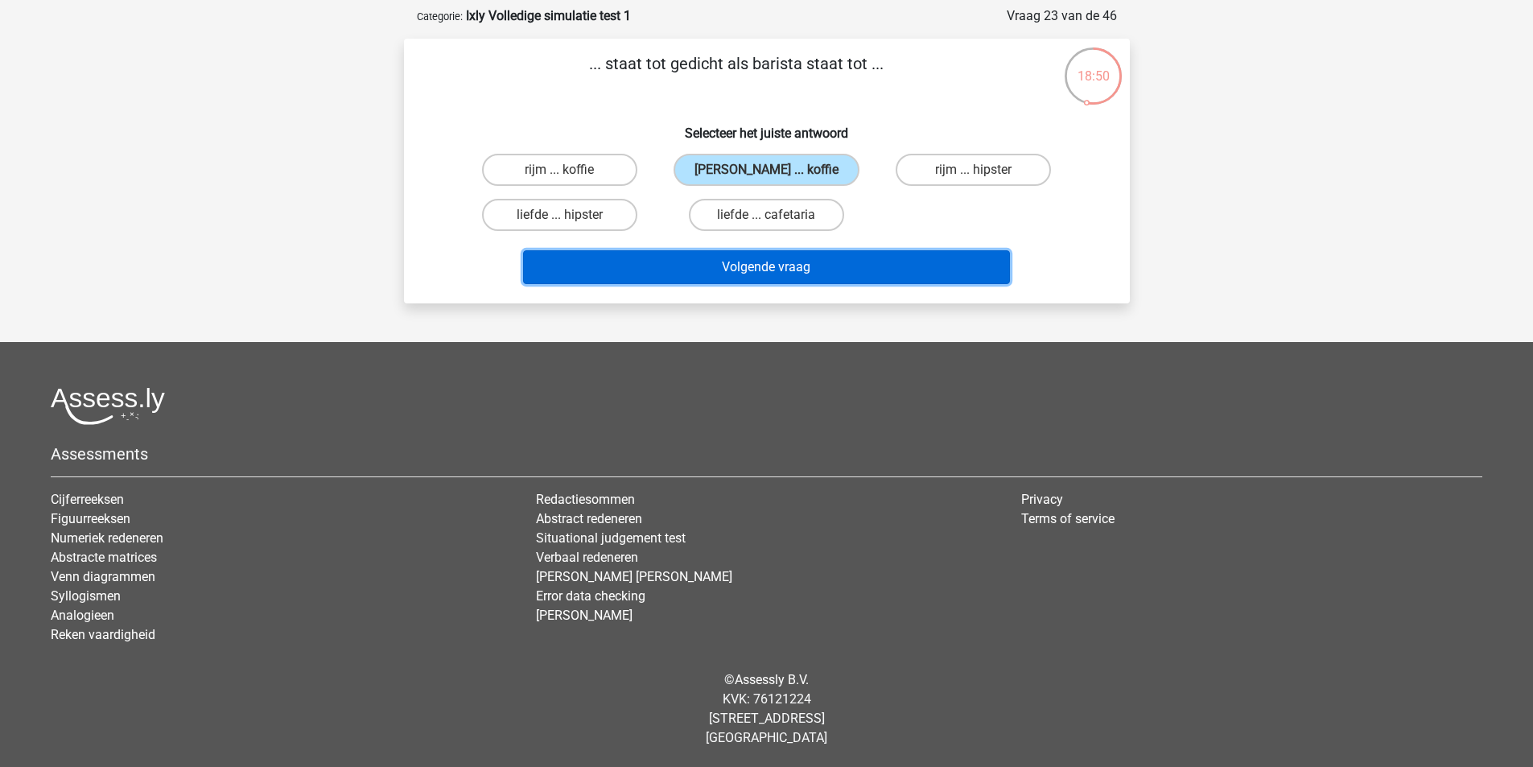
click at [784, 262] on button "Volgende vraag" at bounding box center [766, 267] width 487 height 34
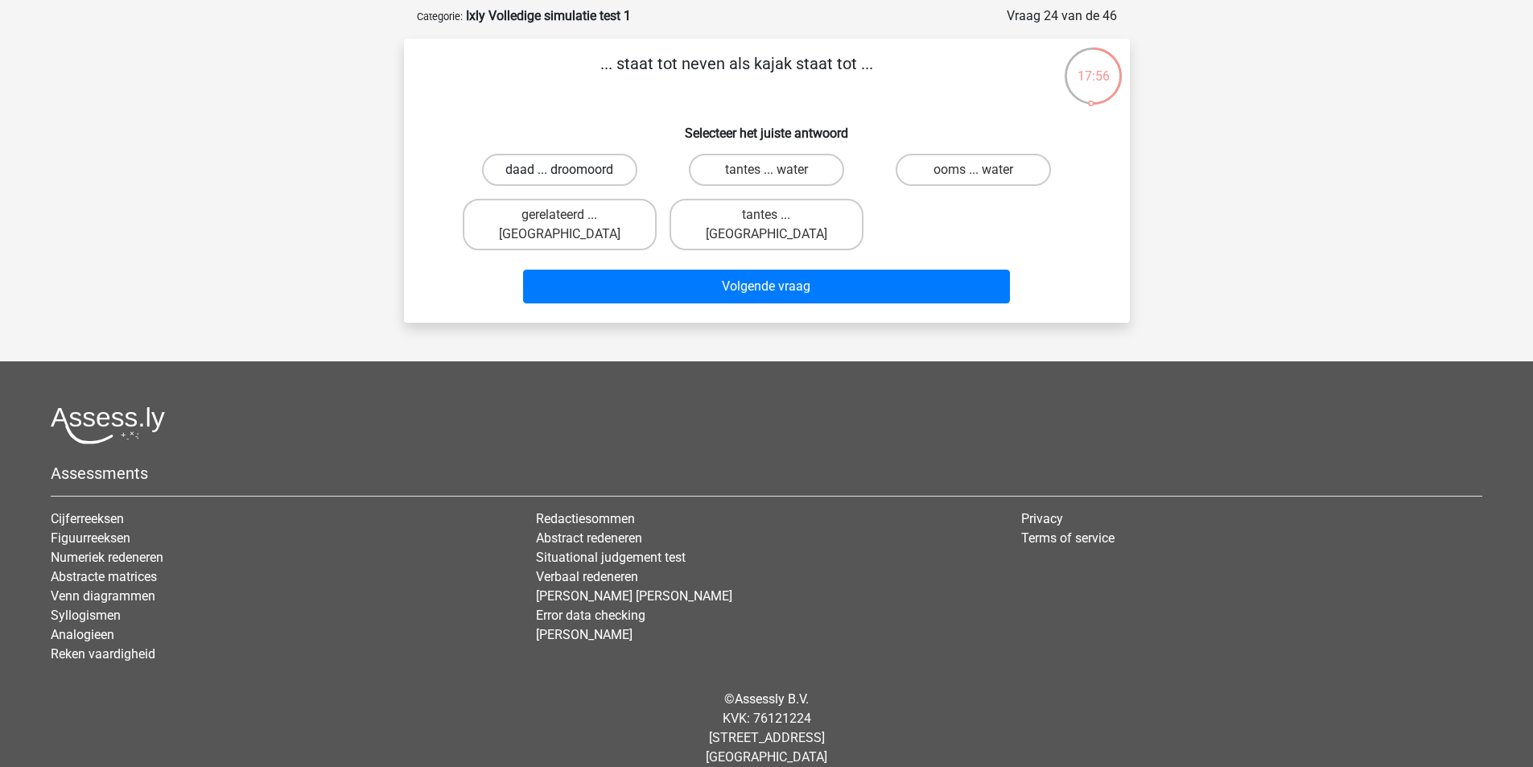
click at [551, 167] on label "daad ... droomoord" at bounding box center [559, 170] width 155 height 32
click at [559, 170] on input "daad ... droomoord" at bounding box center [564, 175] width 10 height 10
radio input "true"
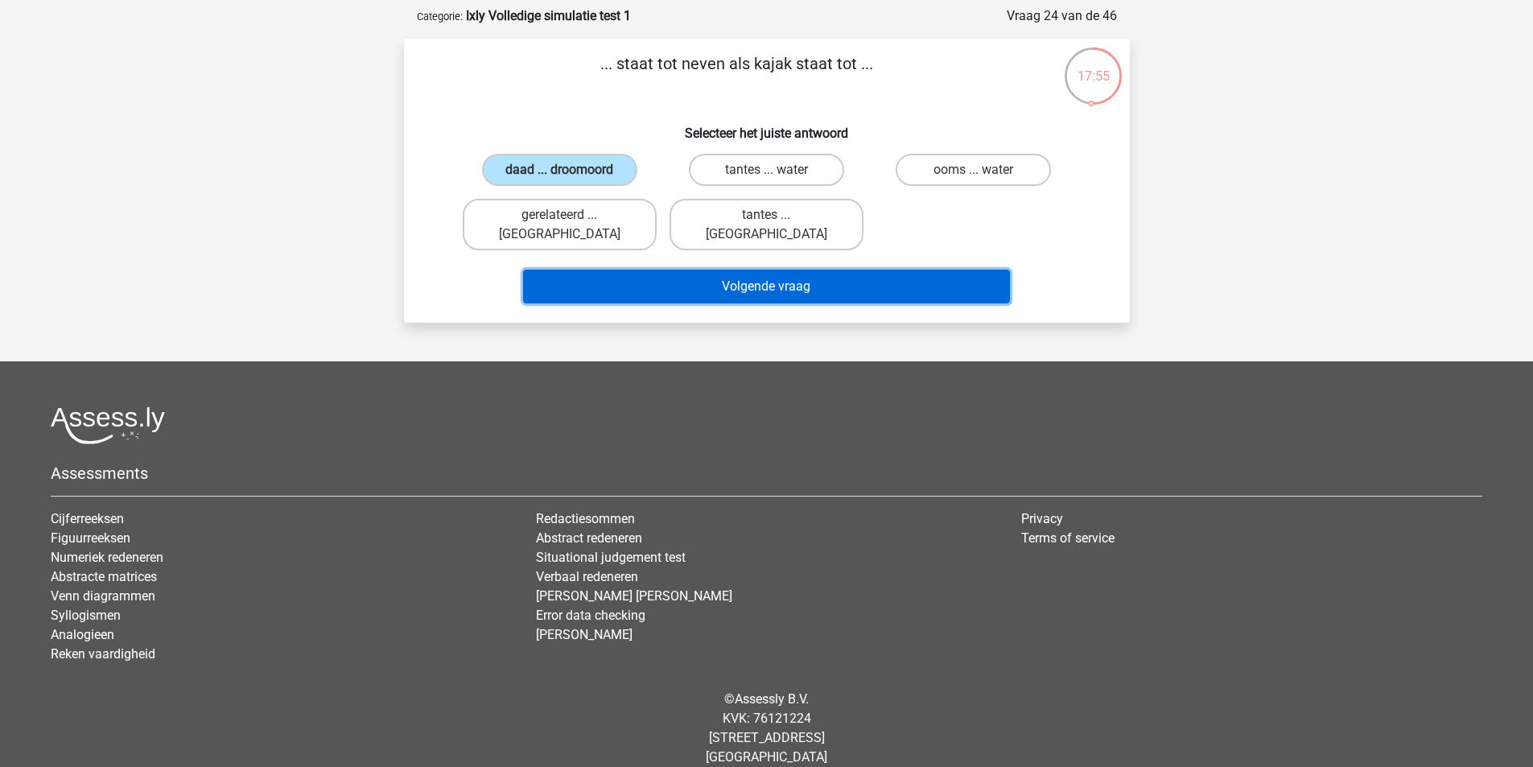
click at [811, 270] on button "Volgende vraag" at bounding box center [766, 287] width 487 height 34
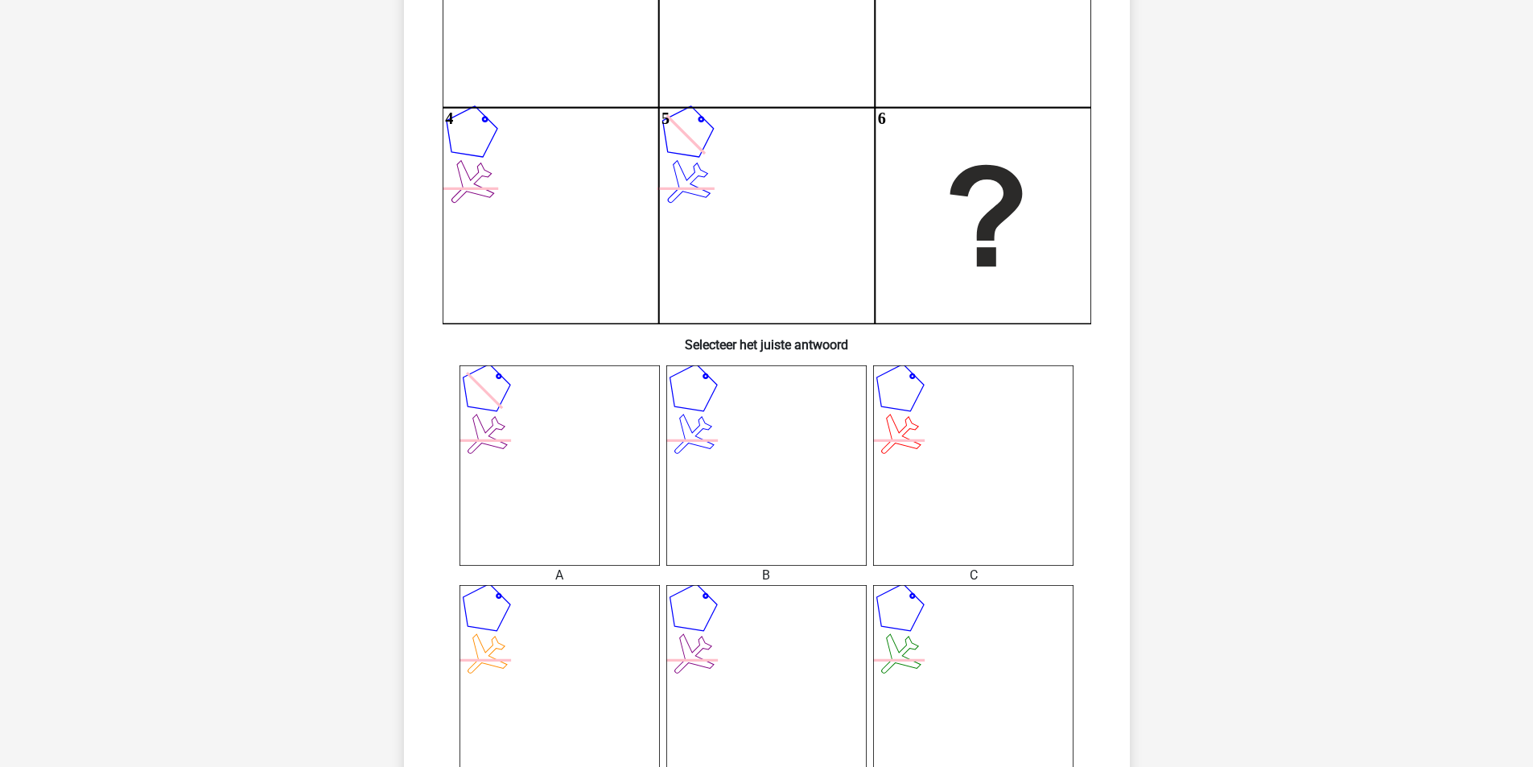
scroll to position [510, 0]
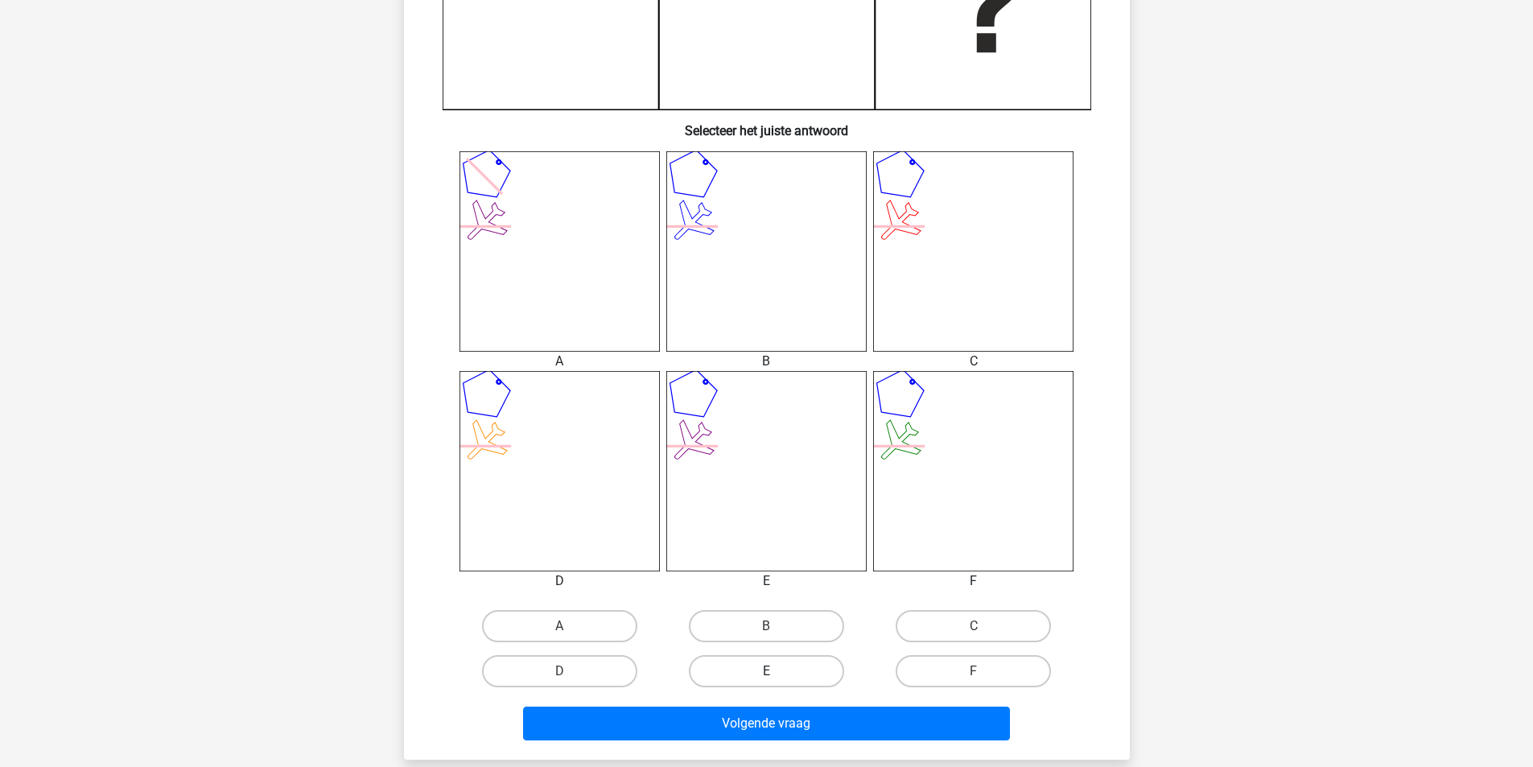
click at [759, 666] on label "E" at bounding box center [766, 671] width 155 height 32
click at [766, 671] on input "E" at bounding box center [771, 676] width 10 height 10
radio input "true"
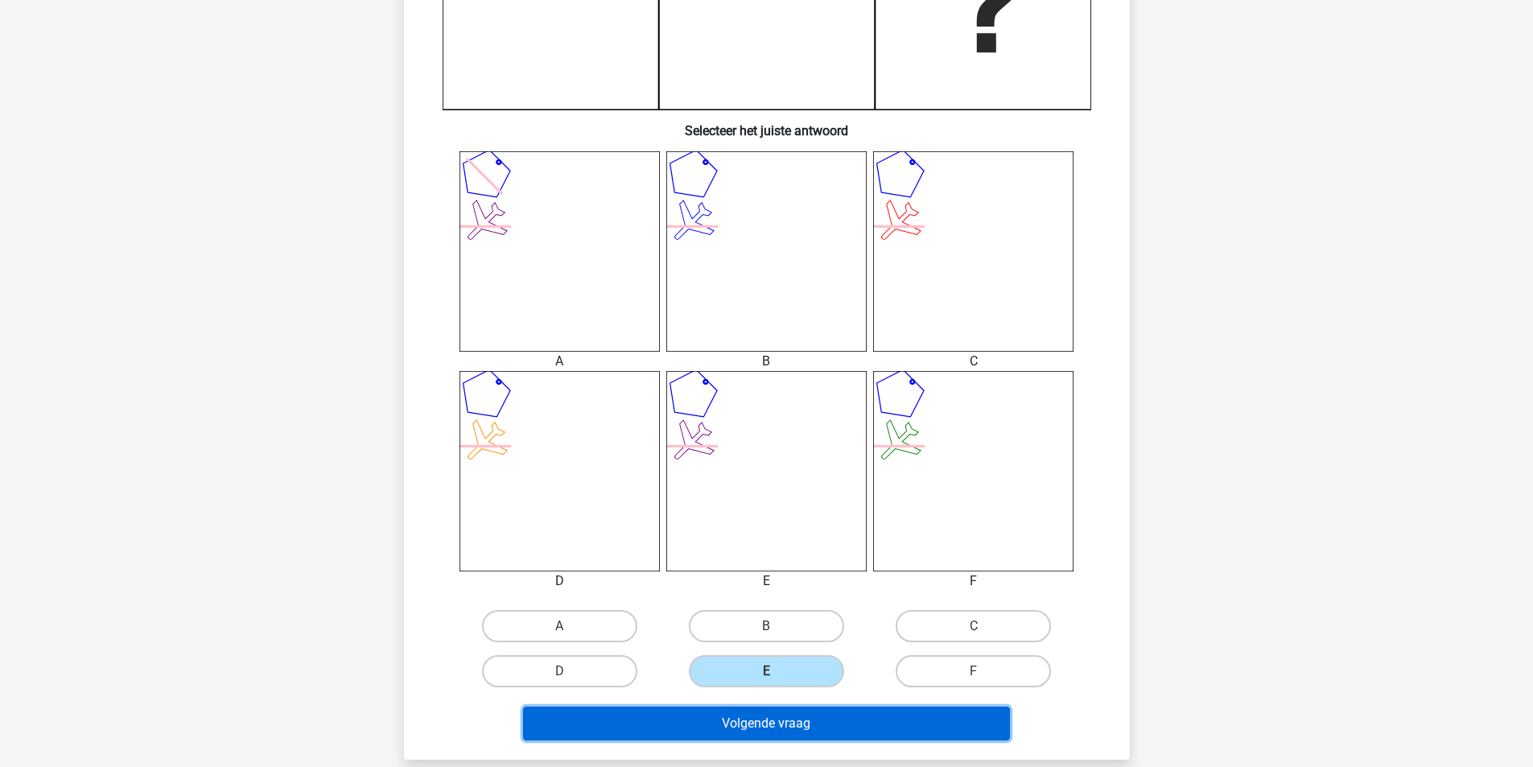
click at [768, 720] on button "Volgende vraag" at bounding box center [766, 724] width 487 height 34
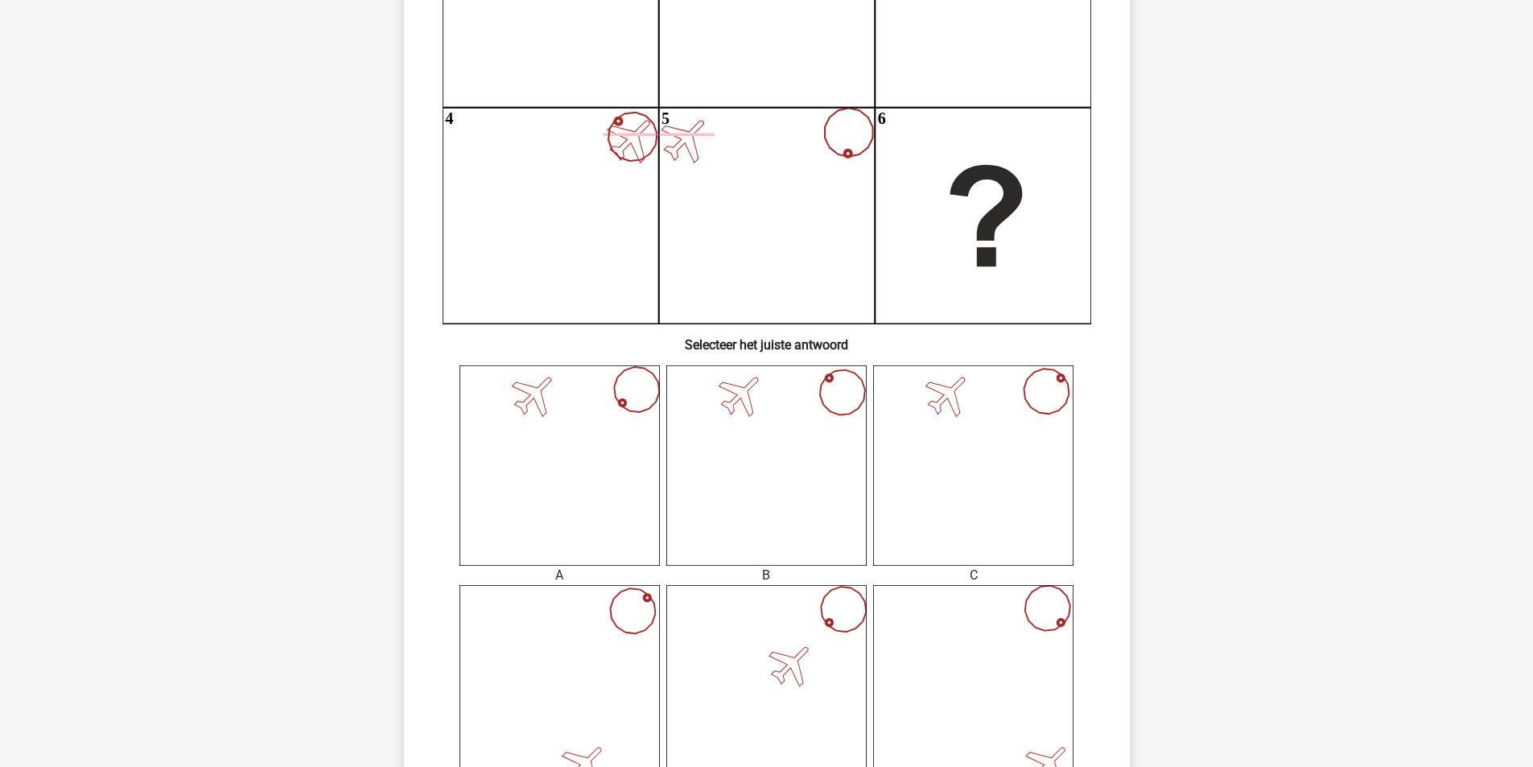
scroll to position [724, 0]
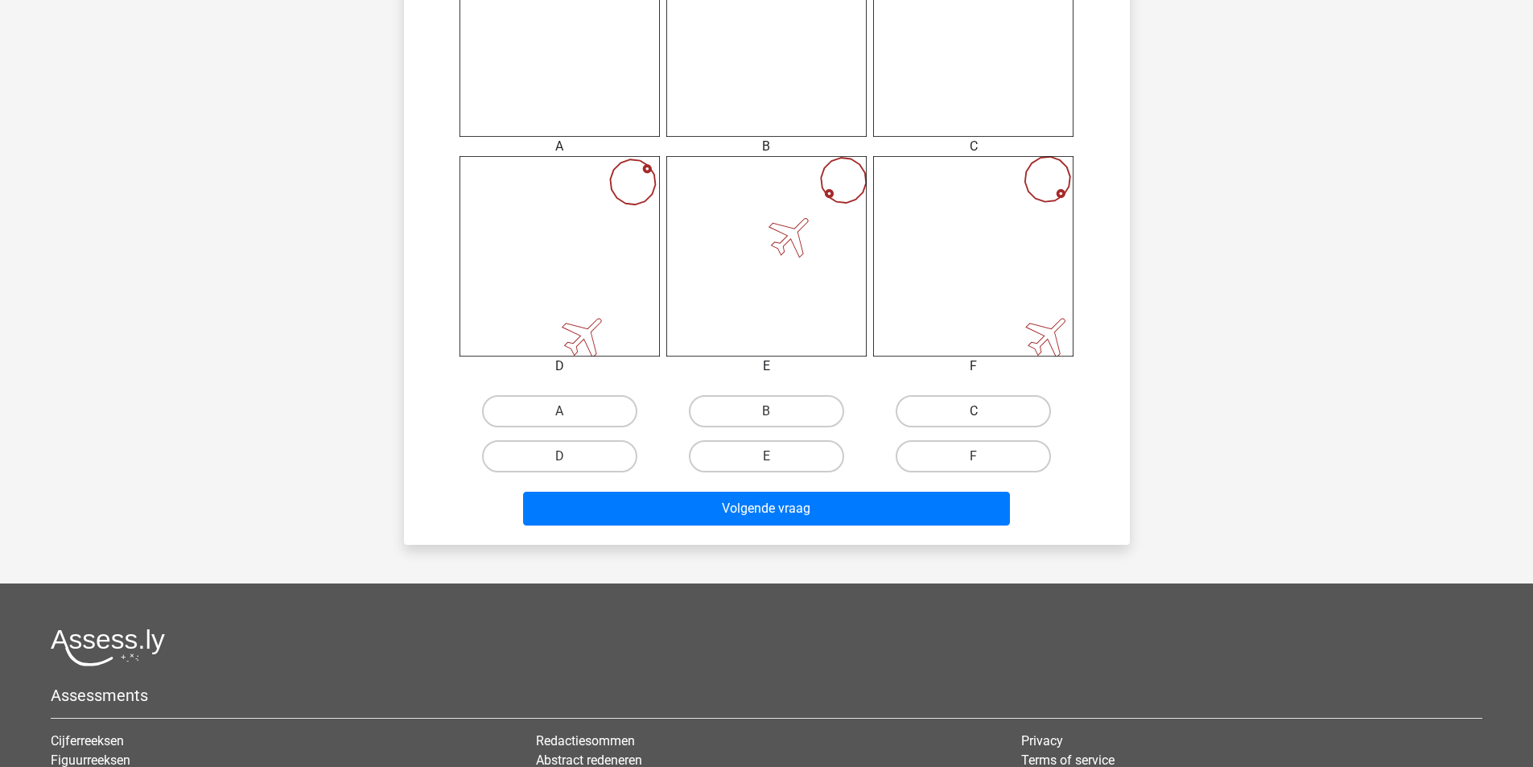
click at [951, 404] on label "C" at bounding box center [973, 411] width 155 height 32
click at [974, 411] on input "C" at bounding box center [979, 416] width 10 height 10
radio input "true"
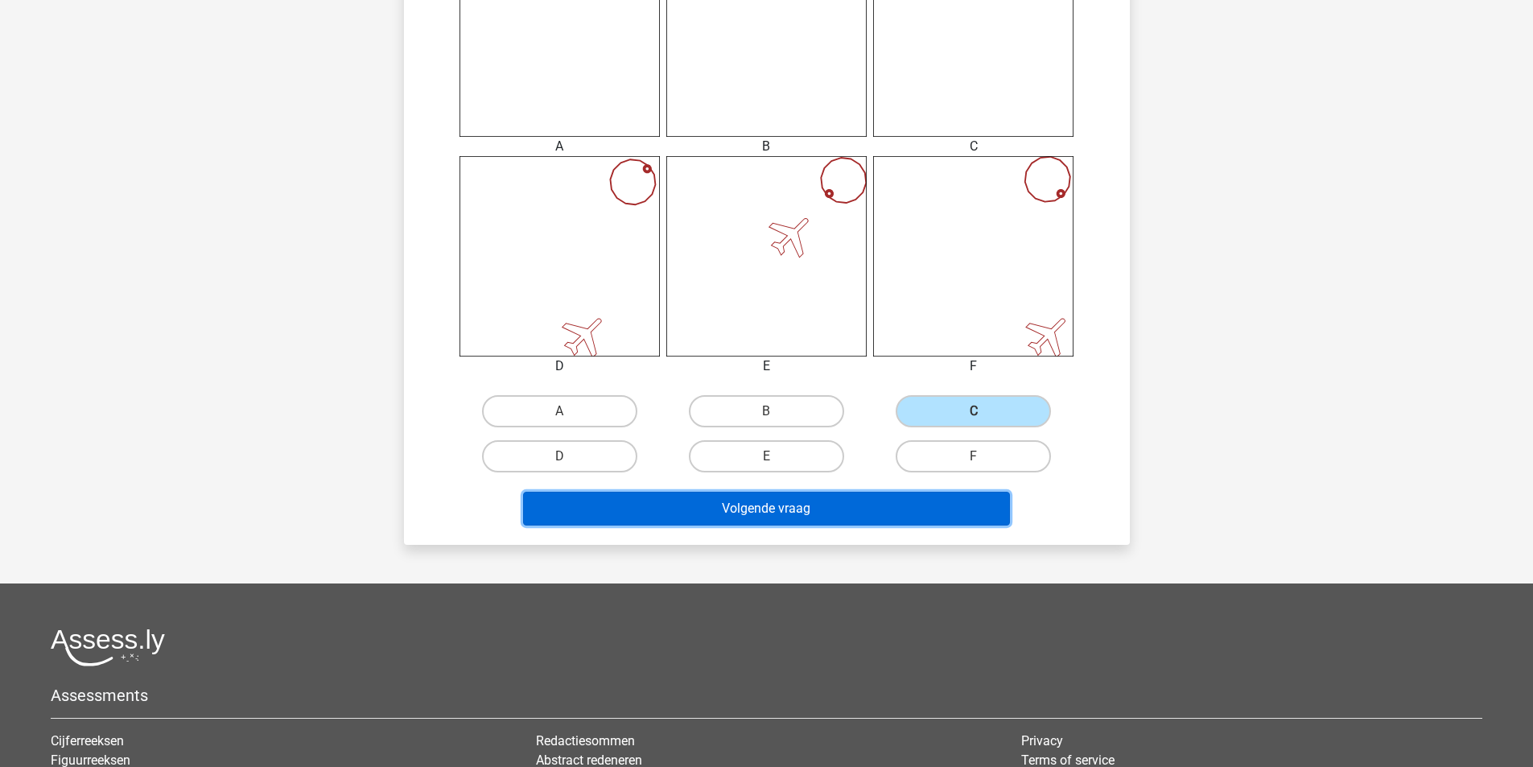
click at [882, 502] on button "Volgende vraag" at bounding box center [766, 509] width 487 height 34
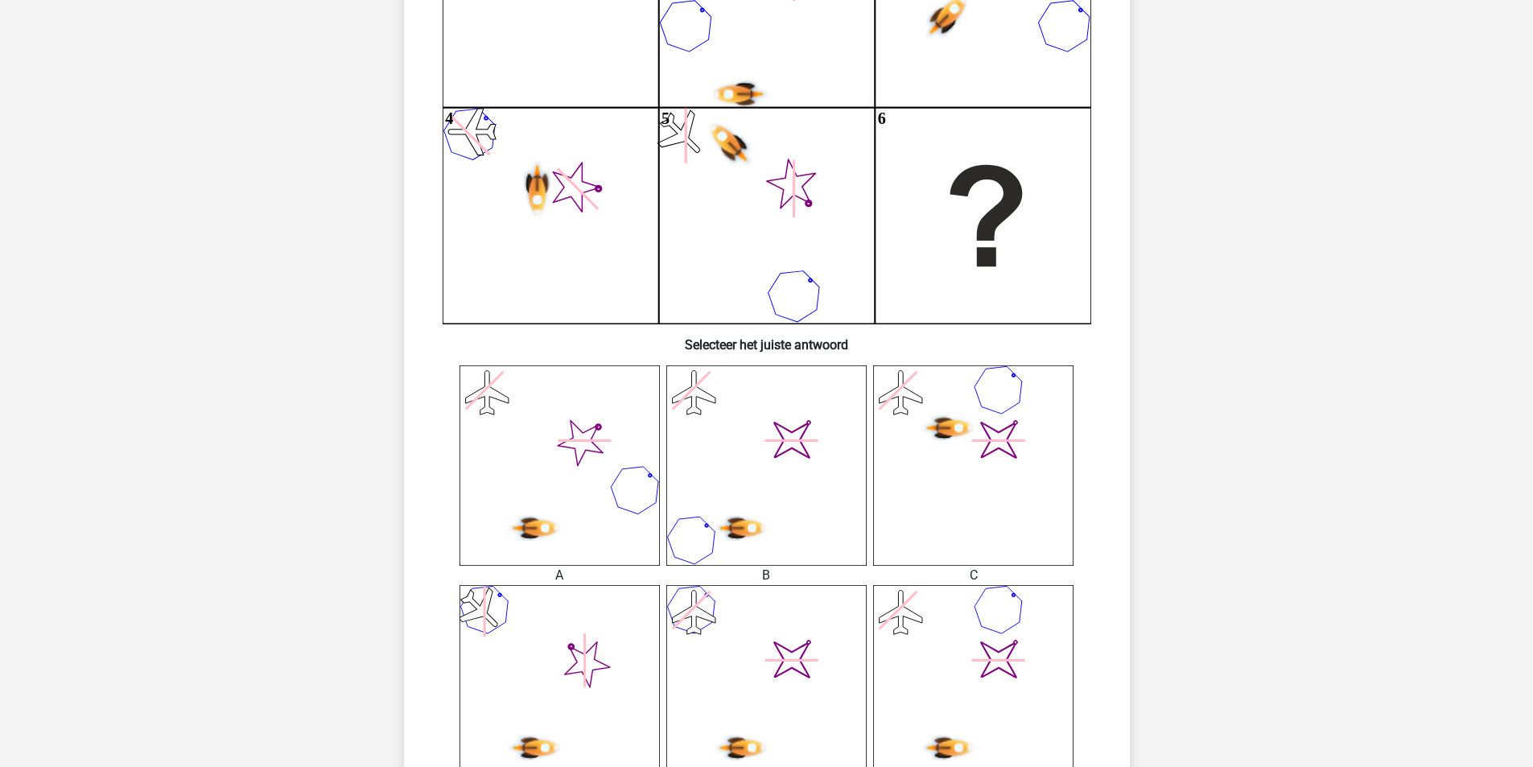
scroll to position [510, 0]
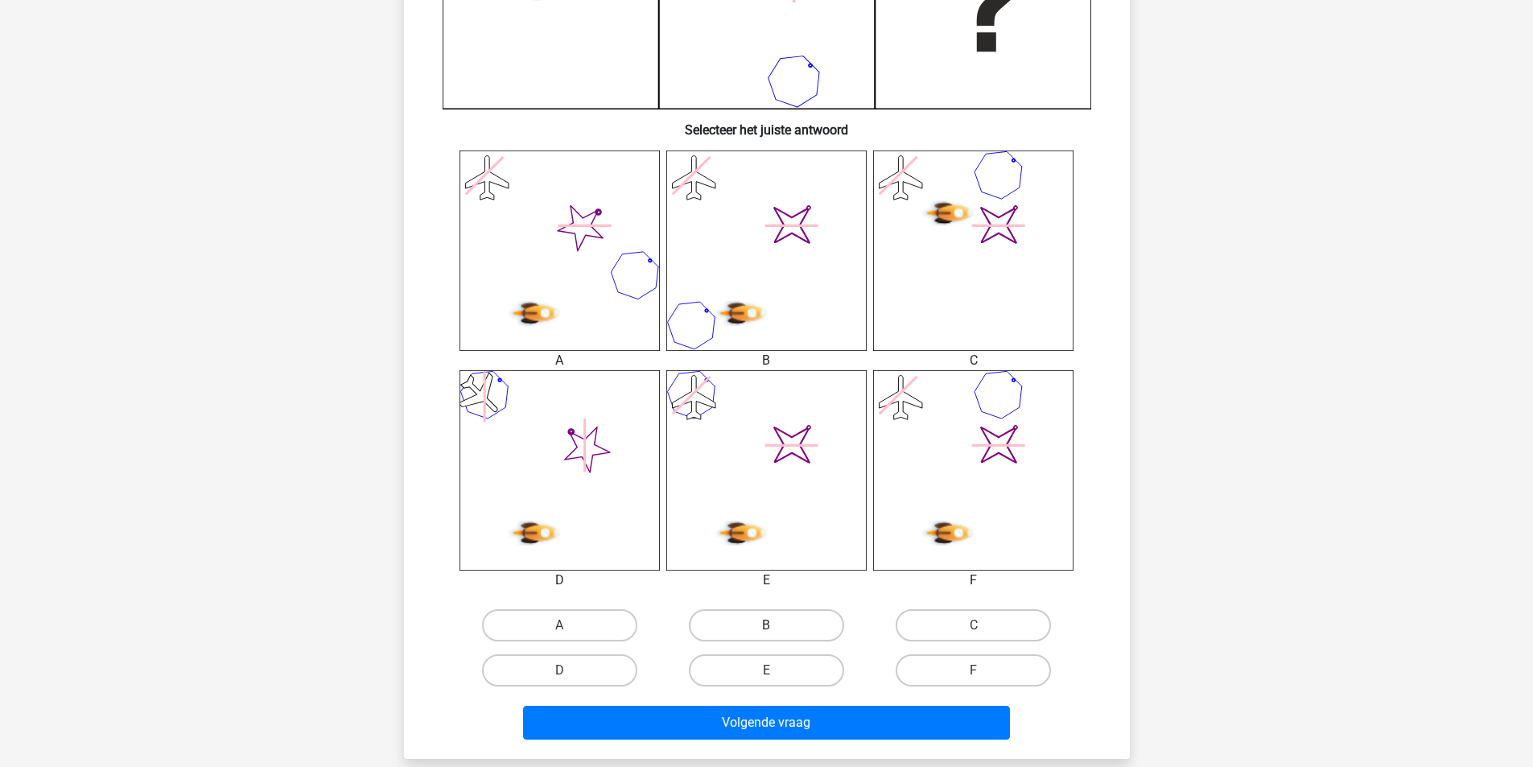
click at [770, 623] on label "B" at bounding box center [766, 625] width 155 height 32
click at [770, 625] on input "B" at bounding box center [771, 630] width 10 height 10
radio input "true"
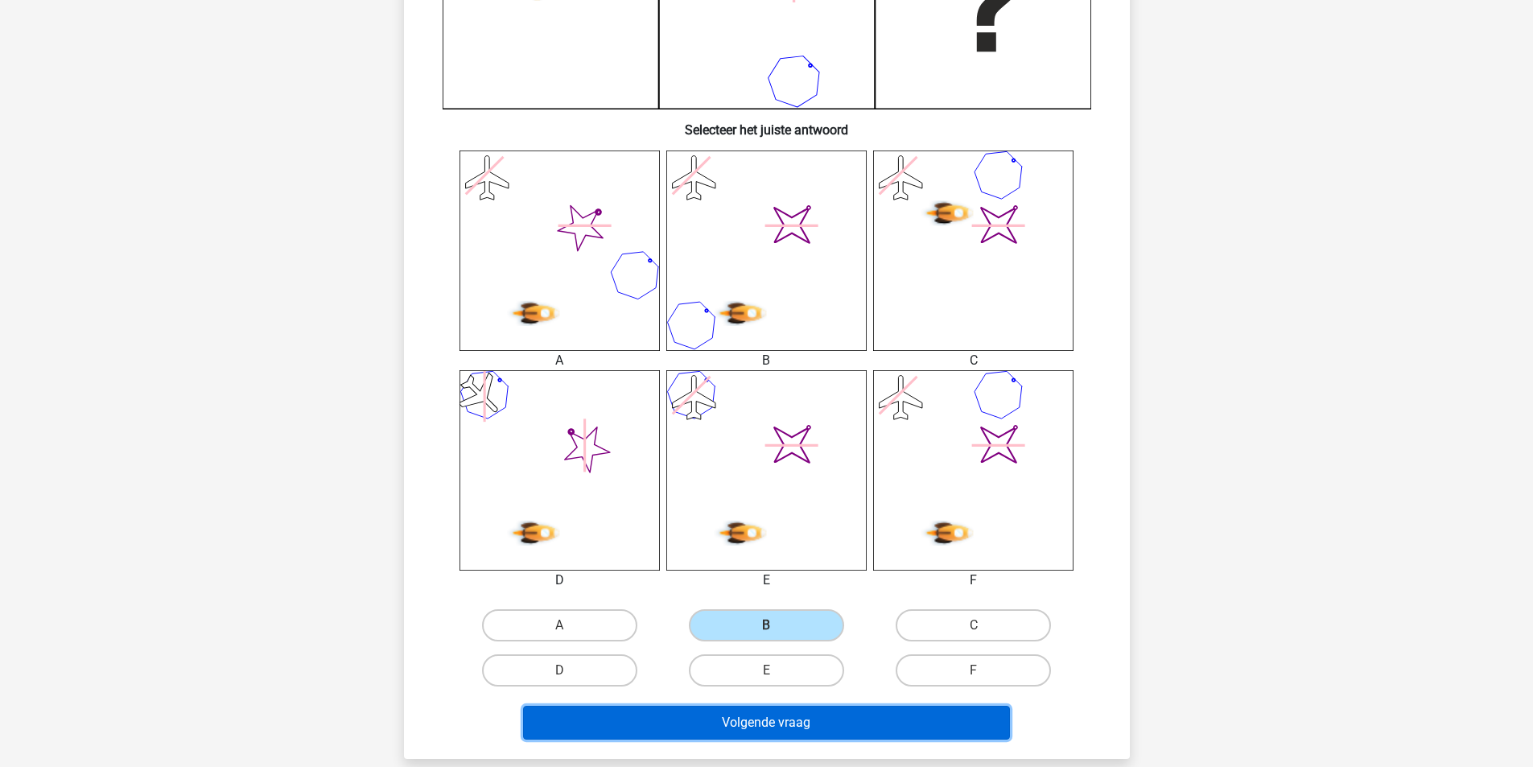
click at [799, 712] on button "Volgende vraag" at bounding box center [766, 723] width 487 height 34
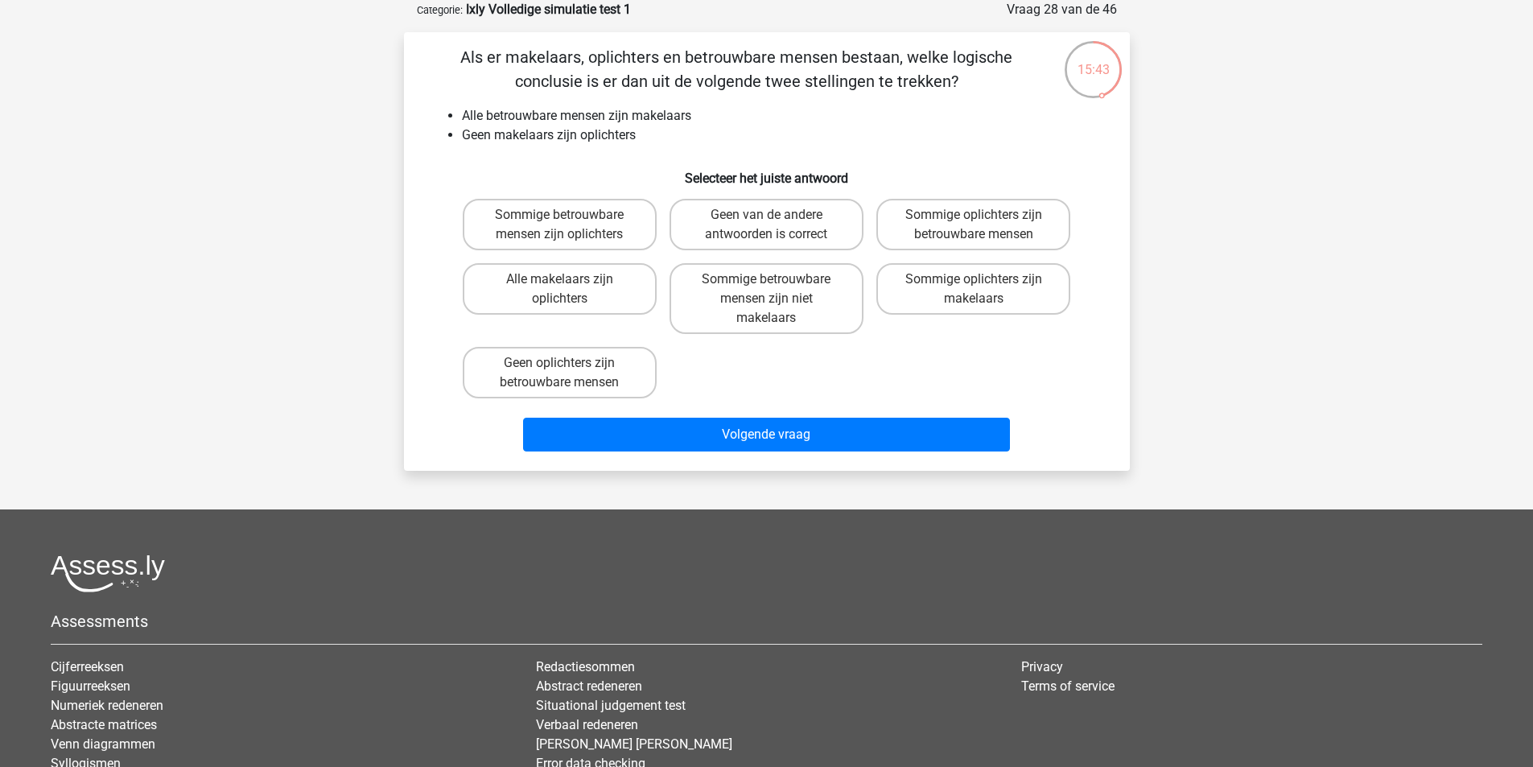
scroll to position [0, 0]
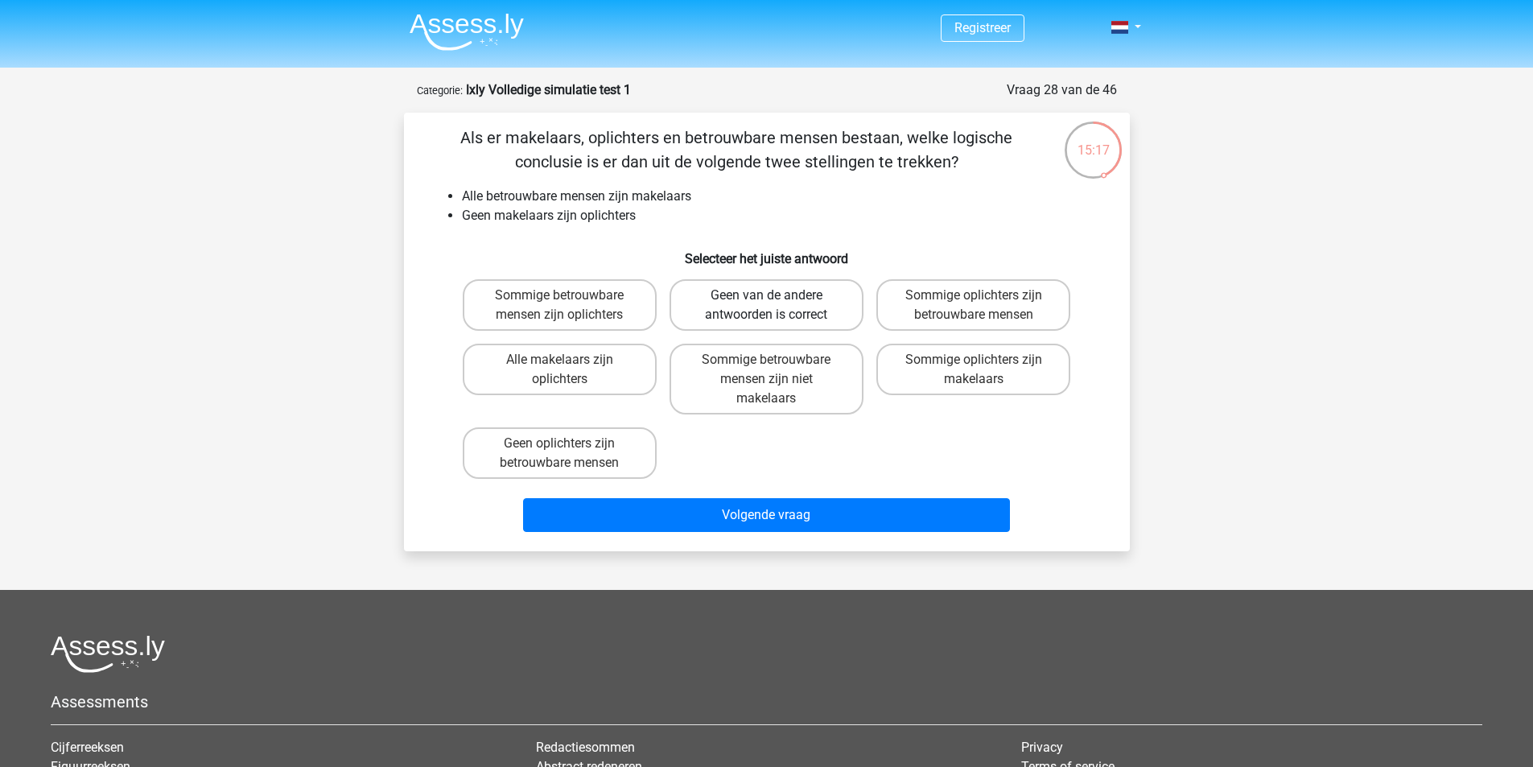
click at [806, 312] on label "Geen van de andere antwoorden is correct" at bounding box center [767, 305] width 194 height 52
click at [777, 306] on input "Geen van de andere antwoorden is correct" at bounding box center [771, 300] width 10 height 10
radio input "true"
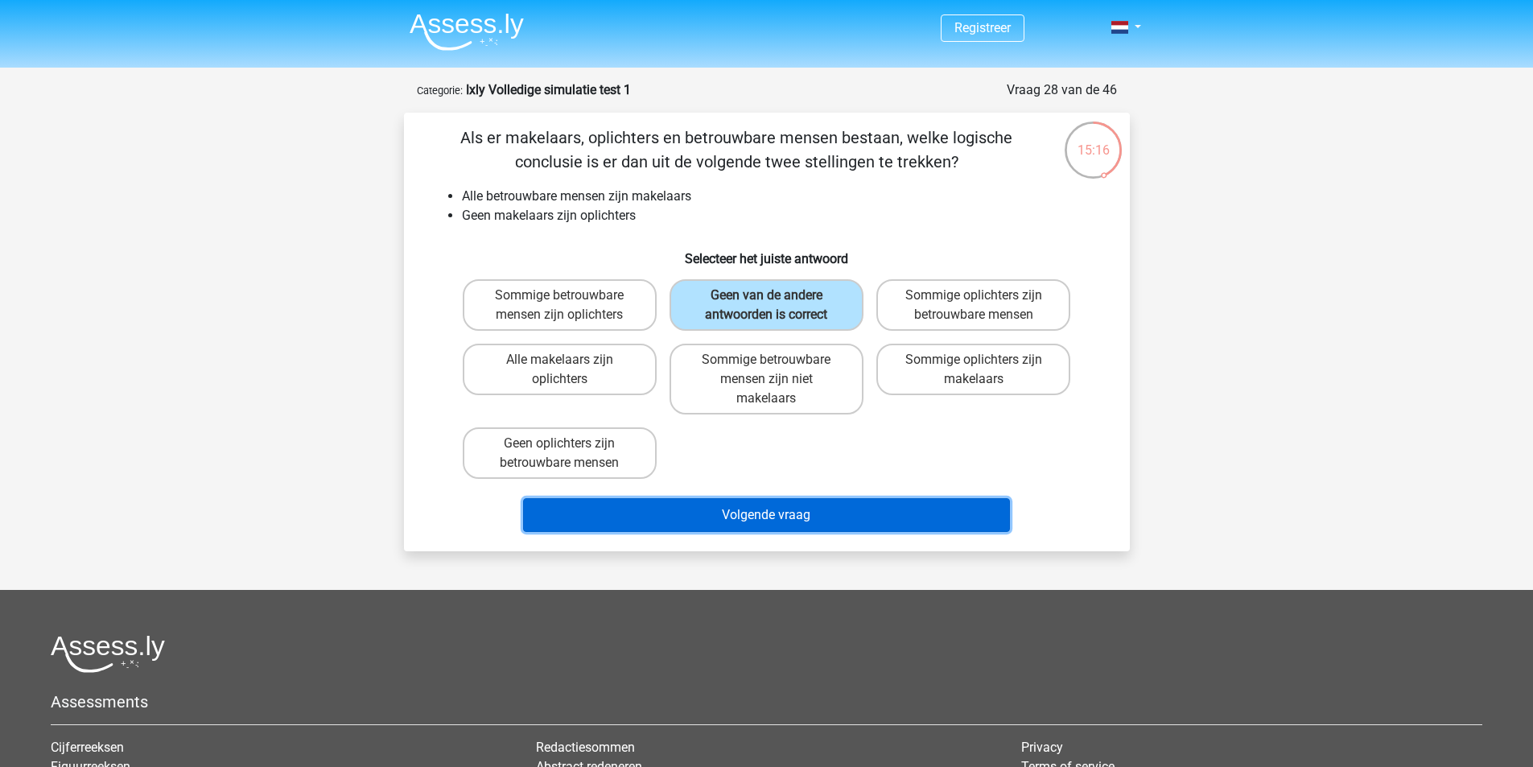
click at [773, 514] on button "Volgende vraag" at bounding box center [766, 515] width 487 height 34
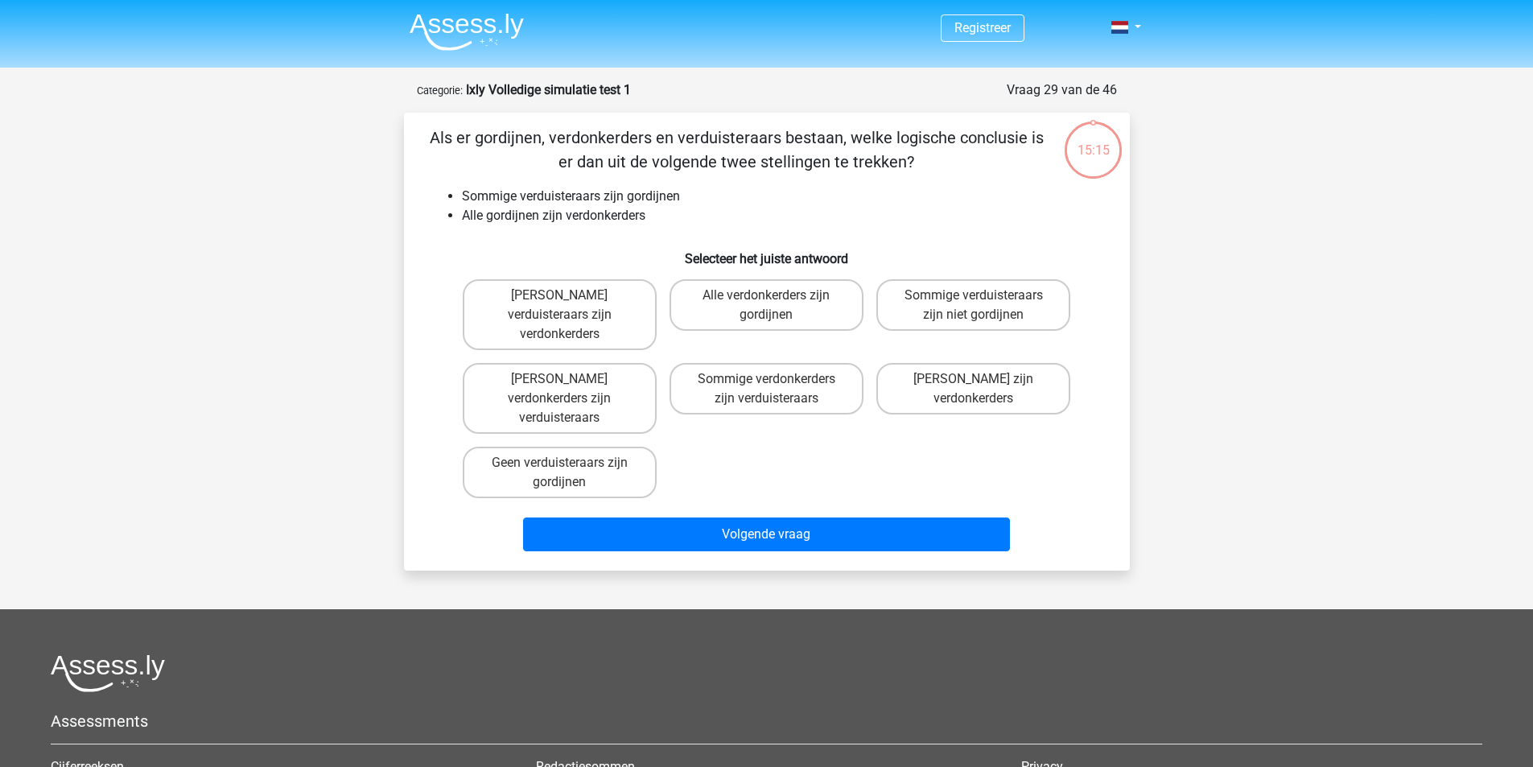
scroll to position [80, 0]
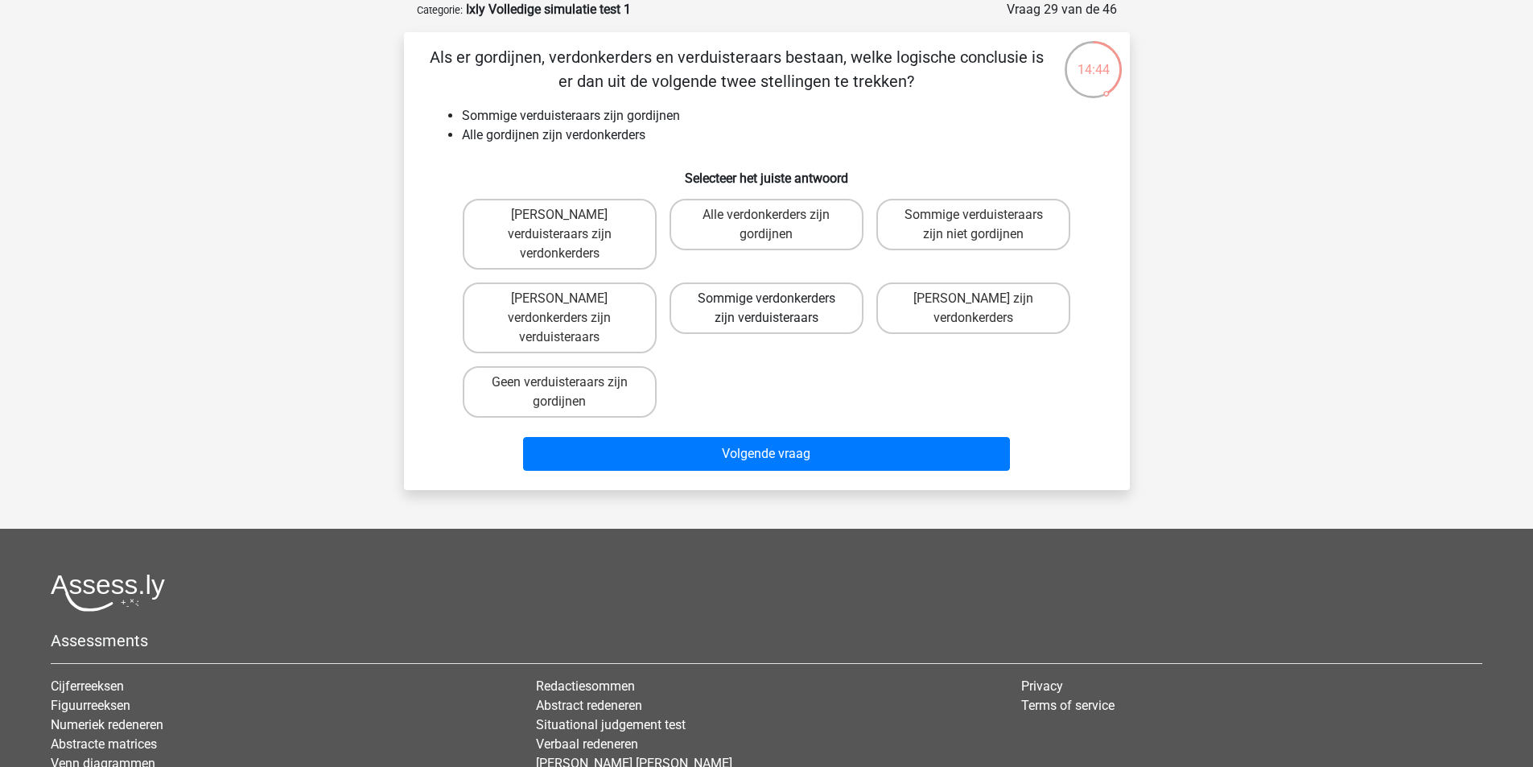
click at [772, 292] on label "Sommige verdonkerders zijn verduisteraars" at bounding box center [767, 309] width 194 height 52
click at [772, 299] on input "Sommige verdonkerders zijn verduisteraars" at bounding box center [771, 304] width 10 height 10
radio input "true"
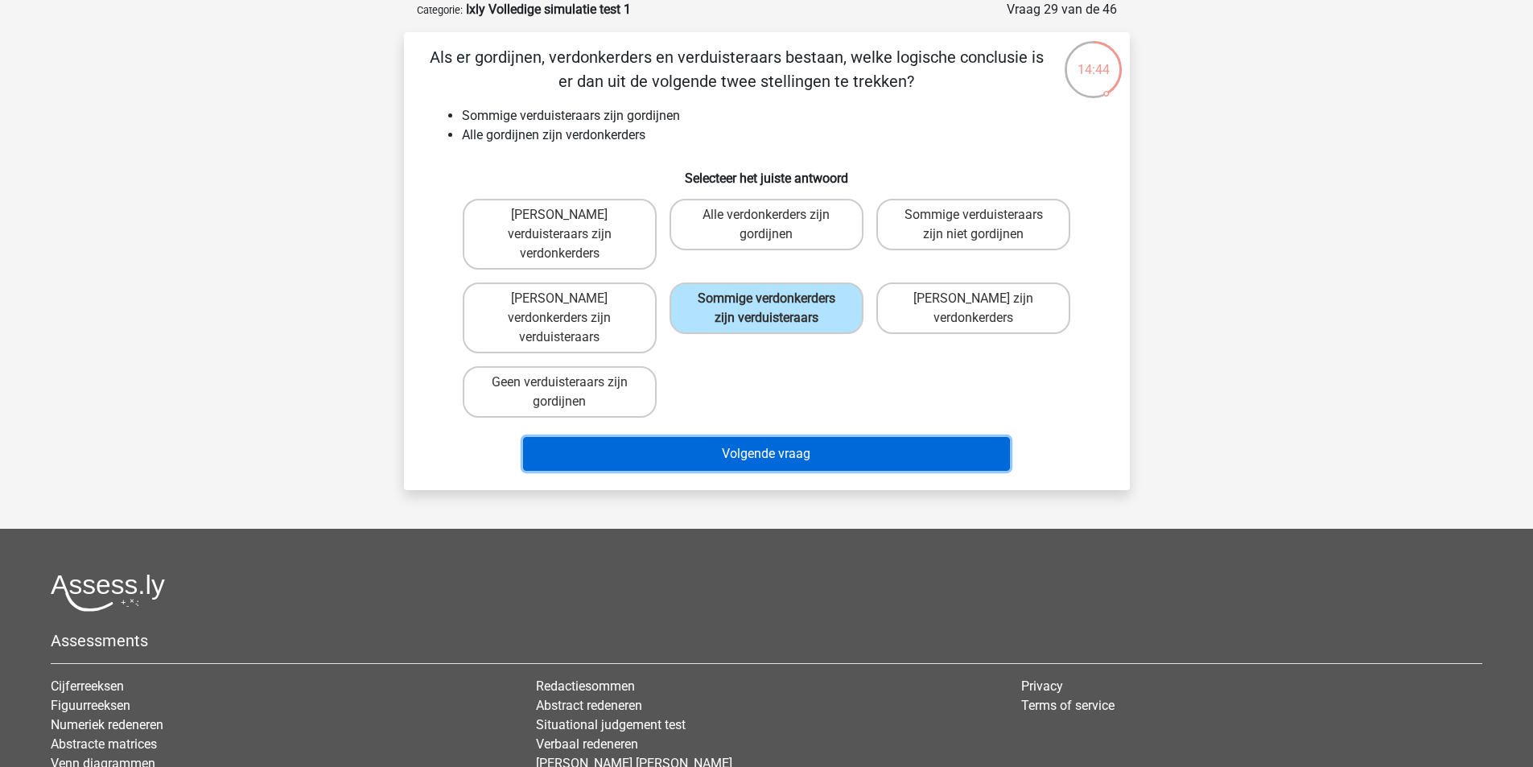
click at [757, 437] on button "Volgende vraag" at bounding box center [766, 454] width 487 height 34
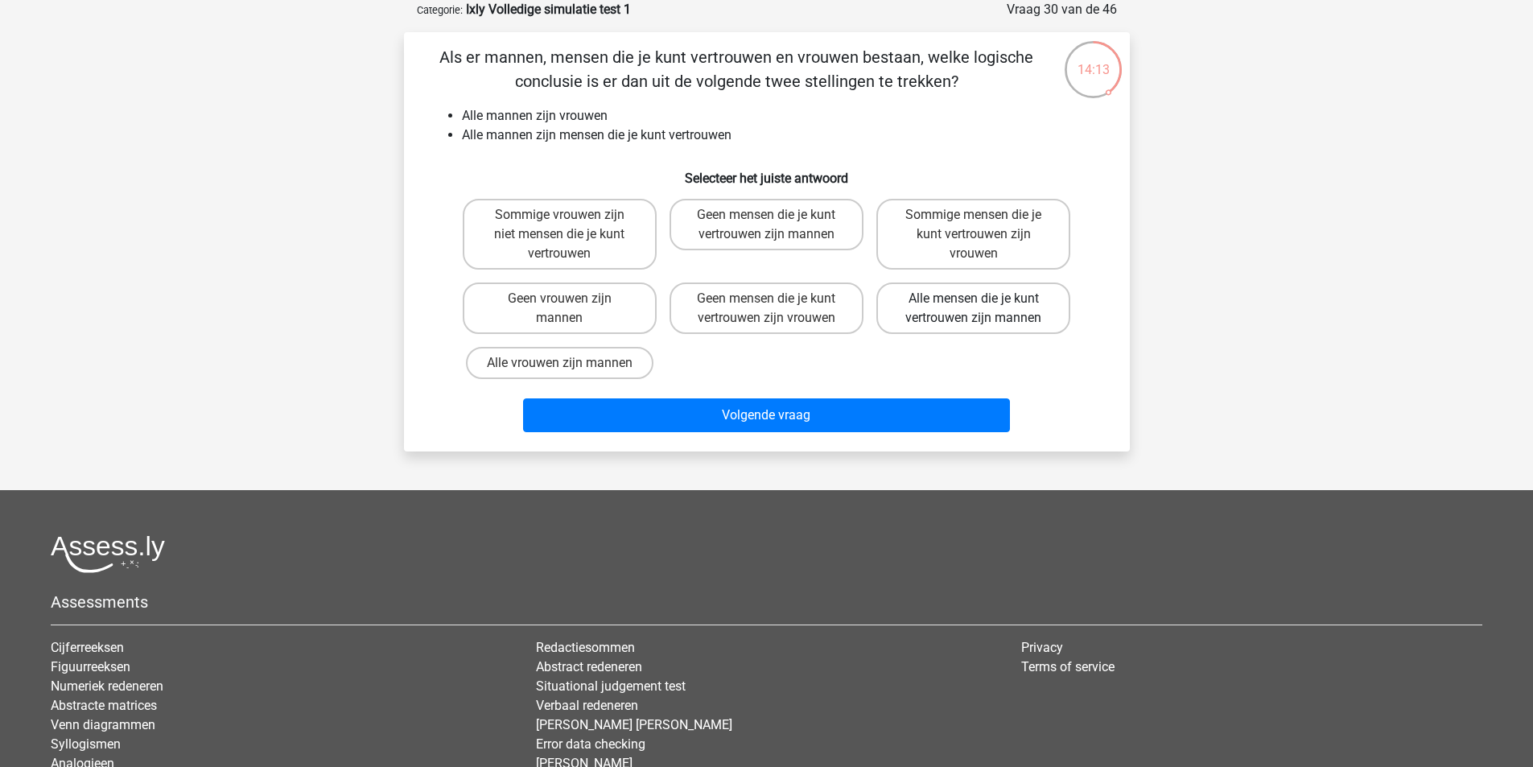
click at [984, 318] on label "Alle mensen die je kunt vertrouwen zijn mannen" at bounding box center [974, 309] width 194 height 52
click at [984, 309] on input "Alle mensen die je kunt vertrouwen zijn mannen" at bounding box center [979, 304] width 10 height 10
radio input "true"
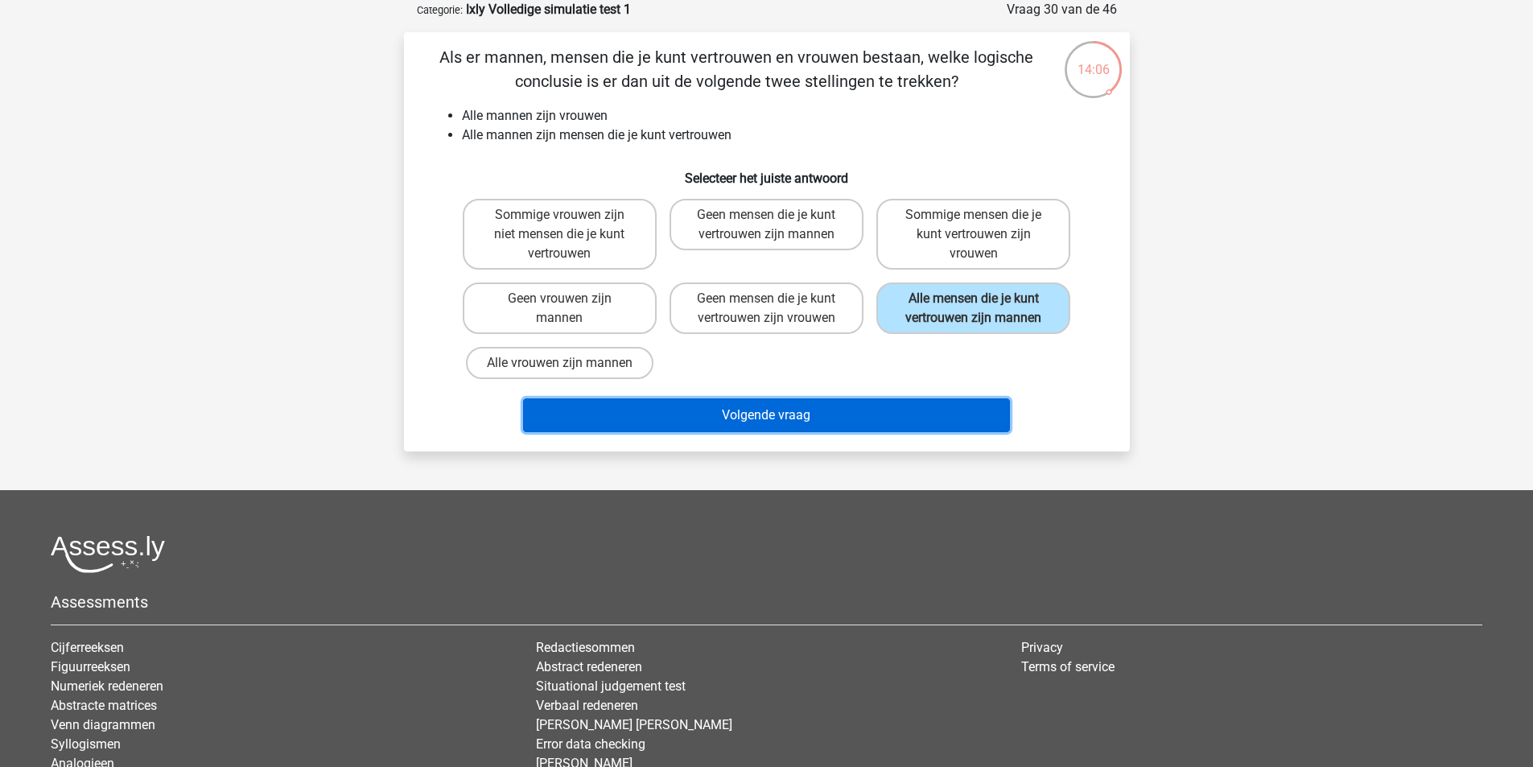
click at [886, 410] on button "Volgende vraag" at bounding box center [766, 415] width 487 height 34
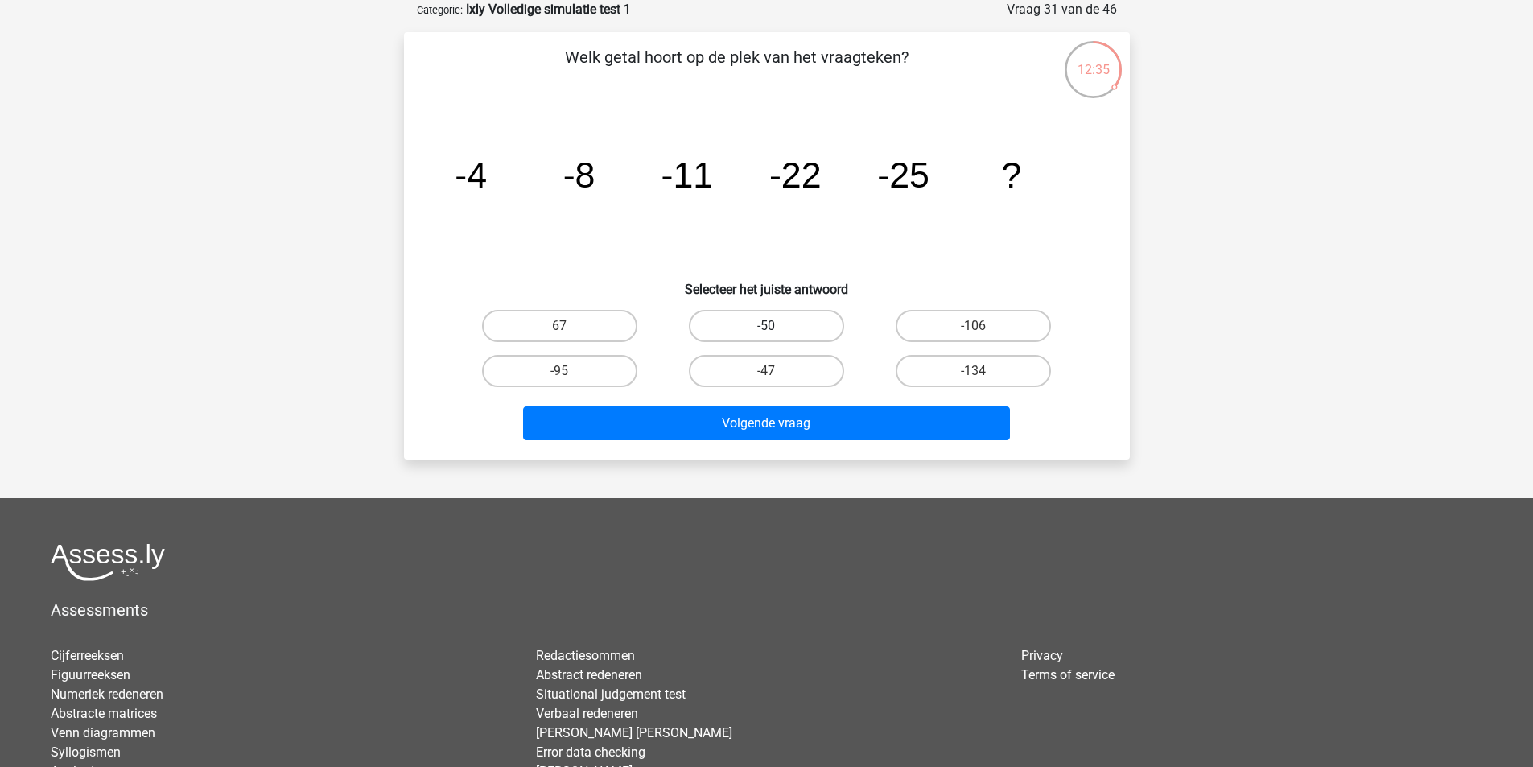
click at [743, 320] on label "-50" at bounding box center [766, 326] width 155 height 32
click at [766, 326] on input "-50" at bounding box center [771, 331] width 10 height 10
radio input "true"
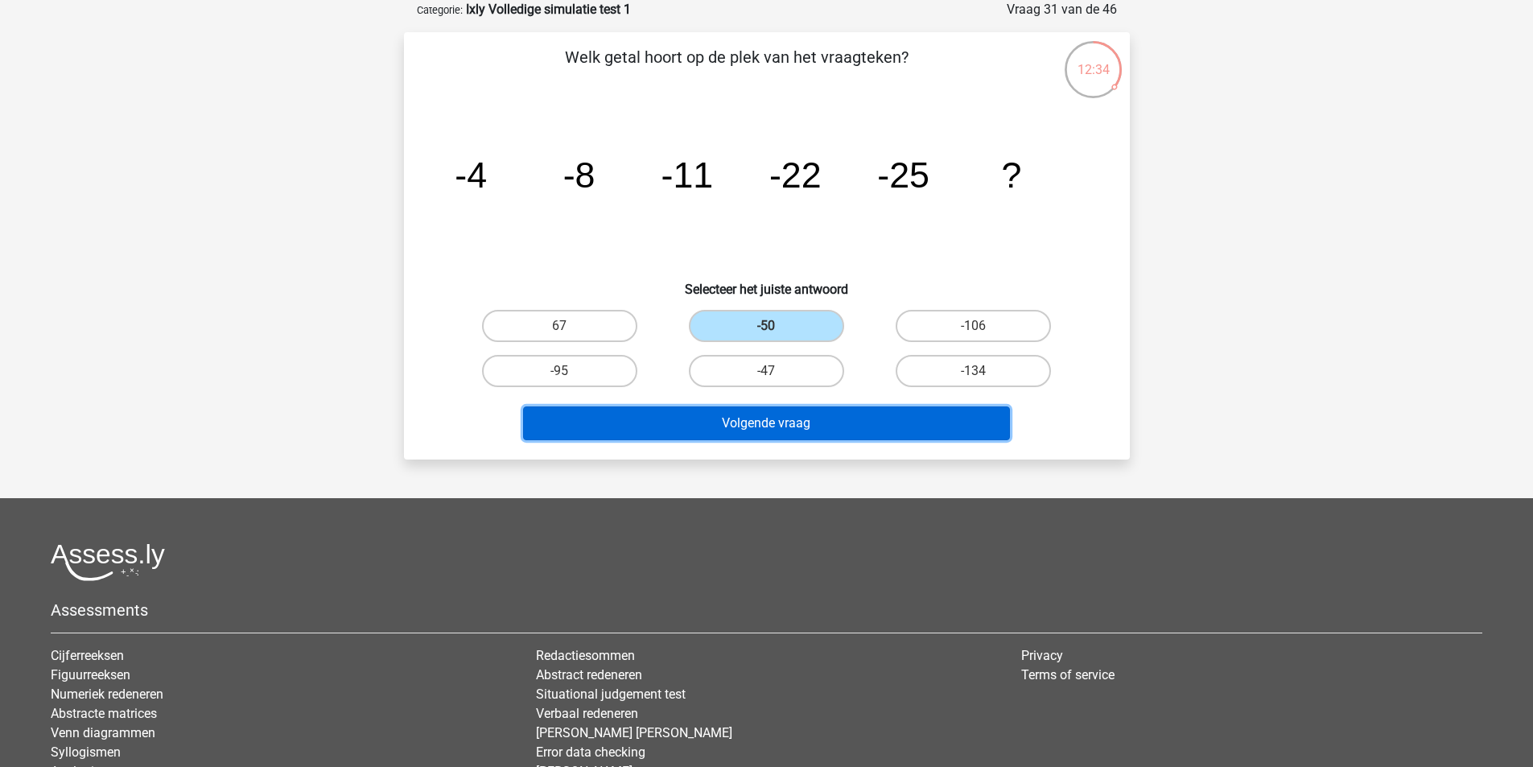
click at [747, 423] on button "Volgende vraag" at bounding box center [766, 423] width 487 height 34
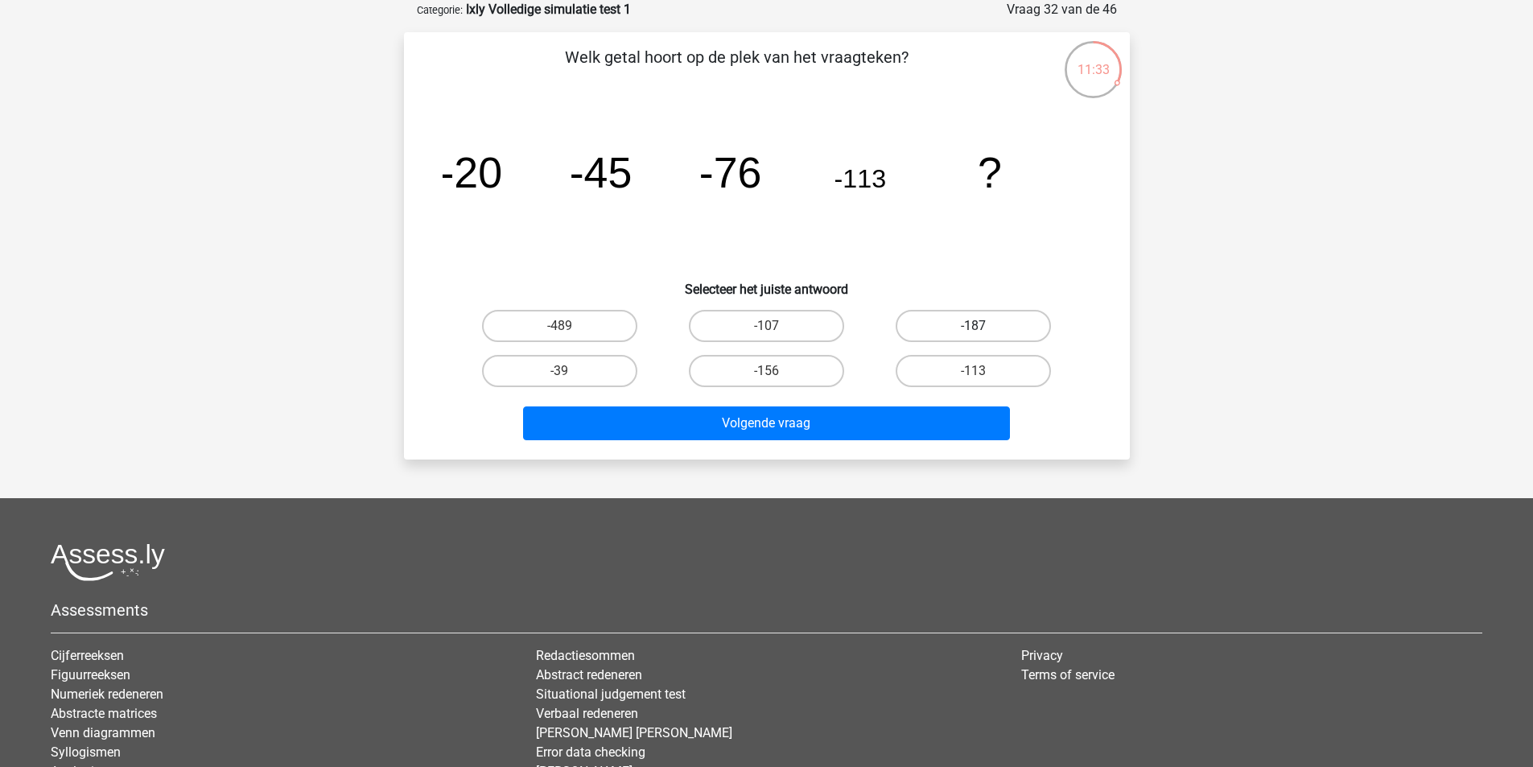
click at [941, 325] on label "-187" at bounding box center [973, 326] width 155 height 32
click at [974, 326] on input "-187" at bounding box center [979, 331] width 10 height 10
radio input "true"
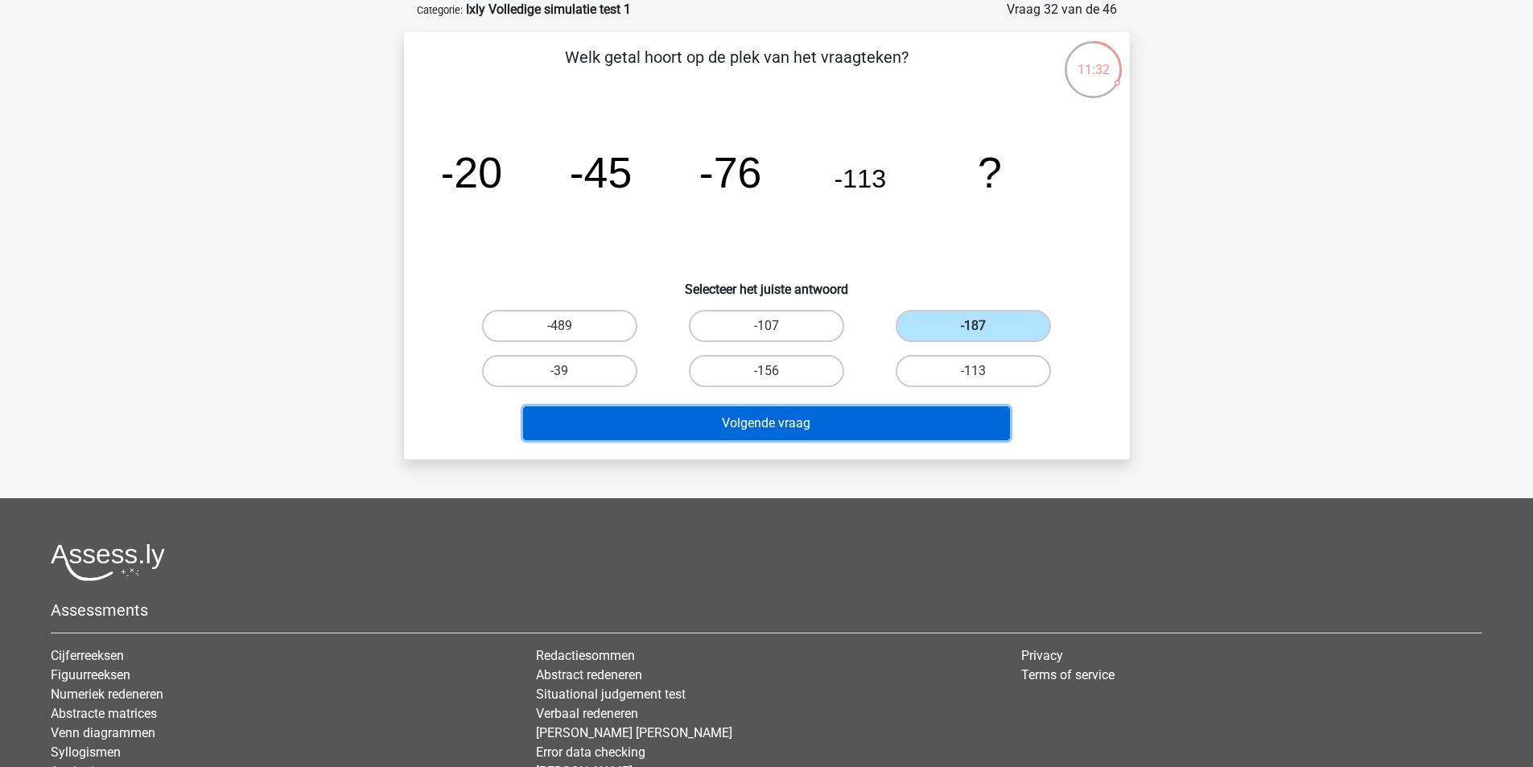
click at [841, 420] on button "Volgende vraag" at bounding box center [766, 423] width 487 height 34
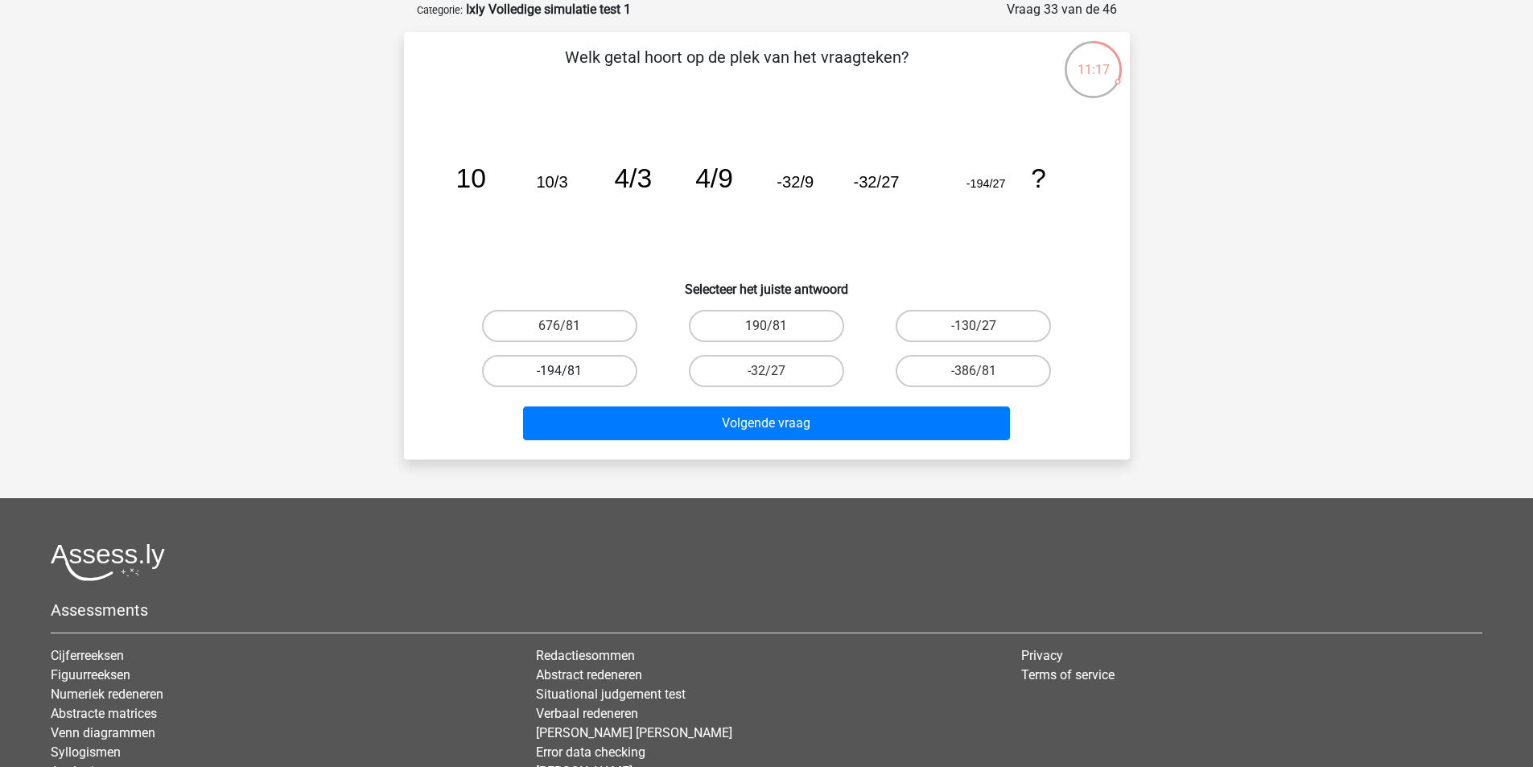
click at [592, 365] on label "-194/81" at bounding box center [559, 371] width 155 height 32
click at [570, 371] on input "-194/81" at bounding box center [564, 376] width 10 height 10
radio input "true"
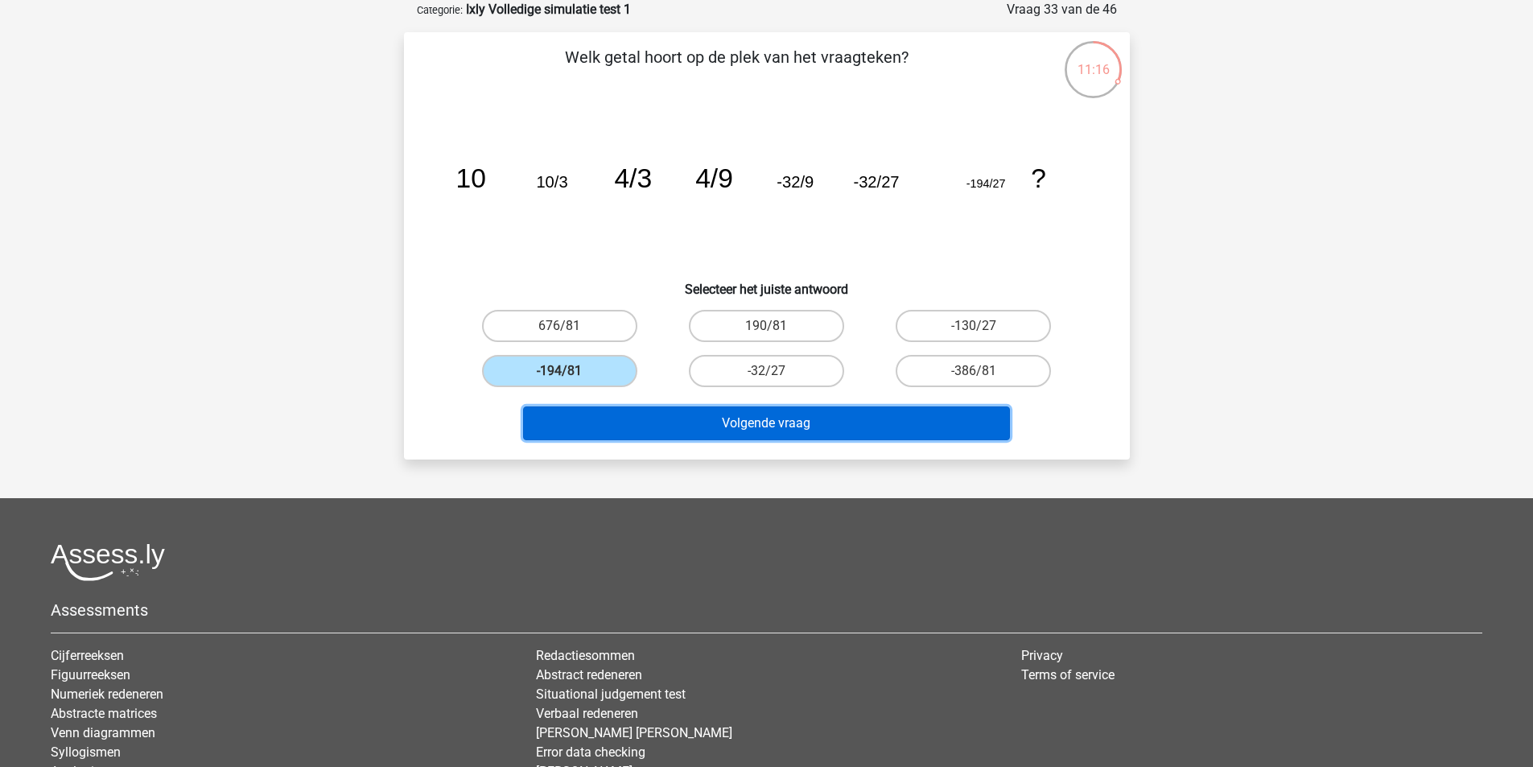
click at [734, 422] on button "Volgende vraag" at bounding box center [766, 423] width 487 height 34
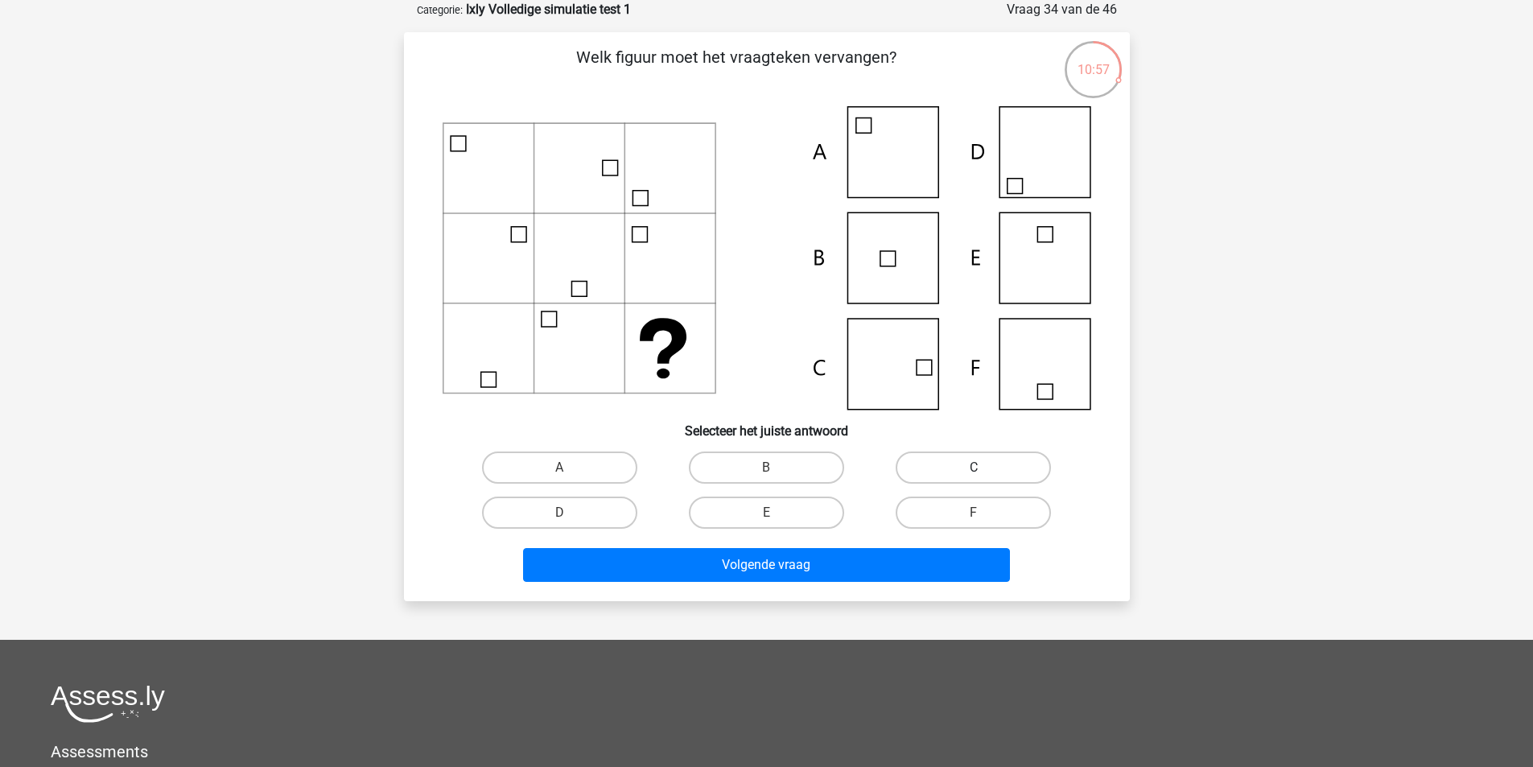
click at [971, 467] on label "C" at bounding box center [973, 468] width 155 height 32
click at [974, 468] on input "C" at bounding box center [979, 473] width 10 height 10
radio input "true"
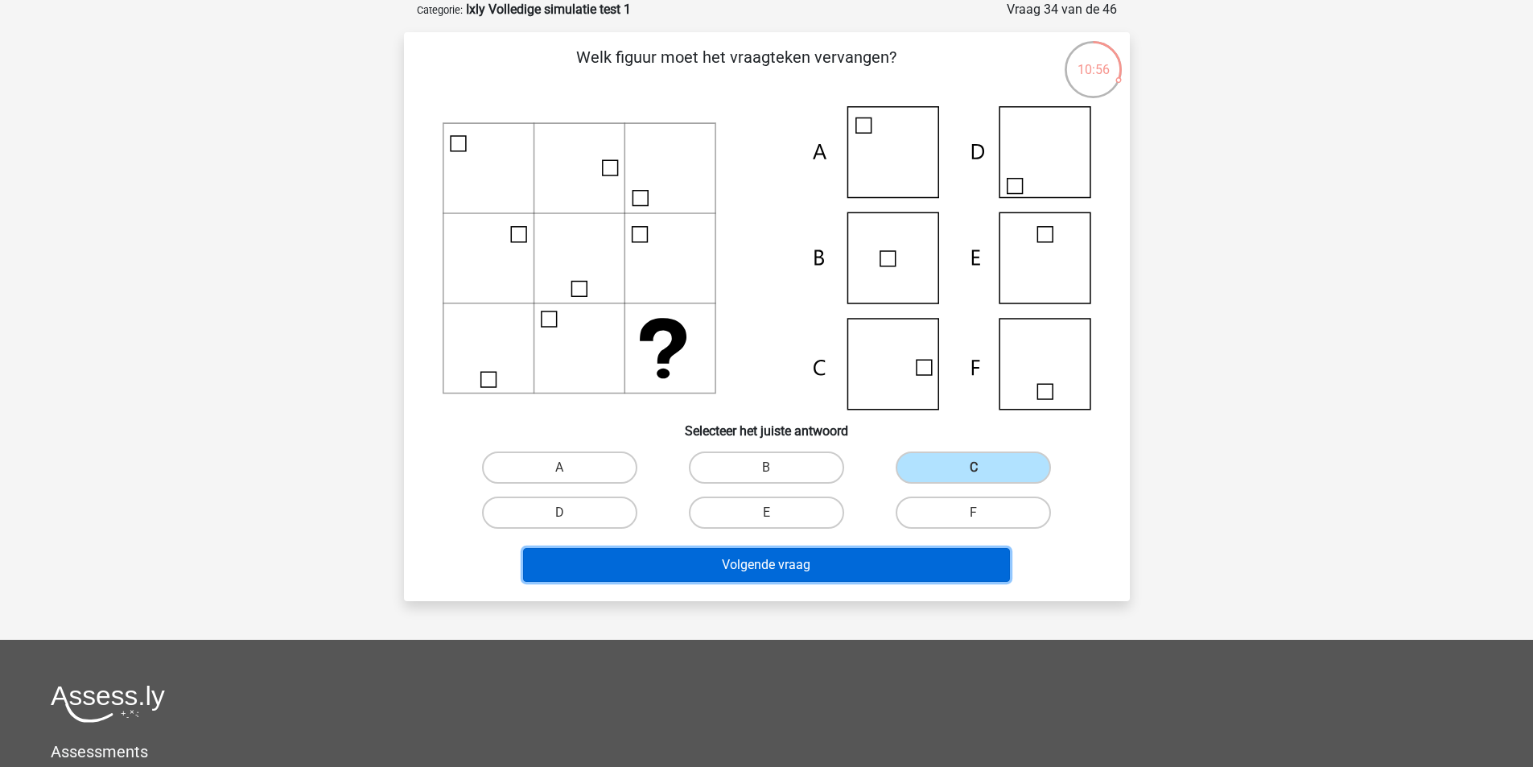
click at [825, 561] on button "Volgende vraag" at bounding box center [766, 565] width 487 height 34
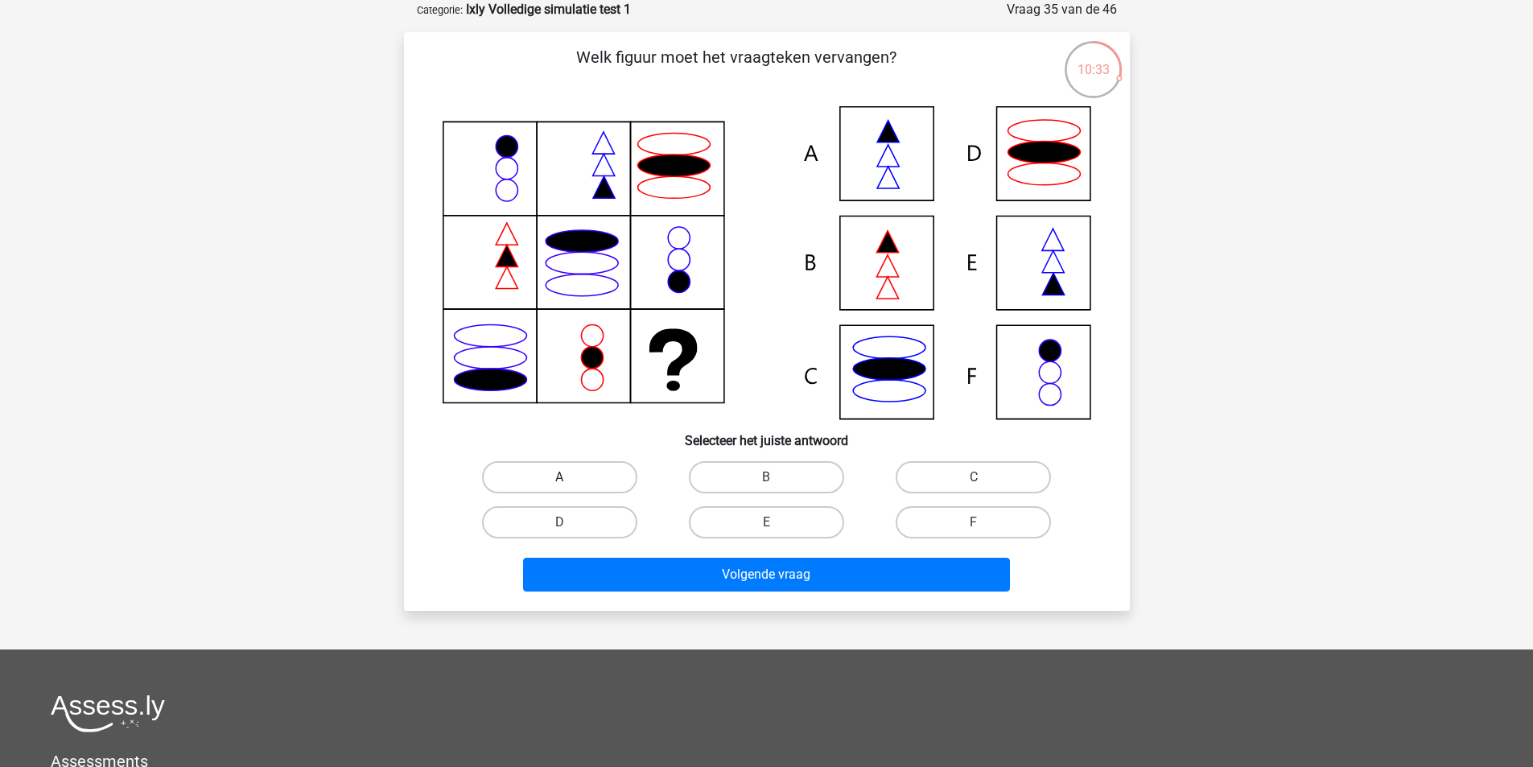
click at [613, 479] on label "A" at bounding box center [559, 477] width 155 height 32
click at [570, 479] on input "A" at bounding box center [564, 482] width 10 height 10
radio input "true"
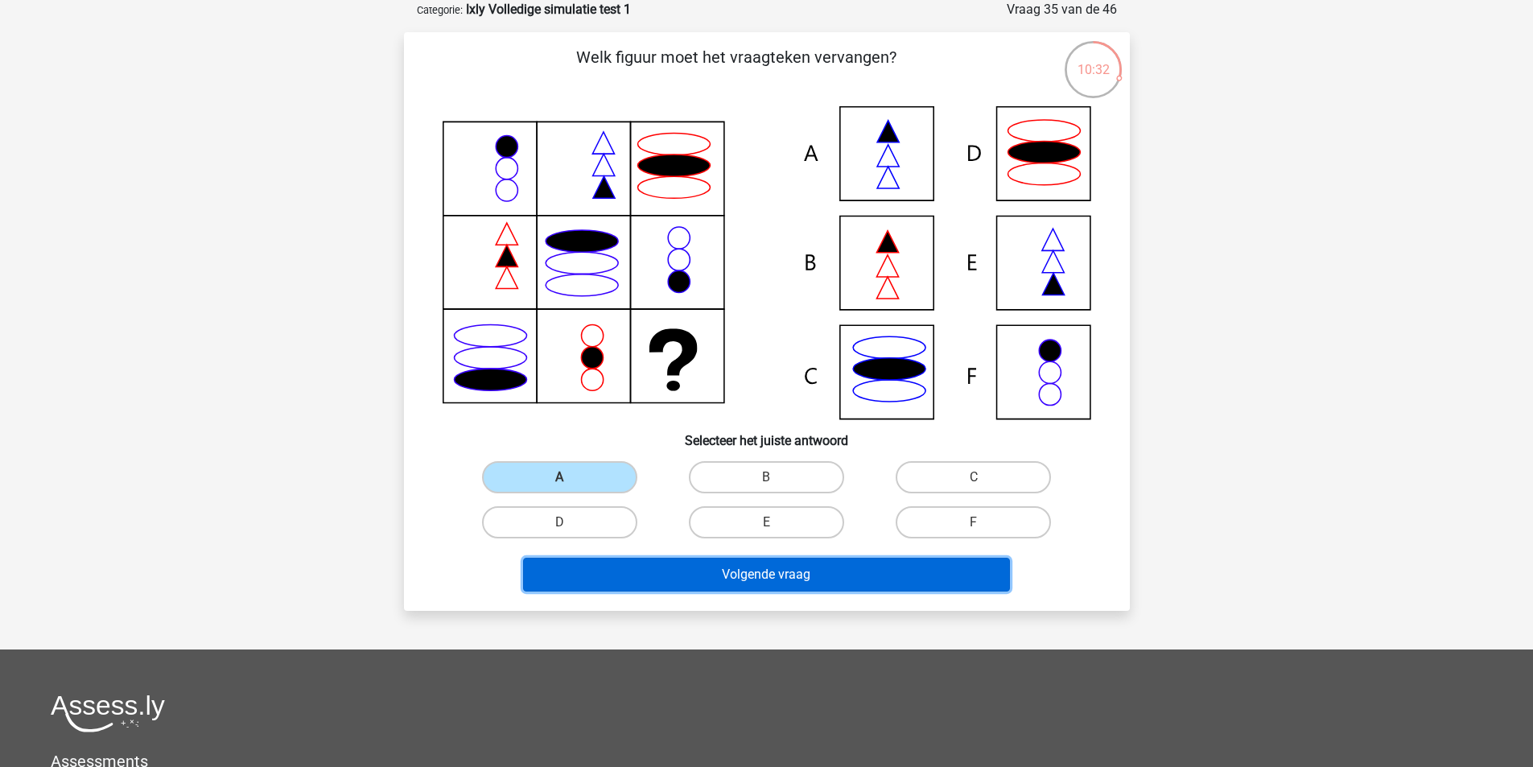
click at [736, 577] on button "Volgende vraag" at bounding box center [766, 575] width 487 height 34
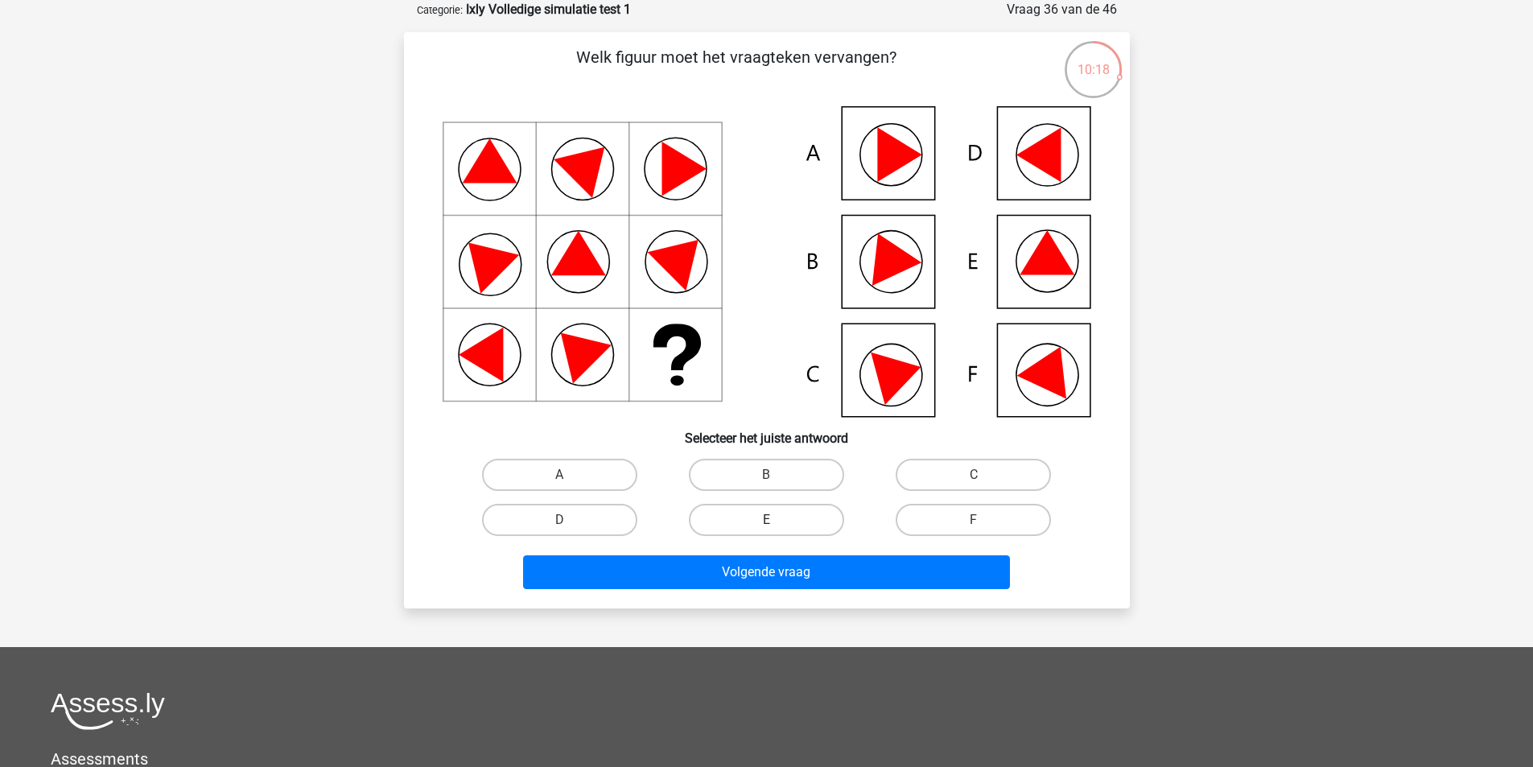
click at [750, 518] on label "E" at bounding box center [766, 520] width 155 height 32
click at [766, 520] on input "E" at bounding box center [771, 525] width 10 height 10
radio input "true"
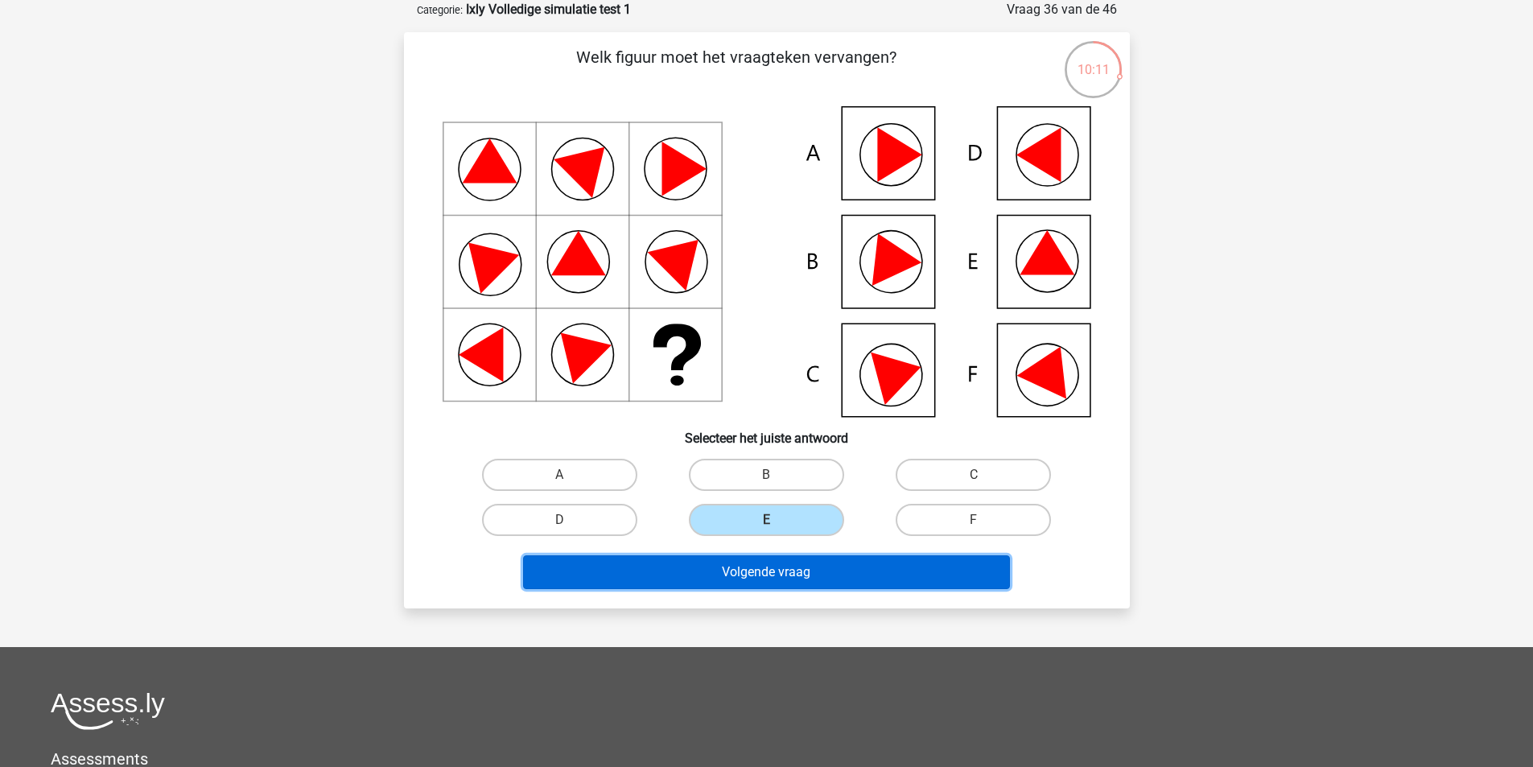
click at [759, 571] on button "Volgende vraag" at bounding box center [766, 572] width 487 height 34
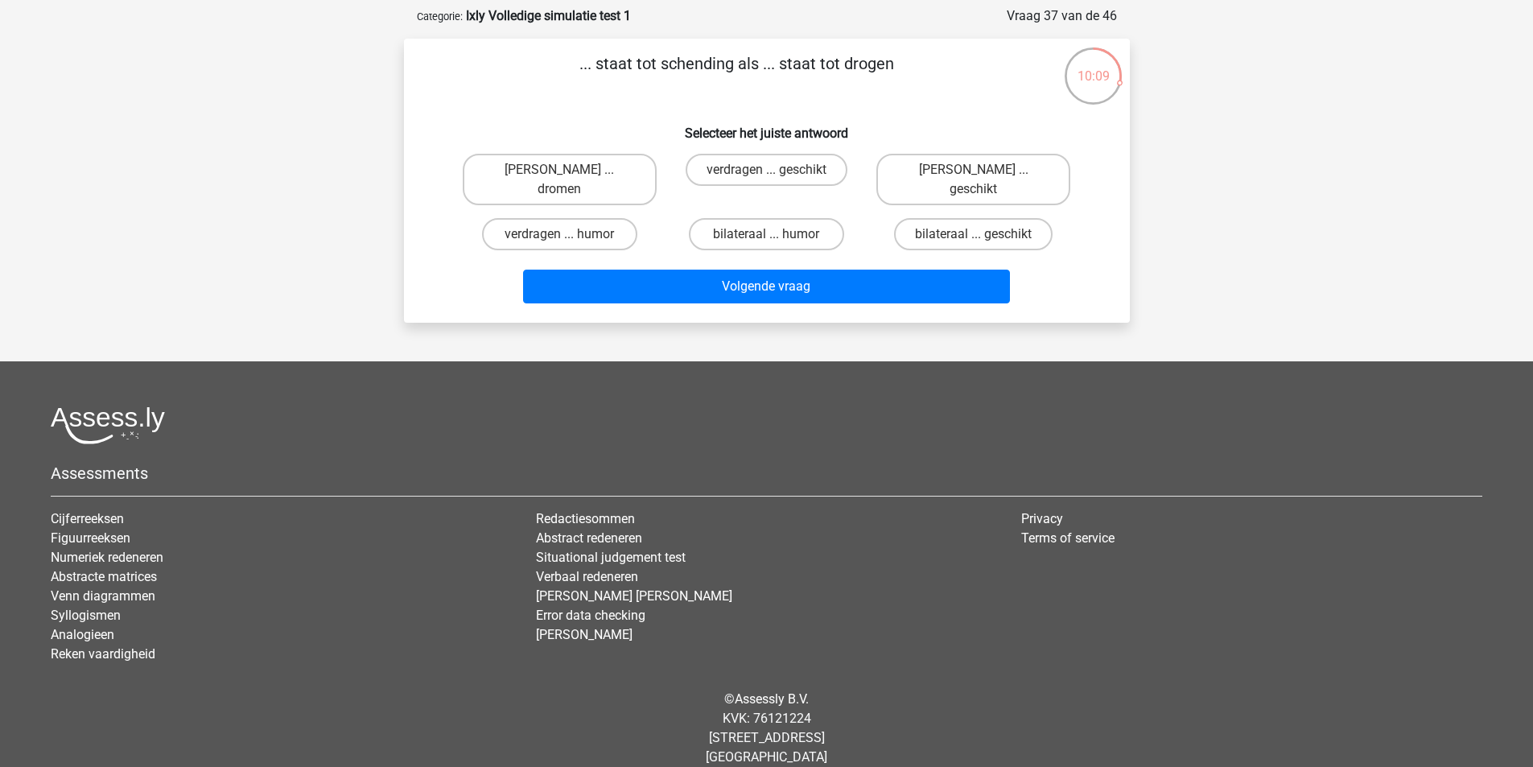
scroll to position [0, 0]
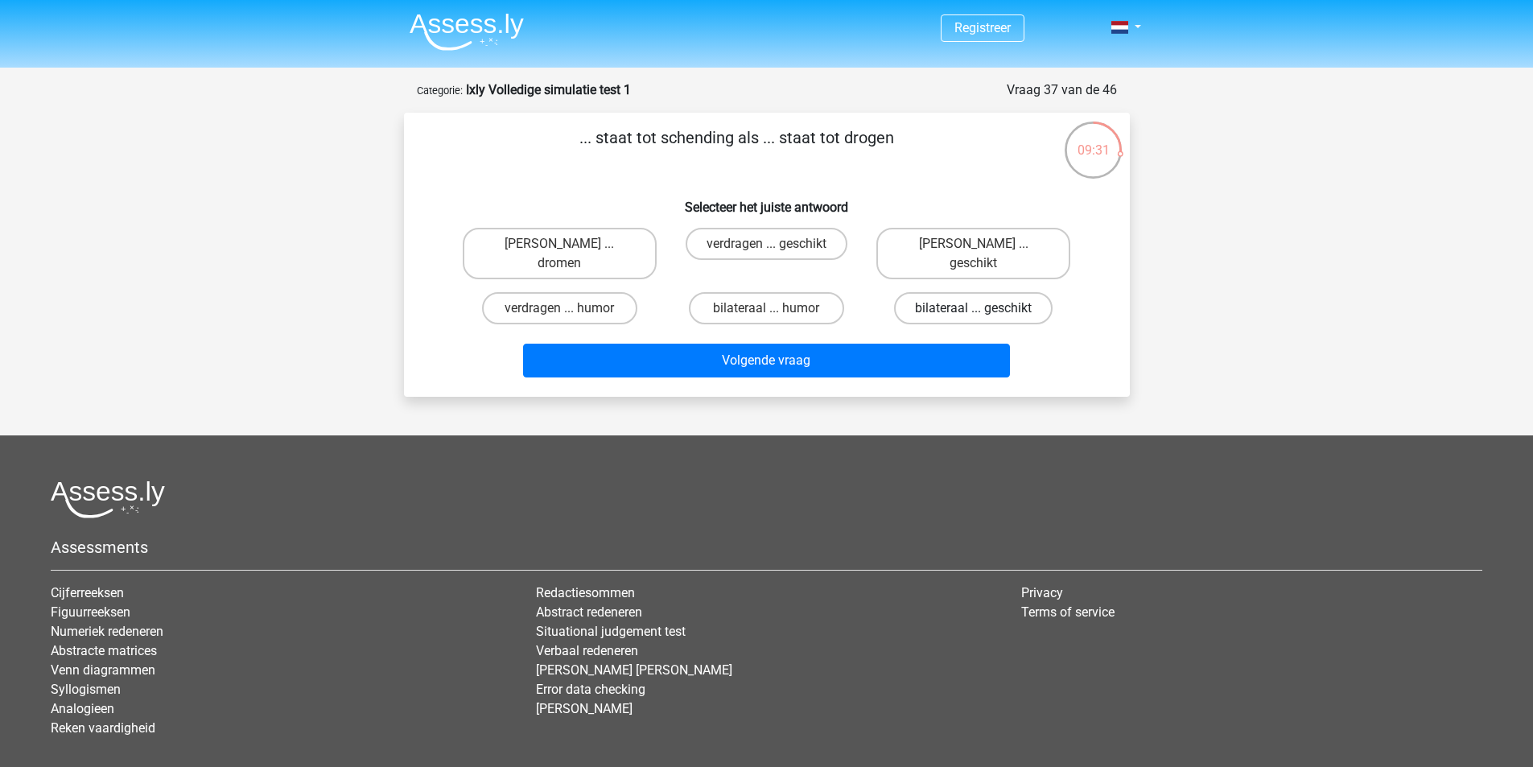
click at [942, 292] on label "bilateraal ... geschikt" at bounding box center [973, 308] width 159 height 32
click at [974, 308] on input "bilateraal ... geschikt" at bounding box center [979, 313] width 10 height 10
radio input "true"
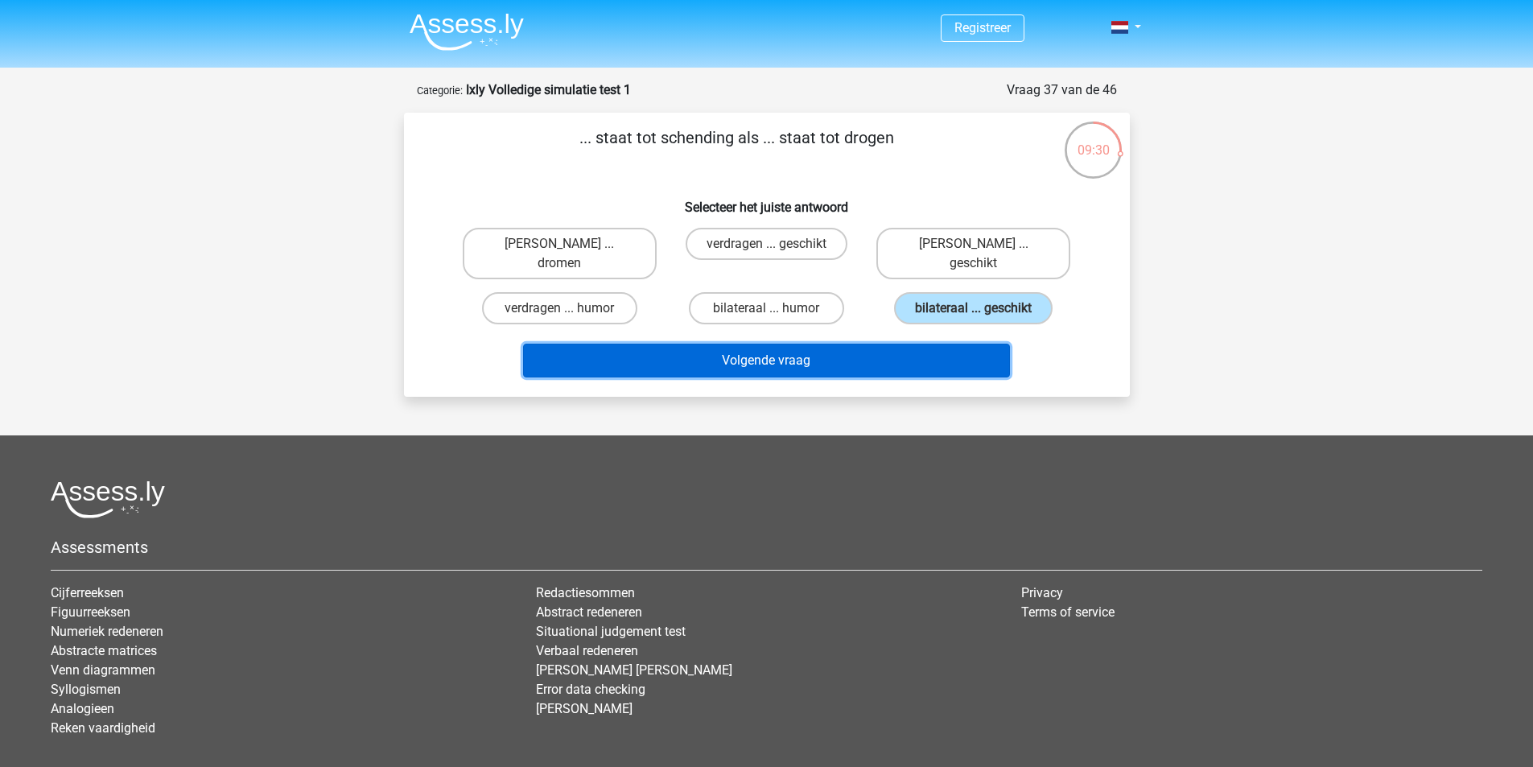
click at [885, 344] on button "Volgende vraag" at bounding box center [766, 361] width 487 height 34
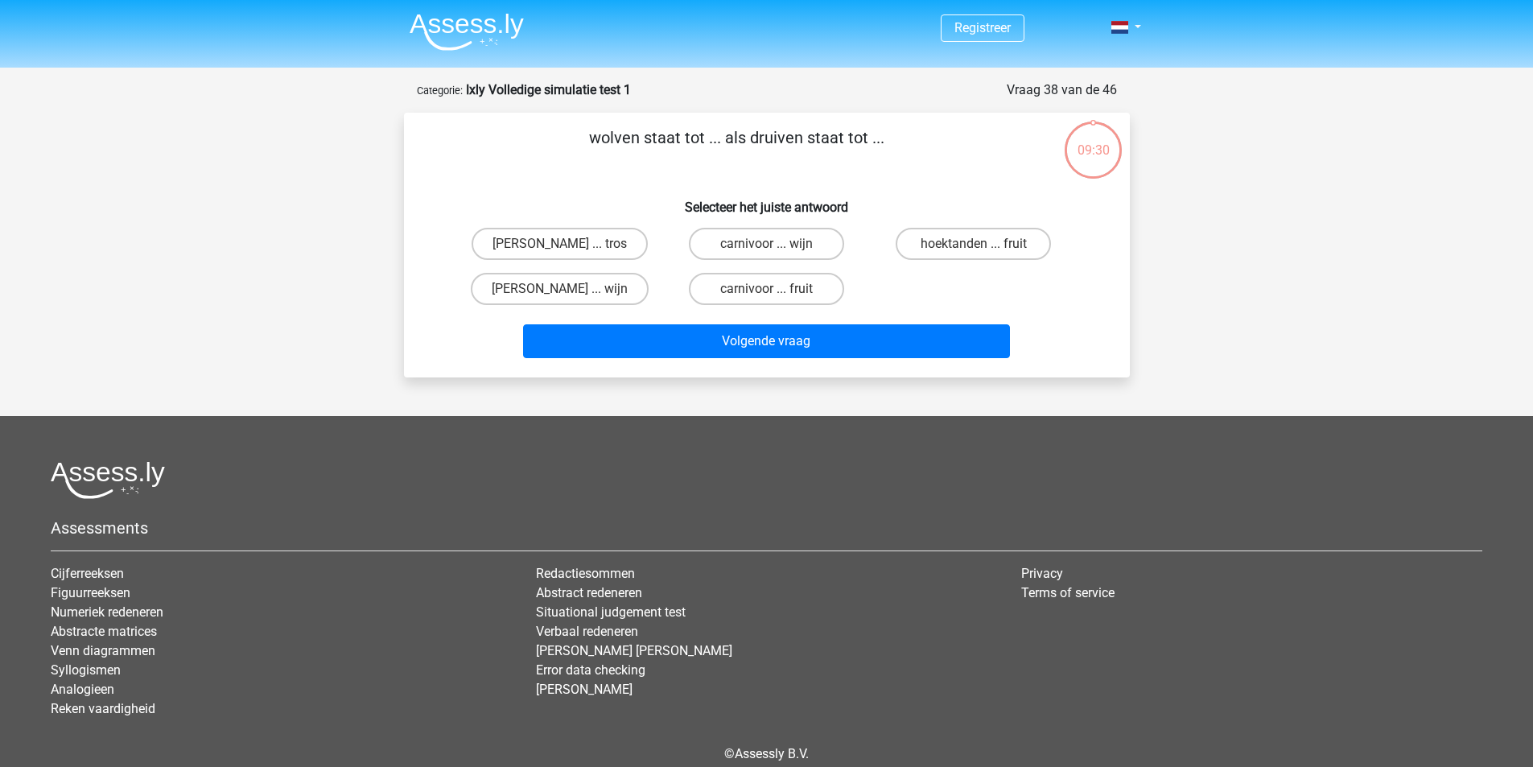
scroll to position [74, 0]
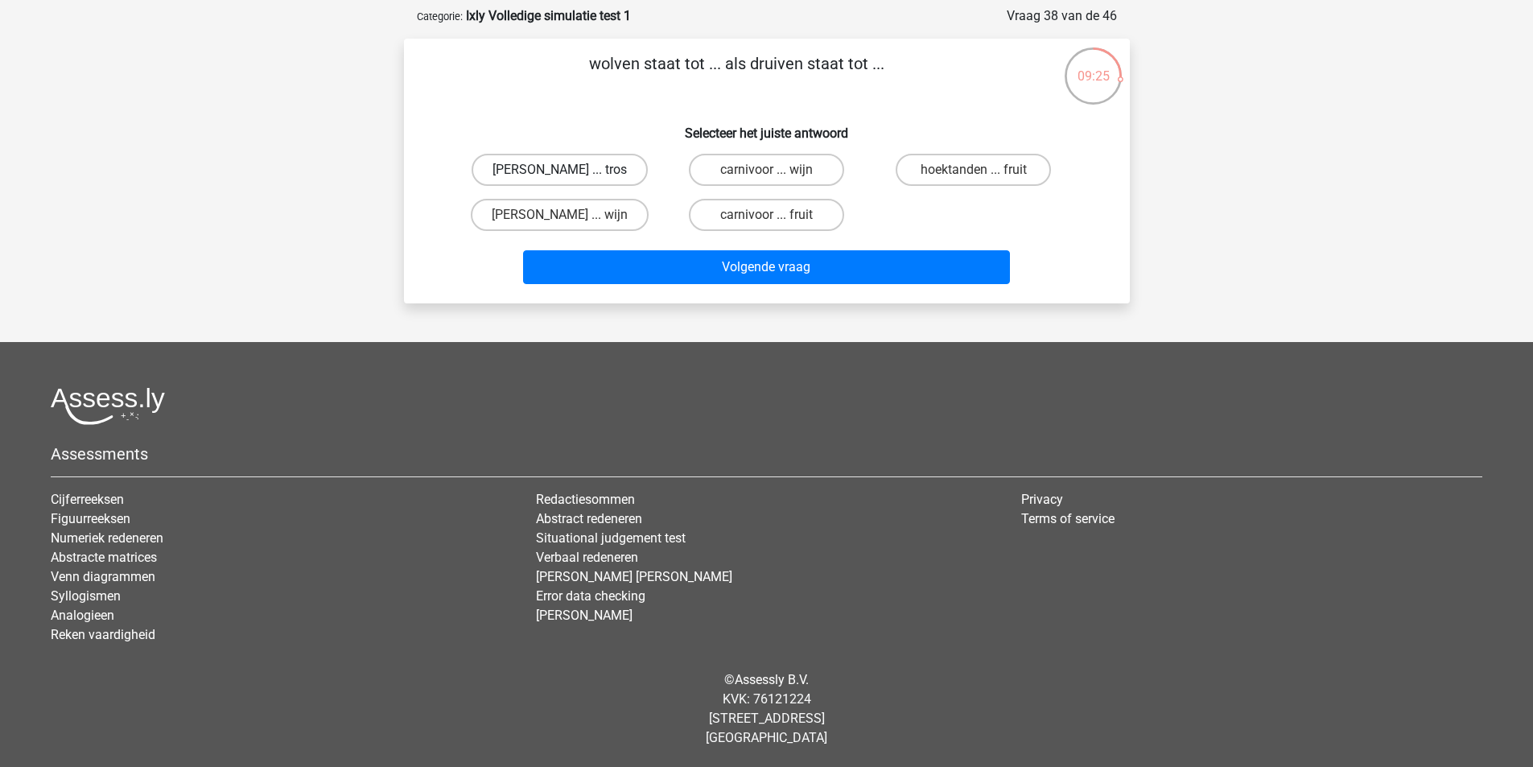
click at [568, 164] on label "roedel ... tros" at bounding box center [560, 170] width 176 height 32
click at [568, 170] on input "roedel ... tros" at bounding box center [564, 175] width 10 height 10
radio input "true"
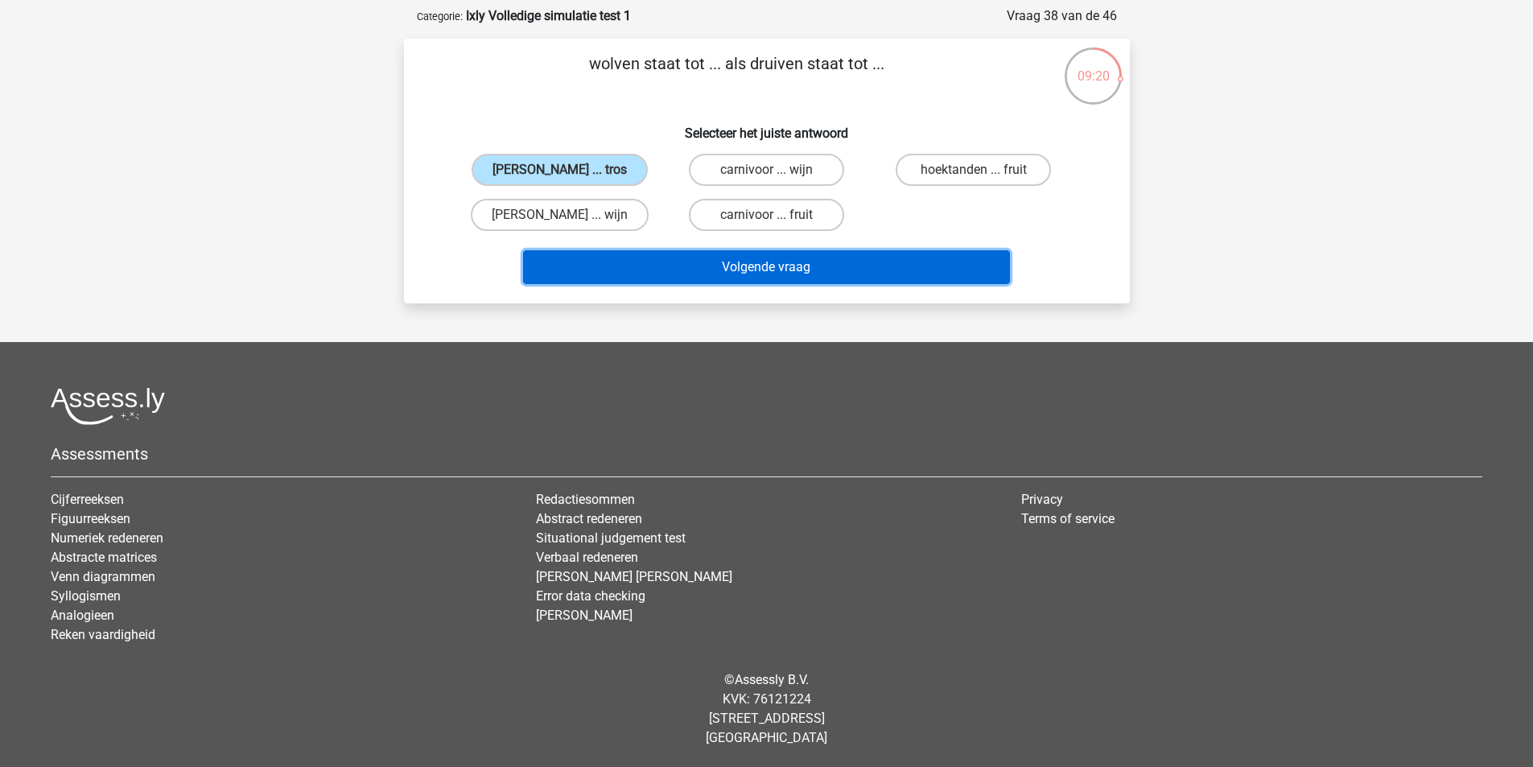
click at [799, 268] on button "Volgende vraag" at bounding box center [766, 267] width 487 height 34
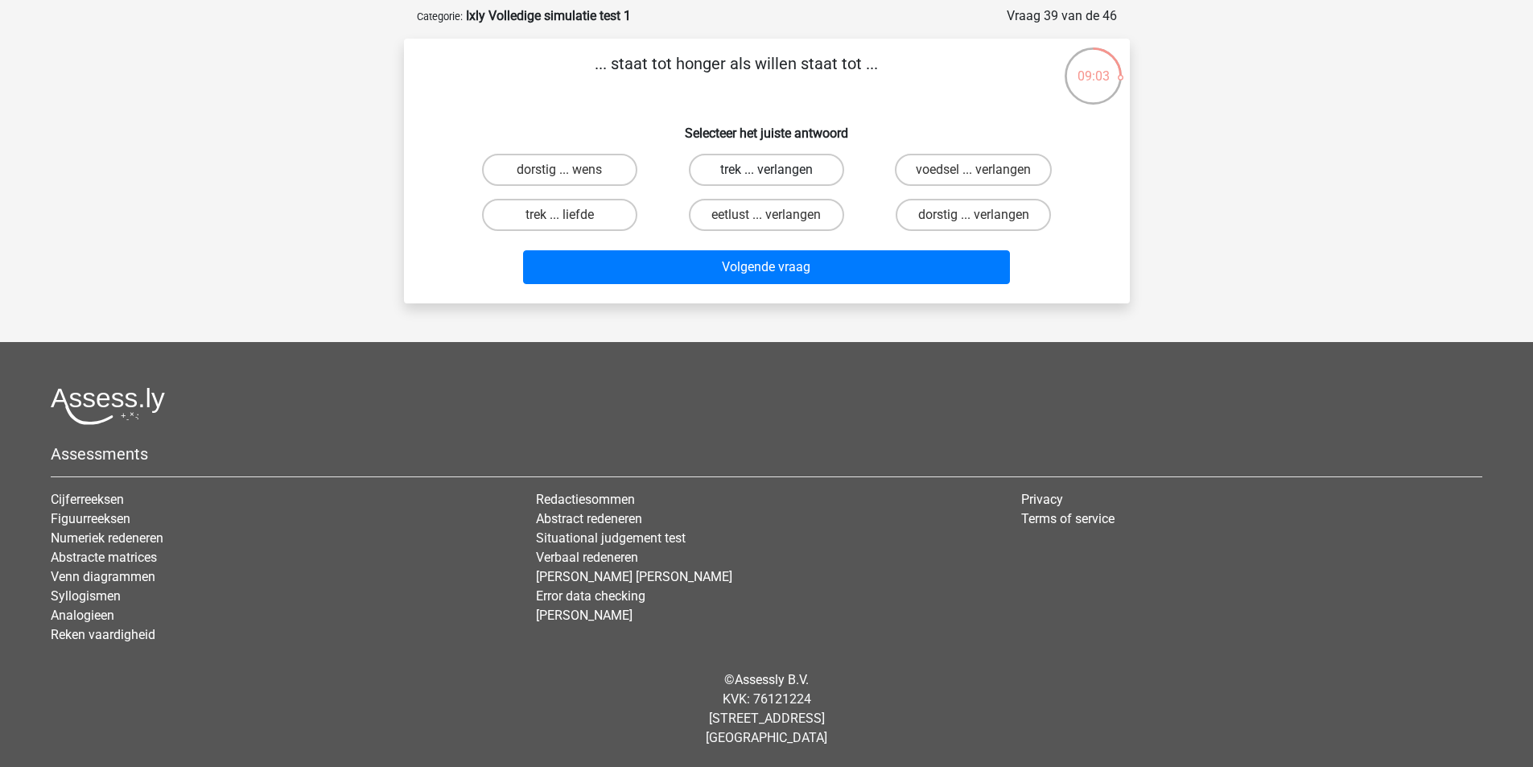
click at [777, 167] on label "trek ... verlangen" at bounding box center [766, 170] width 155 height 32
click at [777, 170] on input "trek ... verlangen" at bounding box center [771, 175] width 10 height 10
radio input "true"
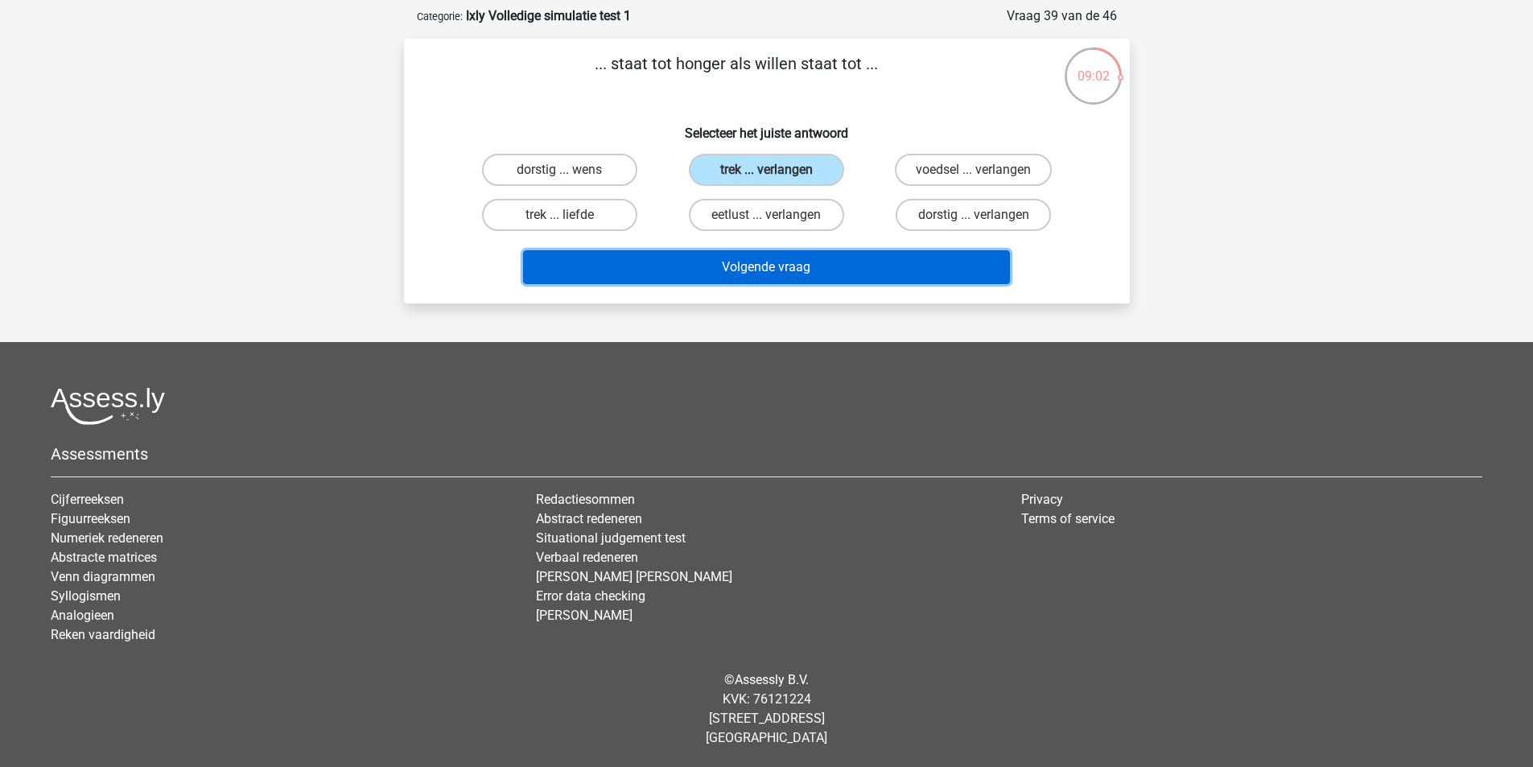
click at [787, 260] on button "Volgende vraag" at bounding box center [766, 267] width 487 height 34
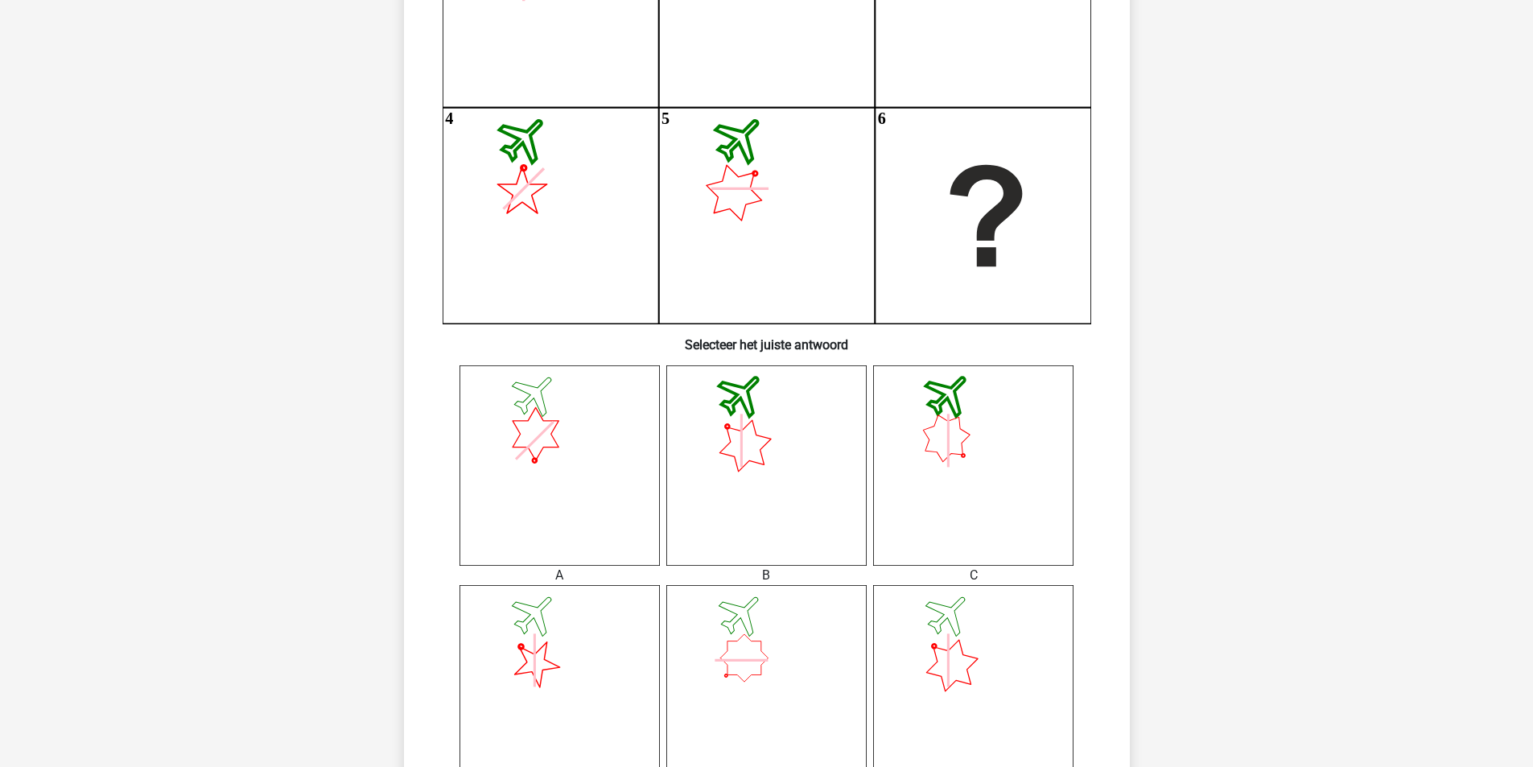
scroll to position [510, 0]
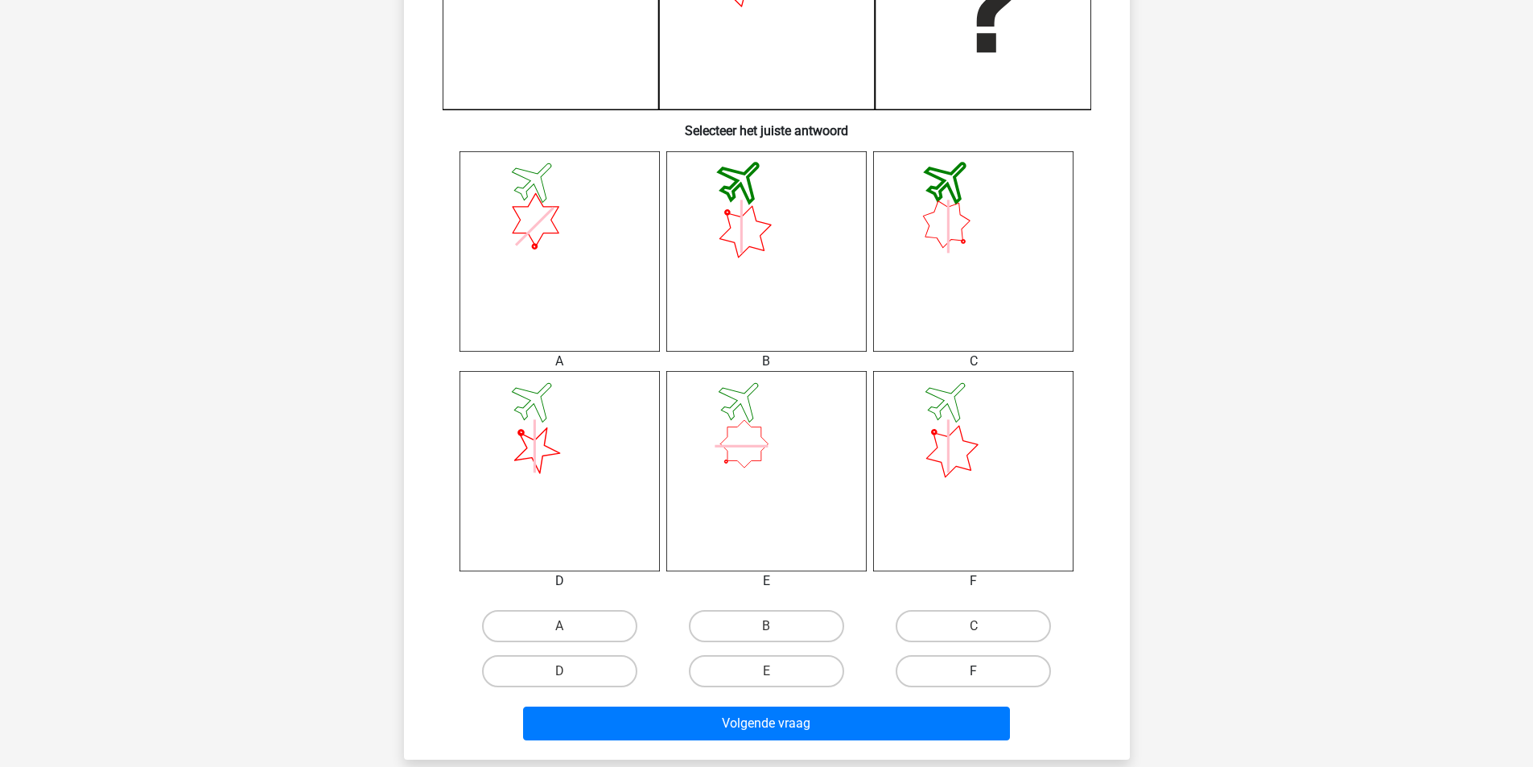
click at [958, 665] on label "F" at bounding box center [973, 671] width 155 height 32
click at [974, 671] on input "F" at bounding box center [979, 676] width 10 height 10
radio input "true"
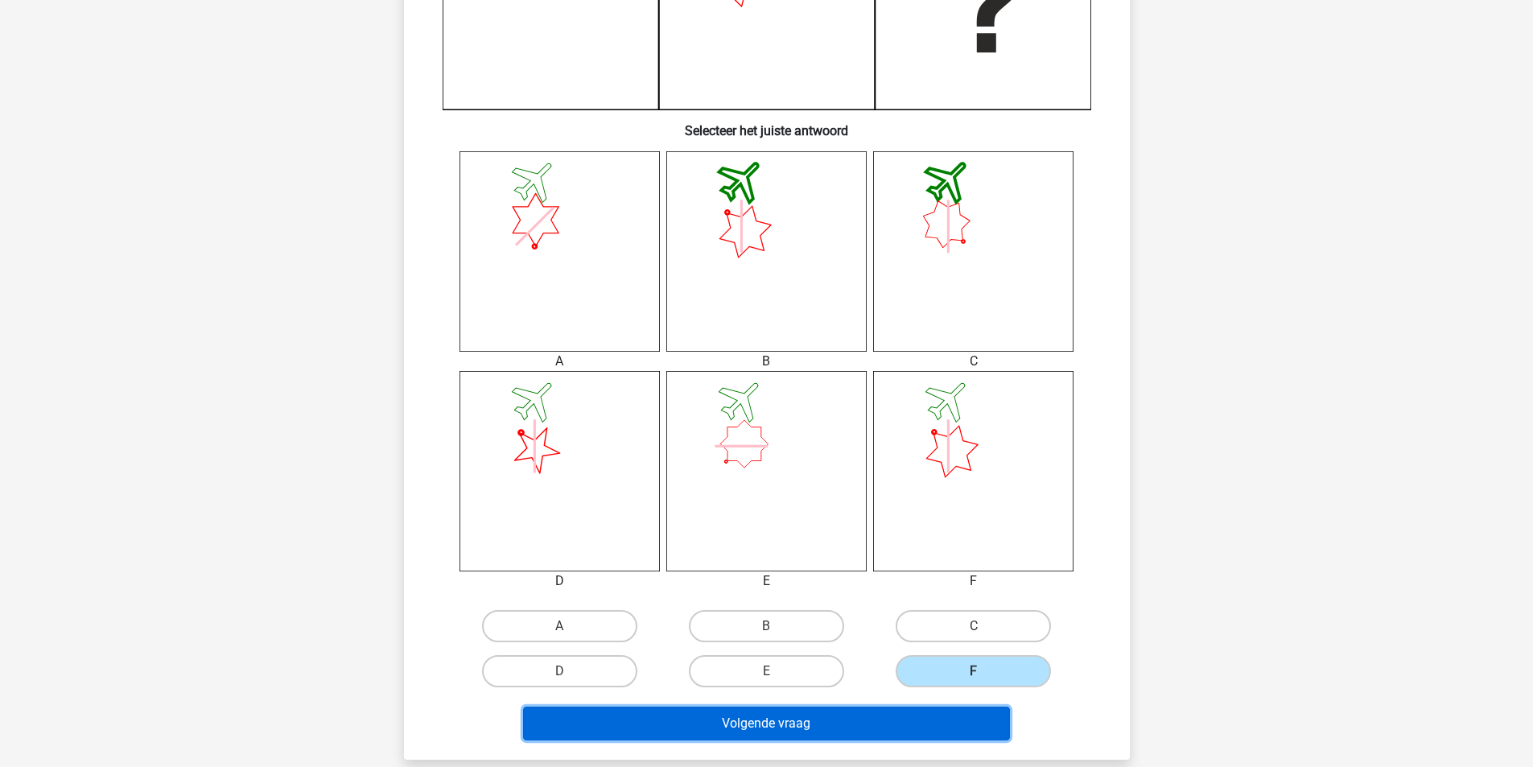
click at [874, 719] on button "Volgende vraag" at bounding box center [766, 724] width 487 height 34
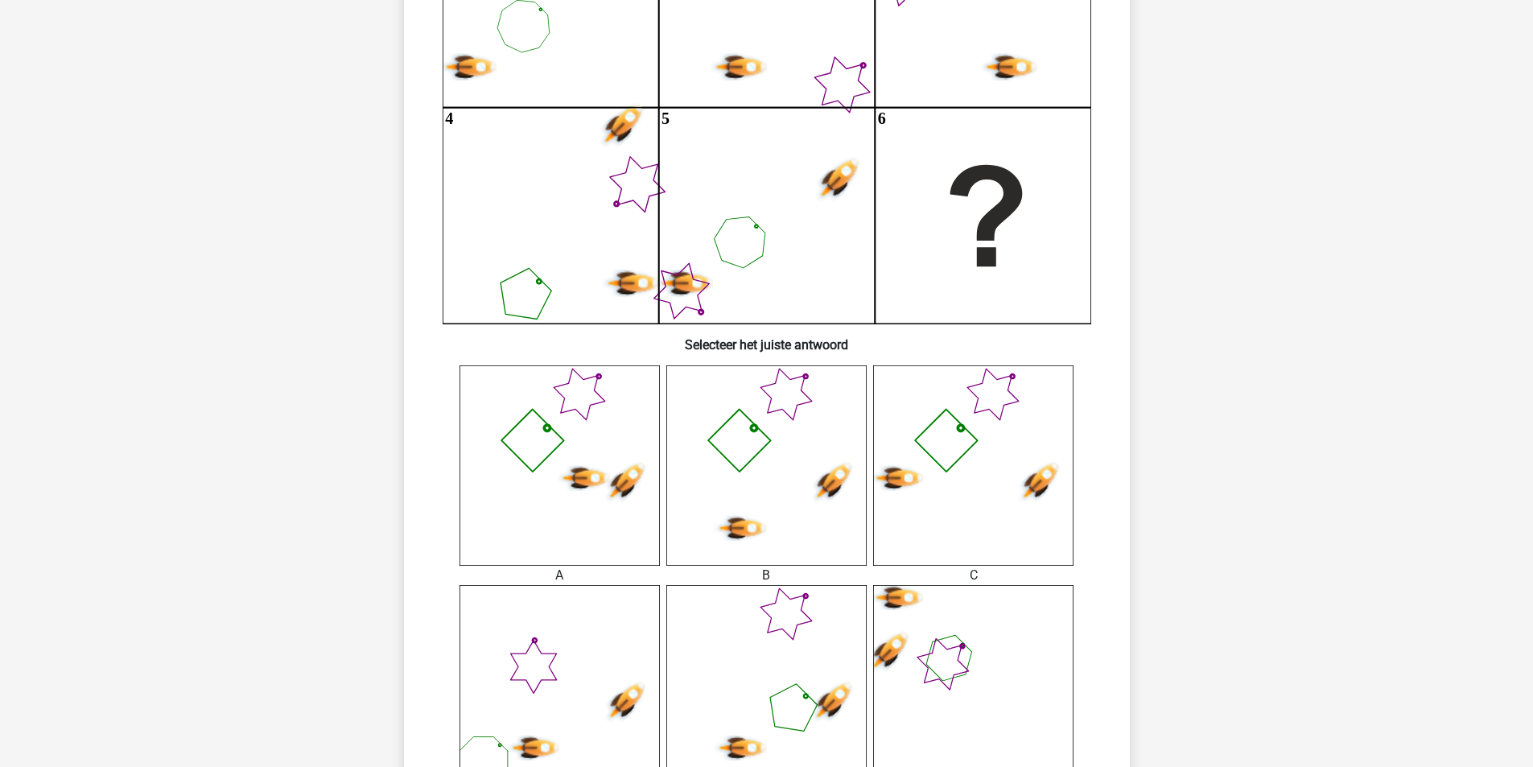
scroll to position [724, 0]
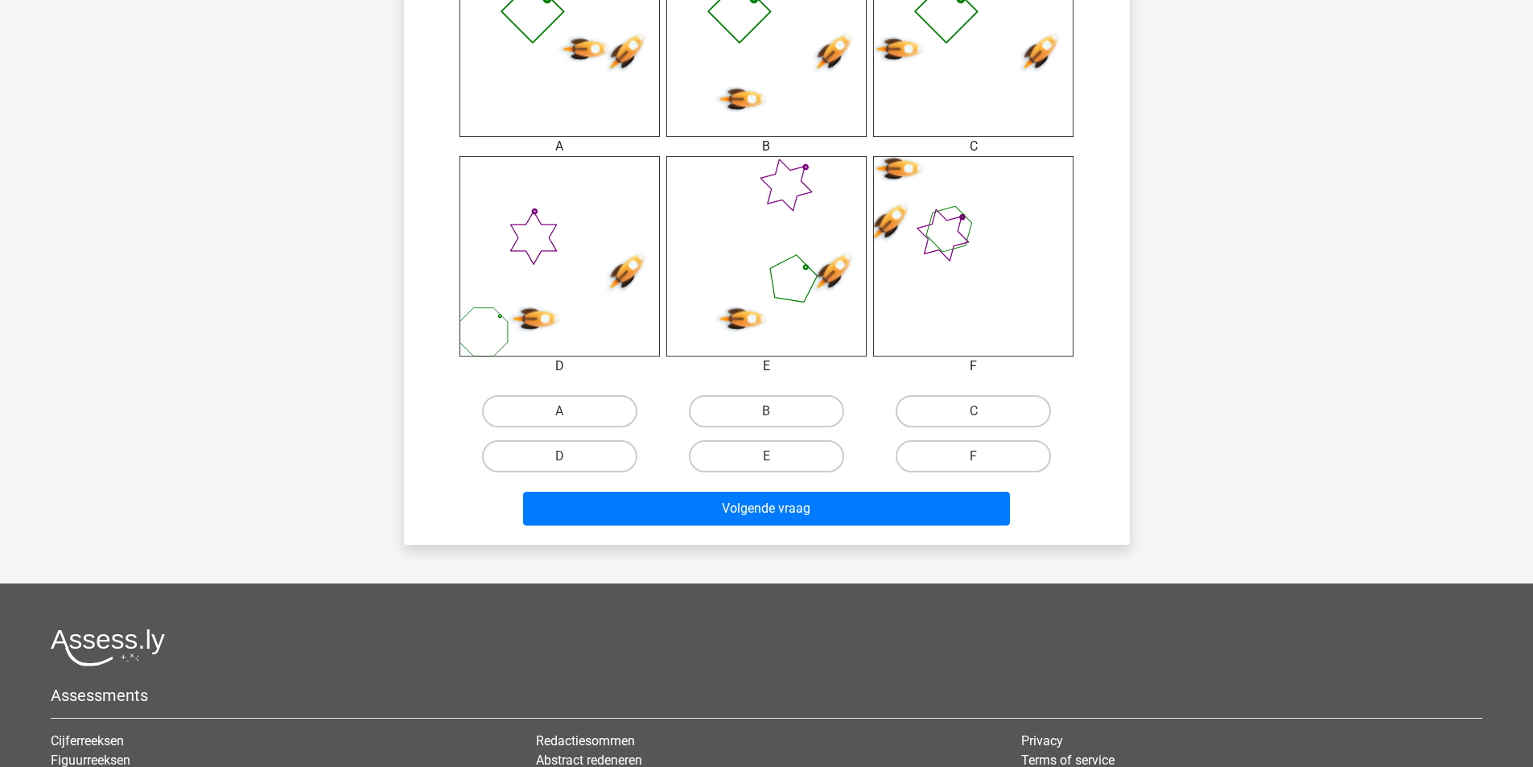
click at [776, 413] on input "B" at bounding box center [771, 416] width 10 height 10
radio input "true"
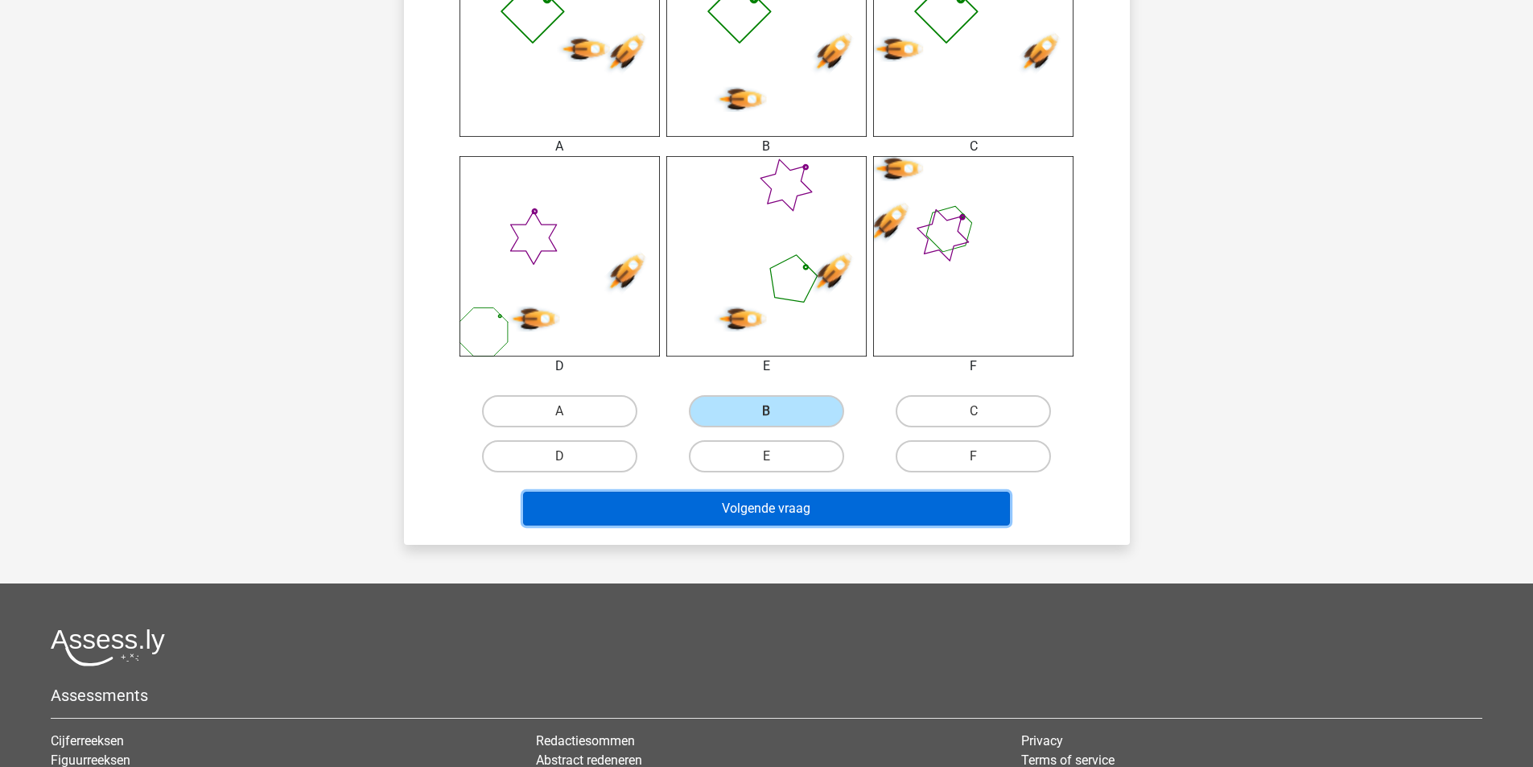
click at [805, 492] on button "Volgende vraag" at bounding box center [766, 509] width 487 height 34
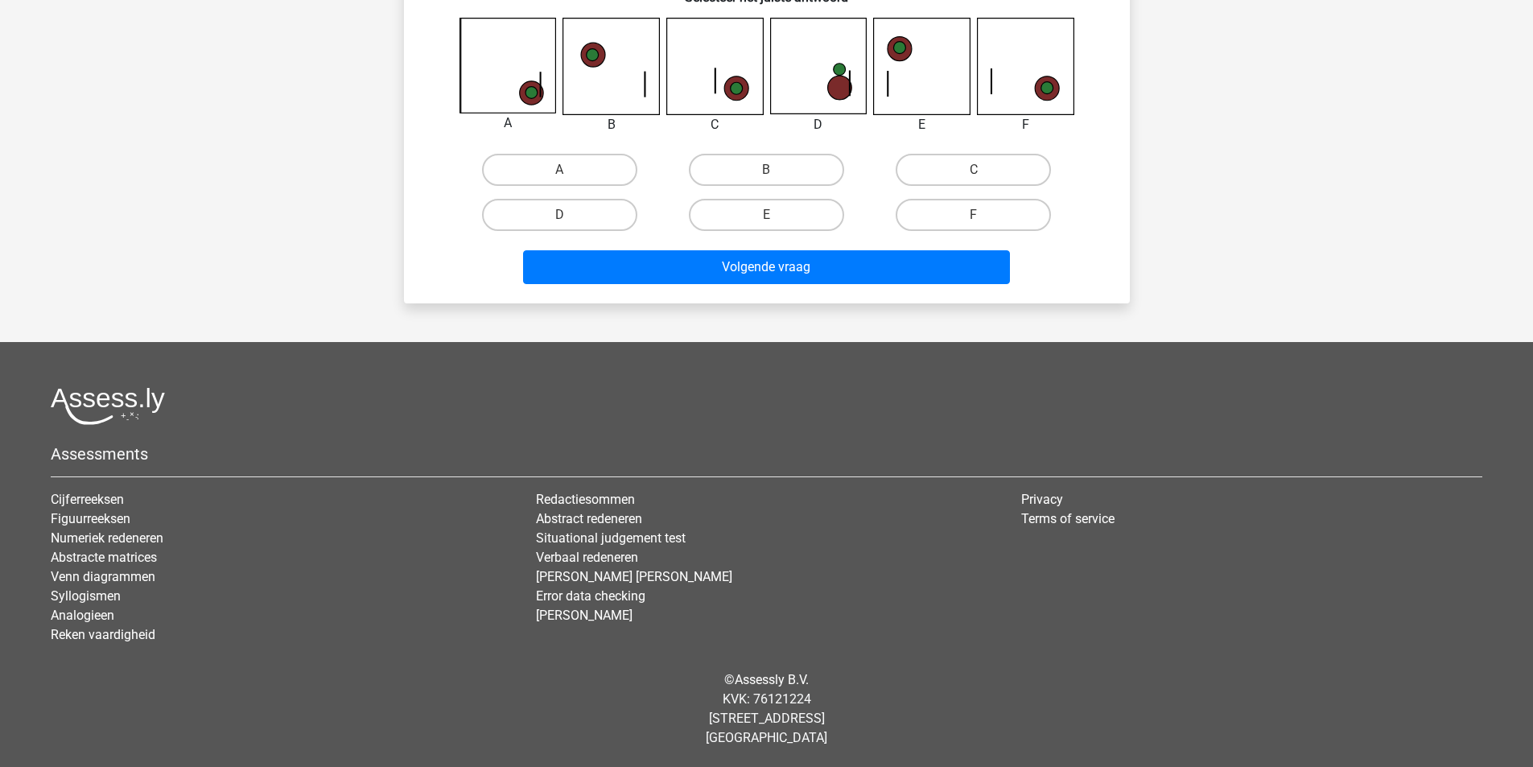
scroll to position [80, 0]
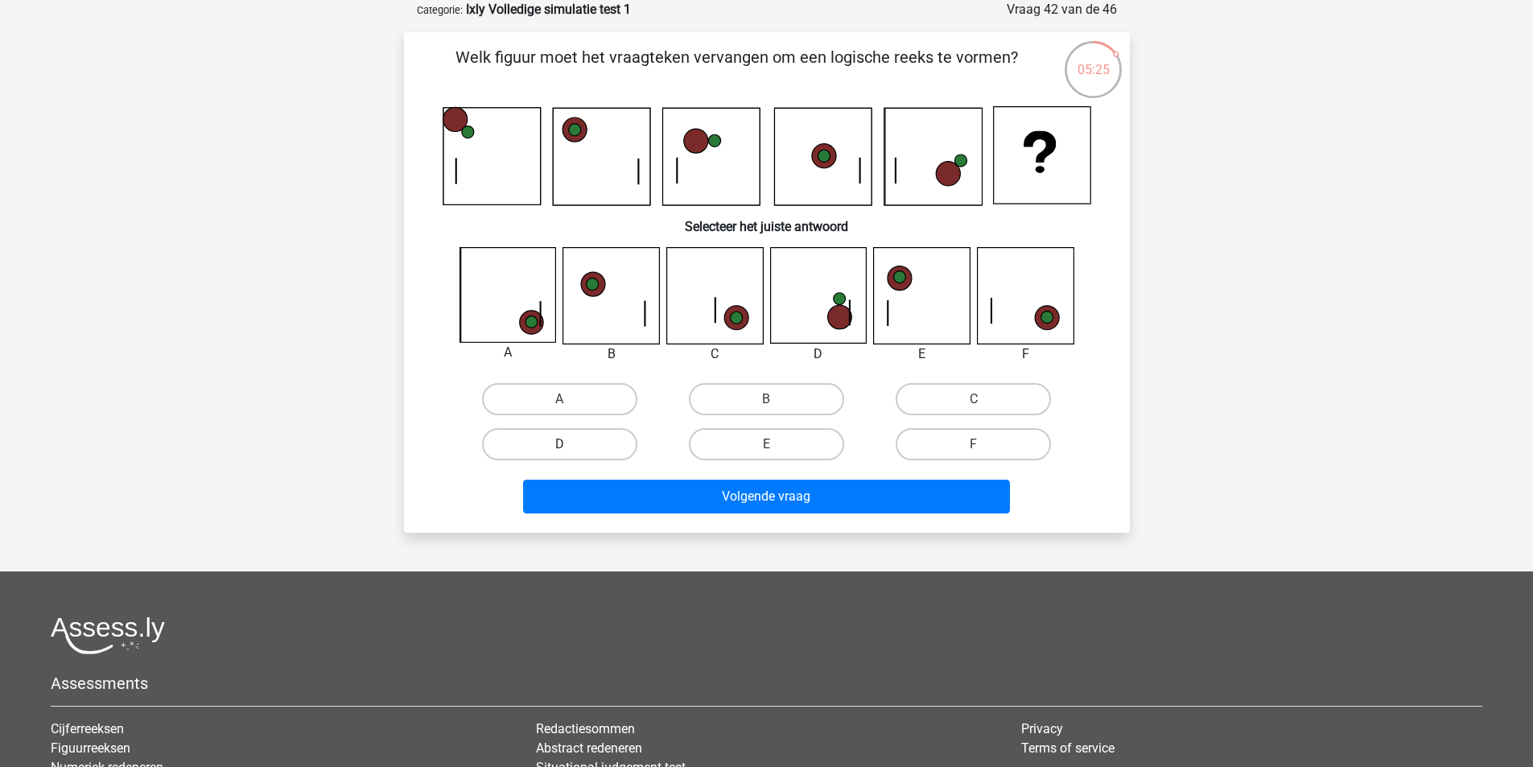
click at [584, 452] on label "D" at bounding box center [559, 444] width 155 height 32
click at [570, 452] on input "D" at bounding box center [564, 449] width 10 height 10
radio input "true"
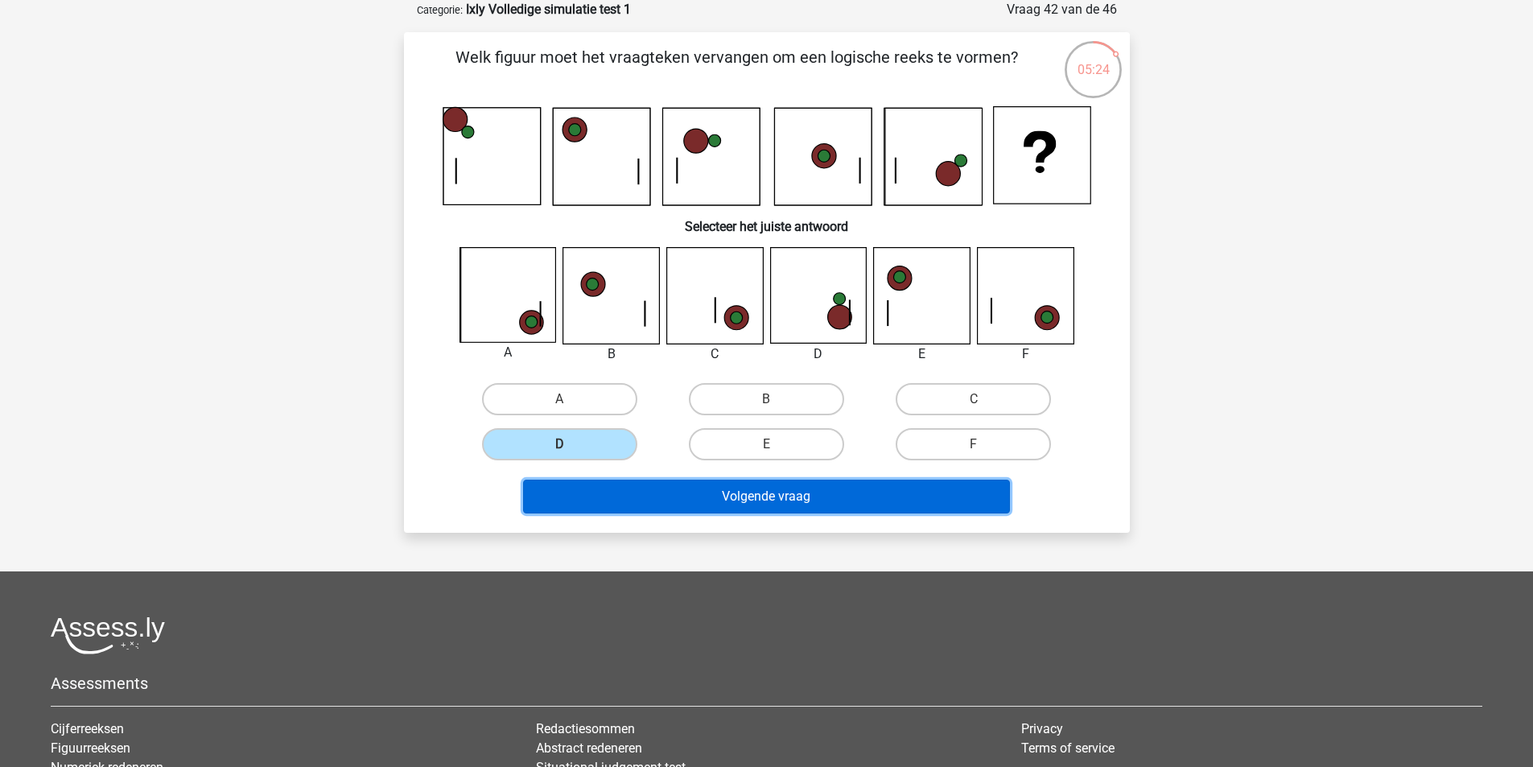
click at [842, 509] on button "Volgende vraag" at bounding box center [766, 497] width 487 height 34
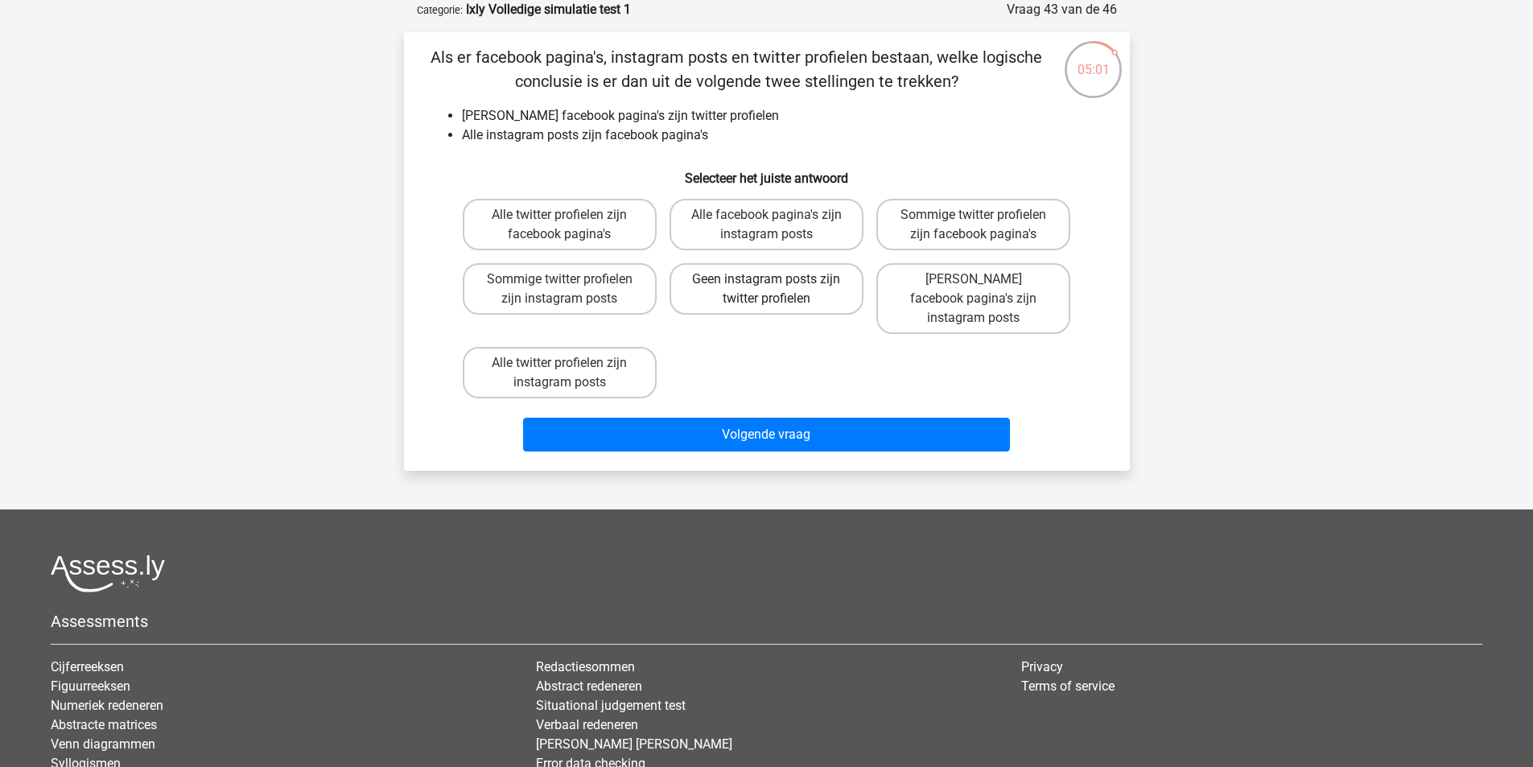
click at [782, 283] on label "Geen instagram posts zijn twitter profielen" at bounding box center [767, 289] width 194 height 52
click at [777, 283] on input "Geen instagram posts zijn twitter profielen" at bounding box center [771, 284] width 10 height 10
radio input "true"
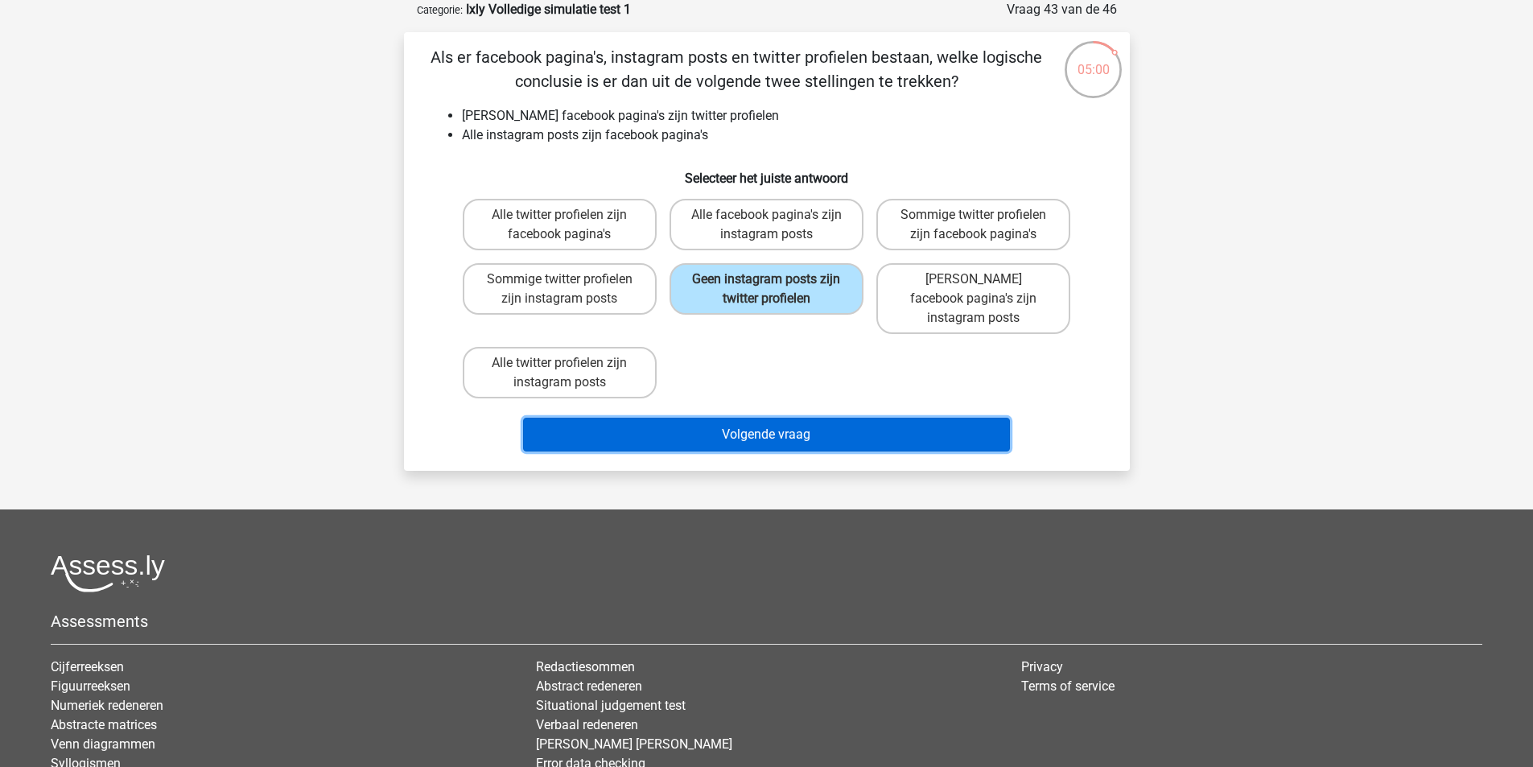
click at [759, 418] on button "Volgende vraag" at bounding box center [766, 435] width 487 height 34
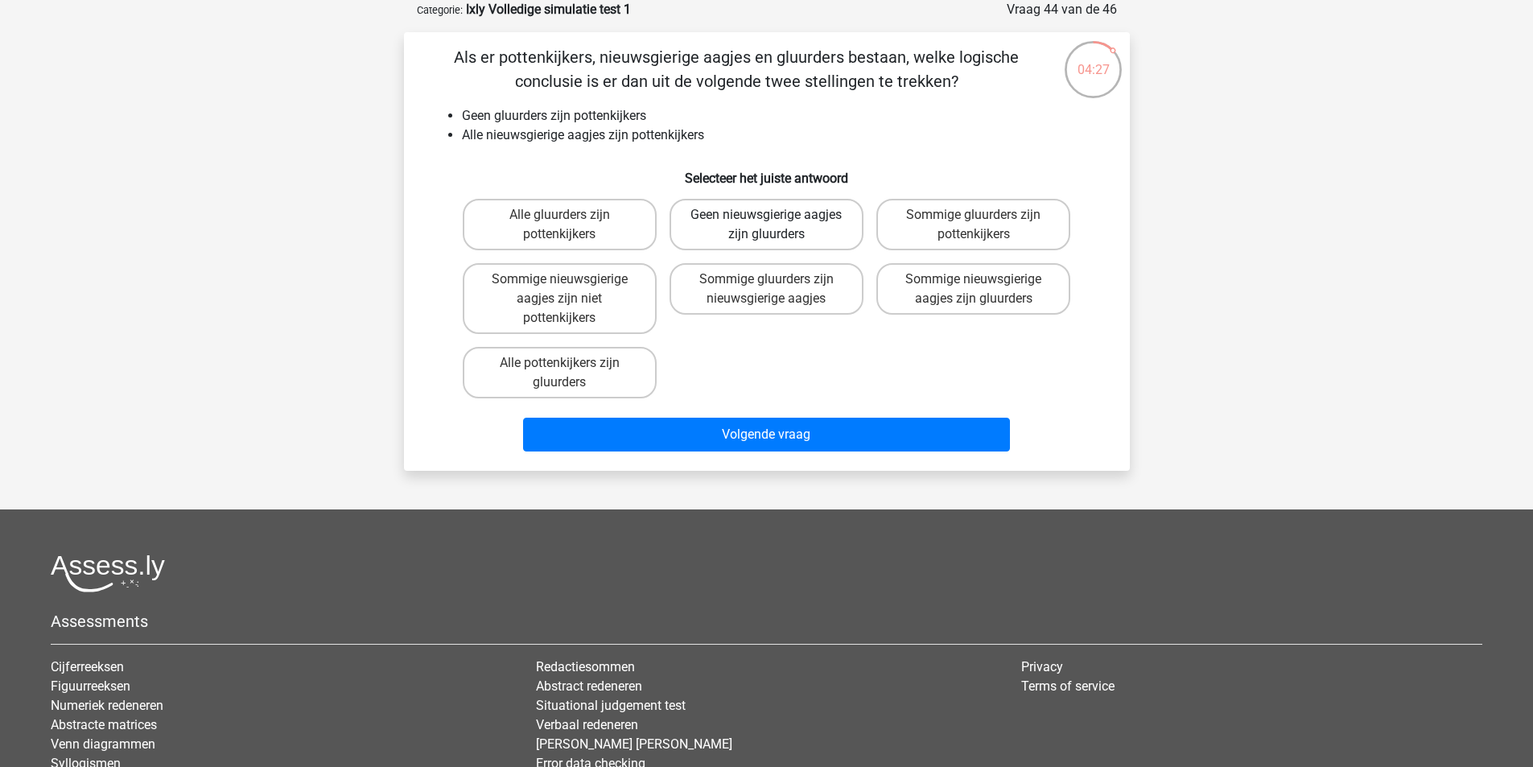
click at [798, 220] on label "Geen nieuwsgierige aagjes zijn gluurders" at bounding box center [767, 225] width 194 height 52
click at [777, 220] on input "Geen nieuwsgierige aagjes zijn gluurders" at bounding box center [771, 220] width 10 height 10
radio input "true"
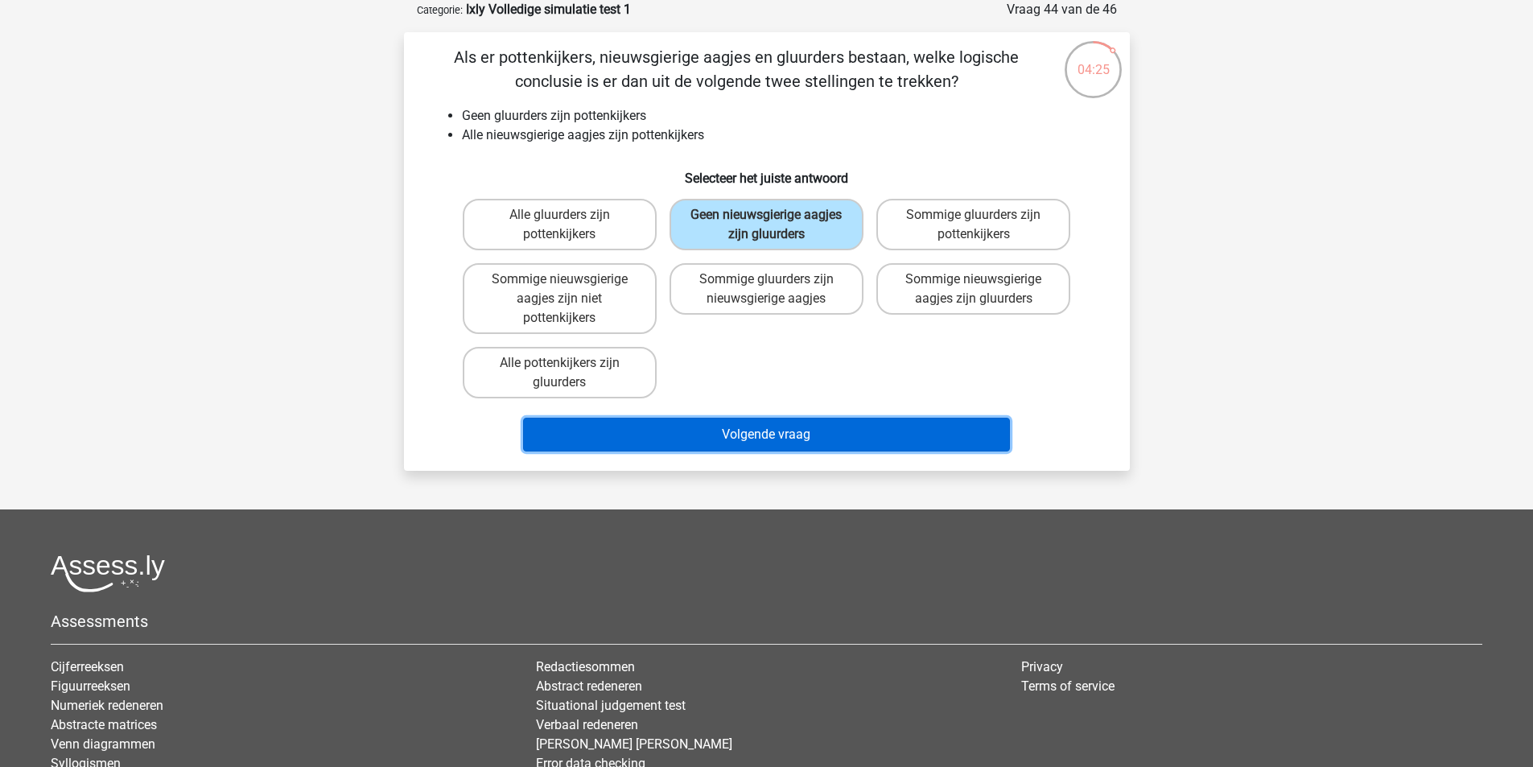
click at [776, 435] on button "Volgende vraag" at bounding box center [766, 435] width 487 height 34
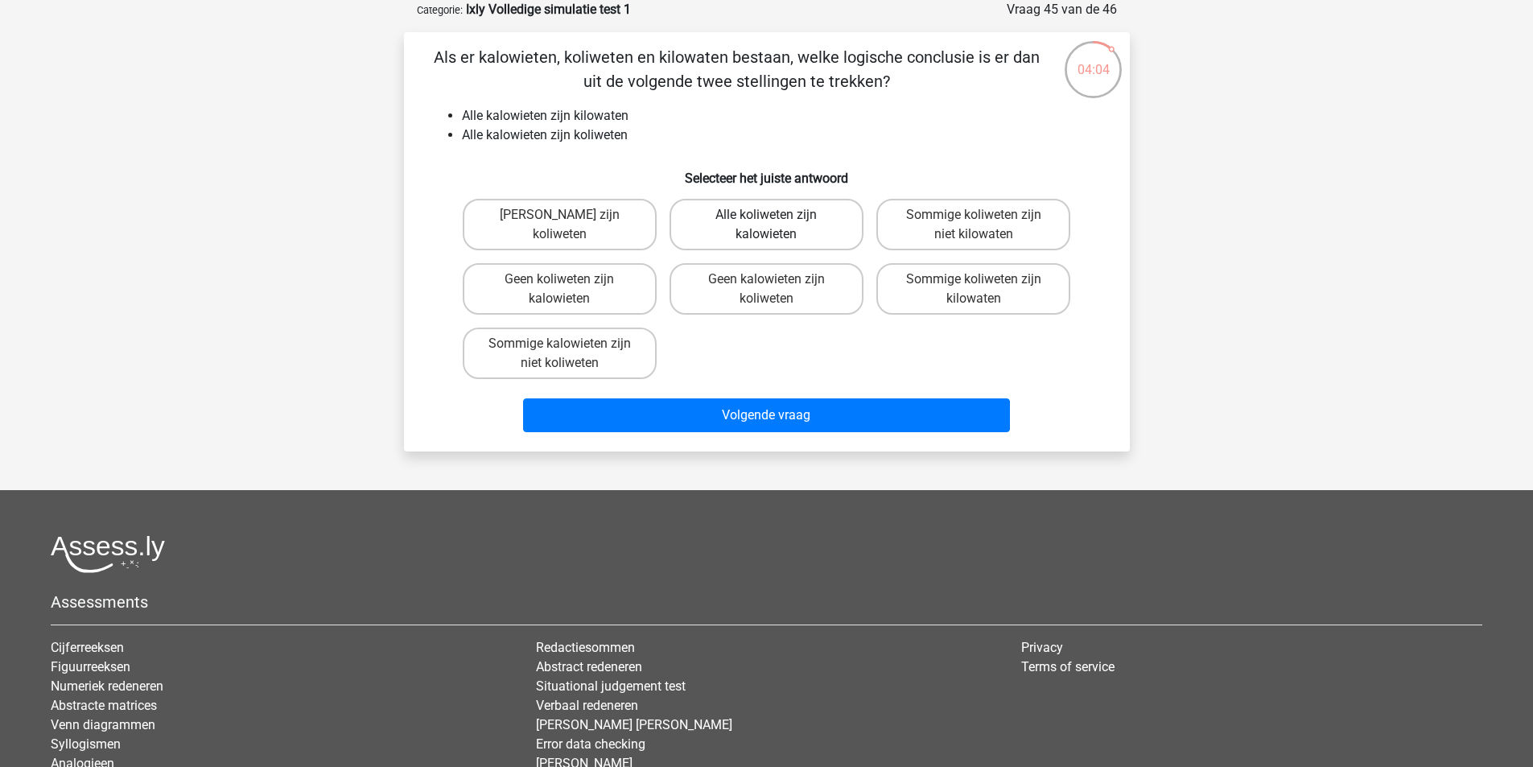
click at [783, 221] on label "Alle koliweten zijn kalowieten" at bounding box center [767, 225] width 194 height 52
click at [777, 221] on input "Alle koliweten zijn kalowieten" at bounding box center [771, 220] width 10 height 10
radio input "true"
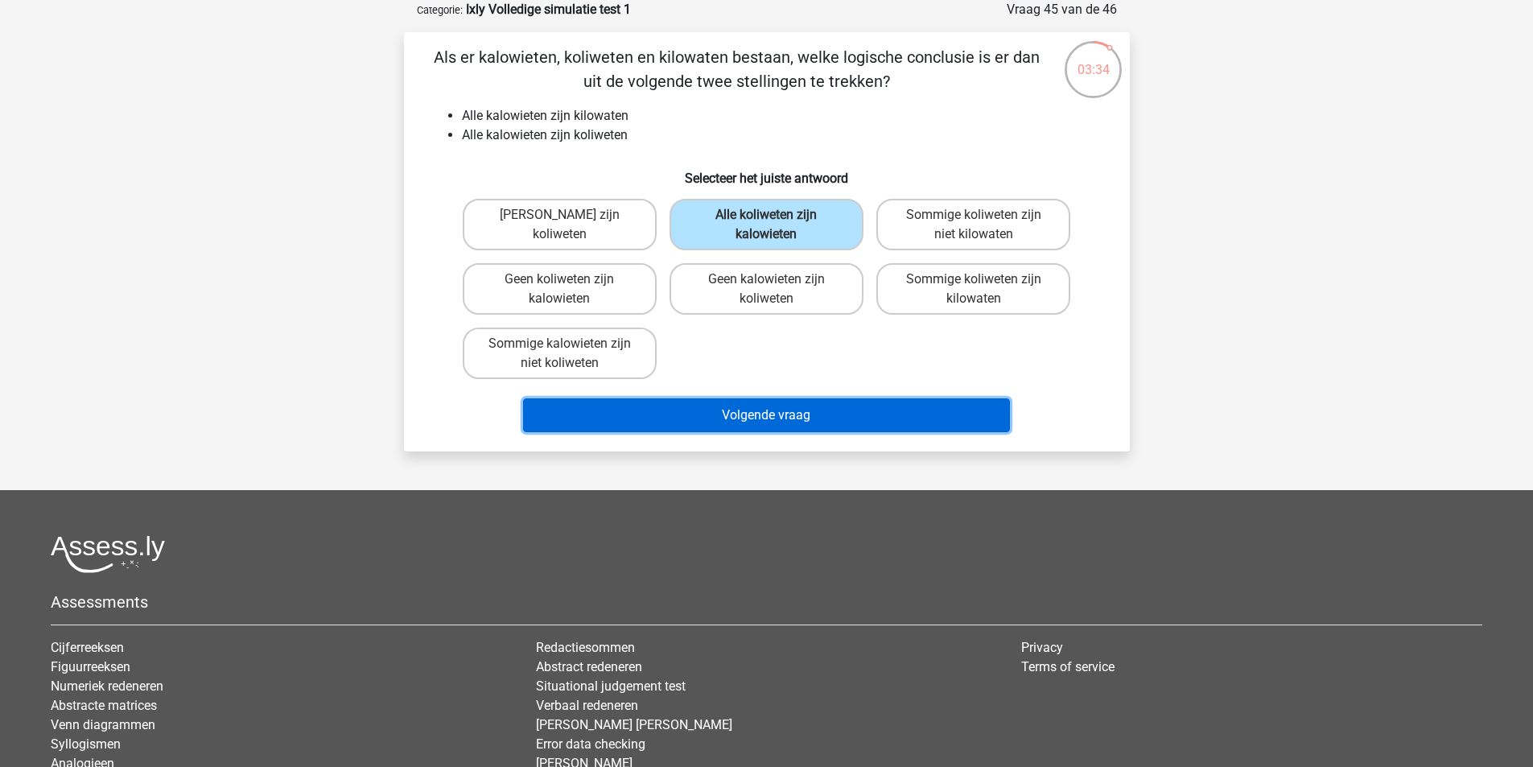
click at [765, 416] on button "Volgende vraag" at bounding box center [766, 415] width 487 height 34
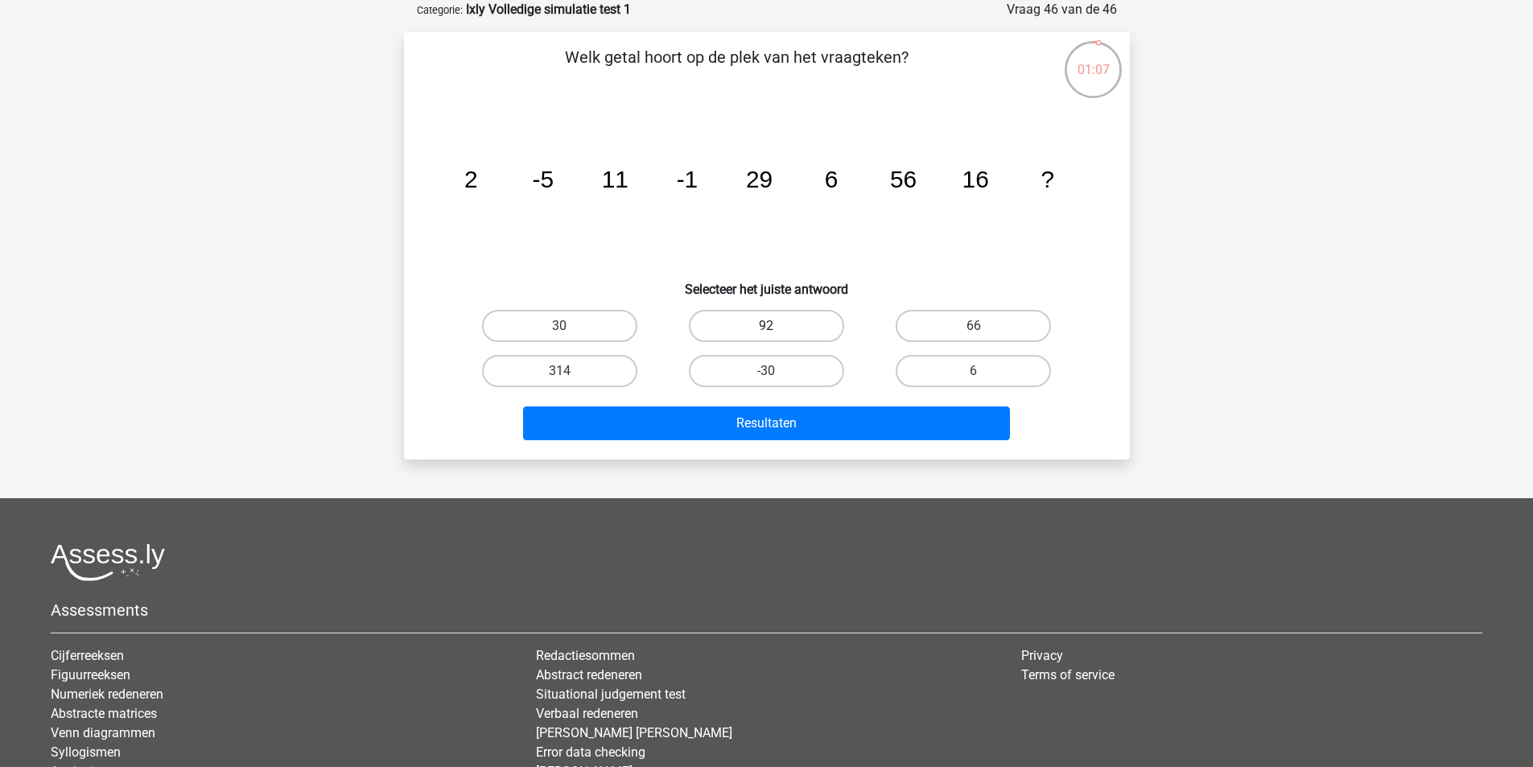
click at [788, 317] on label "92" at bounding box center [766, 326] width 155 height 32
click at [777, 326] on input "92" at bounding box center [771, 331] width 10 height 10
radio input "true"
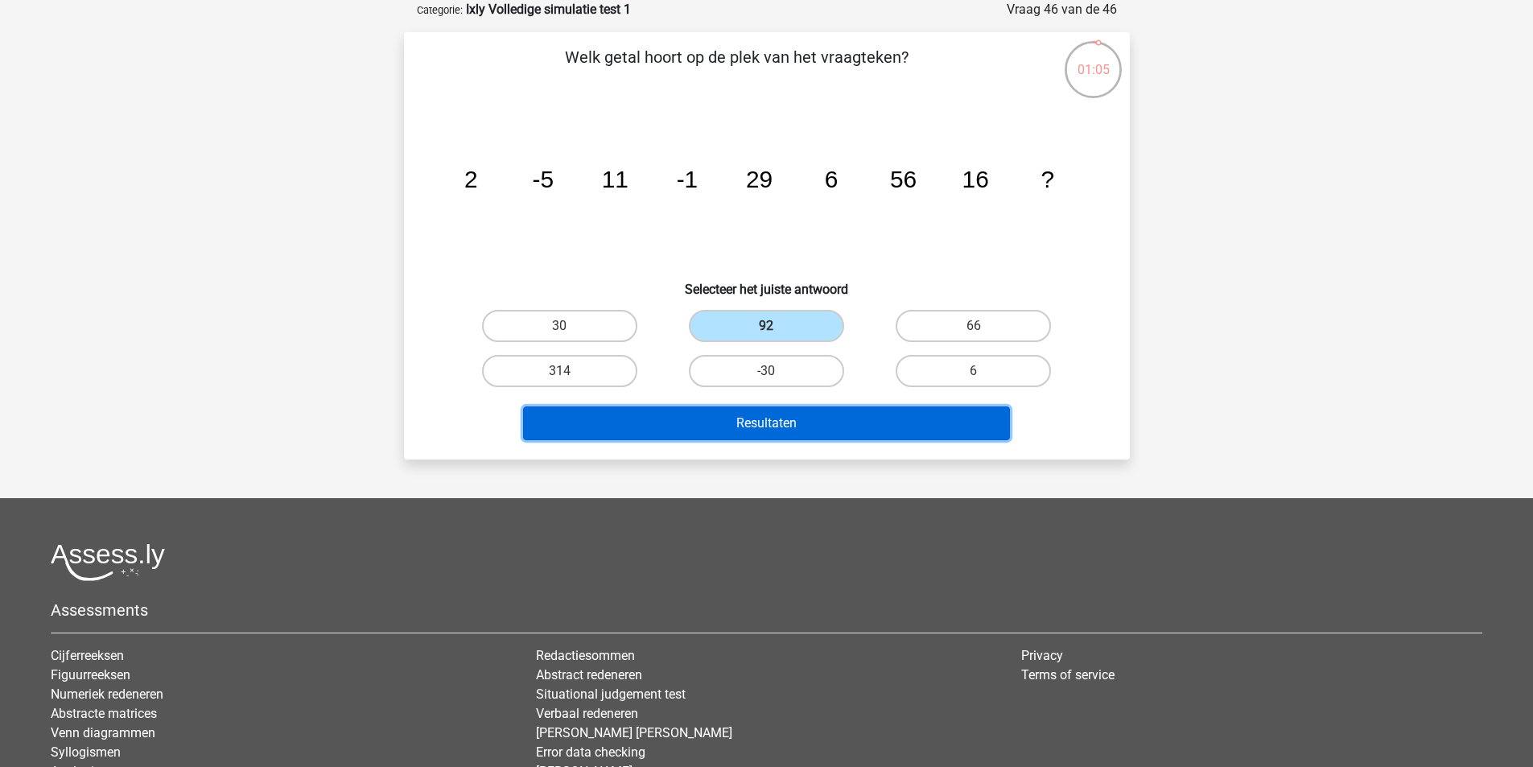
click at [809, 421] on button "Resultaten" at bounding box center [766, 423] width 487 height 34
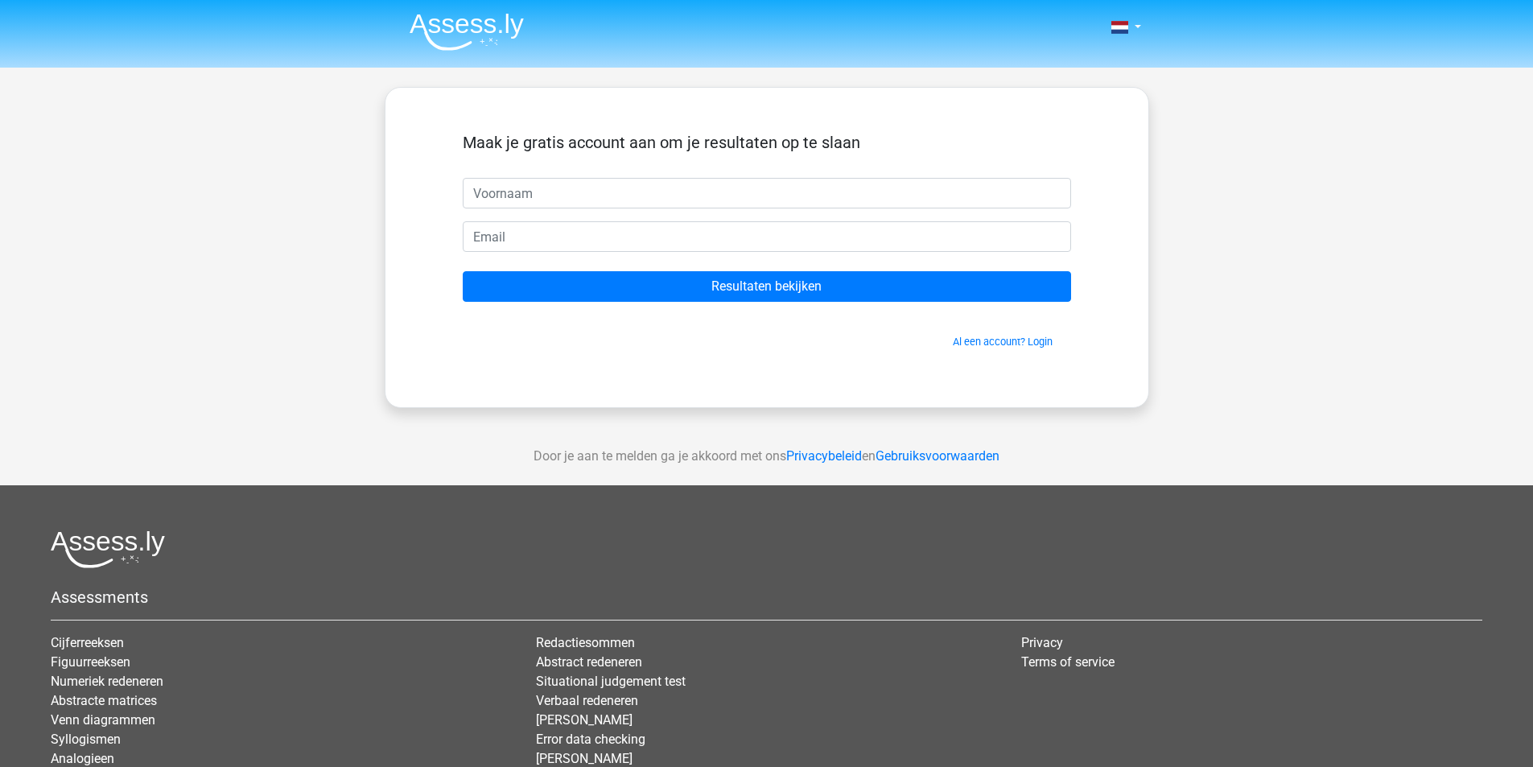
click at [612, 194] on input "text" at bounding box center [767, 193] width 609 height 31
type input "Corné"
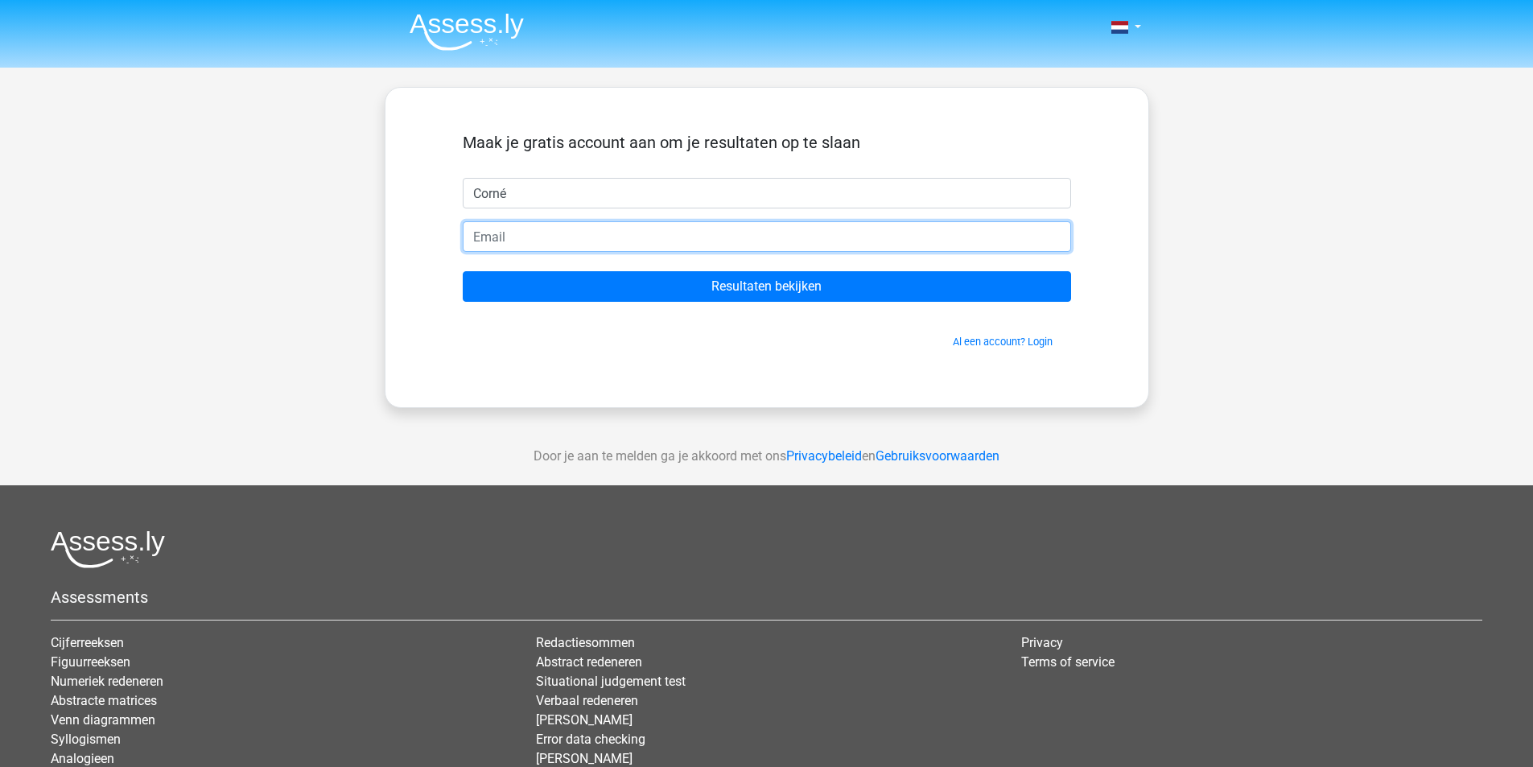
click at [519, 237] on input "email" at bounding box center [767, 236] width 609 height 31
type input "corne.zuijderduijn@gmail.com"
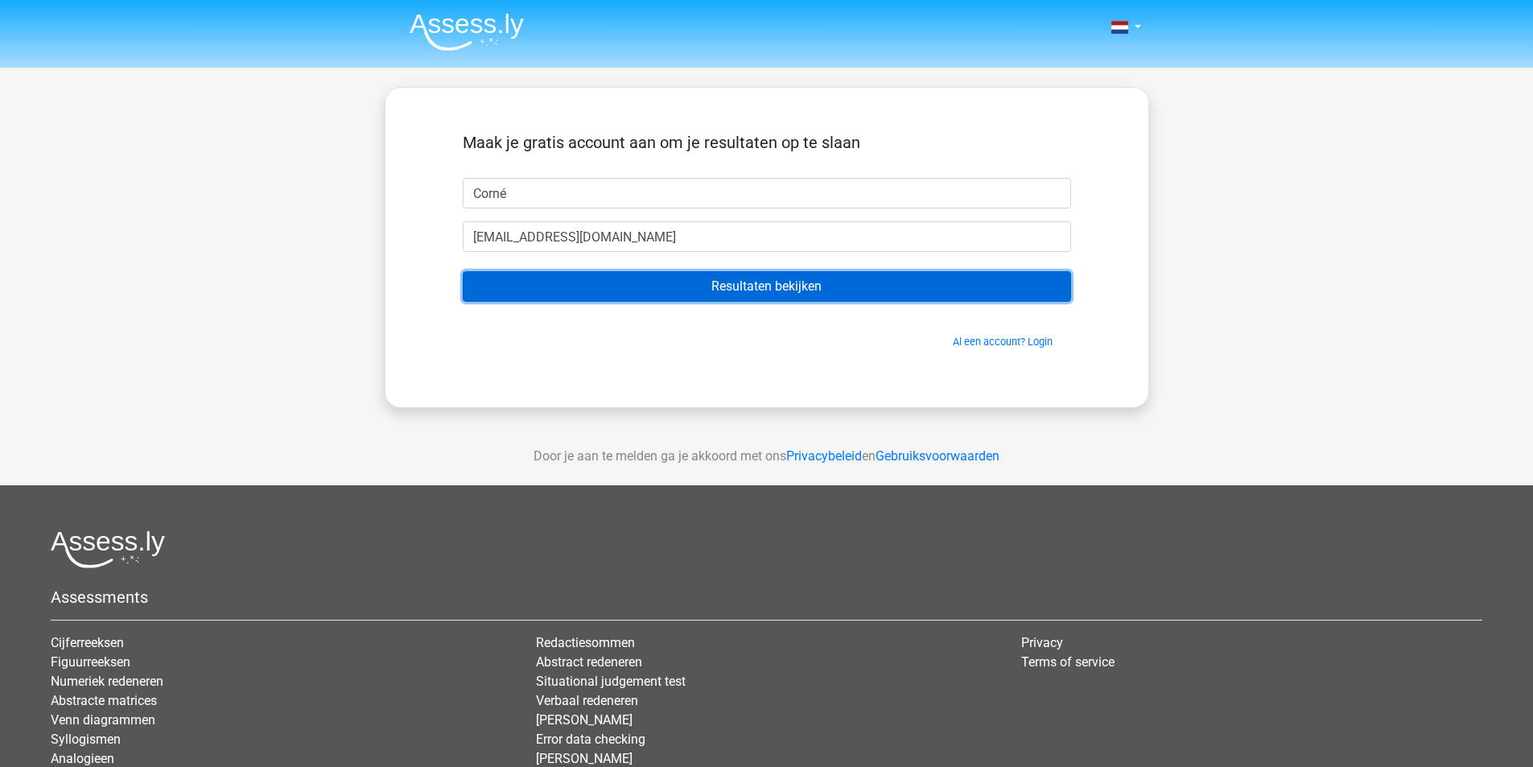
click at [687, 280] on input "Resultaten bekijken" at bounding box center [767, 286] width 609 height 31
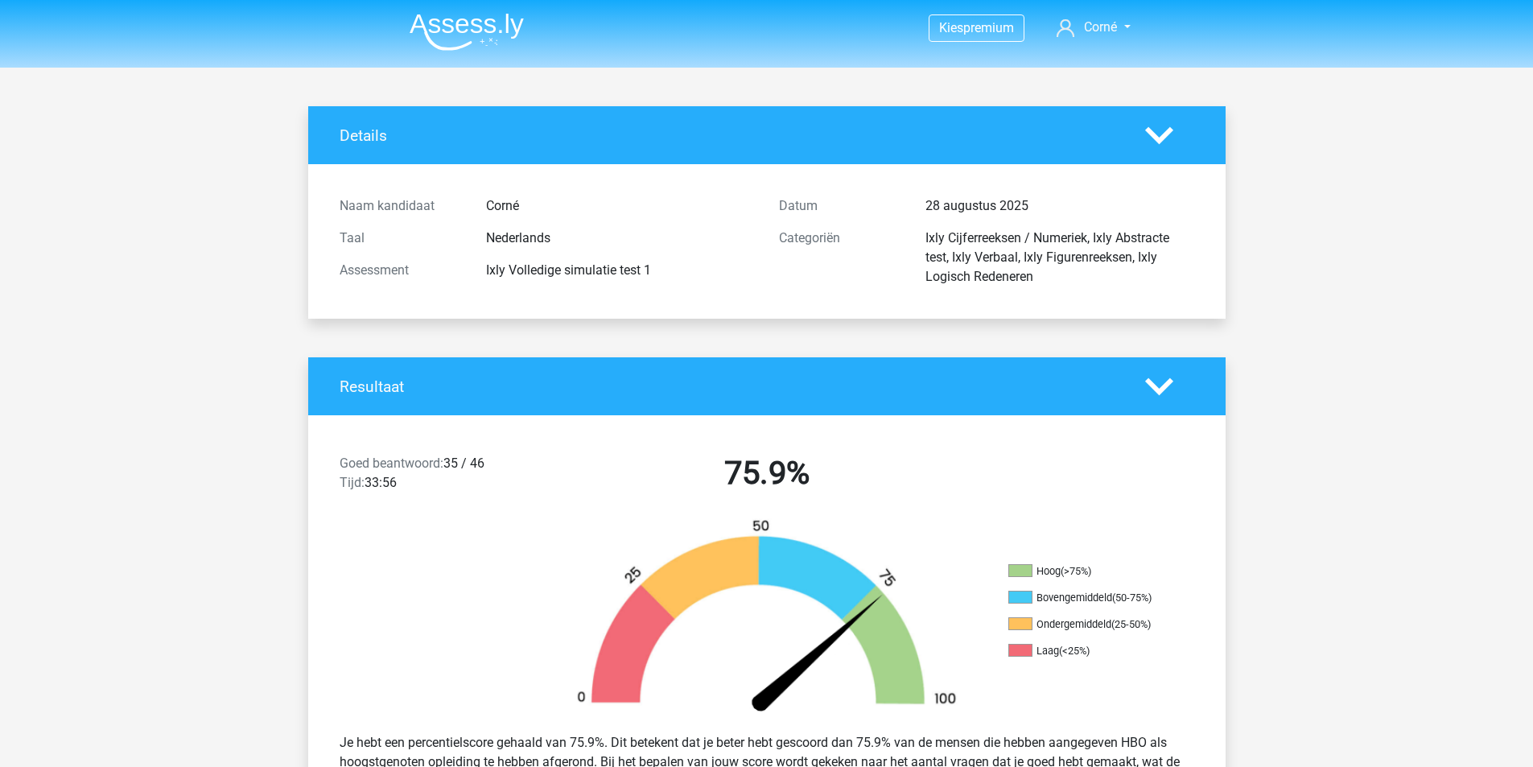
scroll to position [215, 0]
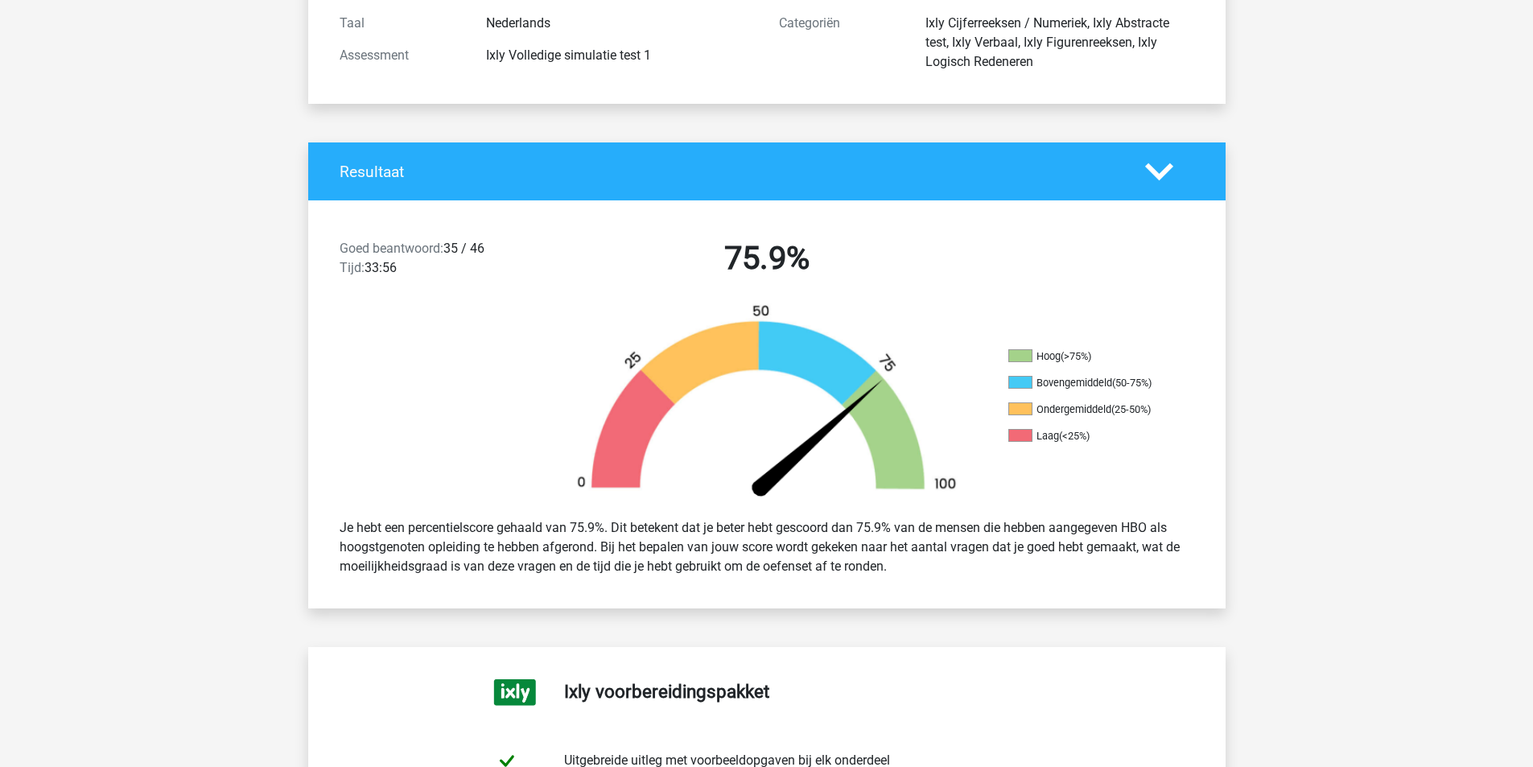
drag, startPoint x: 468, startPoint y: 529, endPoint x: 930, endPoint y: 580, distance: 464.8
click at [901, 580] on div "Je hebt een percentielscore gehaald van 75.9%. Dit betekent dat je beter hebt g…" at bounding box center [767, 547] width 879 height 71
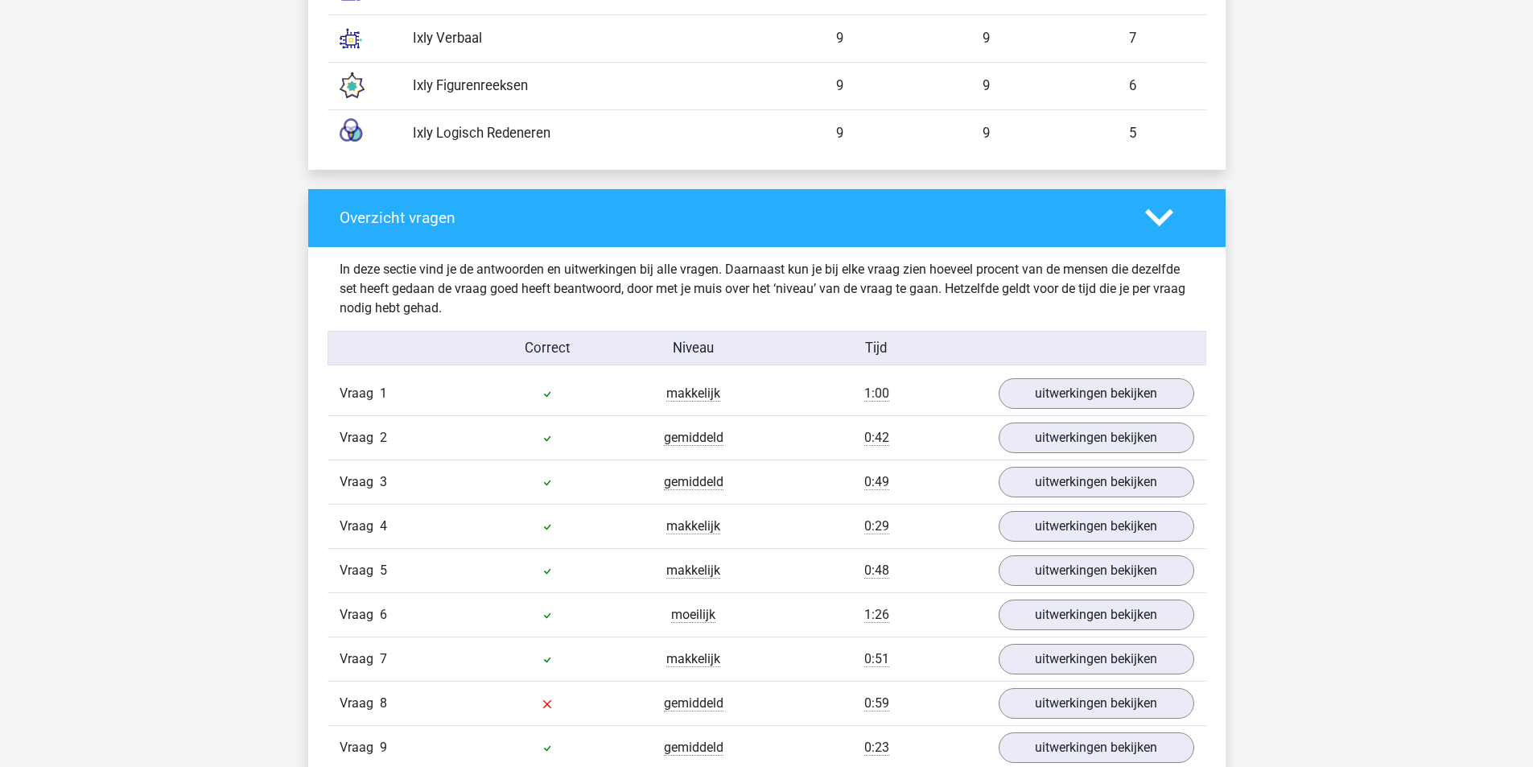
scroll to position [1717, 0]
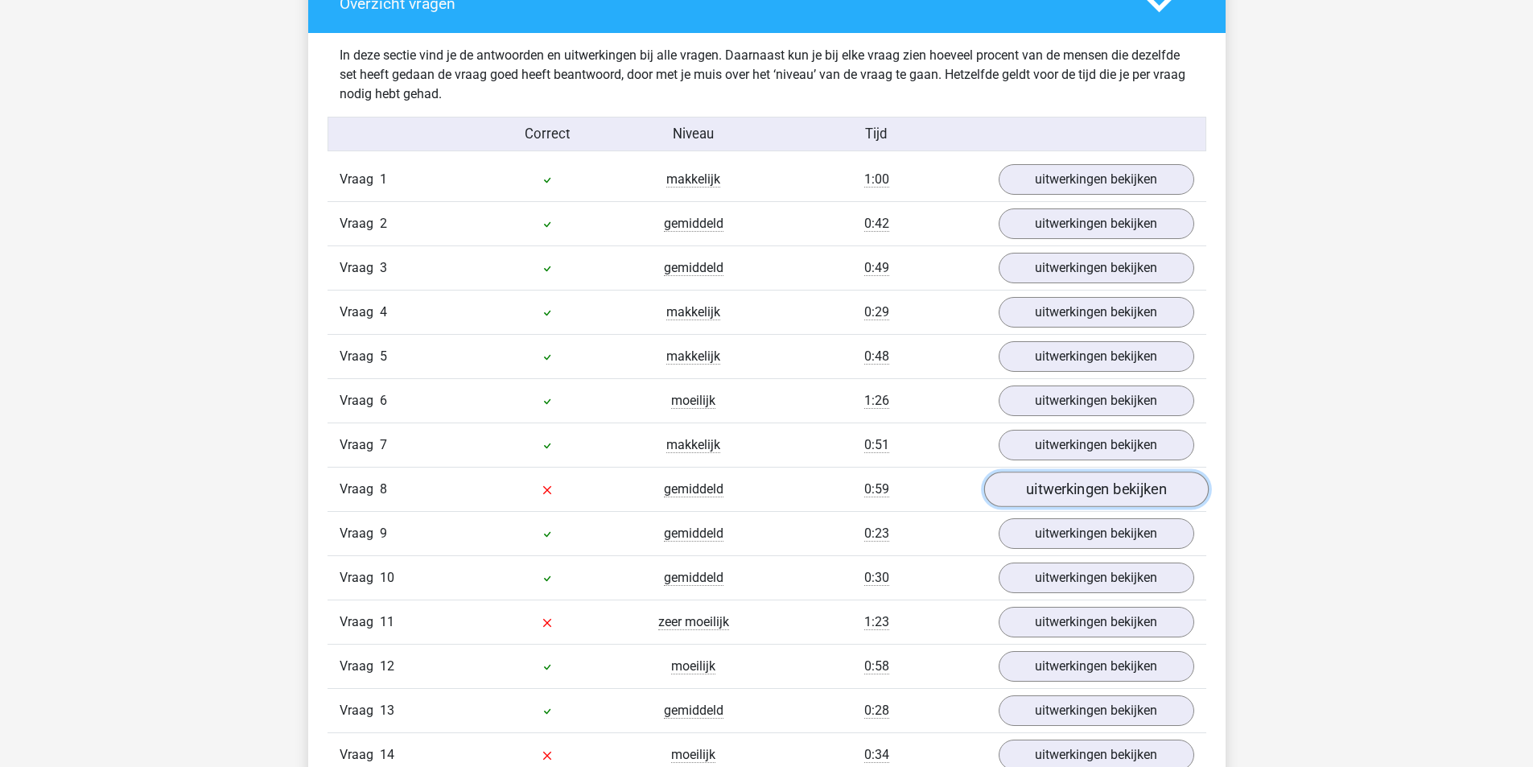
click at [1120, 507] on link "uitwerkingen bekijken" at bounding box center [1096, 489] width 225 height 35
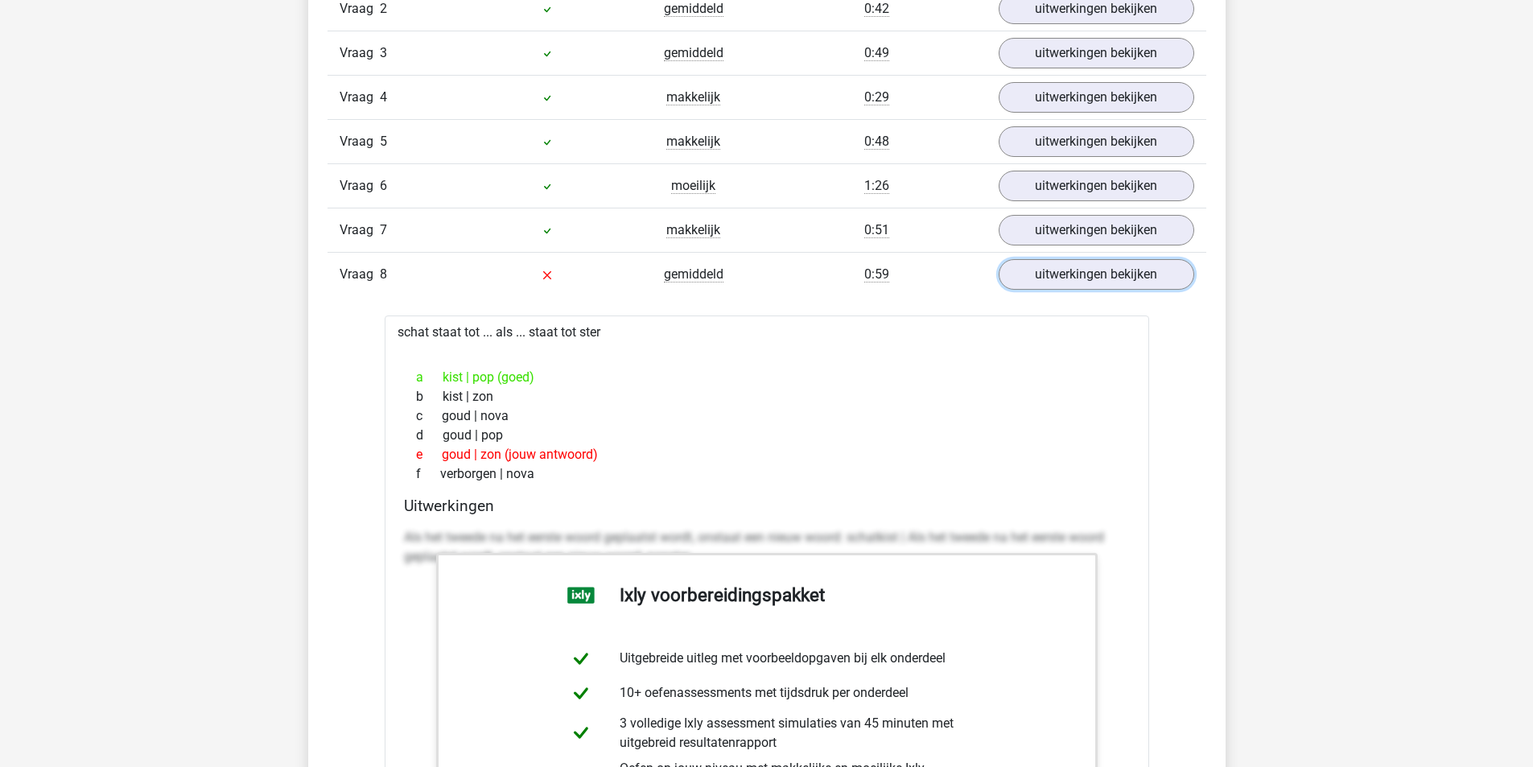
scroll to position [2147, 0]
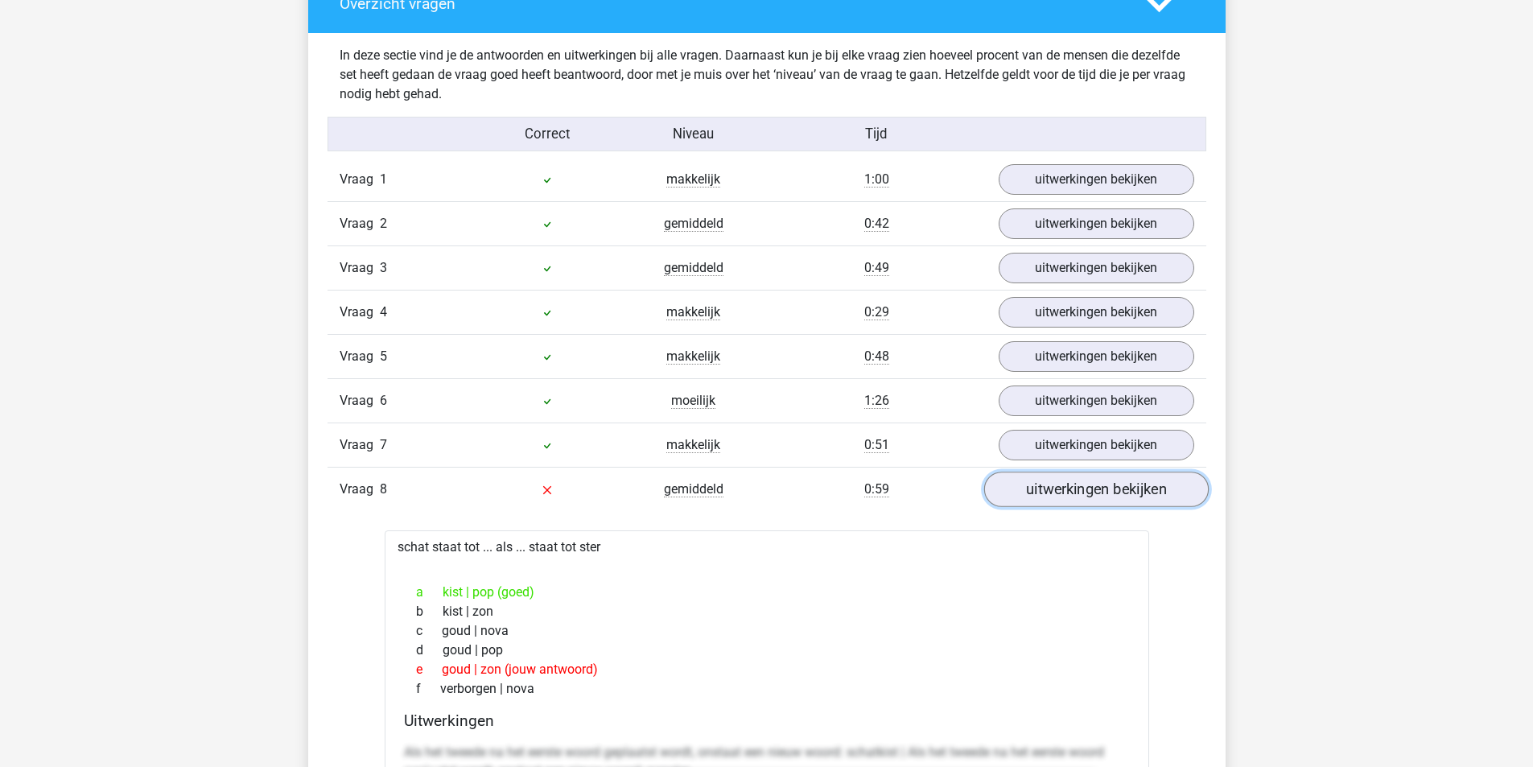
click at [1148, 502] on link "uitwerkingen bekijken" at bounding box center [1096, 489] width 225 height 35
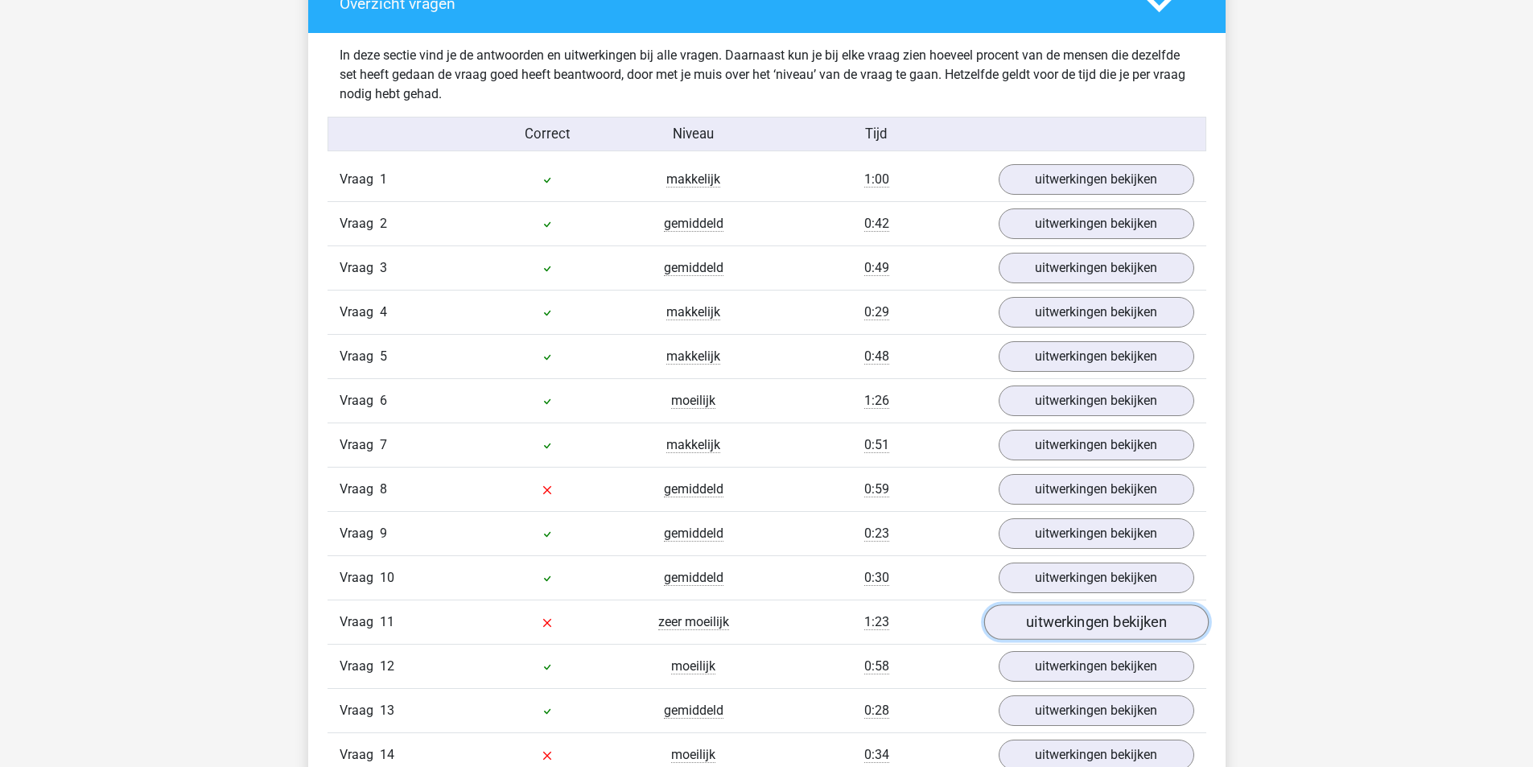
click at [1120, 640] on link "uitwerkingen bekijken" at bounding box center [1096, 621] width 225 height 35
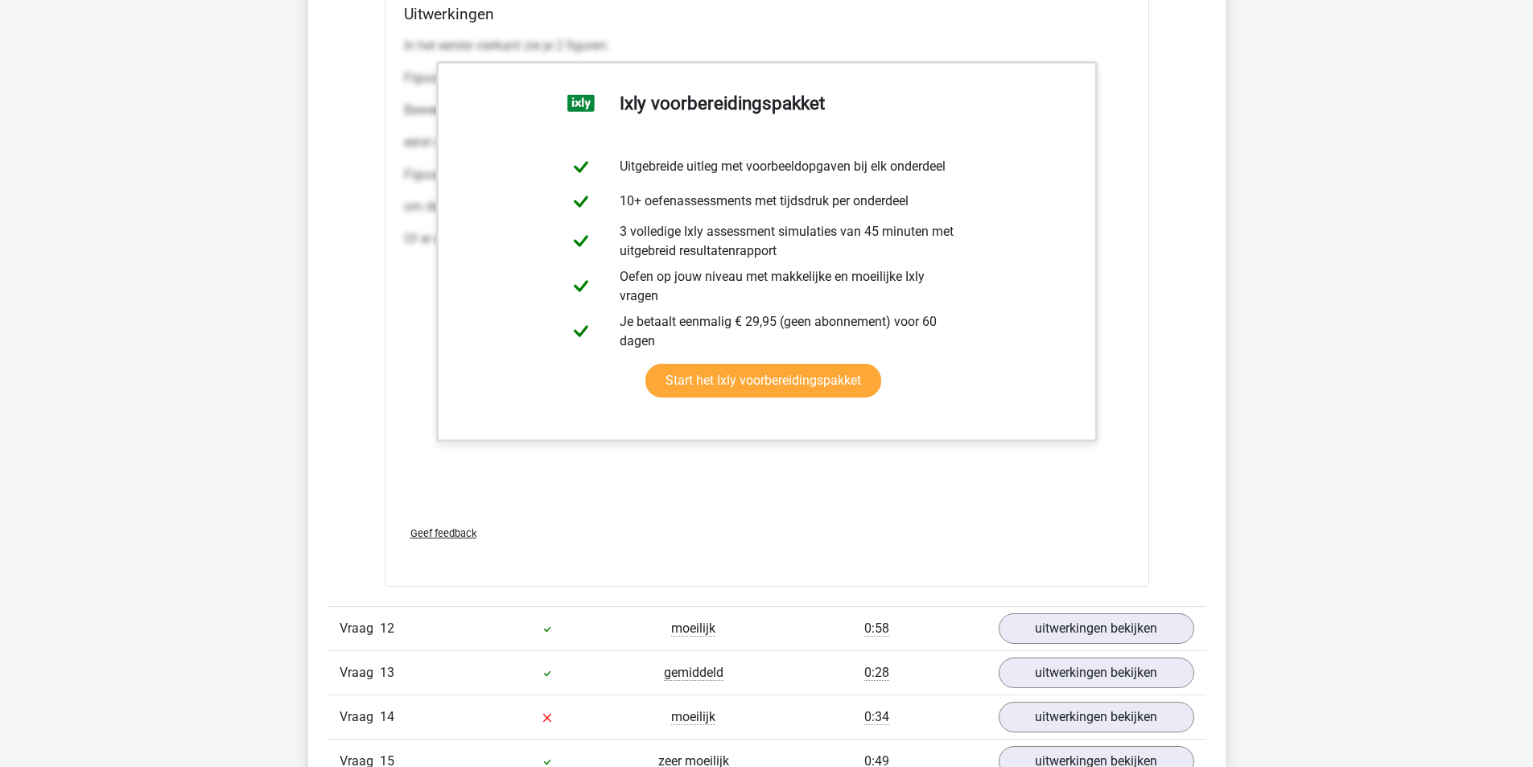
scroll to position [3864, 0]
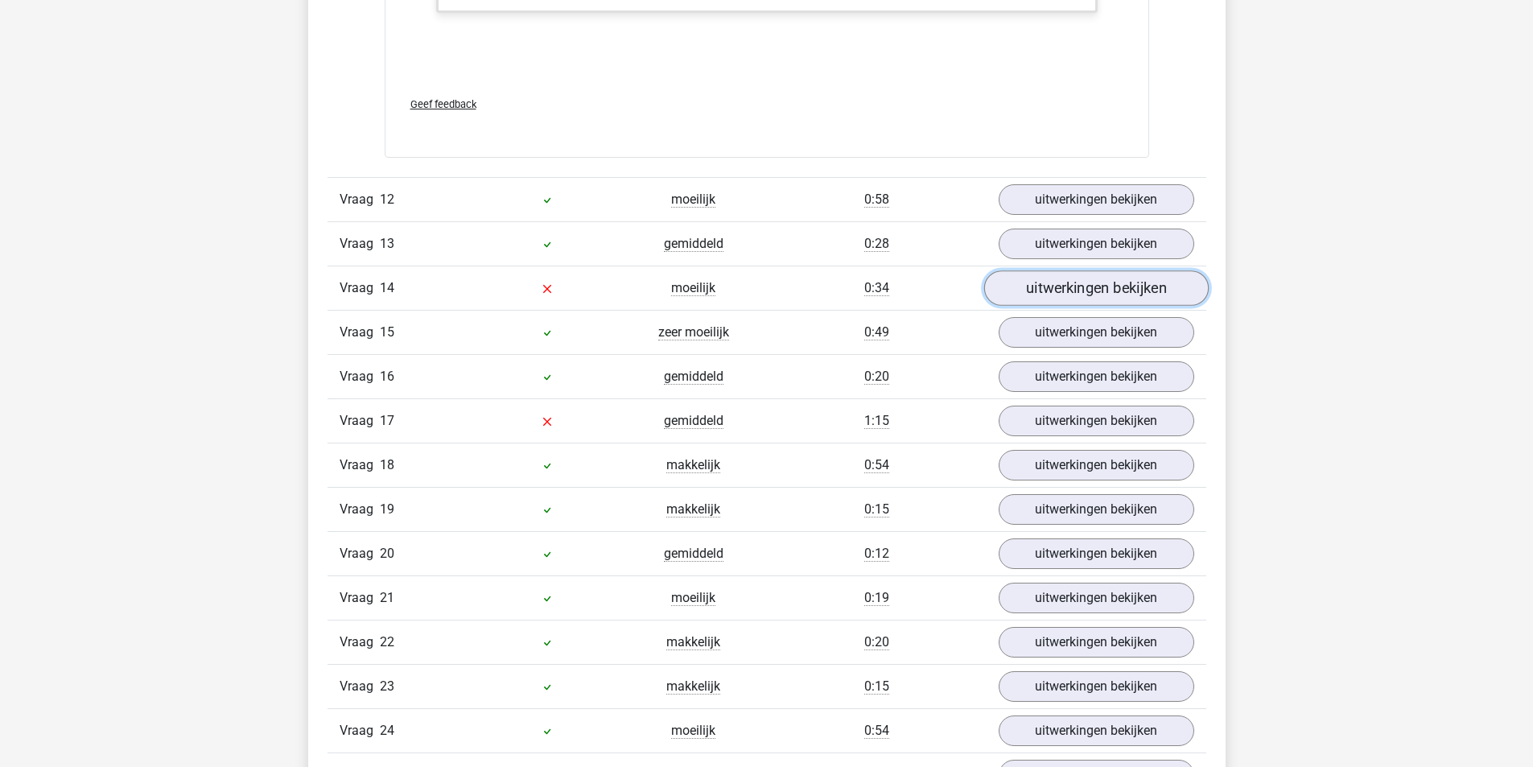
click at [1146, 306] on link "uitwerkingen bekijken" at bounding box center [1096, 287] width 225 height 35
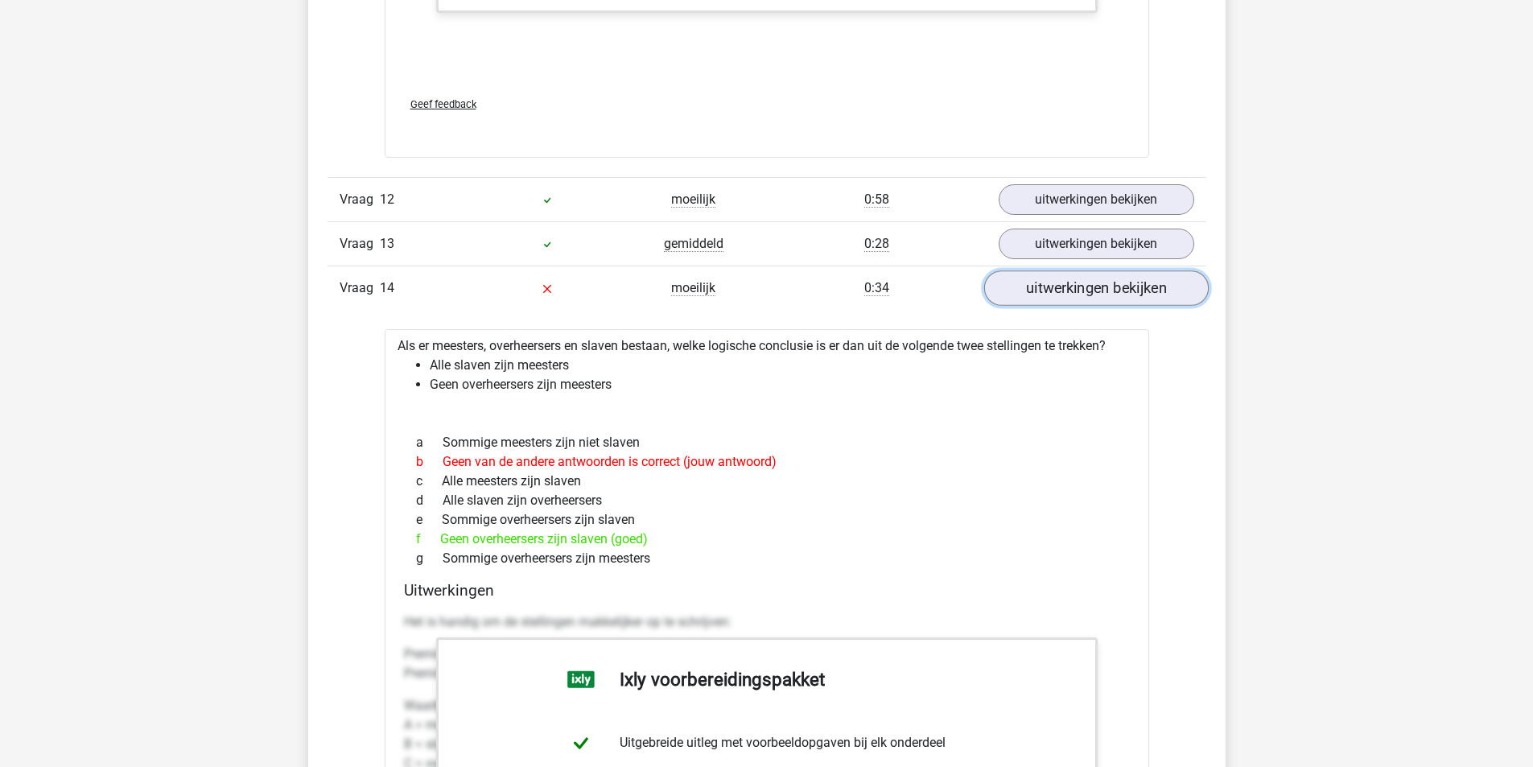
click at [1171, 306] on link "uitwerkingen bekijken" at bounding box center [1096, 287] width 225 height 35
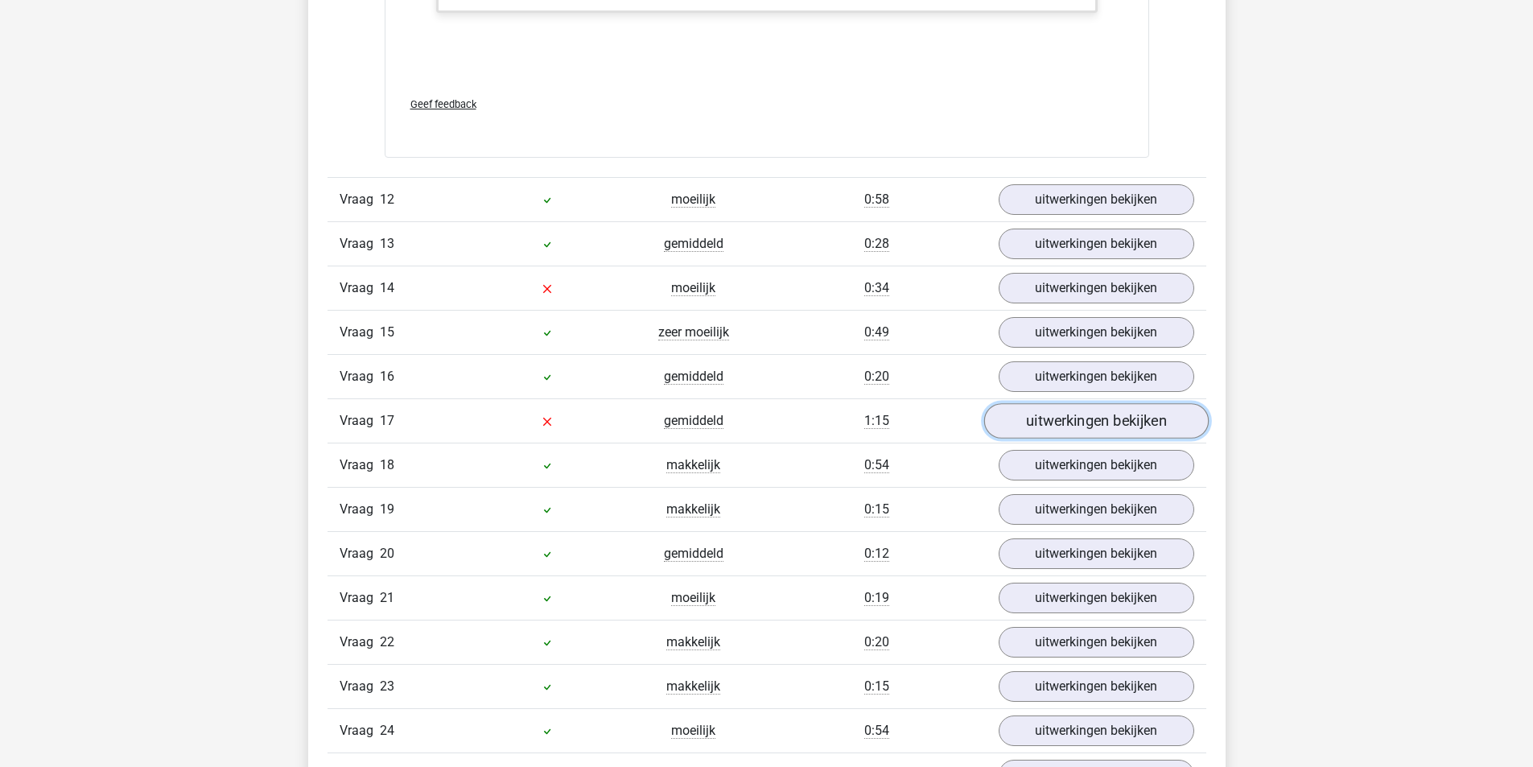
click at [1072, 436] on link "uitwerkingen bekijken" at bounding box center [1096, 420] width 225 height 35
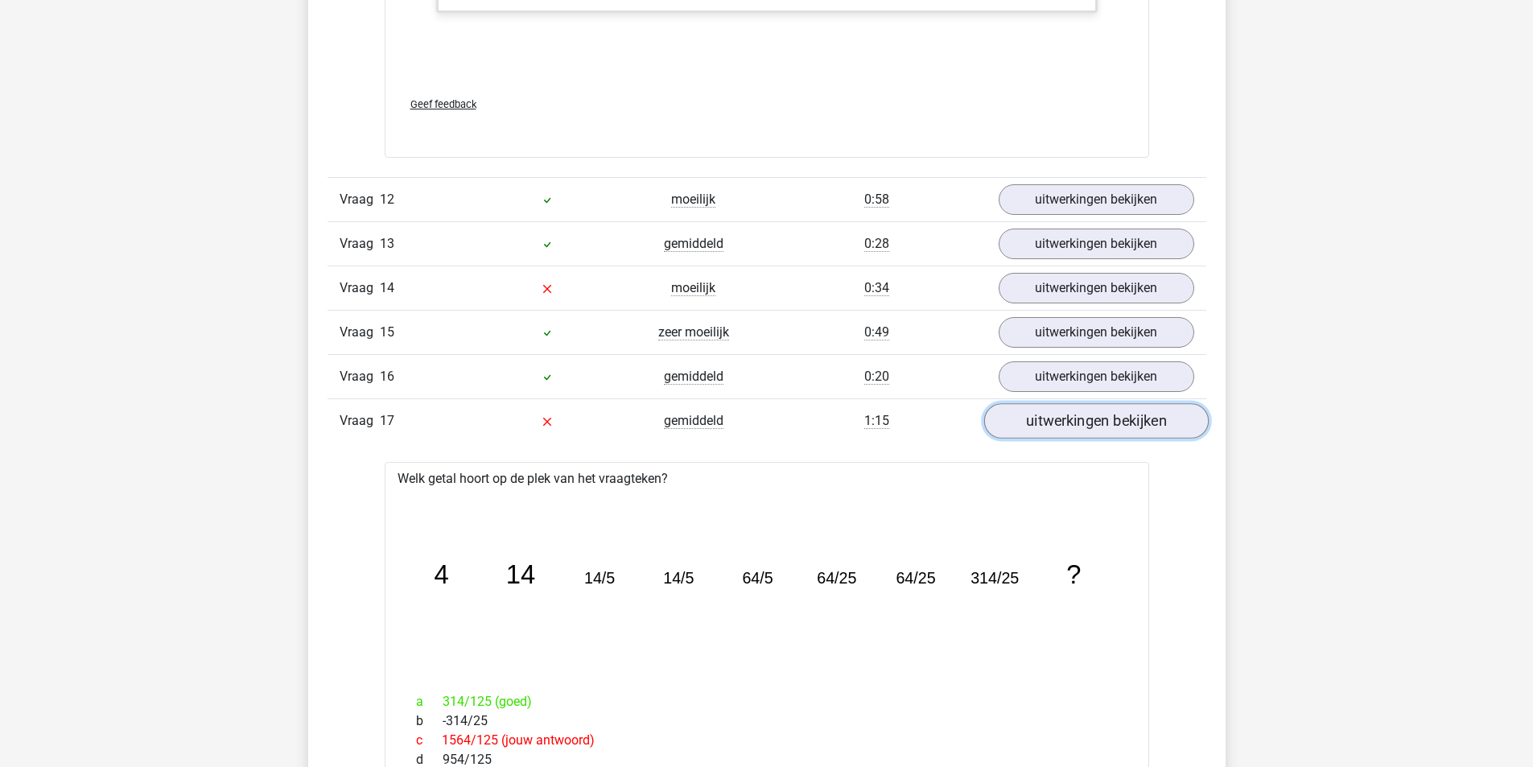
scroll to position [4079, 0]
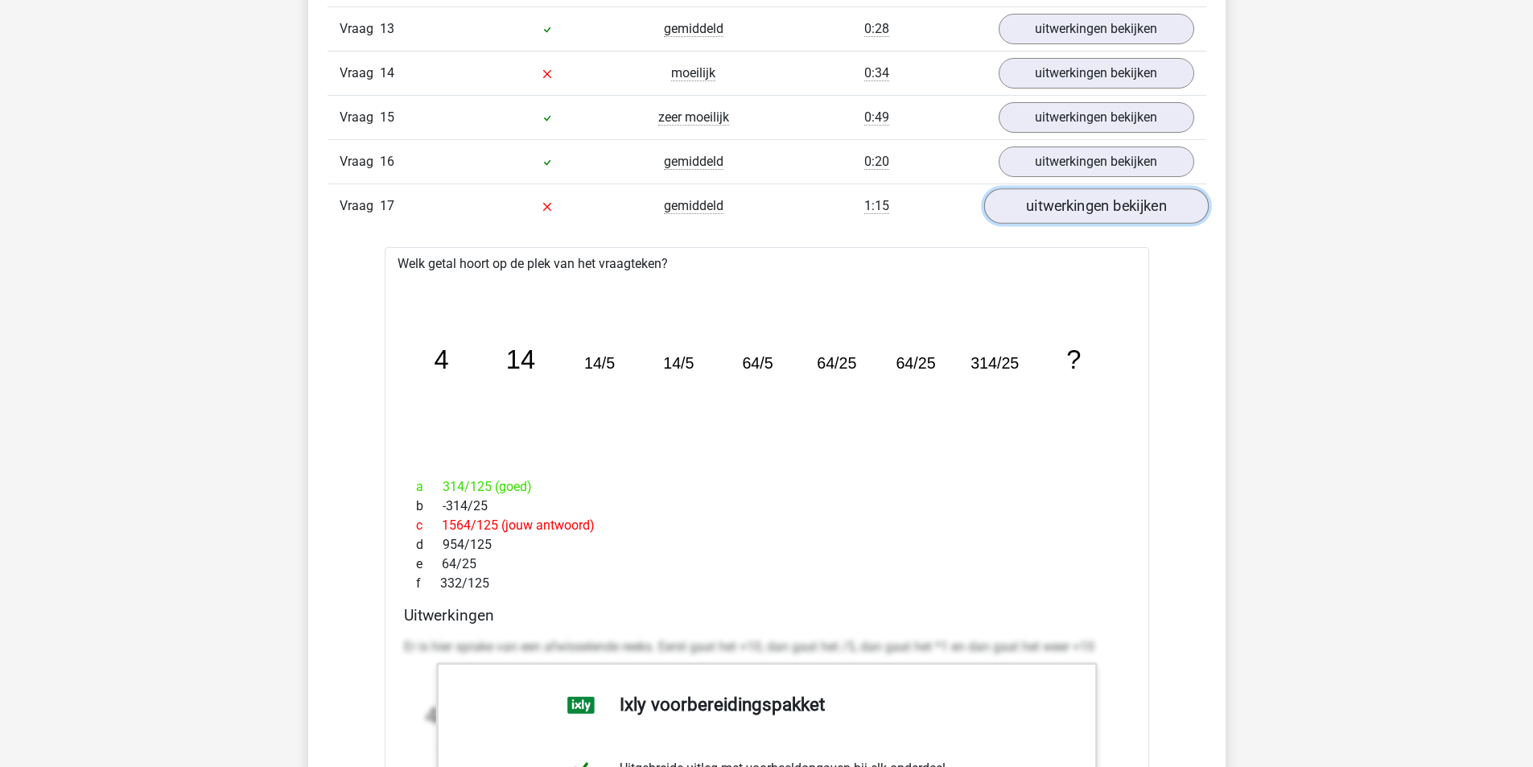
click at [1141, 221] on link "uitwerkingen bekijken" at bounding box center [1096, 205] width 225 height 35
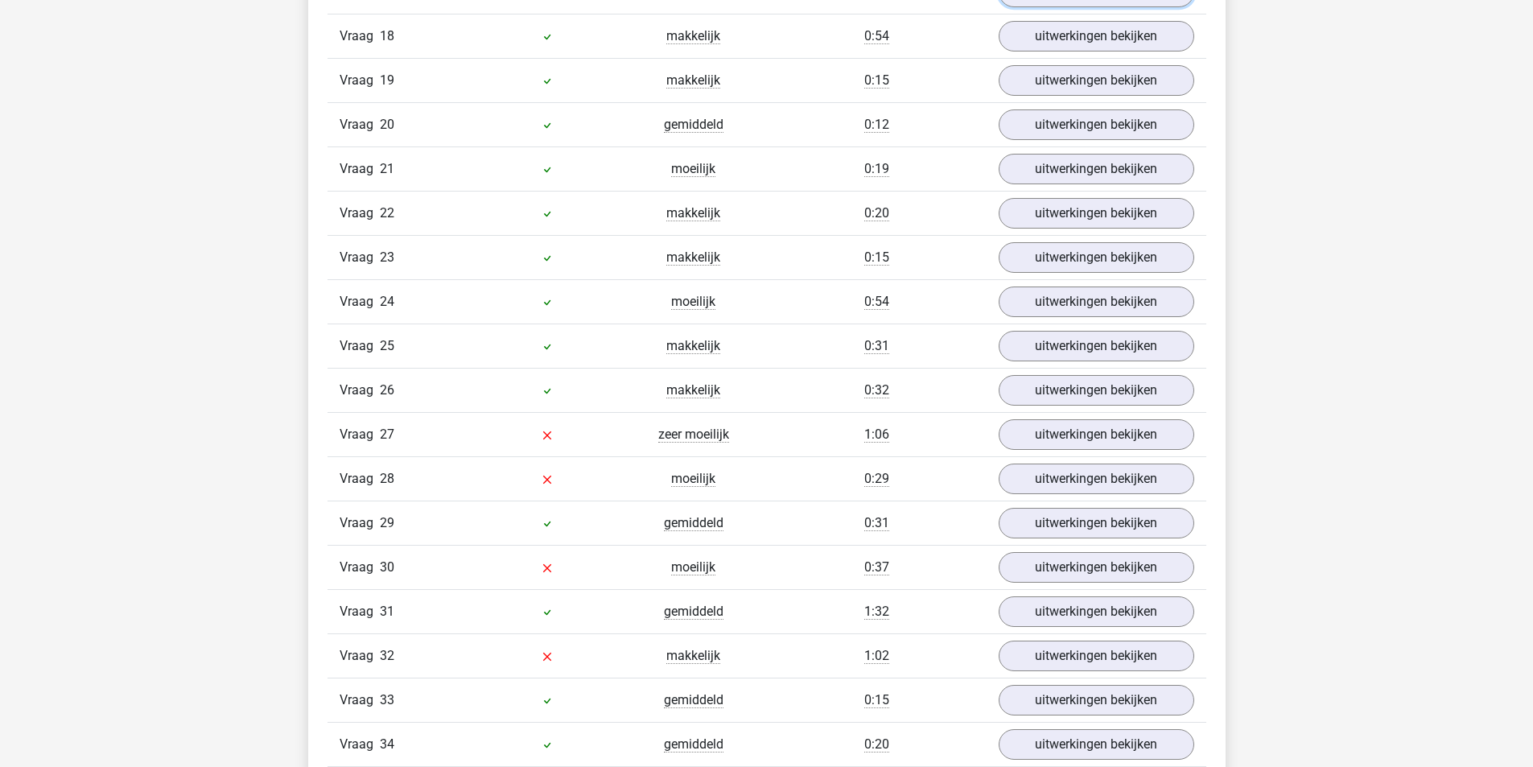
scroll to position [4508, 0]
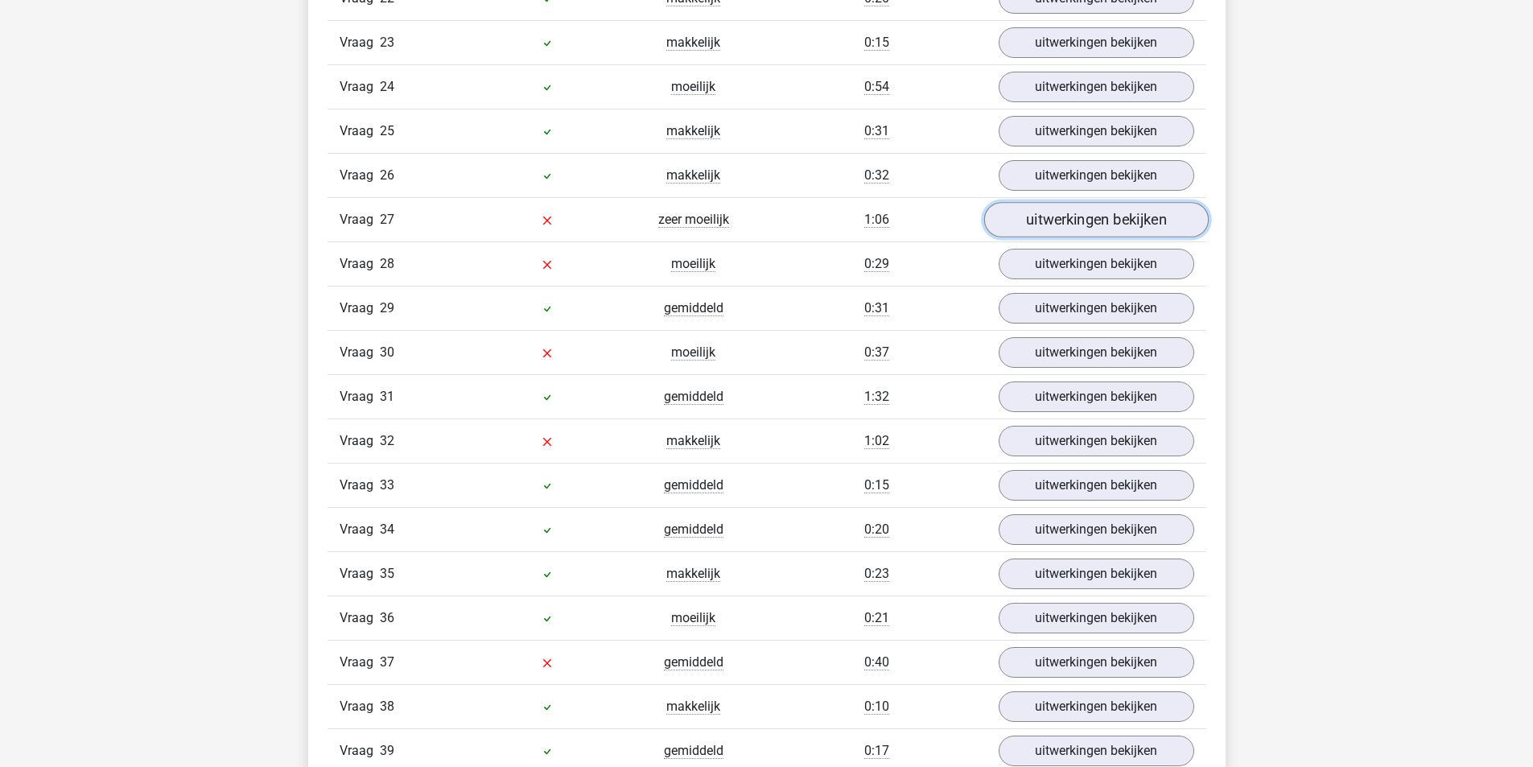
click at [1130, 237] on link "uitwerkingen bekijken" at bounding box center [1096, 219] width 225 height 35
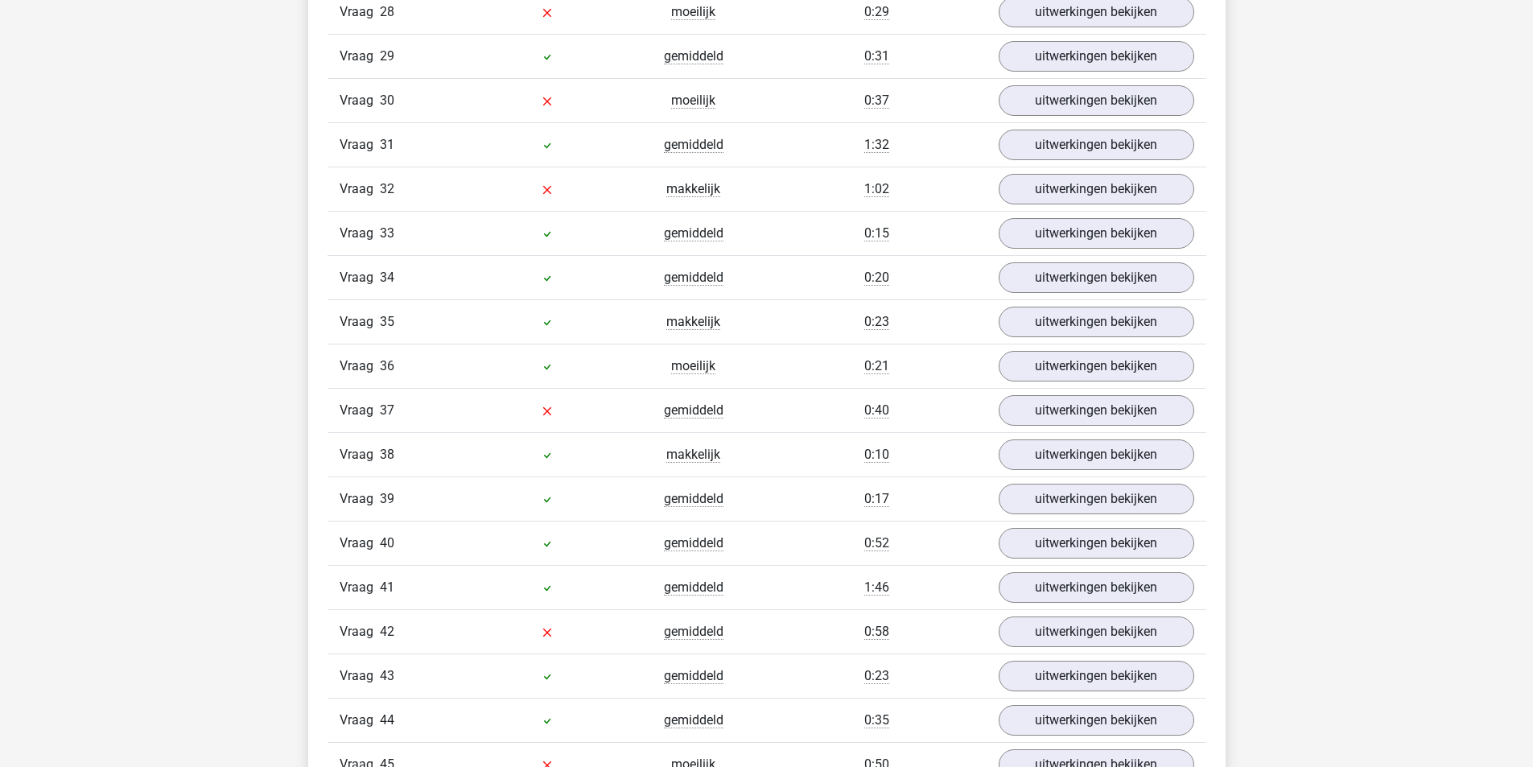
scroll to position [6010, 0]
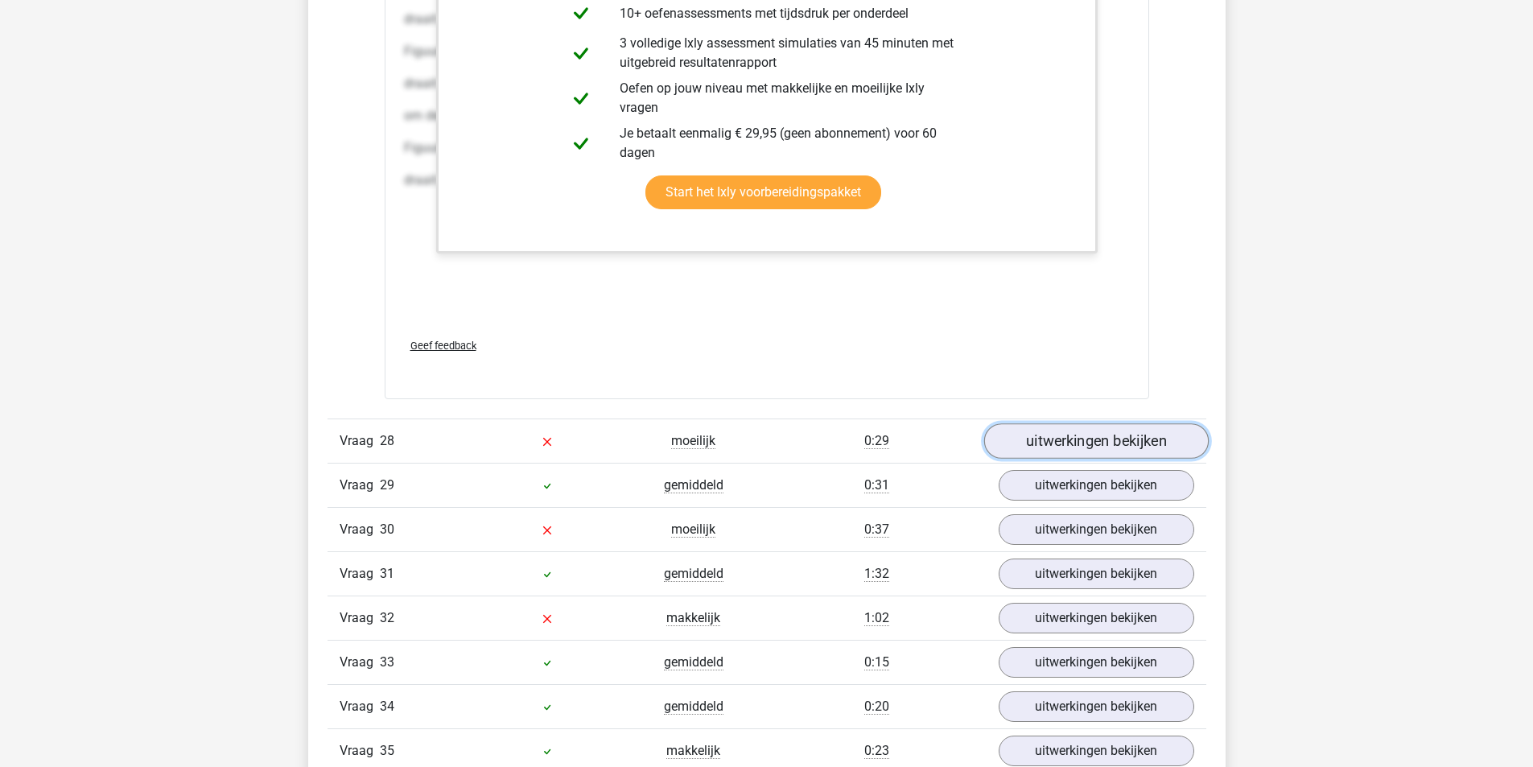
click at [1064, 449] on link "uitwerkingen bekijken" at bounding box center [1096, 440] width 225 height 35
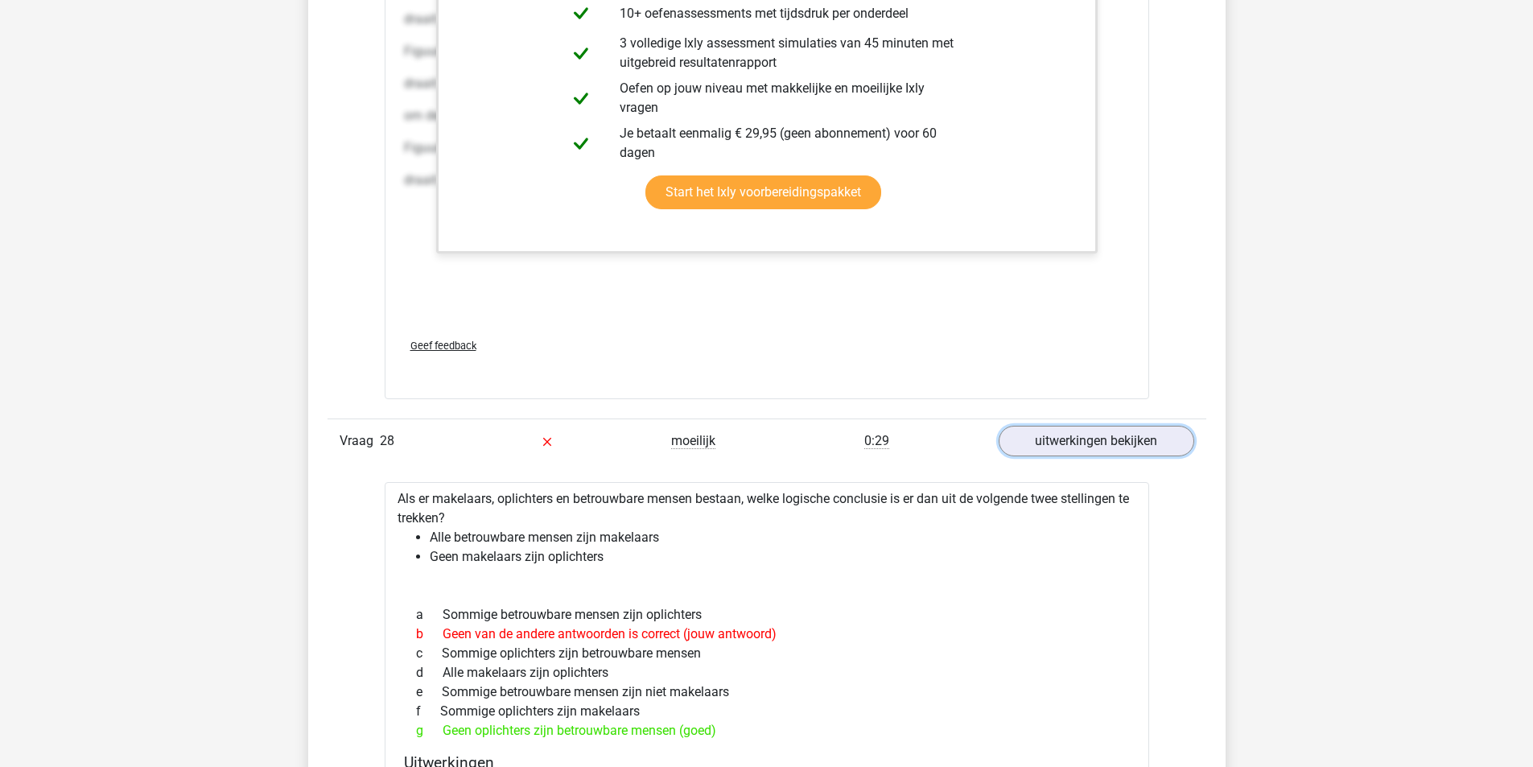
scroll to position [6224, 0]
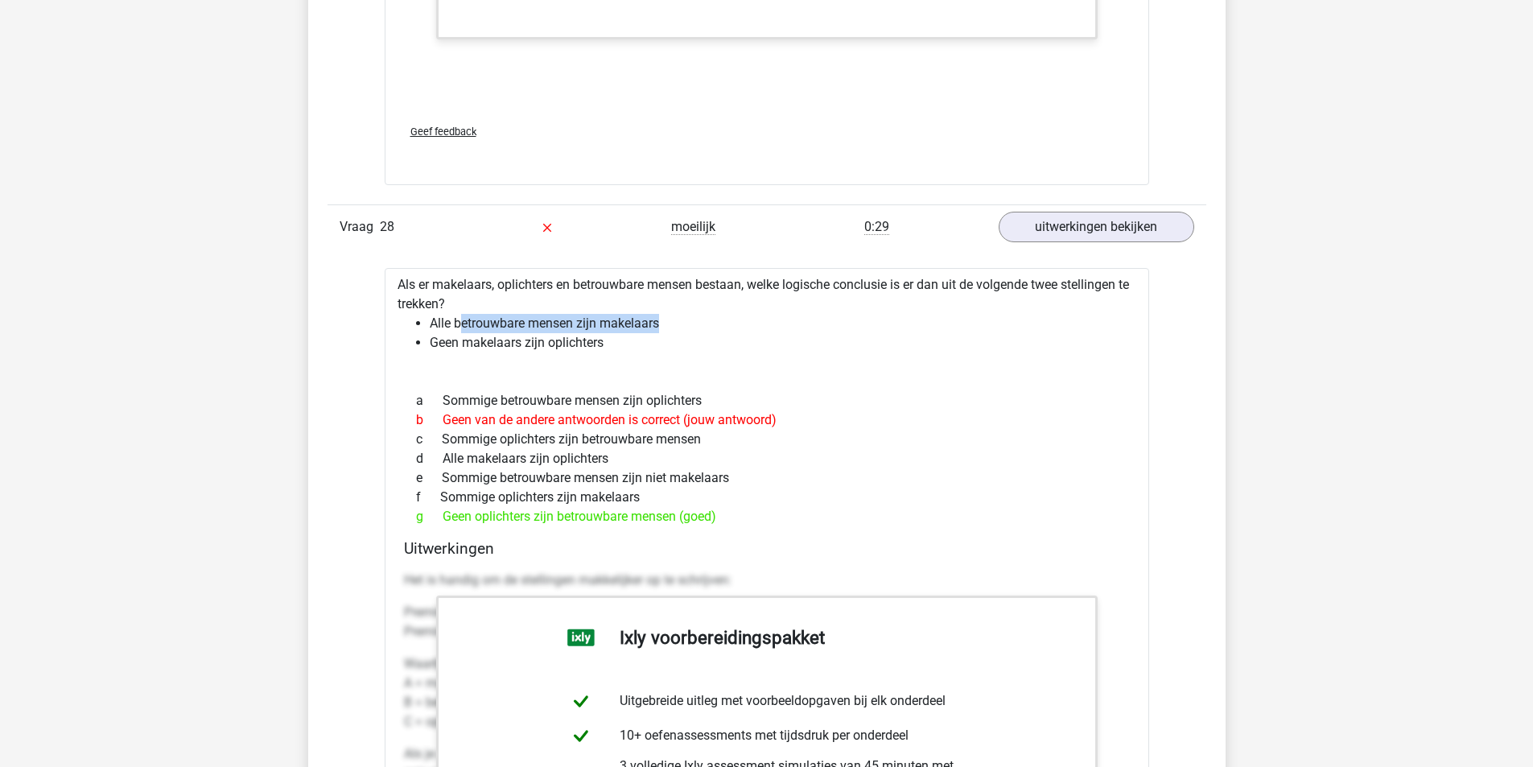
drag, startPoint x: 461, startPoint y: 344, endPoint x: 688, endPoint y: 339, distance: 227.0
click at [688, 333] on li "Alle betrouwbare mensen zijn makelaars" at bounding box center [783, 323] width 707 height 19
drag, startPoint x: 432, startPoint y: 359, endPoint x: 702, endPoint y: 369, distance: 269.8
click at [702, 353] on li "Geen makelaars zijn oplichters" at bounding box center [783, 342] width 707 height 19
drag, startPoint x: 449, startPoint y: 538, endPoint x: 787, endPoint y: 539, distance: 338.1
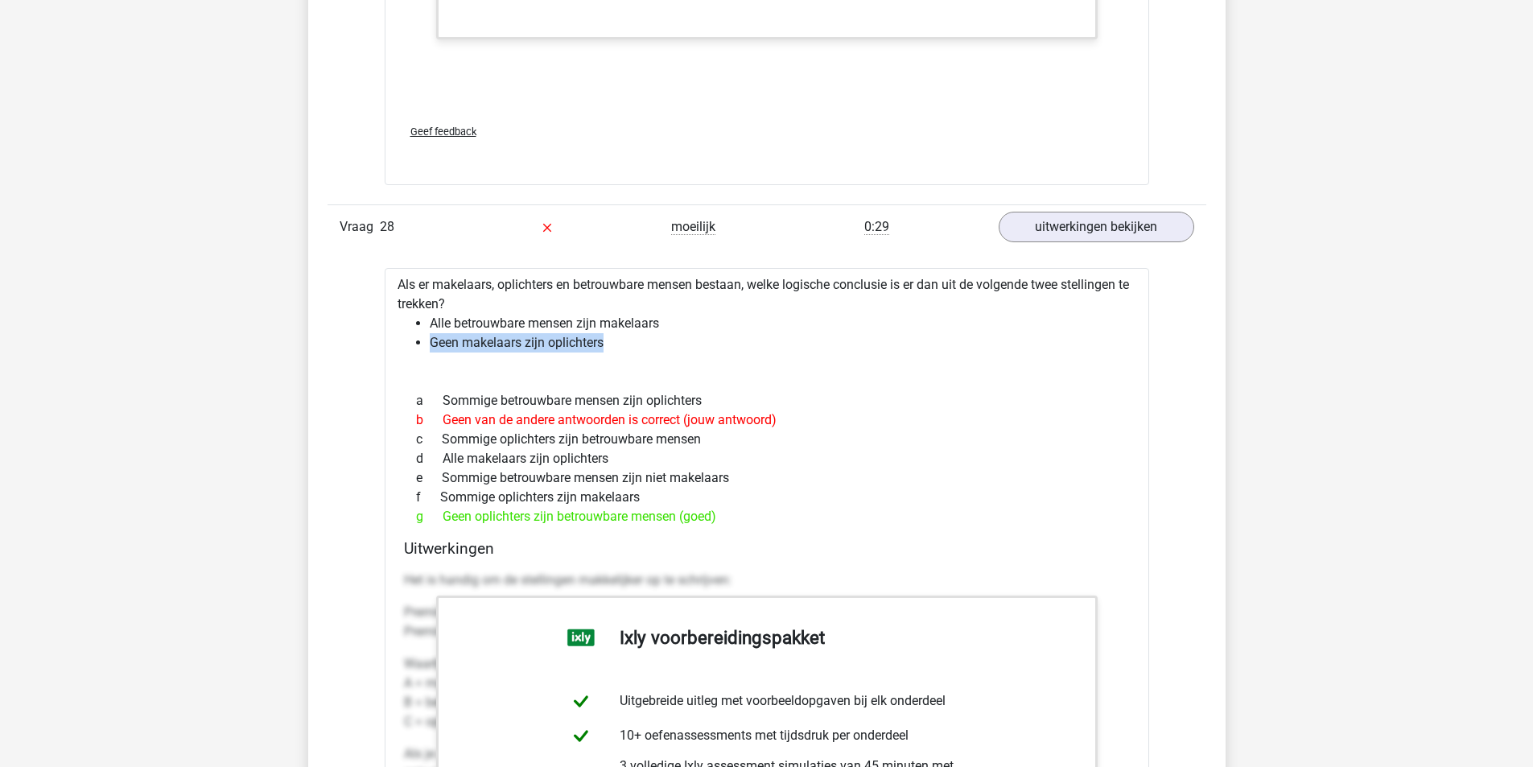
click at [787, 526] on div "g Geen oplichters zijn betrouwbare mensen (goed)" at bounding box center [767, 516] width 726 height 19
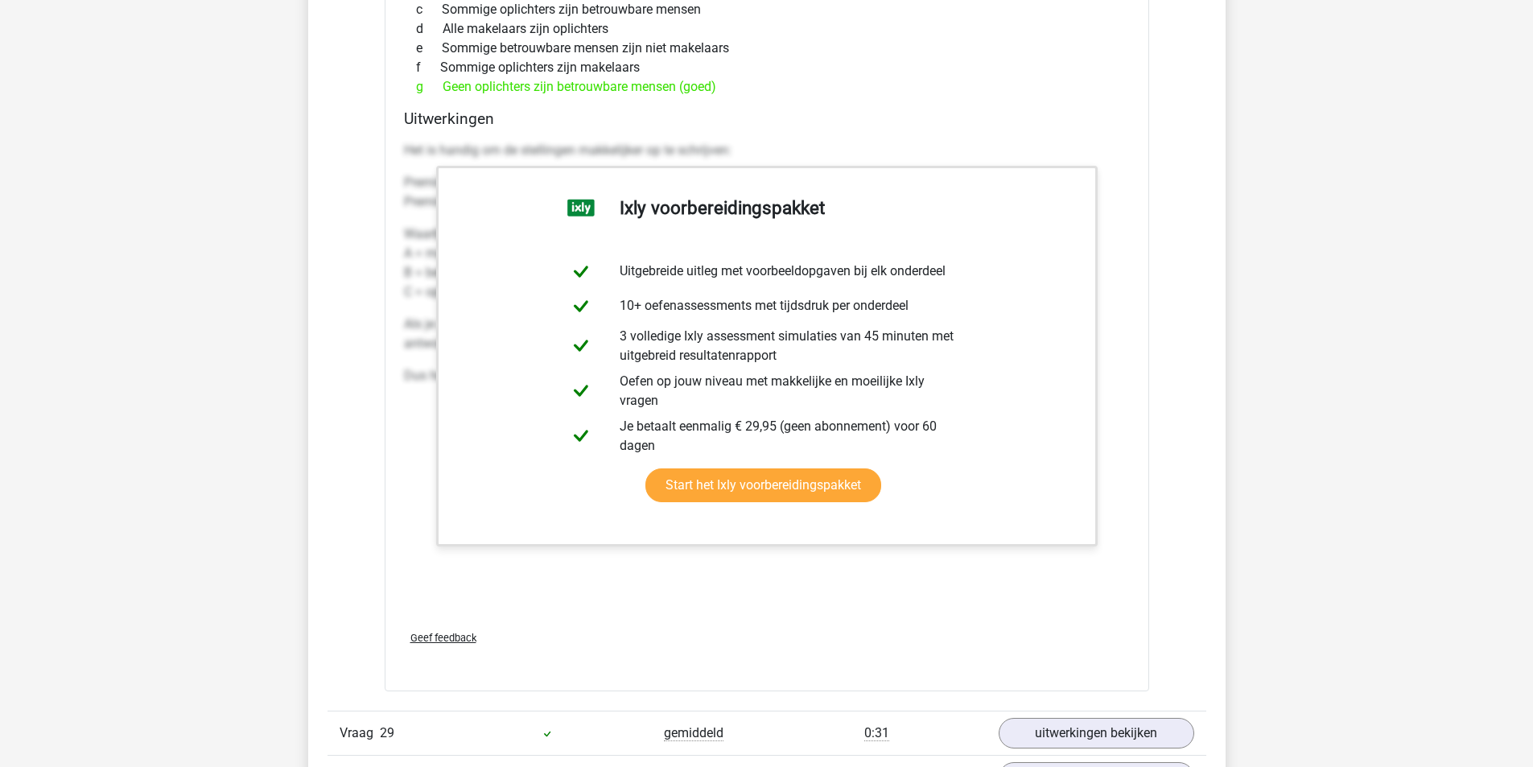
scroll to position [7083, 0]
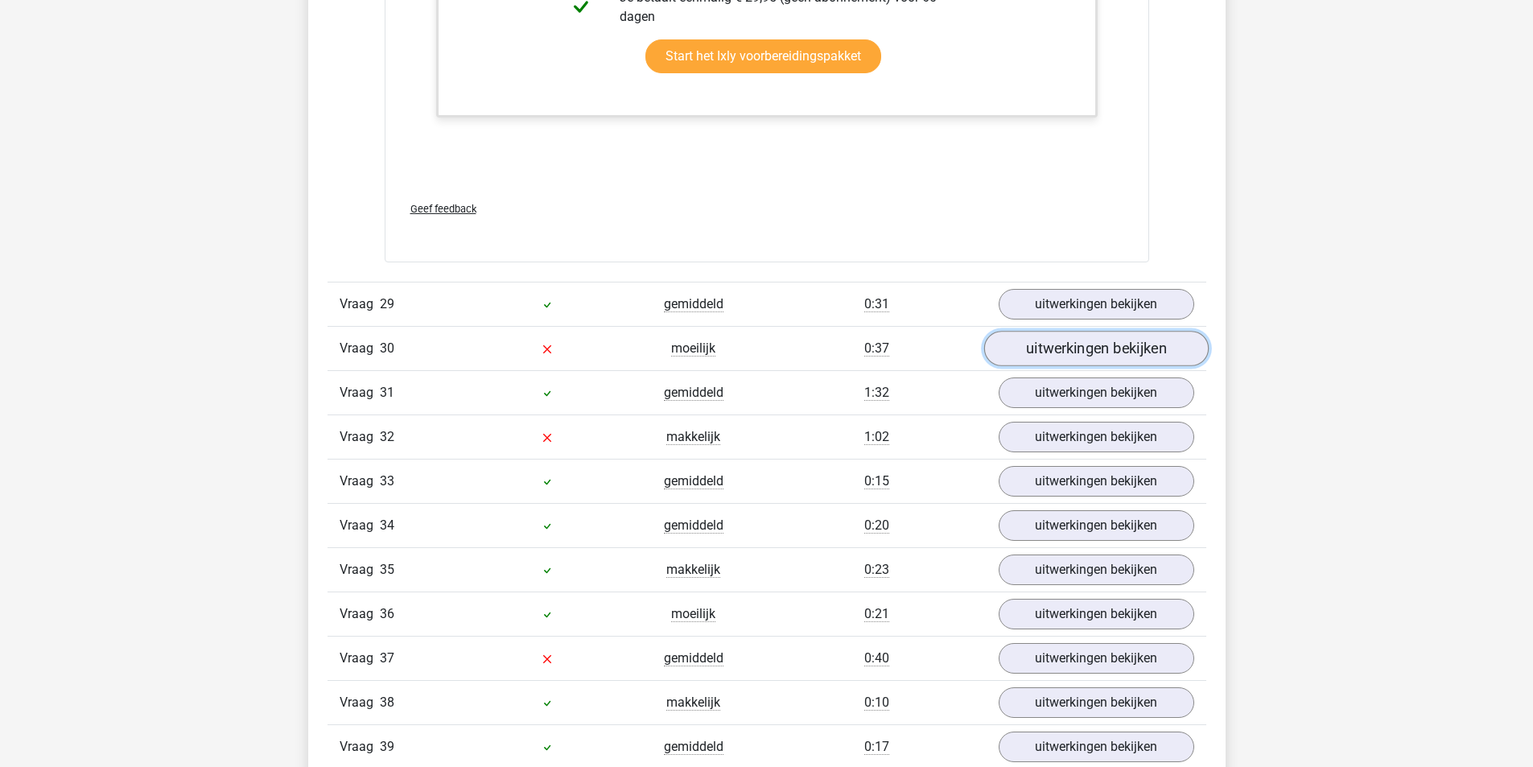
click at [1093, 360] on link "uitwerkingen bekijken" at bounding box center [1096, 348] width 225 height 35
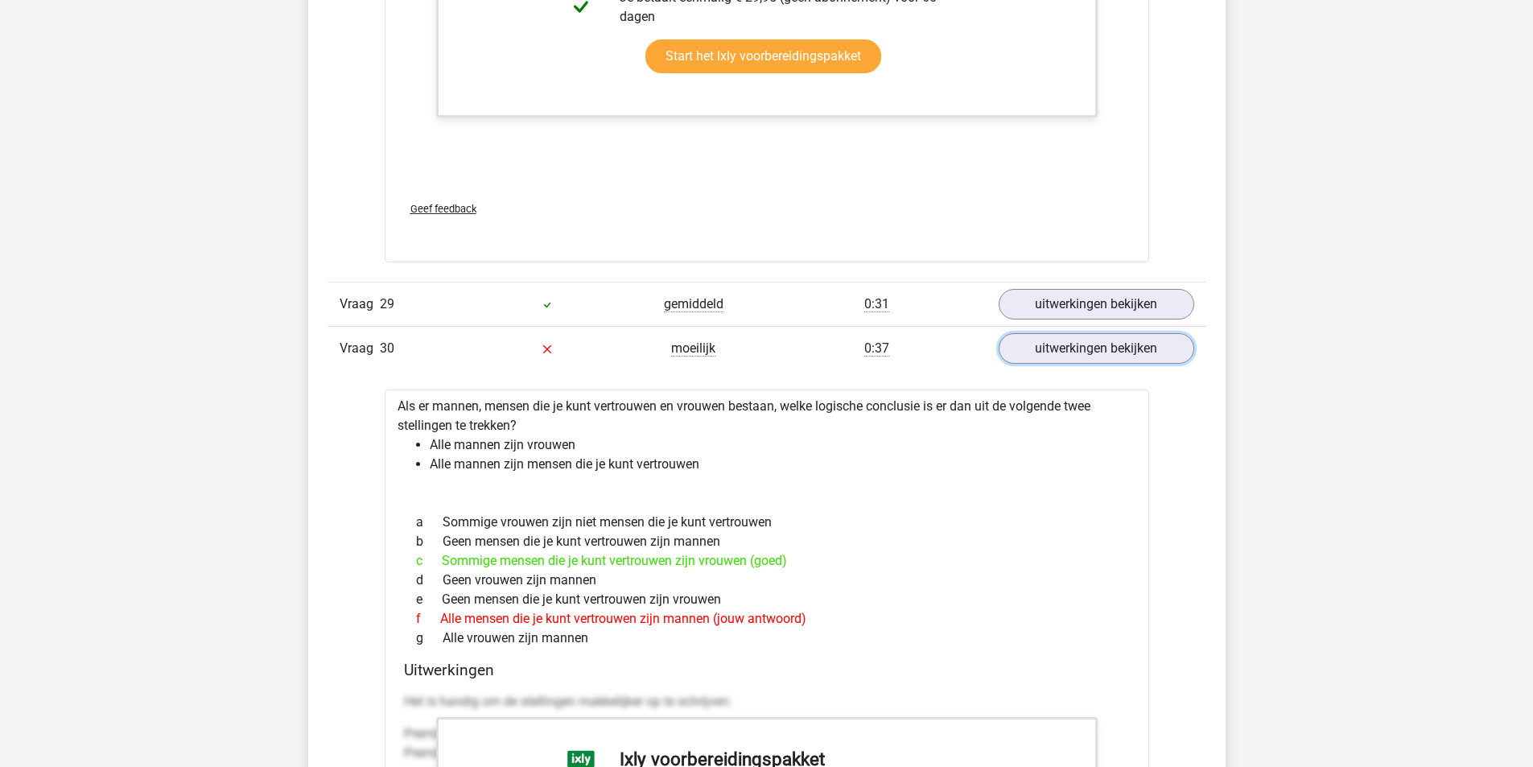
scroll to position [7298, 0]
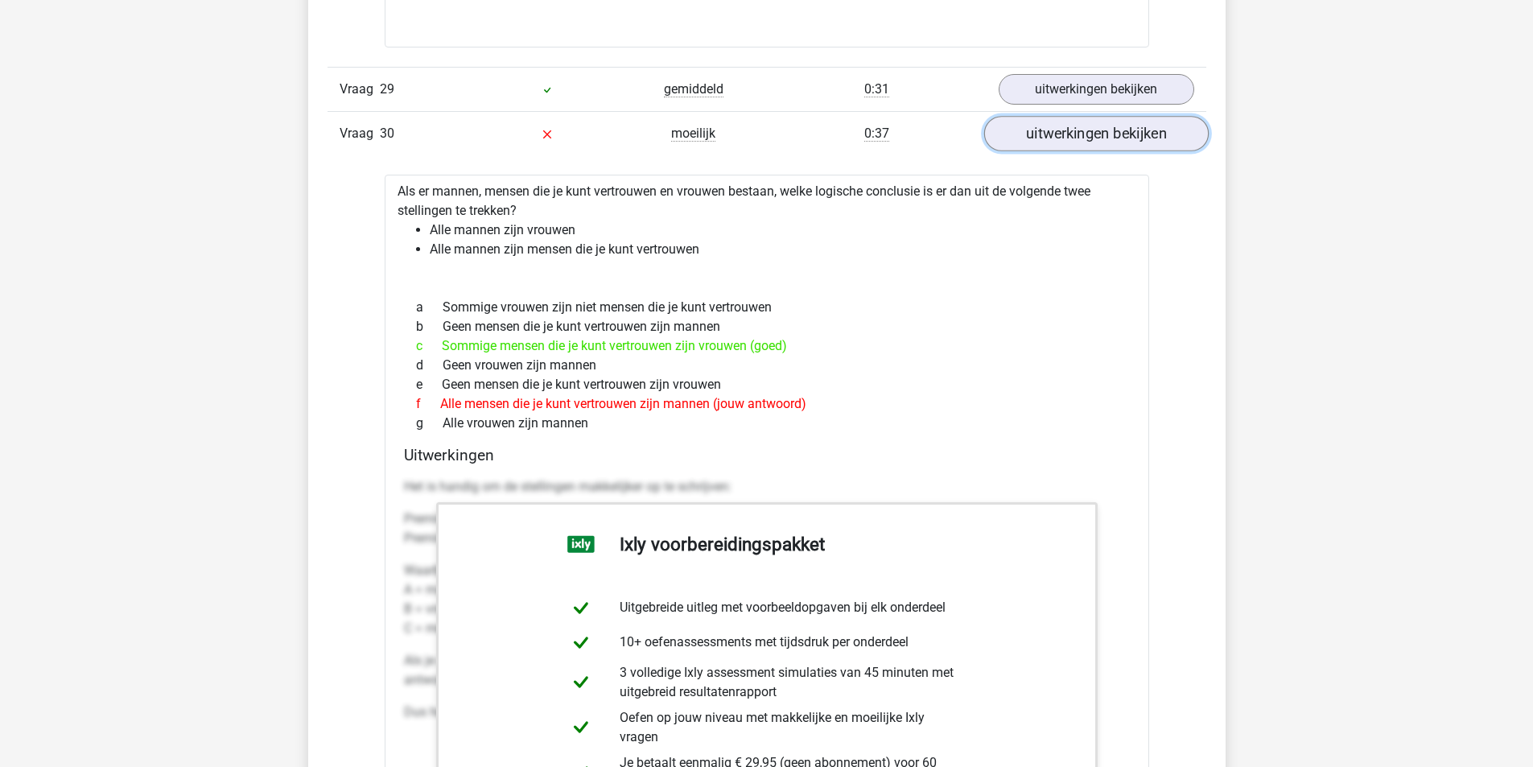
click at [1129, 138] on link "uitwerkingen bekijken" at bounding box center [1096, 133] width 225 height 35
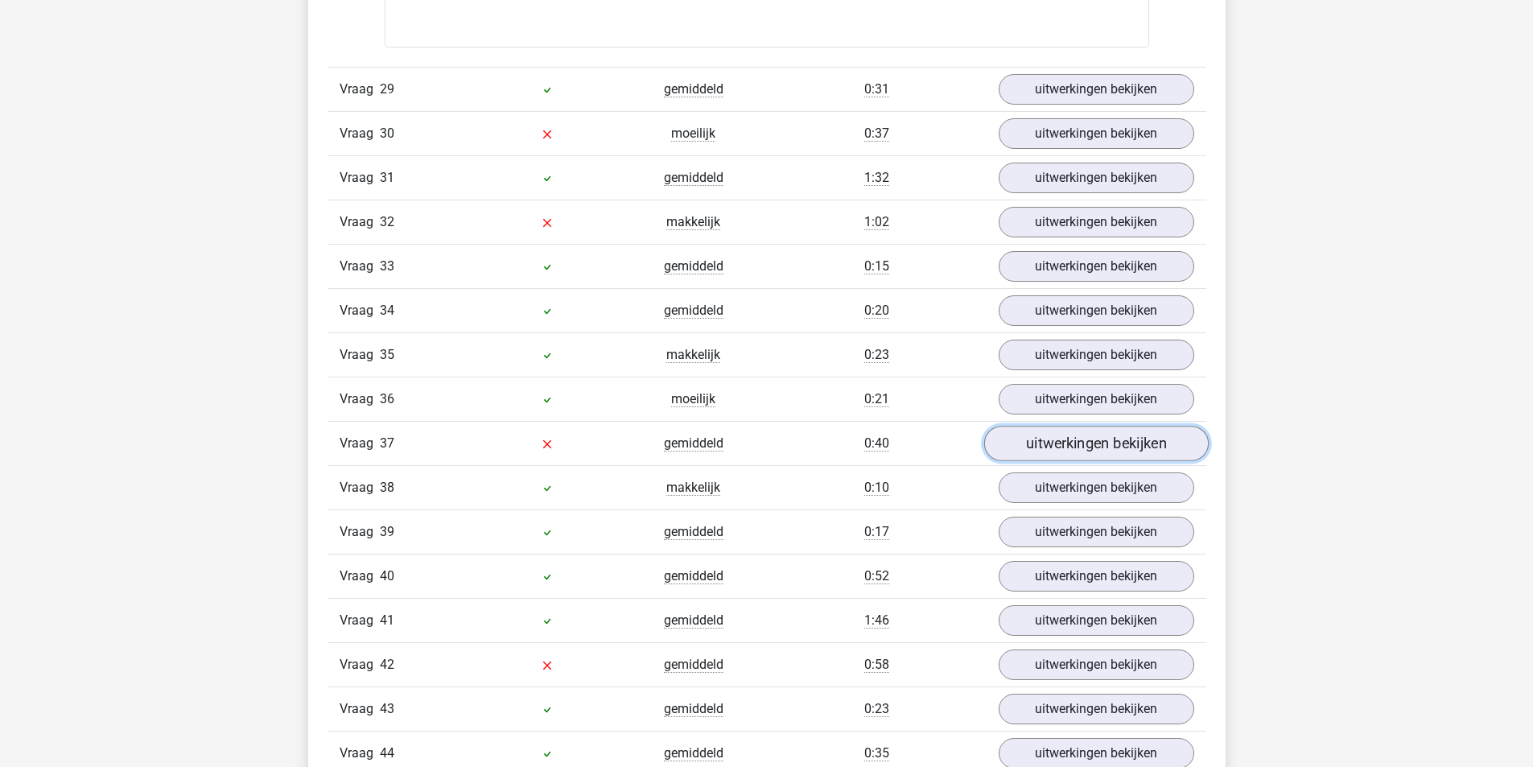
click at [1108, 458] on link "uitwerkingen bekijken" at bounding box center [1096, 443] width 225 height 35
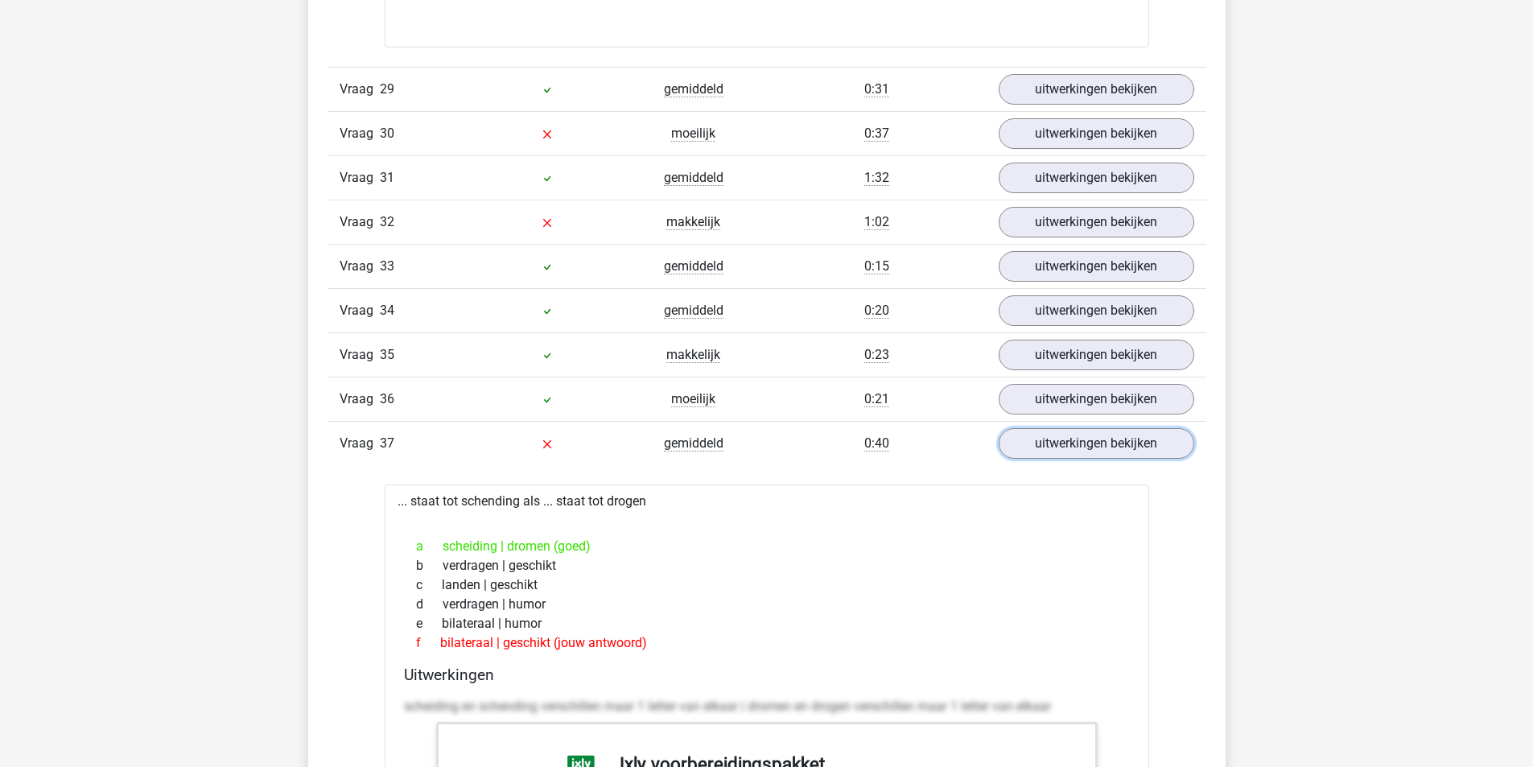
scroll to position [7512, 0]
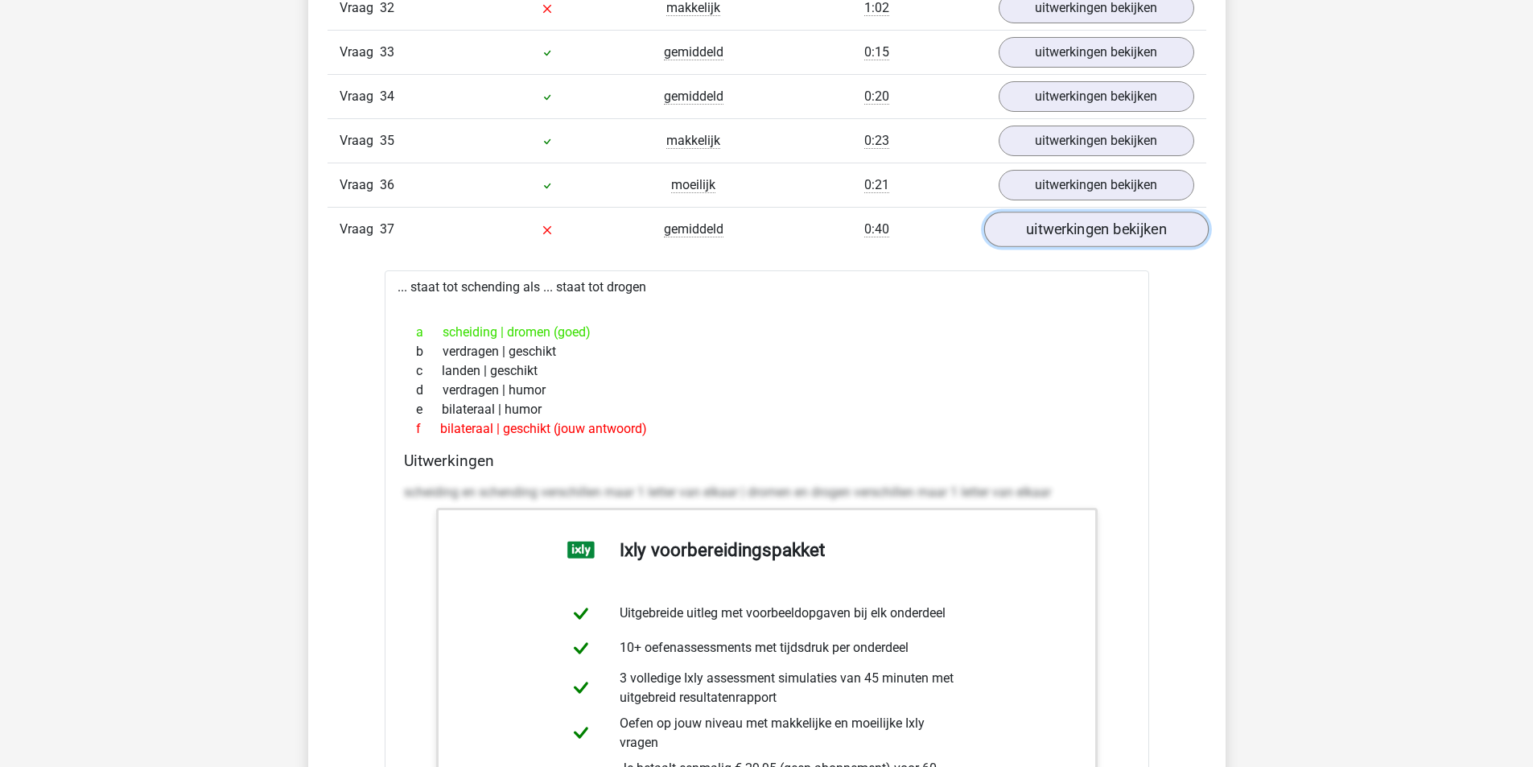
click at [1180, 247] on link "uitwerkingen bekijken" at bounding box center [1096, 229] width 225 height 35
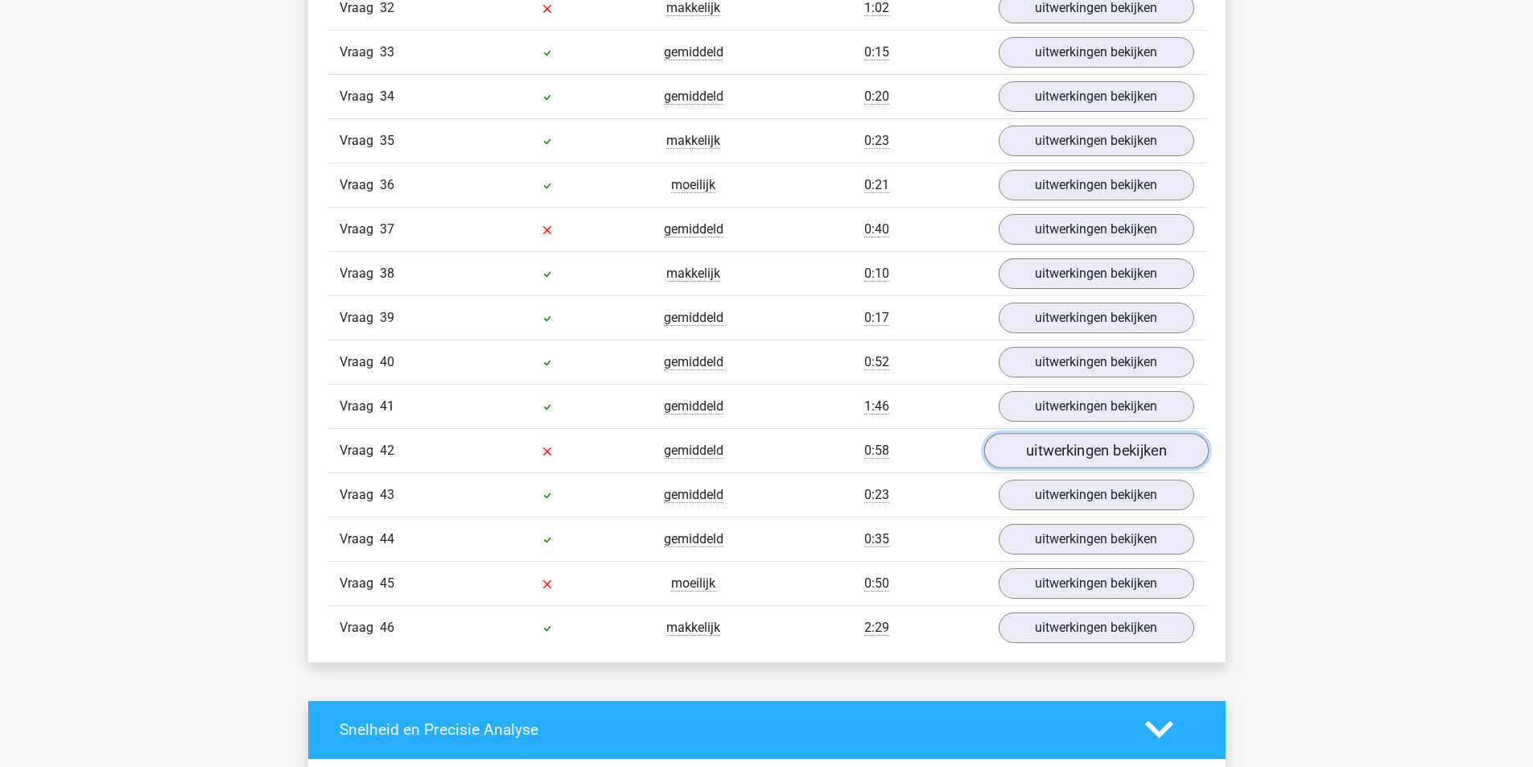
click at [1110, 468] on link "uitwerkingen bekijken" at bounding box center [1096, 450] width 225 height 35
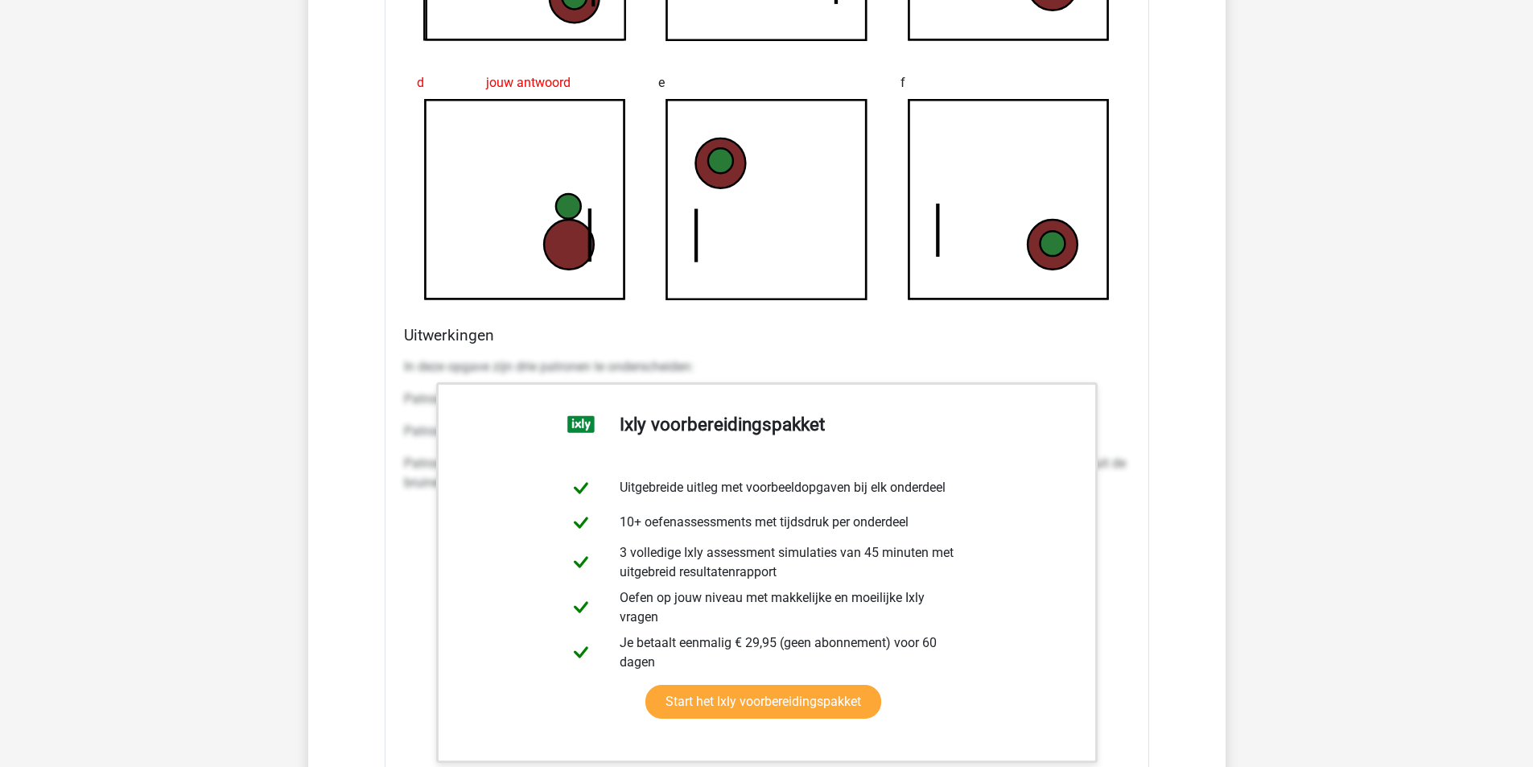
scroll to position [8800, 0]
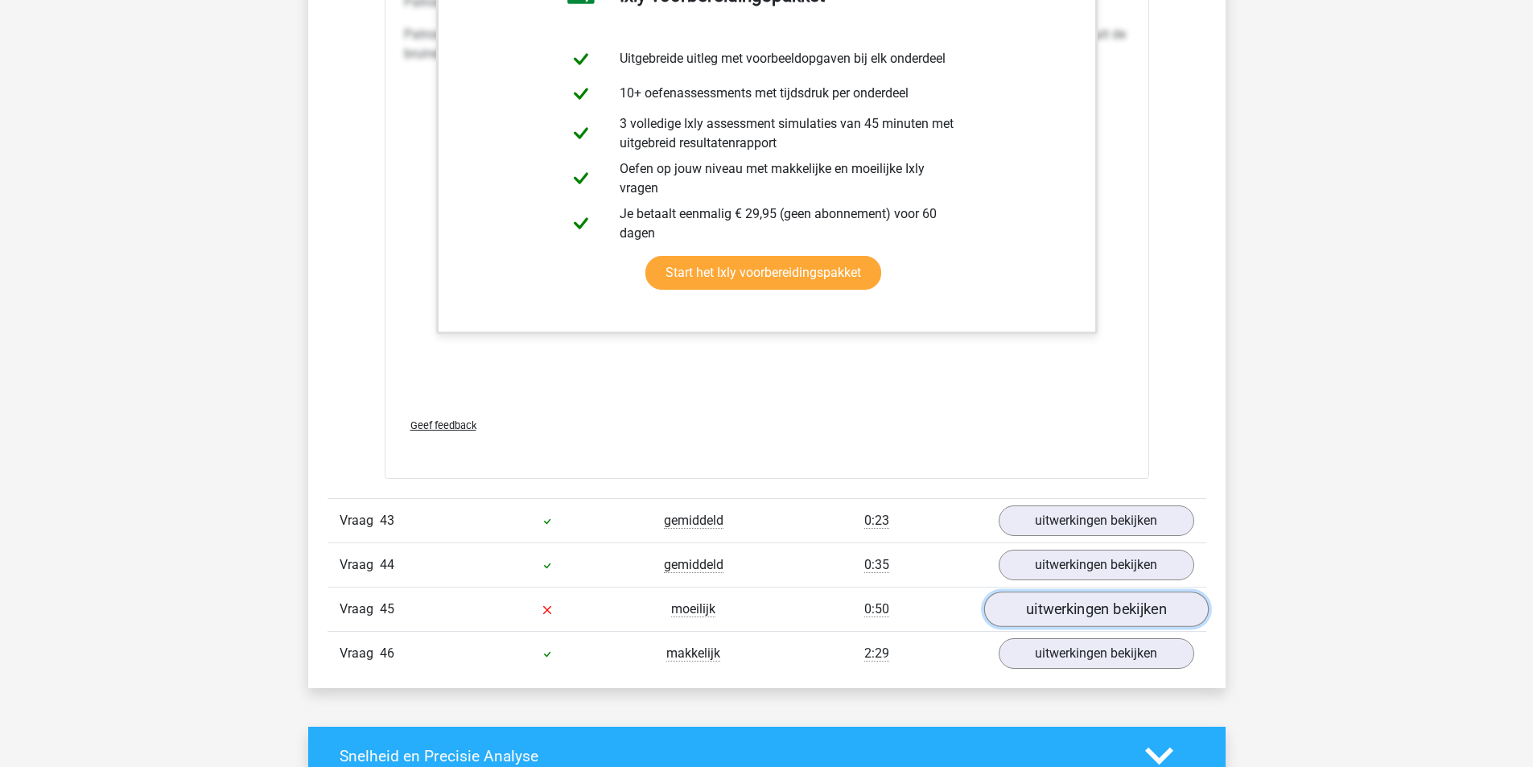
click at [1087, 623] on link "uitwerkingen bekijken" at bounding box center [1096, 609] width 225 height 35
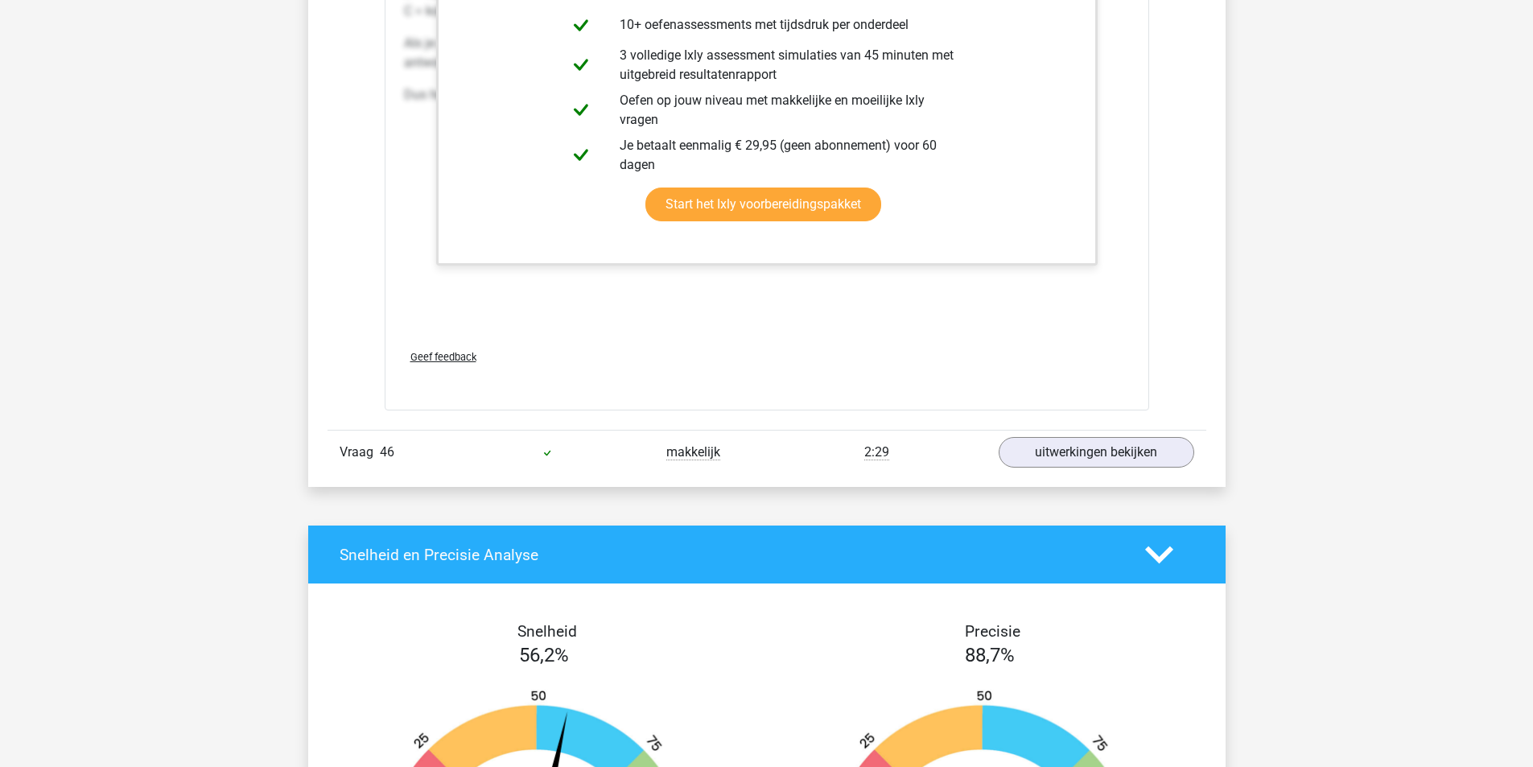
scroll to position [10303, 0]
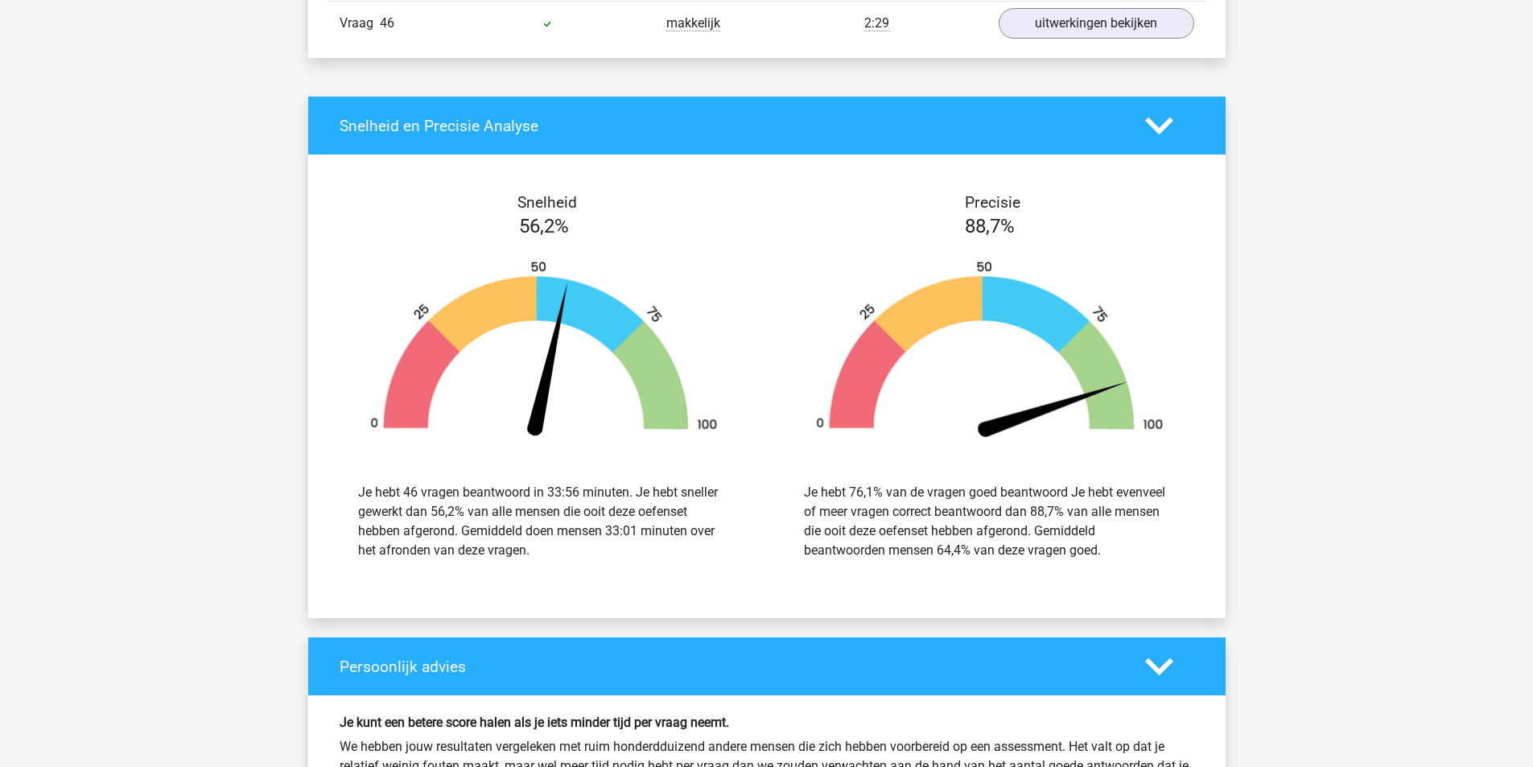
drag, startPoint x: 475, startPoint y: 556, endPoint x: 599, endPoint y: 565, distance: 124.3
click at [599, 560] on div "Je hebt 46 vragen beantwoord in 33:56 minuten. Je hebt sneller gewerkt dan 56,2…" at bounding box center [544, 521] width 372 height 77
drag, startPoint x: 847, startPoint y: 509, endPoint x: 1116, endPoint y: 573, distance: 277.2
click at [1116, 560] on div "Je hebt 76,1% van de vragen goed beantwoord Je hebt evenveel of meer vragen cor…" at bounding box center [990, 521] width 372 height 77
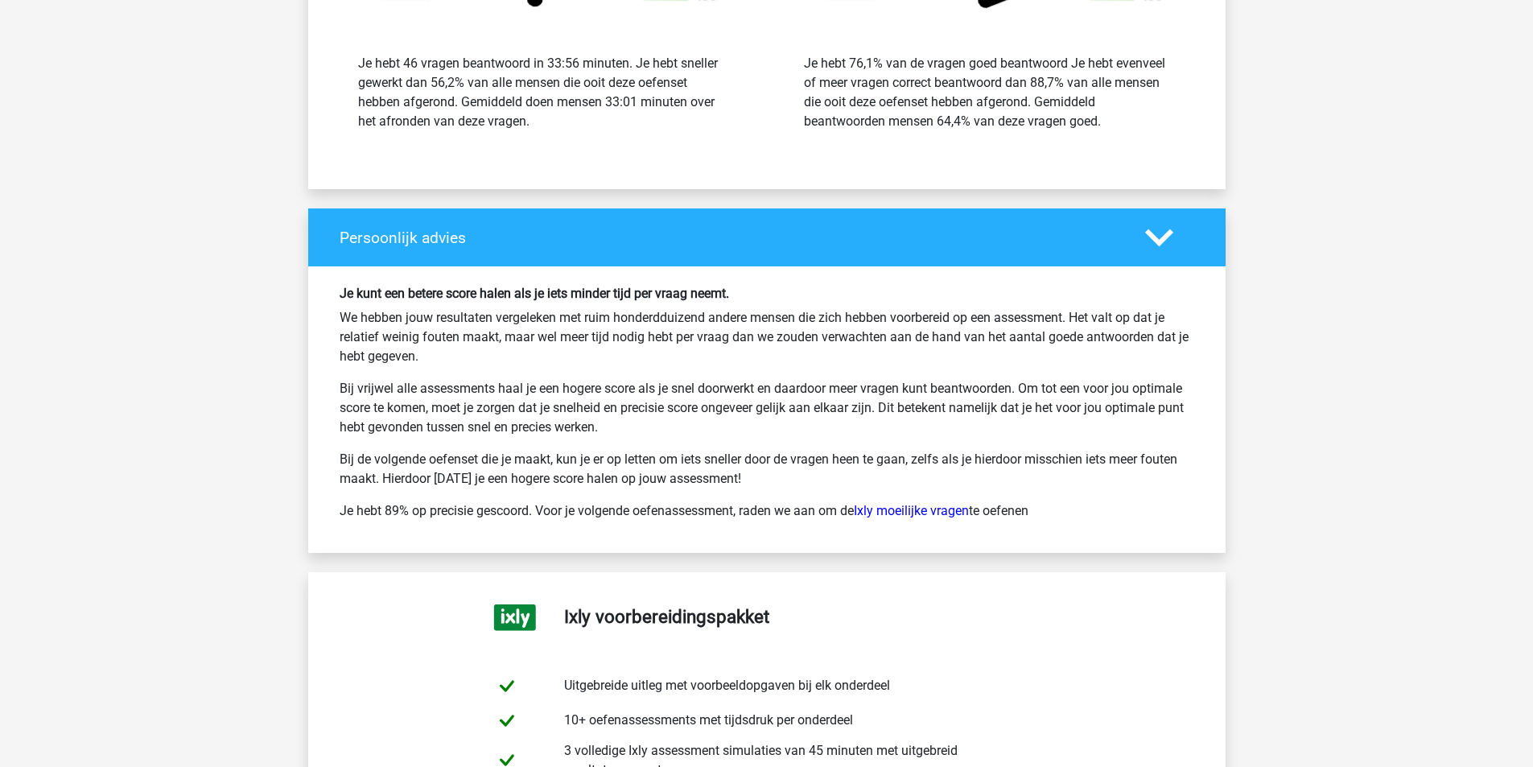
scroll to position [10947, 0]
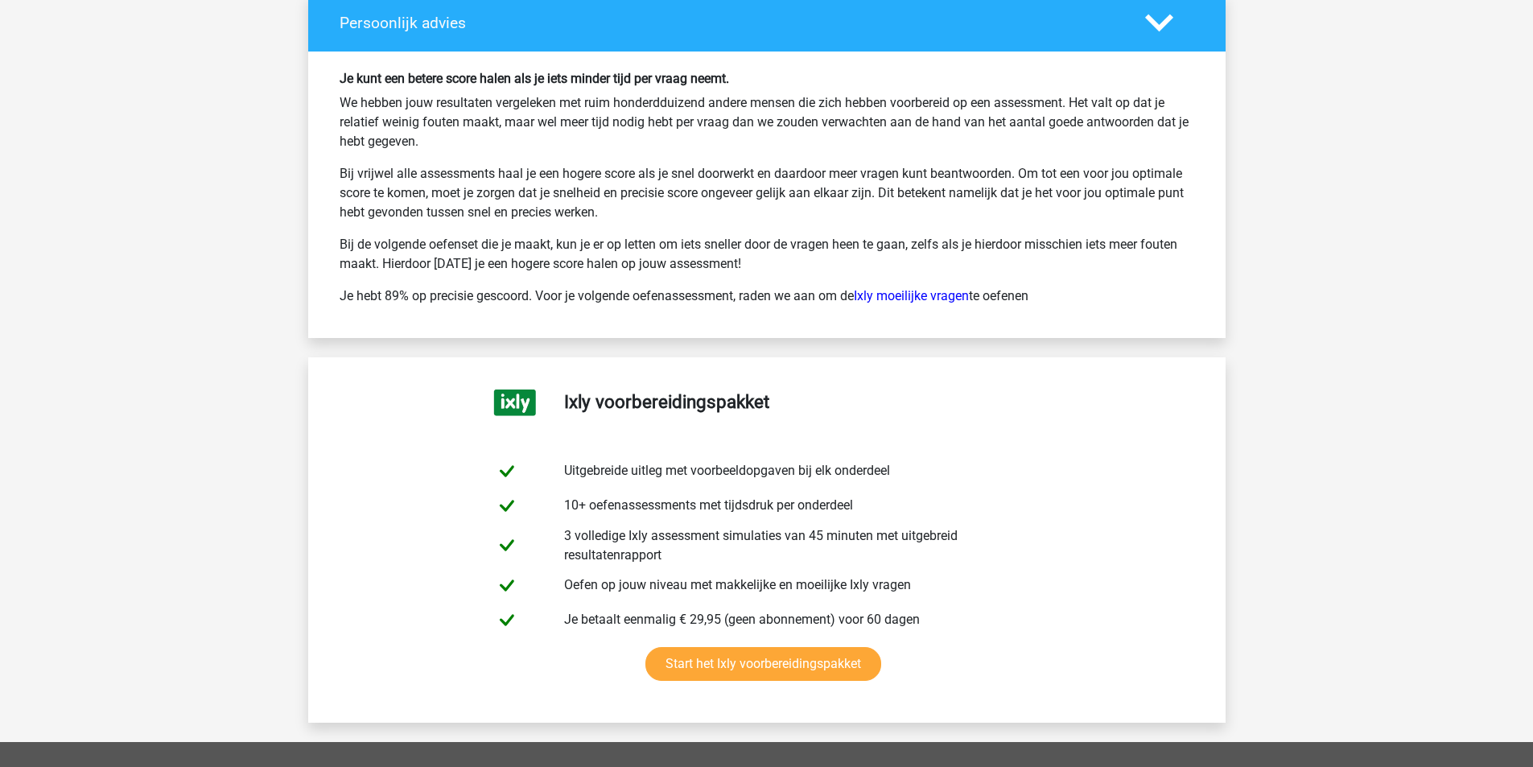
drag, startPoint x: 374, startPoint y: 123, endPoint x: 1040, endPoint y: 279, distance: 683.6
click at [1040, 279] on div "Je kunt een betere score halen als je iets minder tijd per vraag neemt. We hebb…" at bounding box center [767, 194] width 879 height 247
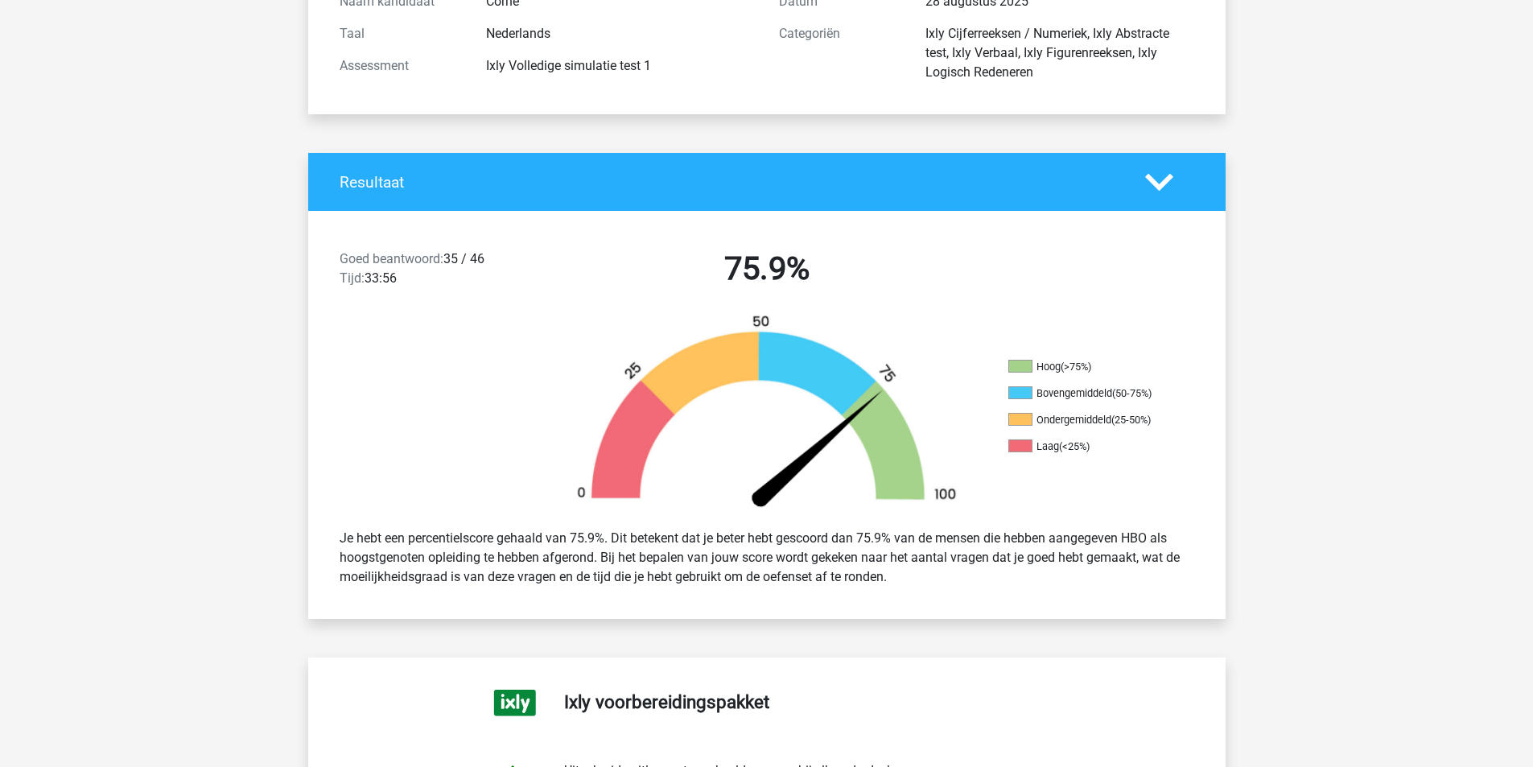
scroll to position [0, 0]
